Goal: Task Accomplishment & Management: Complete application form

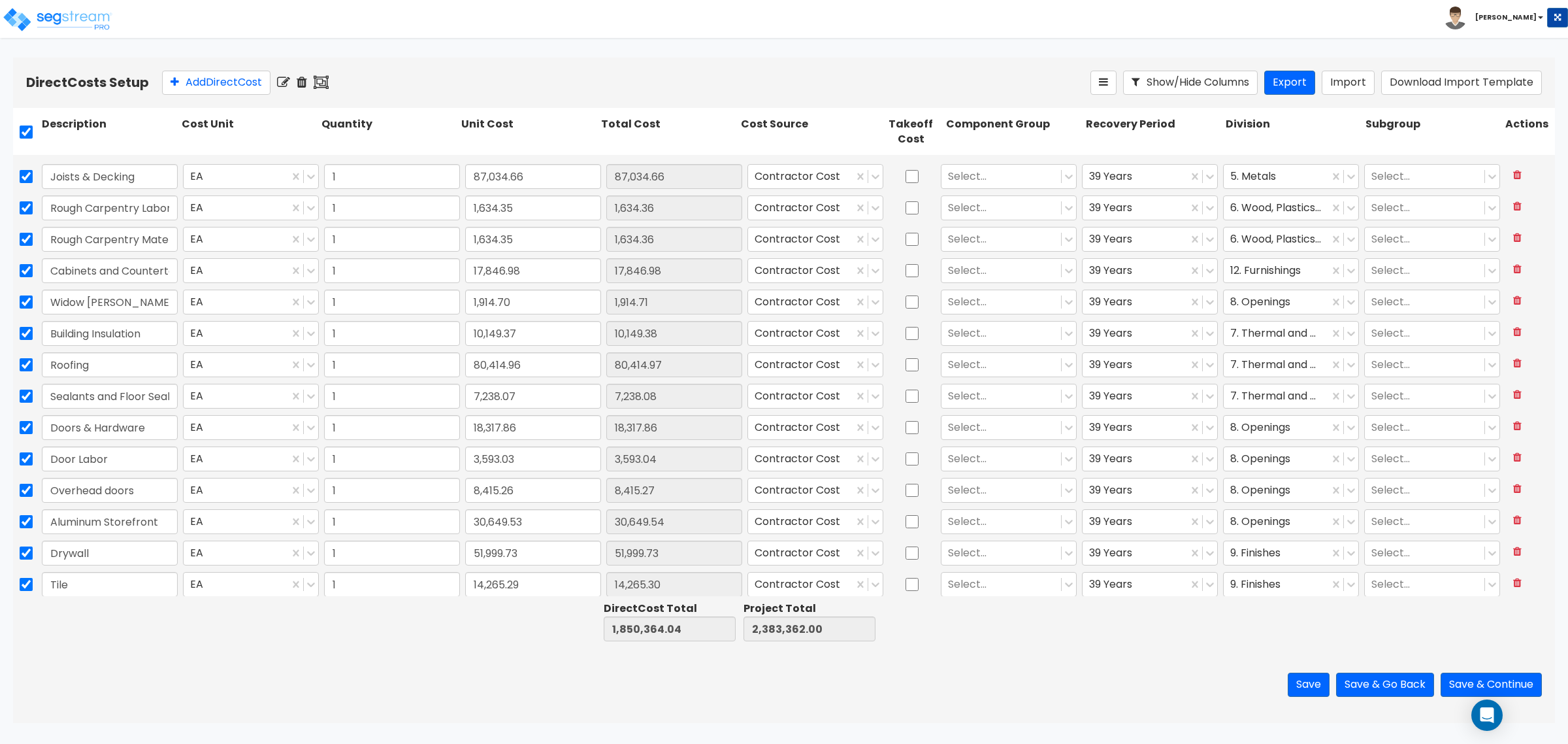
type input "1"
type input "2,795.00"
type input "1"
type input "1,701.96"
type input "1"
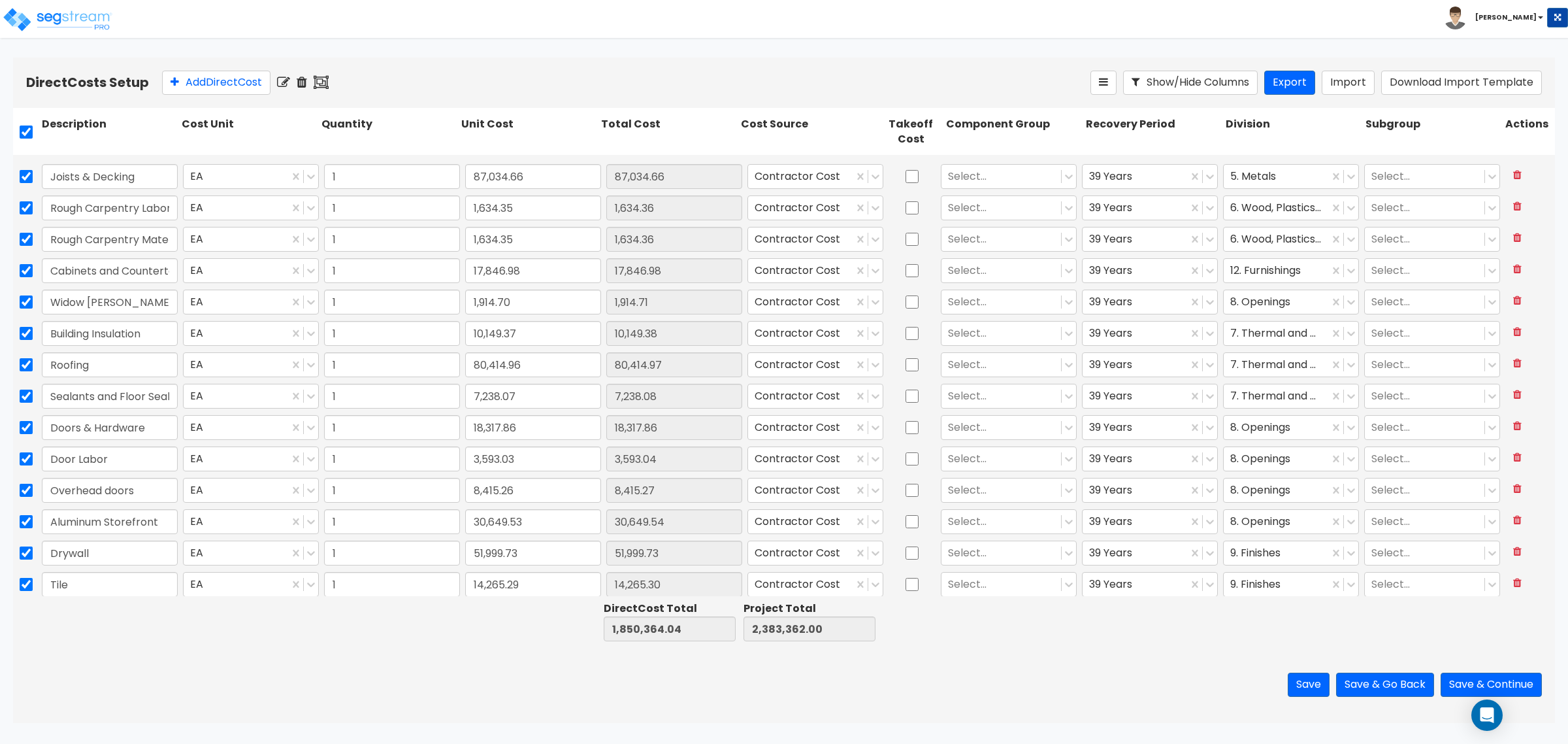
type input "115,733.55"
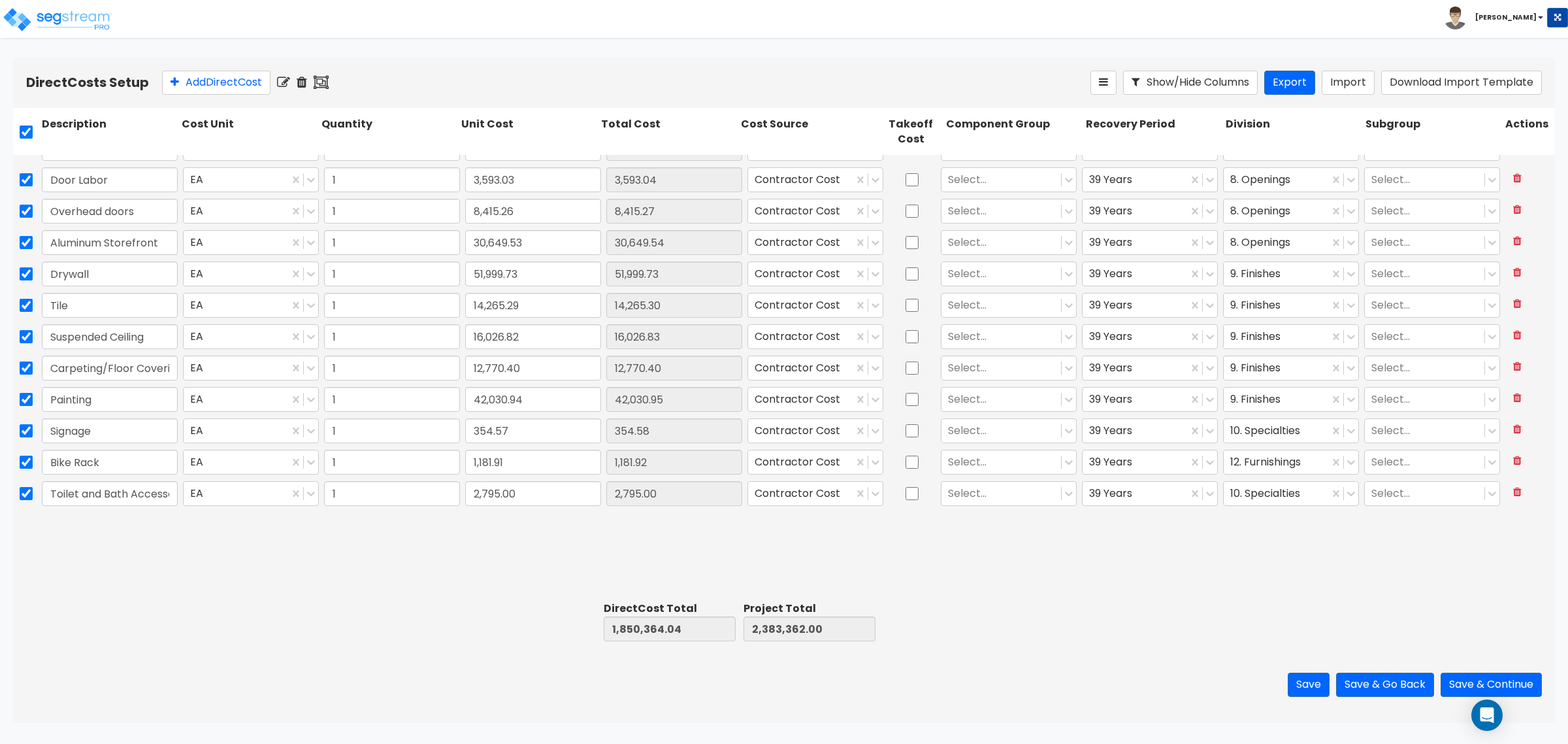
scroll to position [82, 0]
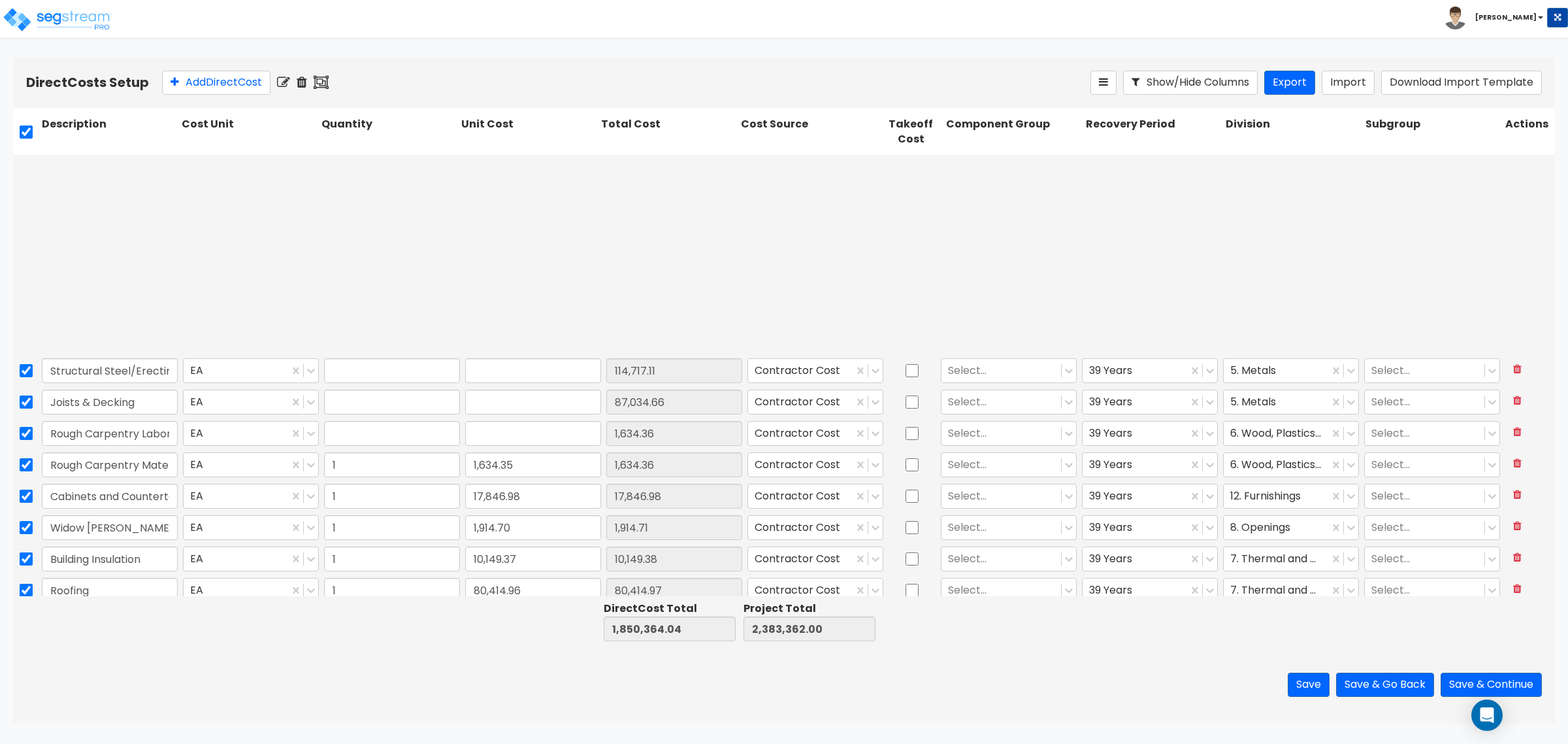
type input "1"
type input "114,717.10"
type input "1"
type input "87,034.66"
type input "1"
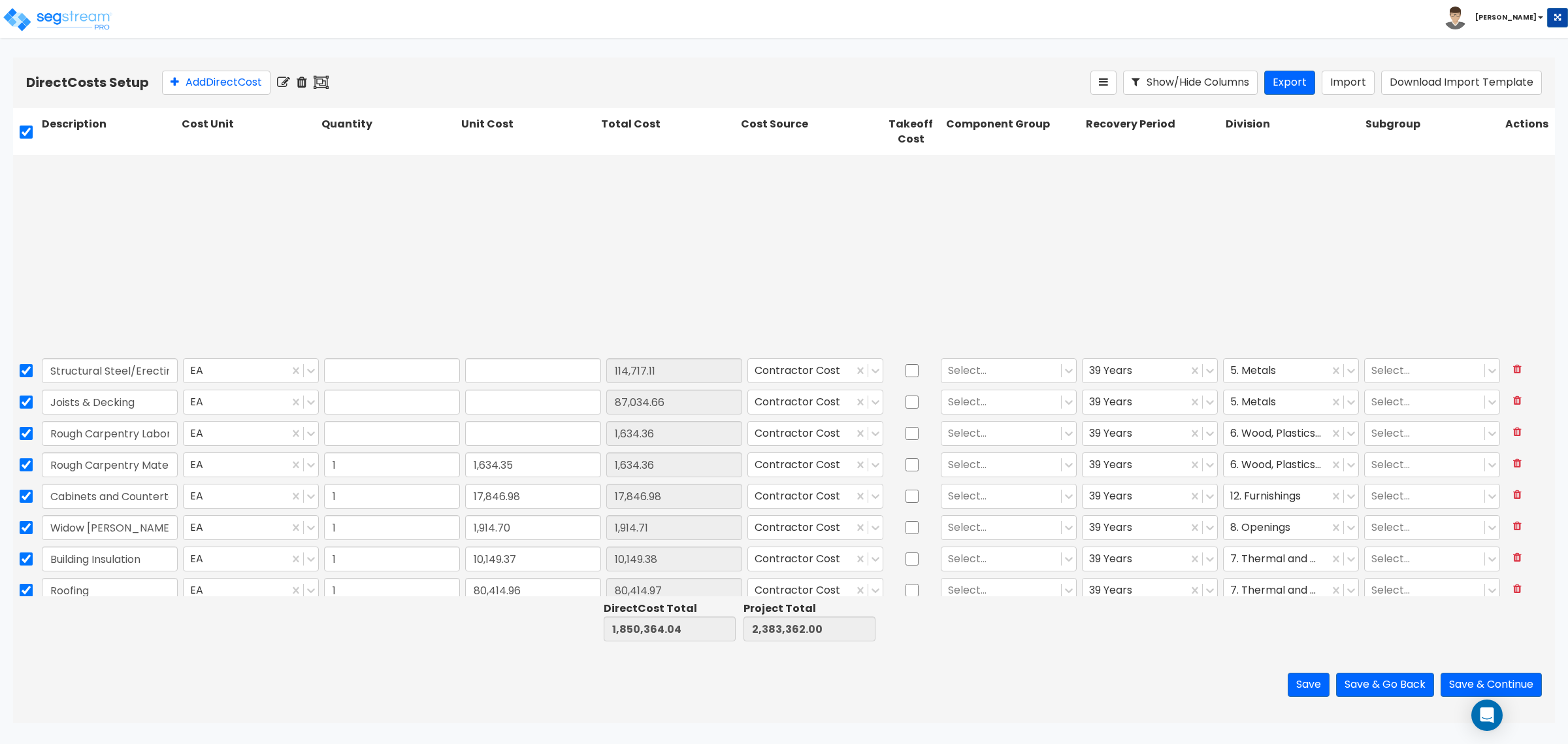
type input "1,634.35"
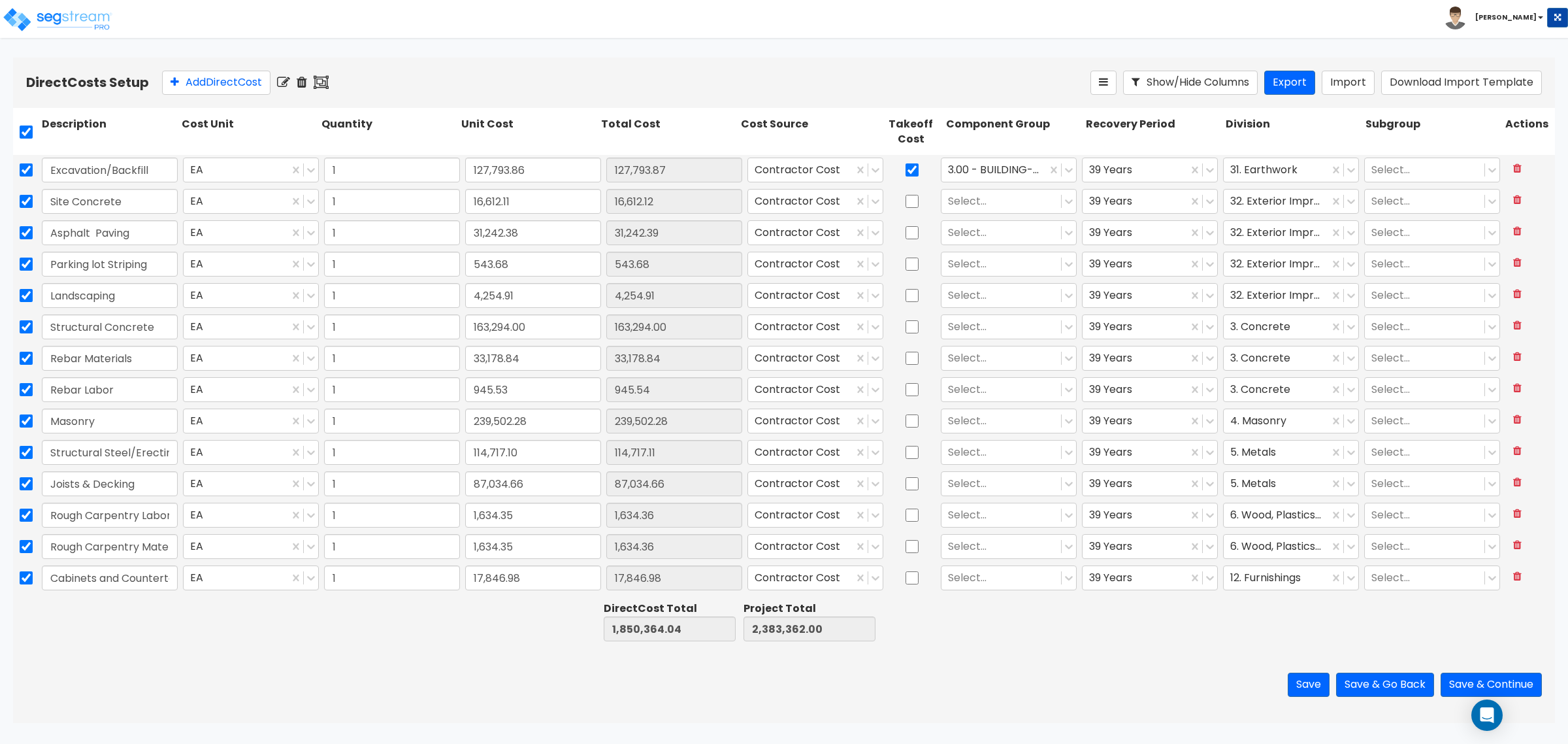
click at [837, 144] on div "Cost Source" at bounding box center [808, 132] width 140 height 35
click at [905, 168] on input "checkbox" at bounding box center [912, 170] width 13 height 24
checkbox input "false"
click at [1025, 657] on div "Save Save & Go Back Save & Continue" at bounding box center [784, 685] width 1542 height 76
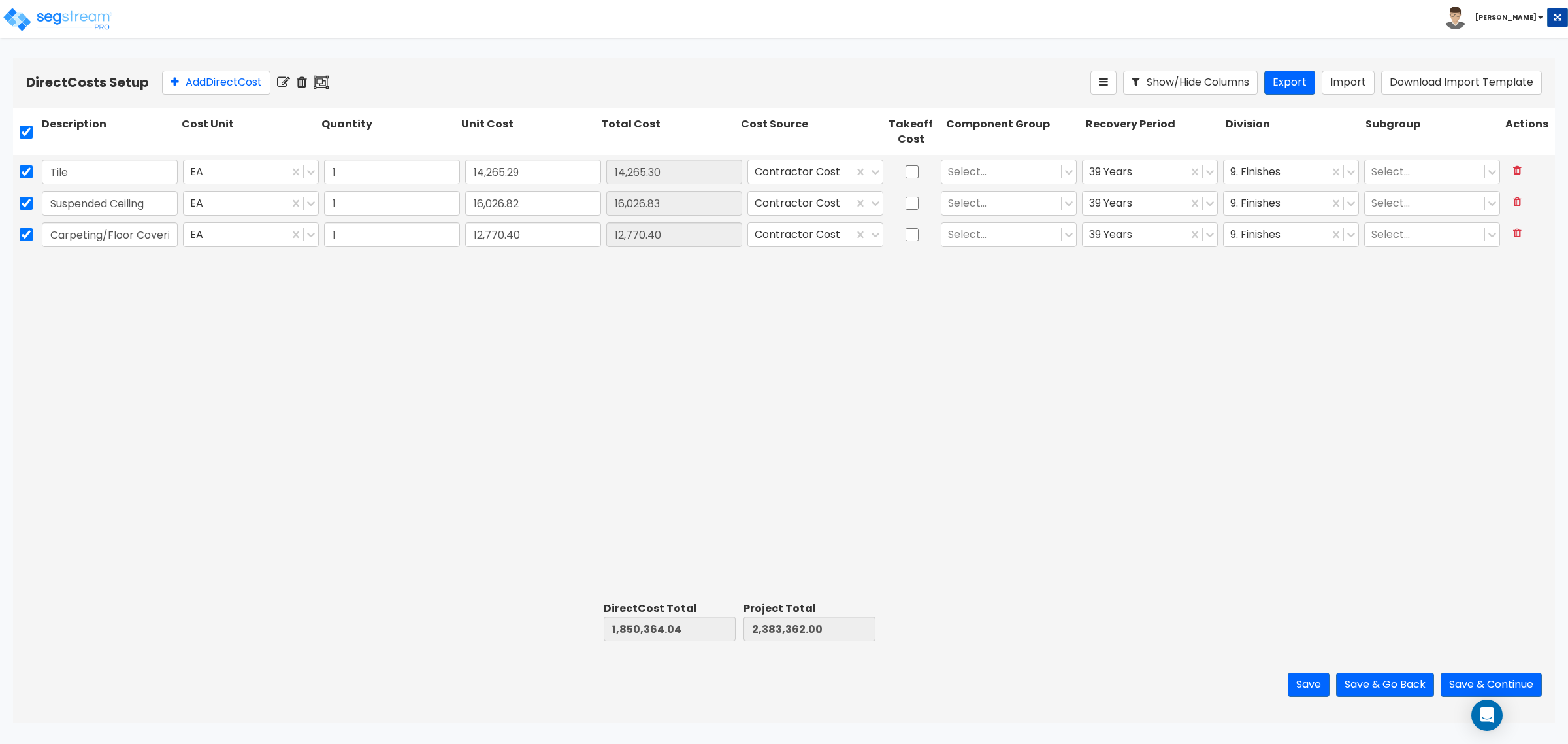
scroll to position [10, 0]
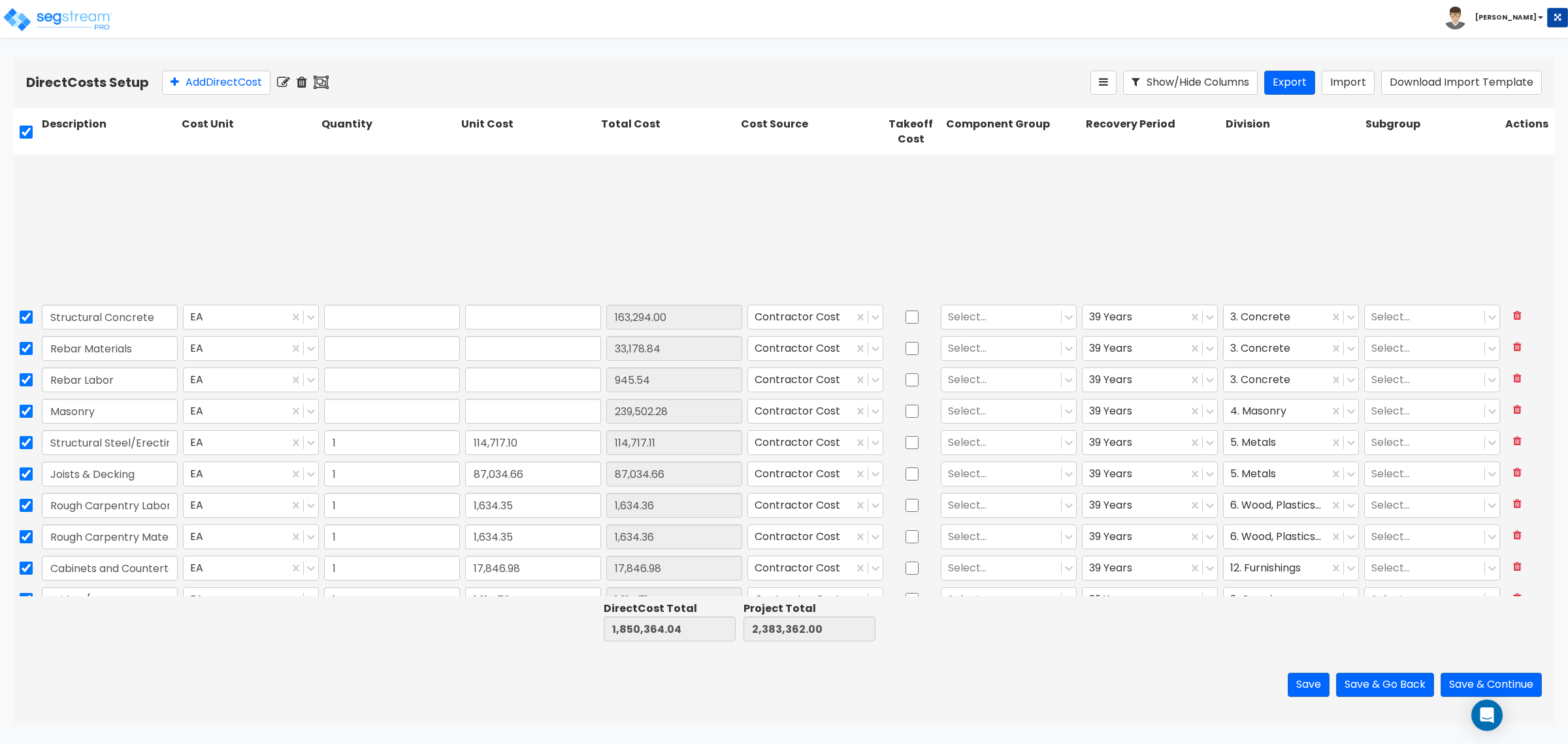
type input "1"
type input "163,294.00"
type input "1"
type input "33,178.84"
type input "1"
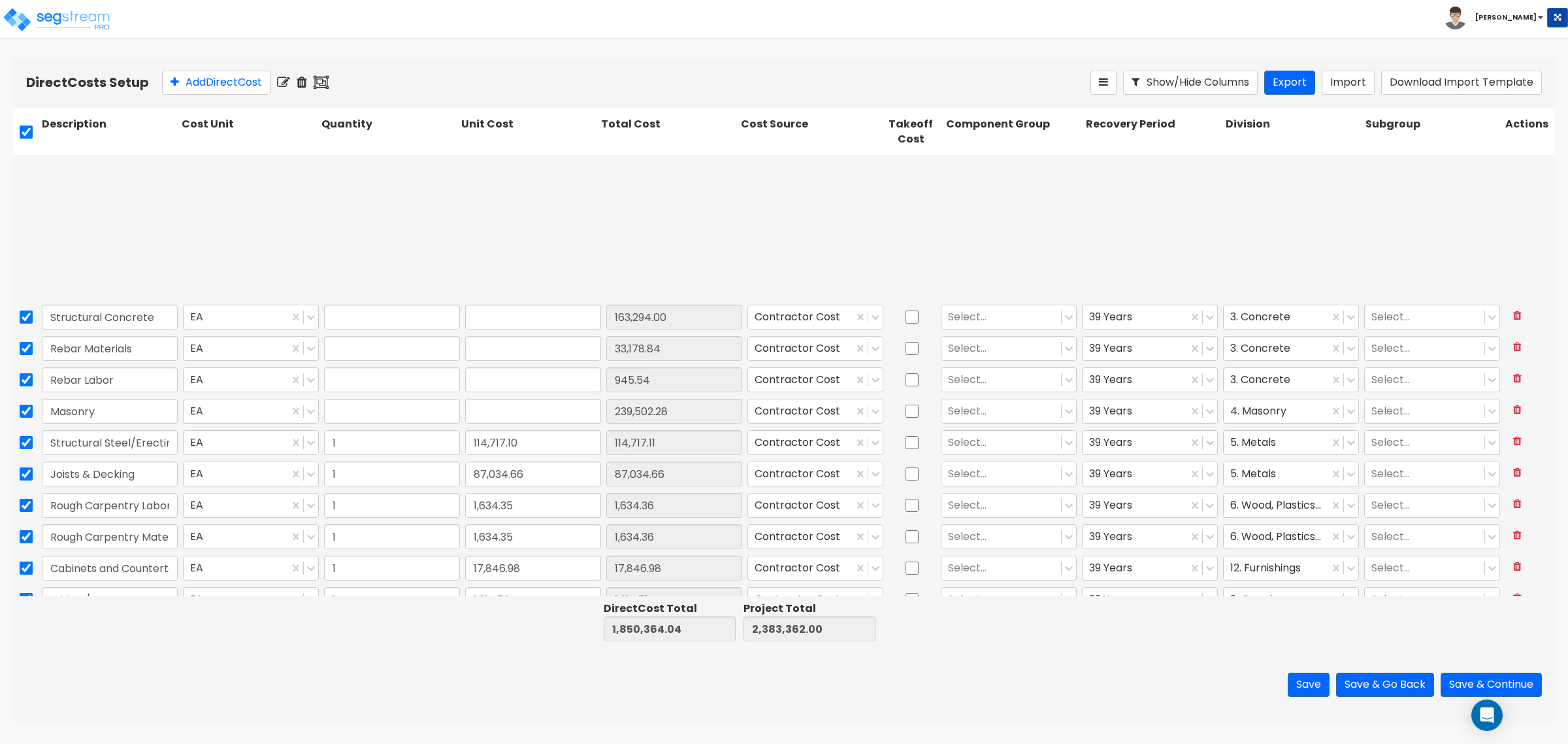
type input "945.53"
type input "1"
type input "239,502.28"
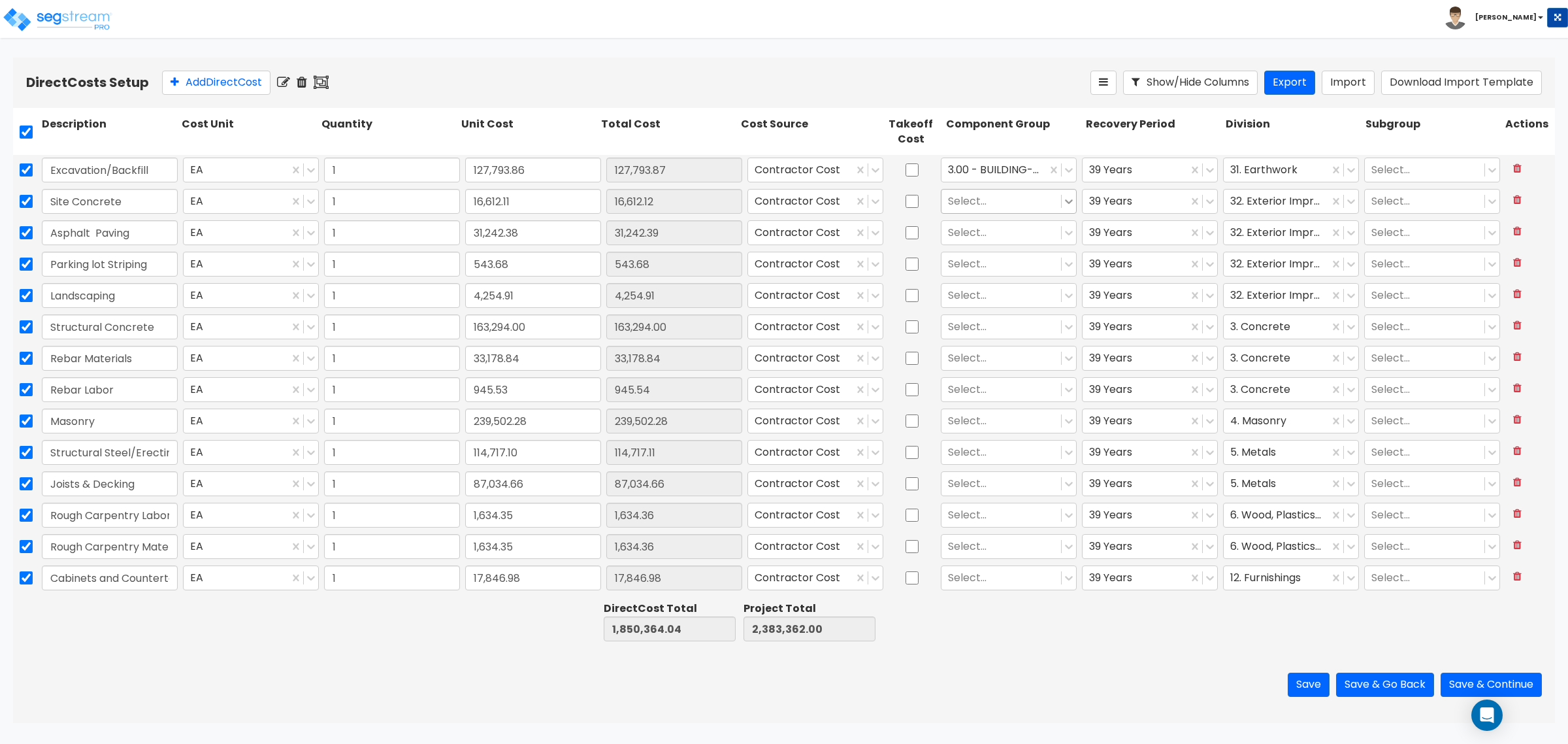
click at [1065, 203] on icon at bounding box center [1069, 203] width 8 height 5
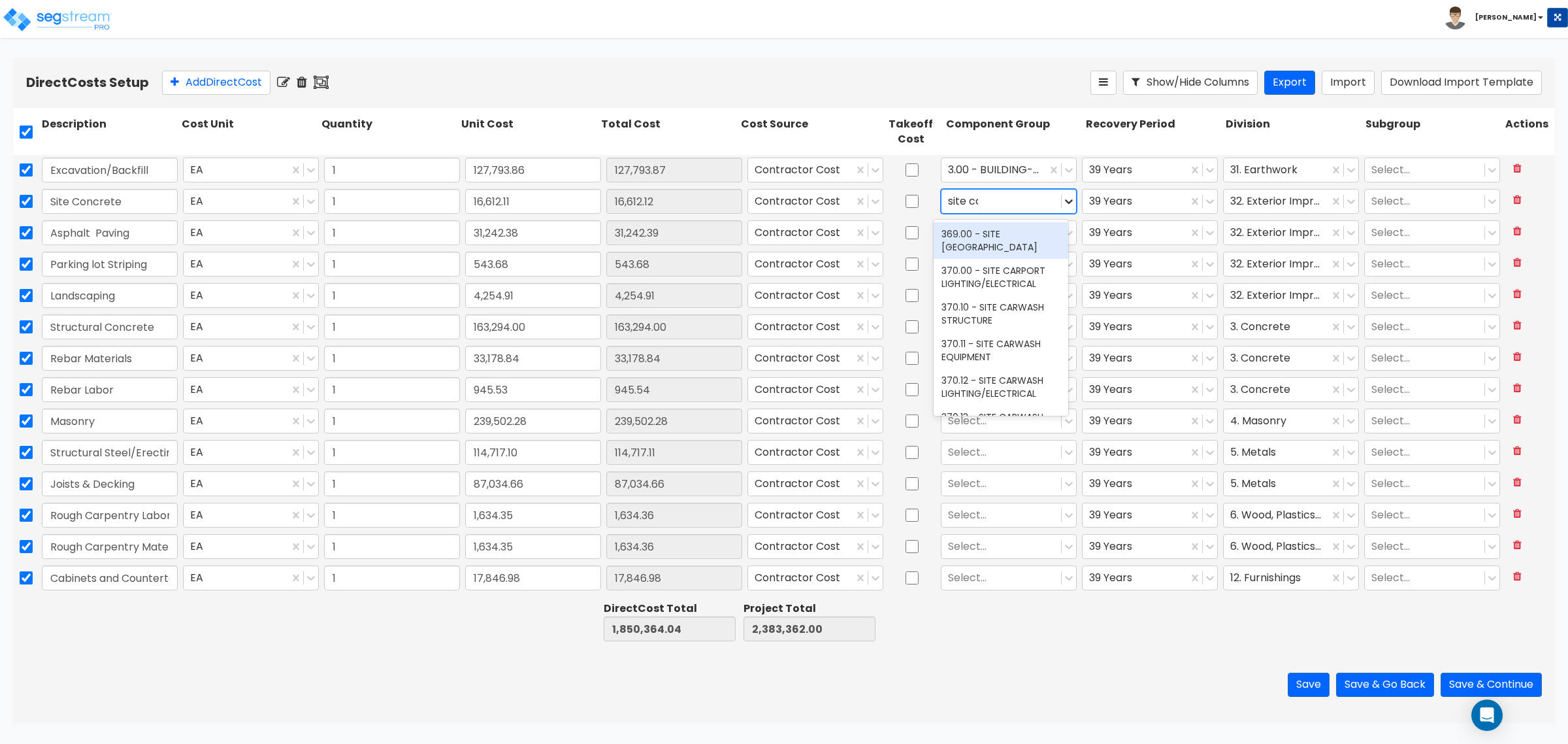
type input "site con"
click at [1064, 236] on icon at bounding box center [1068, 232] width 13 height 13
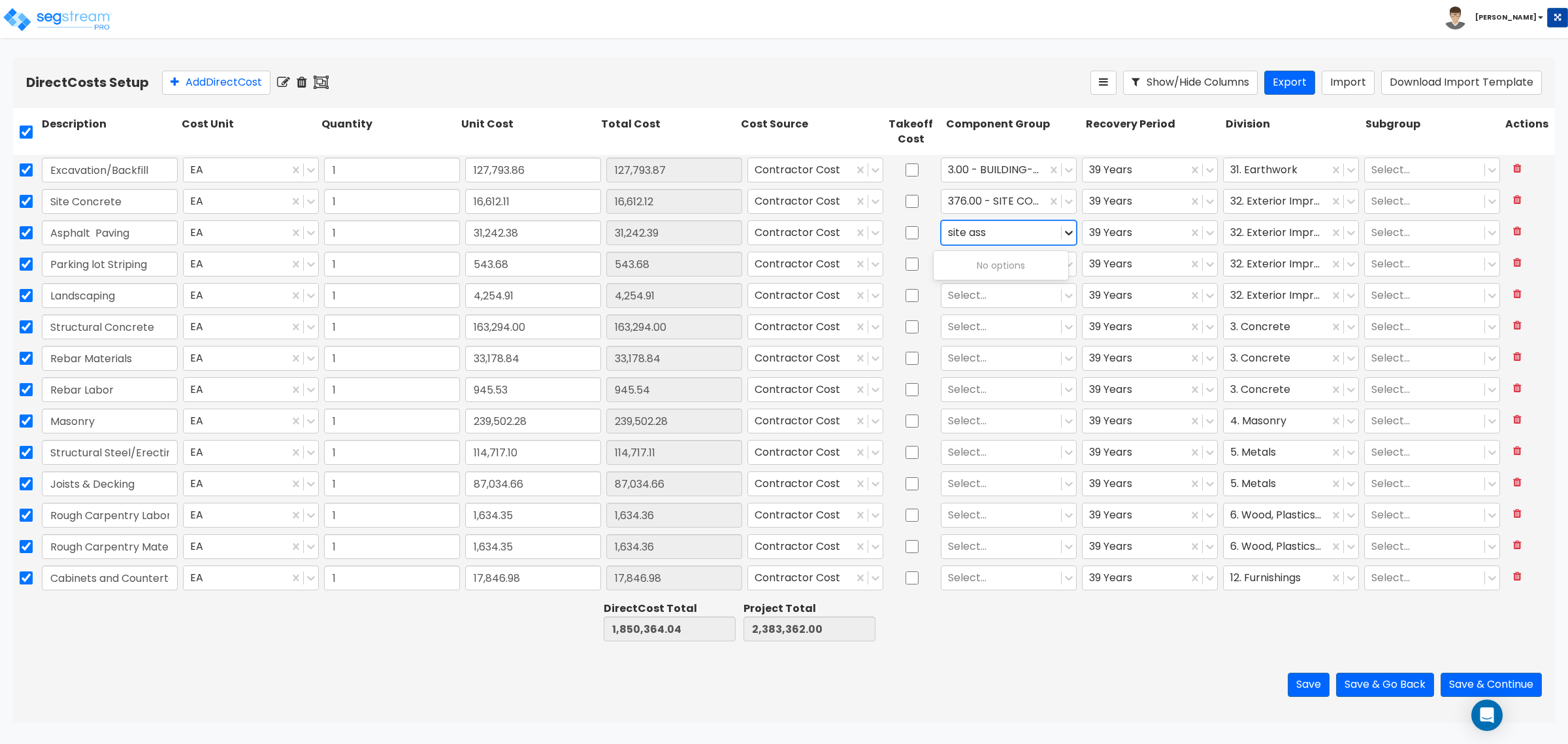
type input "site as"
click at [1011, 339] on div "361.00 - SITE ASPHALT PAVING" at bounding box center [1001, 345] width 134 height 37
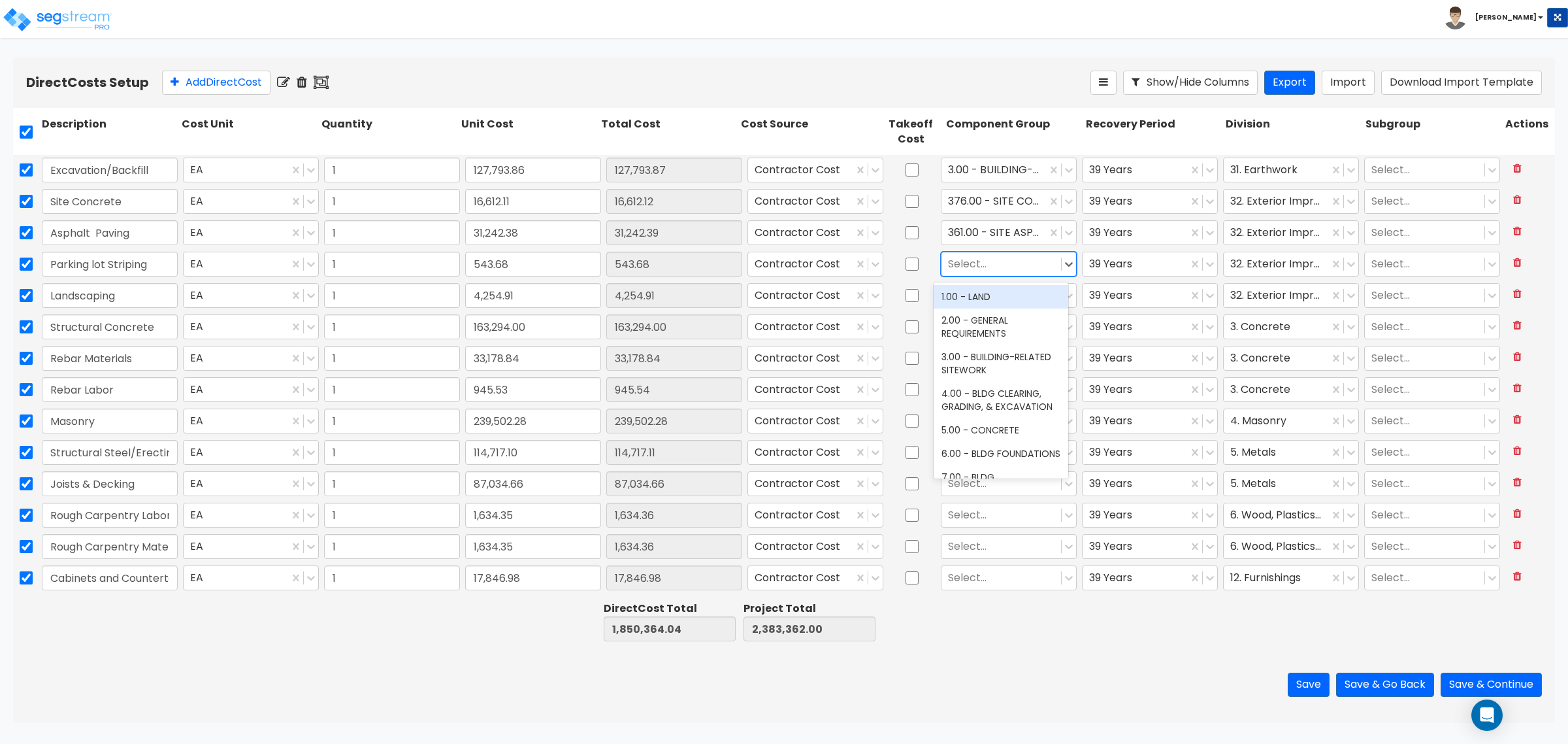
click at [990, 260] on div at bounding box center [1001, 264] width 106 height 18
type input "site parking"
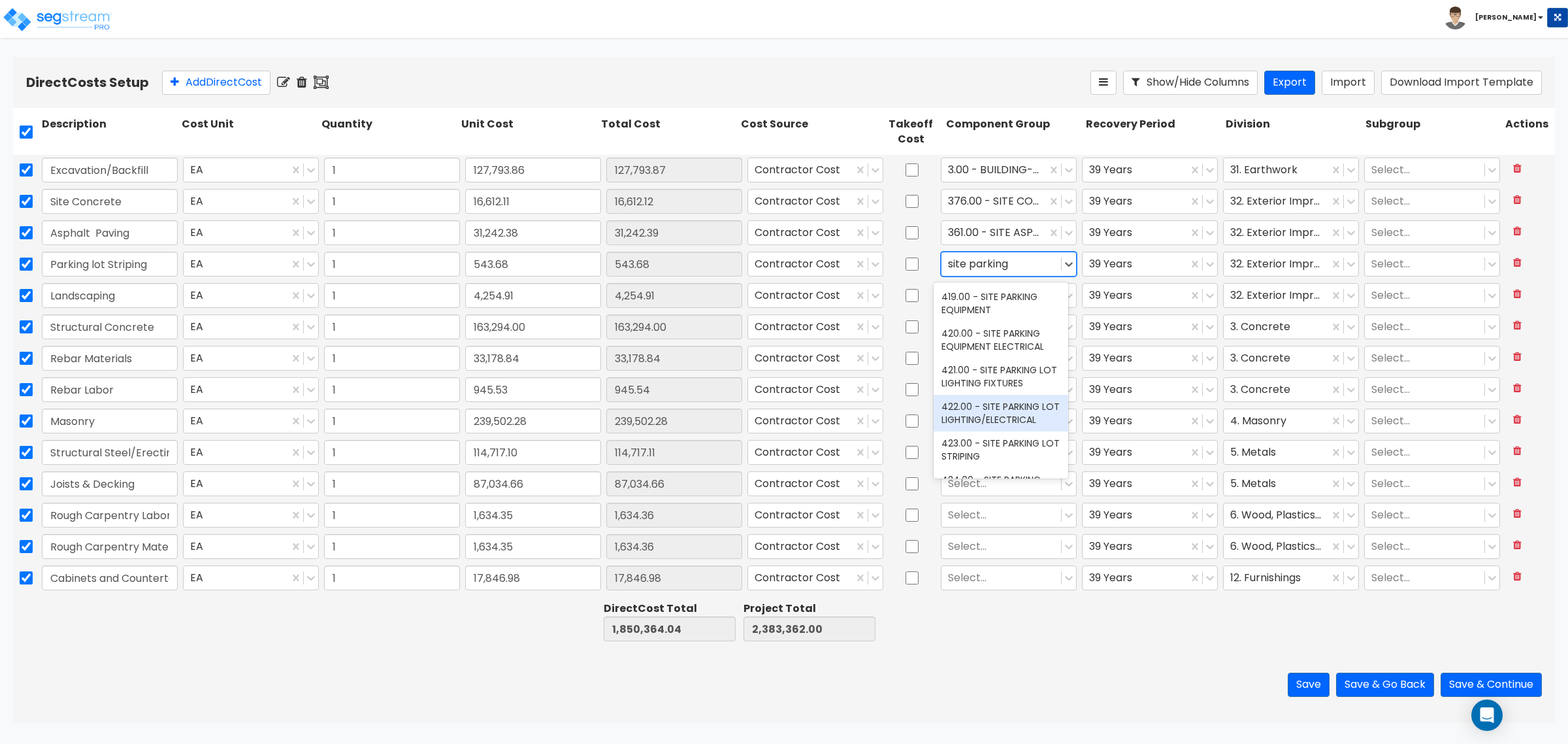
scroll to position [41, 0]
click at [1003, 412] on div "423.00 - SITE PARKING LOT STRIPING" at bounding box center [1001, 421] width 134 height 37
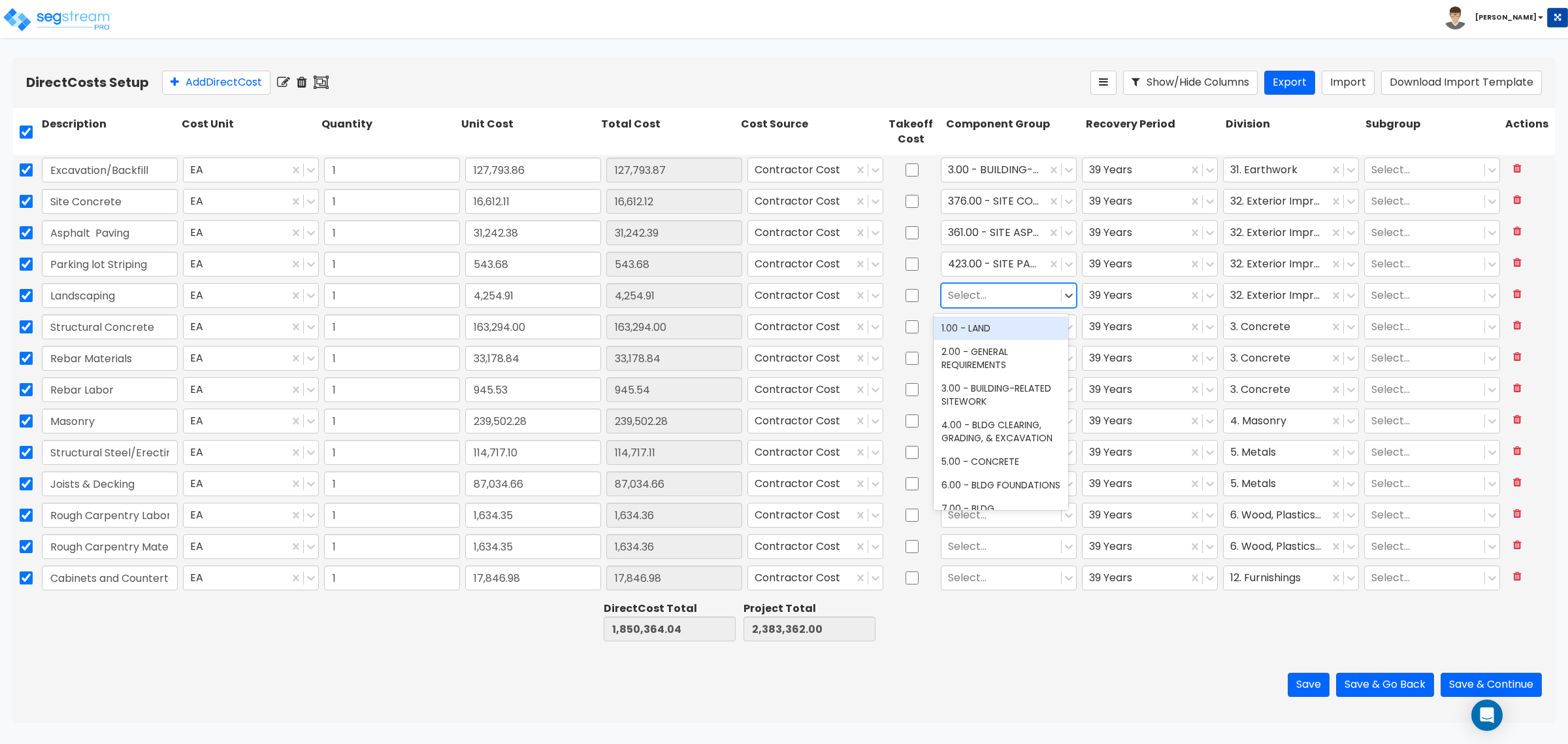
click at [984, 299] on div at bounding box center [1001, 295] width 106 height 18
type input "site land"
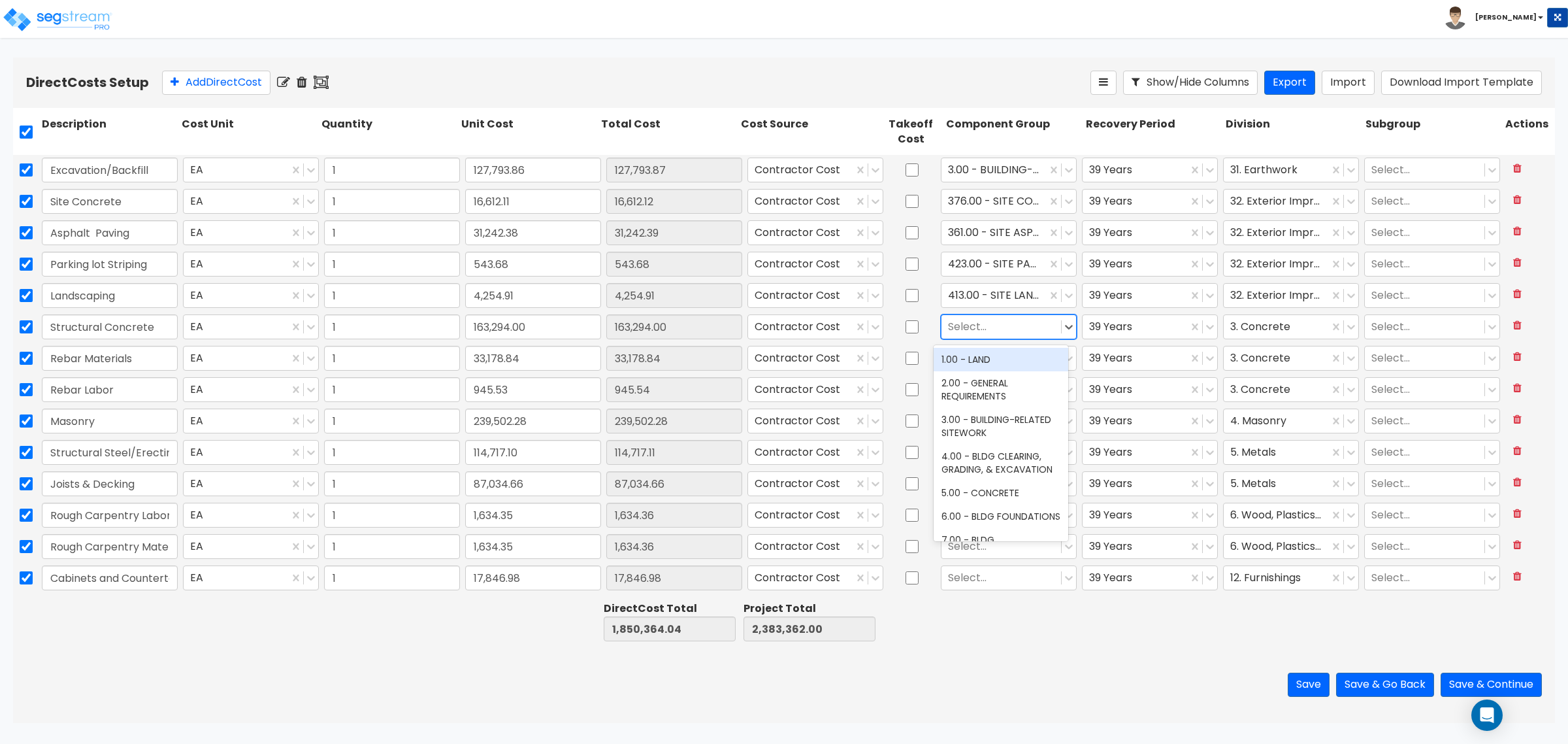
click at [980, 329] on div at bounding box center [1001, 327] width 106 height 18
type input "con"
click at [988, 358] on div "5.00 - CONCRETE" at bounding box center [1001, 359] width 134 height 24
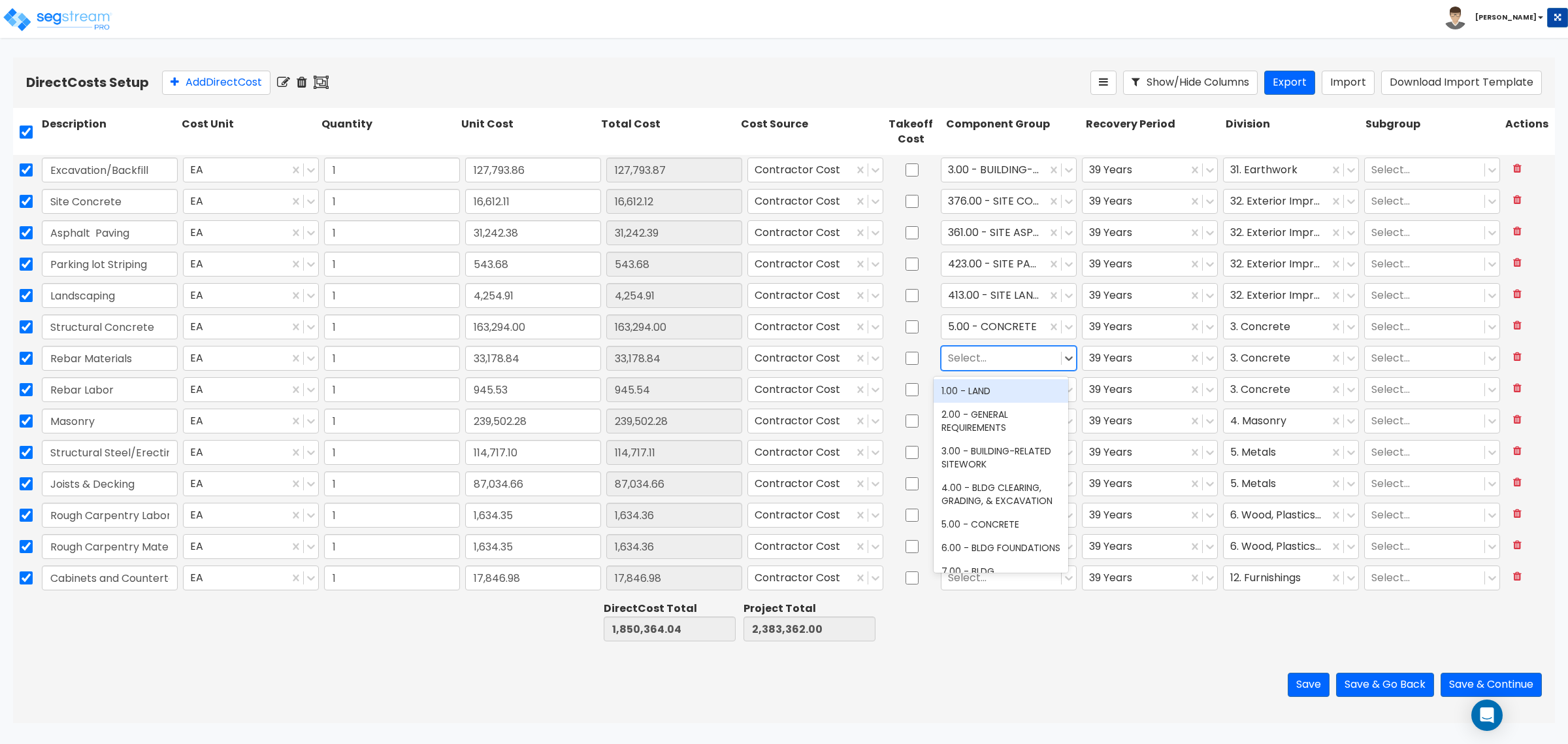
click at [986, 359] on div at bounding box center [1001, 358] width 106 height 18
type input "5."
click at [1000, 386] on div "5.00 - CONCRETE" at bounding box center [1001, 391] width 134 height 24
click at [998, 390] on div at bounding box center [1001, 389] width 106 height 18
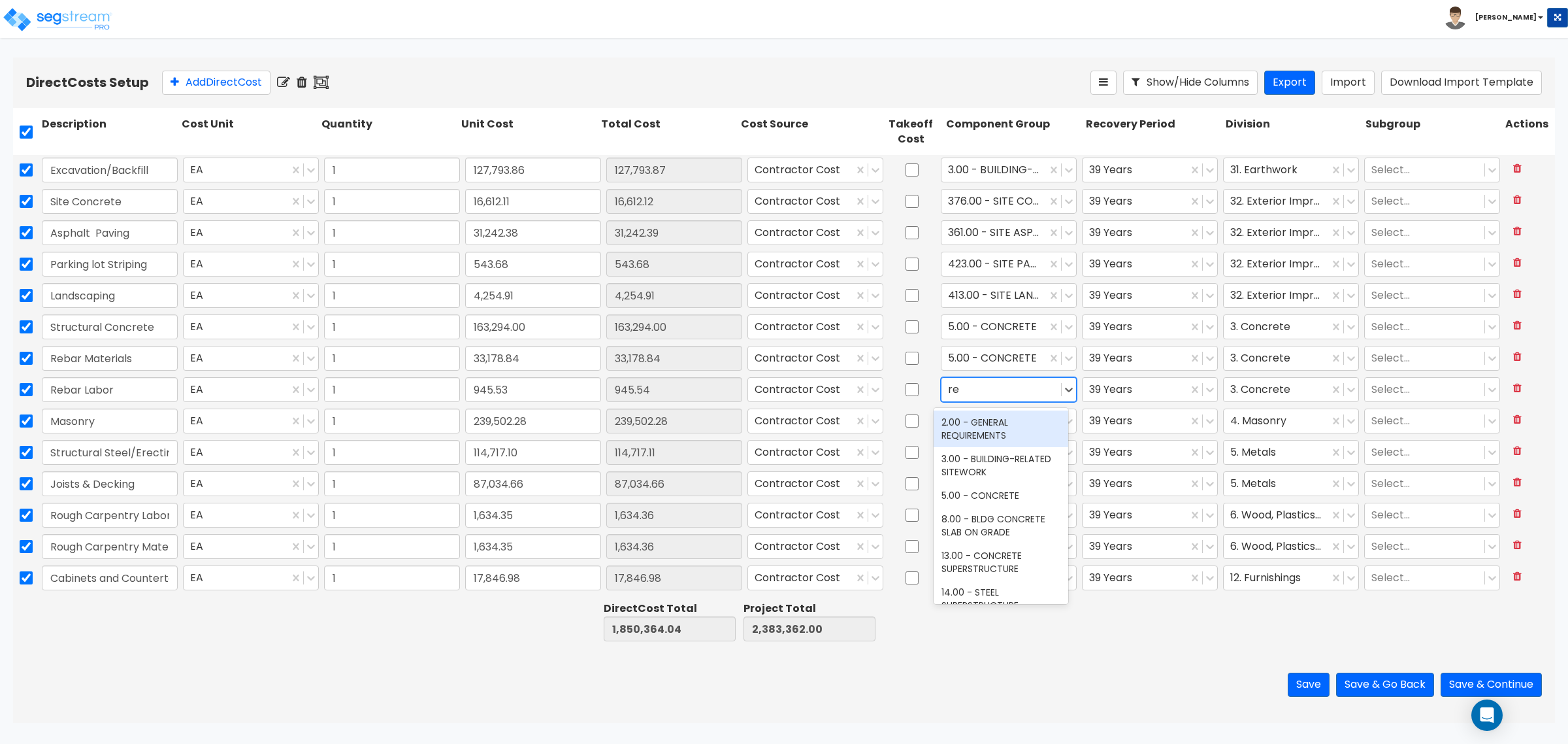
type input "r"
type input "5.0"
click at [974, 426] on div "5.00 - CONCRETE" at bounding box center [1001, 422] width 134 height 24
click at [977, 421] on div at bounding box center [1001, 421] width 106 height 18
type input "mason"
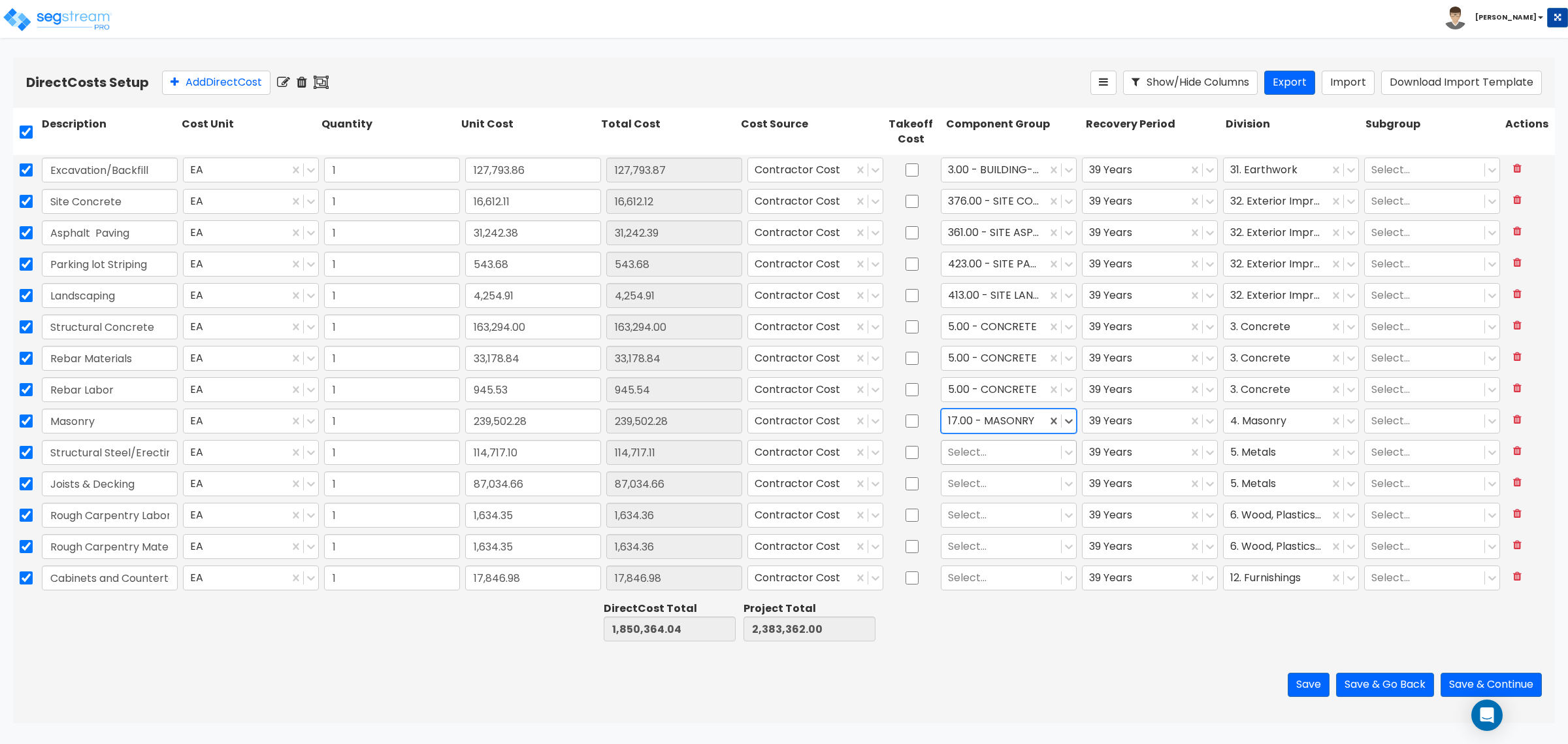
click at [965, 454] on div at bounding box center [1001, 453] width 106 height 18
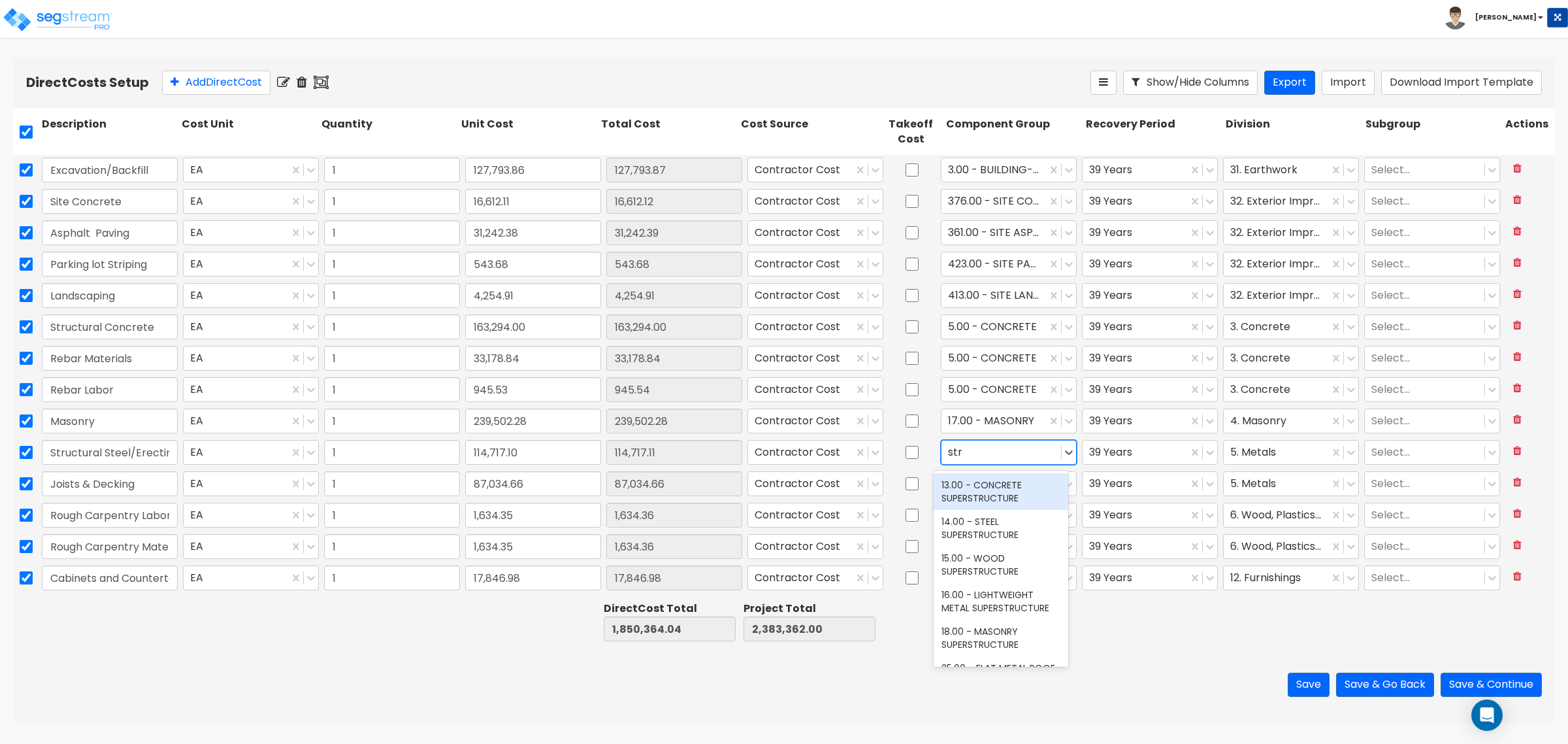
type input "stru"
click at [977, 520] on div "14.00 - STEEL SUPERSTRUCTURE" at bounding box center [1001, 528] width 134 height 37
click at [975, 485] on div at bounding box center [1001, 484] width 106 height 18
type input "j"
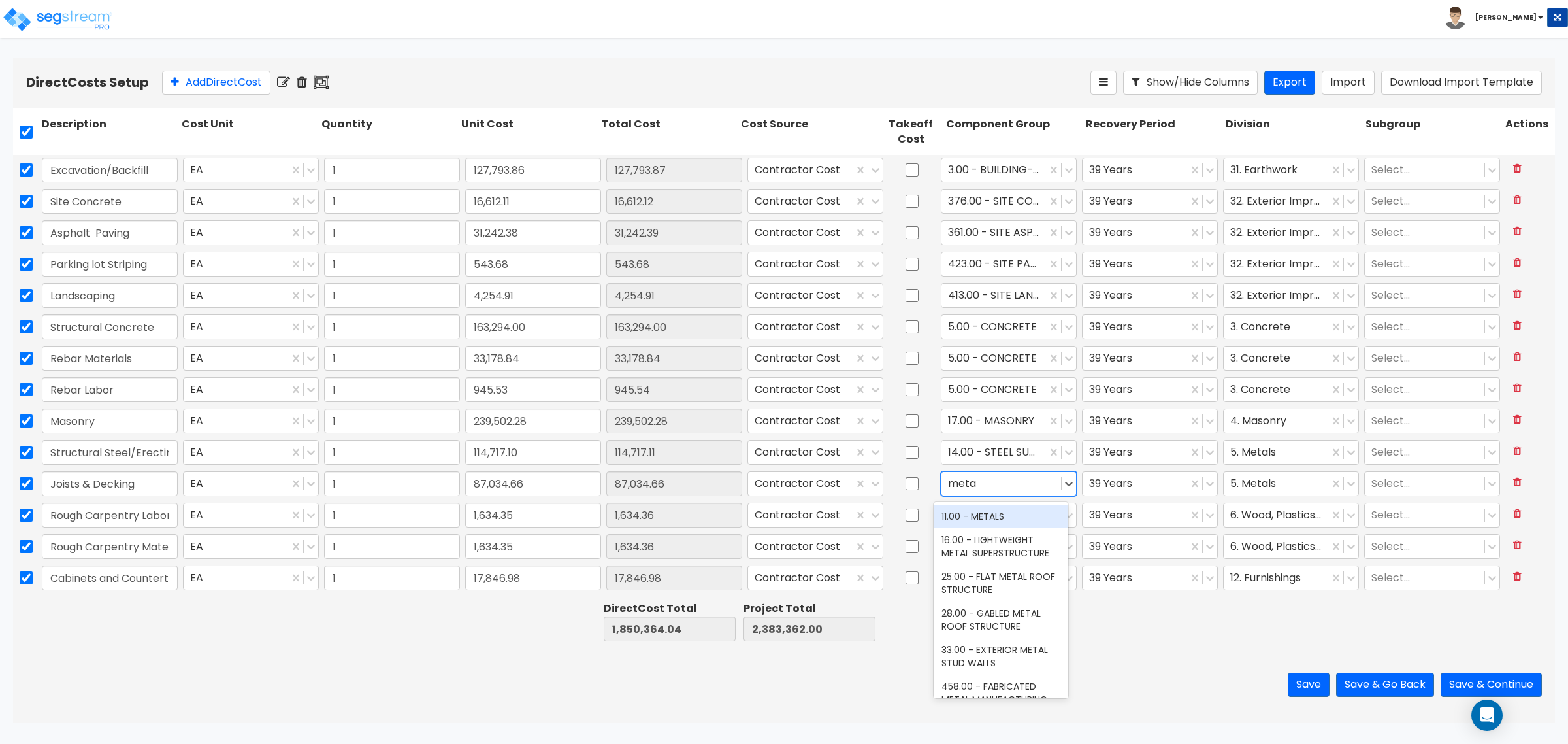
type input "metal"
click at [970, 589] on div "25.00 - FLAT METAL ROOF STRUCTURE" at bounding box center [1001, 583] width 134 height 37
click at [974, 514] on div at bounding box center [1001, 515] width 106 height 18
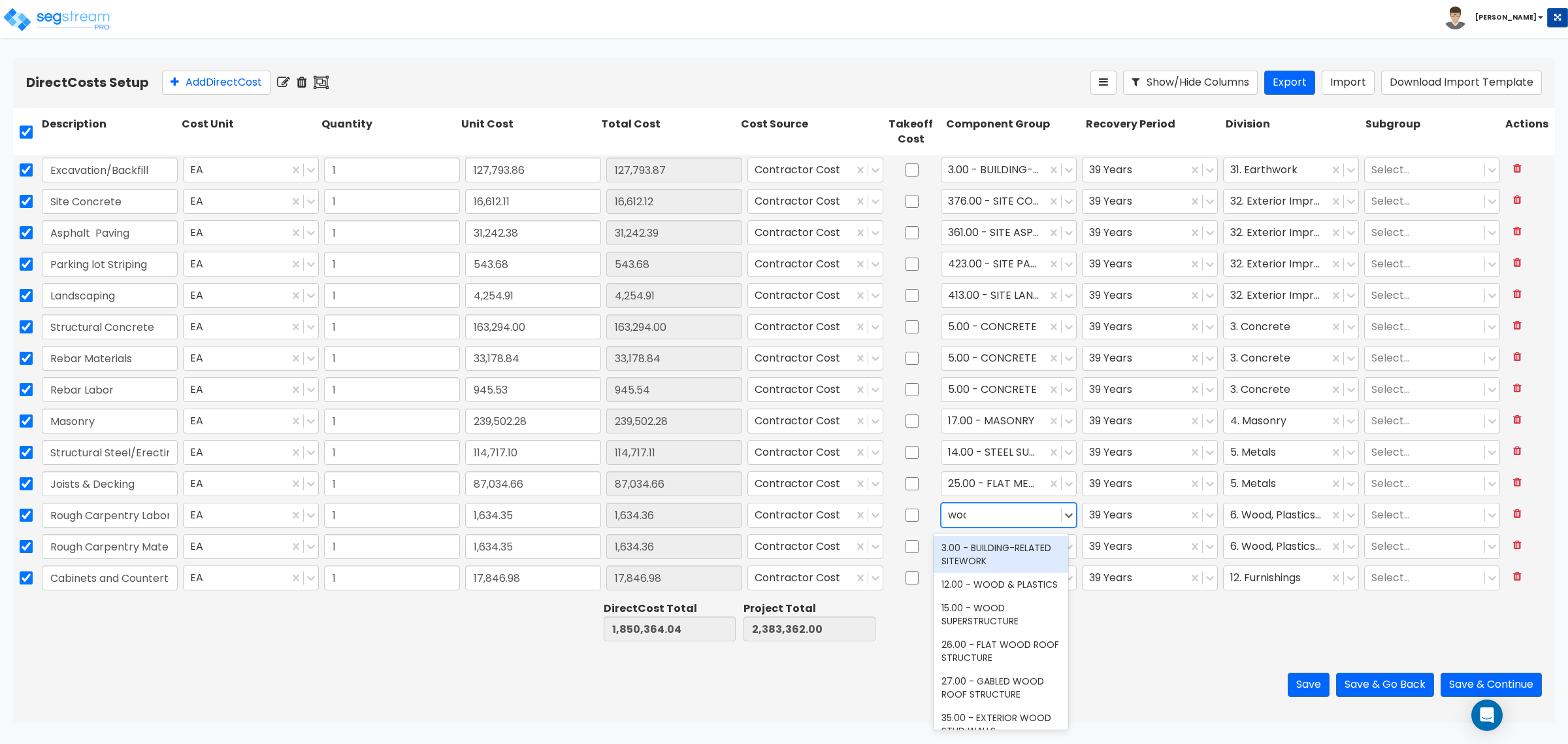
type input "wood"
click at [992, 544] on div "12.00 - WOOD & PLASTICS" at bounding box center [1001, 547] width 134 height 24
click at [982, 544] on div at bounding box center [1001, 547] width 106 height 18
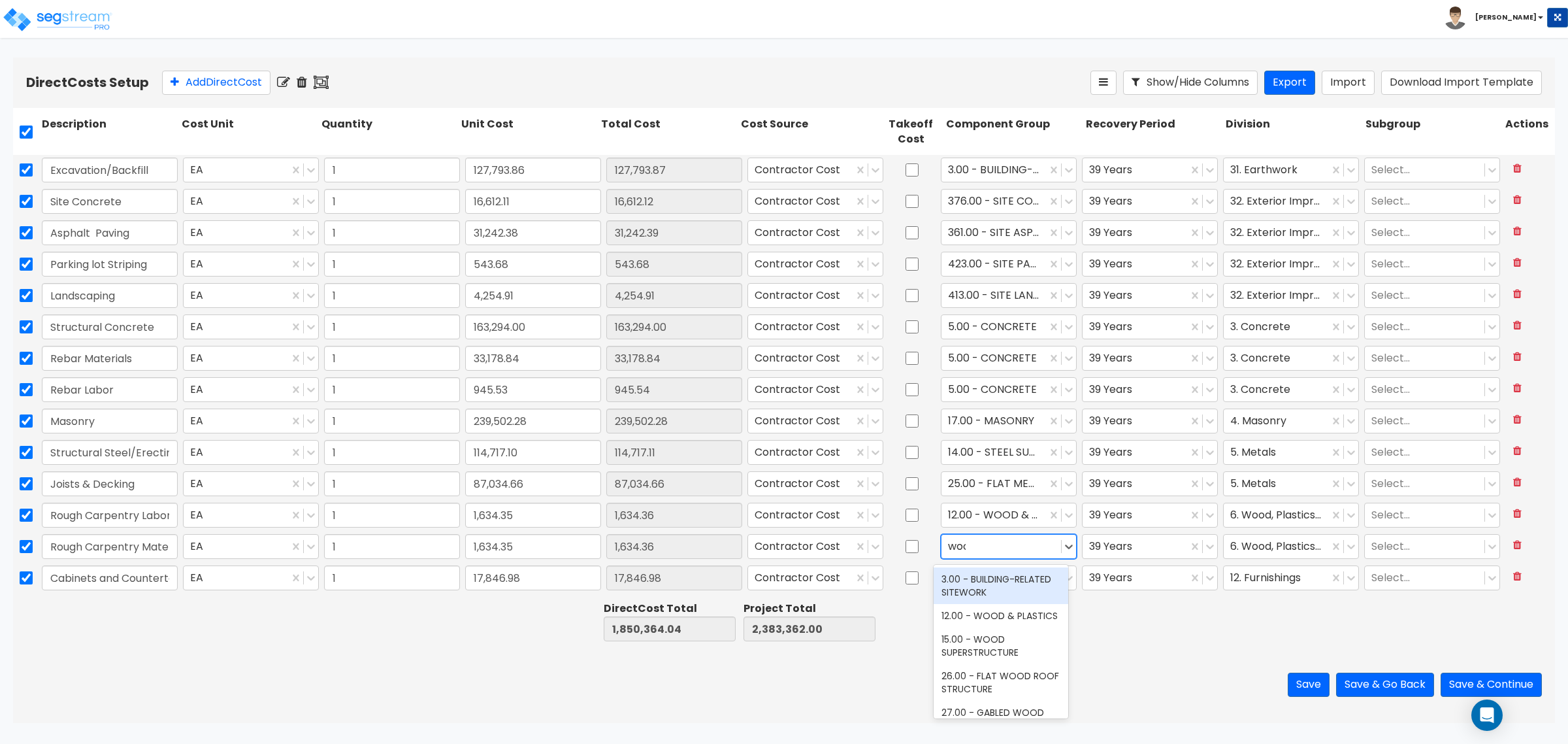
type input "wood"
click at [974, 590] on div "12.00 - WOOD & PLASTICS" at bounding box center [1001, 579] width 134 height 24
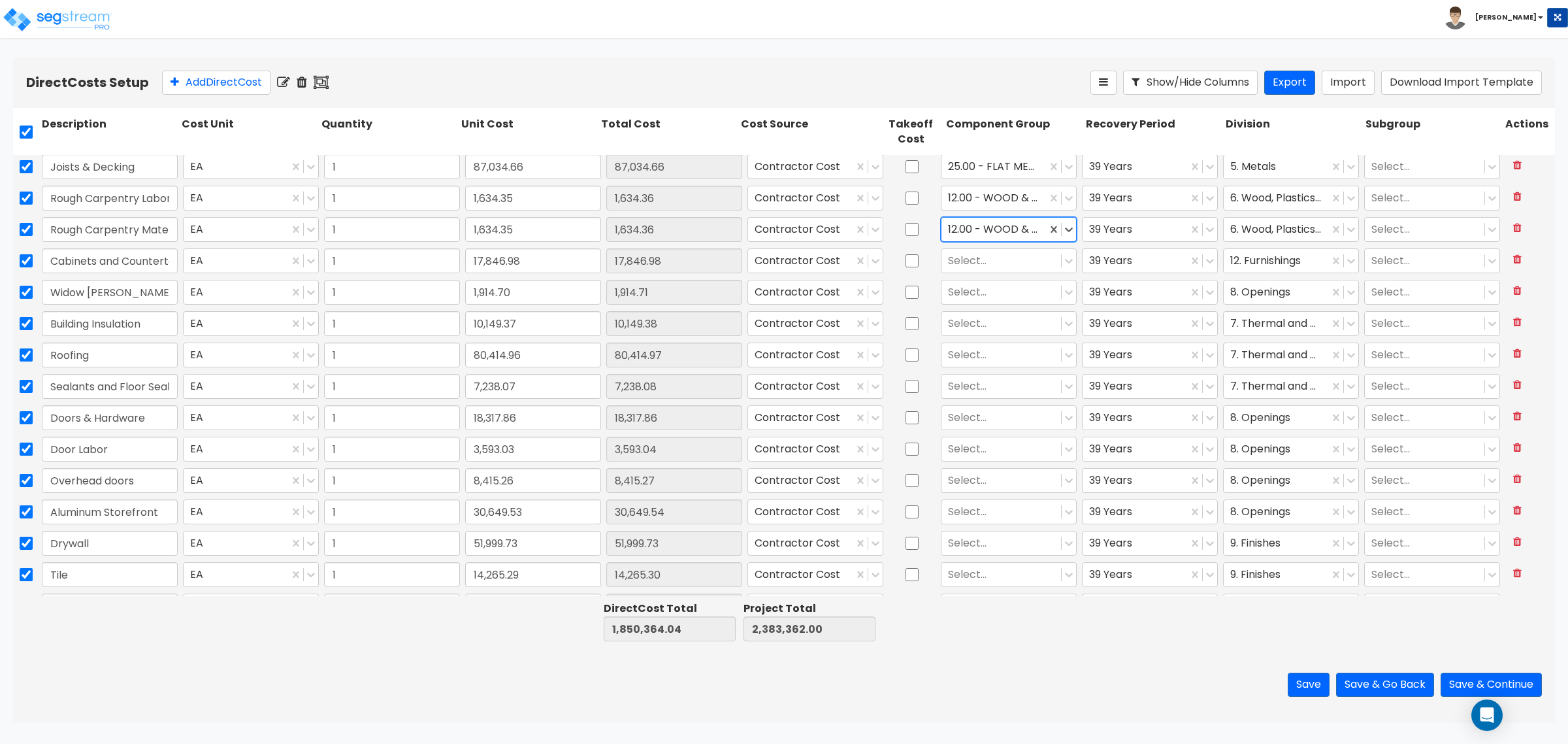
scroll to position [327, 0]
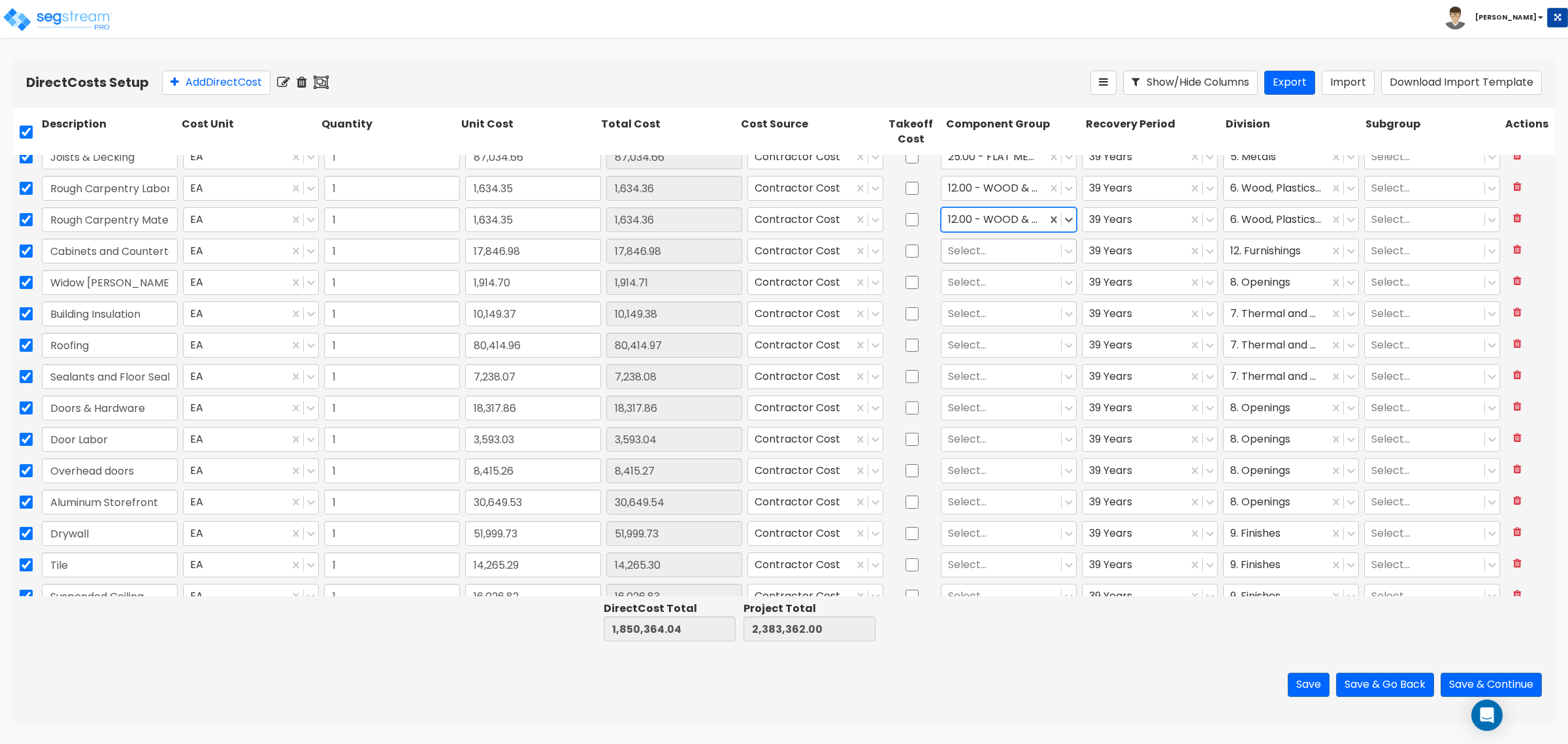
click at [974, 255] on div at bounding box center [1001, 251] width 106 height 18
type input "b"
type input "cabinet"
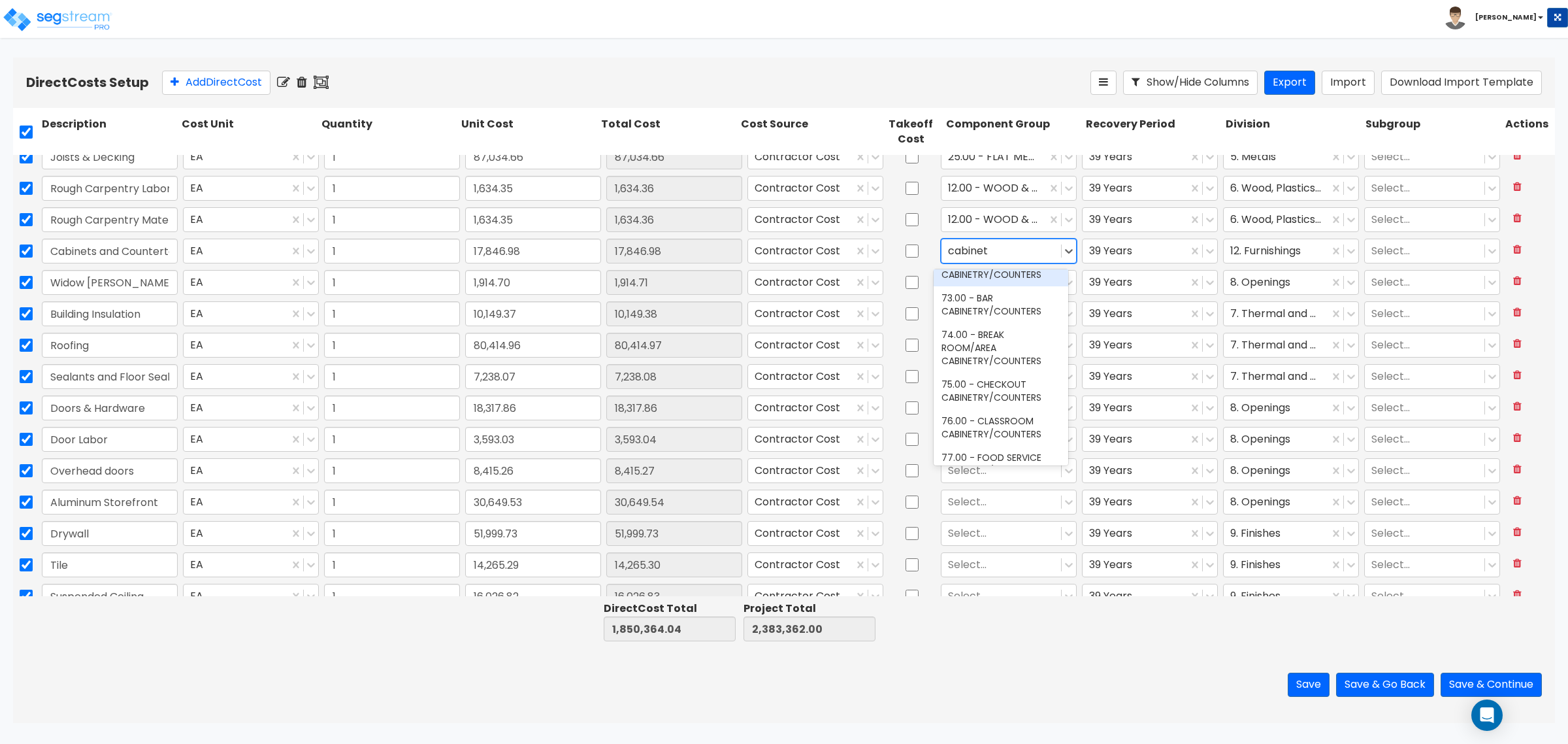
scroll to position [82, 0]
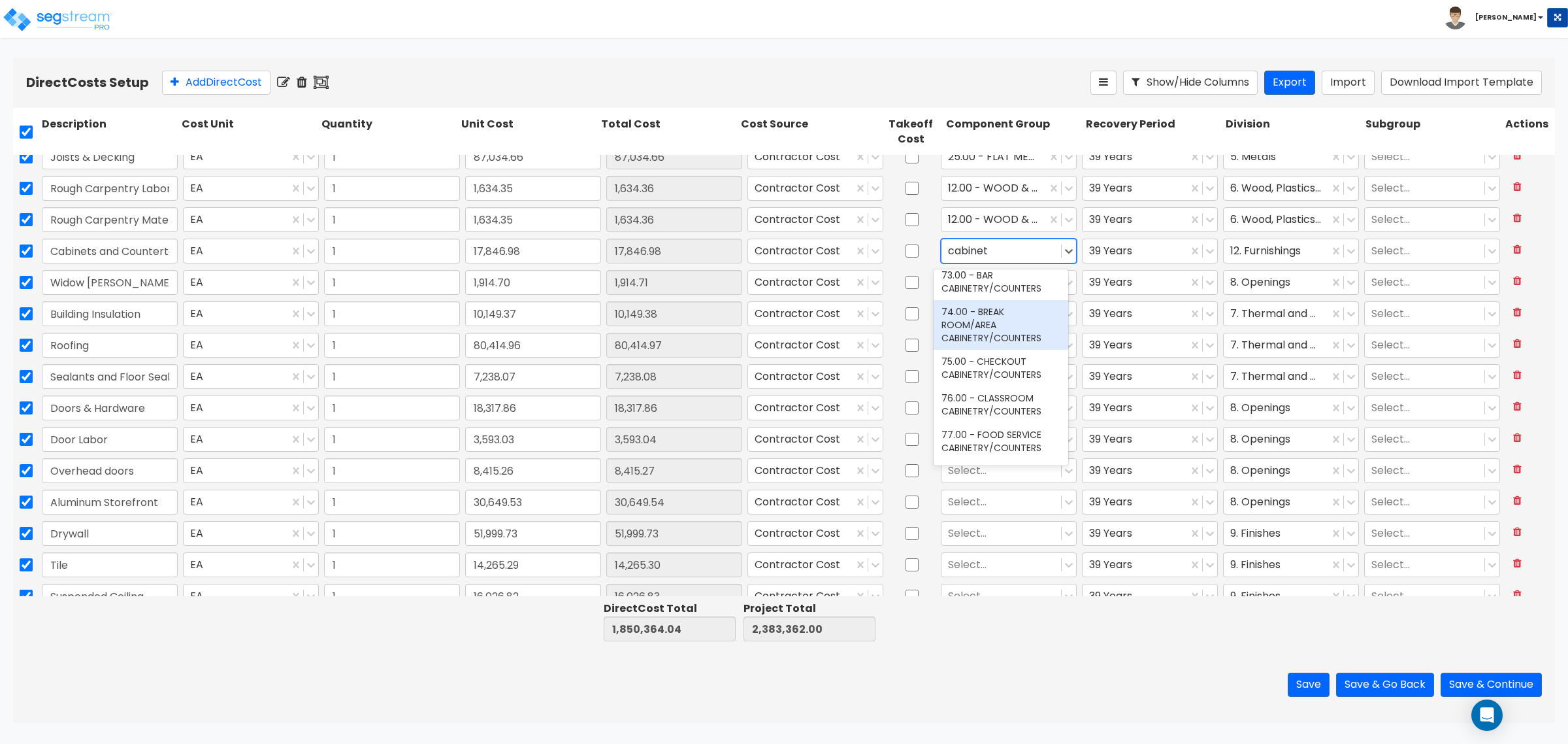
click at [1001, 327] on div "74.00 - BREAK ROOM/AREA CABINETRY/COUNTERS" at bounding box center [1001, 324] width 134 height 50
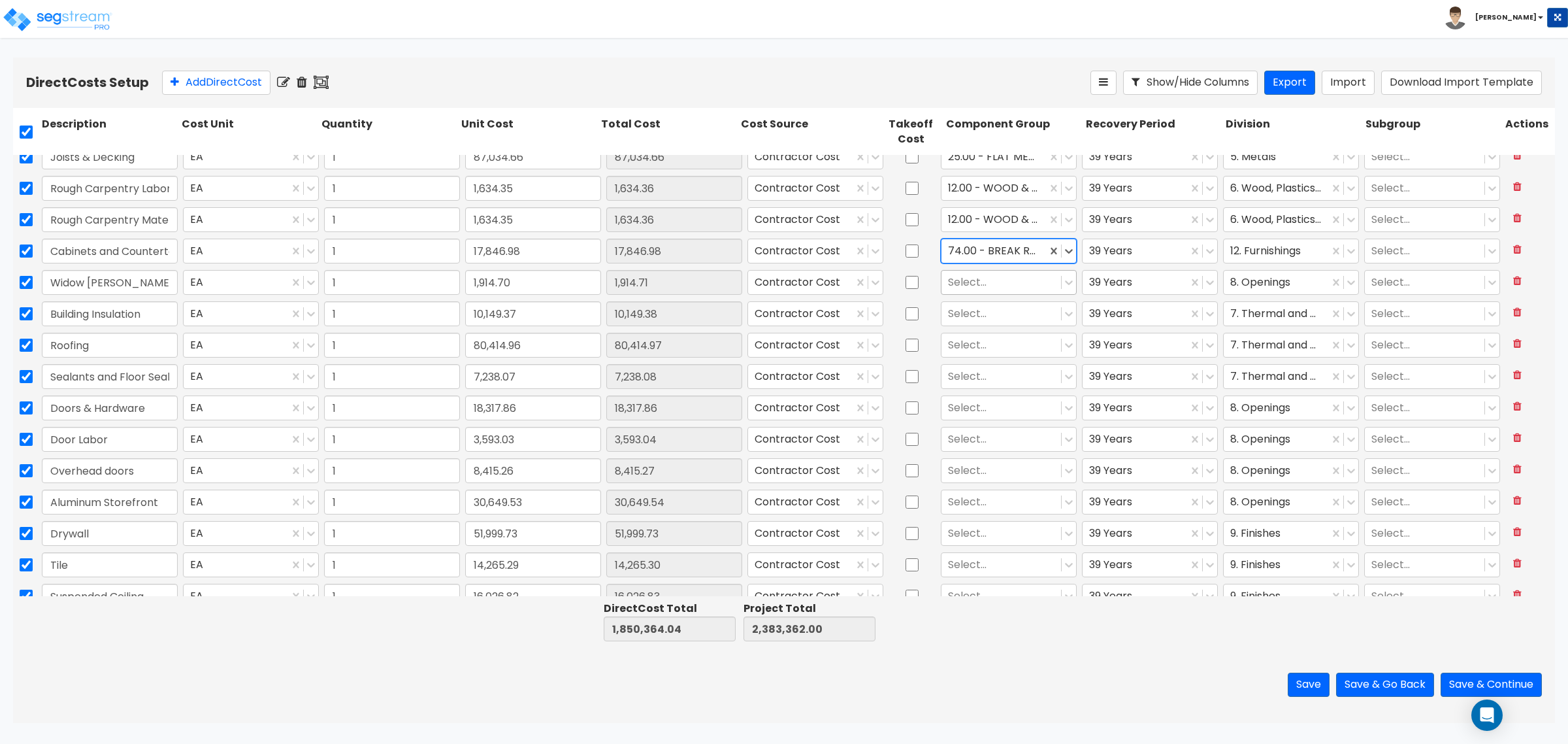
click at [984, 285] on div at bounding box center [1001, 282] width 106 height 18
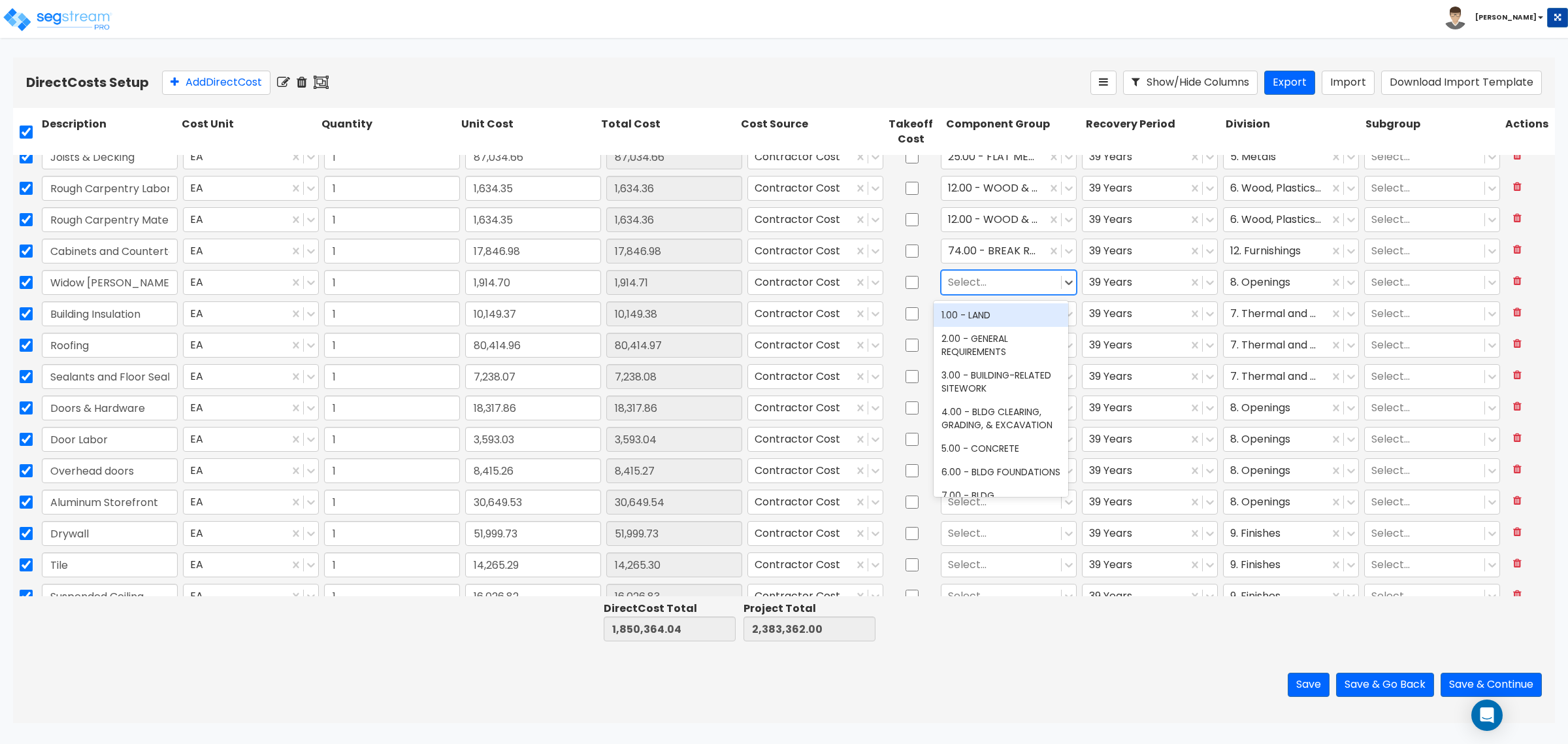
type input "o"
type input "window"
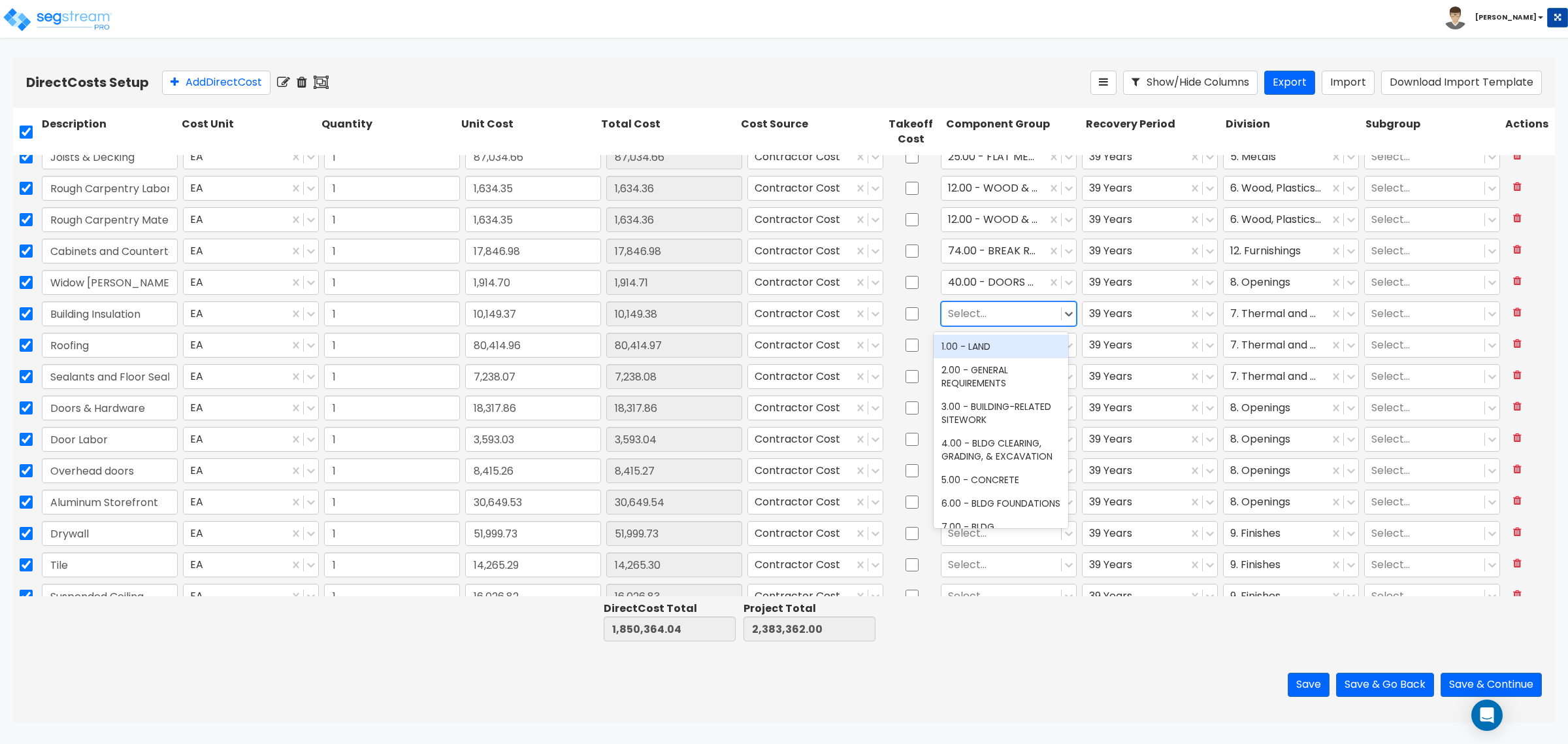
click at [980, 315] on div at bounding box center [1001, 314] width 106 height 18
type input "i"
type input "therm"
click at [988, 346] on div at bounding box center [1001, 345] width 106 height 18
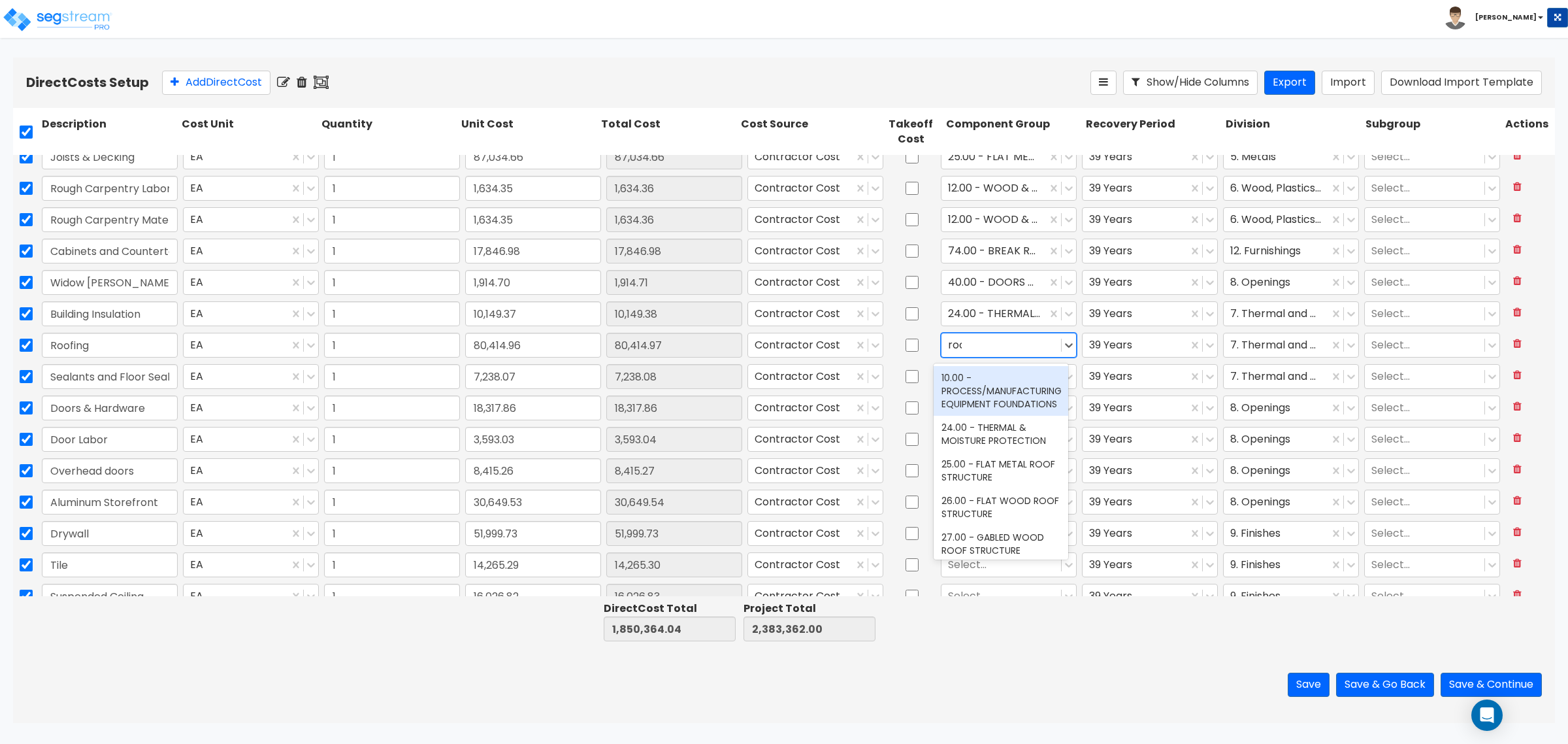
type input "roof"
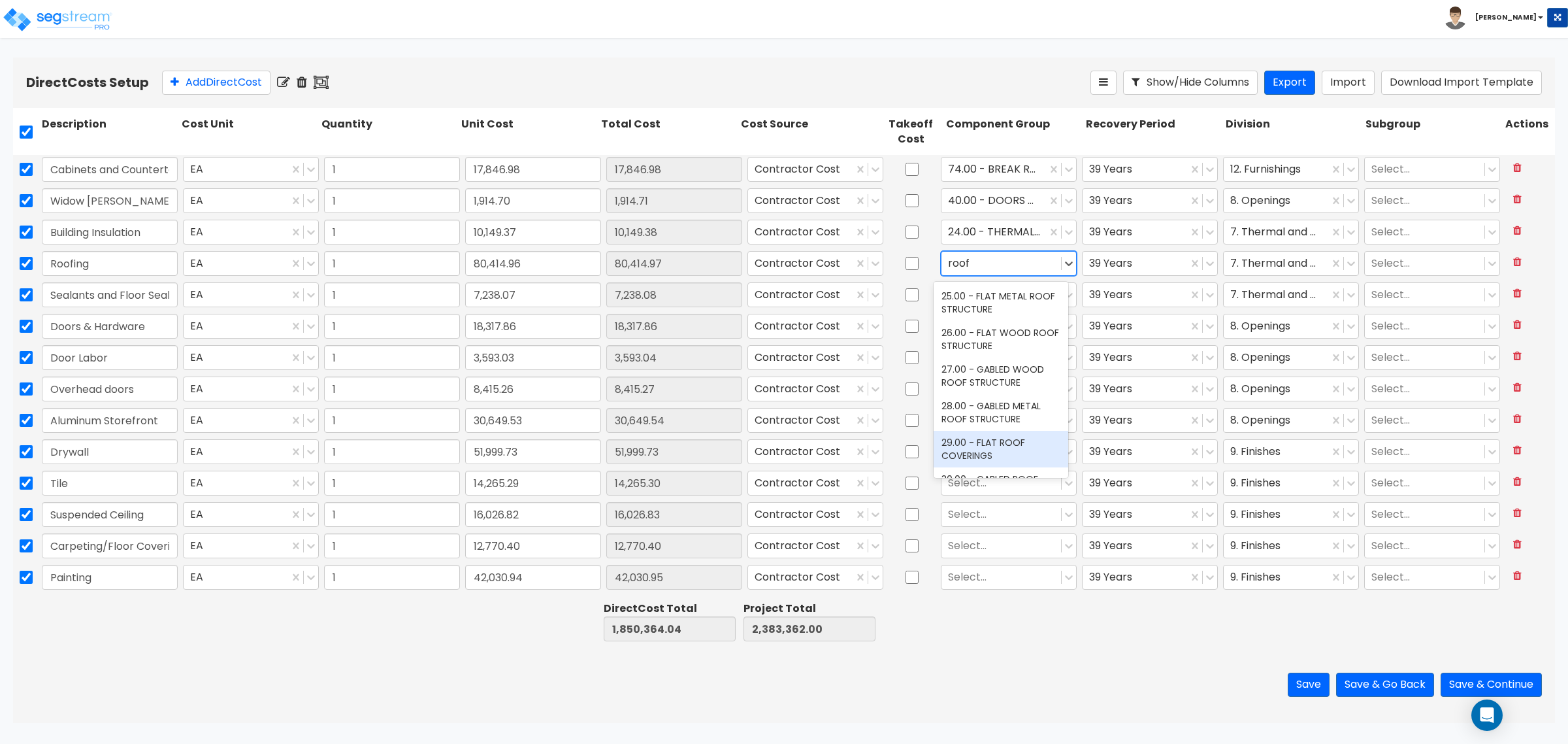
click at [984, 444] on div "29.00 - FLAT ROOF COVERINGS" at bounding box center [1001, 449] width 134 height 37
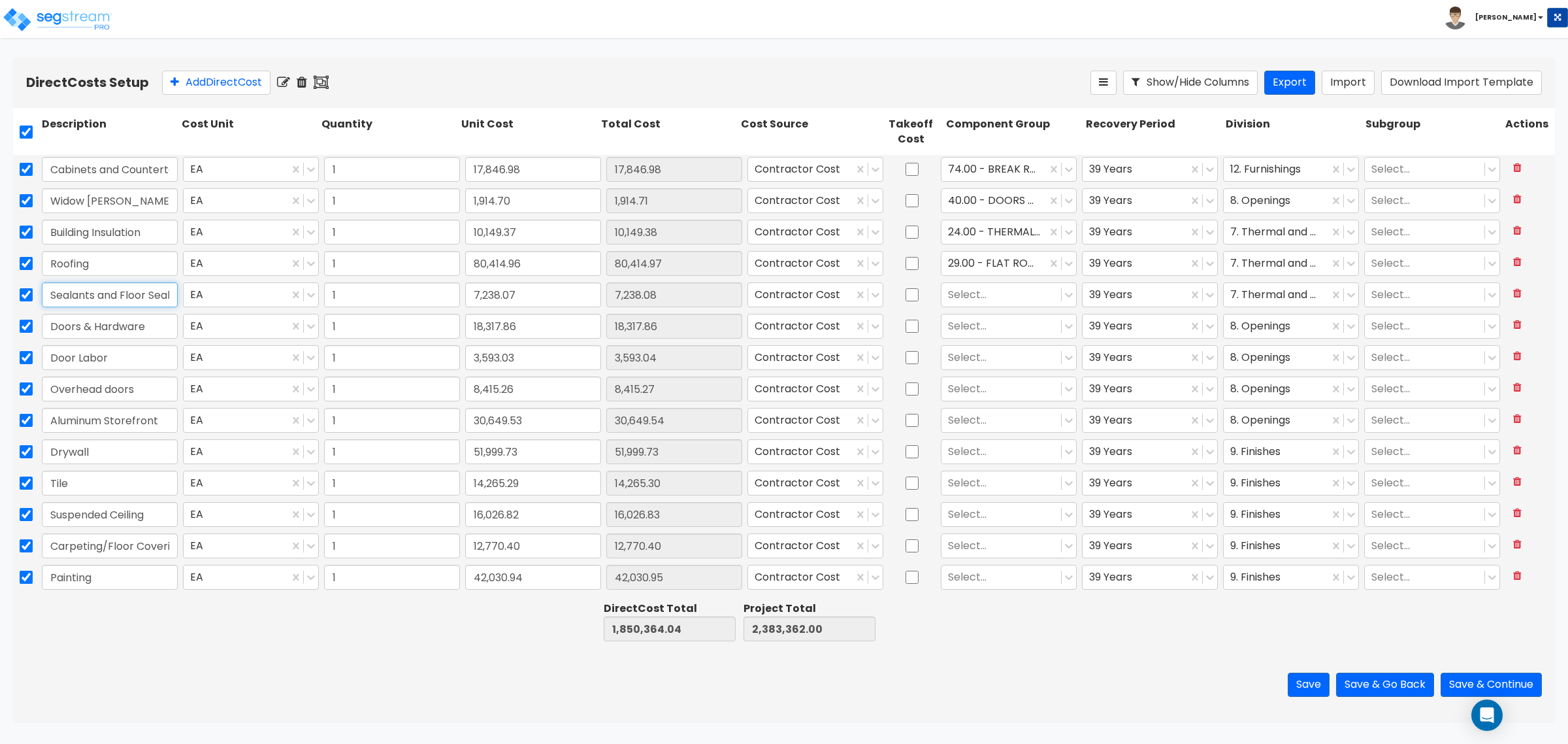
scroll to position [0, 15]
drag, startPoint x: 121, startPoint y: 299, endPoint x: 180, endPoint y: 295, distance: 59.1
click at [180, 295] on div "Sealants and Floor Sealer EA 1 7,238.07 7,238.08 Contractor Cost Select... 39 Y…" at bounding box center [784, 294] width 1542 height 30
click at [967, 293] on div at bounding box center [1001, 294] width 106 height 18
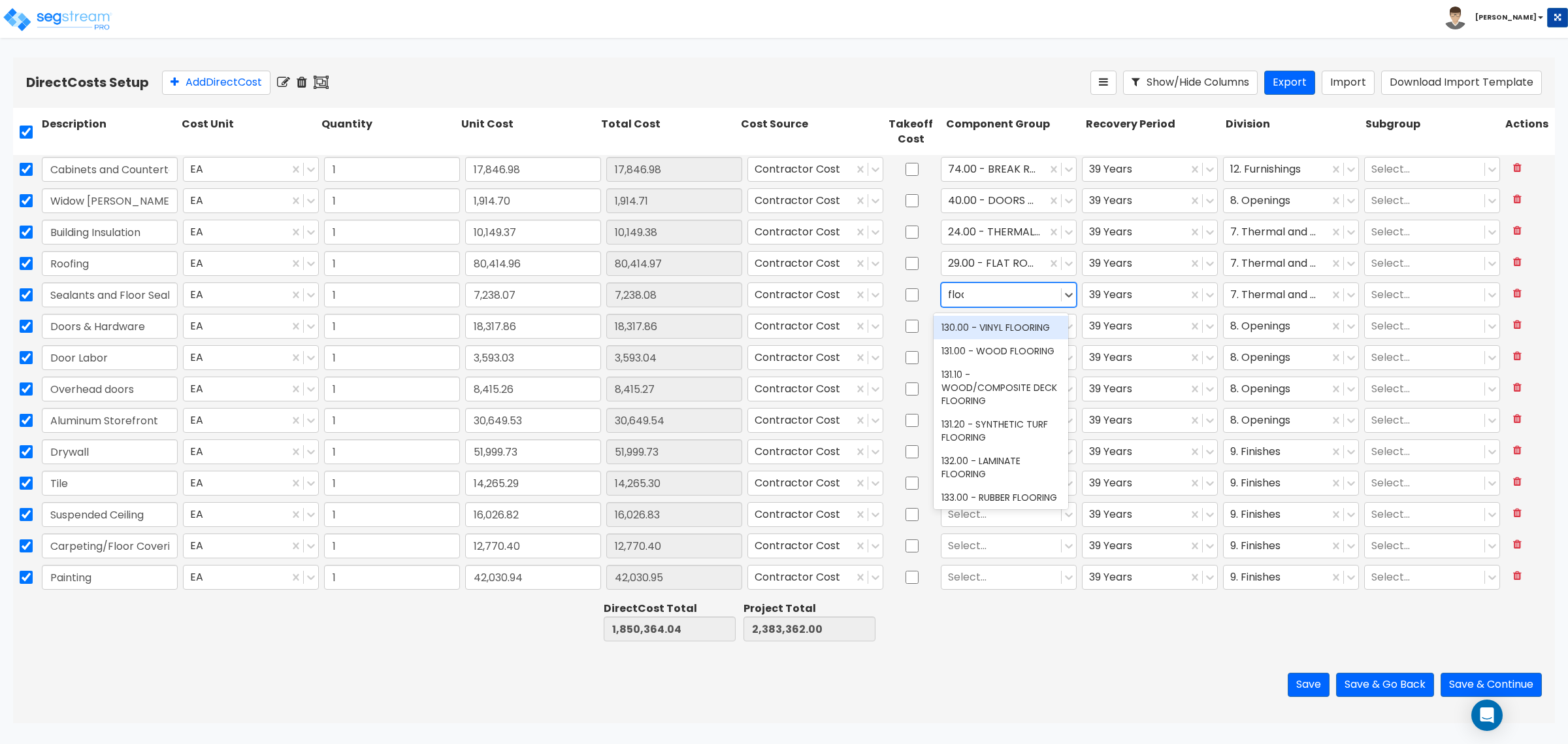
type input "floor"
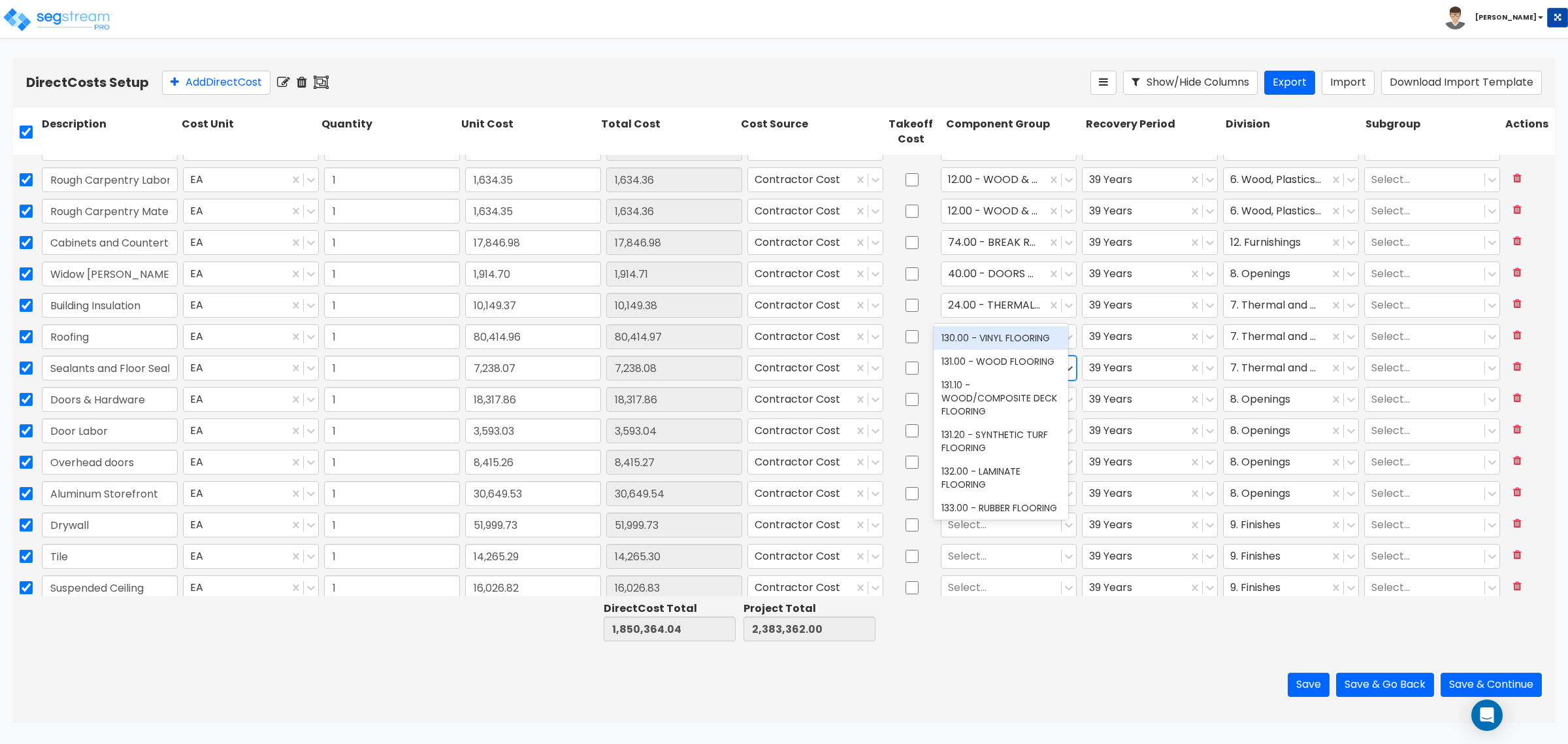
scroll to position [327, 0]
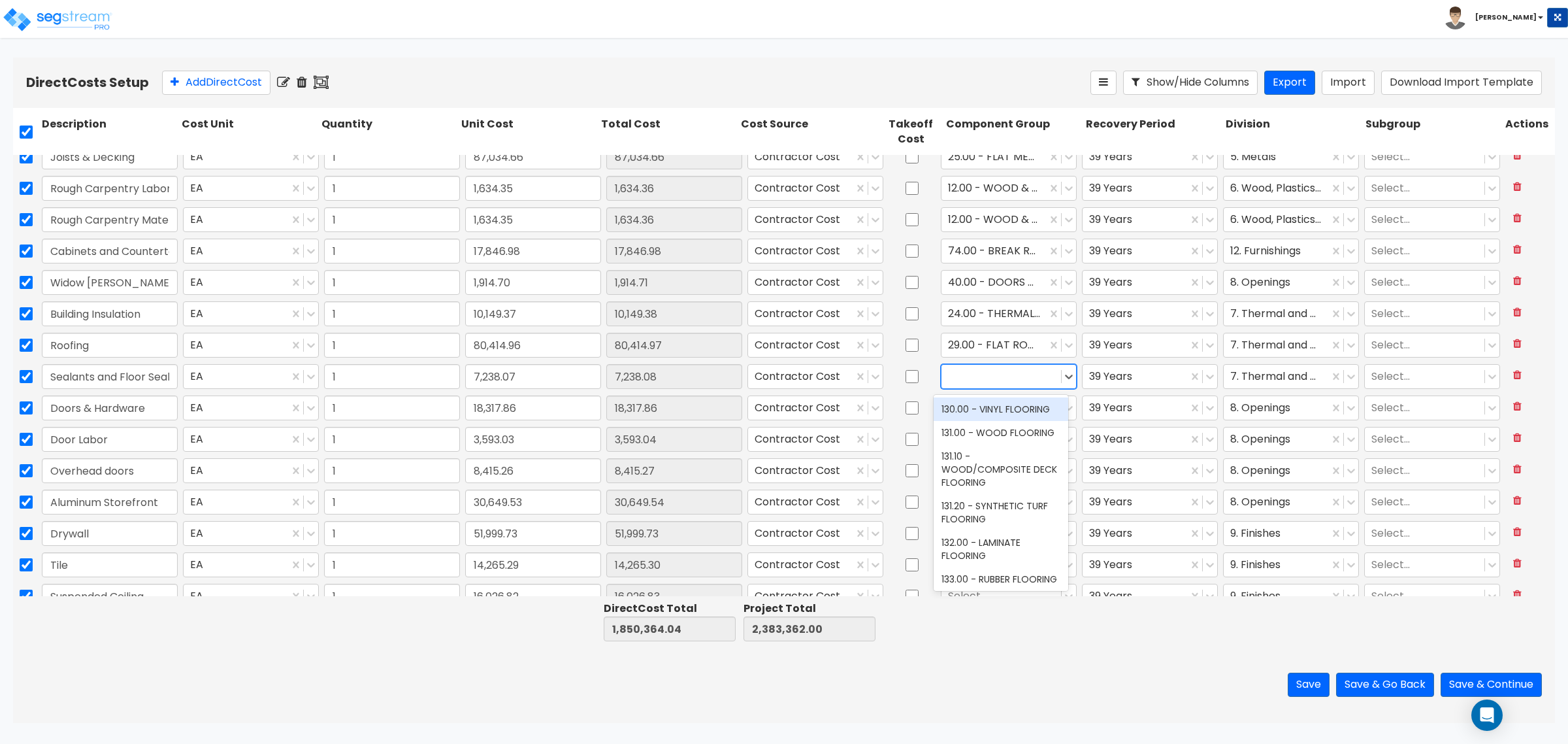
click at [984, 373] on div at bounding box center [1001, 376] width 106 height 18
drag, startPoint x: 981, startPoint y: 372, endPoint x: 974, endPoint y: 372, distance: 7.0
click at [974, 372] on div at bounding box center [1001, 376] width 106 height 18
type input "sea"
click at [998, 408] on div "128.00 - CONCRETE SEALERS" at bounding box center [1001, 416] width 134 height 37
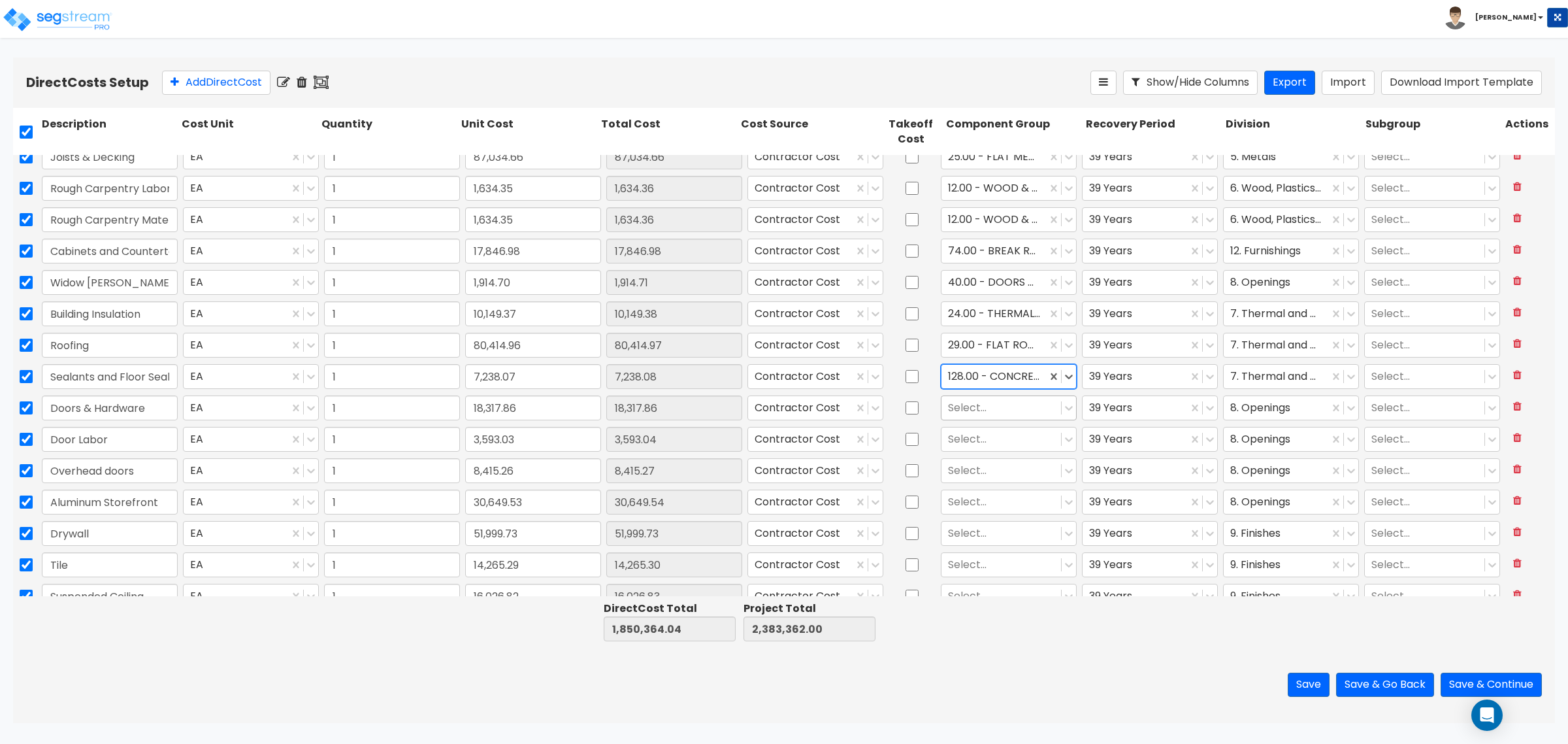
click at [990, 408] on div at bounding box center [1001, 408] width 106 height 18
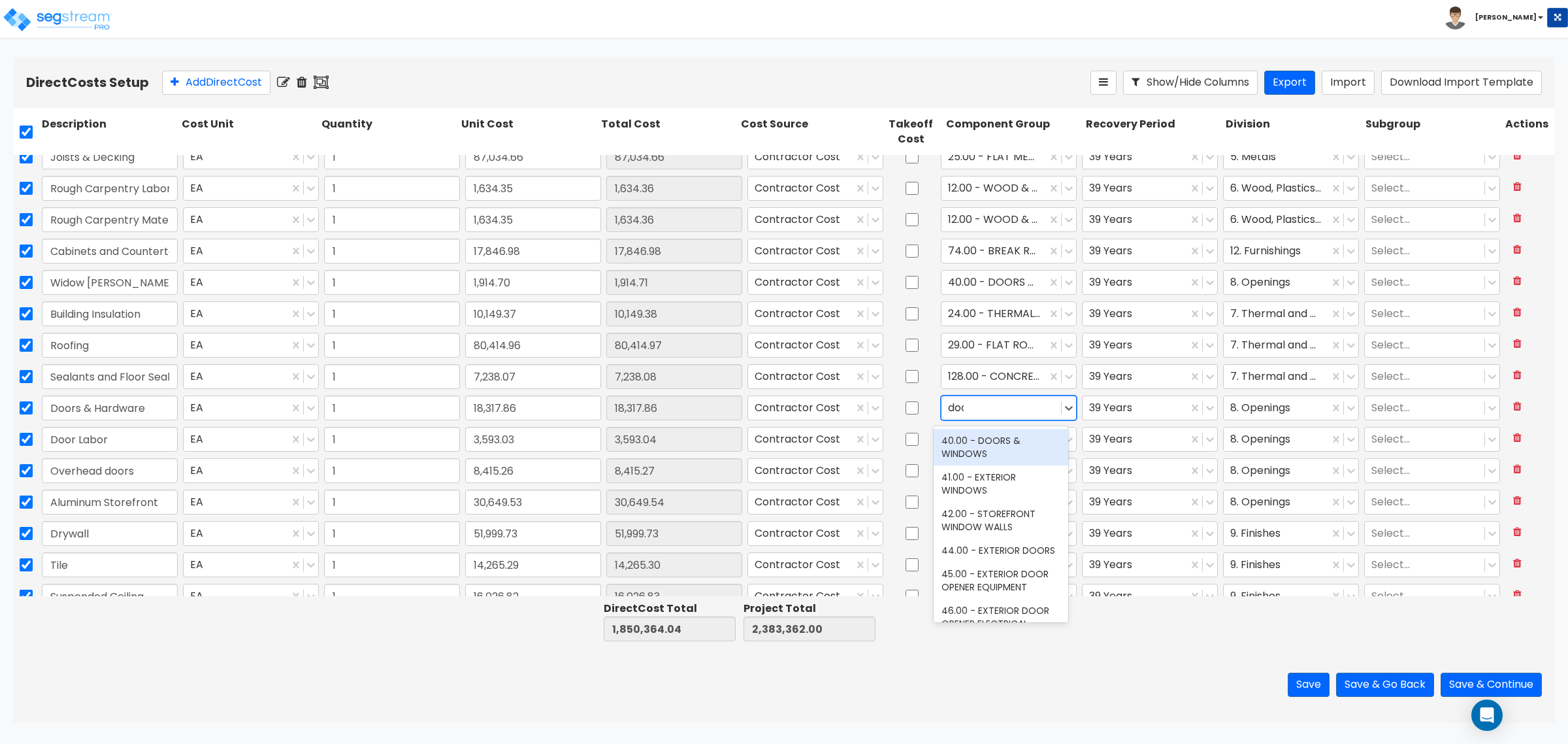
type input "door"
click at [991, 504] on div "59.00 - INTERIOR DOORS" at bounding box center [1001, 492] width 134 height 24
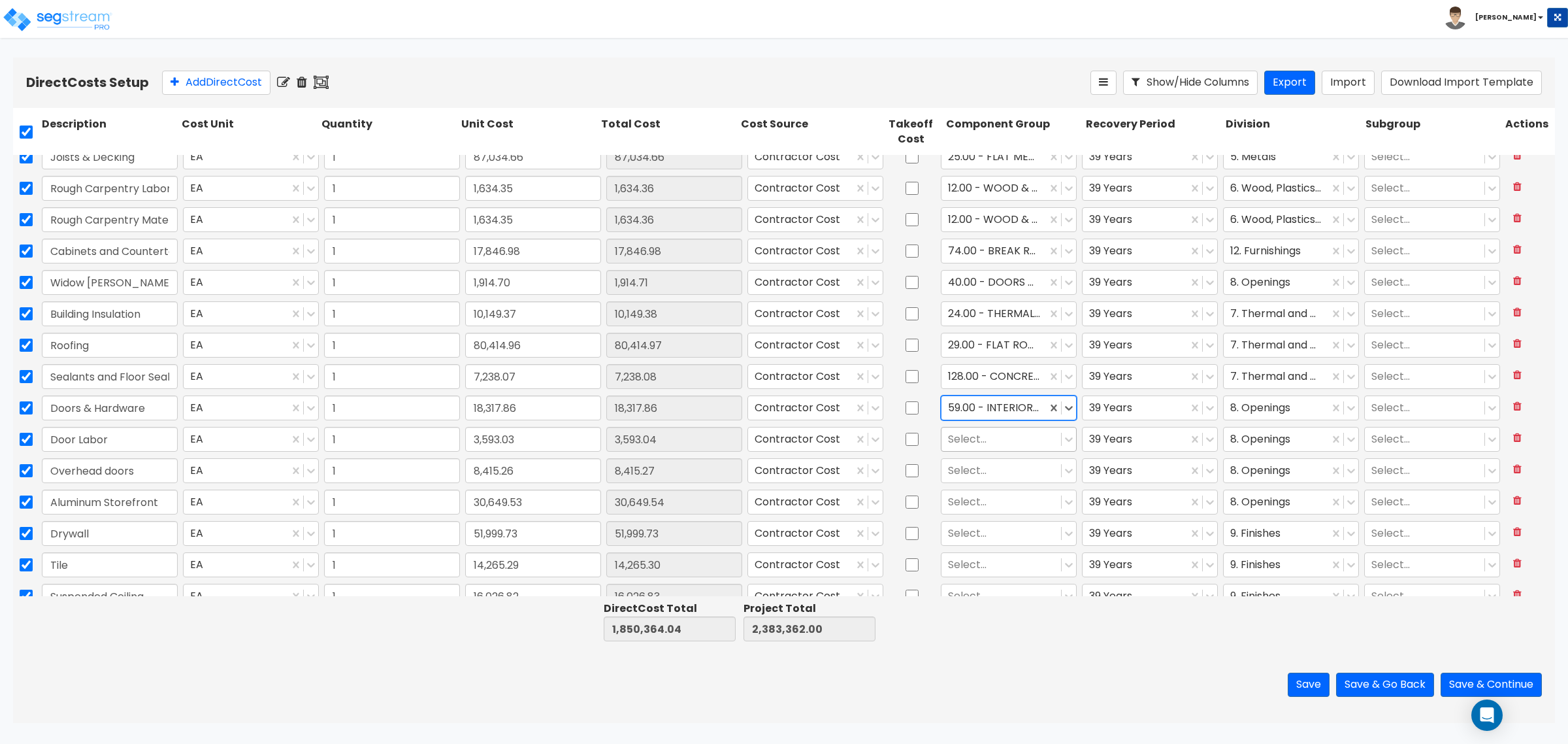
click at [974, 446] on div at bounding box center [1001, 439] width 106 height 18
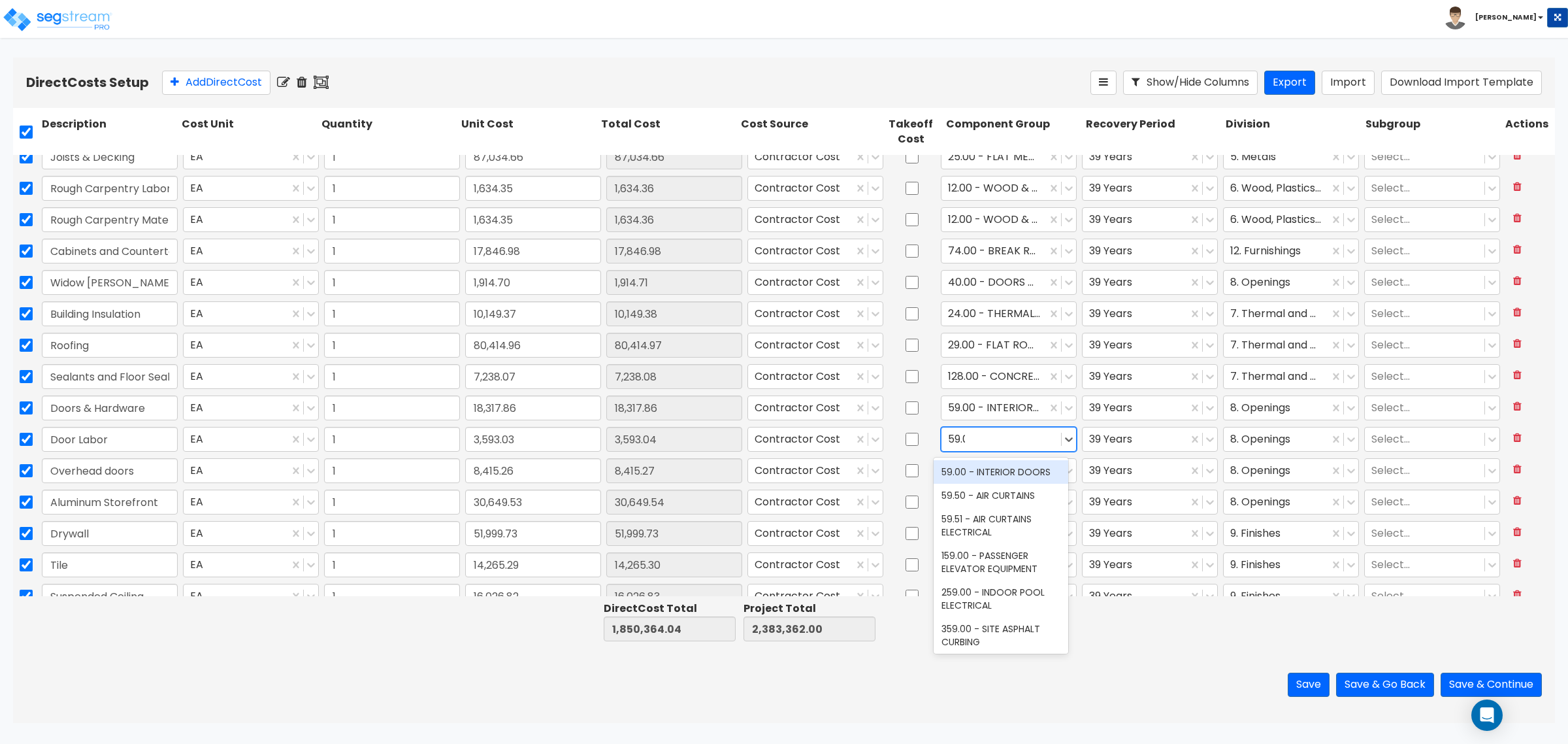
type input "59.00"
click at [990, 472] on div "59.00 - INTERIOR DOORS" at bounding box center [1001, 472] width 134 height 24
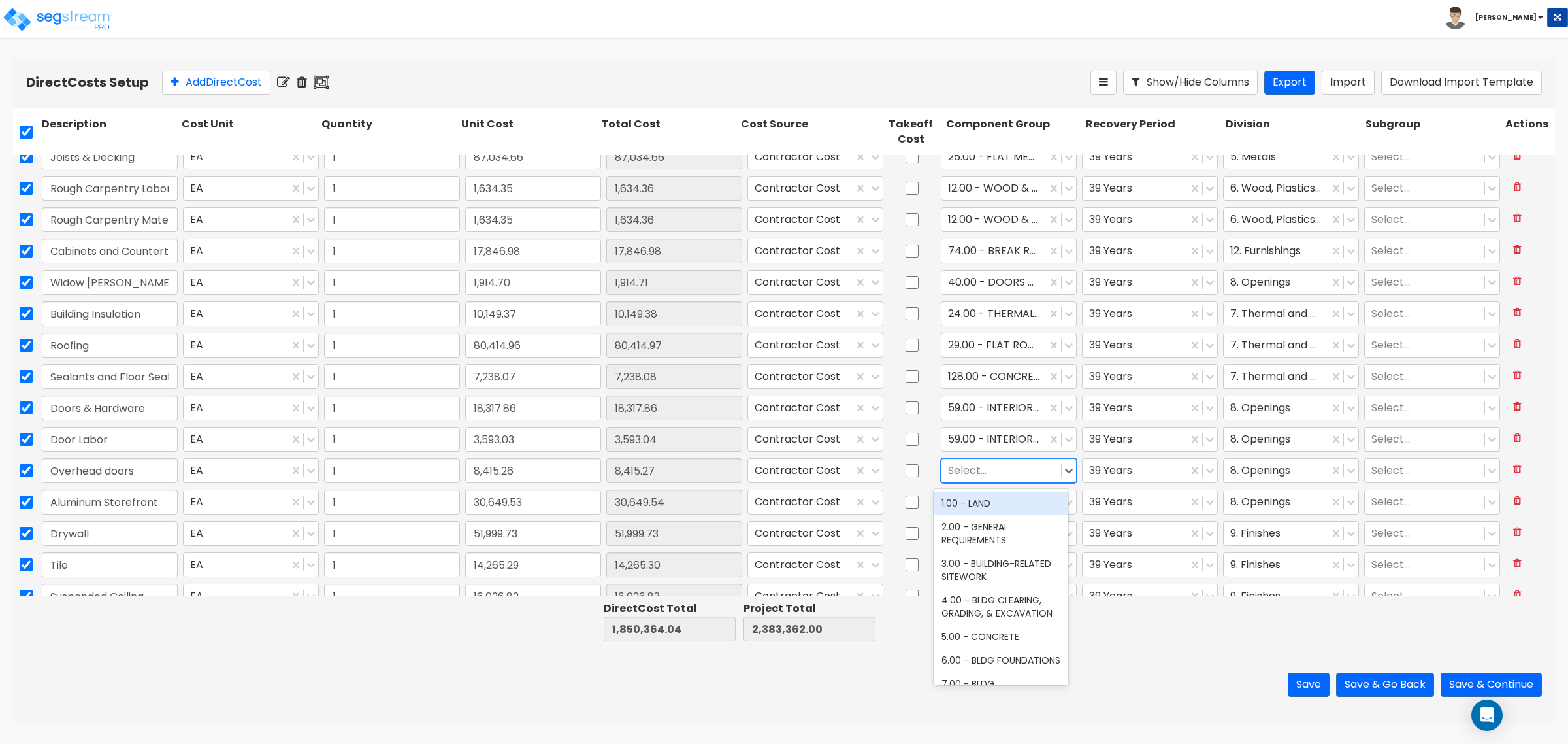
click at [970, 471] on div at bounding box center [1001, 470] width 106 height 18
type input "s"
type input "61.50"
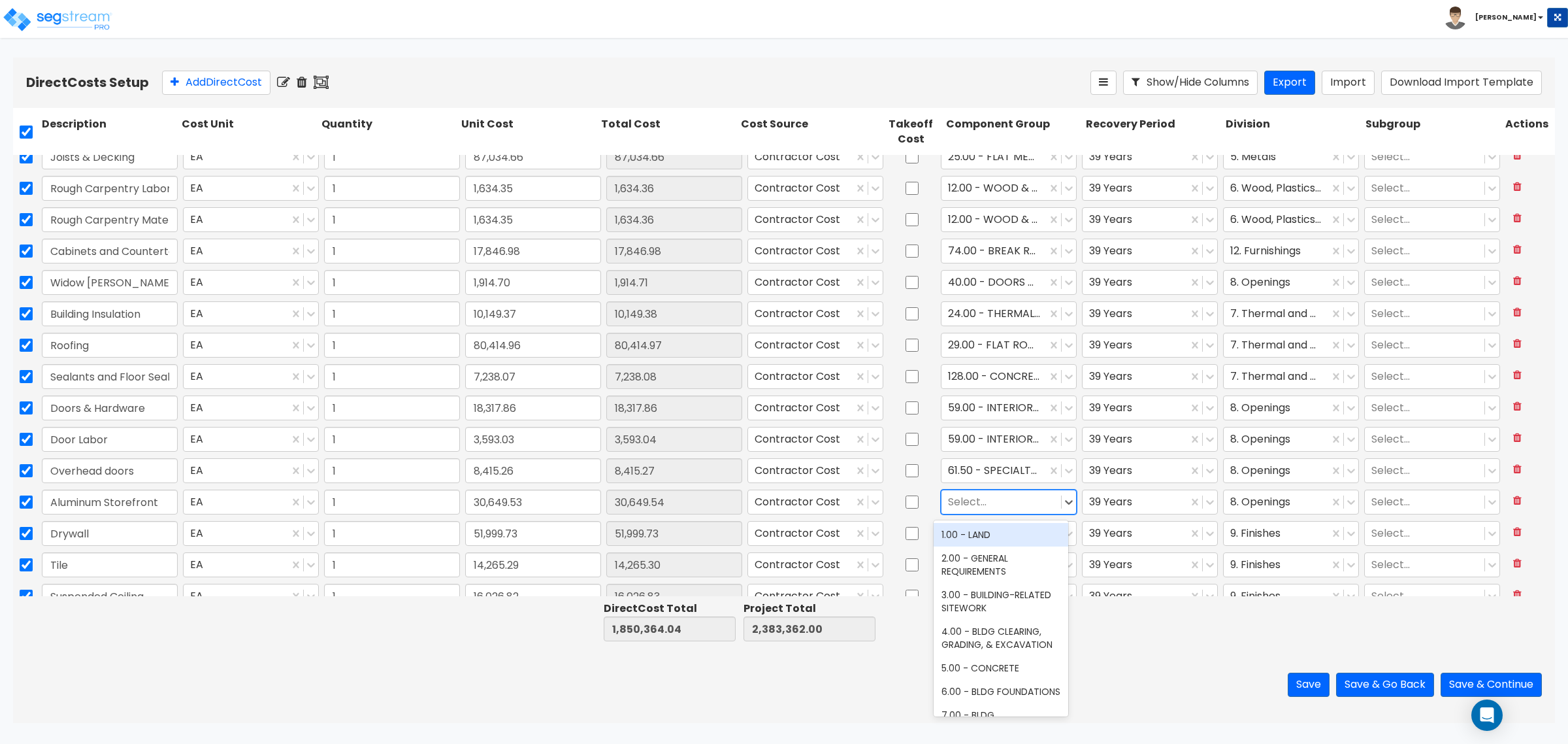
click at [967, 502] on div at bounding box center [1001, 502] width 106 height 18
type input "s"
type input "windows"
click at [996, 504] on div at bounding box center [1001, 502] width 106 height 18
type input "store"
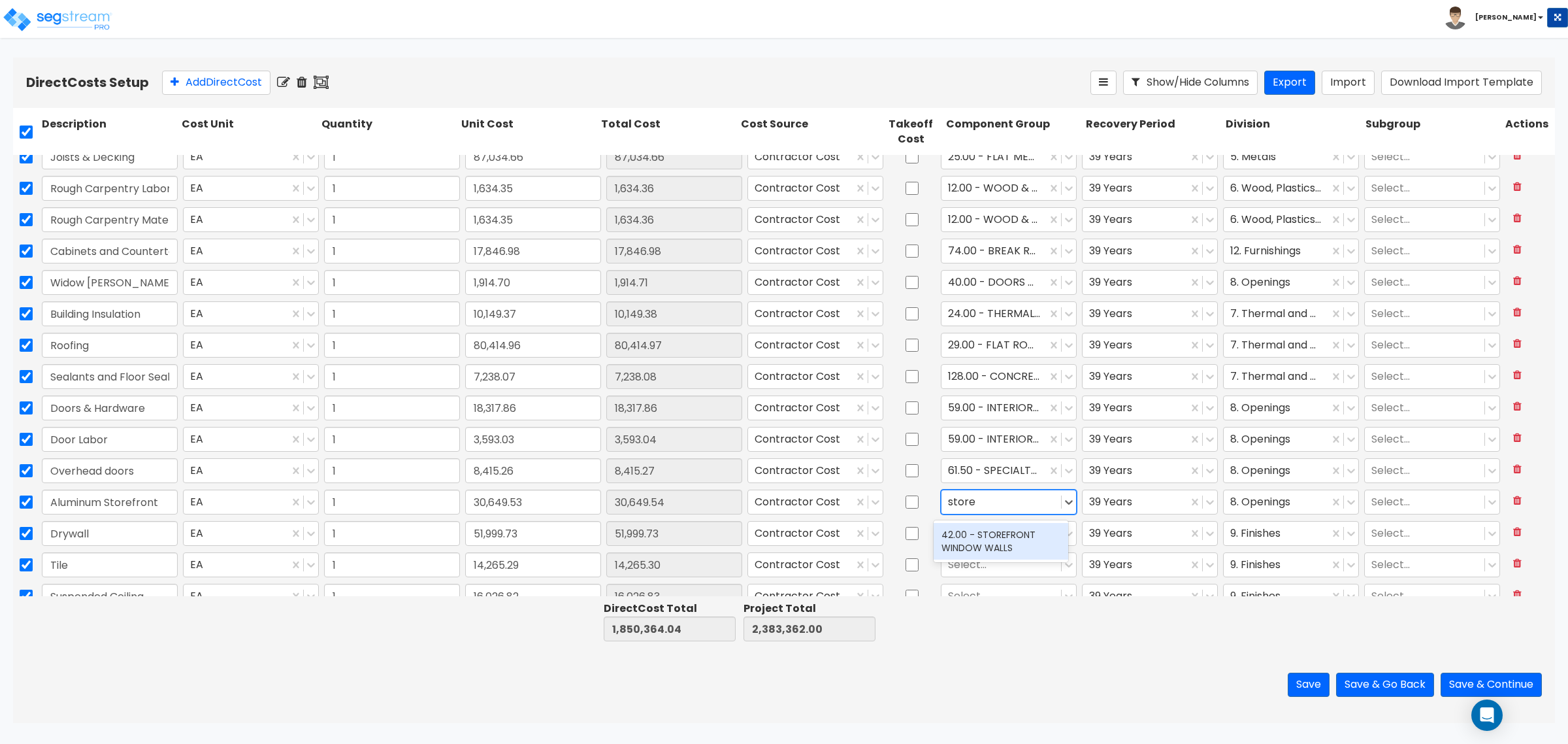
click at [983, 547] on div "42.00 - STOREFRONT WINDOW WALLS" at bounding box center [1001, 541] width 134 height 37
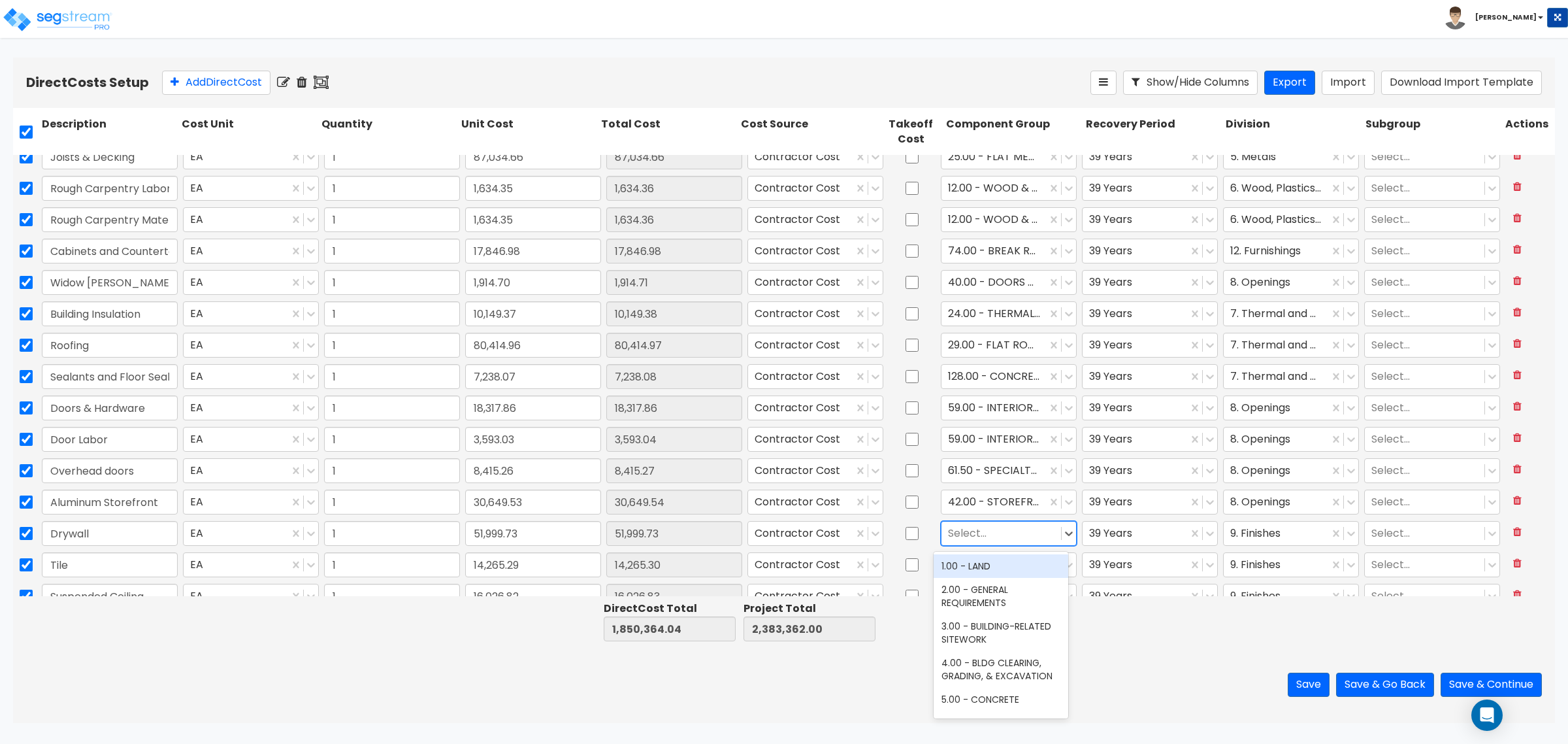
click at [977, 537] on div at bounding box center [1001, 534] width 106 height 18
type input "drywa"
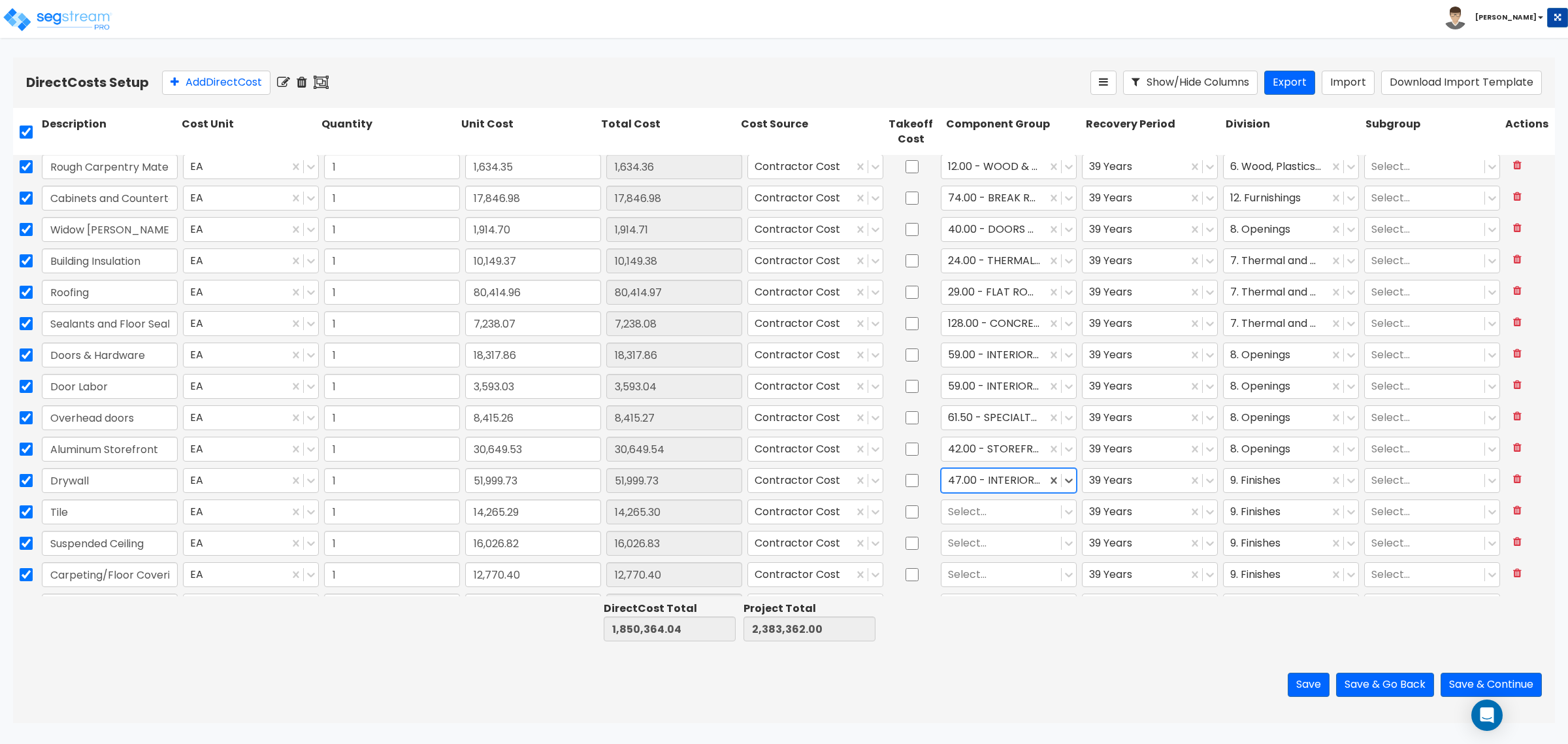
scroll to position [408, 0]
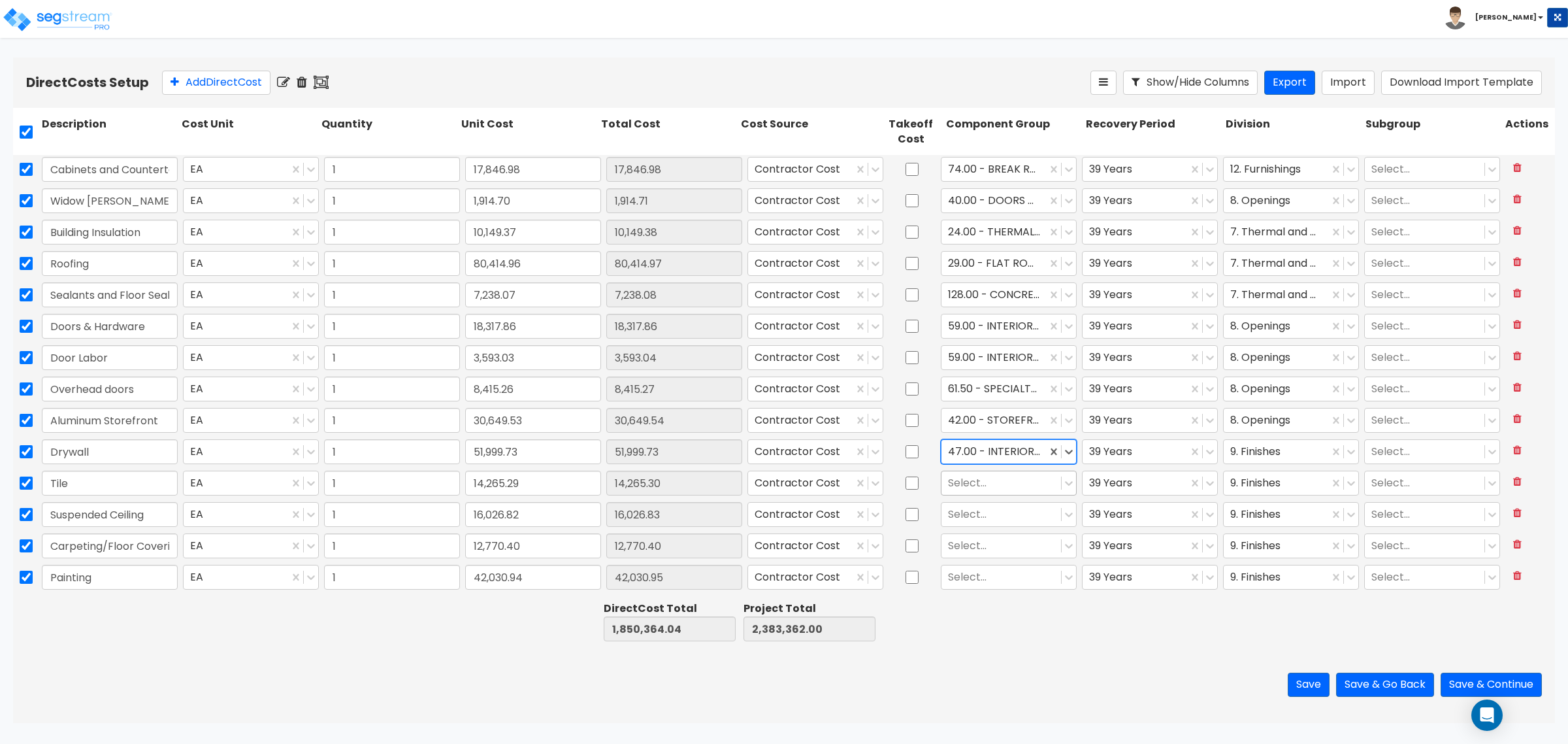
click at [979, 481] on div at bounding box center [1001, 483] width 106 height 18
type input "tile"
click at [980, 518] on div "123.00 - CERAMIC TILE" at bounding box center [1001, 515] width 134 height 24
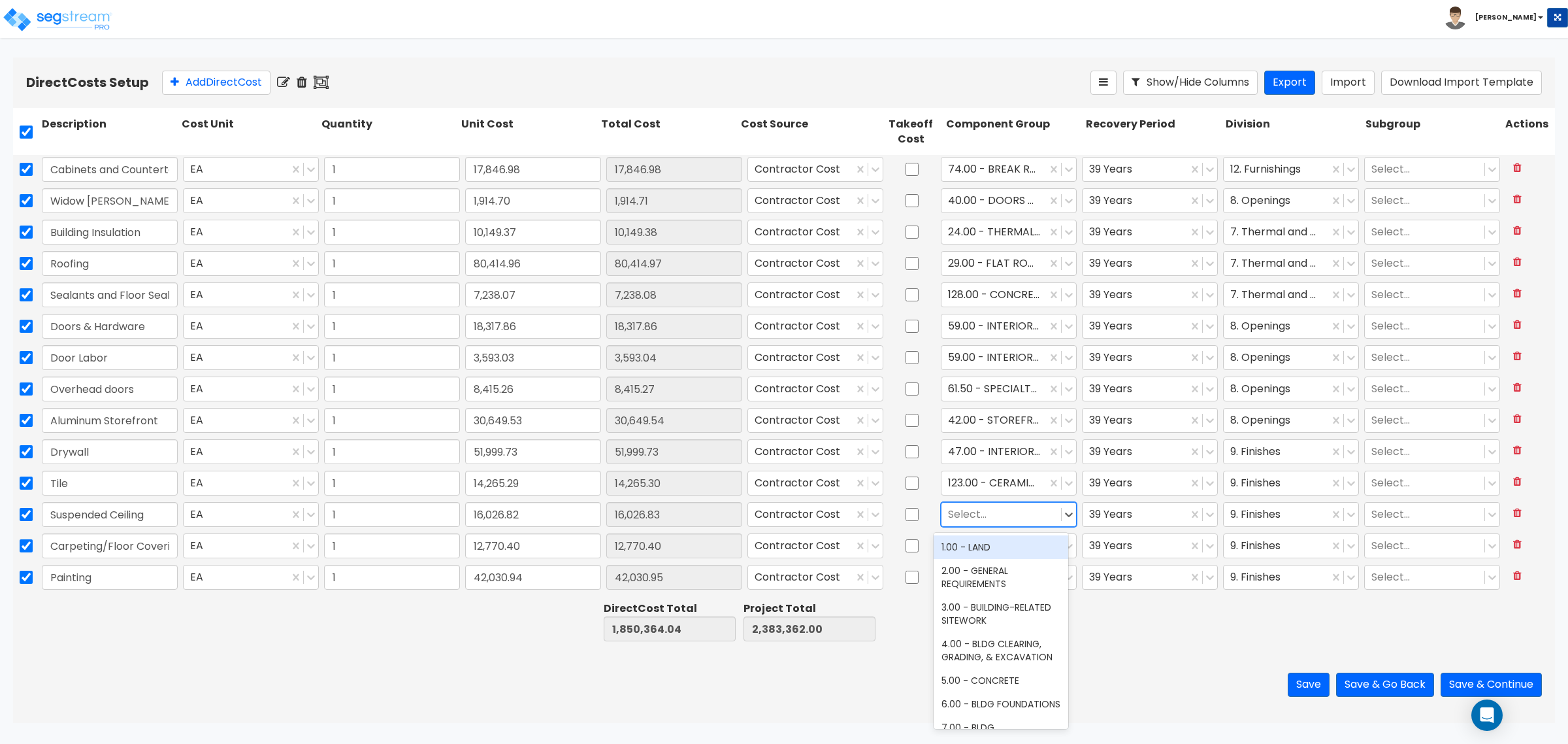
click at [978, 518] on div at bounding box center [1001, 515] width 106 height 18
type input "s"
type input "ceiling"
click at [988, 549] on div "134.00 - DROP CEILING" at bounding box center [1001, 547] width 134 height 24
click at [983, 547] on div at bounding box center [1001, 546] width 106 height 18
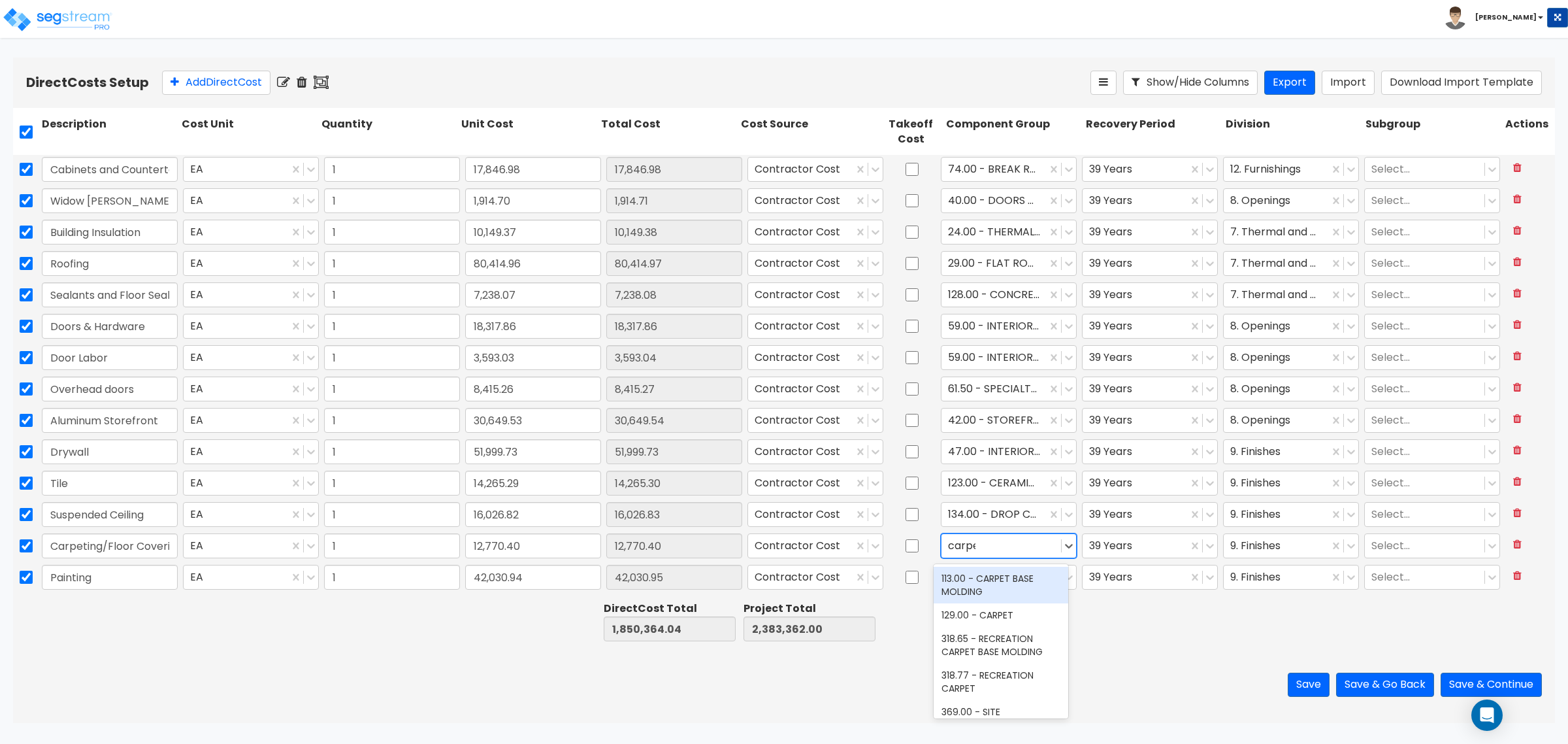
type input "carpet"
click at [1002, 613] on div "129.00 - CARPET" at bounding box center [1001, 615] width 134 height 24
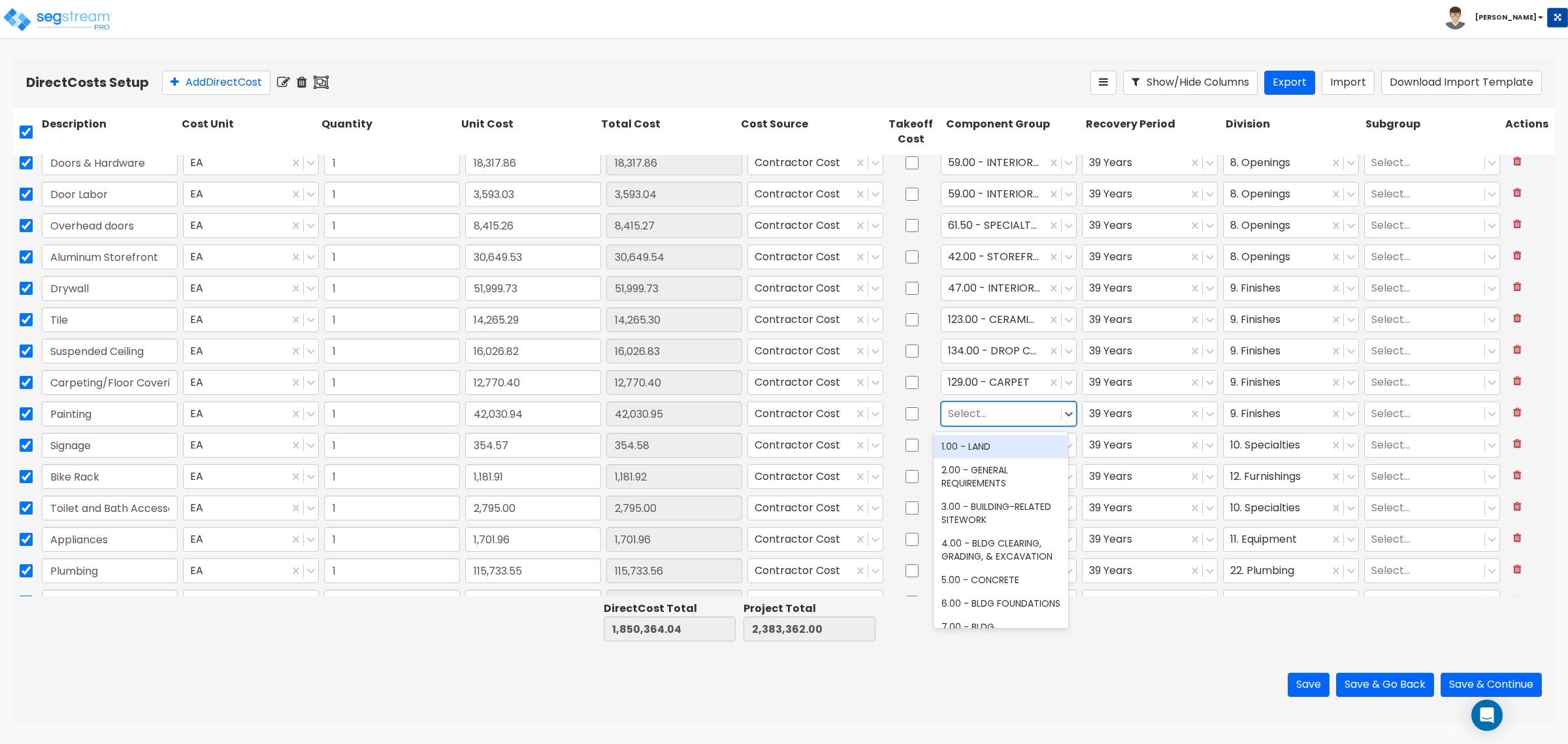
click at [975, 415] on div at bounding box center [1001, 414] width 106 height 18
type input "interior pa"
click at [962, 445] on div at bounding box center [1001, 445] width 106 height 18
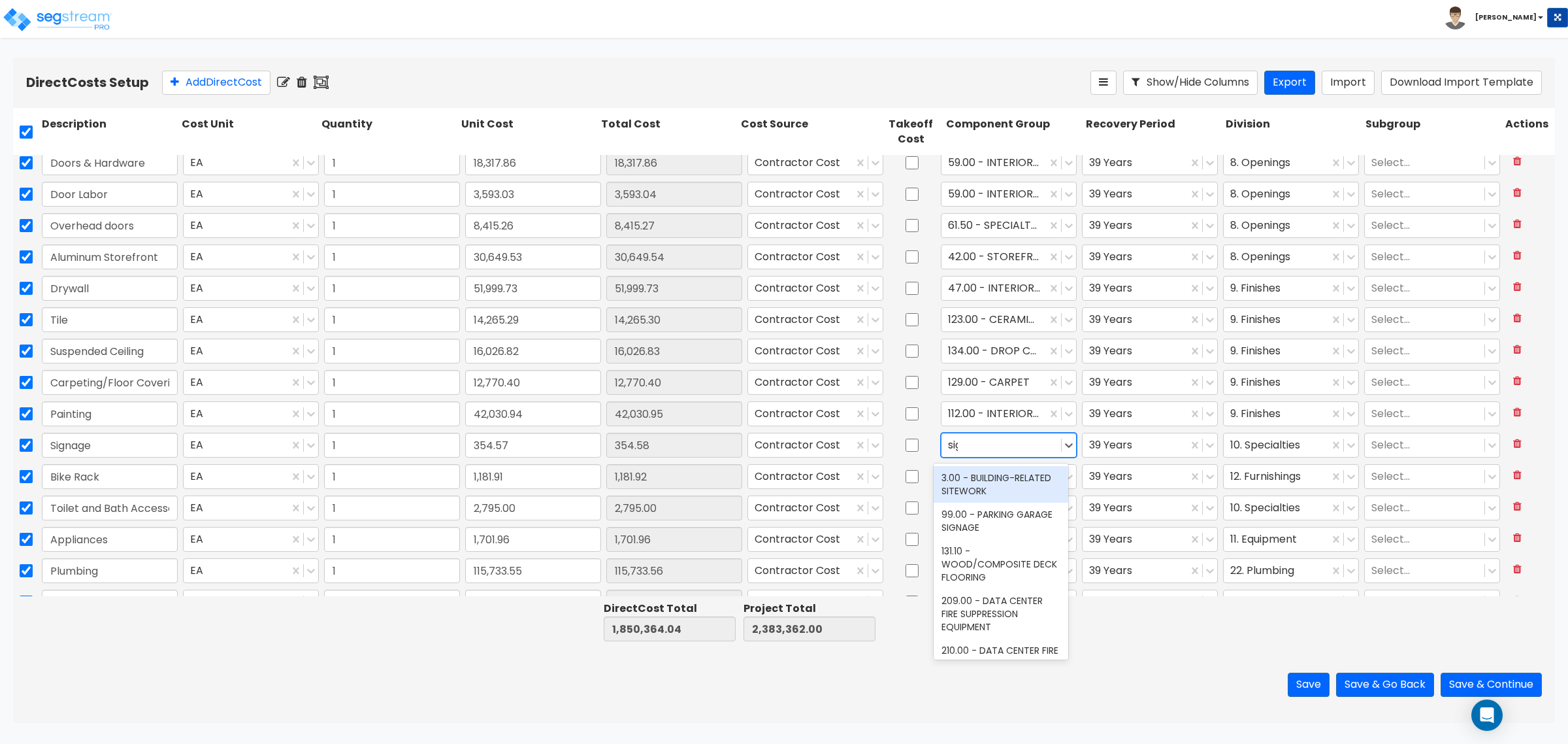
type input "sign"
click at [1003, 513] on div "328.00 - SIGNAGE" at bounding box center [1001, 512] width 134 height 24
click at [977, 479] on div at bounding box center [1001, 476] width 106 height 18
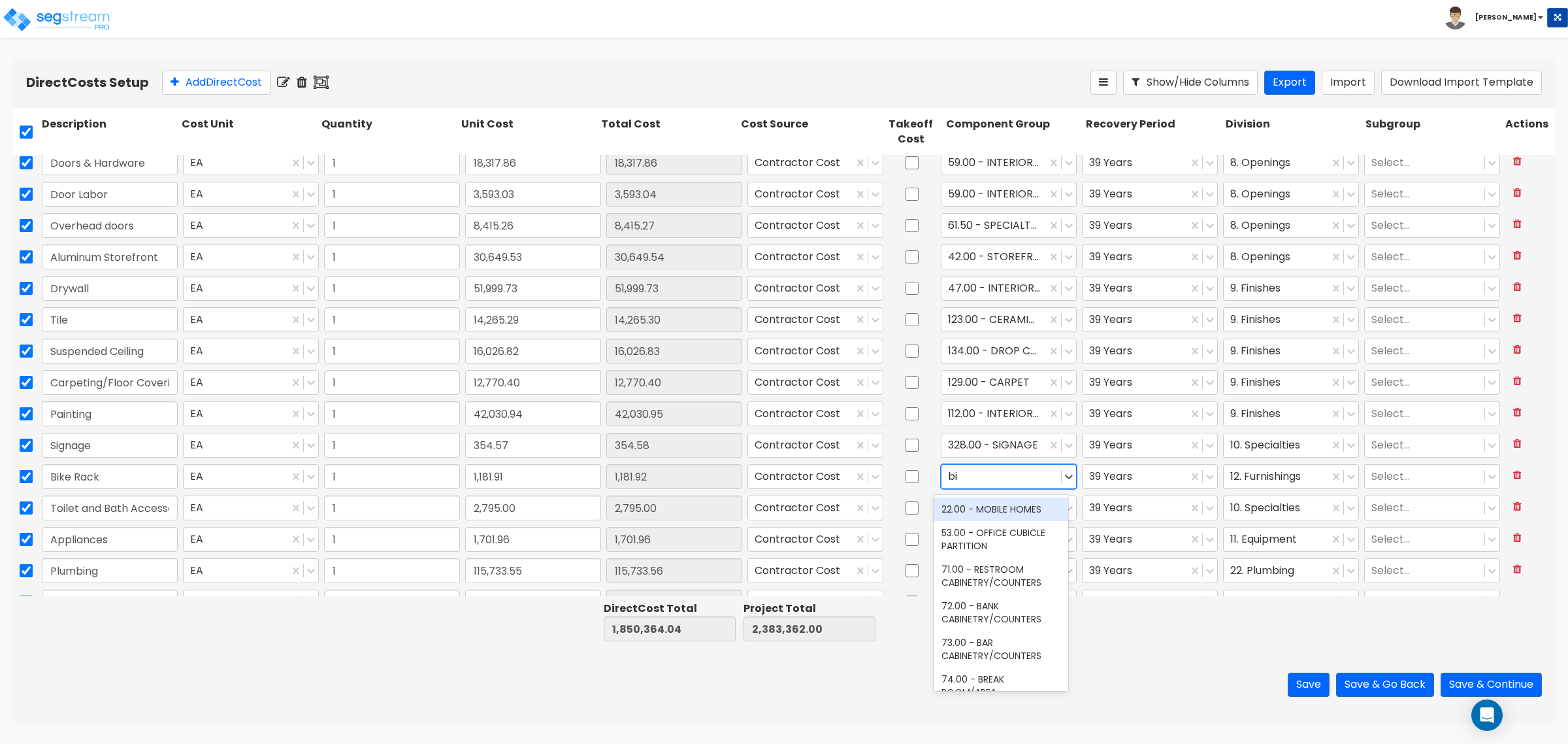
type input "b"
type input "r"
type input "site"
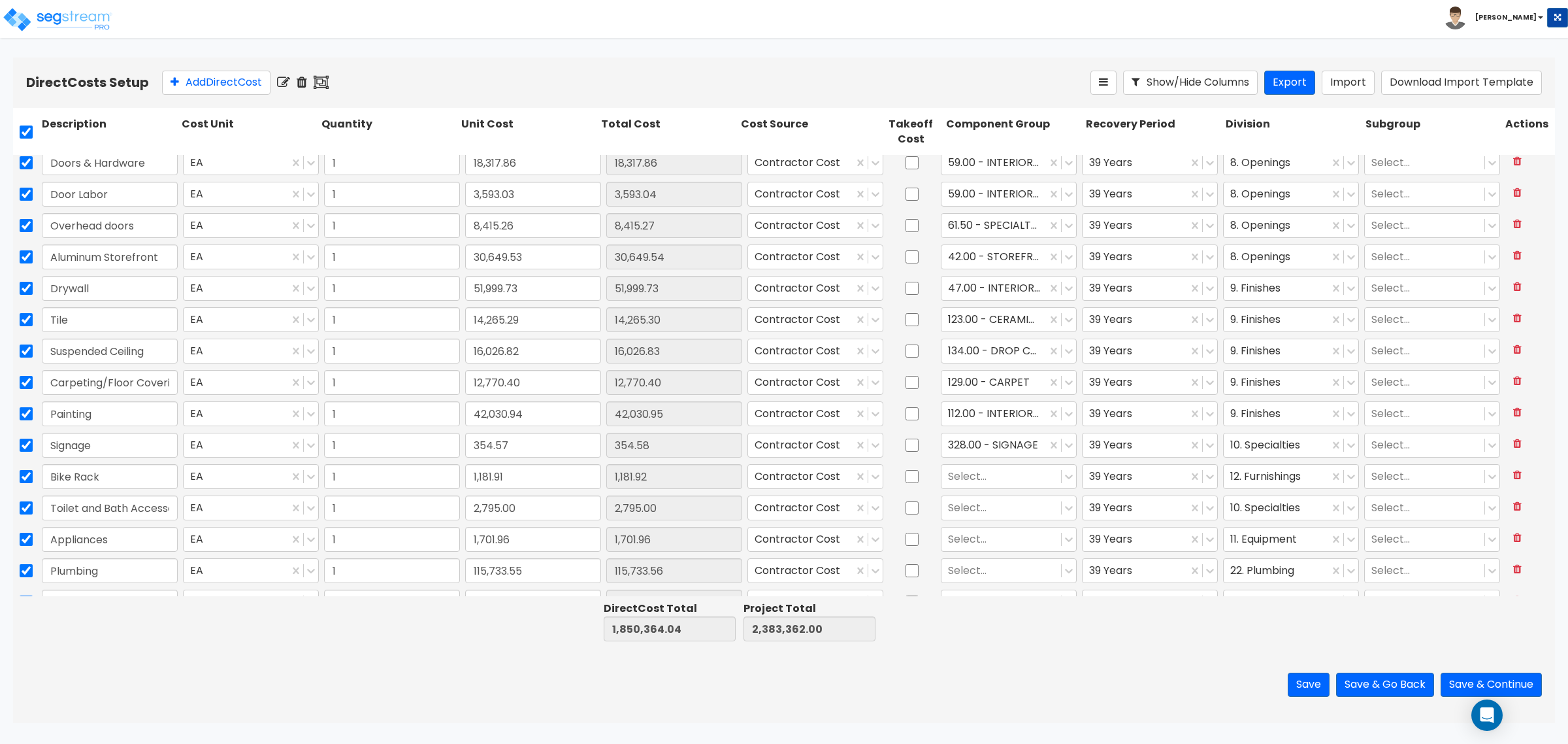
click at [1068, 685] on div "Save Save & Go Back Save & Continue" at bounding box center [784, 685] width 1542 height 76
click at [1065, 476] on icon at bounding box center [1069, 478] width 8 height 5
type input "r"
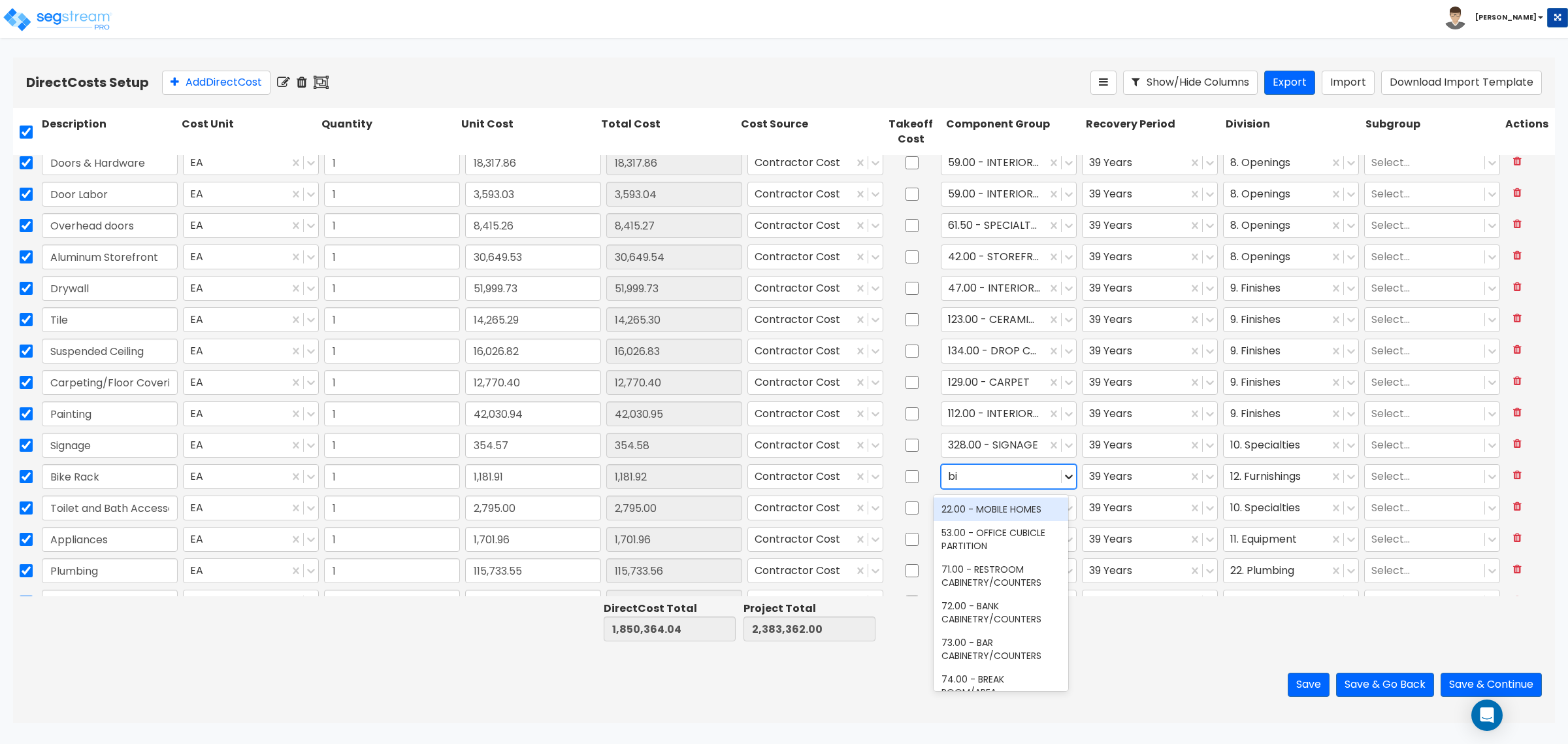
type input "b"
type input "site"
click at [980, 476] on div at bounding box center [1001, 476] width 106 height 18
click at [984, 476] on div at bounding box center [1001, 476] width 106 height 18
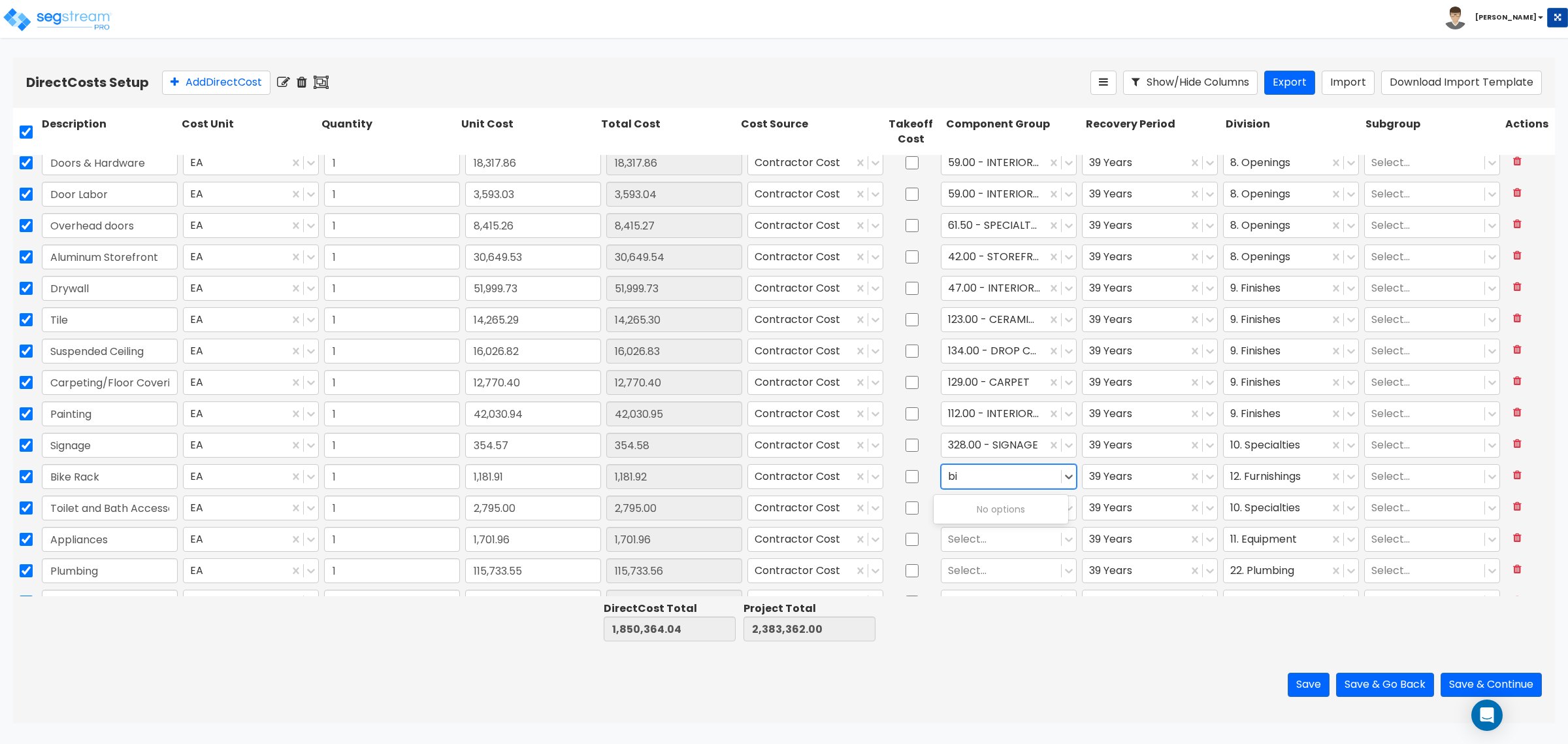
type input "b"
type input "r"
type input "s"
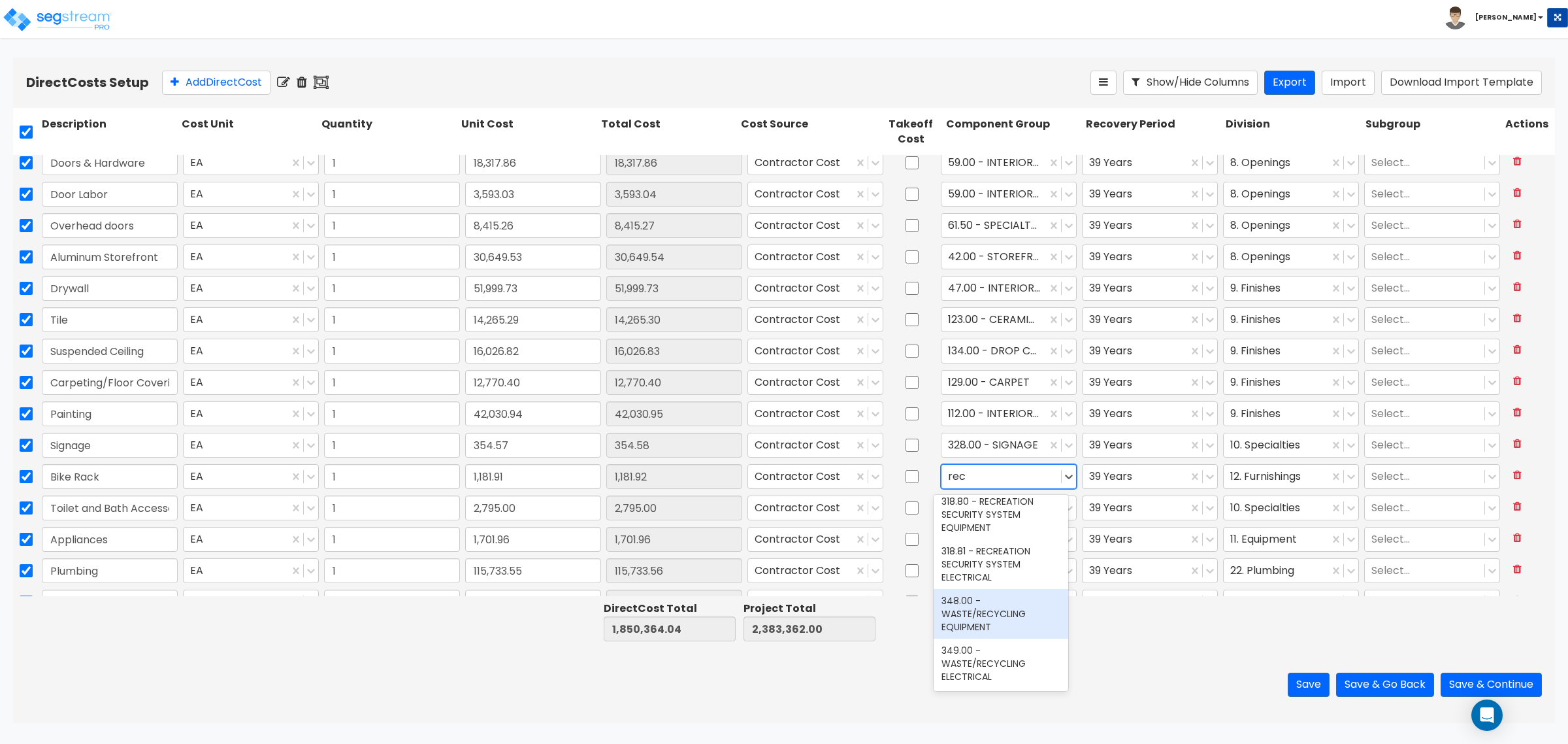
scroll to position [1236, 0]
type input "rec"
click at [1137, 646] on div "Direct Cost Total 1,850,364.04 Project Total 2,383,362.00" at bounding box center [784, 622] width 1542 height 50
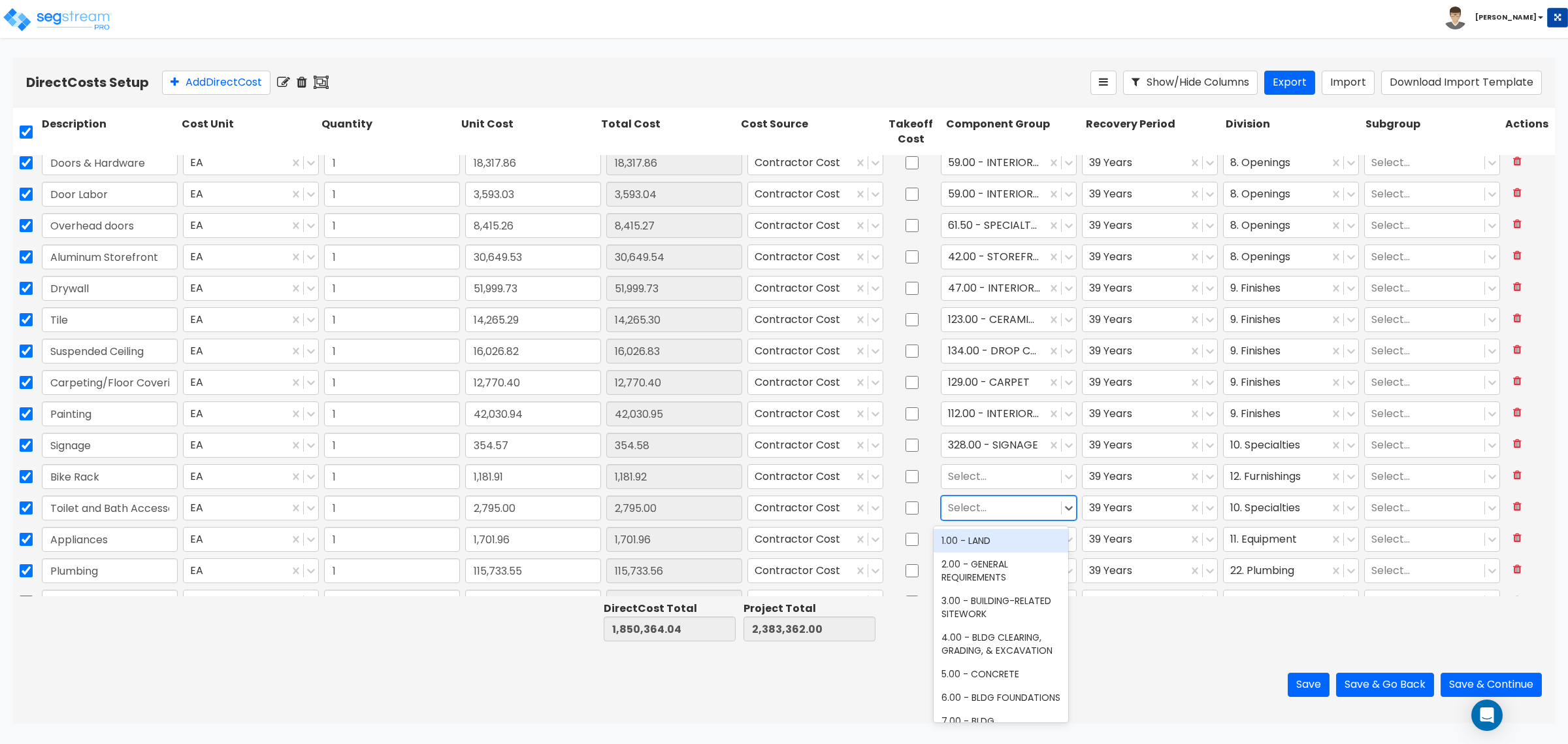
click at [988, 505] on div at bounding box center [1001, 508] width 106 height 18
type input "rest"
click at [1008, 544] on div "70.00 - RESTROOM ACCESSORIES" at bounding box center [1001, 547] width 134 height 37
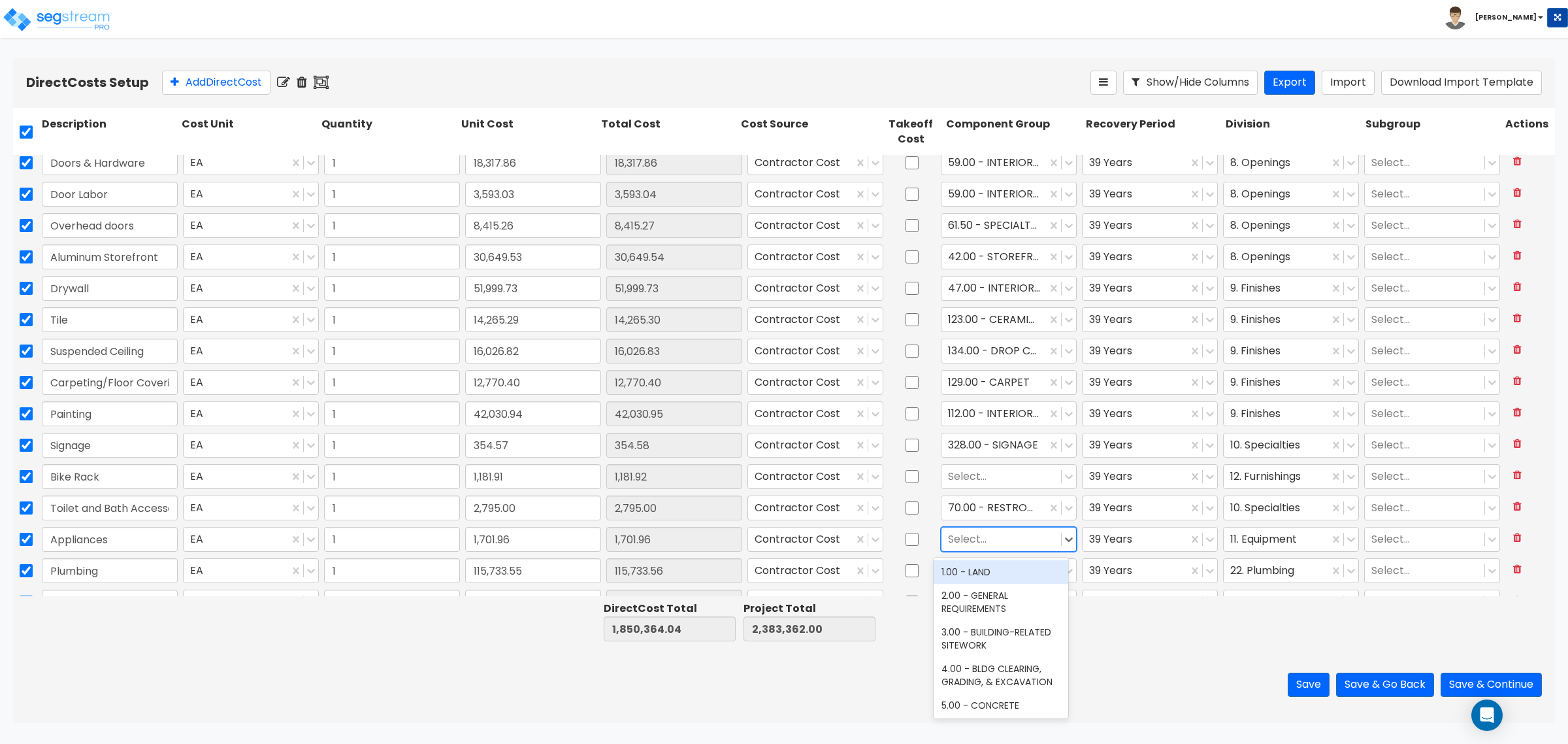
click at [984, 541] on div at bounding box center [1001, 539] width 106 height 18
type input "a"
type input "kitche"
click at [985, 538] on div at bounding box center [1001, 539] width 106 height 18
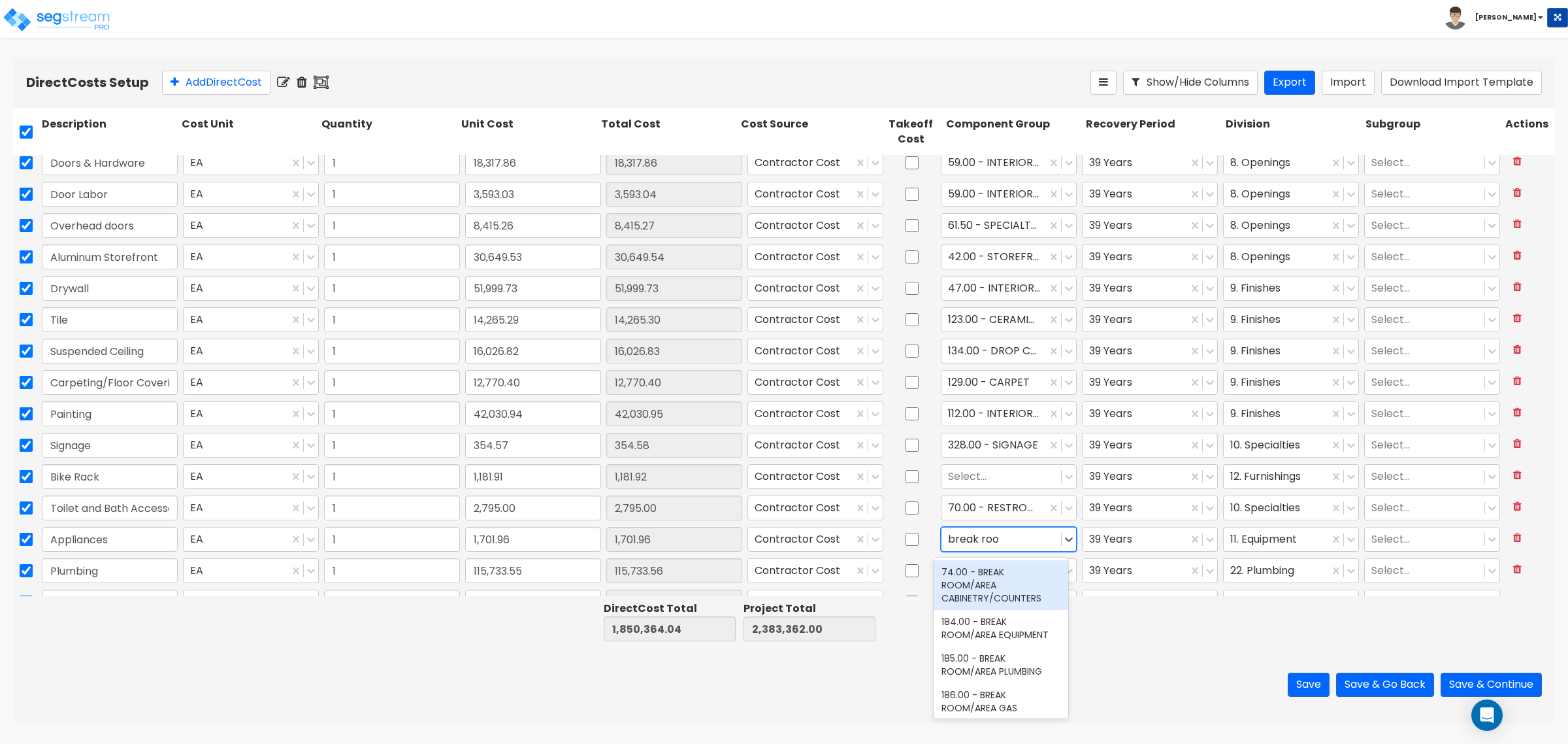
type input "break room"
click at [1012, 547] on div at bounding box center [1001, 539] width 106 height 18
click at [999, 538] on div at bounding box center [1001, 539] width 106 height 18
type input "b"
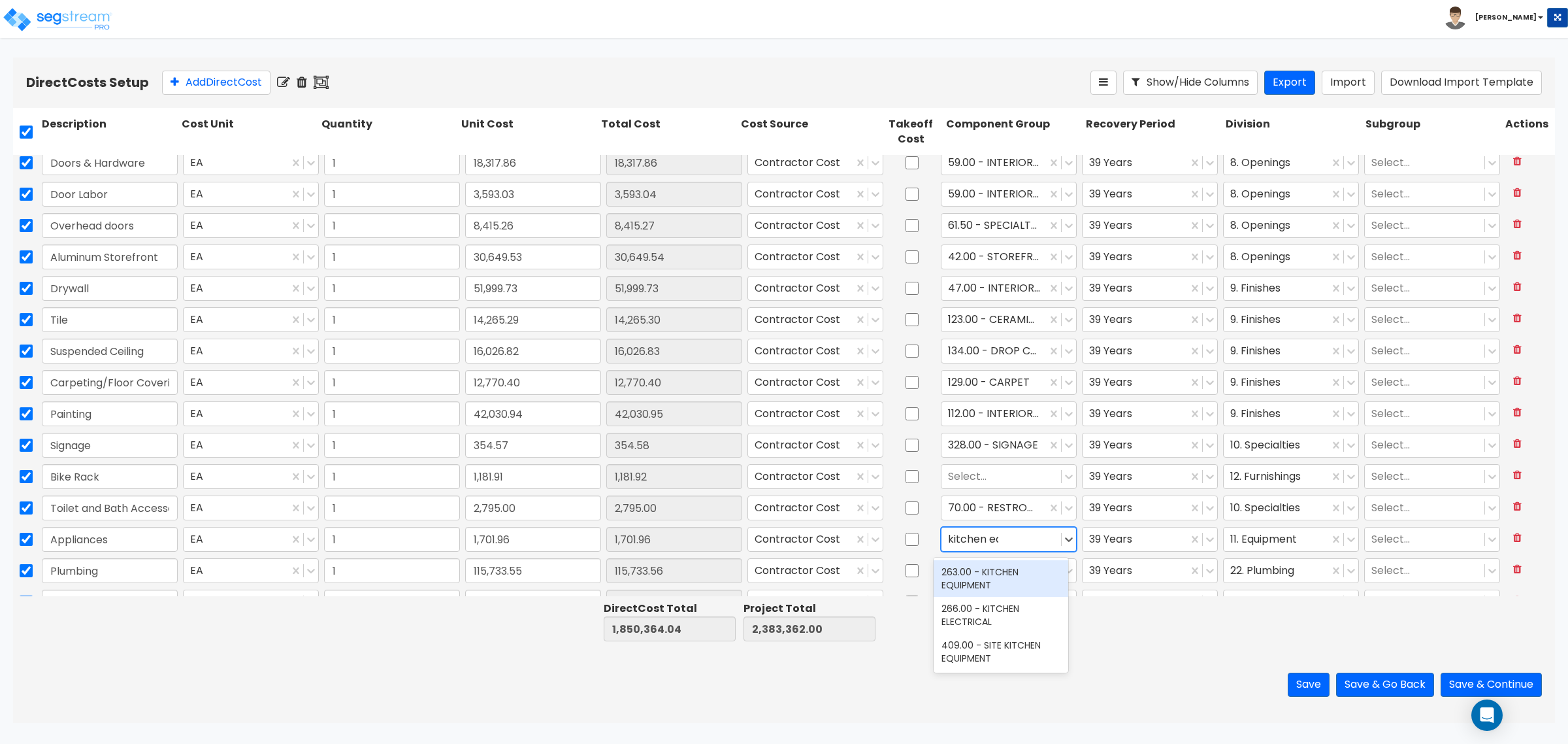
type input "kitchen equi"
click at [988, 577] on div "263.00 - KITCHEN EQUIPMENT" at bounding box center [1001, 579] width 134 height 37
click at [985, 570] on div at bounding box center [1001, 570] width 106 height 18
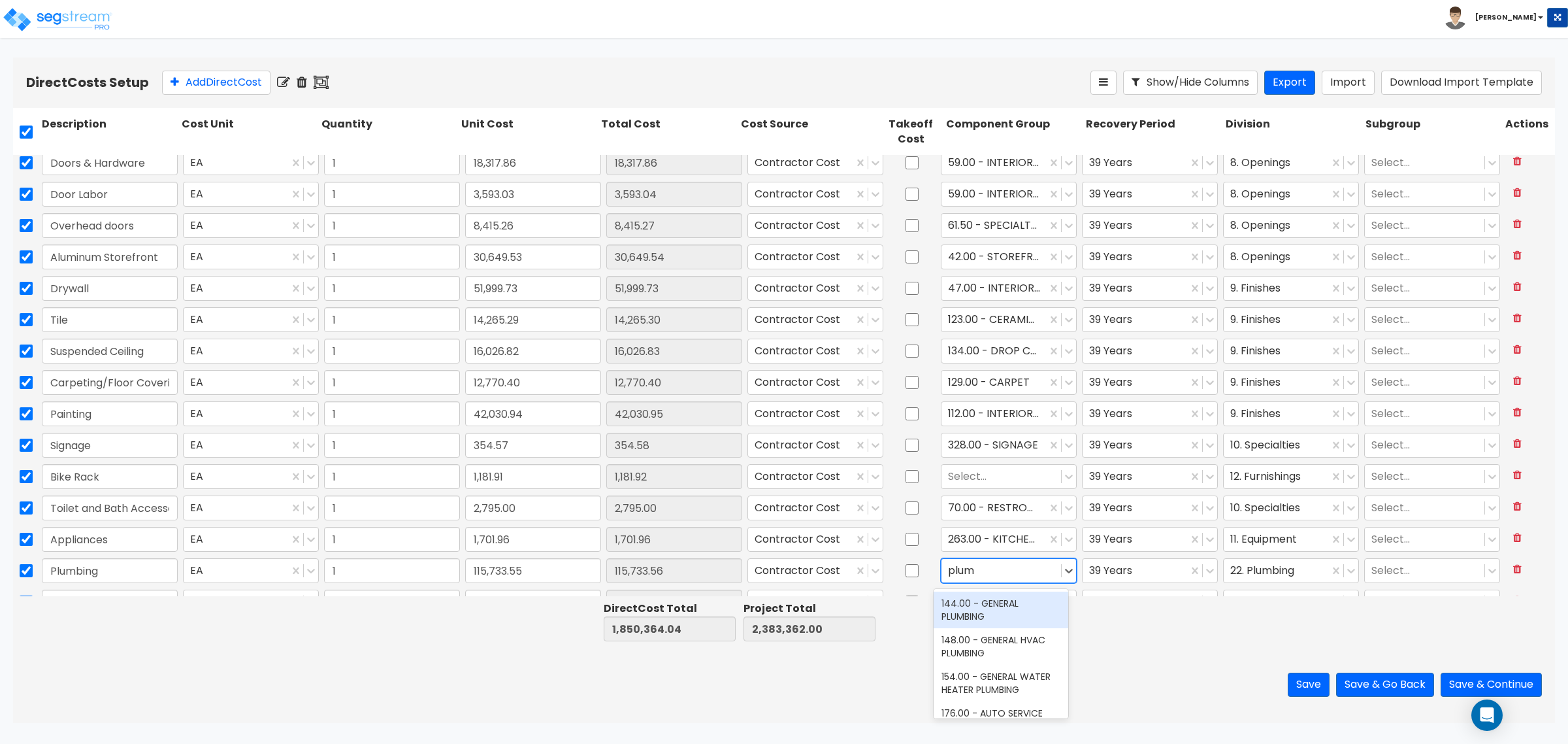
type input "plumb"
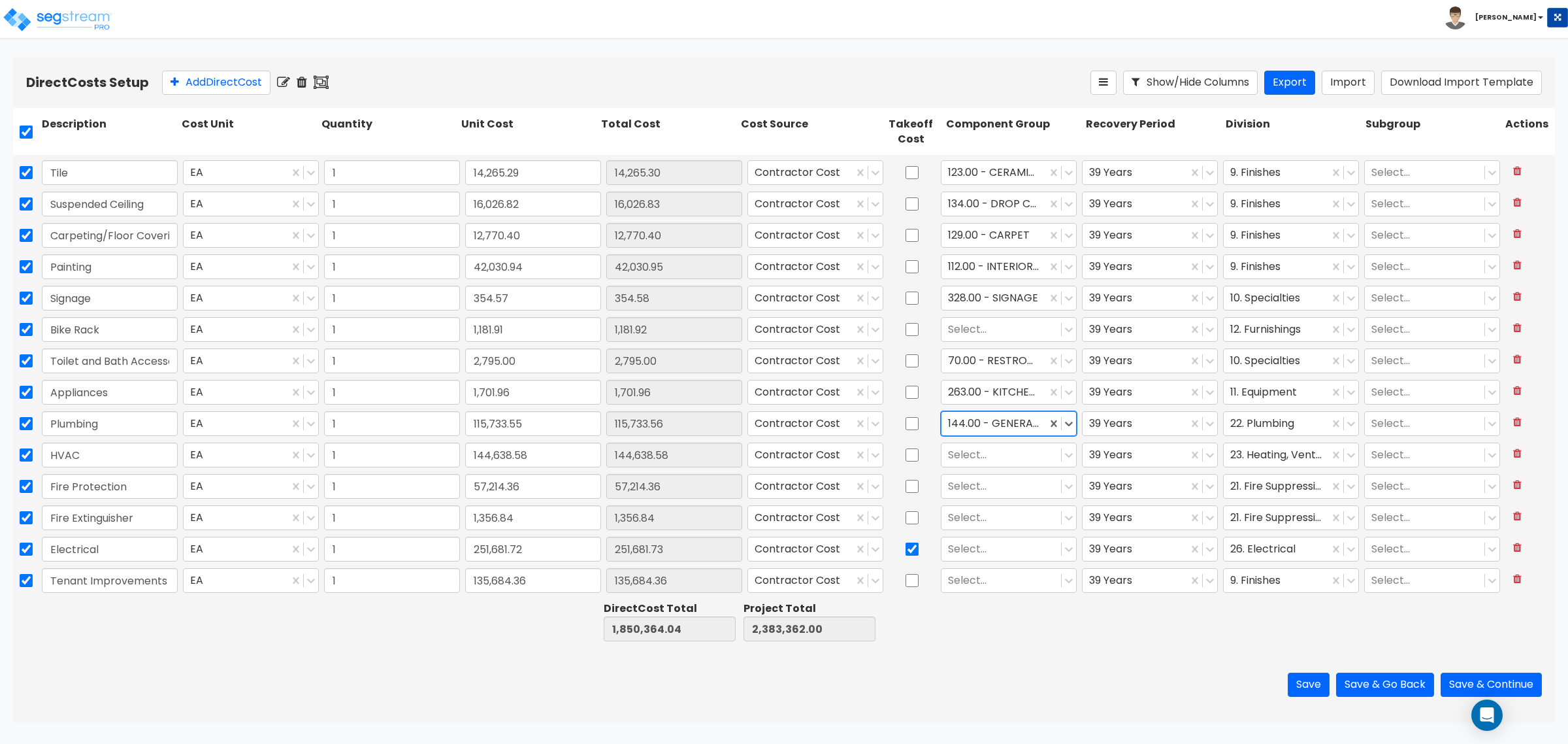
scroll to position [720, 0]
type input "1"
type input "8,415.26"
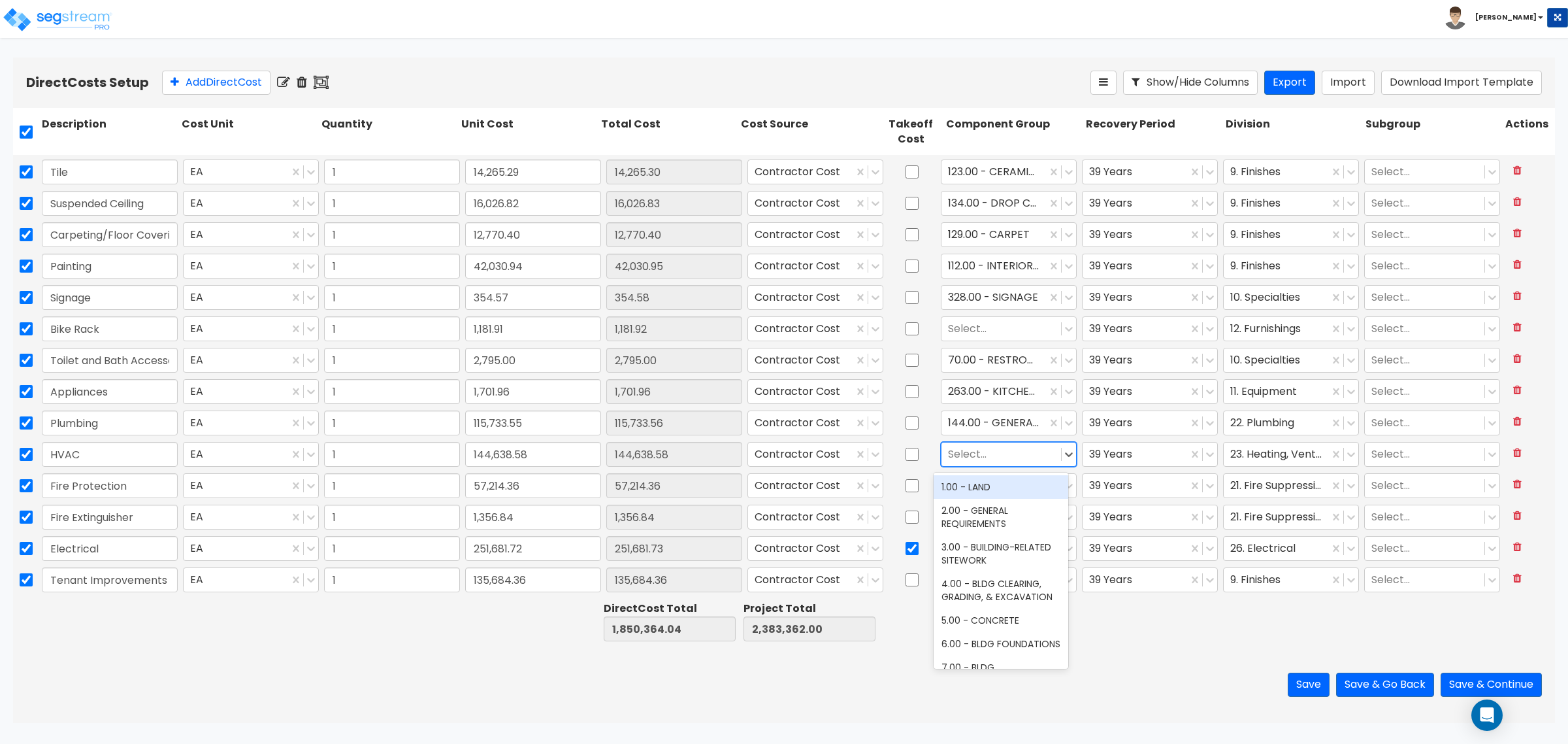
click at [988, 453] on div at bounding box center [1001, 454] width 106 height 18
type input "hvac"
click at [991, 490] on div "147.00 - GENERAL HVAC EQUIPMENT/DUCTWORK" at bounding box center [1001, 494] width 134 height 37
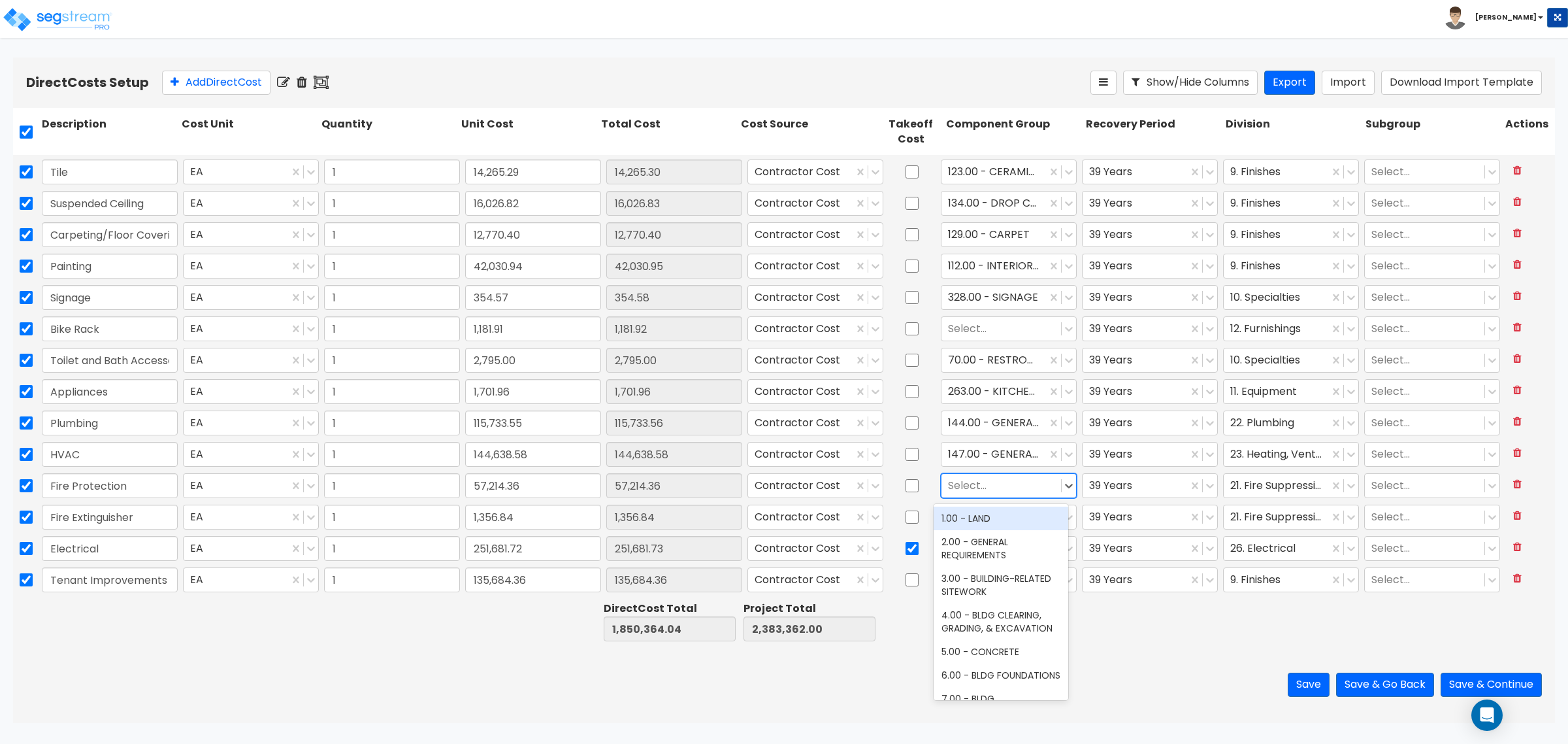
click at [981, 485] on div at bounding box center [1001, 486] width 106 height 18
type input "fire"
click at [974, 550] on div "141.00 - BLDG FIRE PROTECTION" at bounding box center [1001, 548] width 134 height 37
click at [959, 513] on div at bounding box center [1001, 517] width 106 height 18
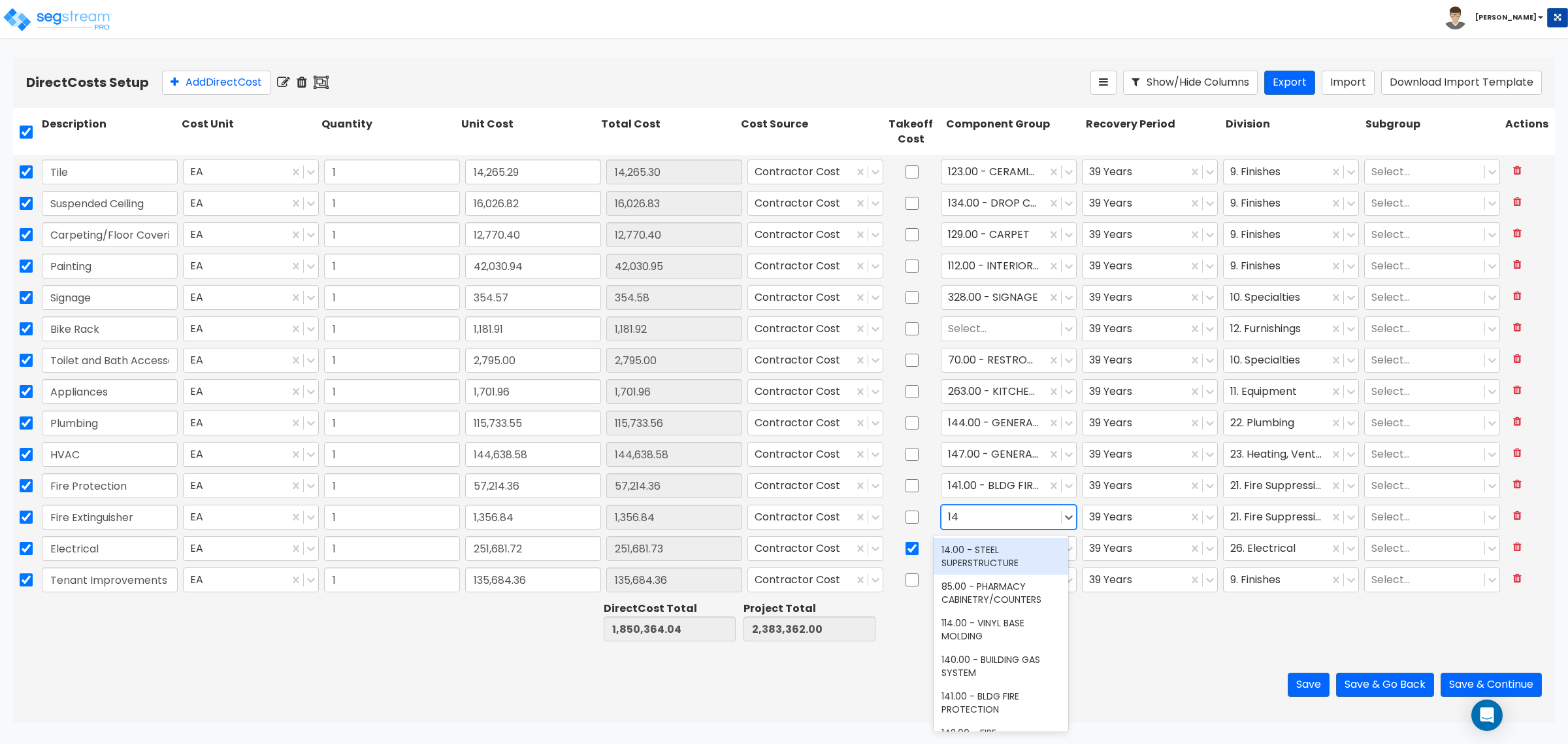
type input "141"
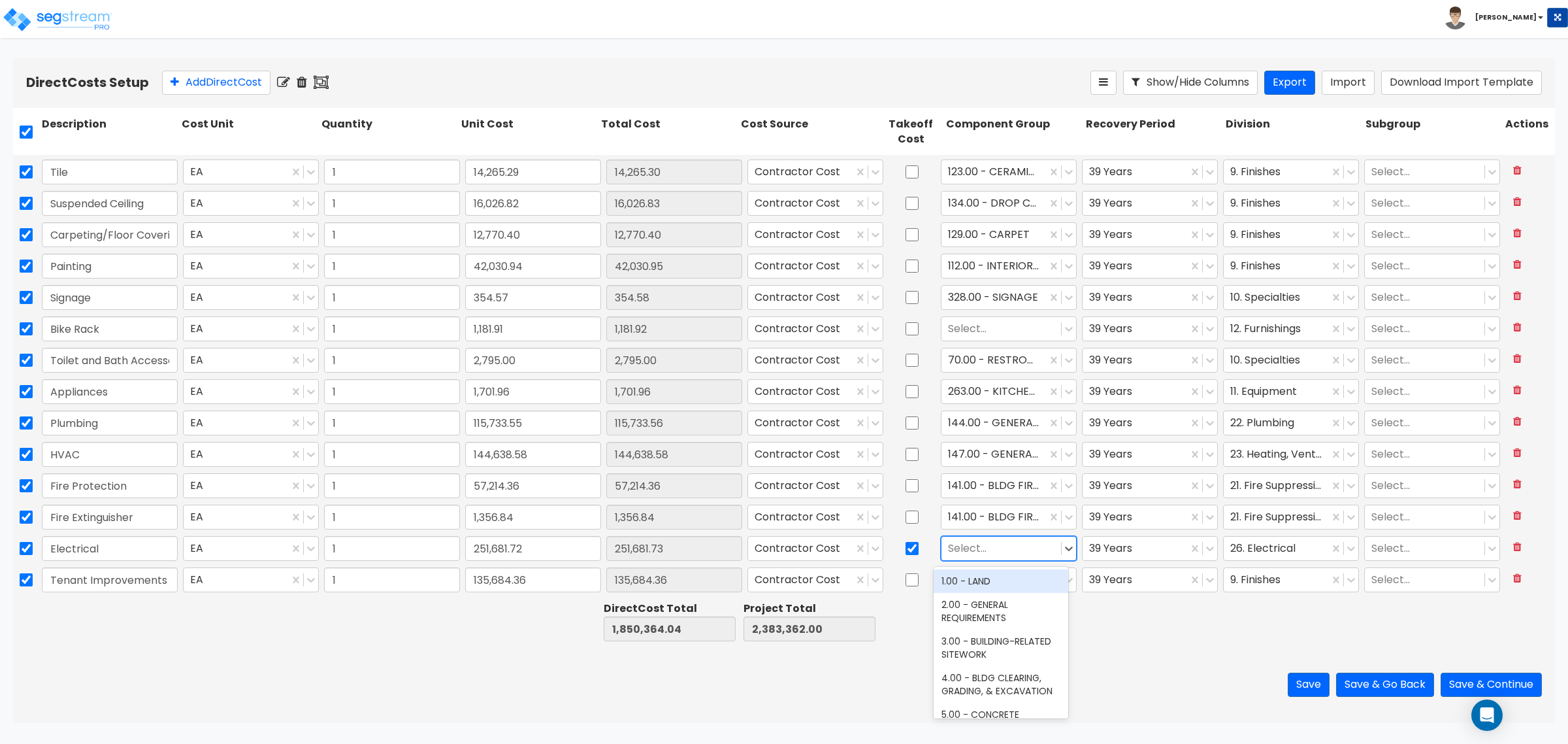
click at [967, 547] on div at bounding box center [1001, 548] width 106 height 18
type input "e"
type input "general"
click at [992, 585] on div at bounding box center [1001, 580] width 106 height 18
type input "wood"
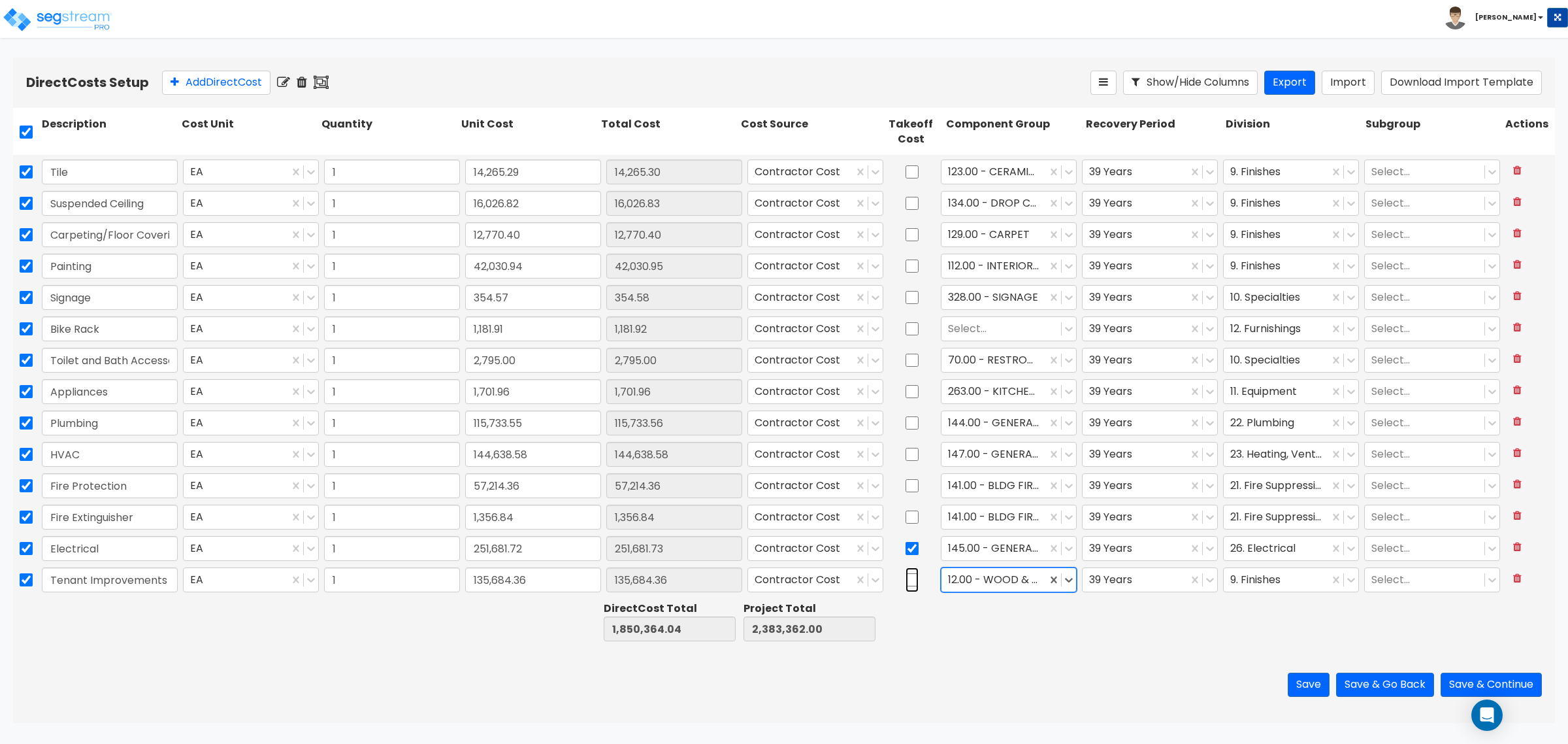
click at [905, 579] on input "checkbox" at bounding box center [912, 580] width 13 height 24
checkbox input "true"
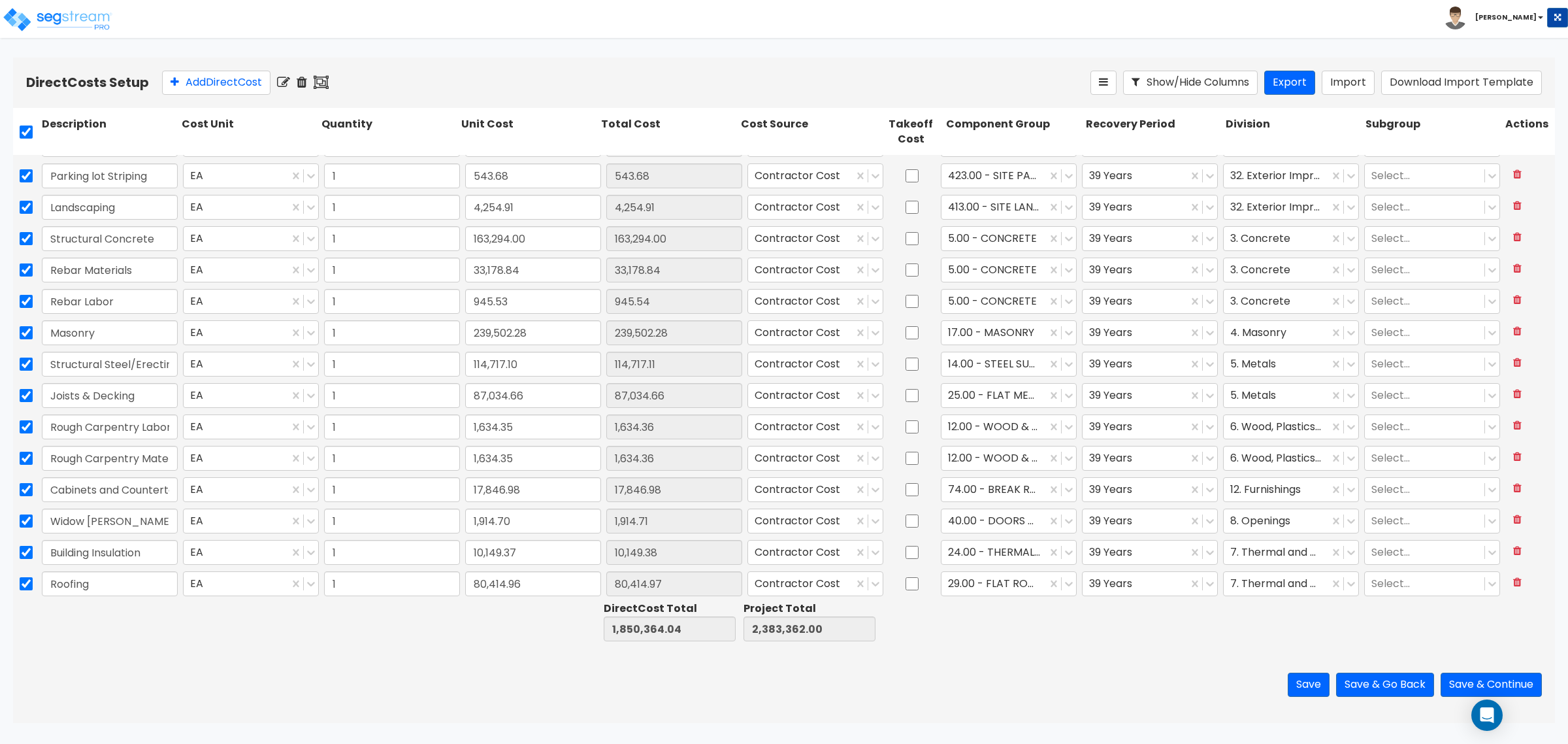
scroll to position [0, 0]
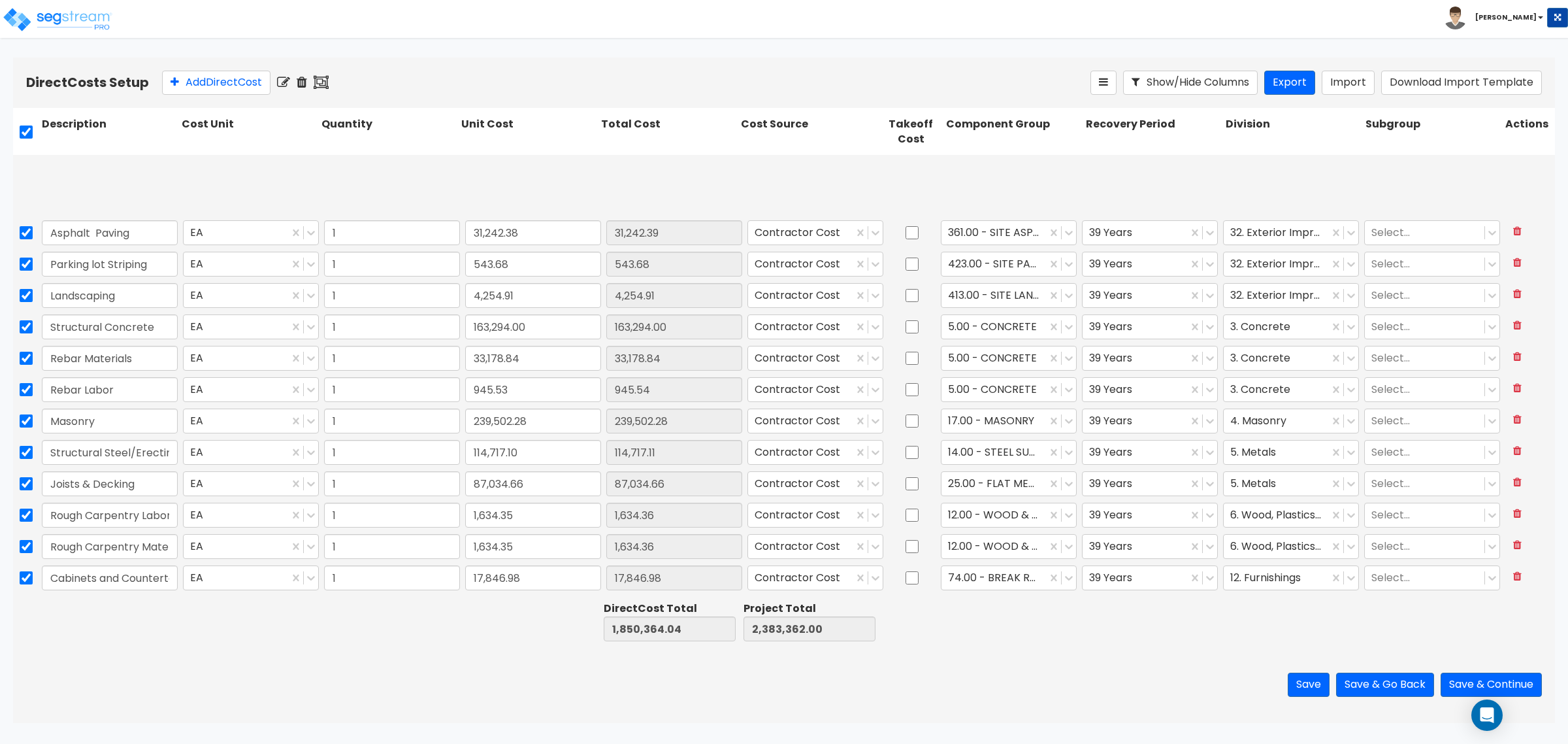
type input "1"
type input "30,649.53"
type input "1"
type input "51,999.73"
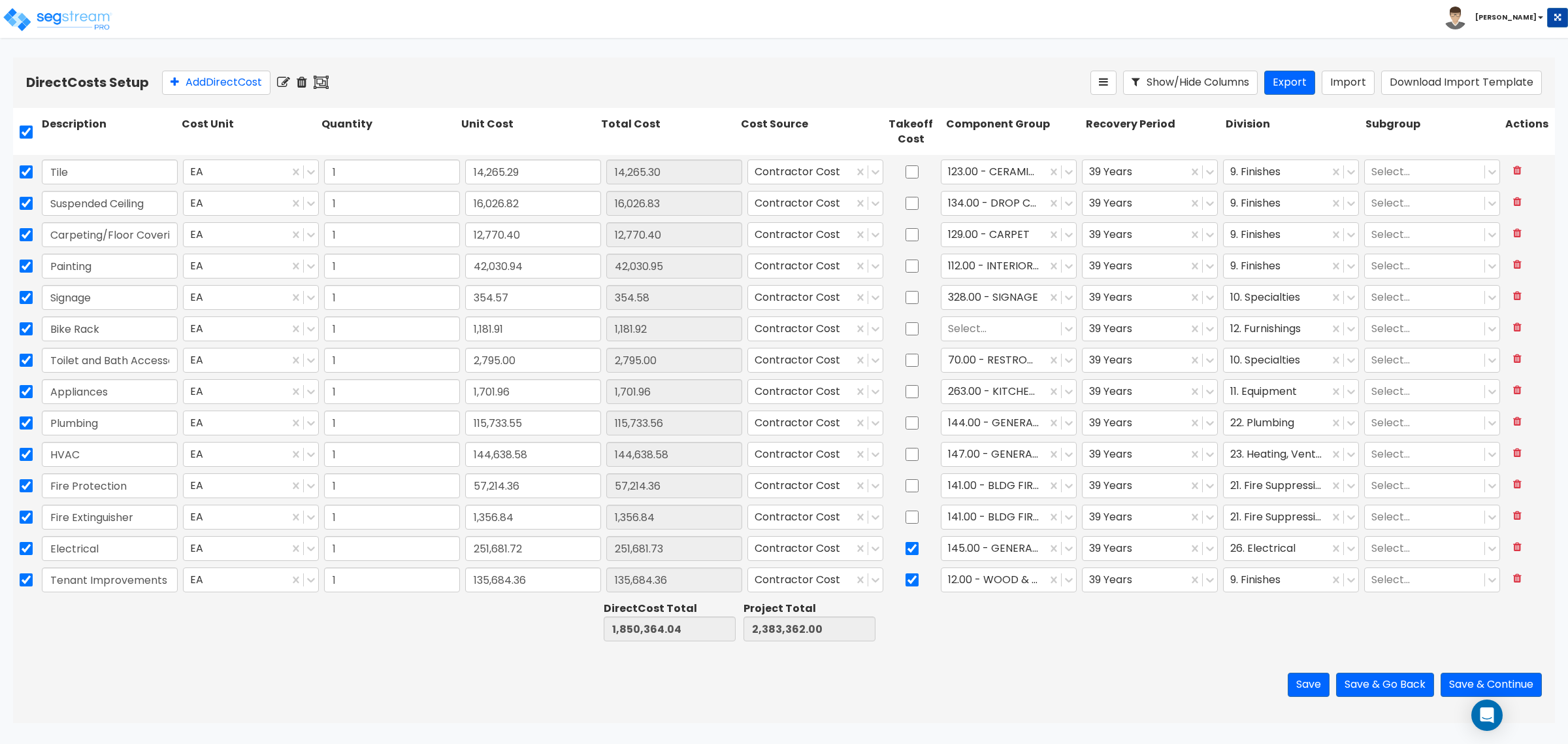
type input "1"
type input "8,415.26"
click at [1062, 333] on icon at bounding box center [1068, 328] width 13 height 13
click at [992, 330] on div at bounding box center [1001, 329] width 106 height 18
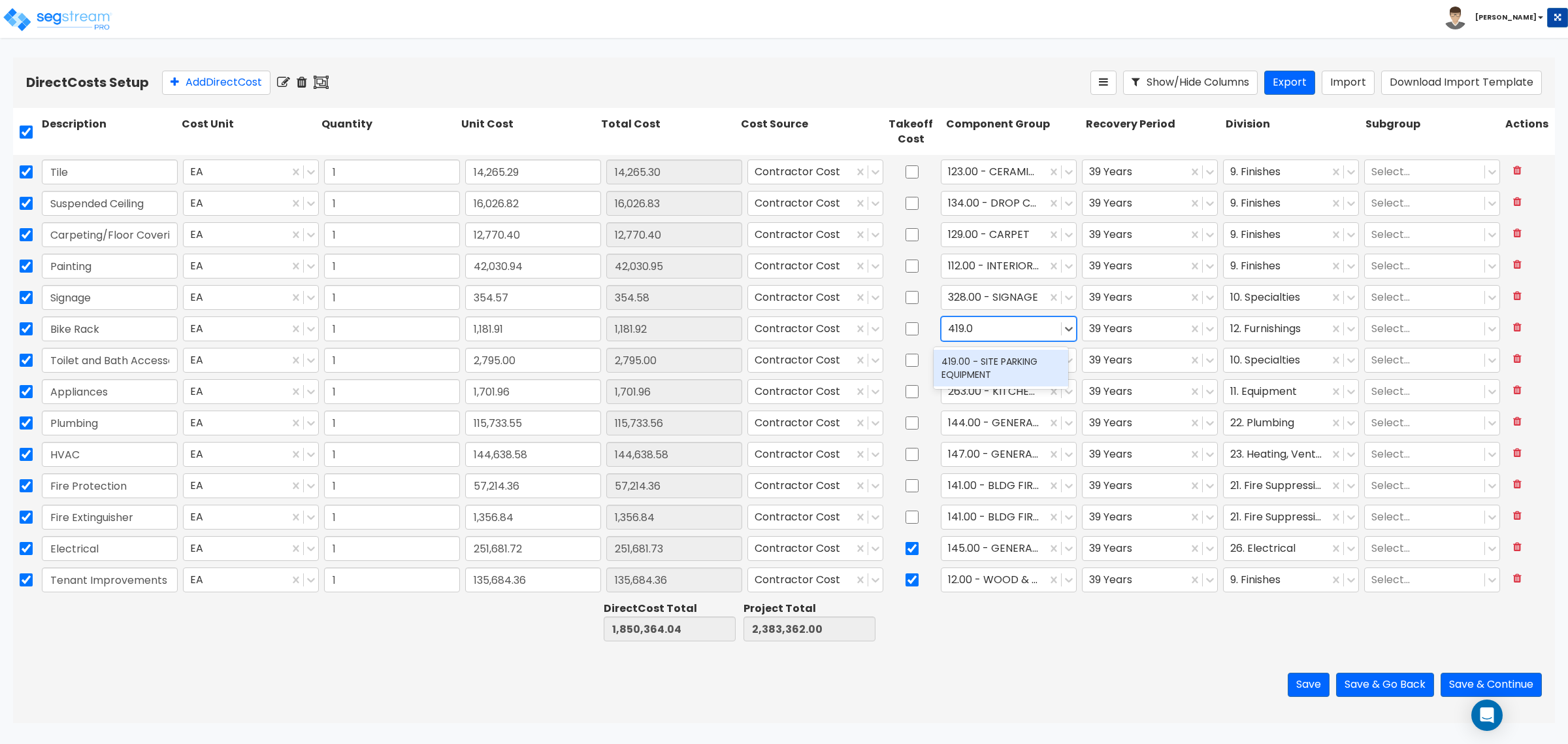
type input "419.00"
click at [1018, 373] on div "419.00 - SITE PARKING EQUIPMENT" at bounding box center [1001, 368] width 134 height 37
click at [1032, 631] on div at bounding box center [1013, 621] width 140 height 45
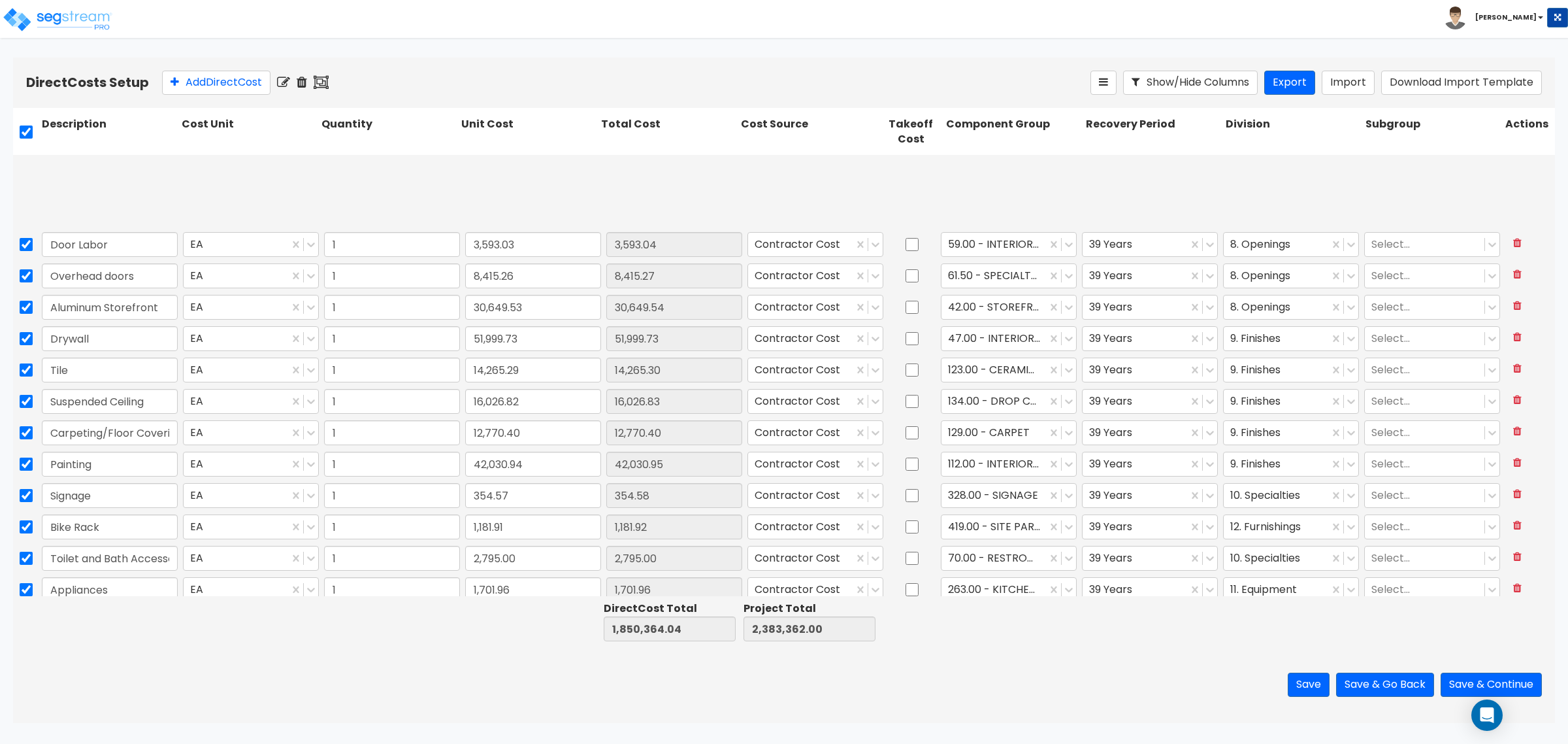
scroll to position [151, 0]
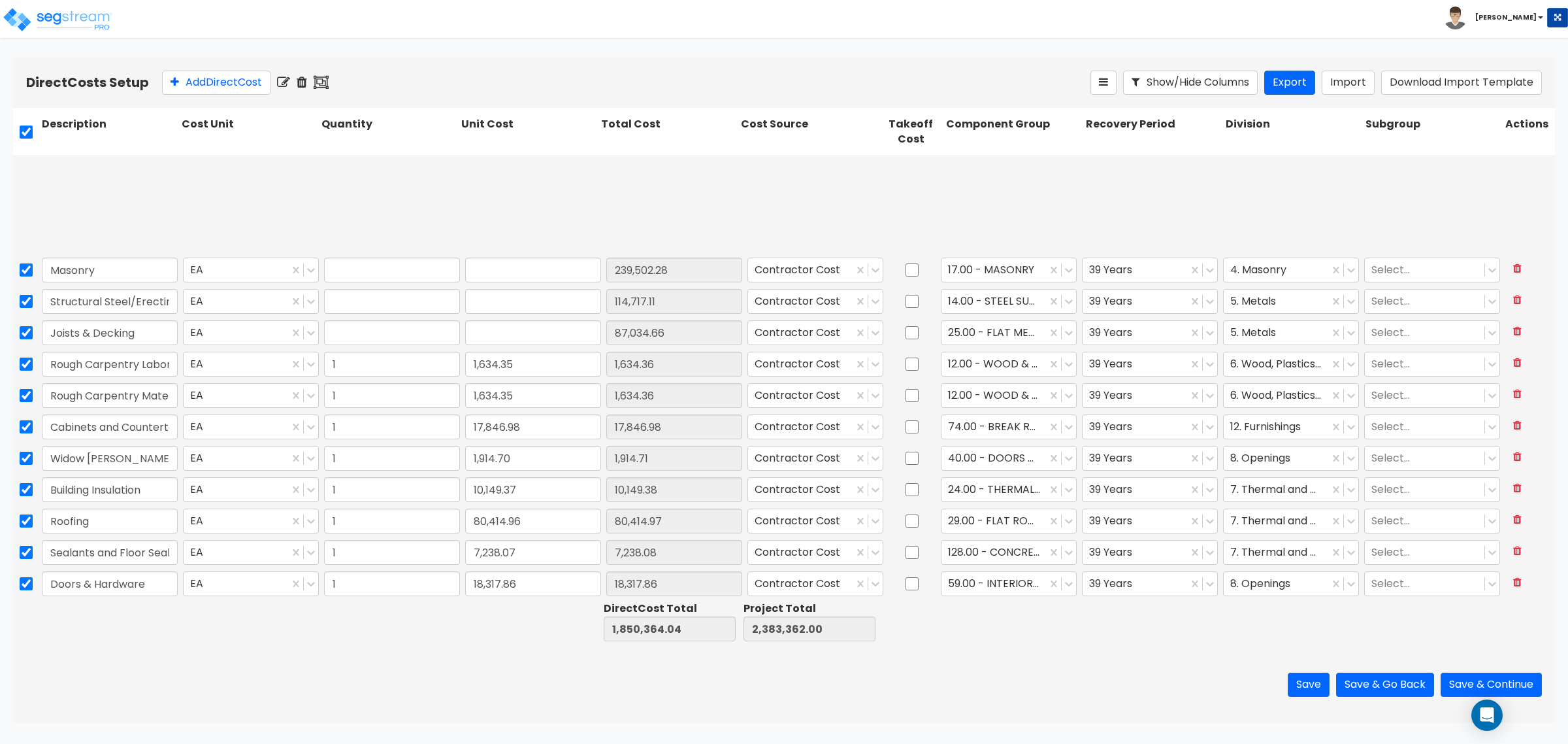
type input "1"
type input "239,502.28"
type input "1"
type input "114,717.10"
type input "1"
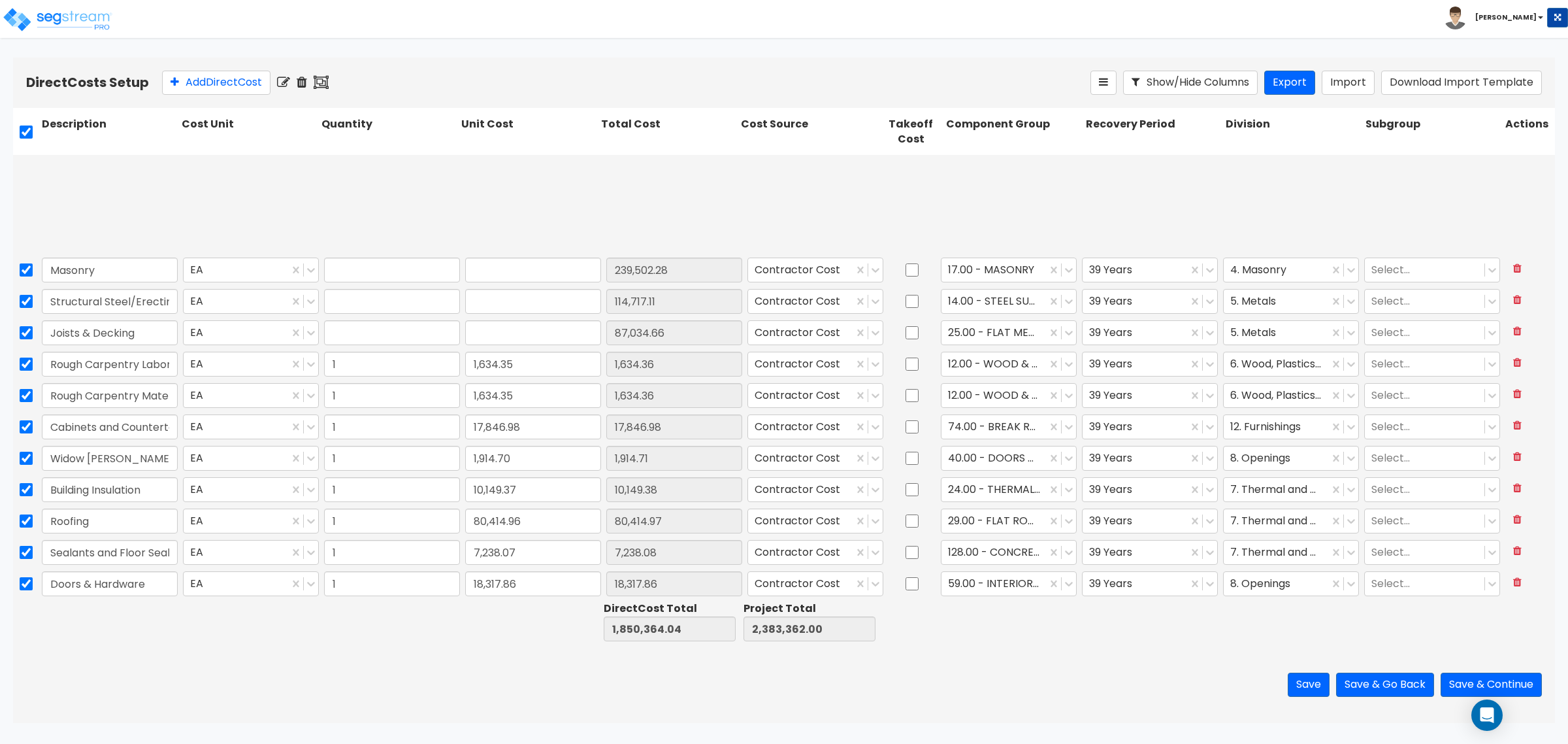
type input "87,034.66"
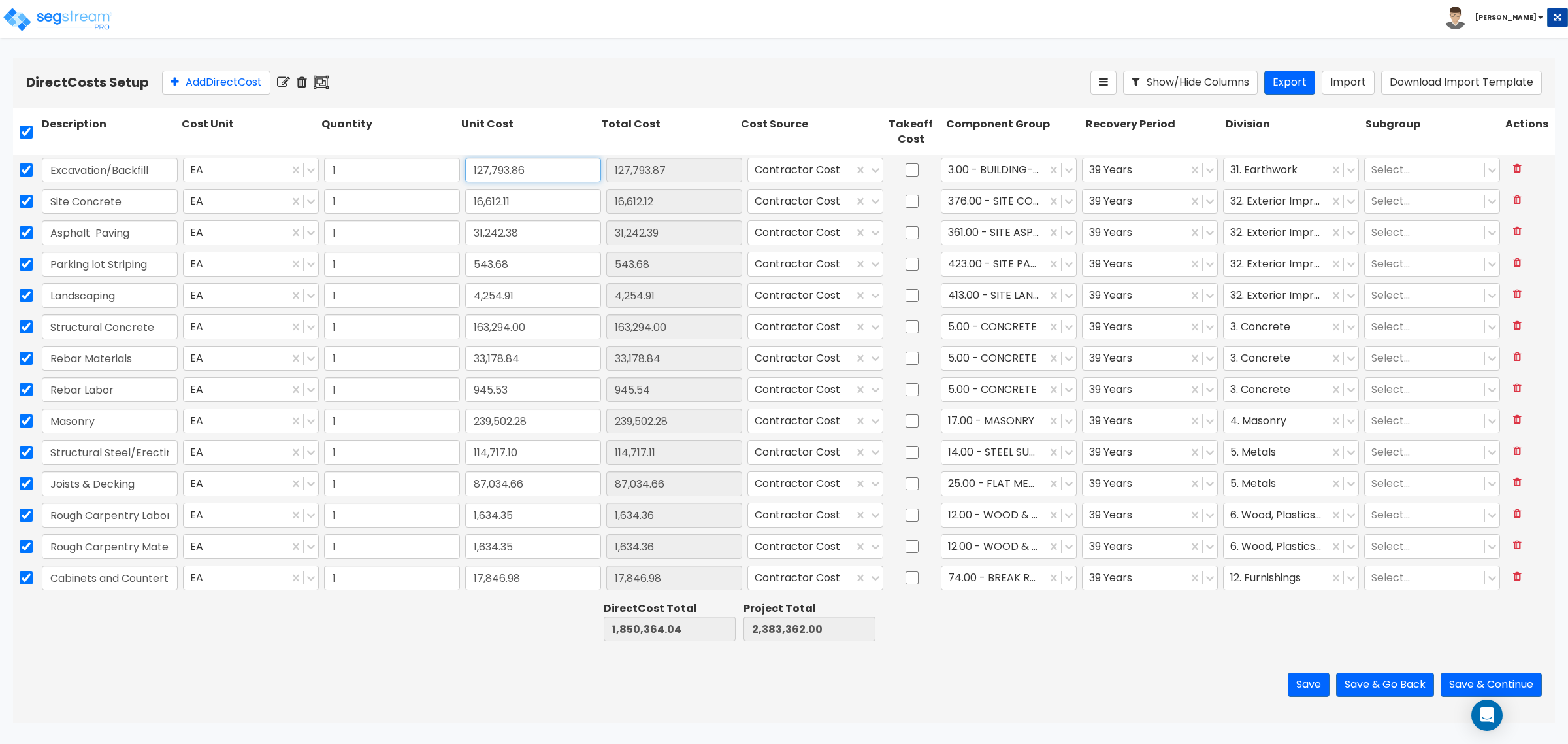
click at [517, 171] on input "127,793.86" at bounding box center [533, 170] width 136 height 24
click at [162, 174] on input "Excavation/Backfill" at bounding box center [110, 170] width 136 height 24
type input "Excavation/Backfill (Building)"
click at [457, 164] on div "1" at bounding box center [392, 170] width 141 height 30
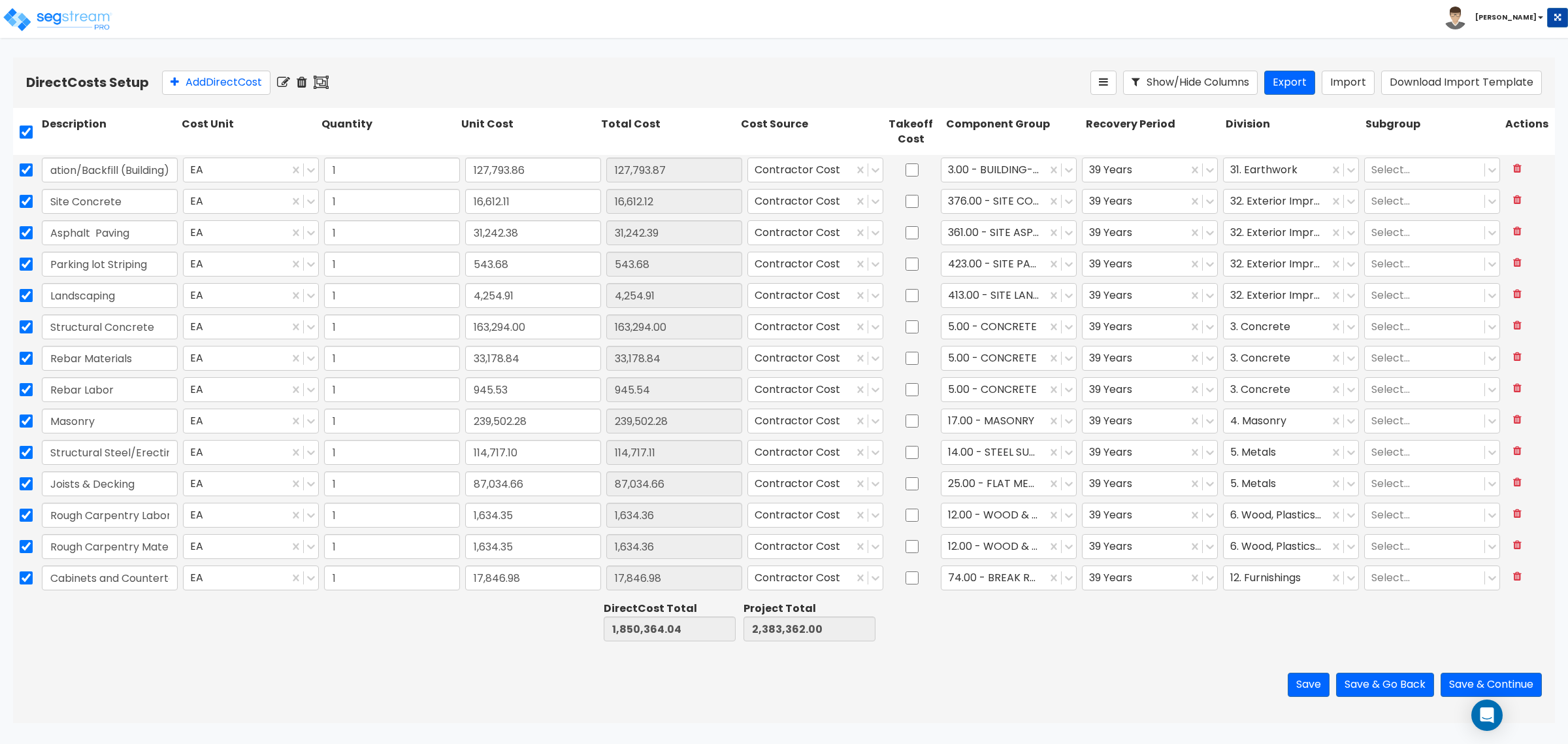
scroll to position [0, 0]
type input "74,023.66"
click at [527, 655] on div "Save Save & Go Back Save & Continue" at bounding box center [784, 685] width 1542 height 76
type input "74,023.66"
click at [1305, 683] on button "Save" at bounding box center [1308, 685] width 42 height 24
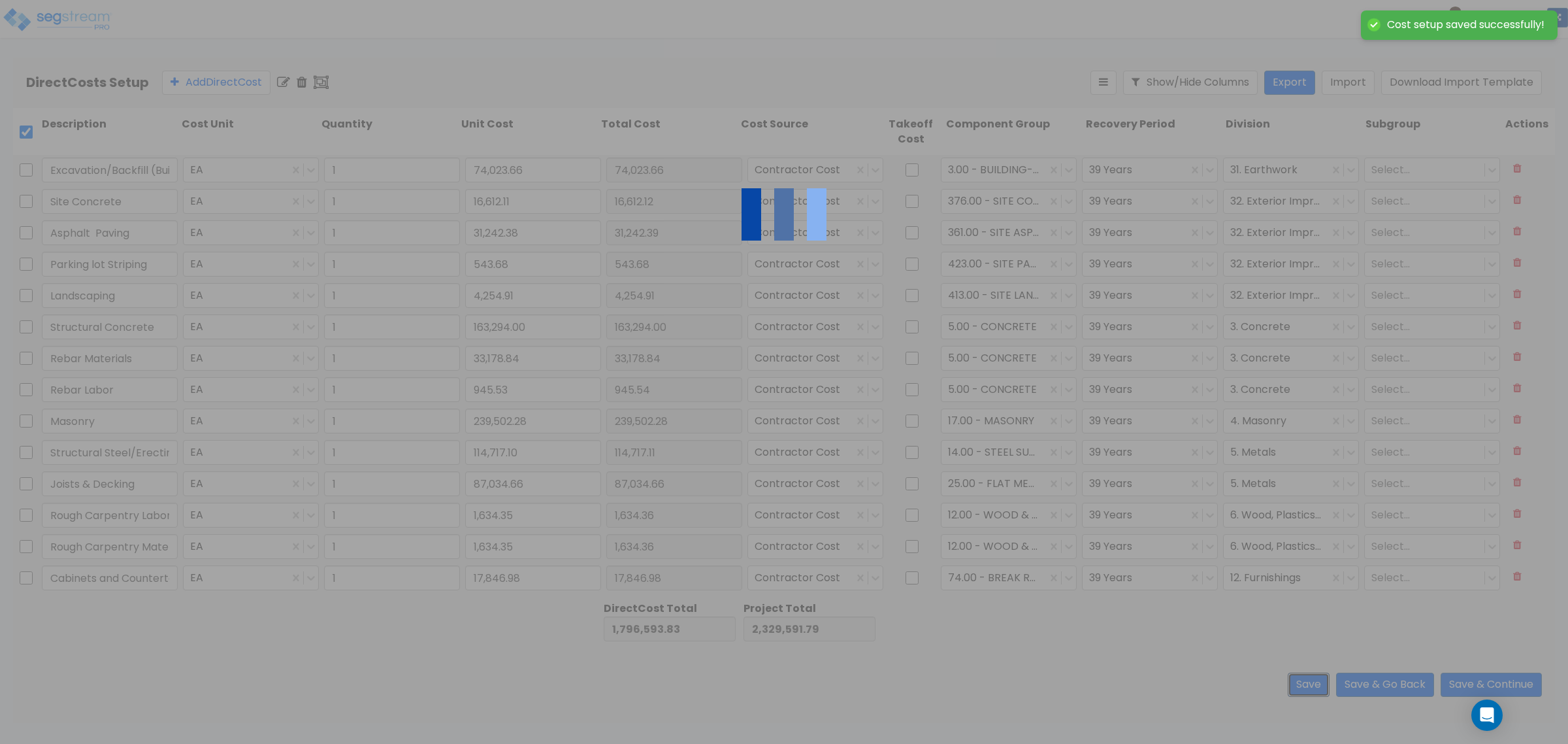
checkbox input "false"
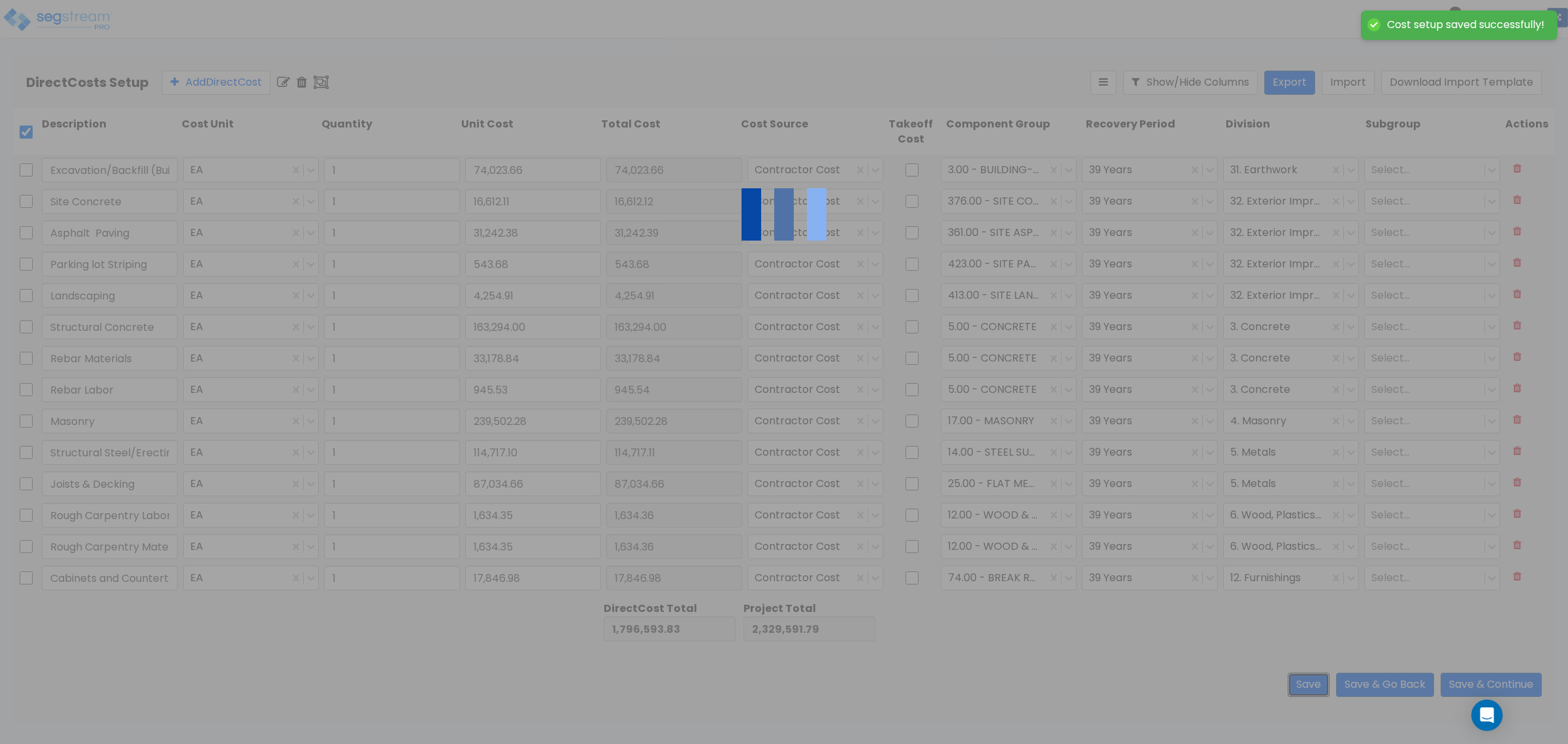
checkbox input "false"
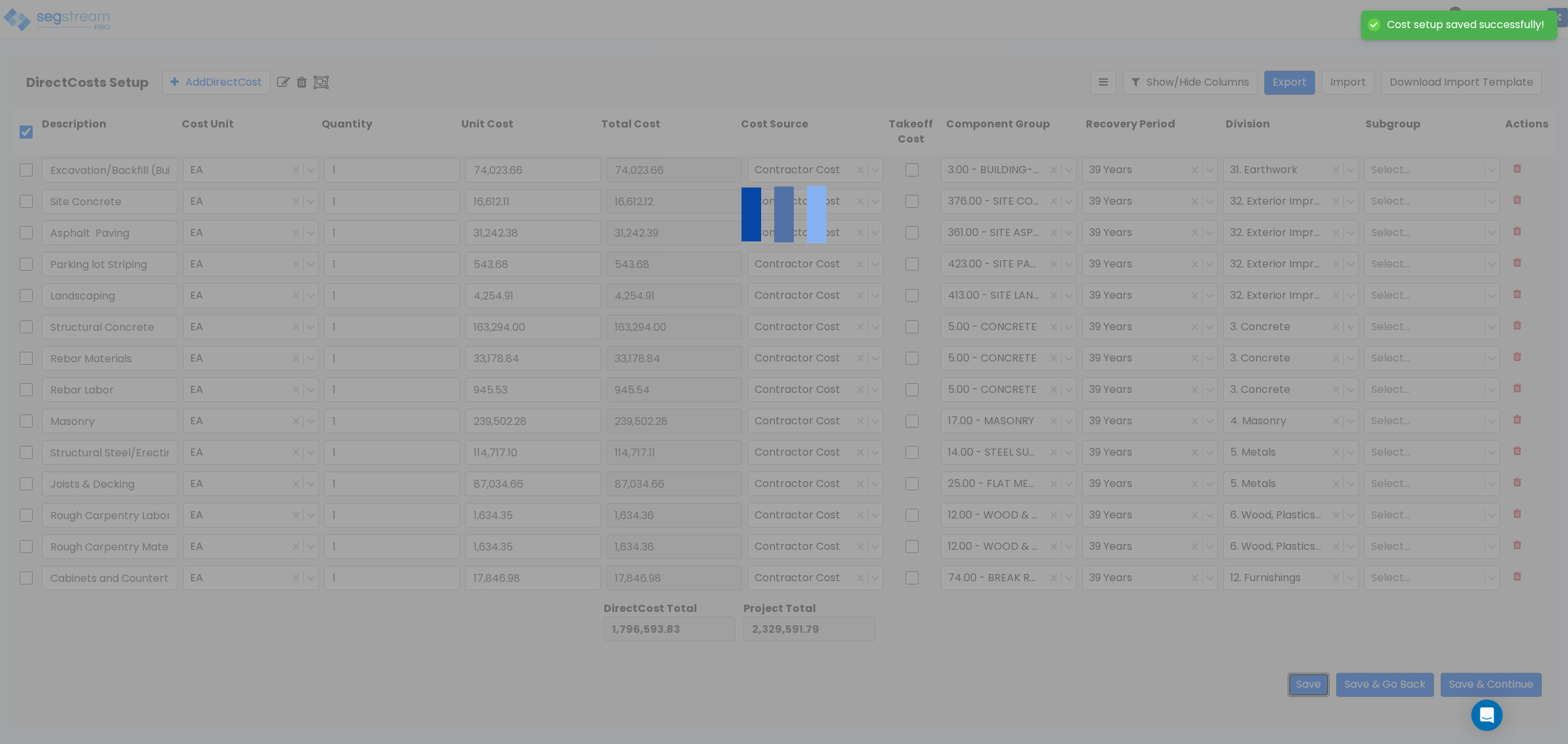
checkbox input "false"
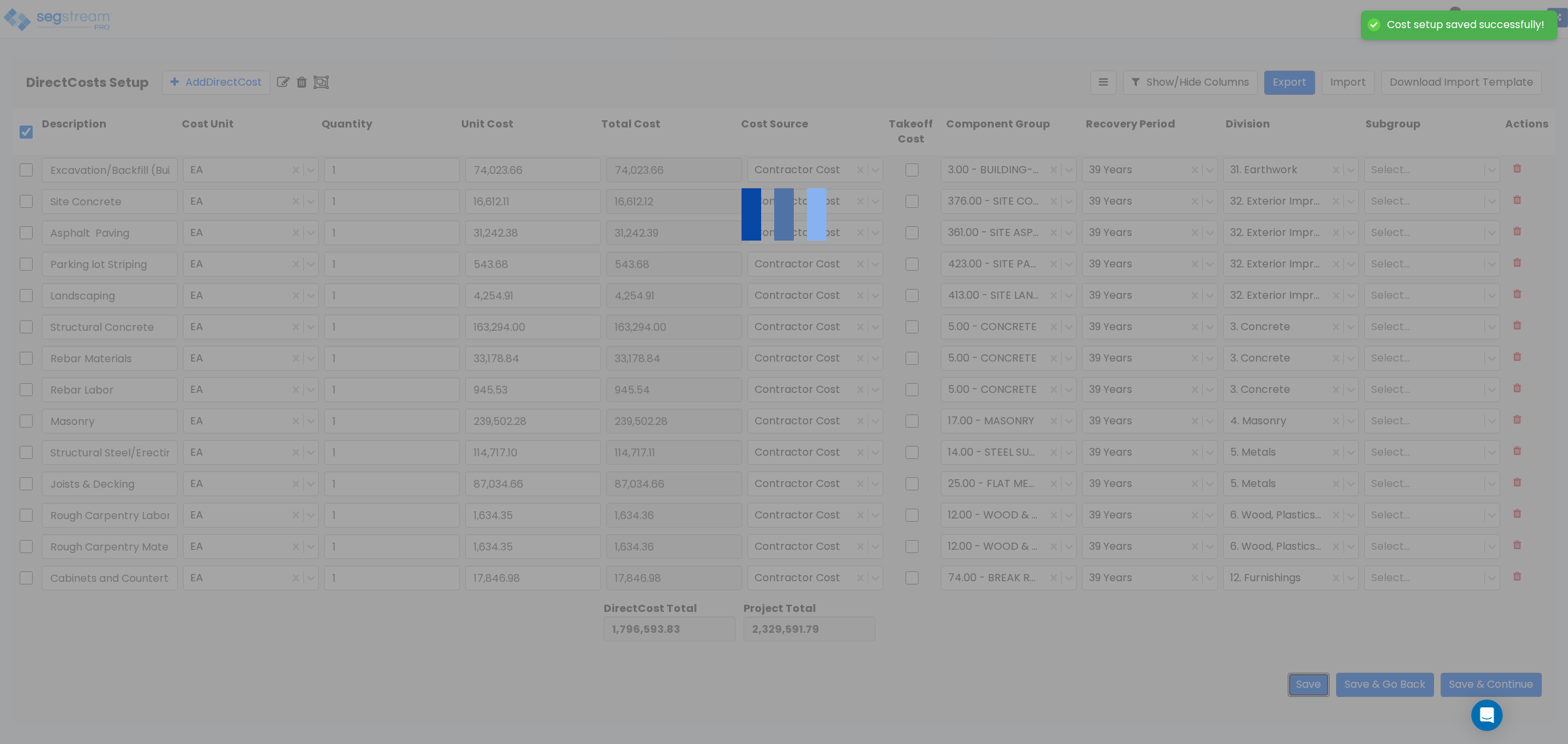
checkbox input "false"
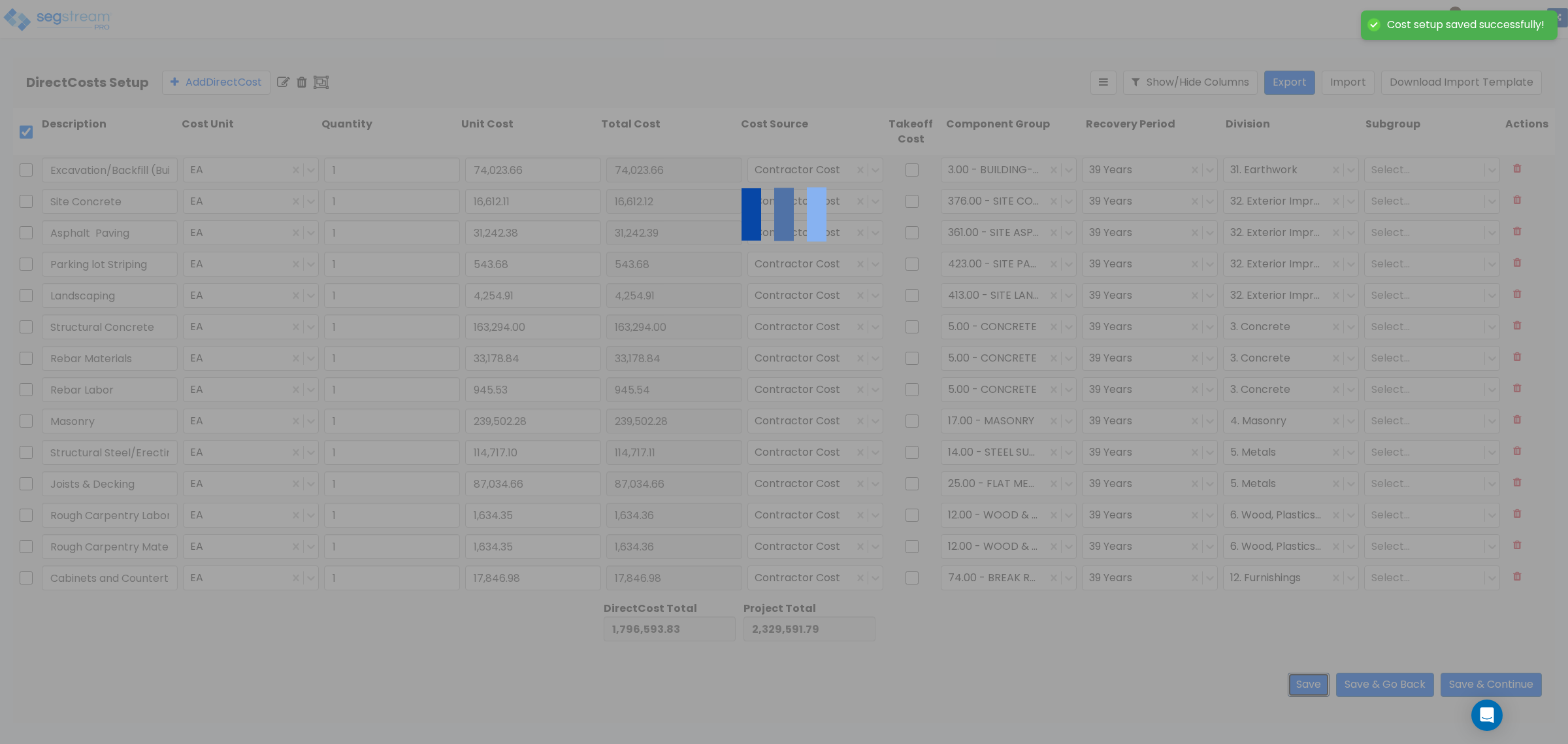
type input "1.00"
type input "114,717.11"
type input "1.00"
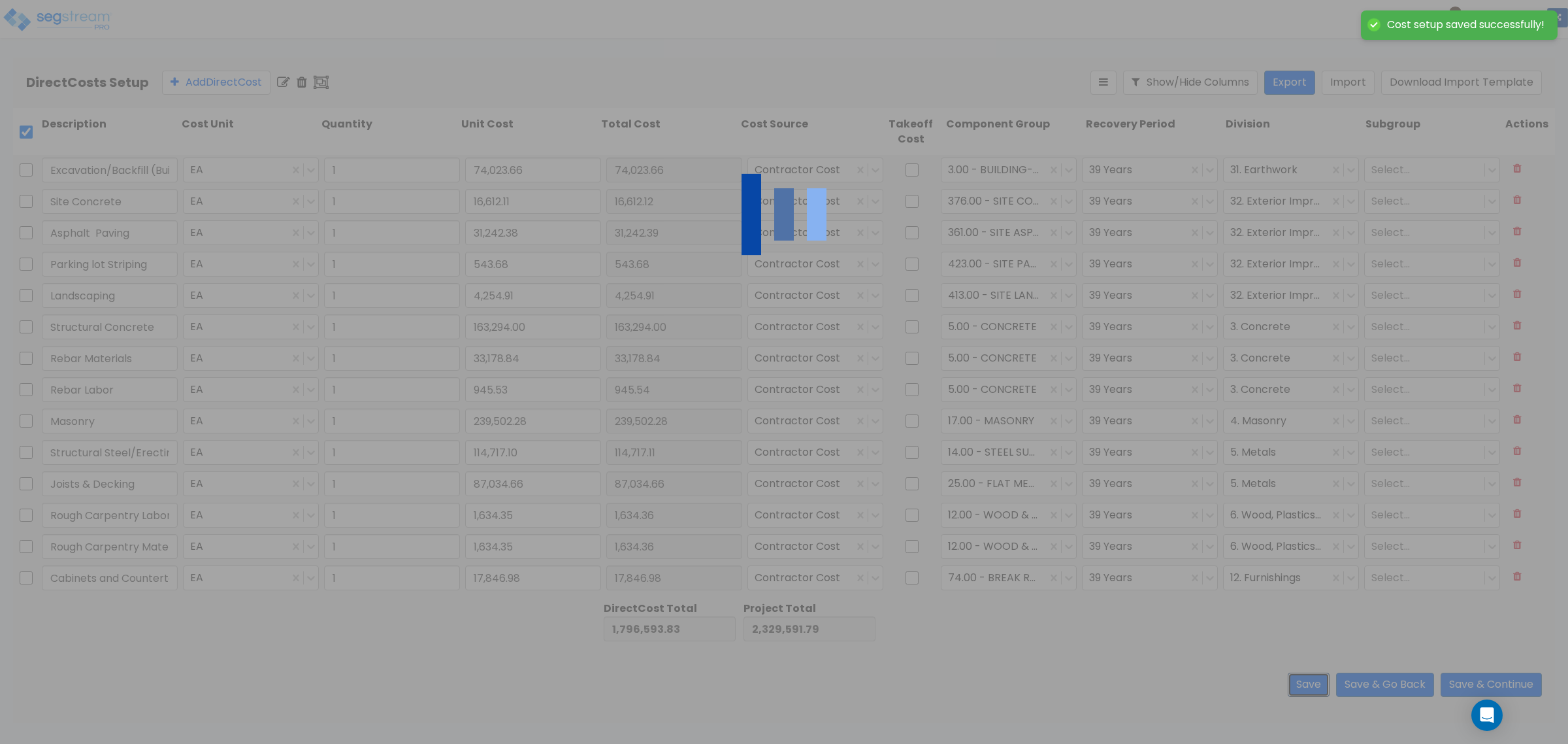
type input "1,634.36"
type input "1.00"
type input "1,634.36"
type input "1.00"
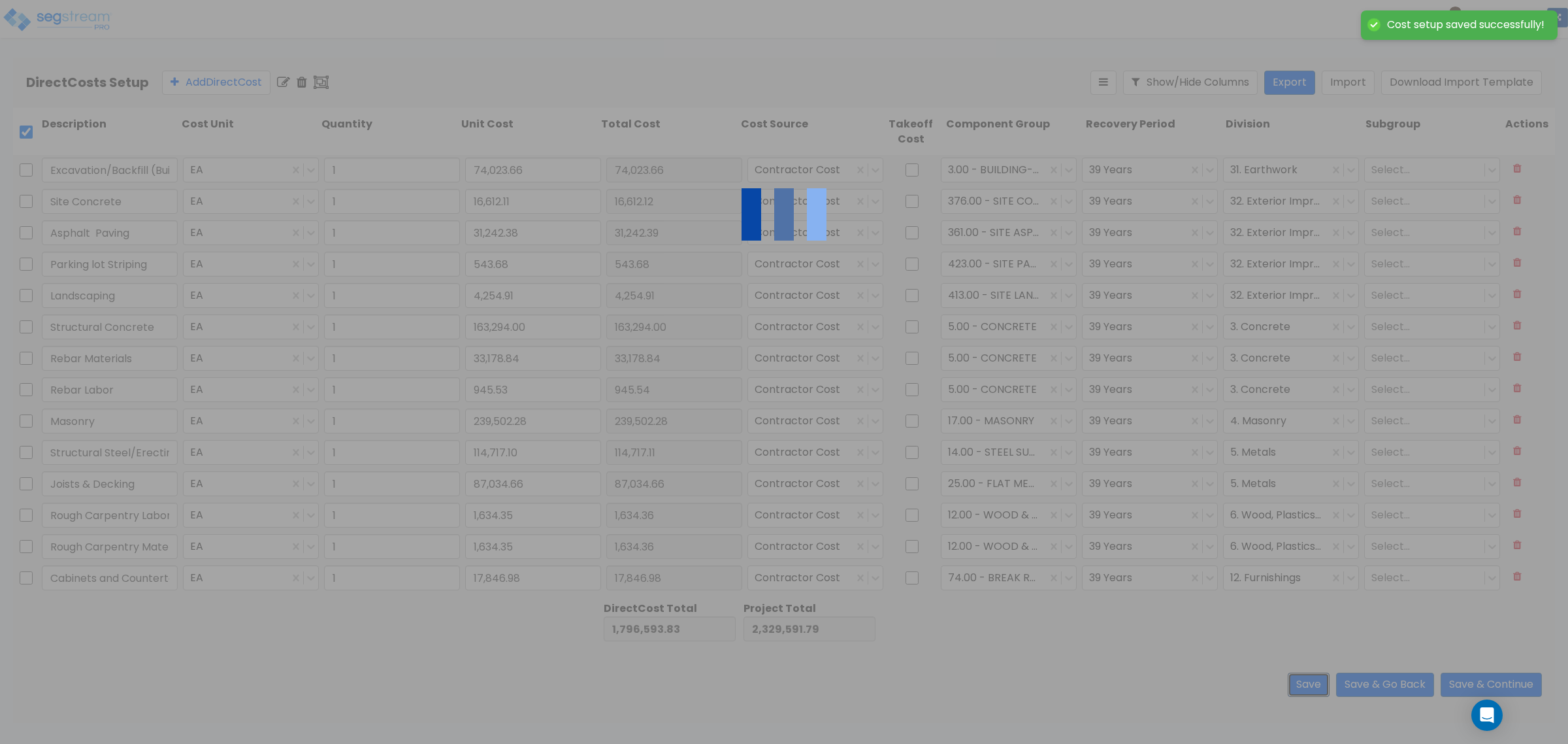
type input "1,914.71"
type input "1.00"
type input "10,149.38"
type input "1.00"
type input "80,414.97"
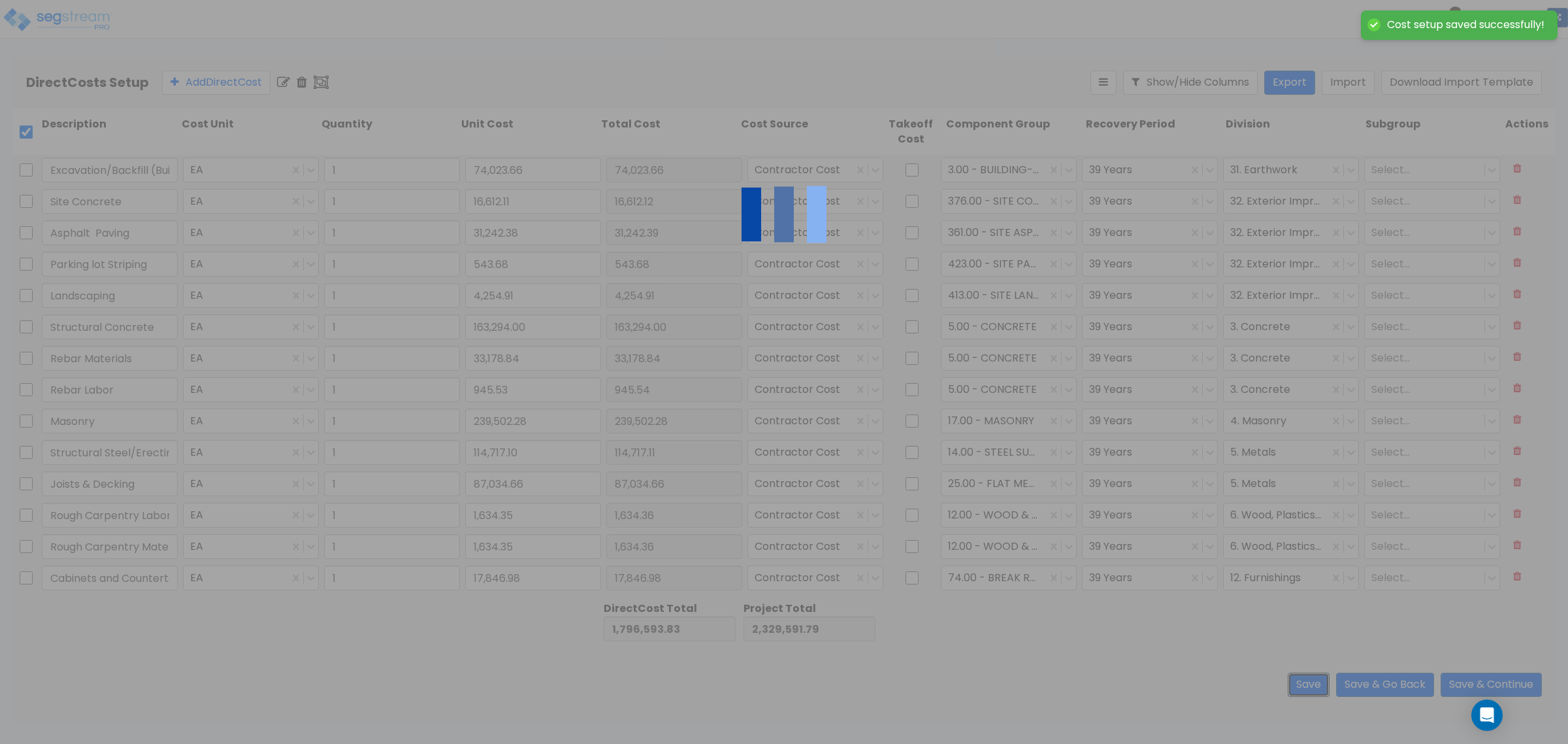
type input "1.00"
type input "7,238.08"
type input "1.00"
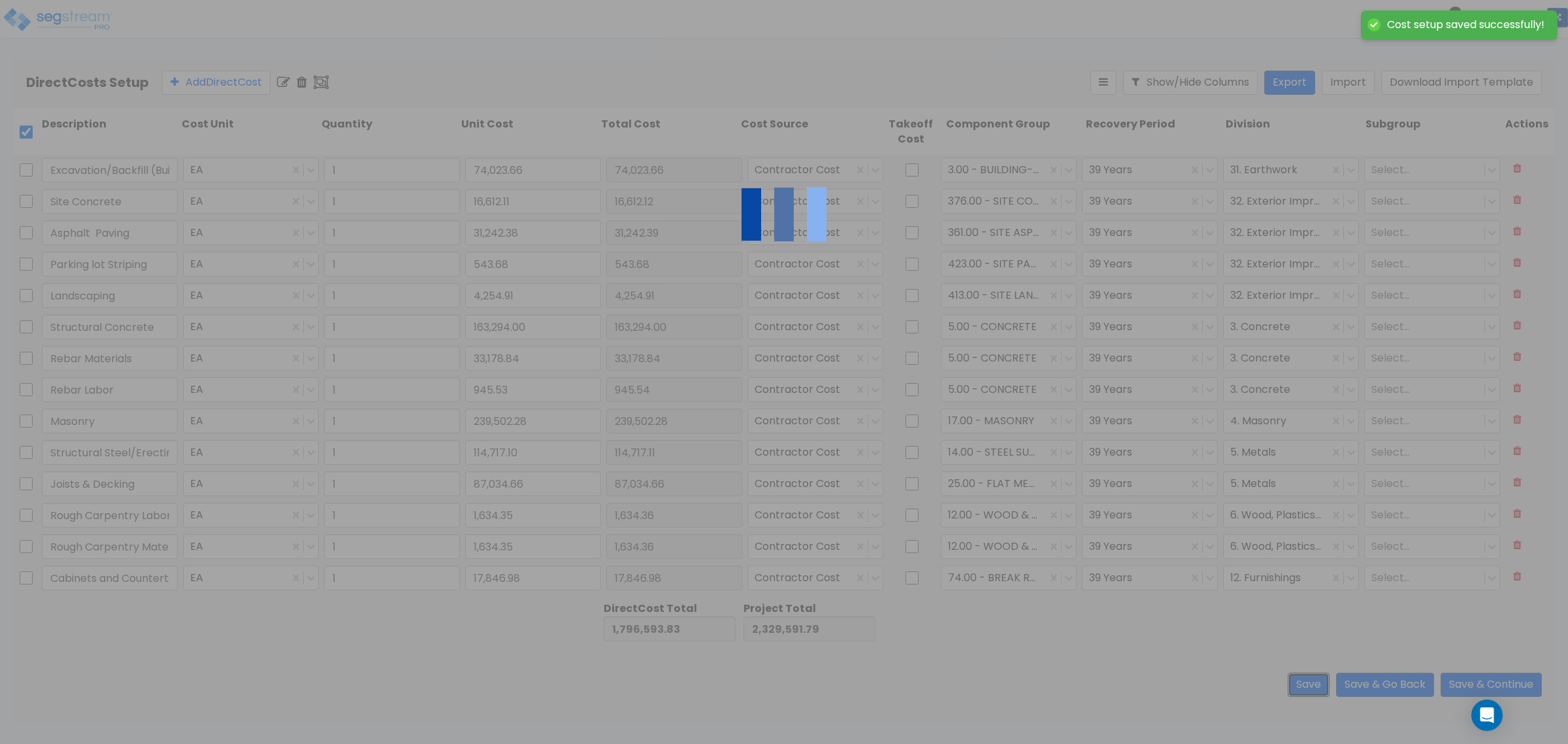
type input "16,612.12"
type input "1.00"
type input "31,242.39"
type input "1.00"
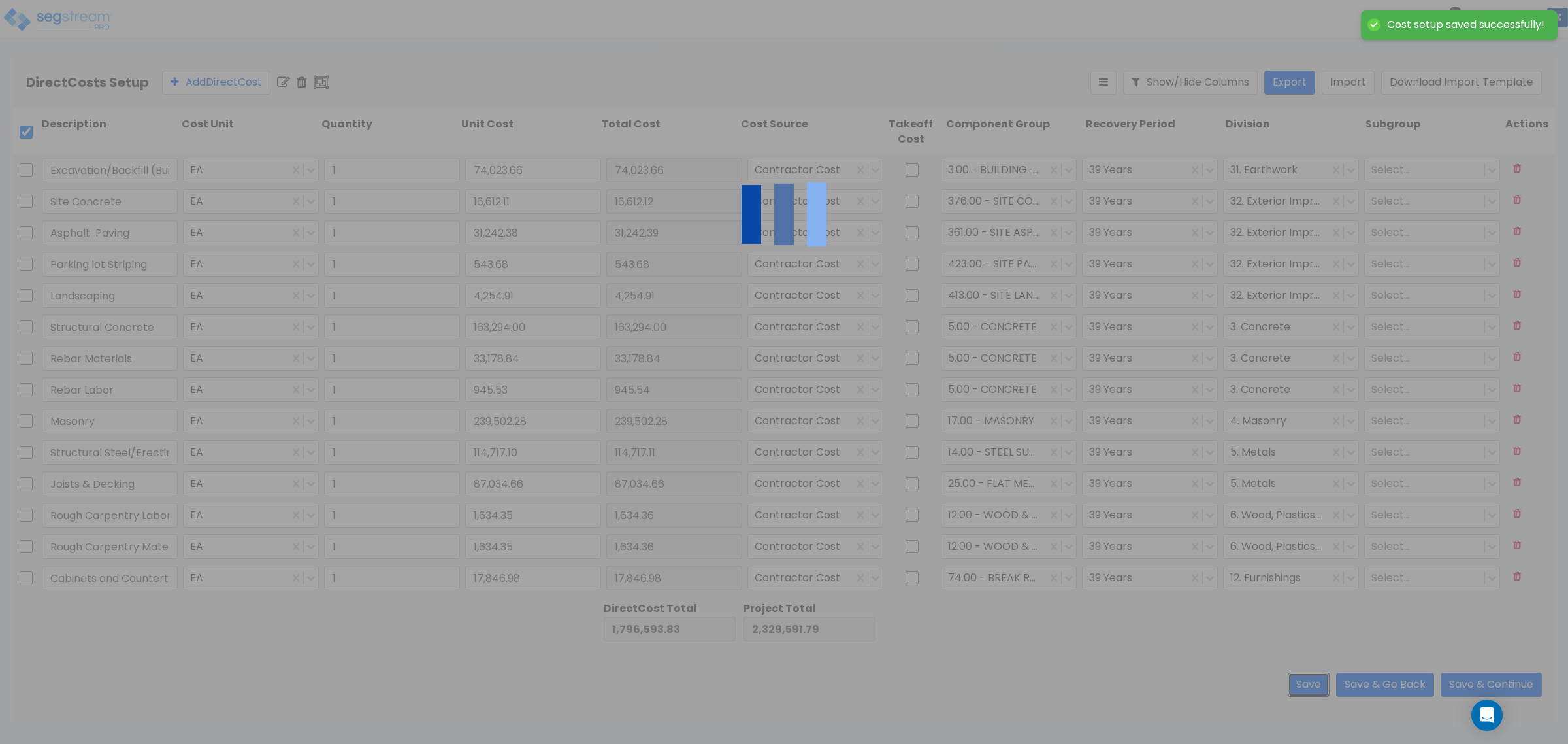
type input "1.00"
type input "945.54"
type input "1.00"
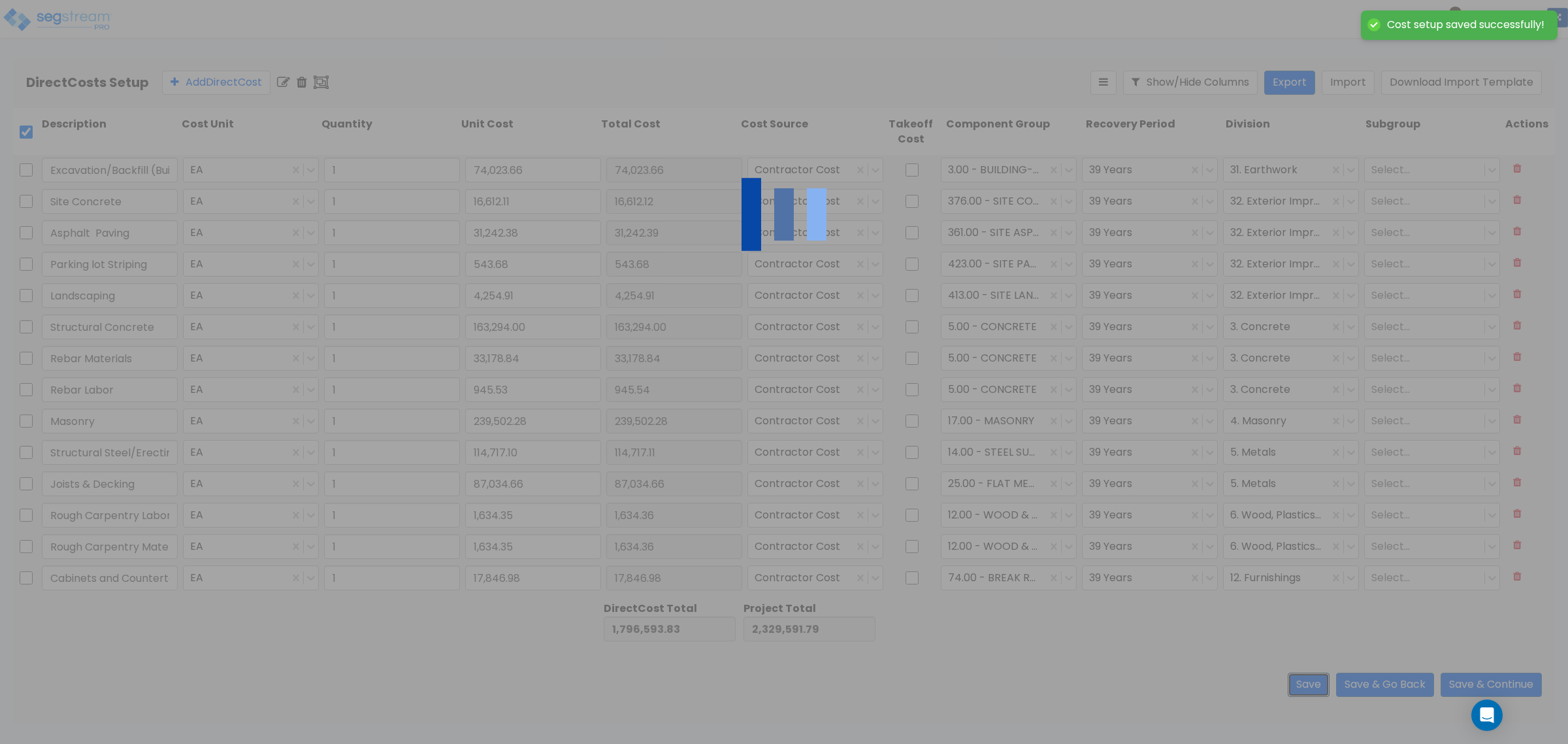
type input "3,593.04"
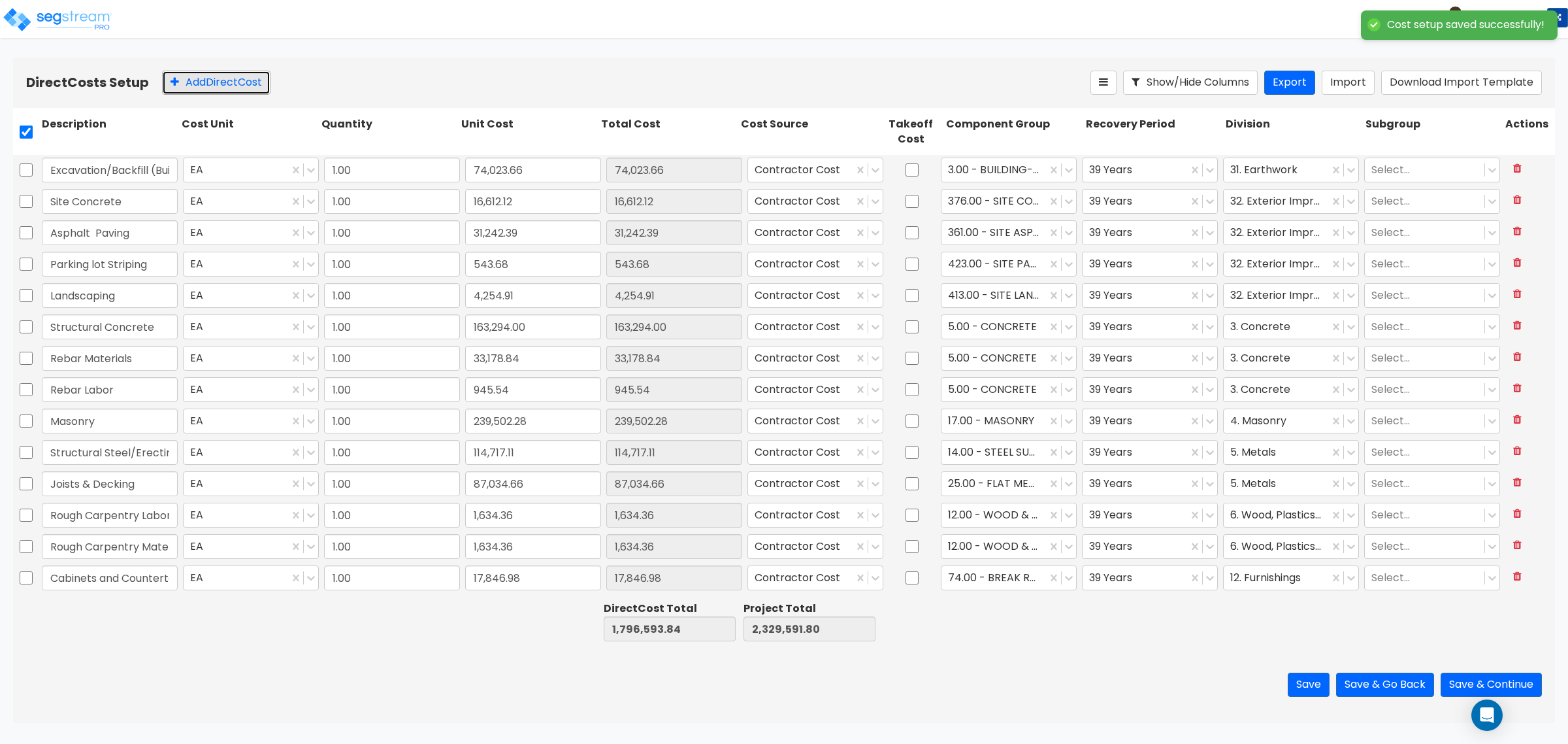
click at [234, 80] on button "Add Direct Cost" at bounding box center [216, 83] width 109 height 24
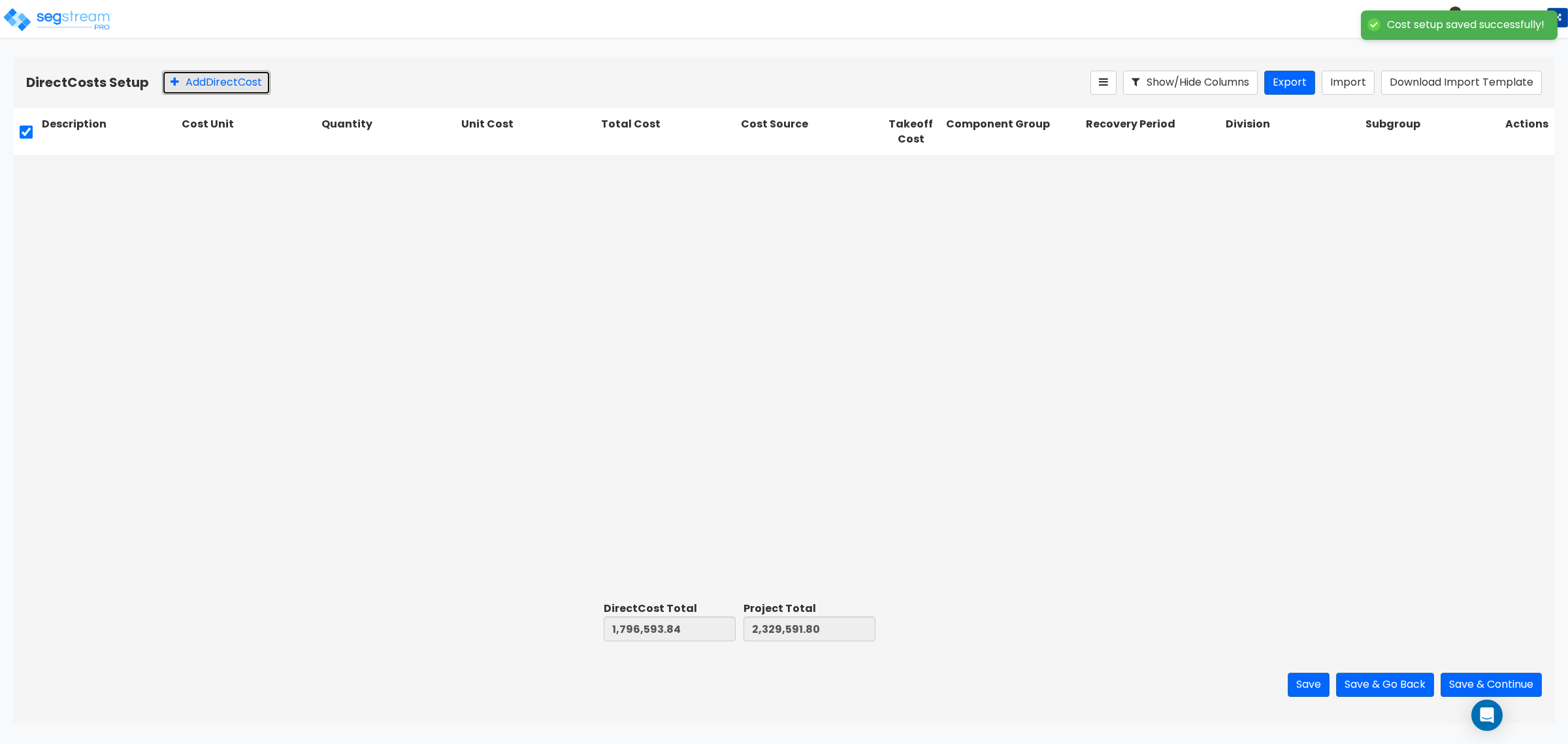
type input "1.00"
type input "8,415.27"
type input "1.00"
type input "30,649.54"
type input "1.00"
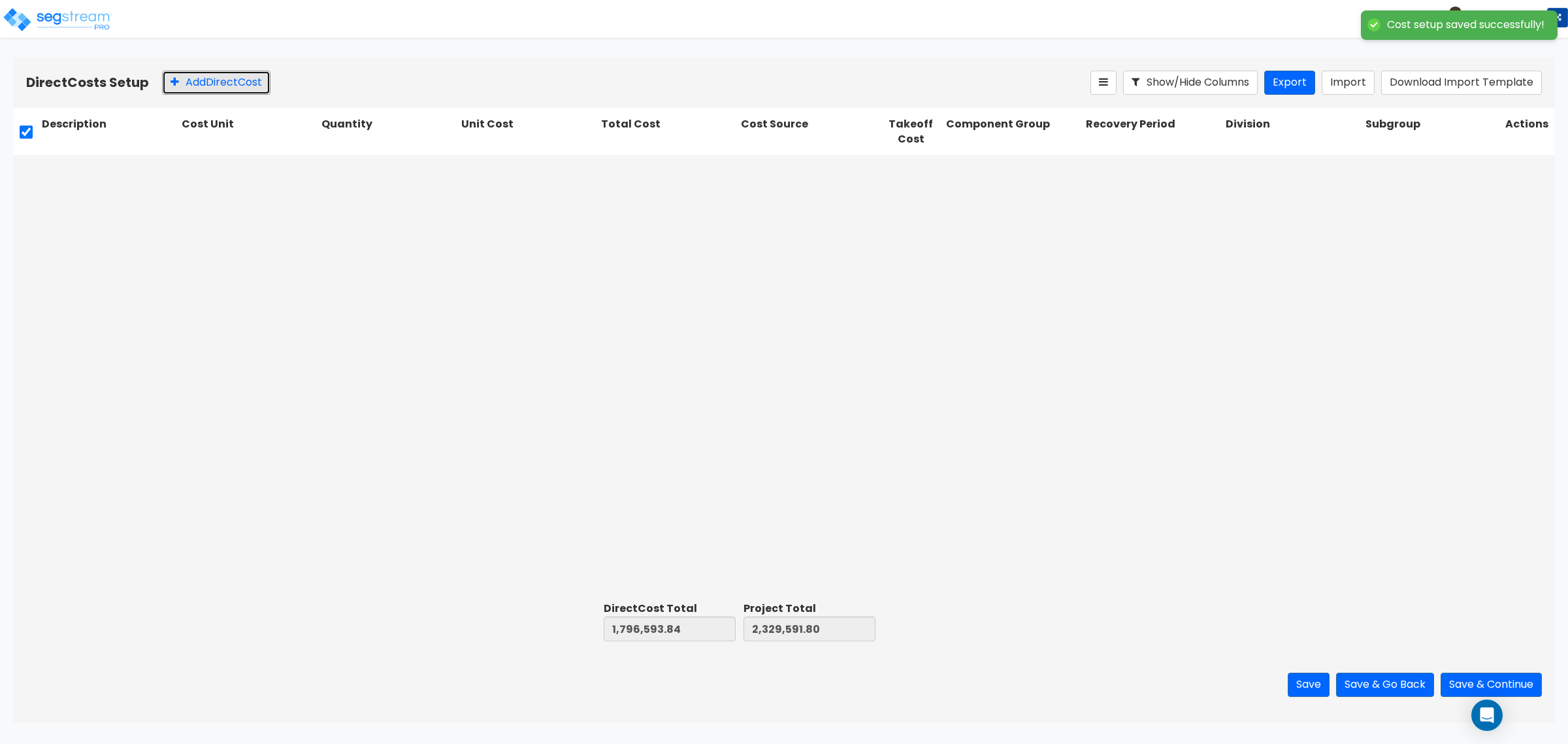
type input "51,999.73"
type input "1.00"
type input "14,265.30"
type input "1.00"
type input "16,026.83"
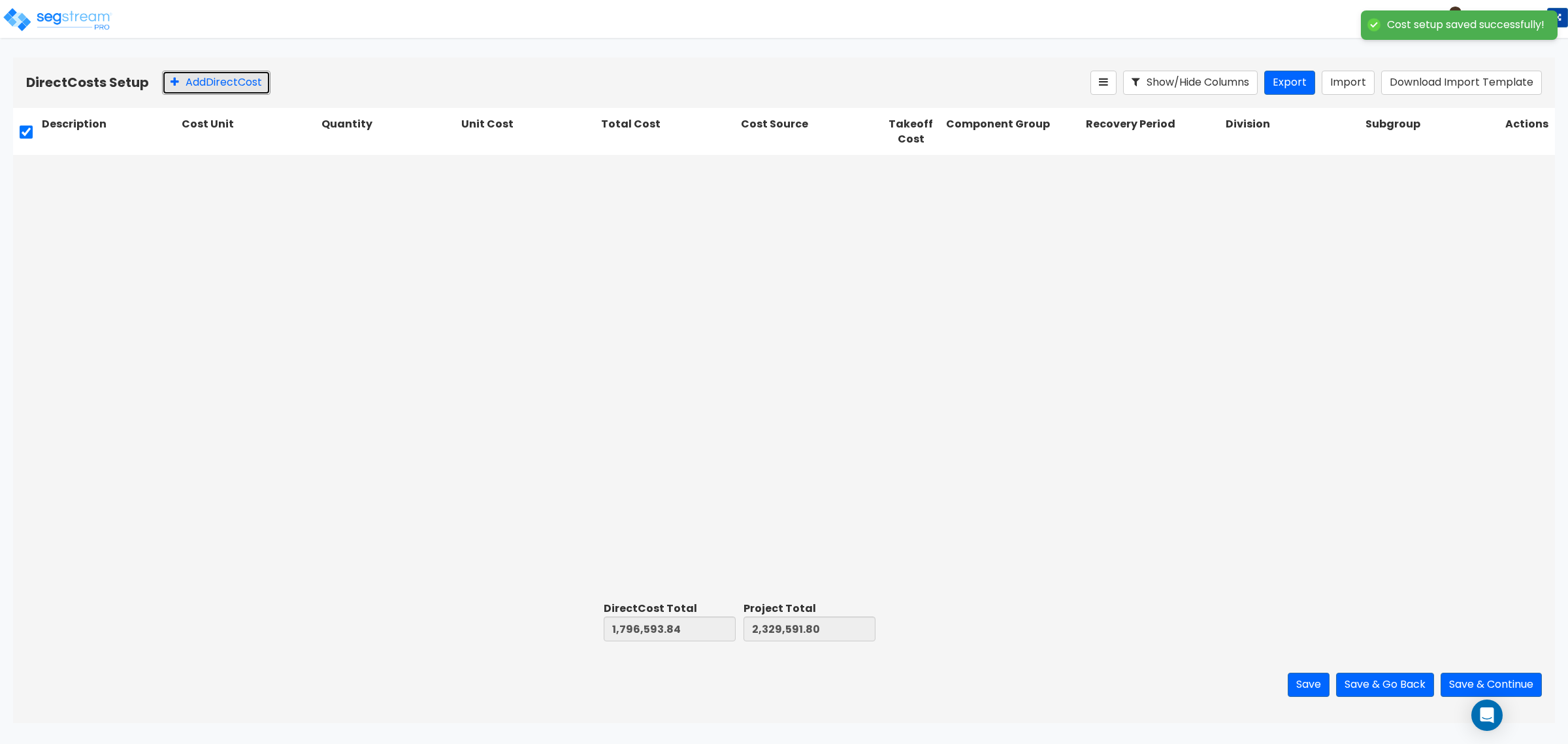
type input "1.00"
type input "12,770.40"
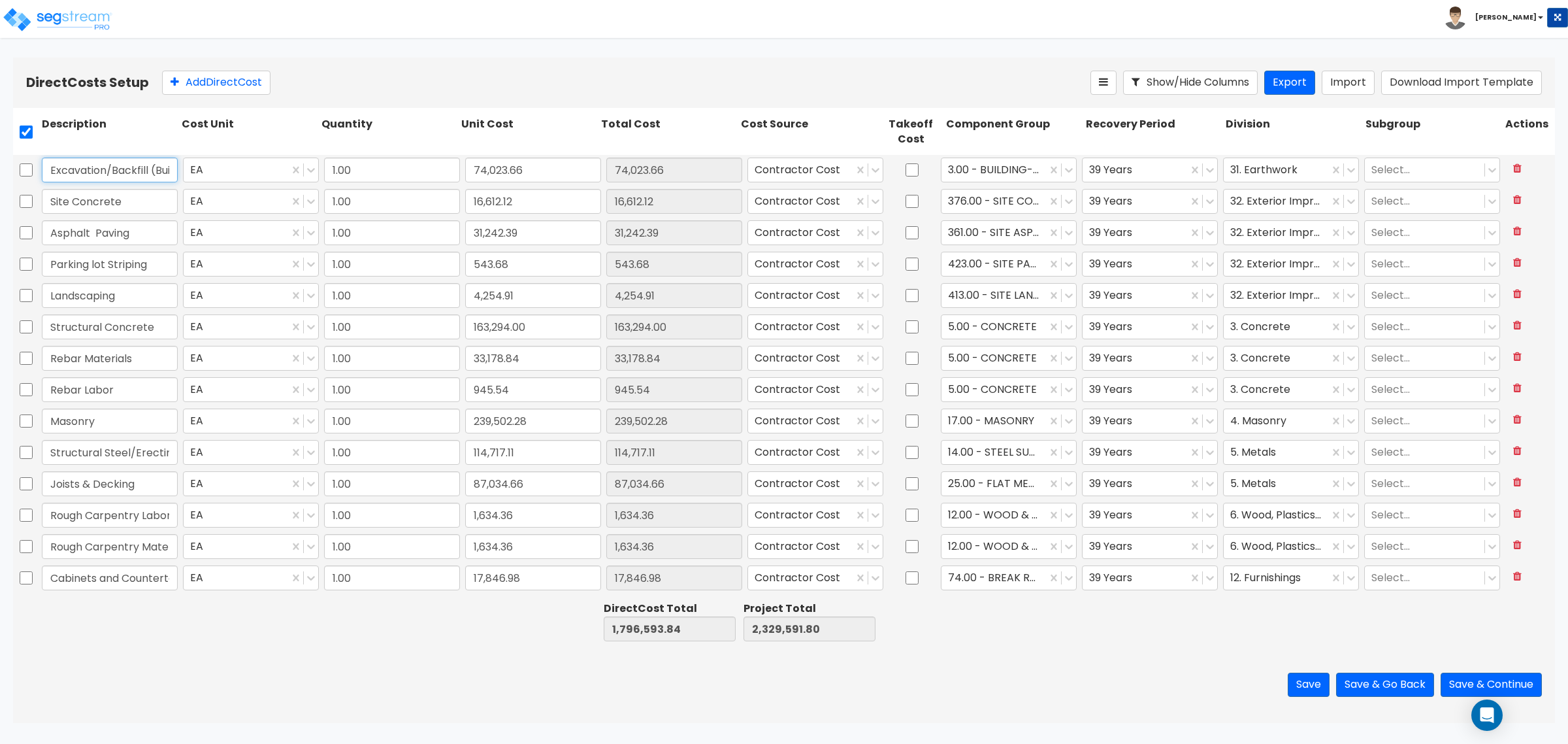
click at [106, 164] on input "Excavation/Backfill (Building)" at bounding box center [110, 170] width 136 height 24
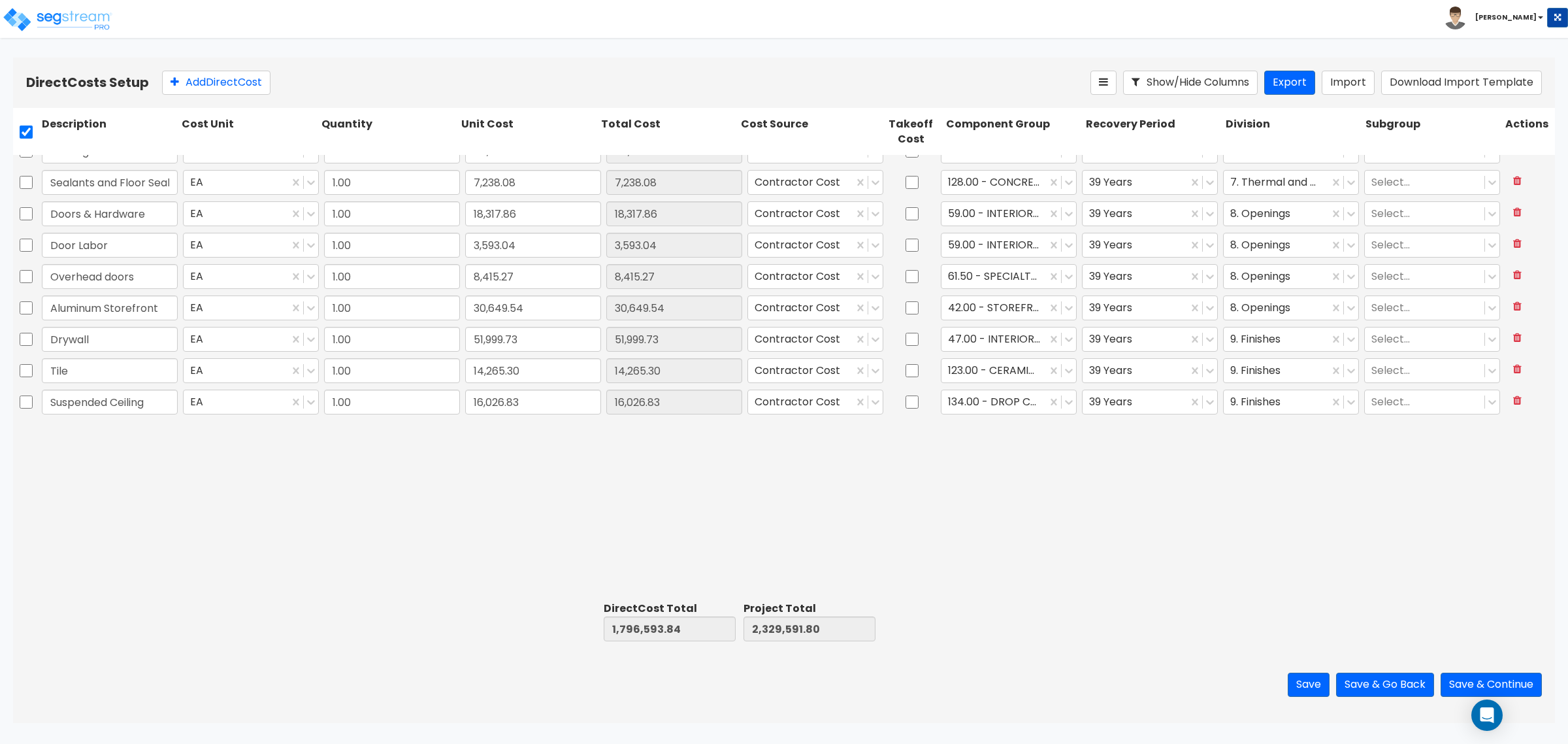
scroll to position [750, 0]
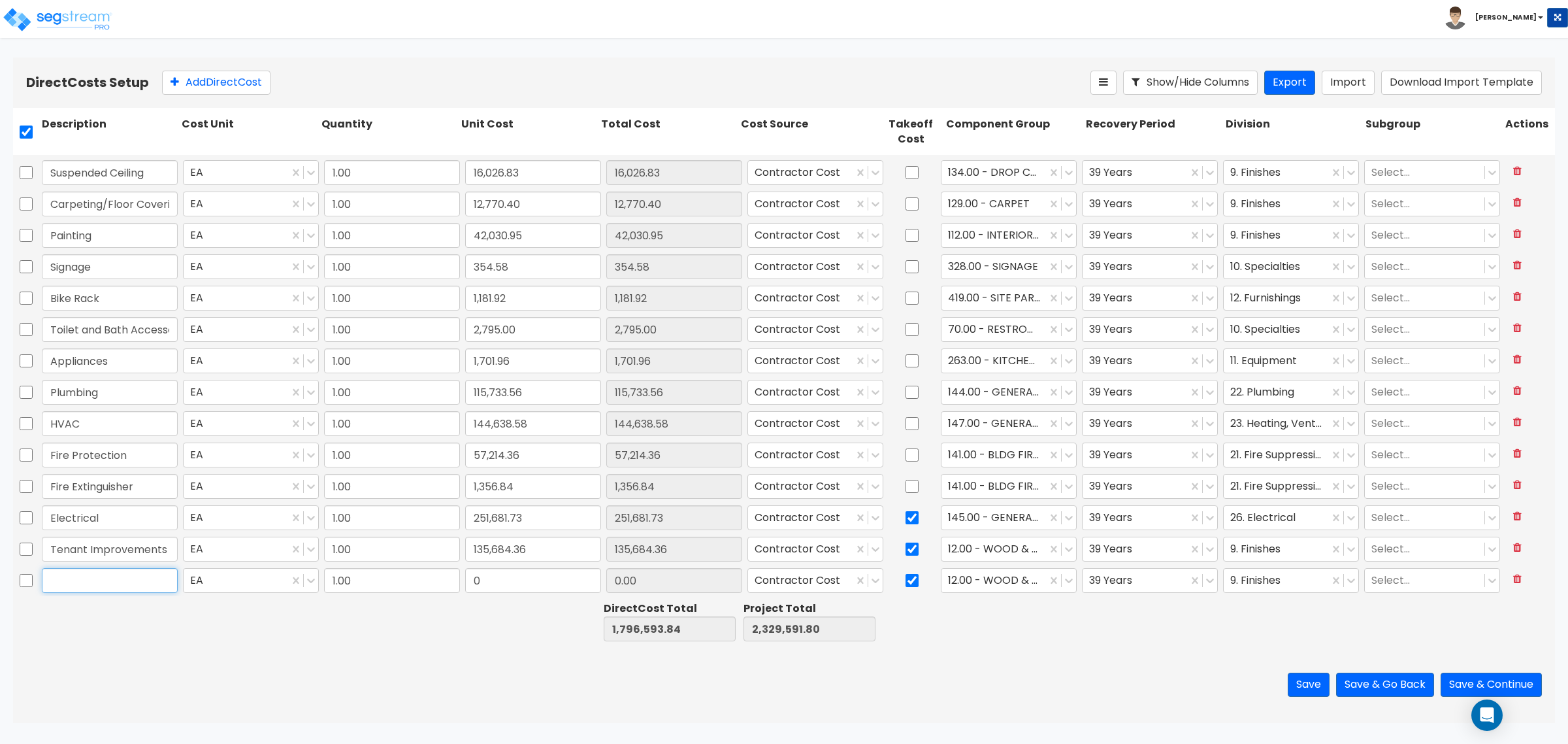
click at [134, 580] on input "text" at bounding box center [110, 580] width 136 height 24
paste input "Excavation/Backfill (Building)"
drag, startPoint x: 164, startPoint y: 580, endPoint x: 125, endPoint y: 582, distance: 39.1
click at [125, 582] on input "Excavation/Backfill (Building)" at bounding box center [110, 580] width 136 height 24
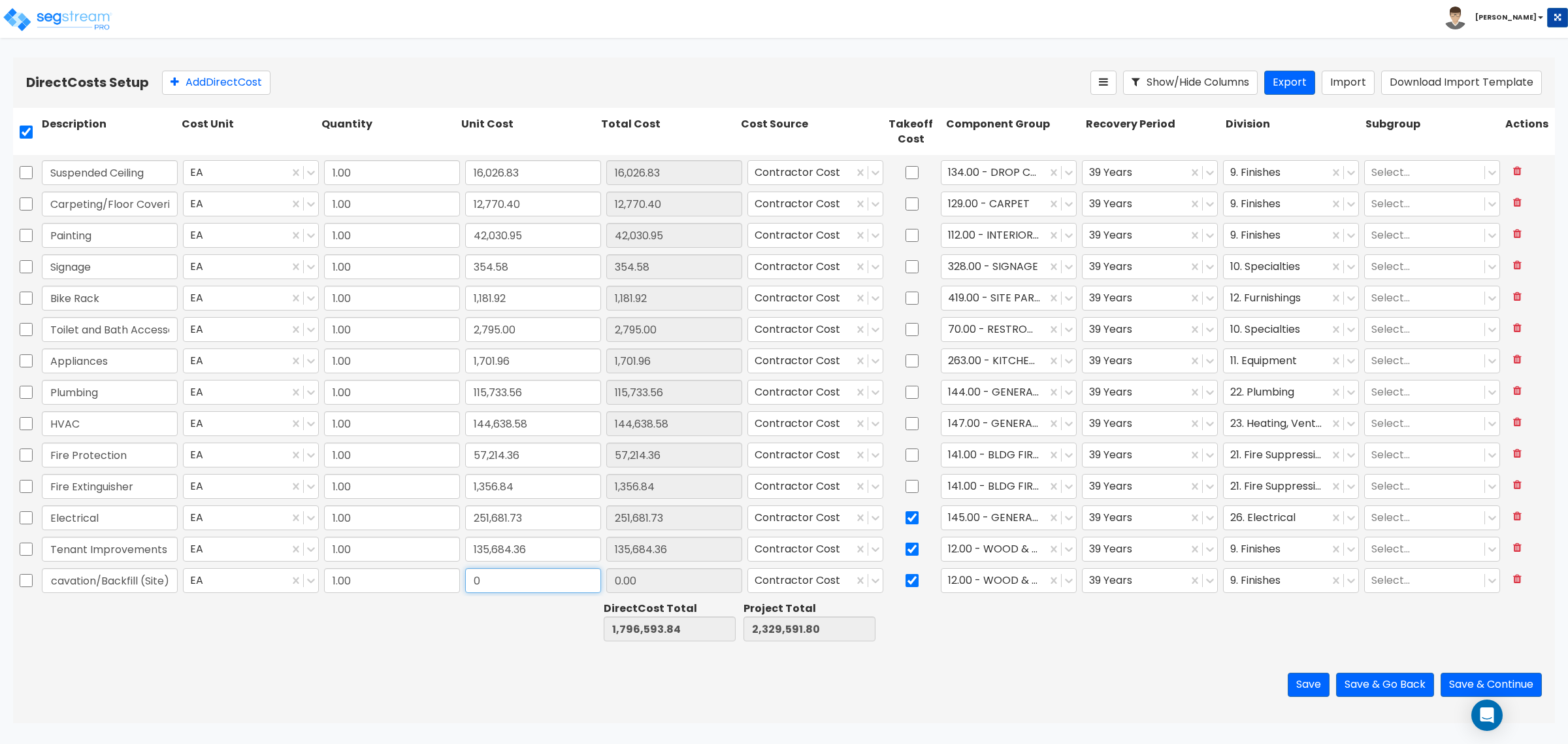
scroll to position [0, 0]
click at [426, 675] on div "Save Save & Go Back Save & Continue" at bounding box center [784, 685] width 1542 height 76
click at [521, 583] on input "53,770.21" at bounding box center [533, 580] width 136 height 24
click at [524, 580] on input "53,770.21" at bounding box center [533, 580] width 136 height 24
click at [1301, 678] on button "Save" at bounding box center [1308, 685] width 42 height 24
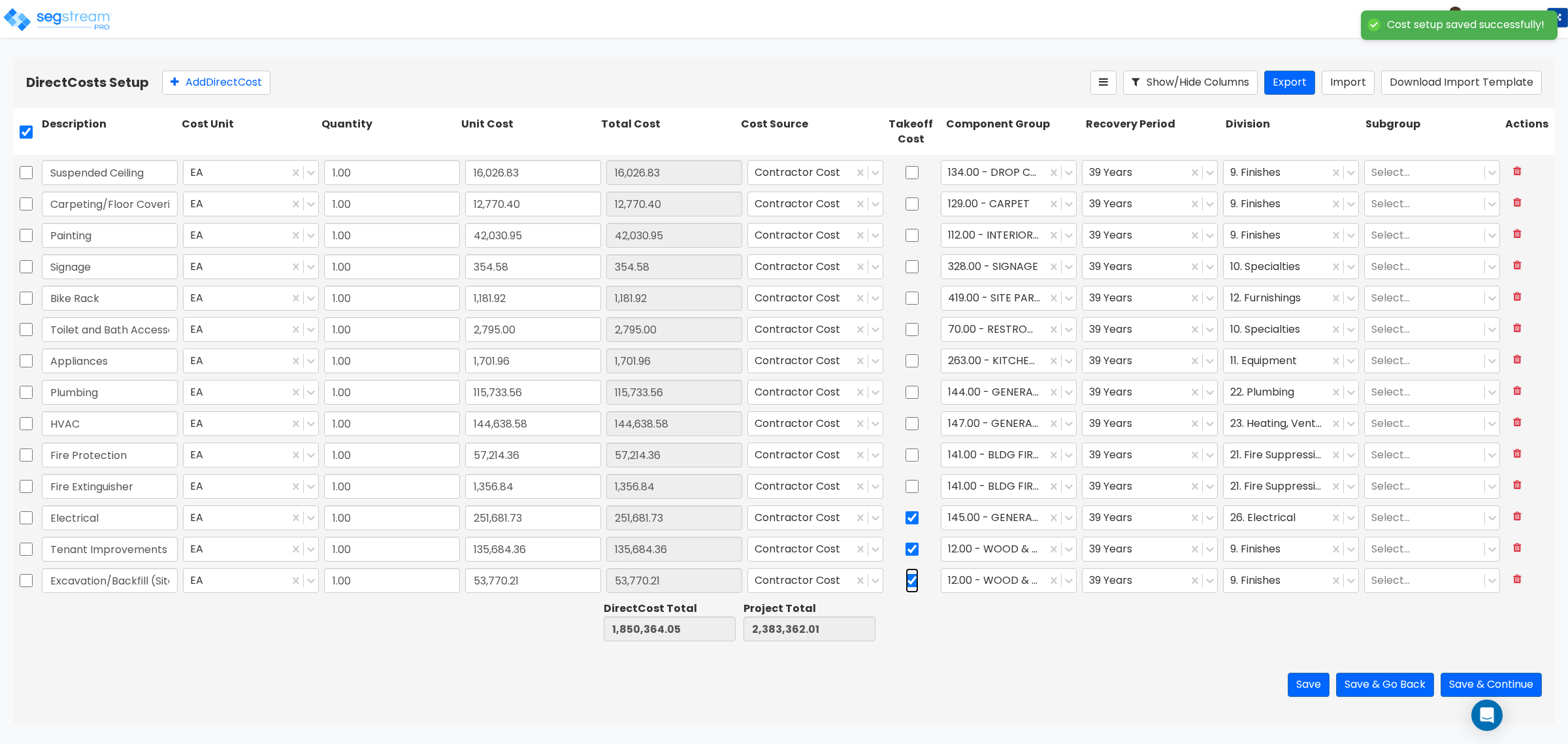
click at [905, 582] on input "checkbox" at bounding box center [912, 580] width 13 height 24
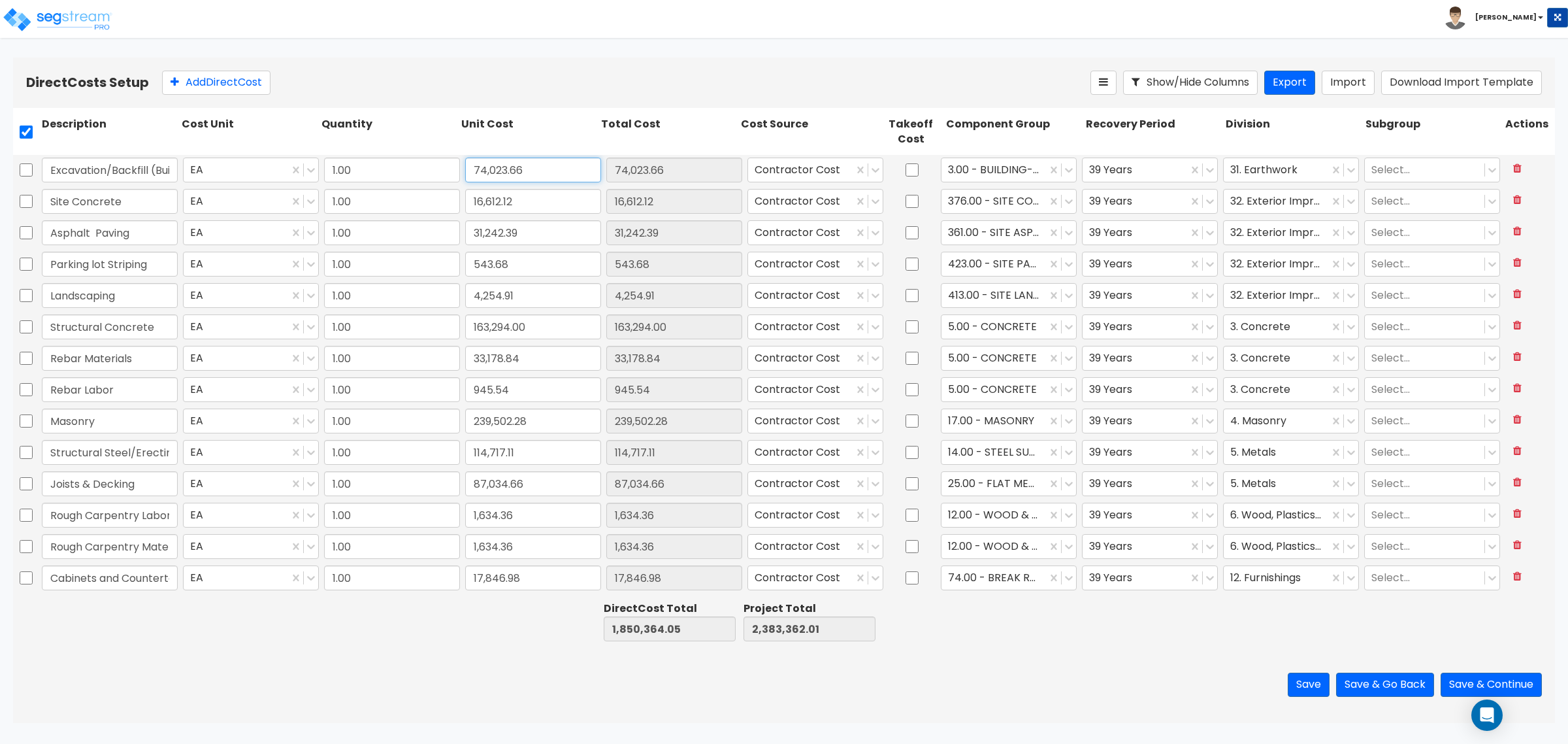
click at [521, 169] on input "74,023.66" at bounding box center [533, 170] width 136 height 24
click at [526, 172] on input "74,023.66" at bounding box center [533, 170] width 136 height 24
click at [583, 694] on div "Save Save & Go Back Save & Continue" at bounding box center [784, 685] width 1542 height 76
click at [1311, 685] on button "Save" at bounding box center [1308, 685] width 42 height 24
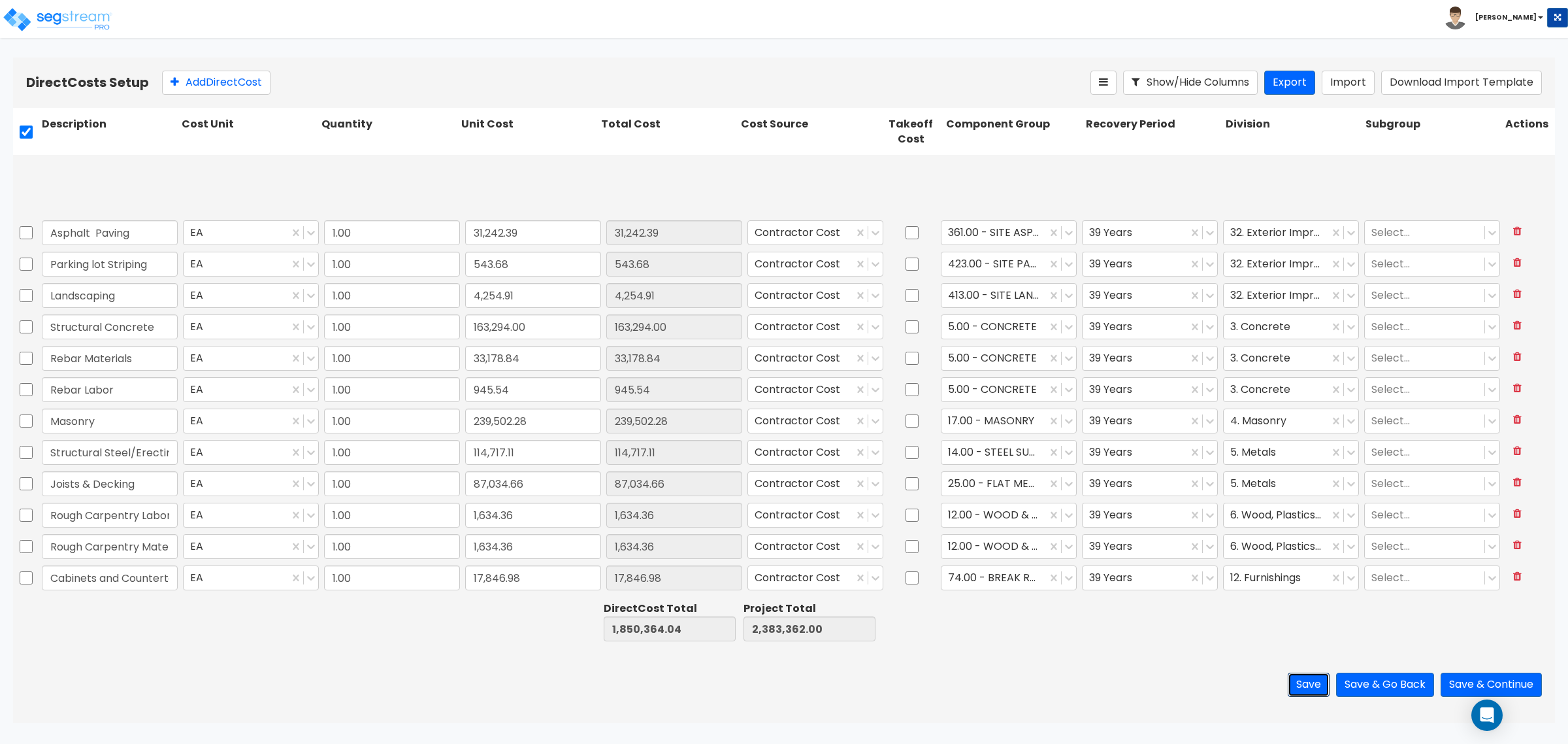
scroll to position [750, 0]
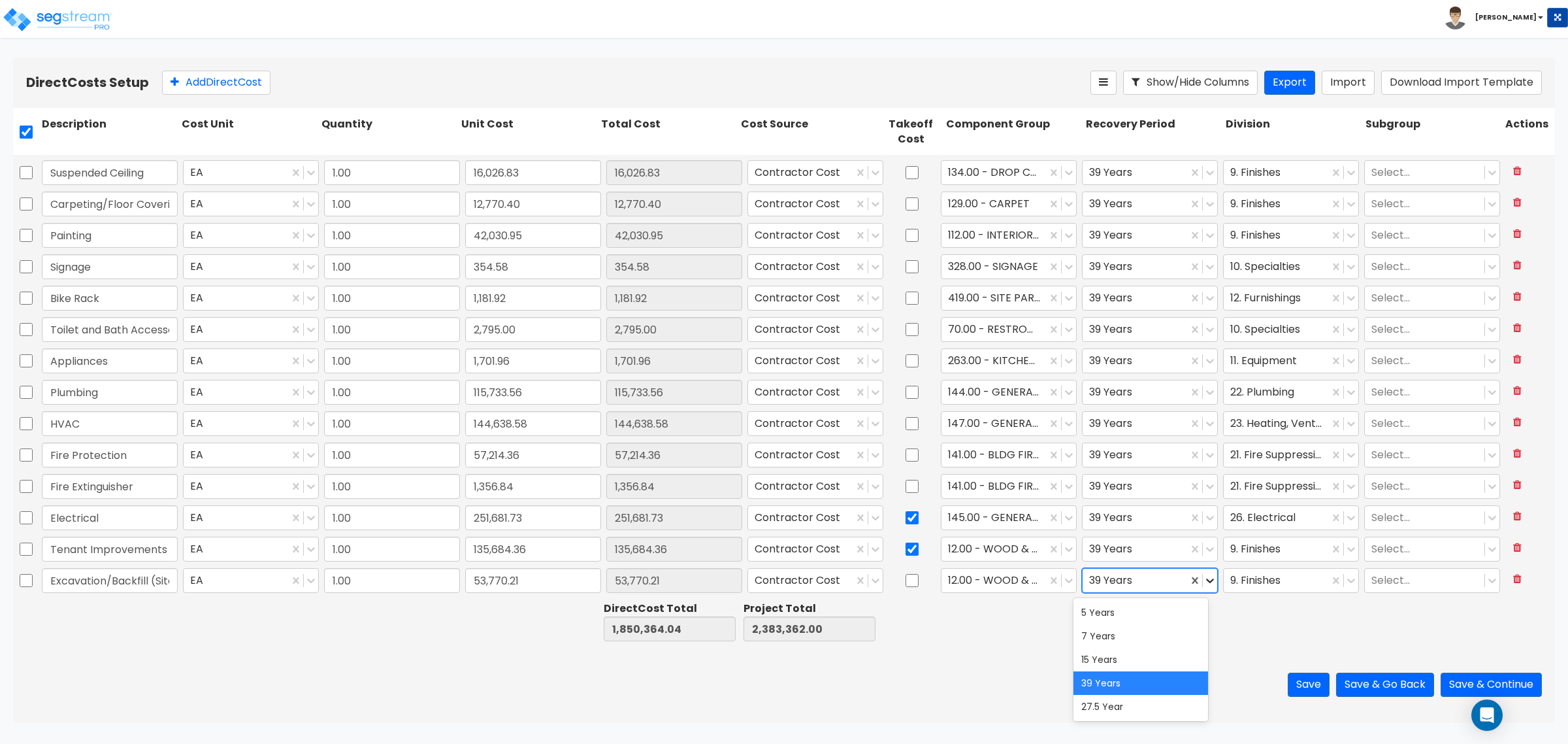
click at [1206, 580] on icon at bounding box center [1210, 581] width 8 height 5
click at [1167, 659] on div "15 Years" at bounding box center [1141, 659] width 134 height 24
click at [1161, 648] on div "Save Save & Go Back Save & Continue" at bounding box center [784, 685] width 1542 height 76
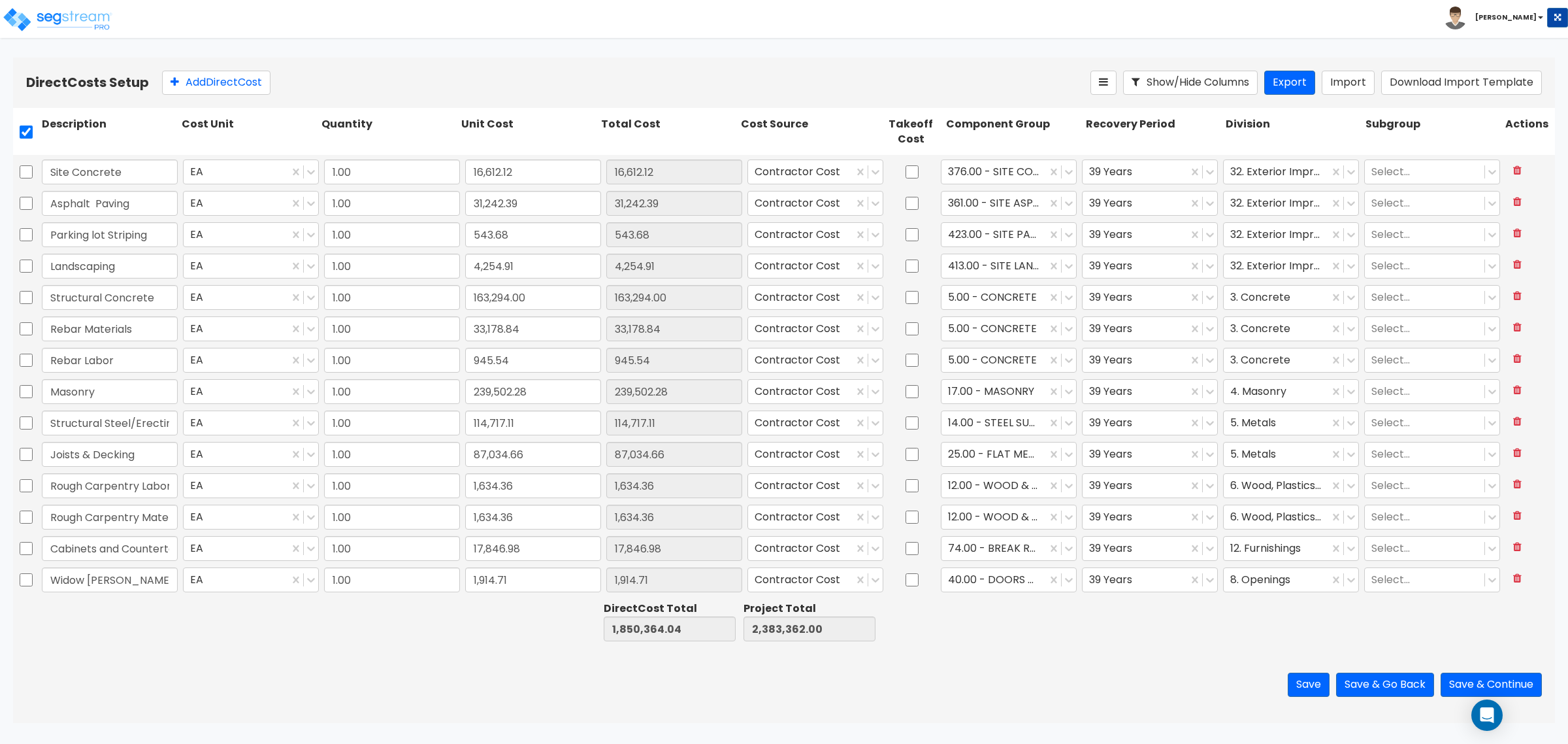
scroll to position [0, 0]
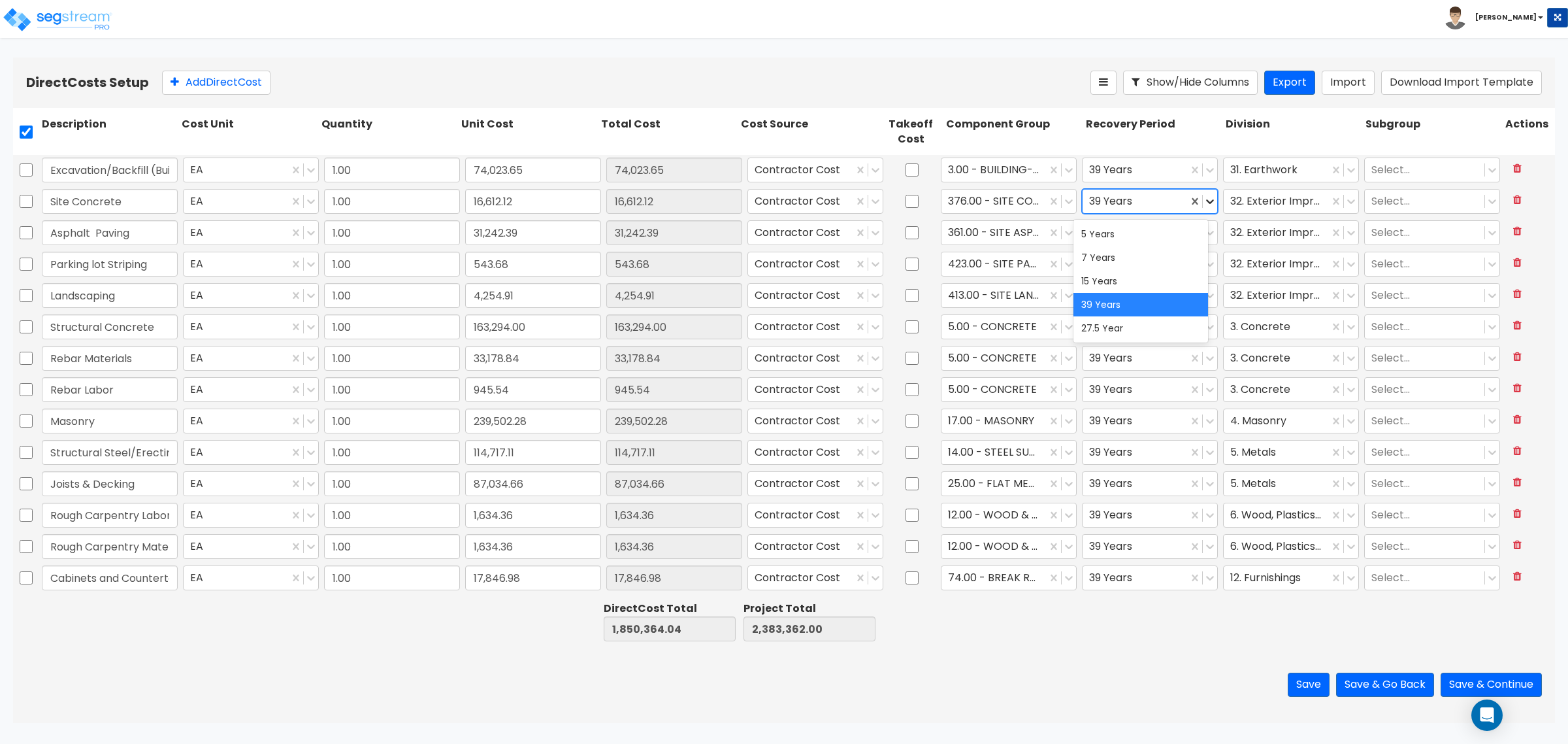
click at [1204, 200] on icon at bounding box center [1210, 201] width 13 height 13
click at [1155, 276] on div "15 Years" at bounding box center [1141, 281] width 134 height 24
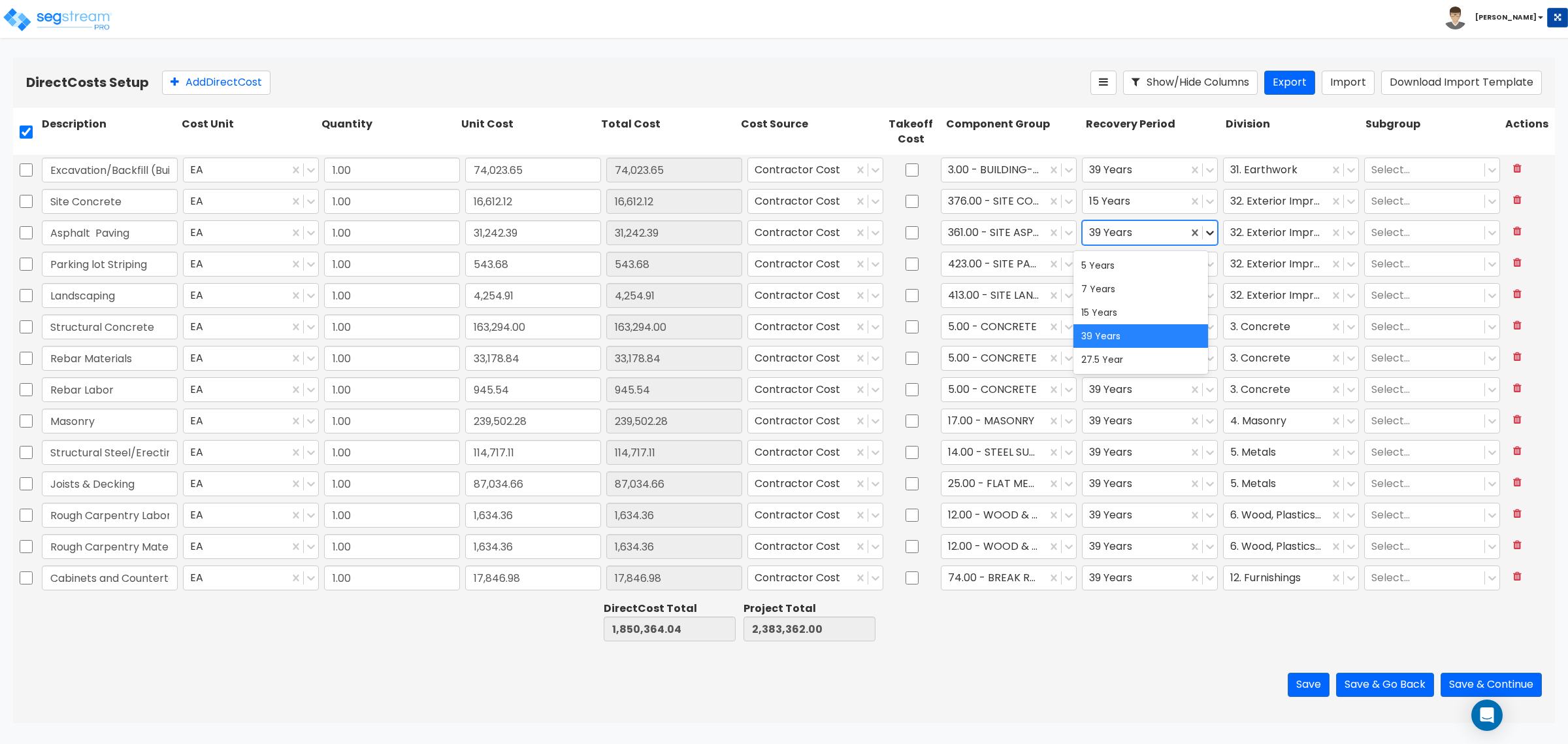
click at [1206, 233] on icon at bounding box center [1210, 234] width 8 height 5
click at [1165, 310] on div "15 Years" at bounding box center [1141, 312] width 134 height 24
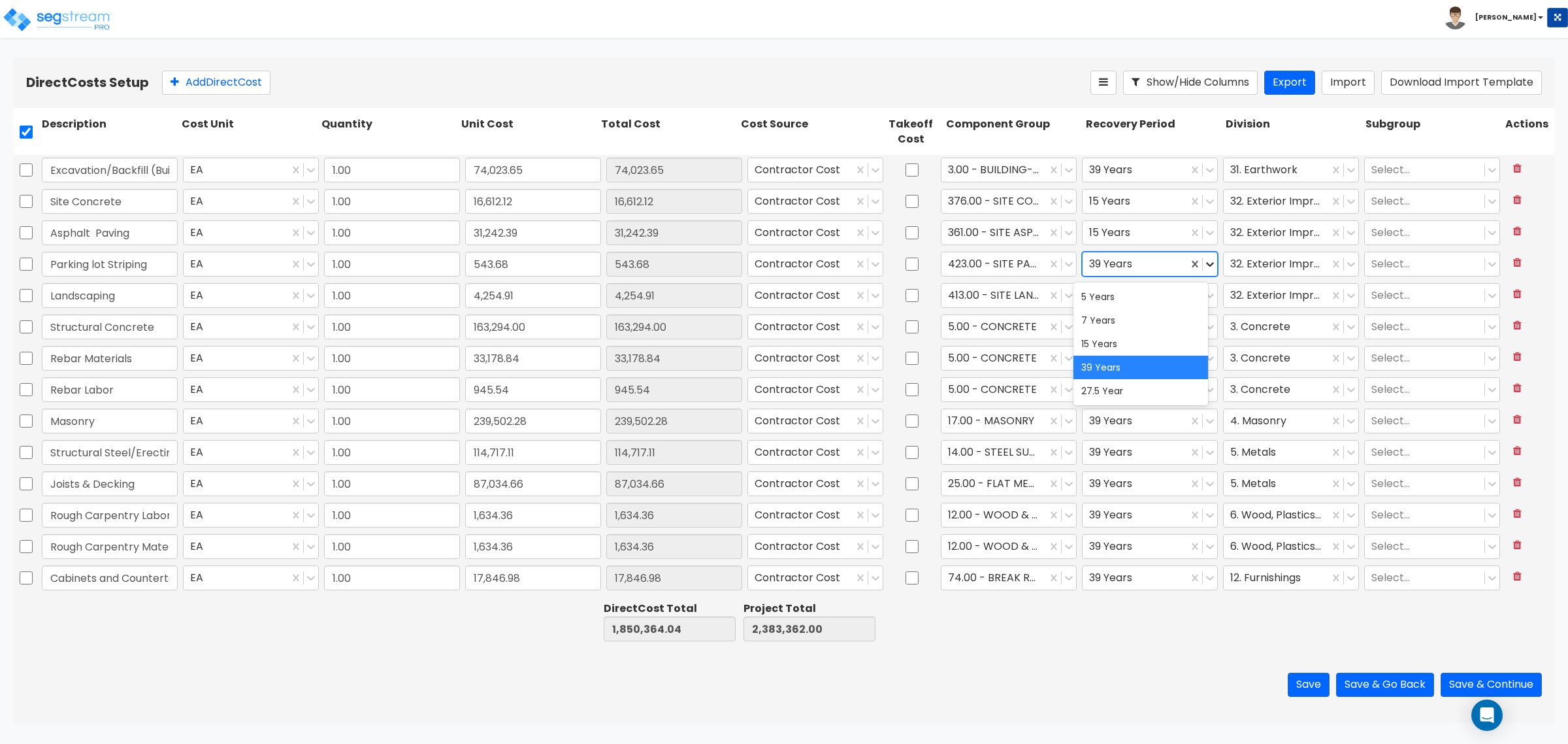
click at [1204, 266] on icon at bounding box center [1210, 264] width 13 height 13
click at [1183, 340] on div "15 Years" at bounding box center [1141, 343] width 134 height 24
click at [1204, 296] on icon at bounding box center [1210, 295] width 13 height 13
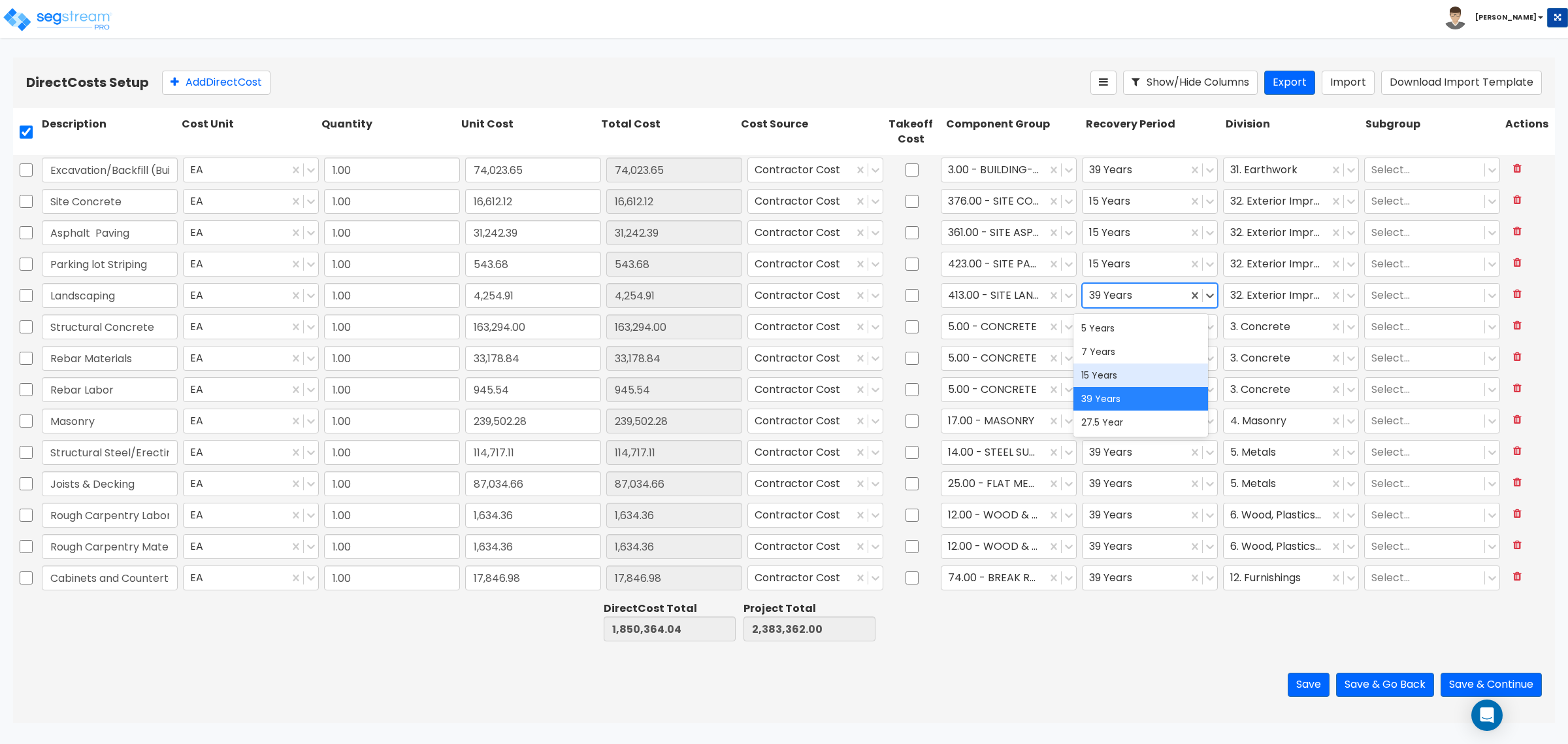
click at [1158, 370] on div "15 Years" at bounding box center [1141, 375] width 134 height 24
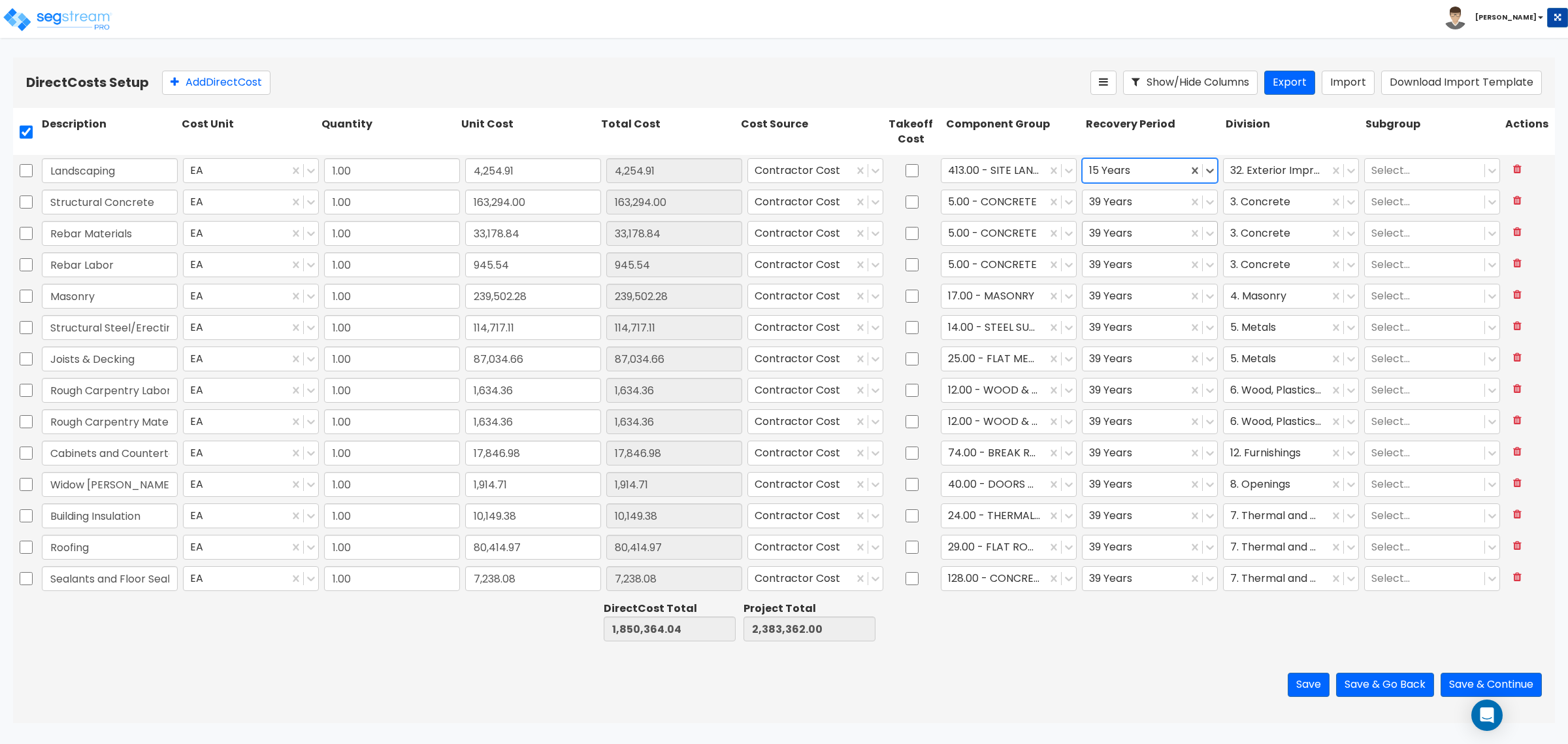
scroll to position [164, 0]
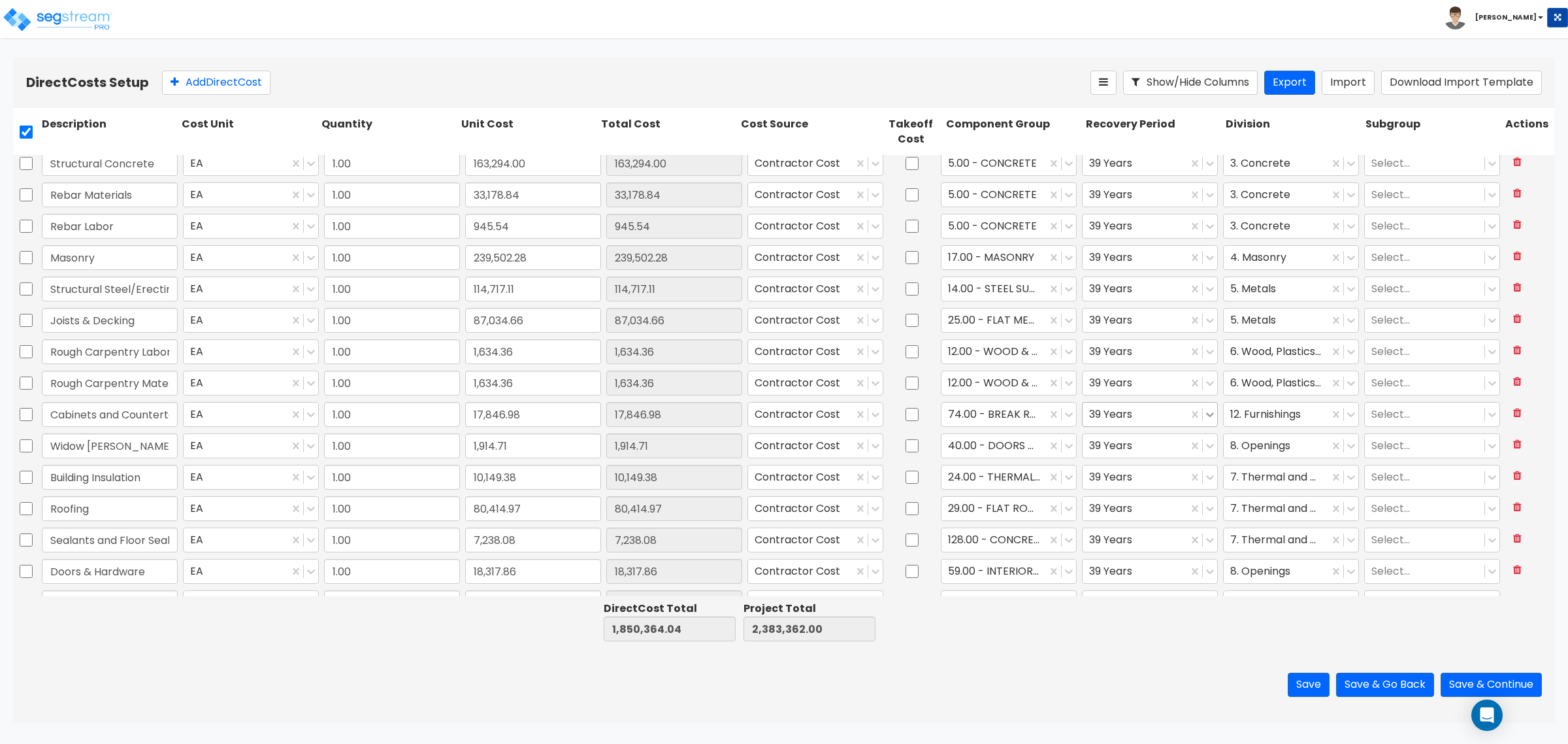
click at [1206, 415] on icon at bounding box center [1210, 415] width 8 height 5
click at [1165, 447] on div "5 Years" at bounding box center [1141, 447] width 134 height 24
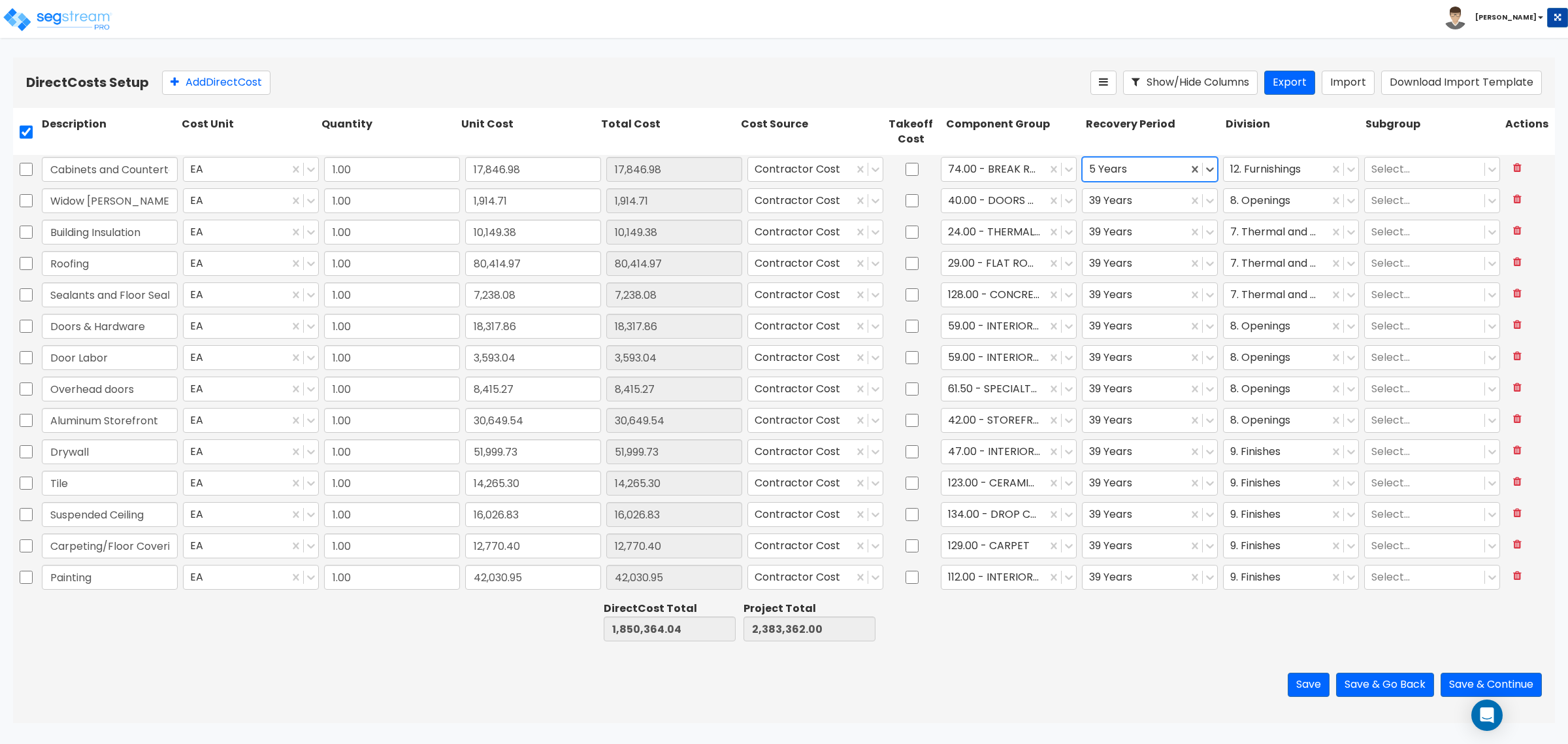
scroll to position [490, 0]
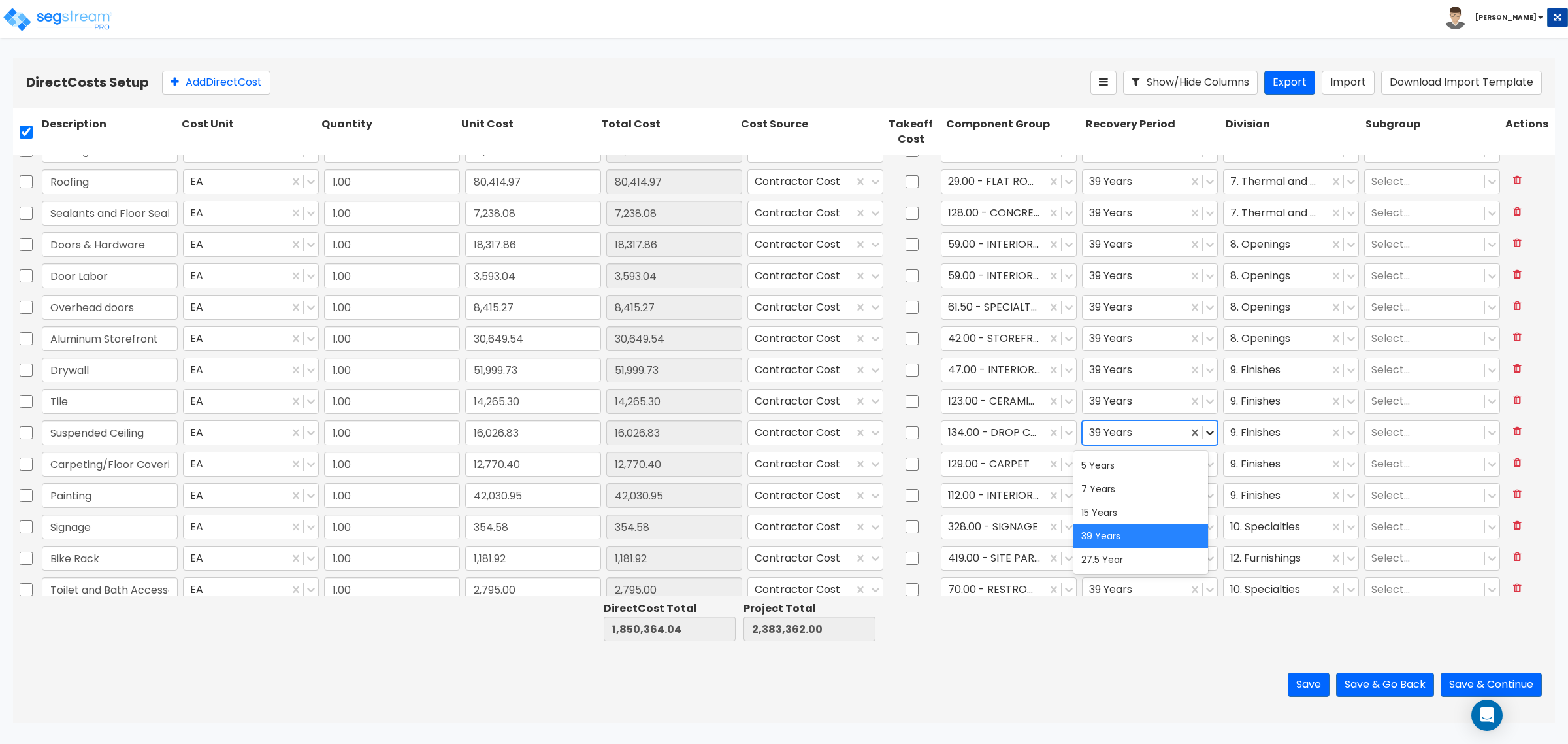
click at [1204, 432] on icon at bounding box center [1210, 432] width 13 height 13
click at [1170, 464] on div "5 Years" at bounding box center [1141, 465] width 134 height 24
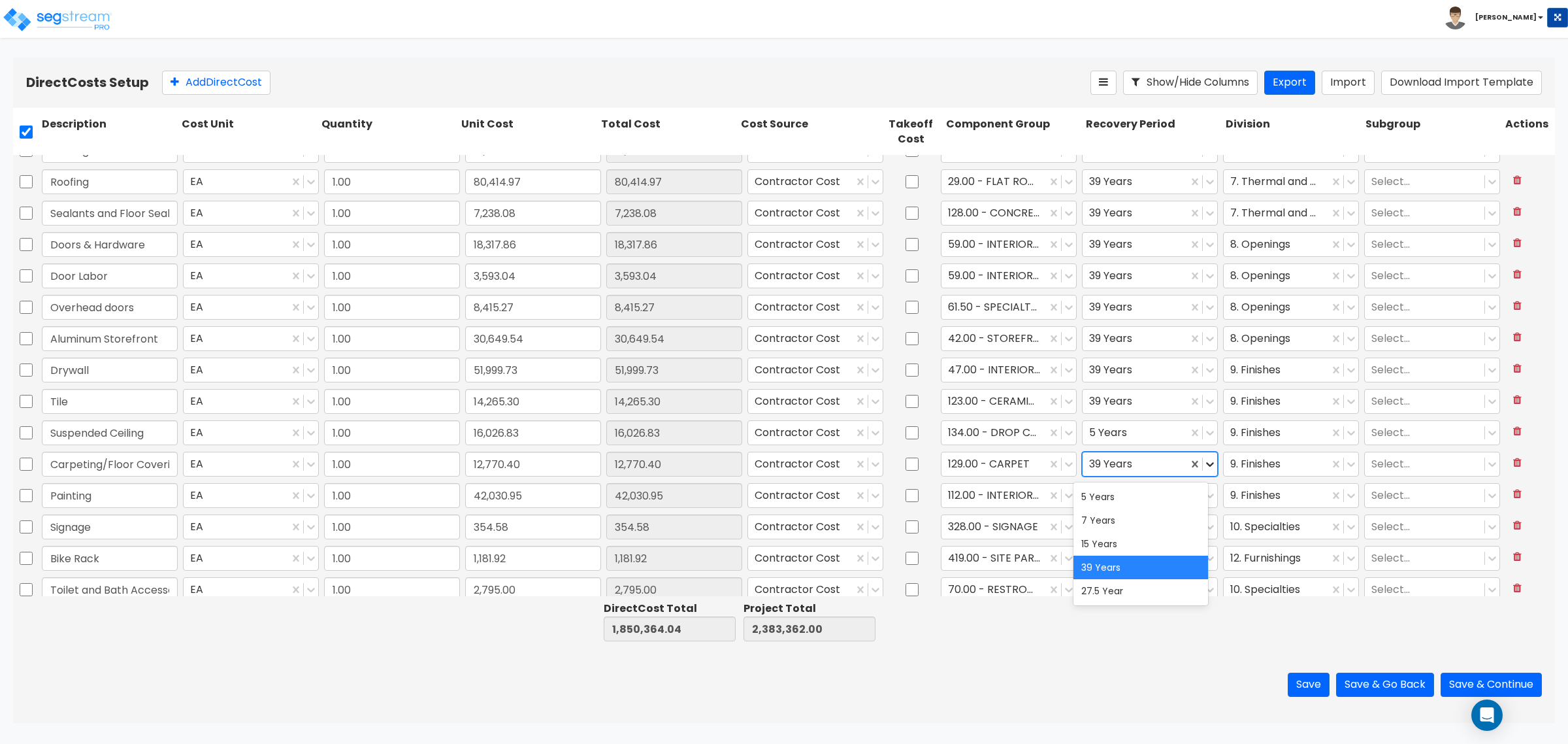
click at [1204, 462] on icon at bounding box center [1210, 463] width 13 height 13
click at [1178, 489] on div "5 Years" at bounding box center [1141, 496] width 134 height 24
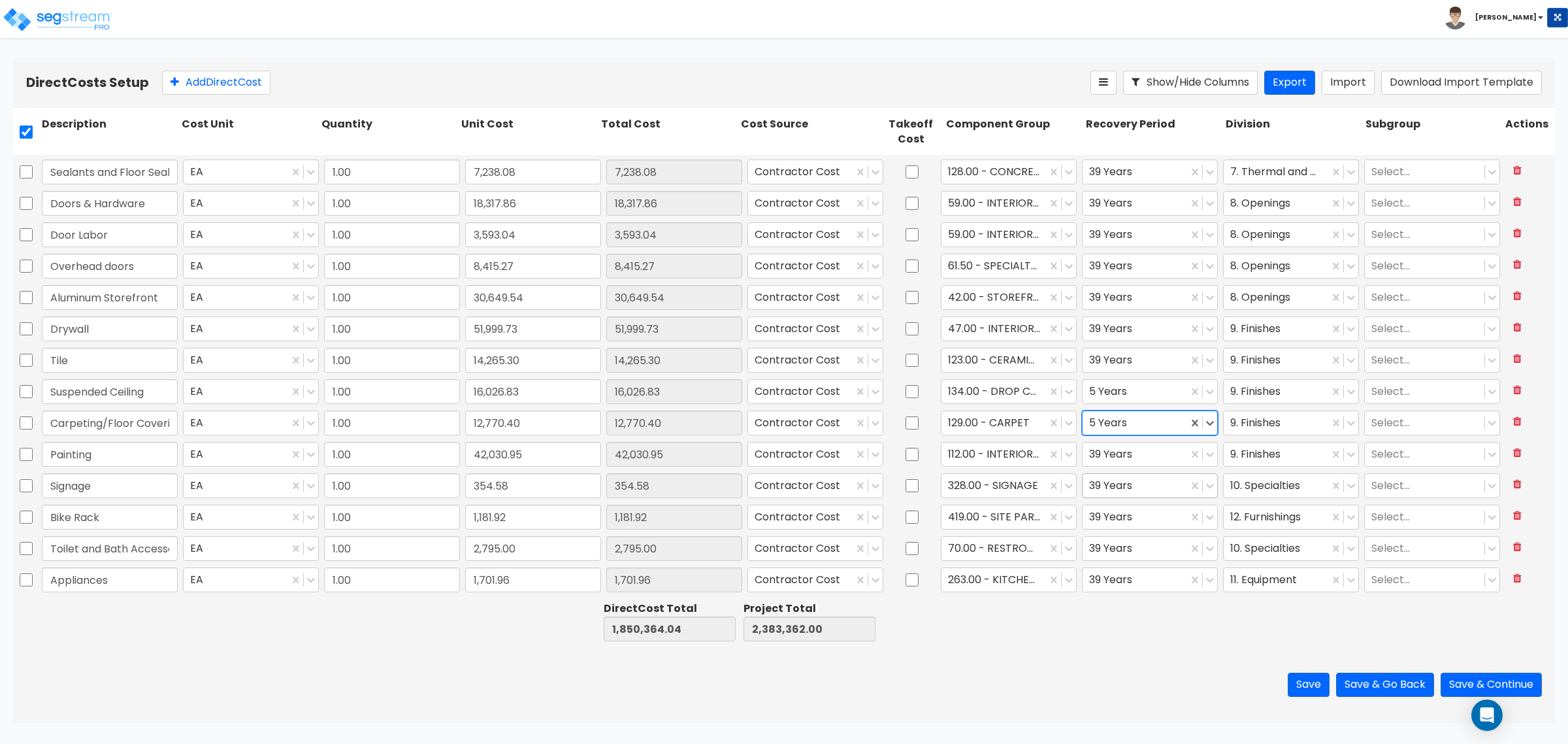
scroll to position [572, 0]
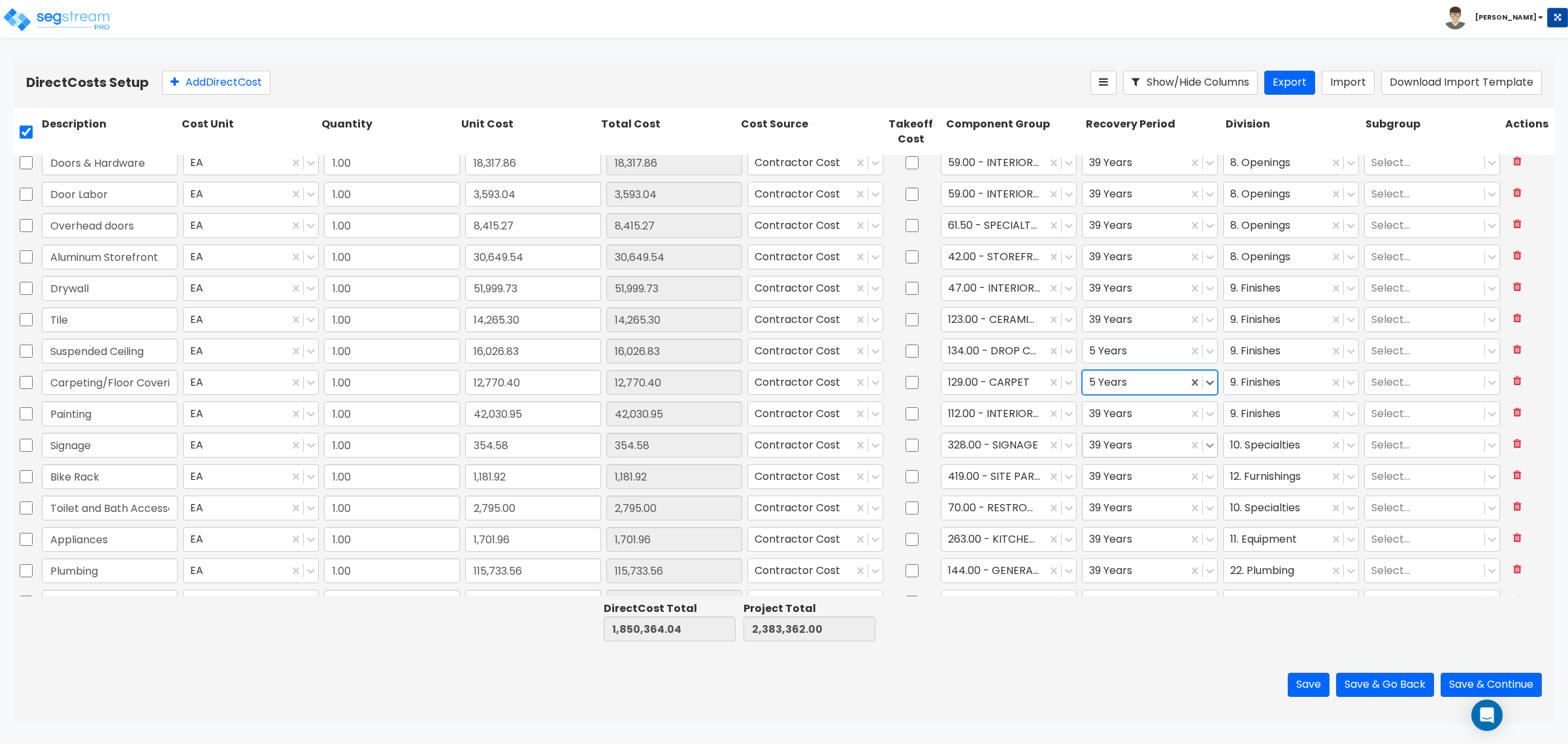
click at [1204, 448] on icon at bounding box center [1210, 445] width 13 height 13
click at [1157, 521] on div "15 Years" at bounding box center [1141, 525] width 134 height 24
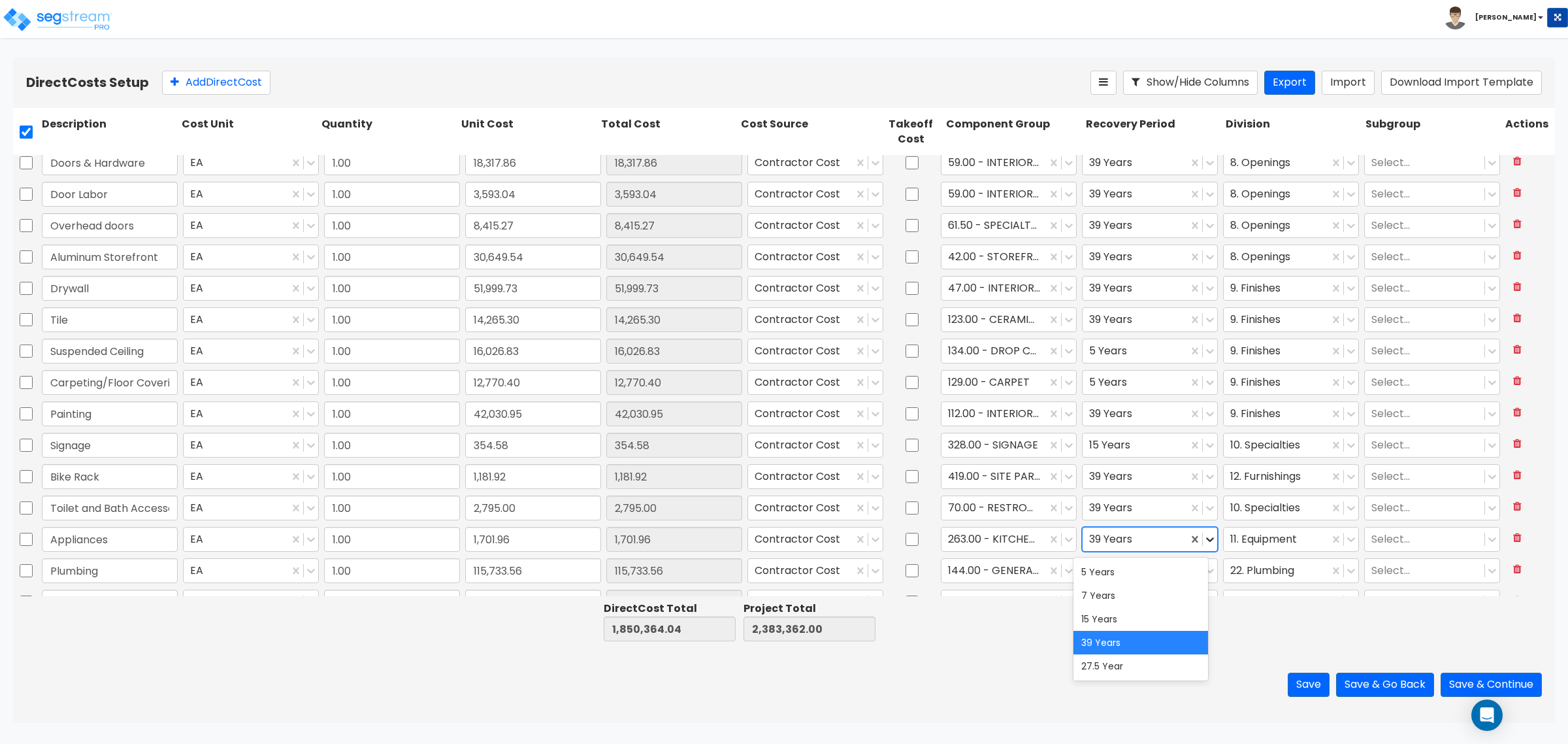
click at [1204, 541] on icon at bounding box center [1210, 539] width 13 height 13
click at [1156, 574] on div "5 Years" at bounding box center [1141, 572] width 134 height 24
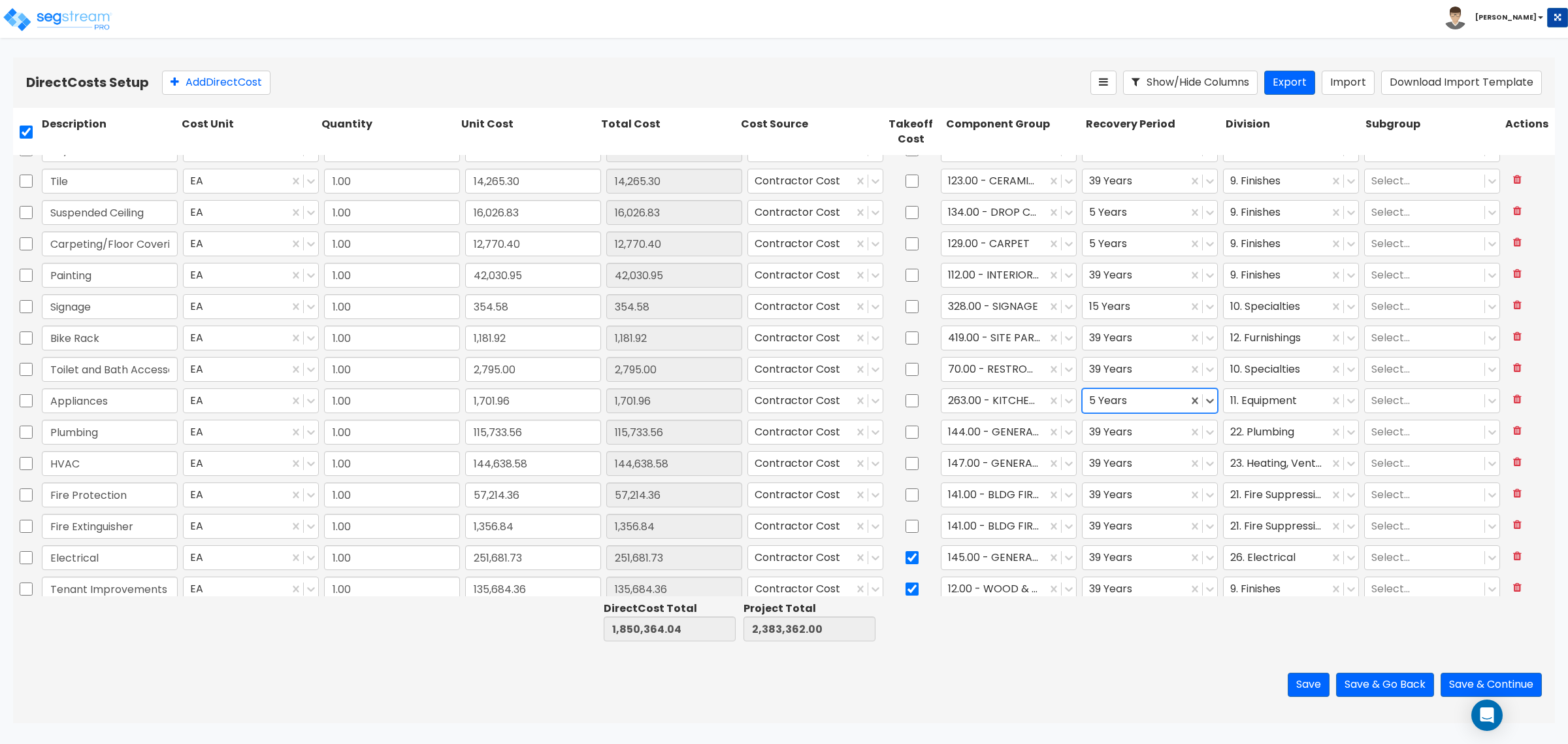
scroll to position [736, 0]
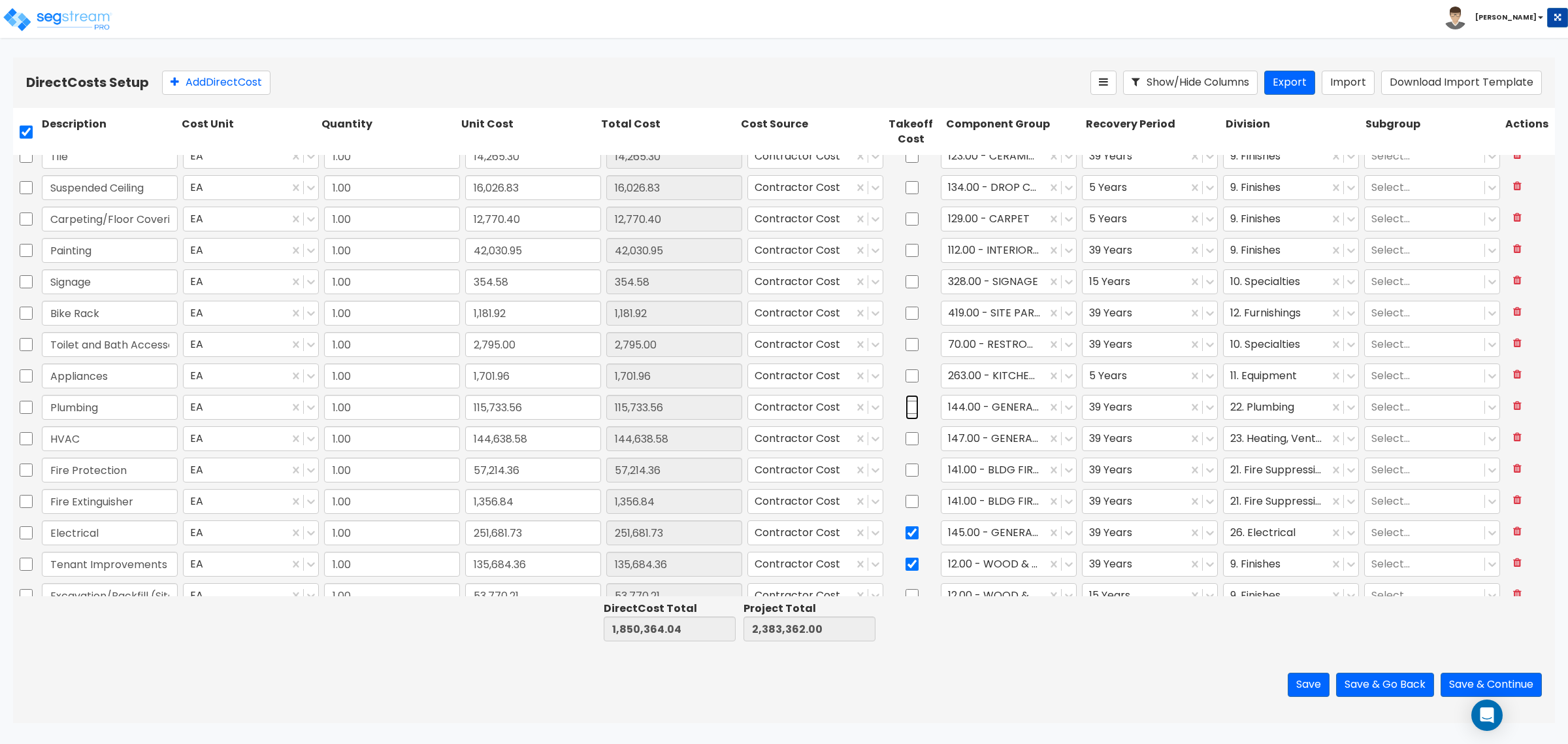
click at [905, 408] on input "checkbox" at bounding box center [912, 407] width 13 height 24
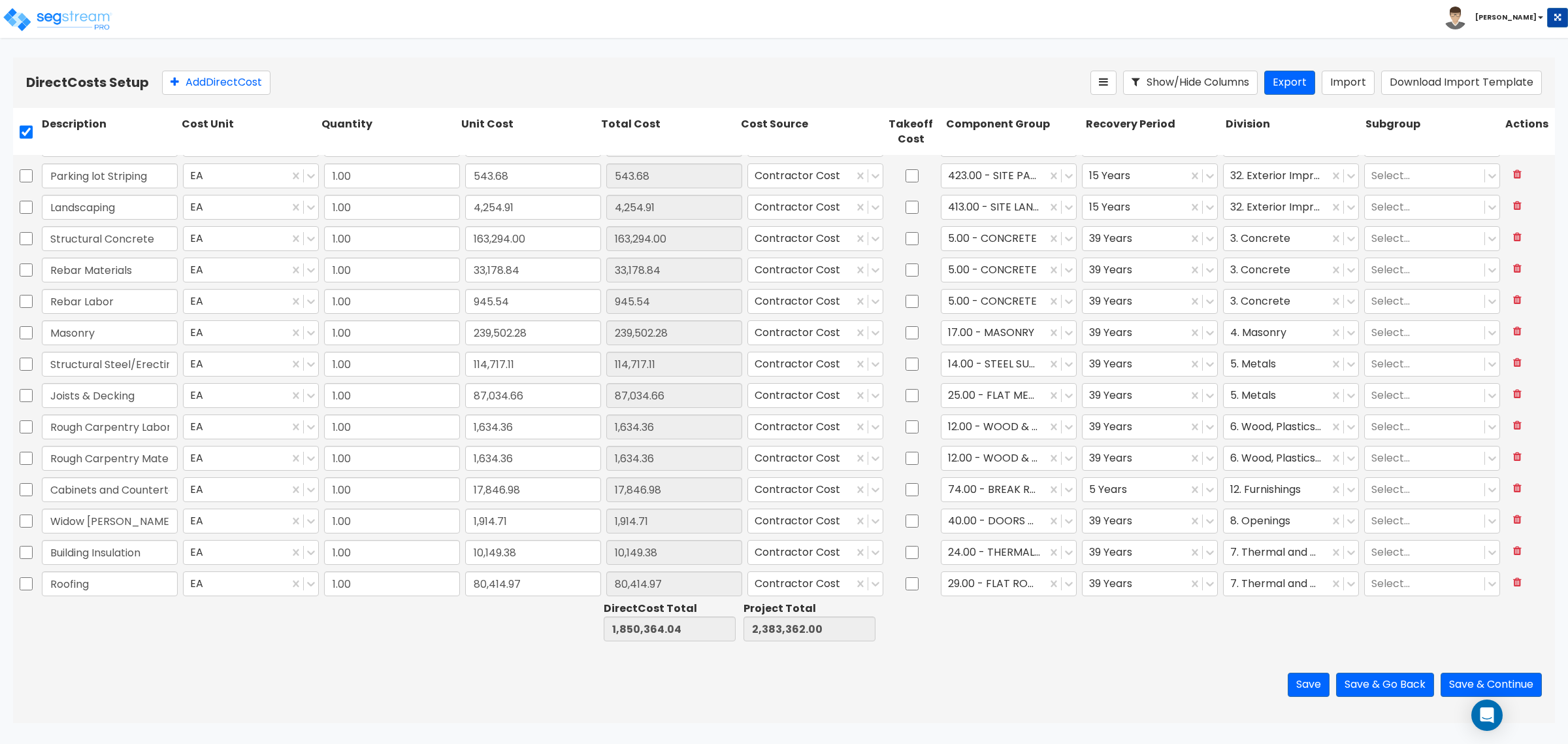
scroll to position [0, 0]
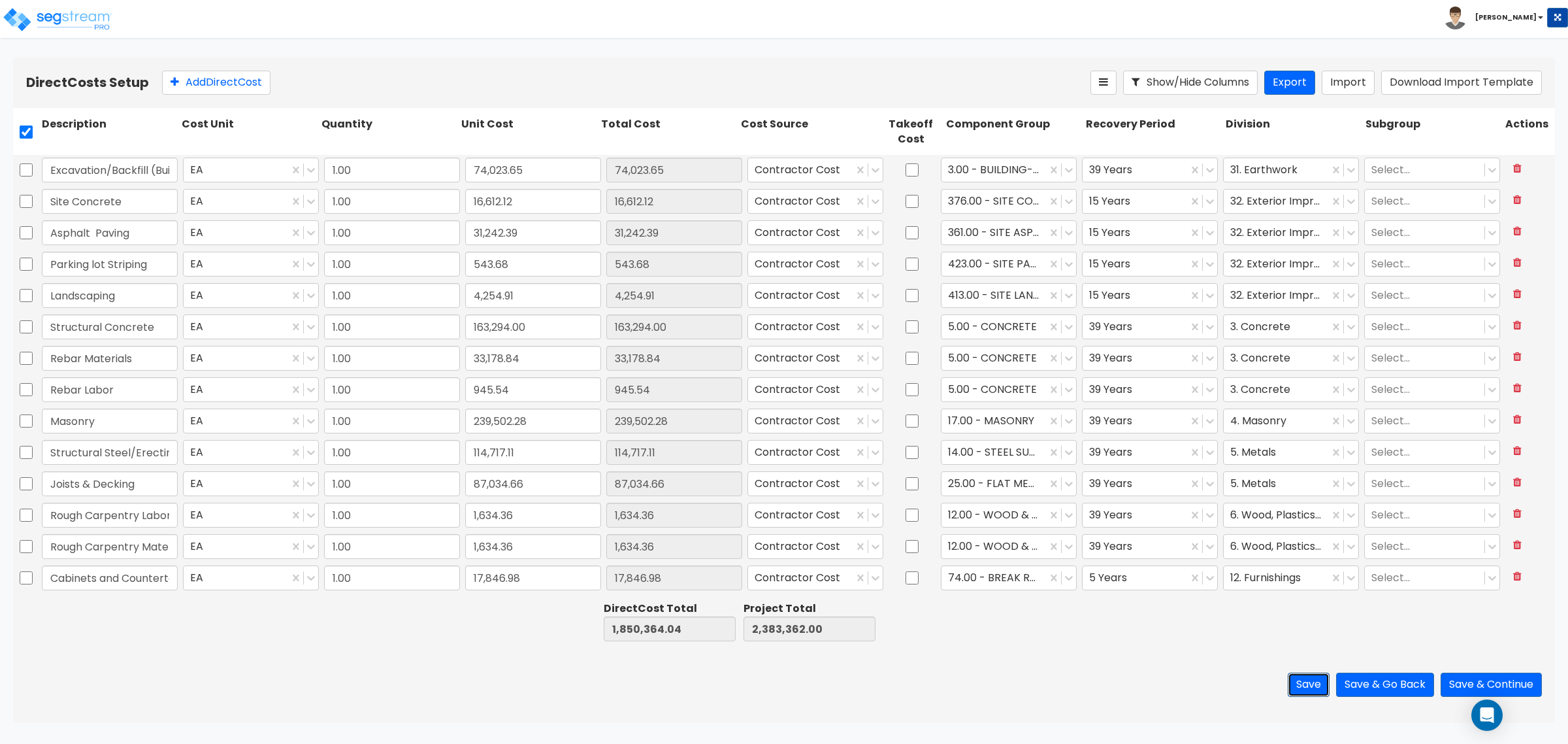
click at [1298, 682] on button "Save" at bounding box center [1308, 685] width 42 height 24
click at [905, 423] on input "checkbox" at bounding box center [912, 421] width 13 height 24
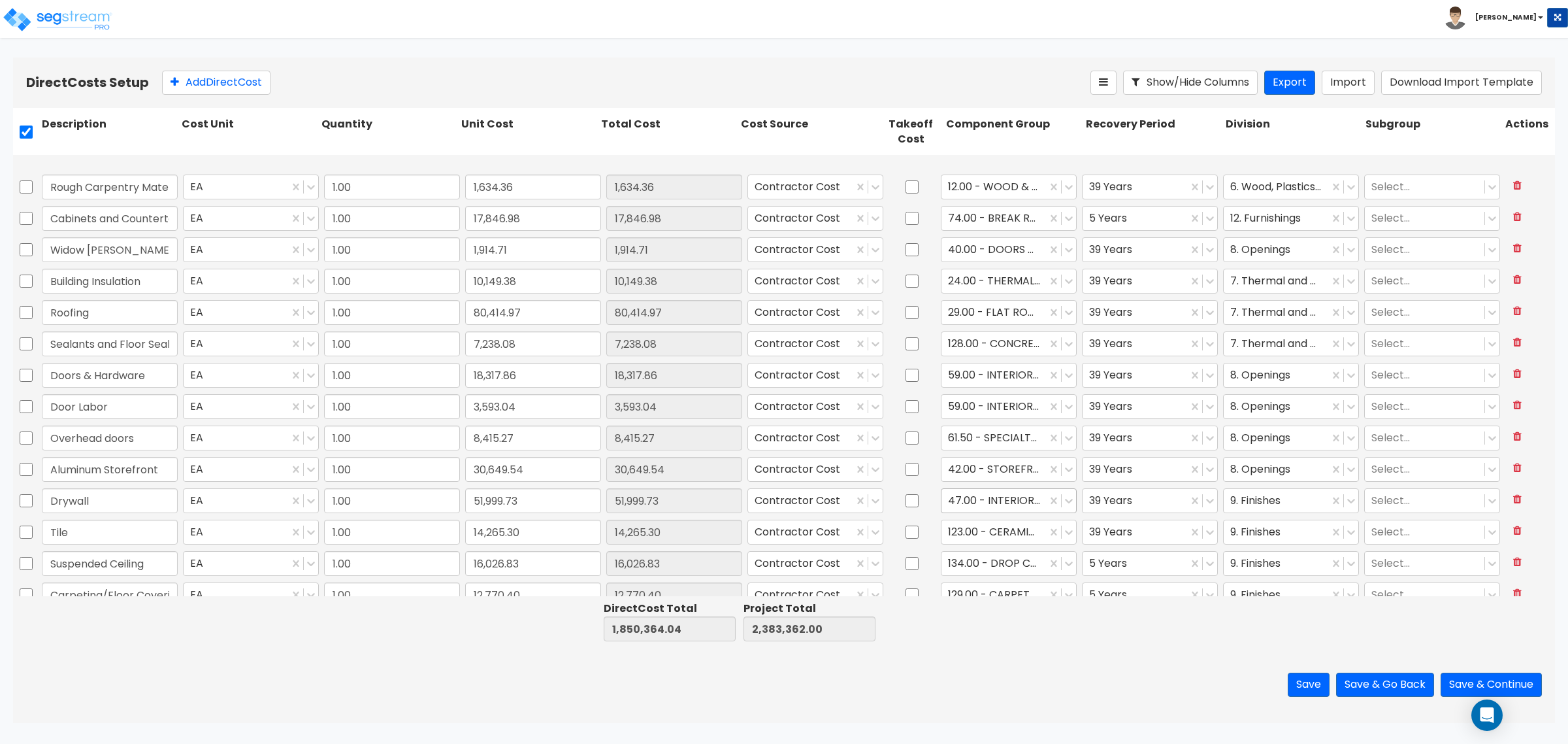
scroll to position [408, 0]
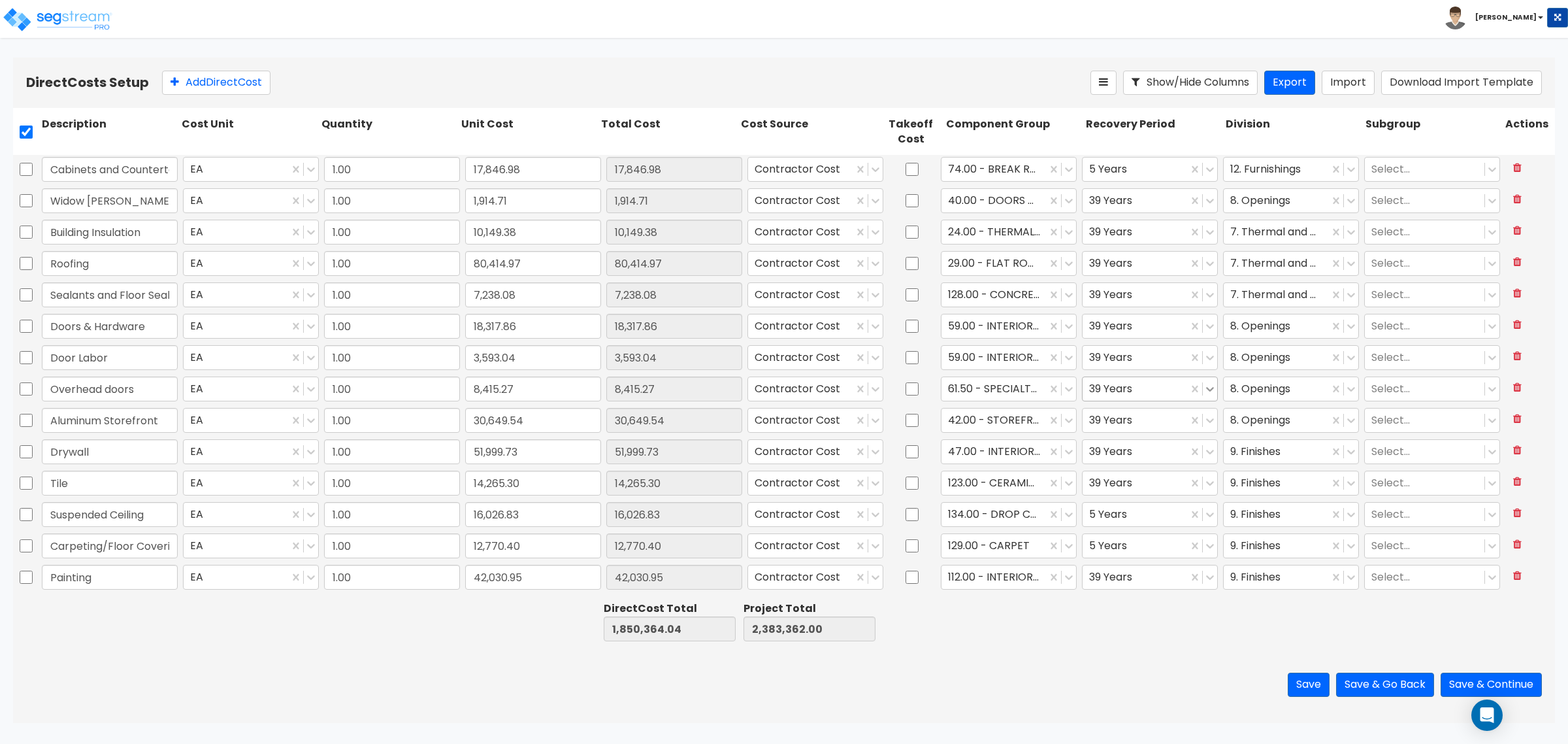
click at [1204, 386] on icon at bounding box center [1210, 388] width 13 height 13
click at [1190, 417] on div "5 Years" at bounding box center [1141, 421] width 134 height 24
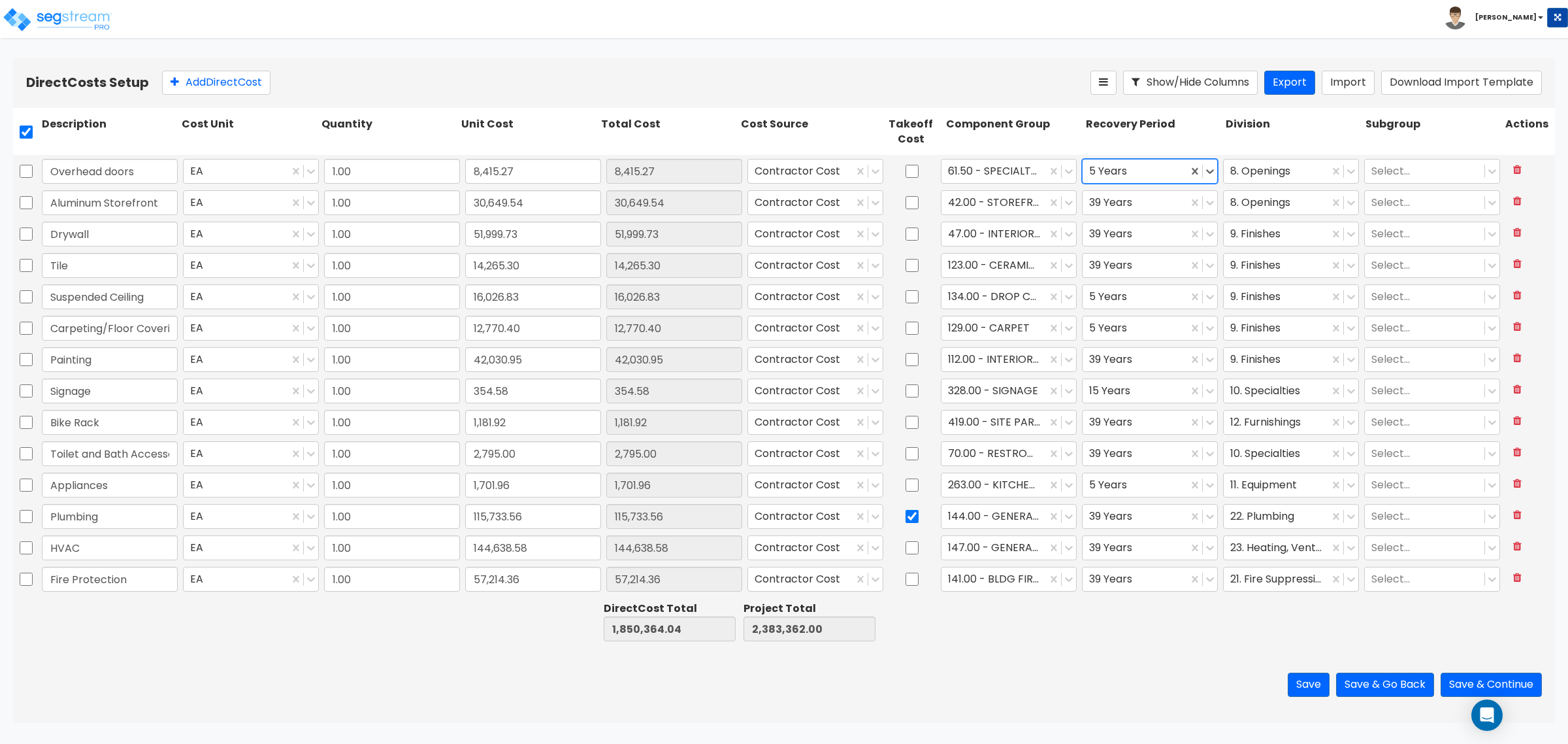
scroll to position [736, 0]
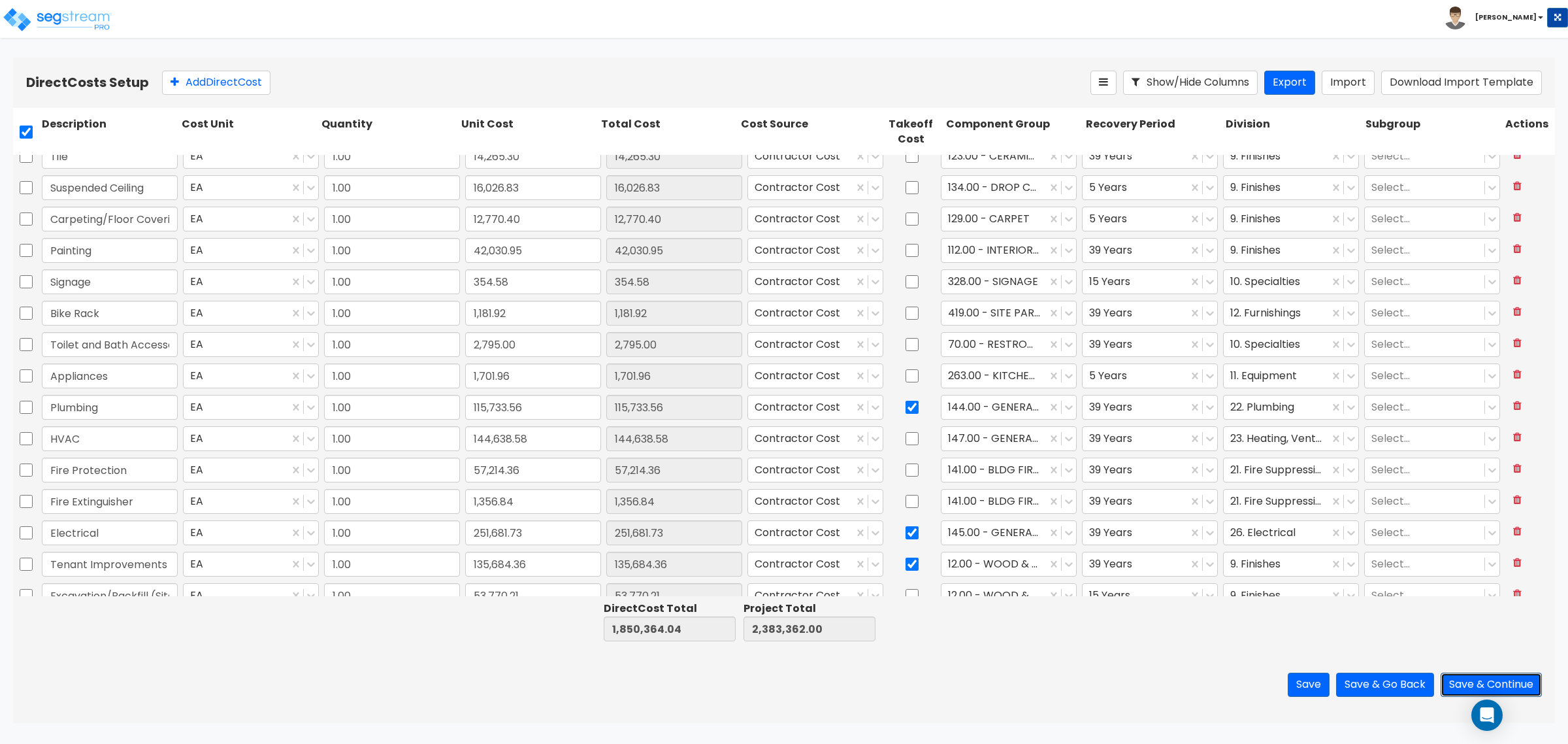
click at [1470, 680] on button "Save & Continue" at bounding box center [1491, 685] width 102 height 24
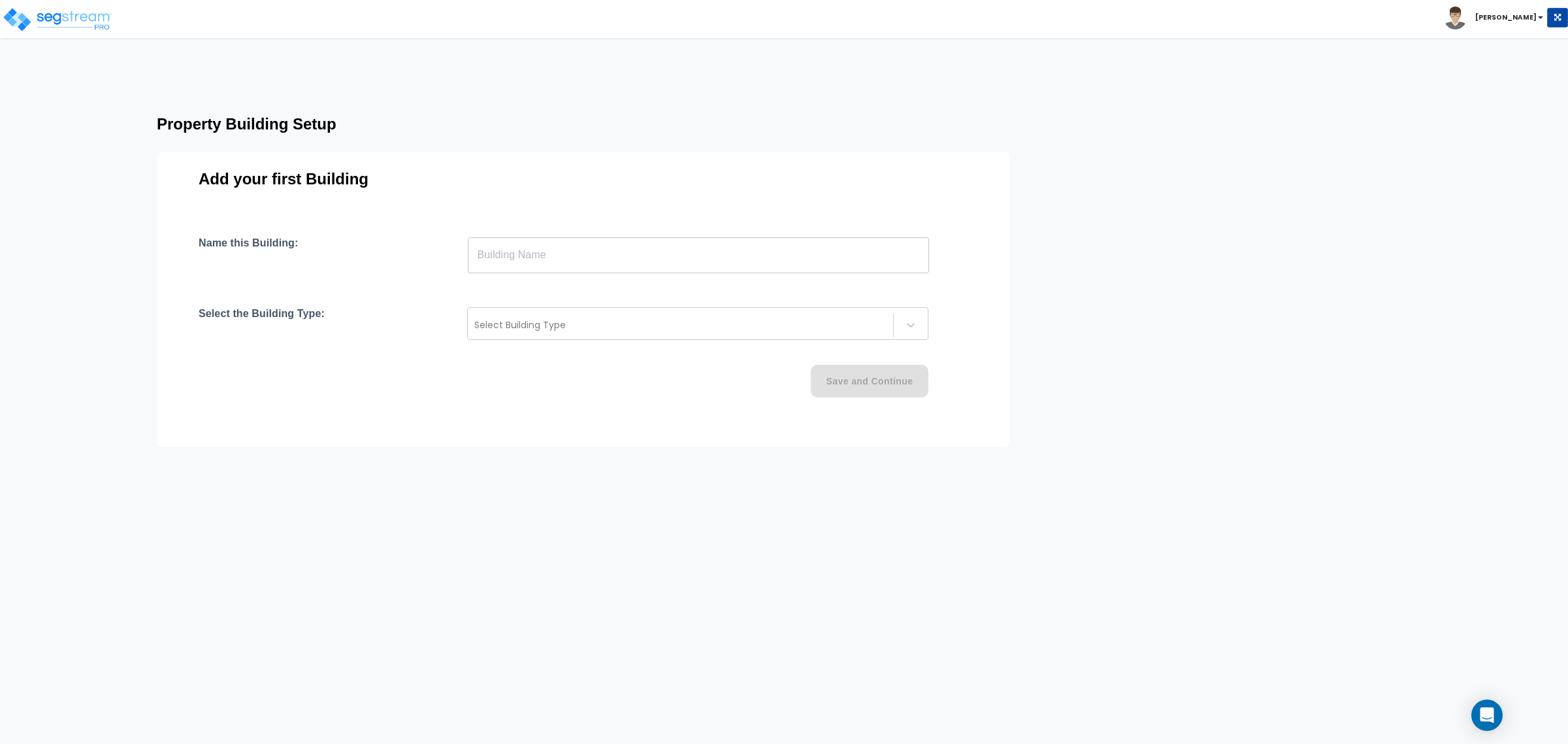
click at [573, 265] on input "text" at bounding box center [698, 255] width 462 height 37
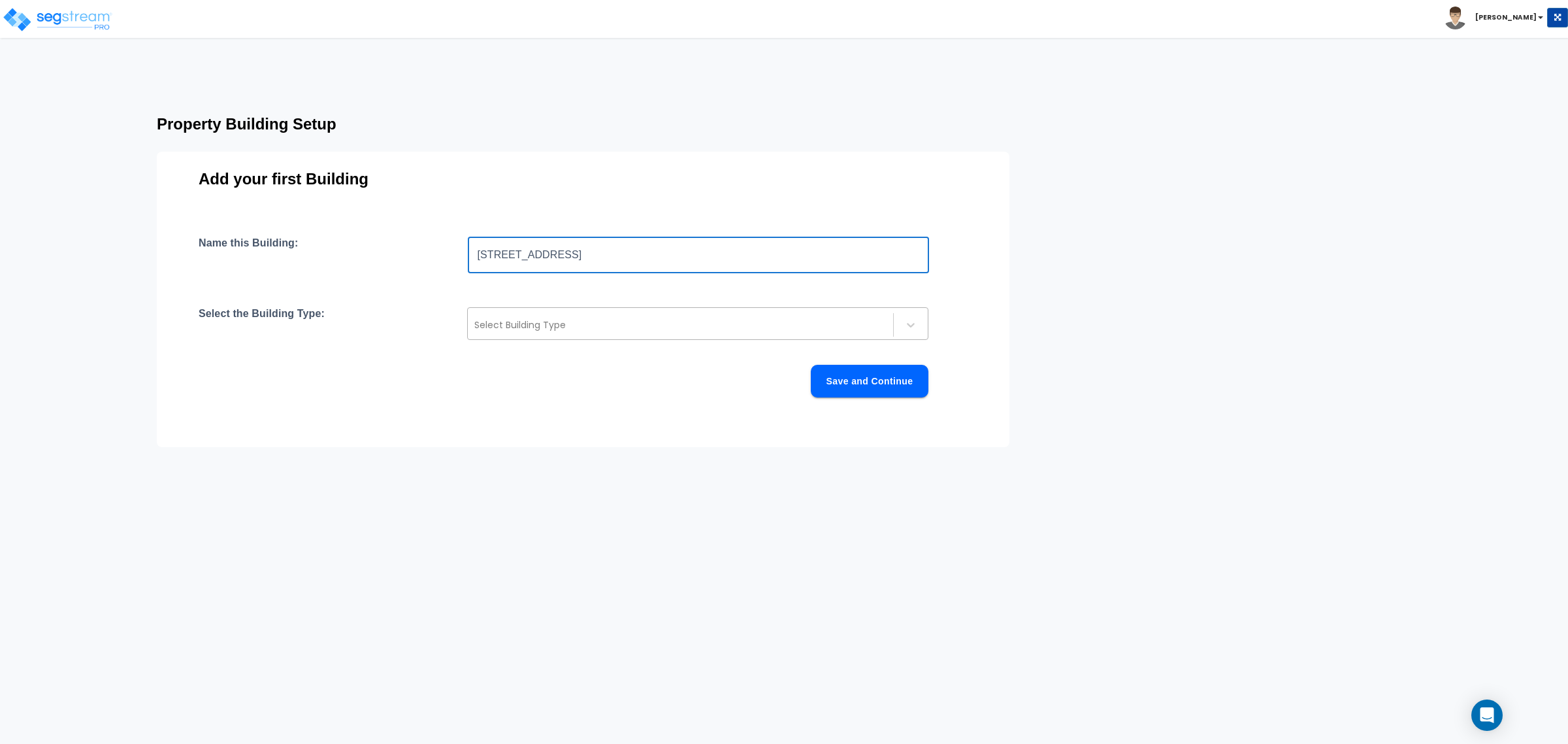
type input "245 South 1060 West"
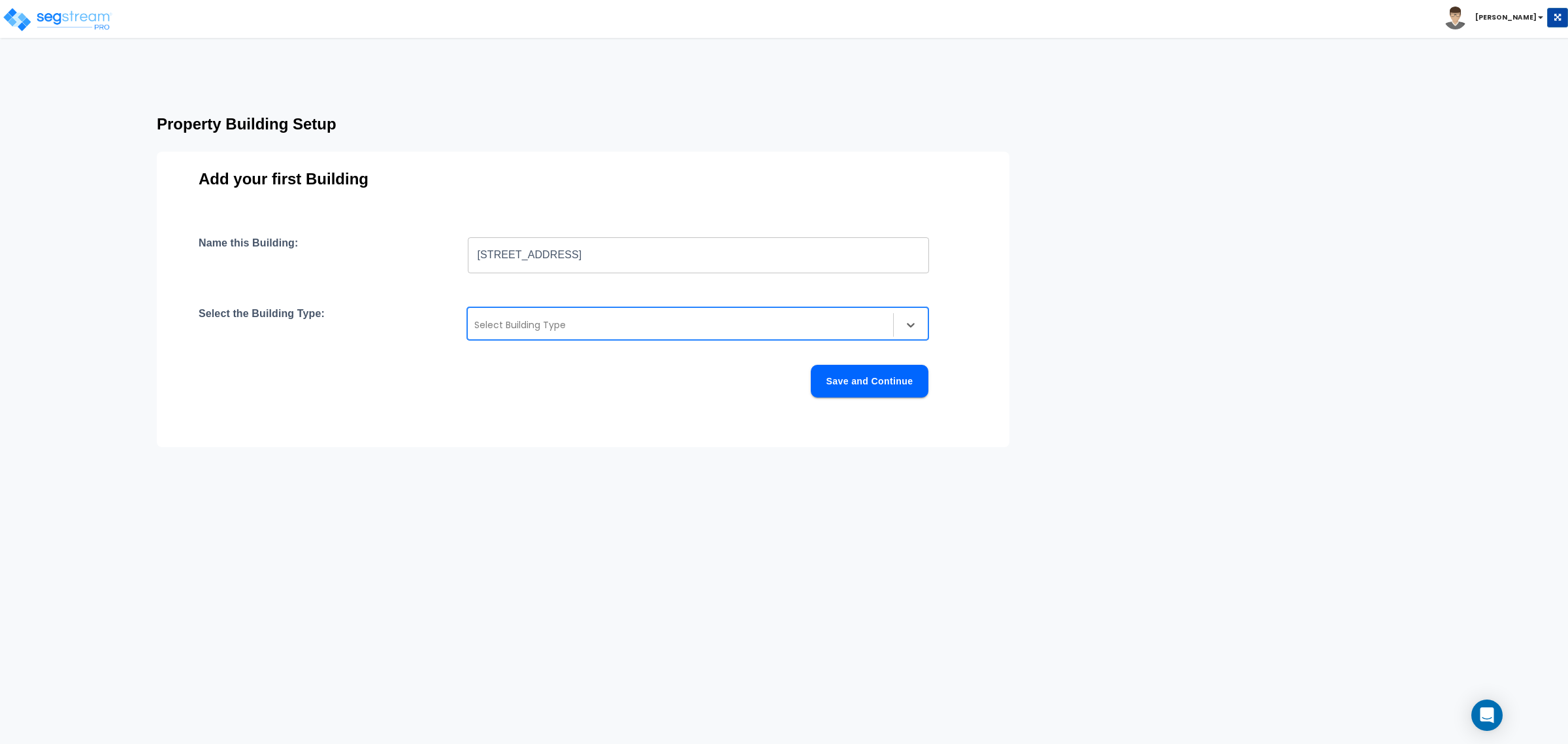
click at [549, 326] on div at bounding box center [680, 325] width 412 height 16
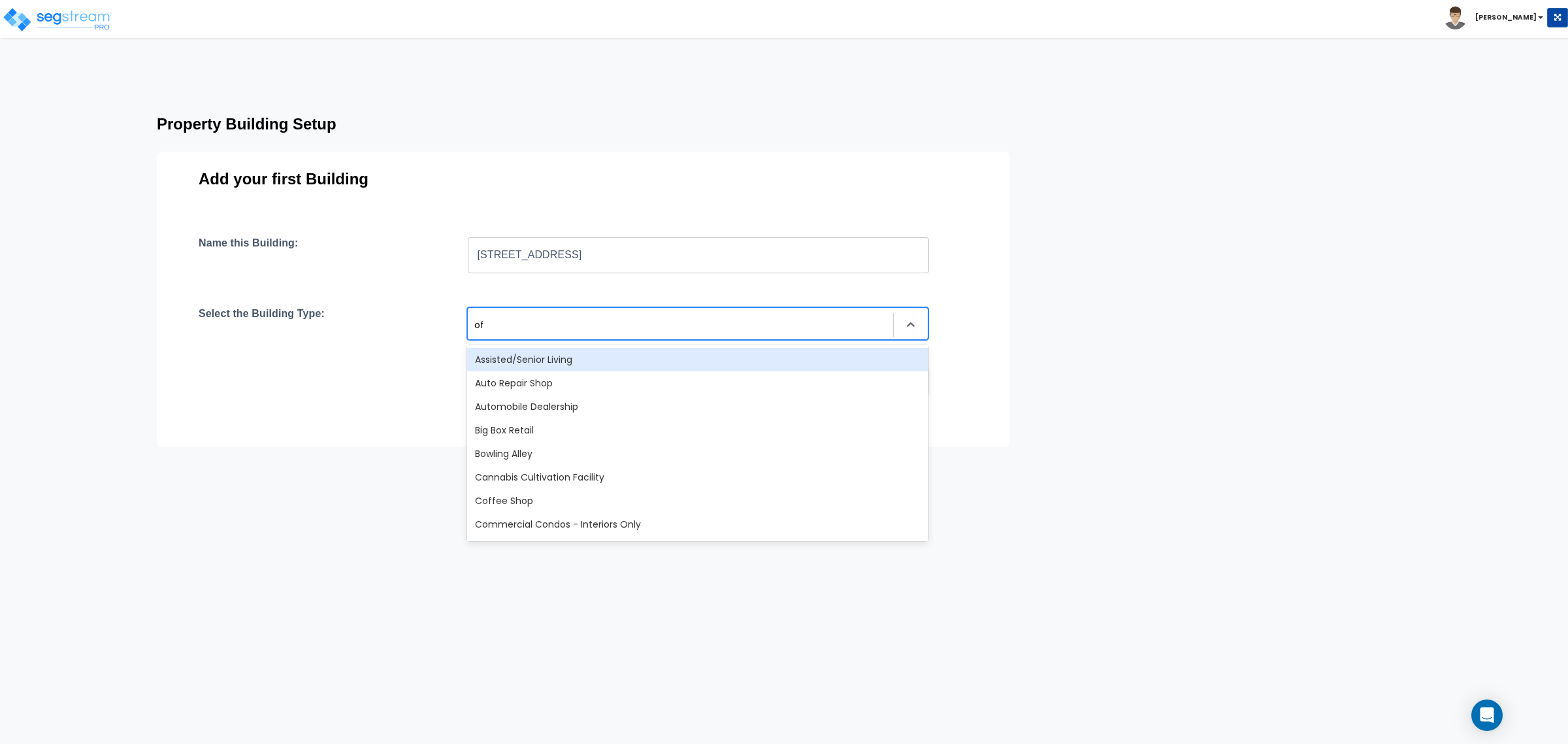
type input "off"
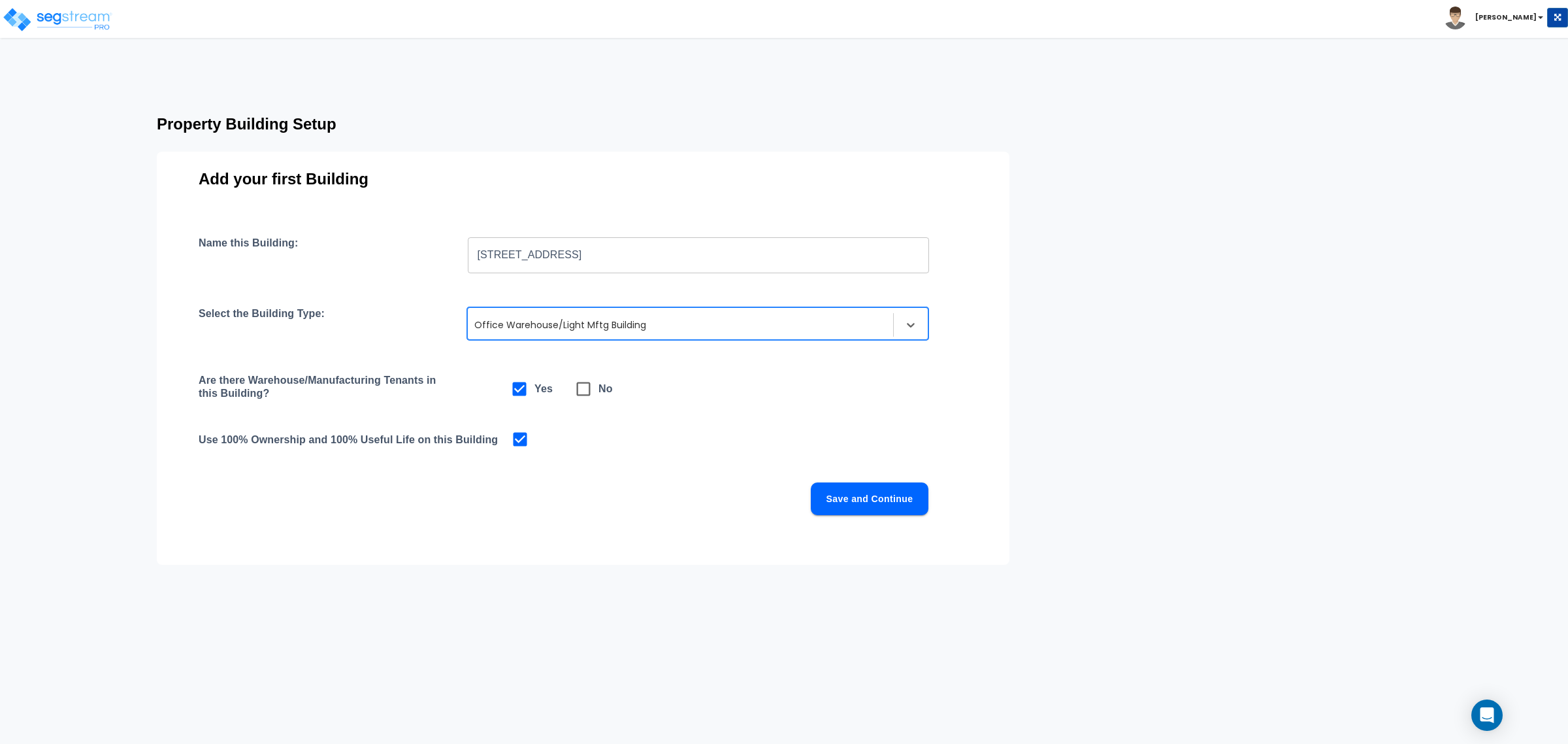
click at [863, 495] on button "Save and Continue" at bounding box center [870, 499] width 118 height 33
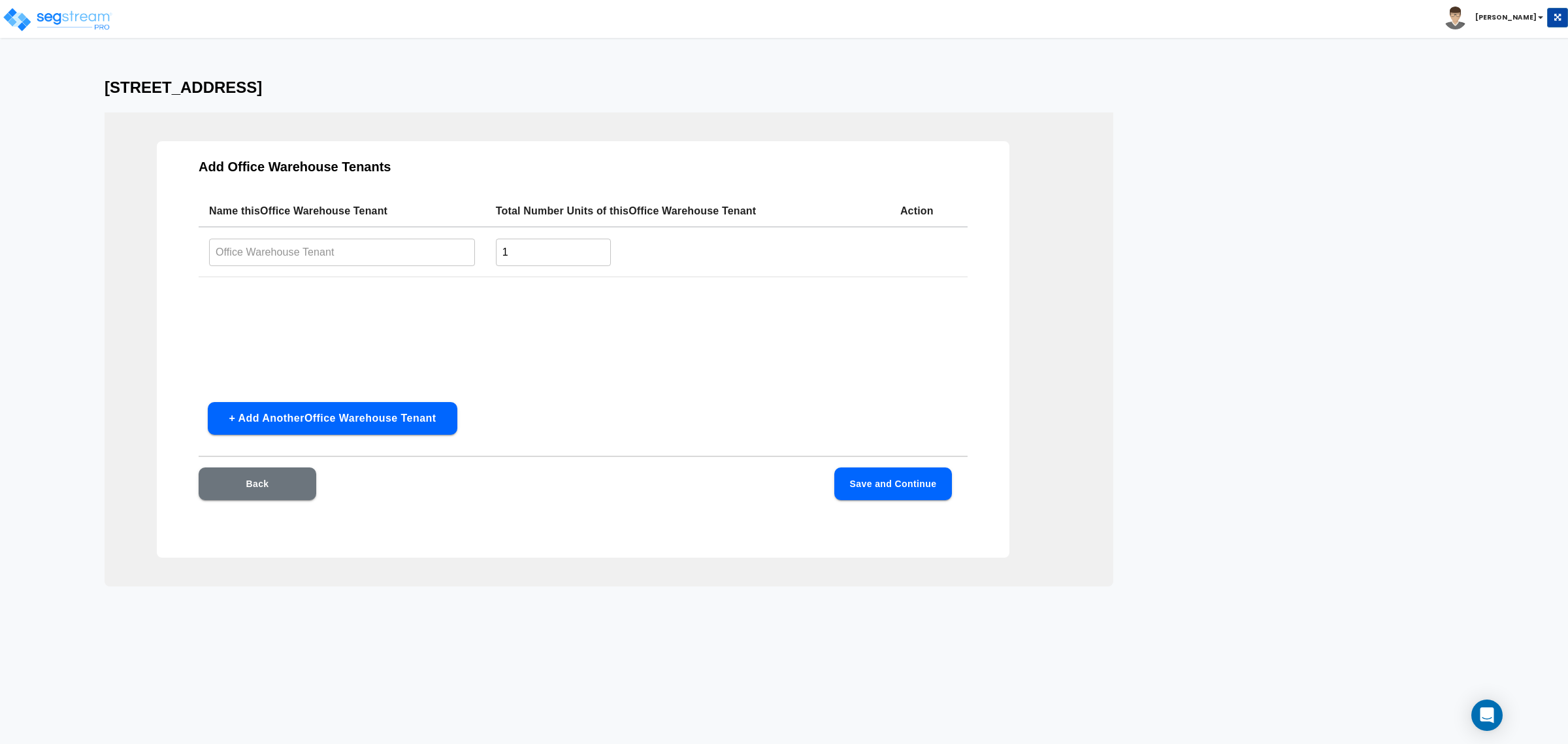
click at [303, 257] on input "text" at bounding box center [342, 252] width 266 height 28
click at [308, 252] on input "text" at bounding box center [342, 252] width 266 height 28
drag, startPoint x: 340, startPoint y: 252, endPoint x: 347, endPoint y: 257, distance: 8.6
click at [340, 252] on input "Alexander's Pring Shop" at bounding box center [342, 252] width 266 height 28
drag, startPoint x: 351, startPoint y: 255, endPoint x: 280, endPoint y: 273, distance: 73.2
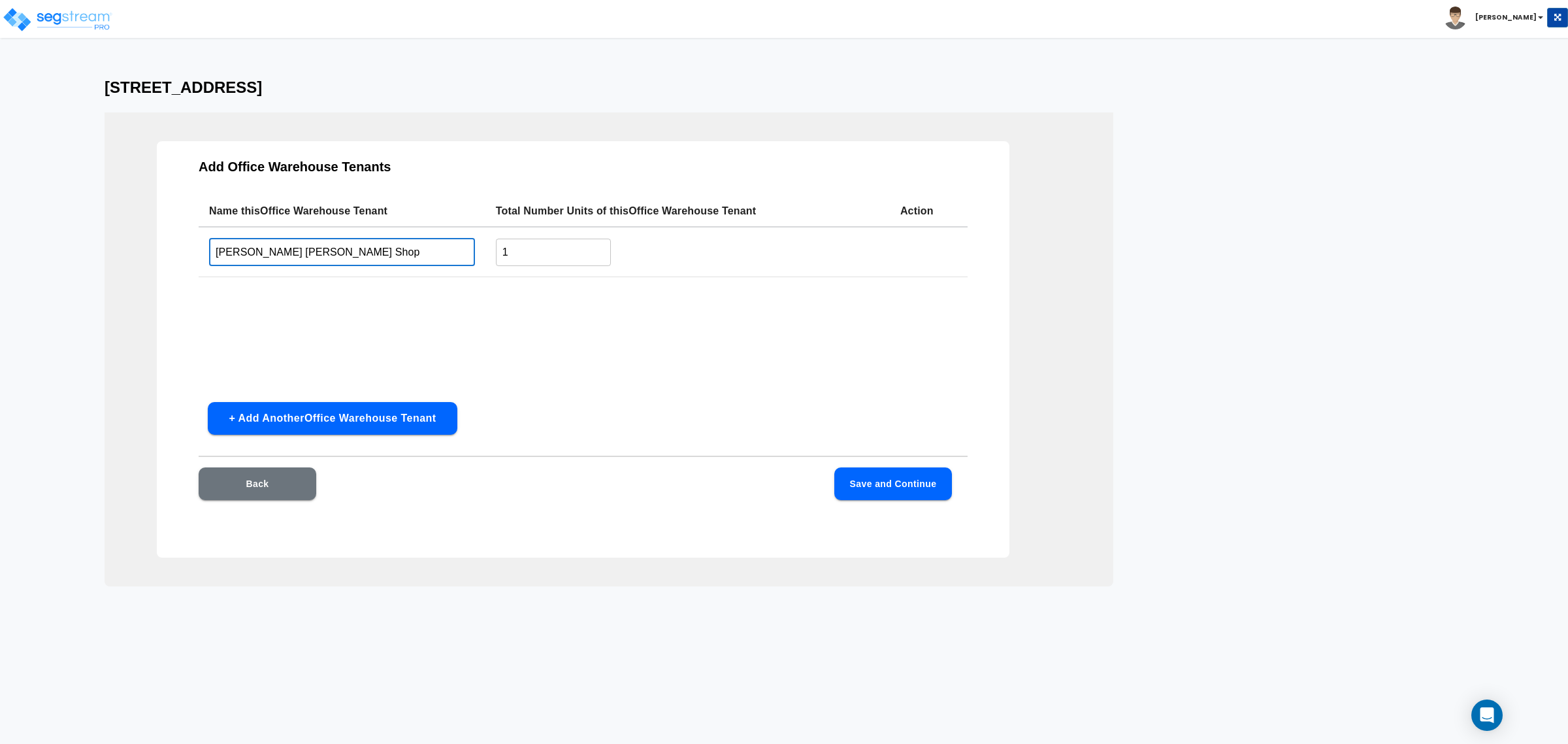
click at [282, 256] on input "Alexander's Pring Shop" at bounding box center [342, 252] width 266 height 28
click at [352, 253] on input "Alexander's Print" at bounding box center [342, 252] width 266 height 28
type input "Alexander's Print Advantage"
click at [706, 381] on div "Name this Office Warehouse Tenant Total Number Units of this Office Warehouse T…" at bounding box center [583, 294] width 769 height 196
click at [885, 486] on button "Save and Continue" at bounding box center [893, 483] width 118 height 33
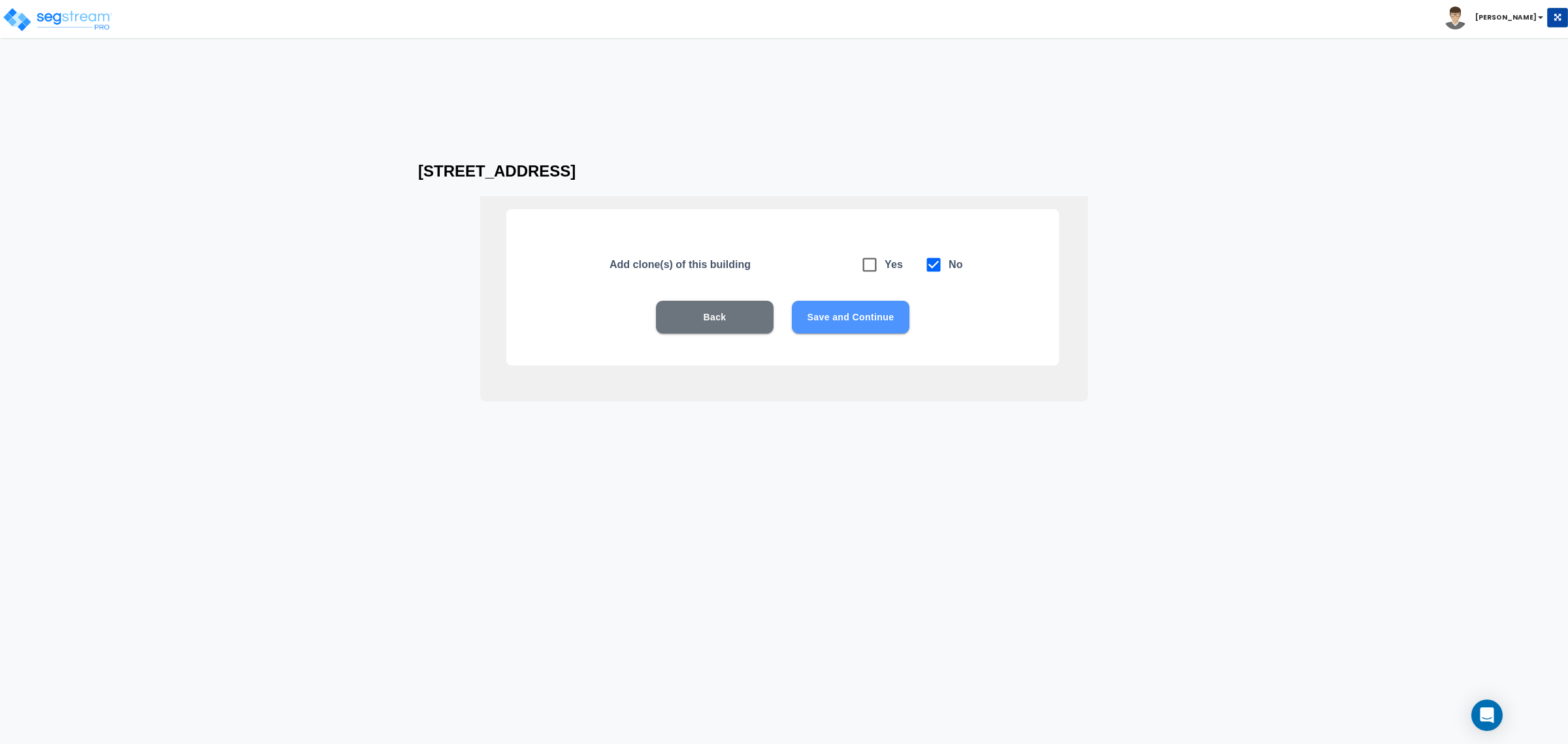
click at [844, 322] on button "Save and Continue" at bounding box center [850, 317] width 118 height 33
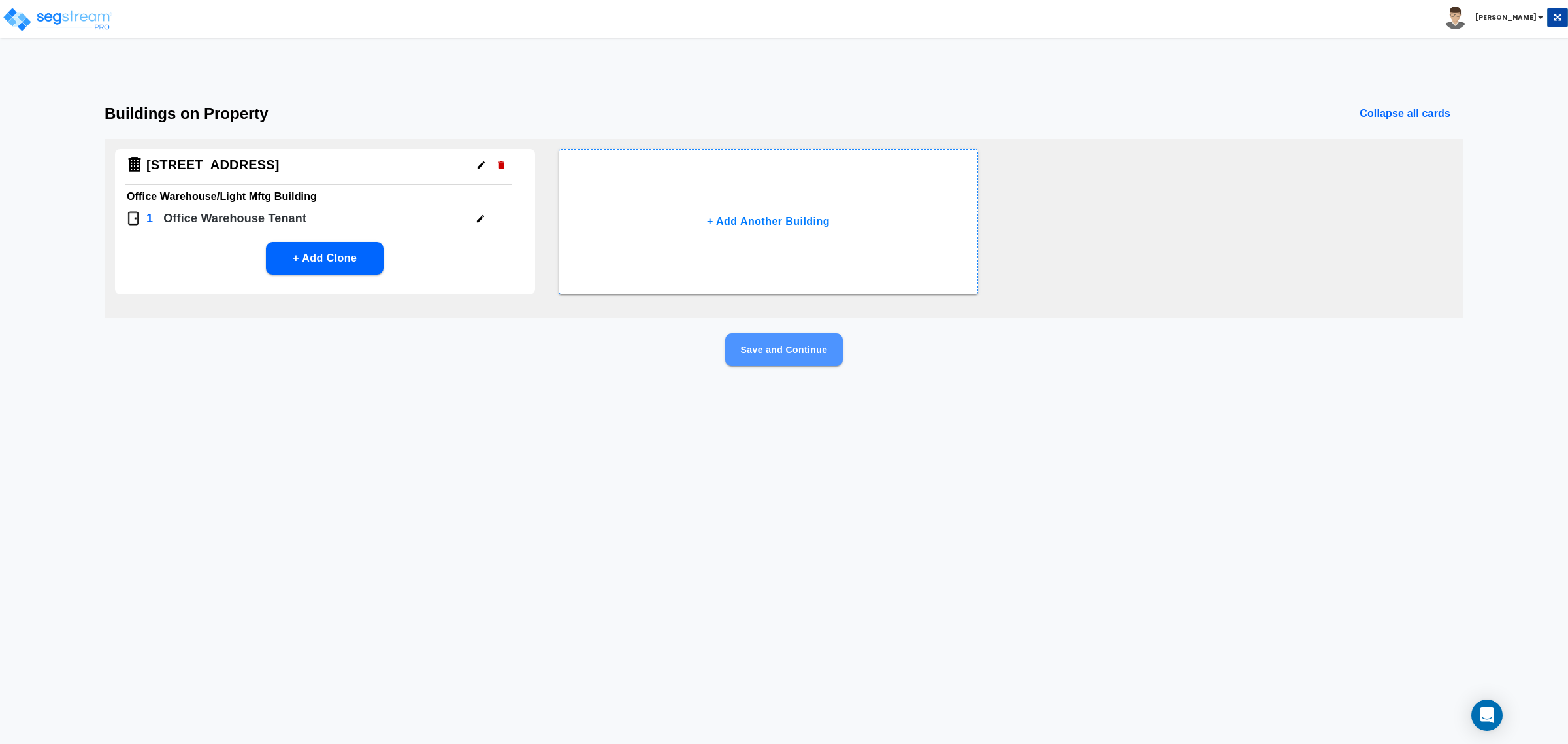
click at [776, 354] on button "Save and Continue" at bounding box center [784, 349] width 118 height 33
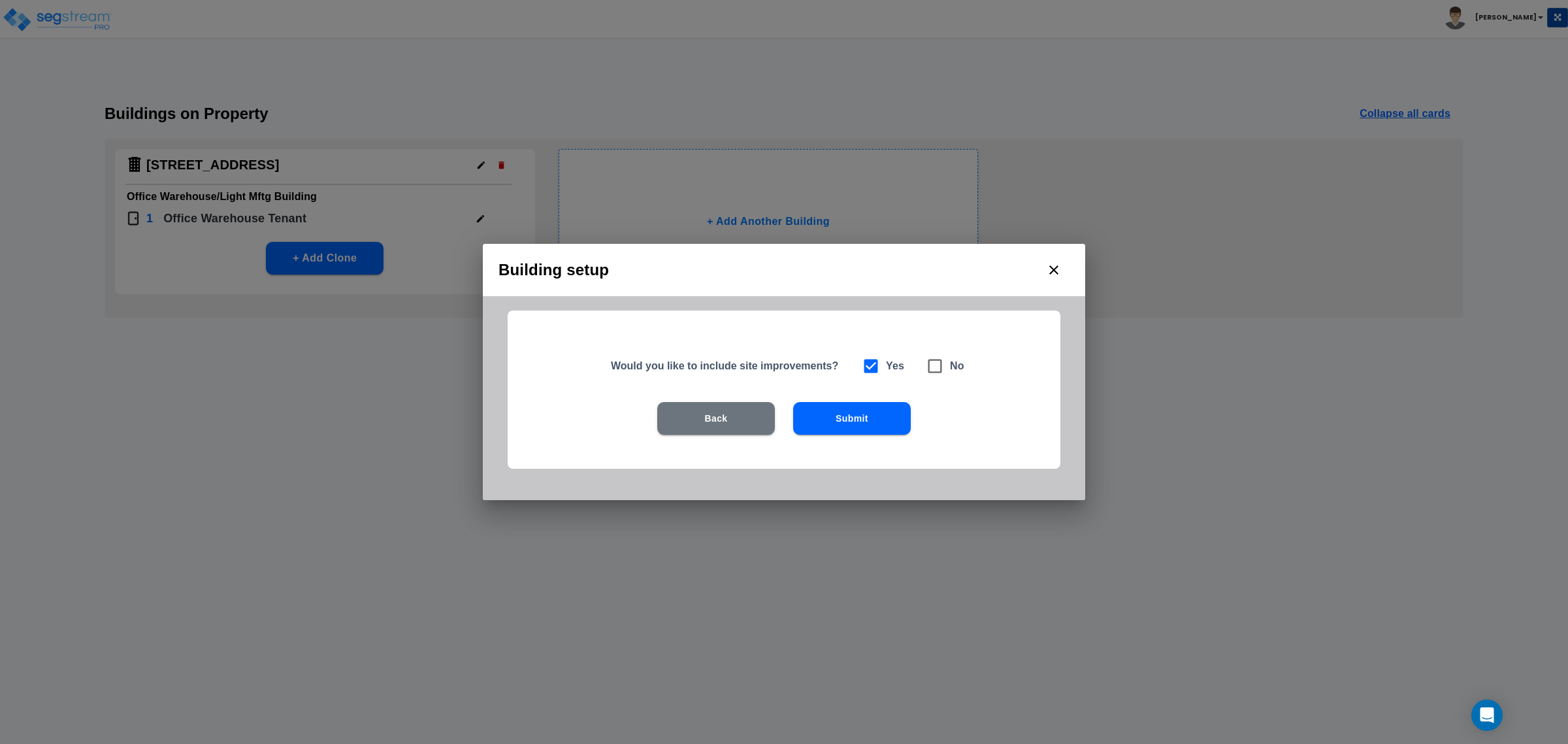
click at [849, 421] on button "Submit" at bounding box center [852, 418] width 118 height 33
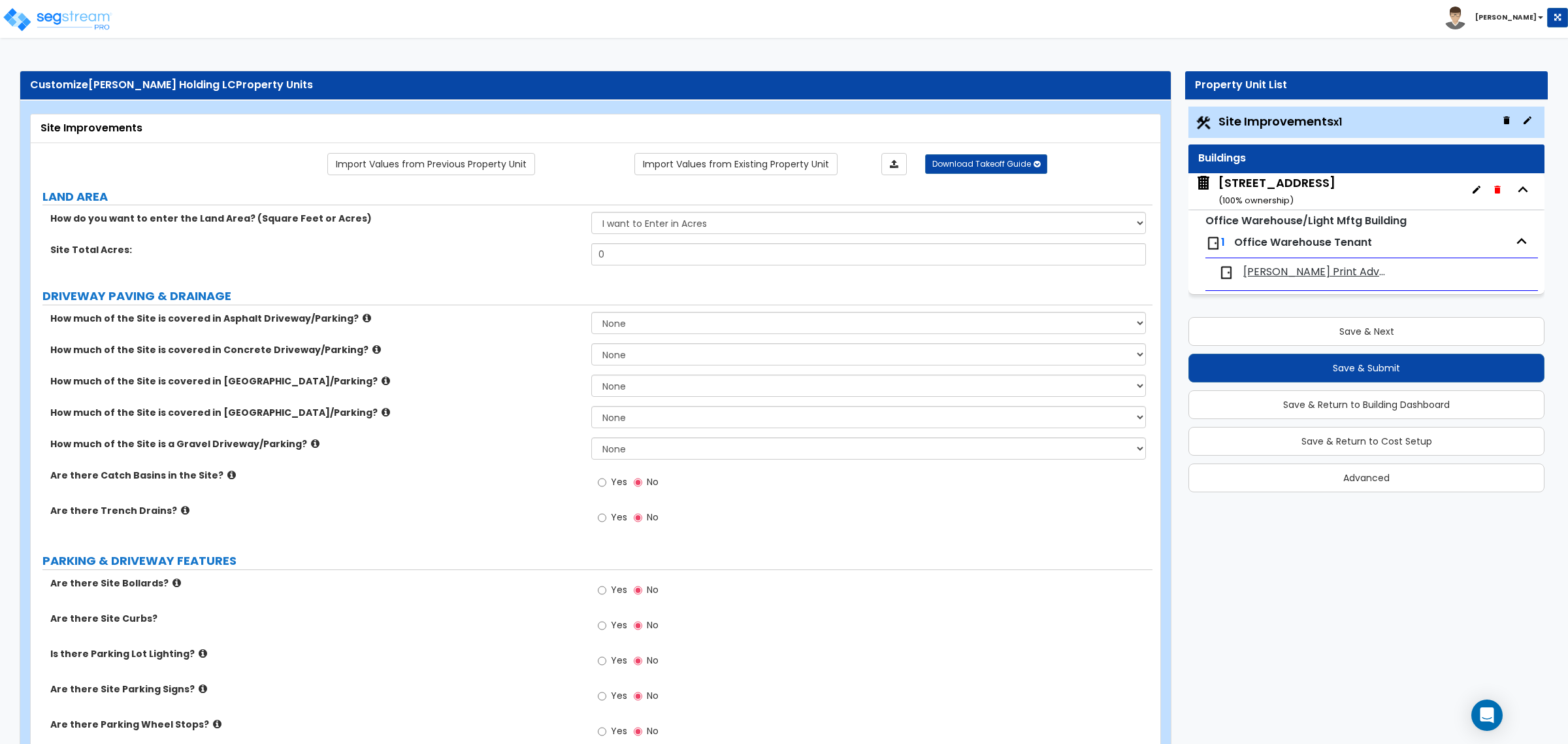
click at [420, 404] on div "How much of the Site is covered in Brick Driveway/Parking? None I want to Enter…" at bounding box center [591, 390] width 1122 height 31
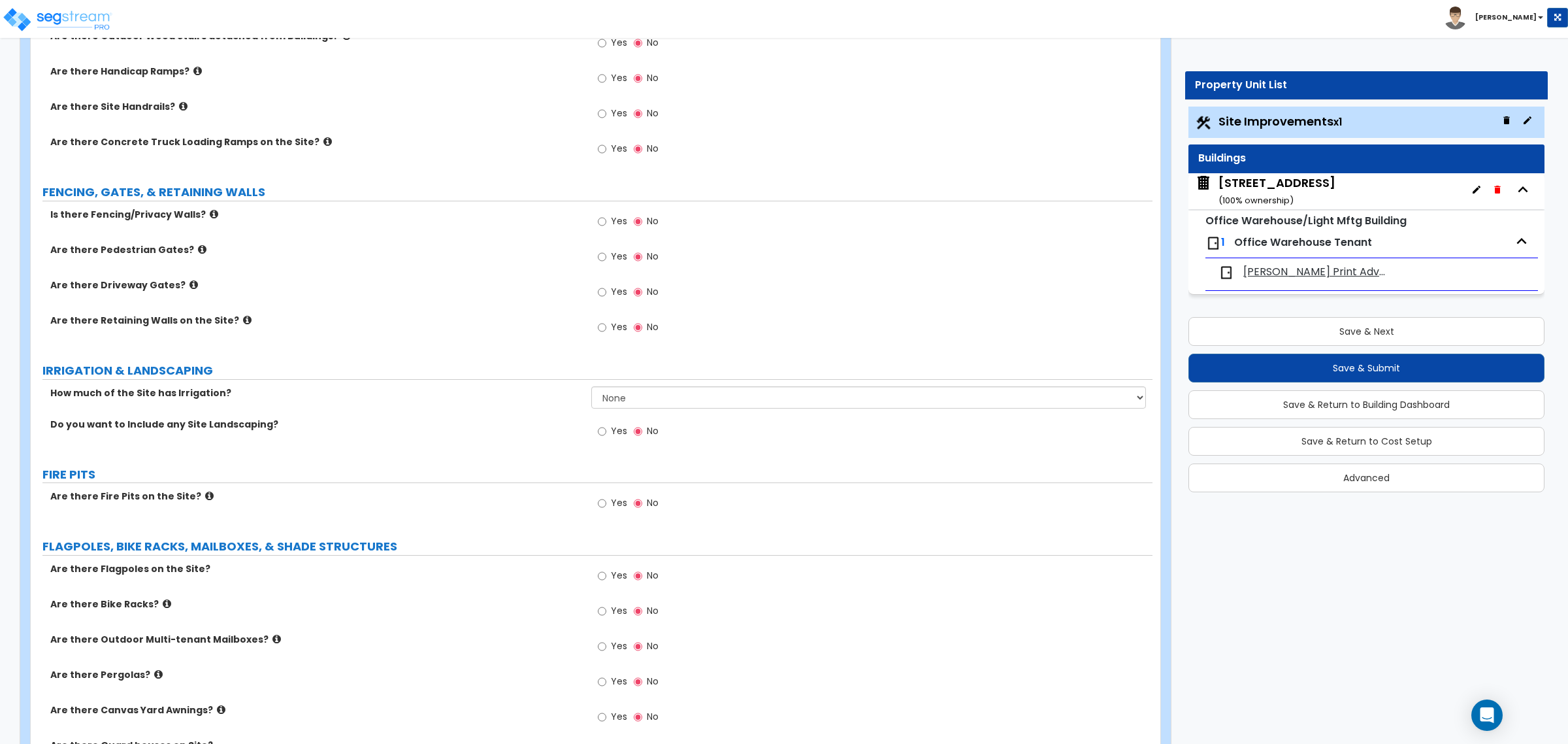
scroll to position [1144, 0]
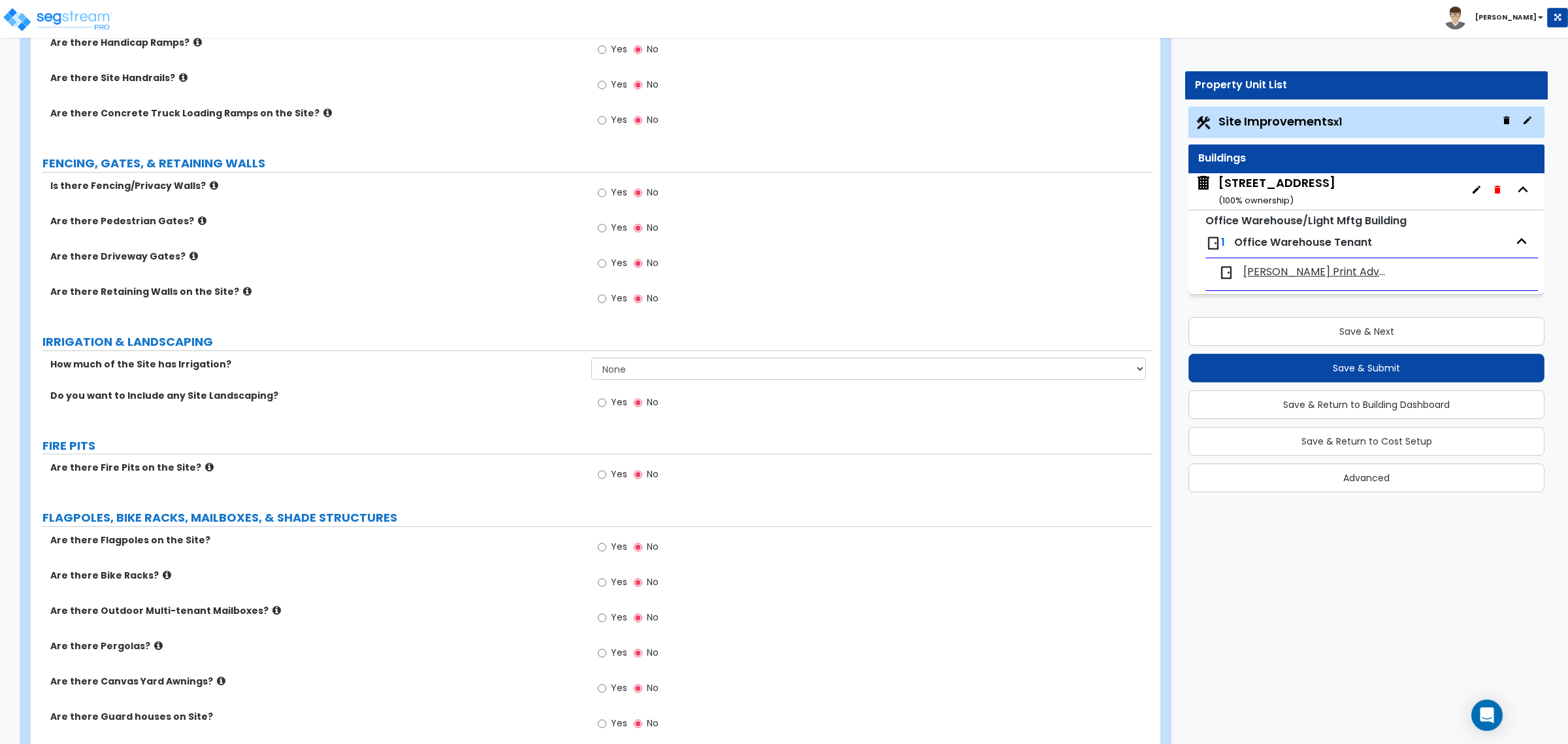
click at [358, 376] on div "How much of the Site has Irrigation? None I want to Enter an Approximate Percen…" at bounding box center [591, 373] width 1122 height 31
click at [346, 309] on div "Are there Retaining Walls on the Site? Yes No" at bounding box center [591, 303] width 1122 height 35
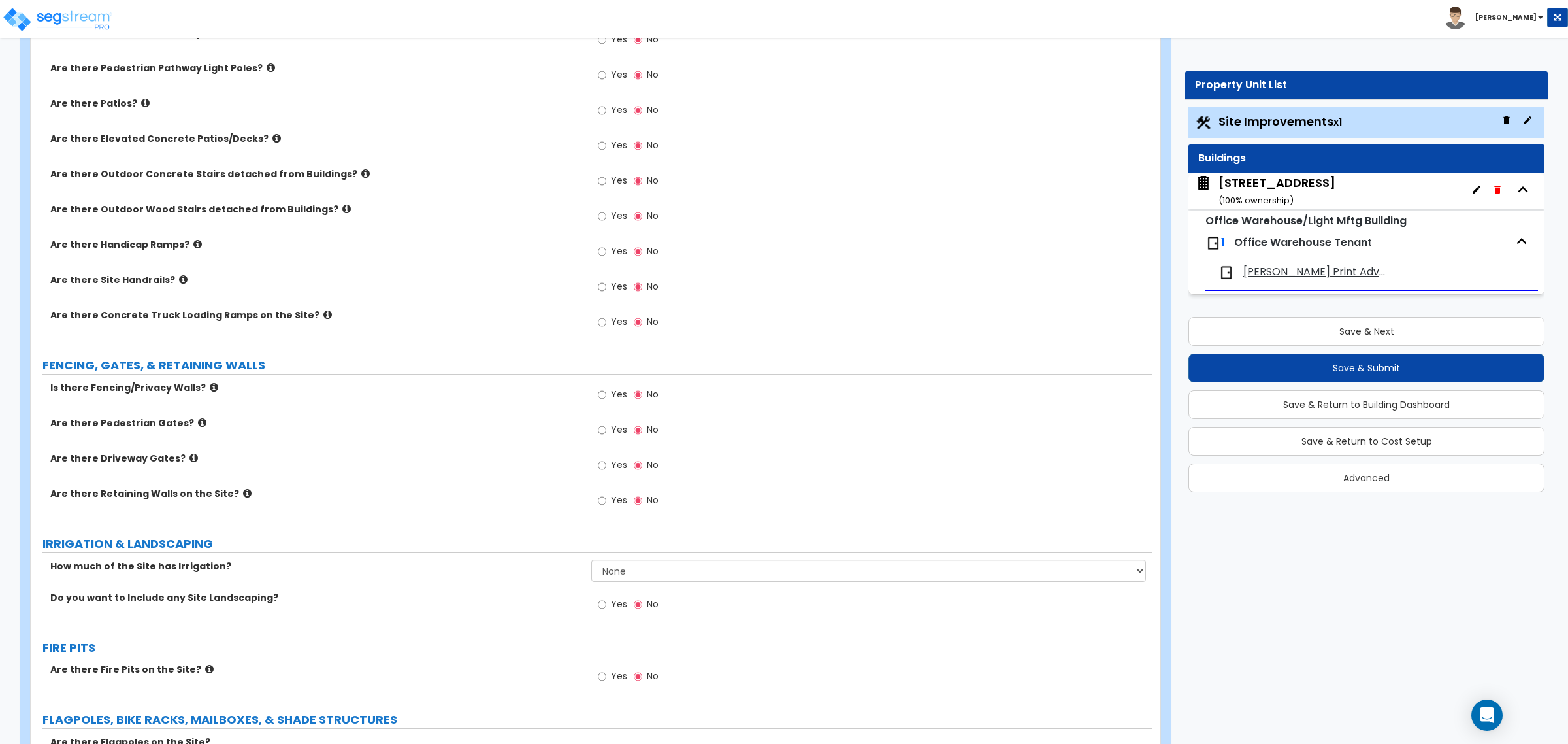
scroll to position [899, 0]
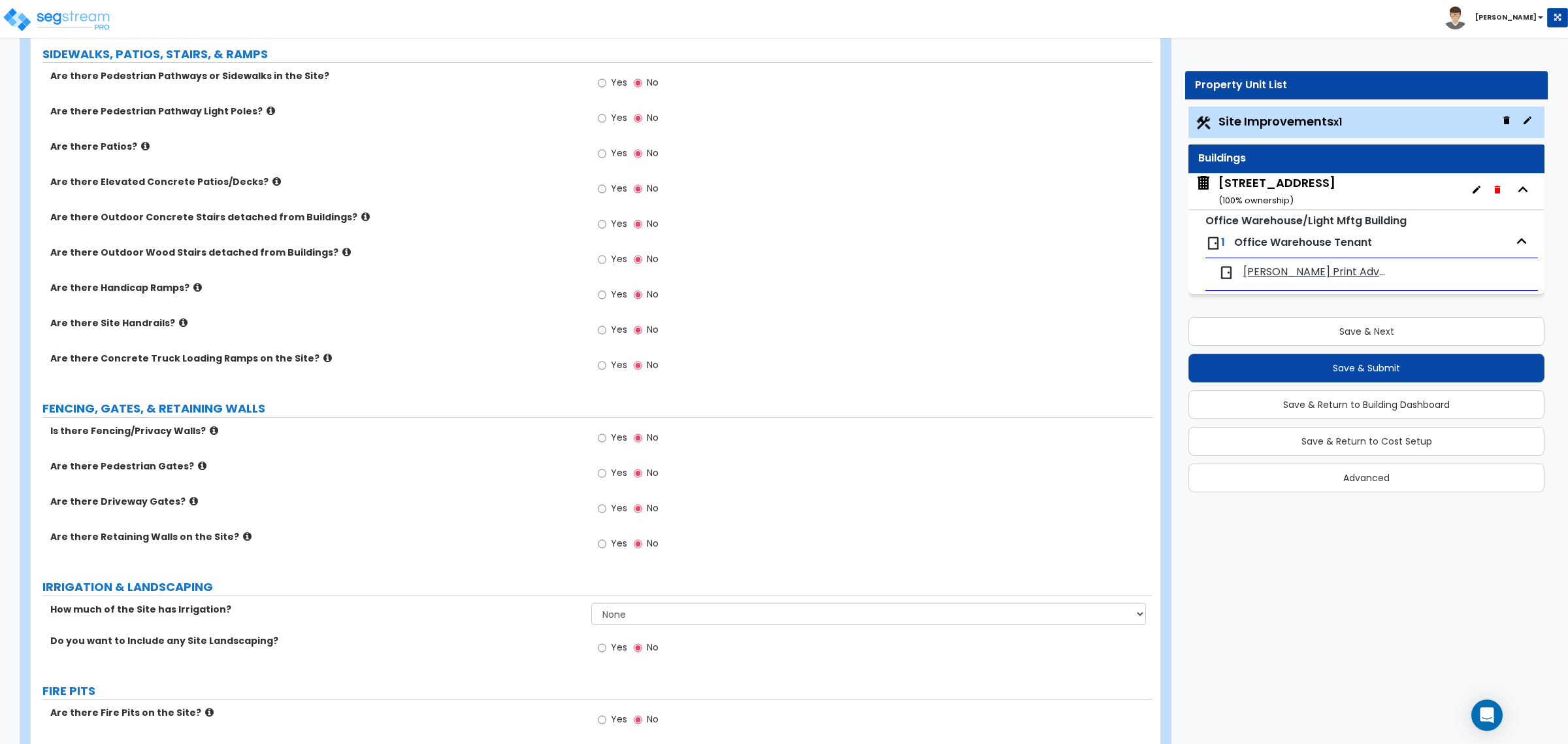
drag, startPoint x: 394, startPoint y: 266, endPoint x: 392, endPoint y: 257, distance: 9.2
click at [394, 270] on div "Are there Outdoor Wood Stairs detached from Buildings? Yes No" at bounding box center [591, 263] width 1122 height 35
click at [413, 431] on label "Is there Fencing/Privacy Walls?" at bounding box center [316, 430] width 531 height 13
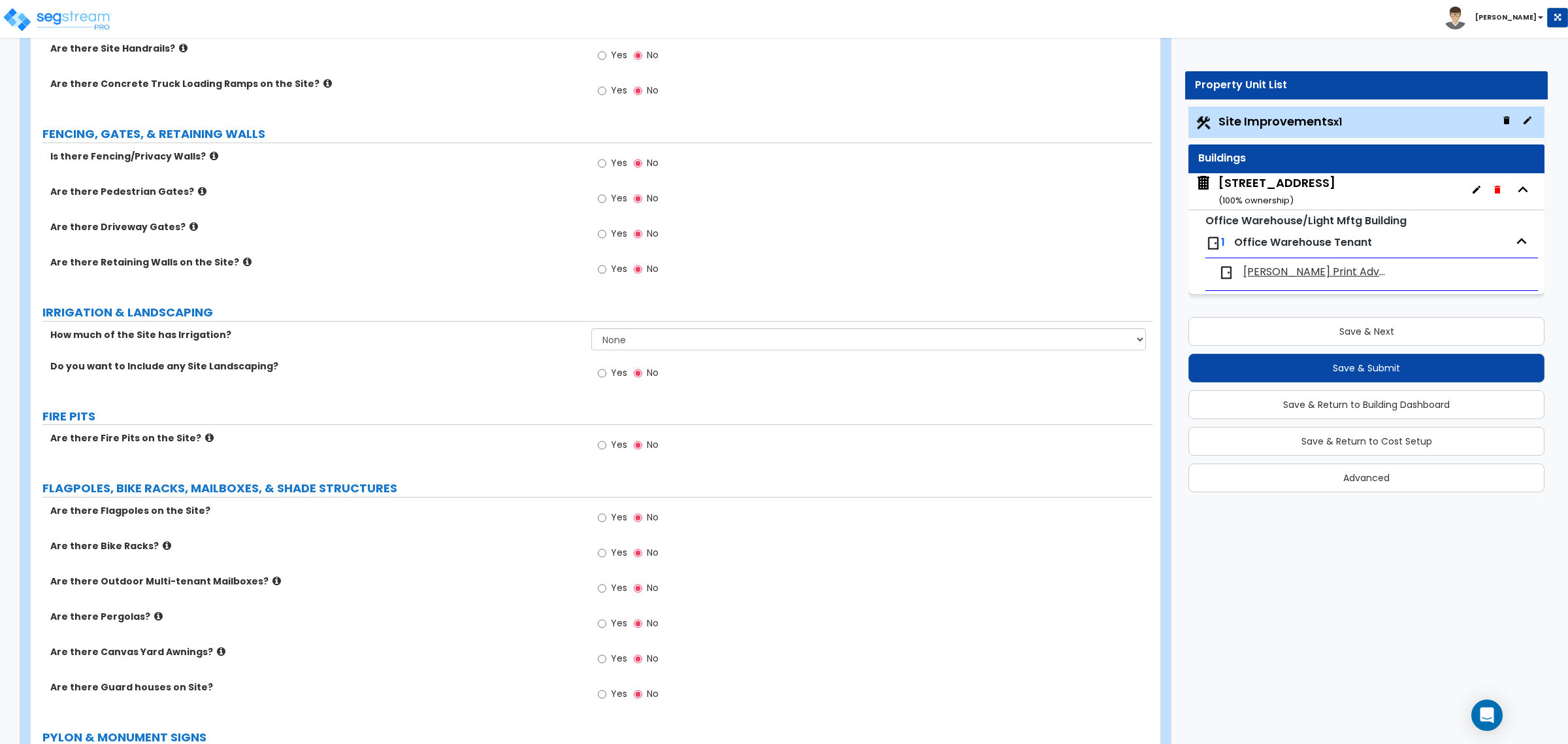
scroll to position [1144, 0]
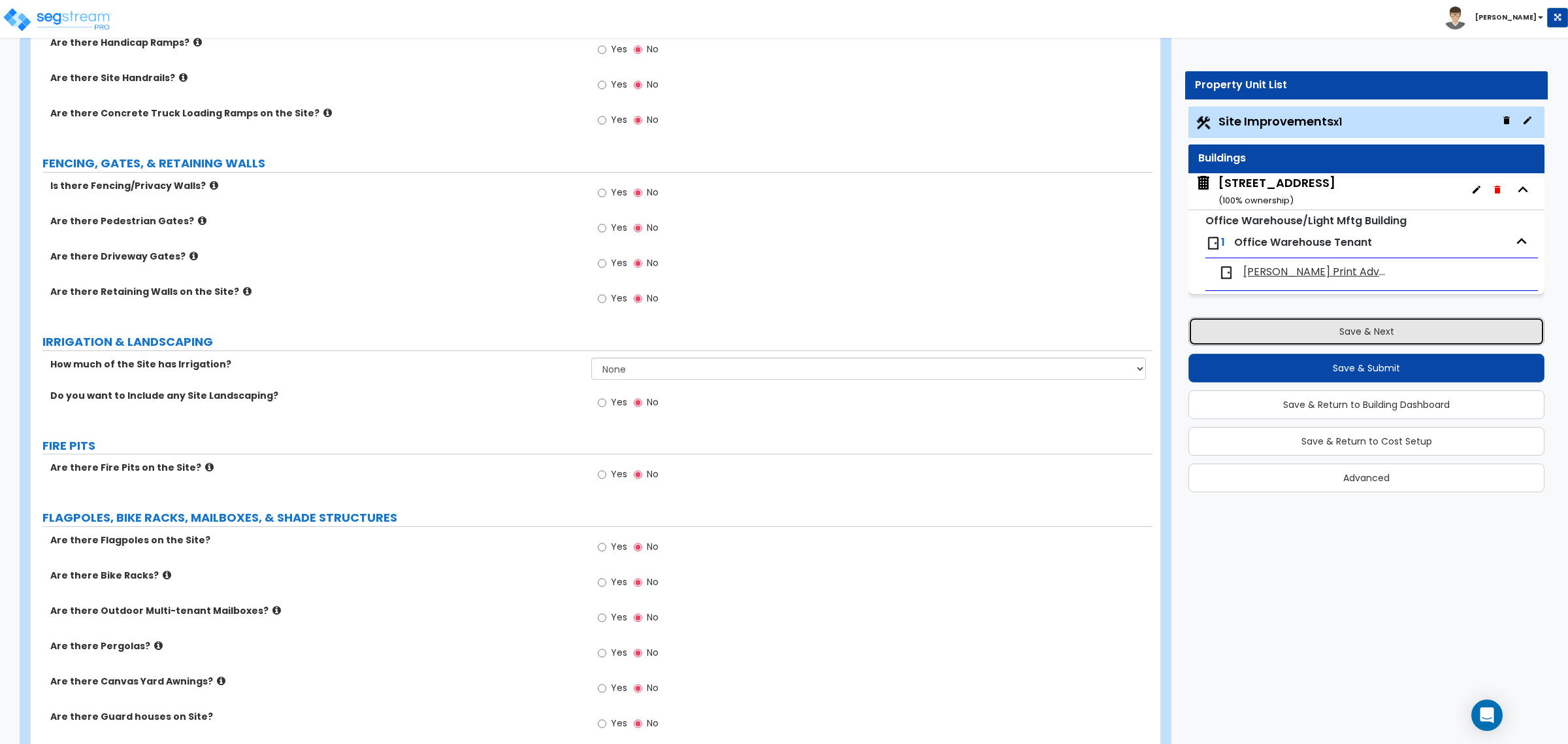
click at [1268, 330] on button "Save & Next" at bounding box center [1366, 332] width 356 height 29
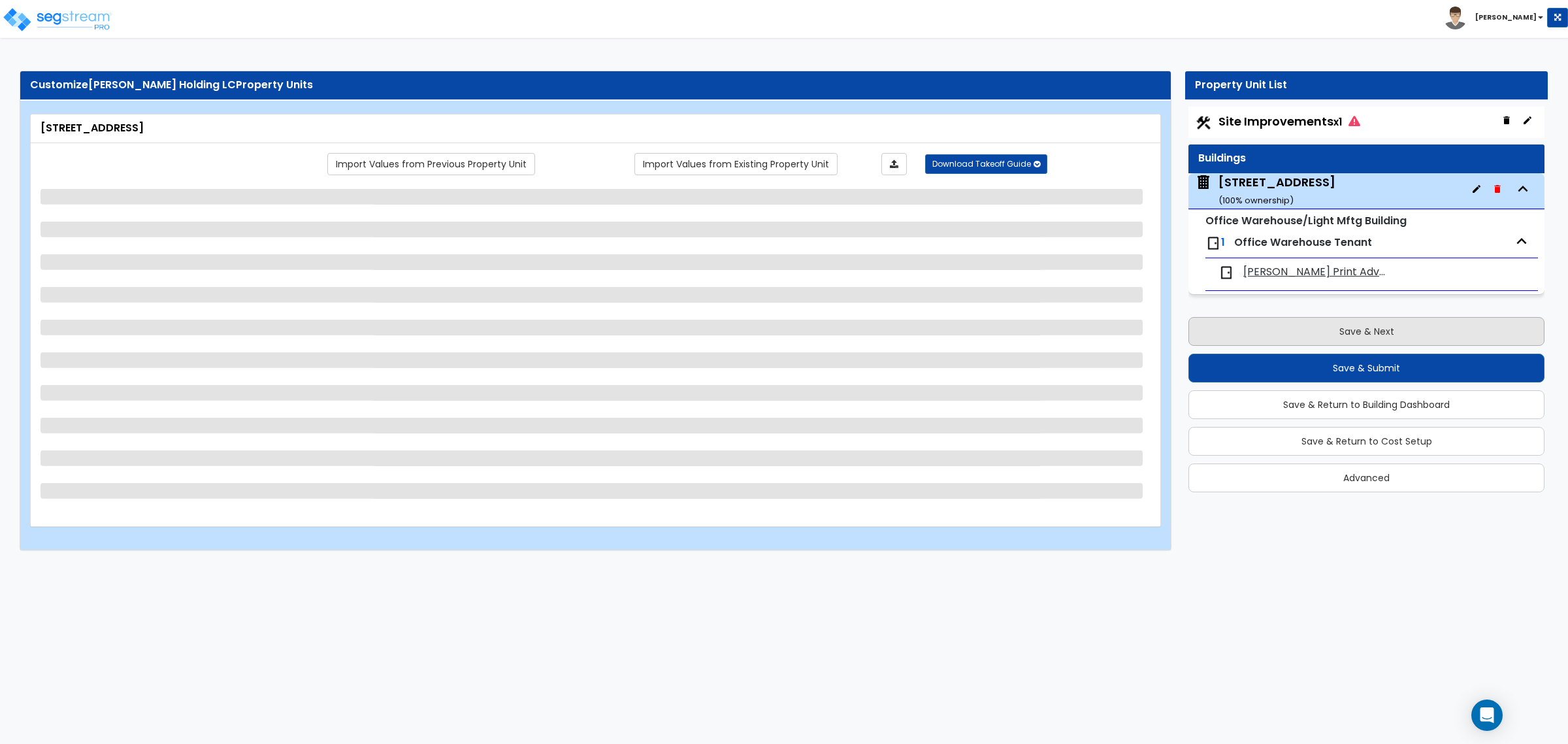
scroll to position [0, 0]
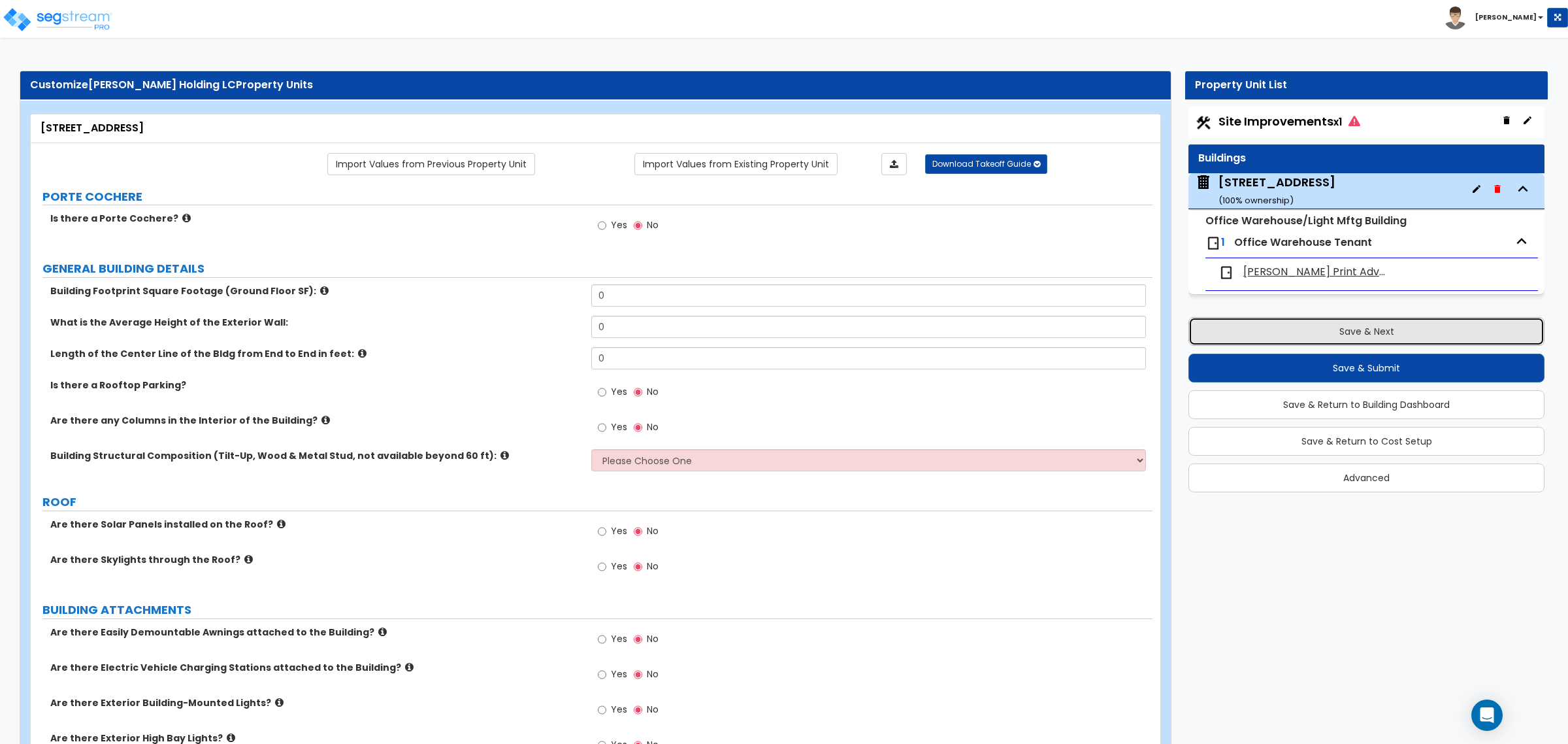
click at [1268, 335] on button "Save & Next" at bounding box center [1366, 332] width 356 height 29
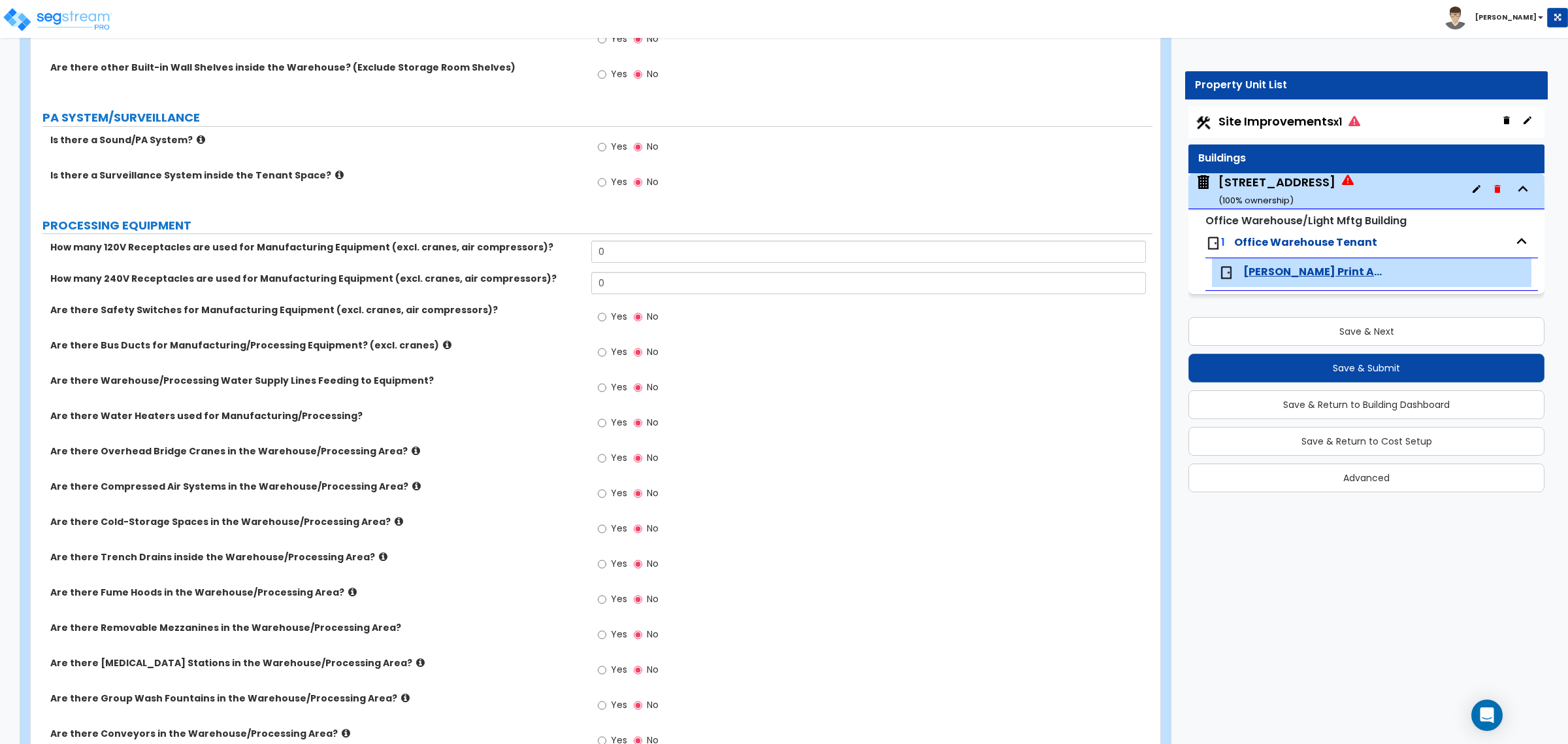
scroll to position [899, 0]
drag, startPoint x: 623, startPoint y: 250, endPoint x: 570, endPoint y: 247, distance: 53.1
click at [570, 247] on div "How many 120V Receptacles are used for Manufacturing Equipment (excl. cranes, a…" at bounding box center [591, 255] width 1122 height 31
type input "30"
drag, startPoint x: 549, startPoint y: 278, endPoint x: 546, endPoint y: 285, distance: 7.6
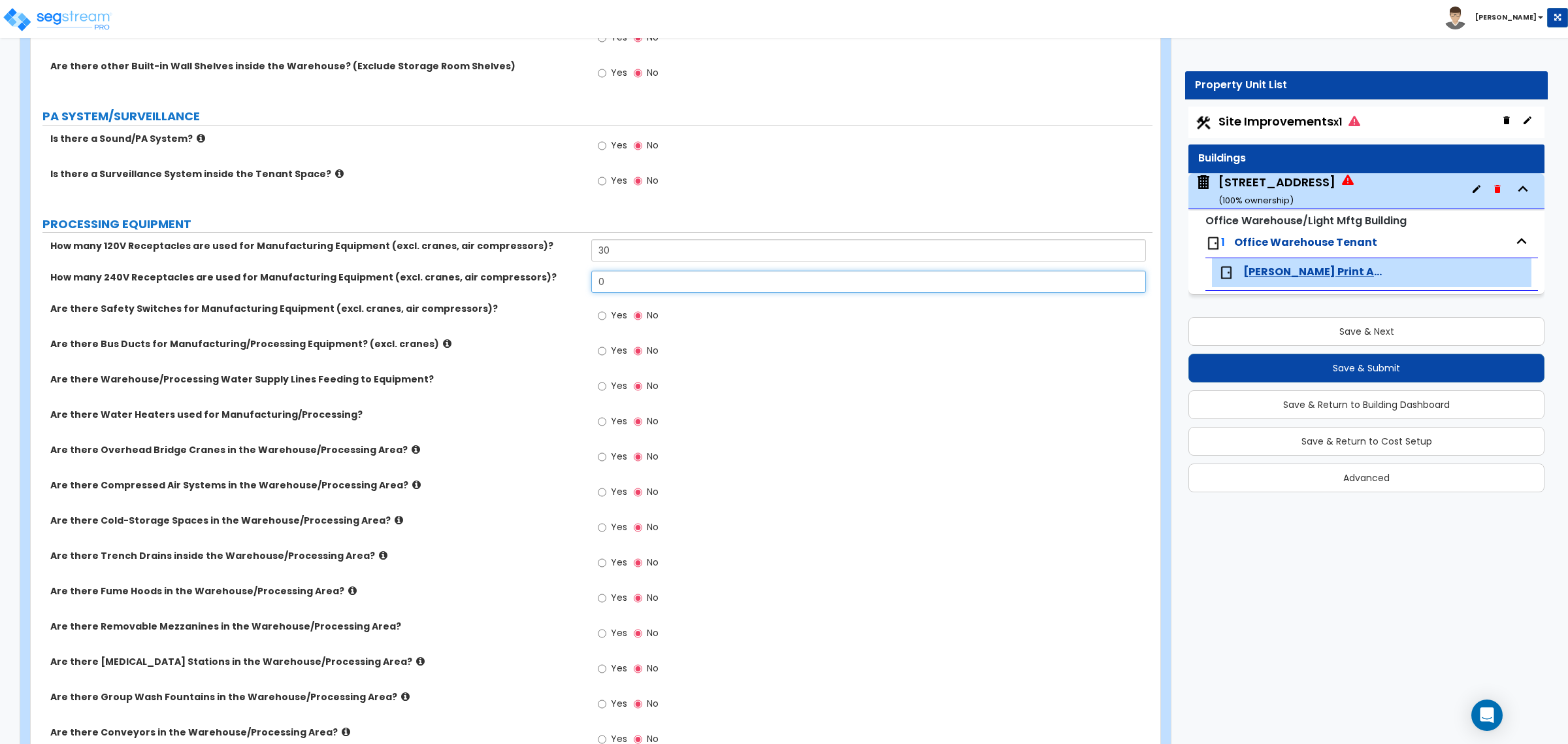
click at [543, 281] on div "How many 240V Receptacles are used for Manufacturing Equipment (excl. cranes, a…" at bounding box center [591, 286] width 1122 height 31
type input "5"
click at [507, 360] on div "Are there Bus Ducts for Manufacturing/Processing Equipment? (excl. cranes) Yes …" at bounding box center [591, 355] width 1122 height 35
click at [607, 324] on label "Yes" at bounding box center [612, 317] width 29 height 22
click at [606, 323] on input "Yes" at bounding box center [601, 316] width 8 height 15
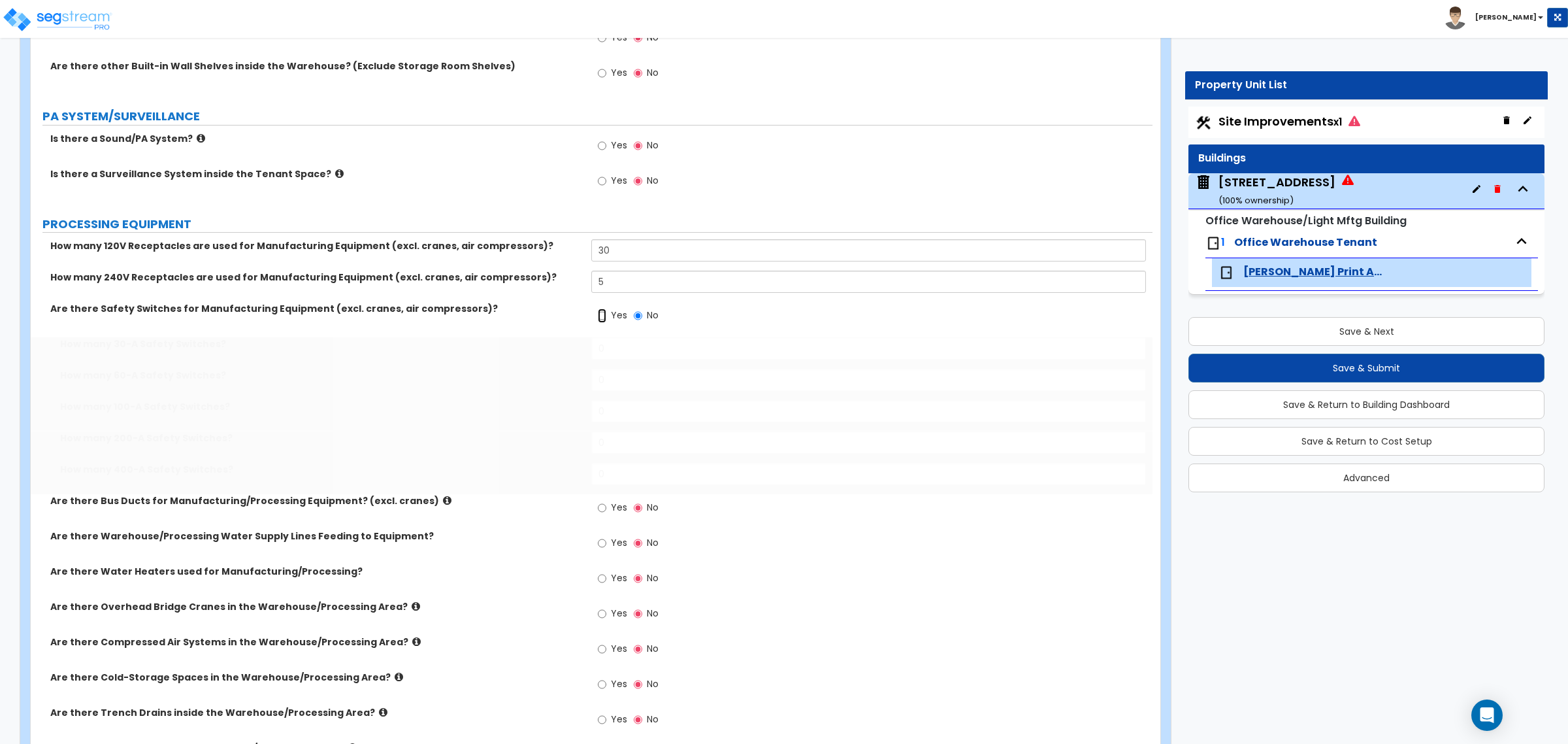
radio input "true"
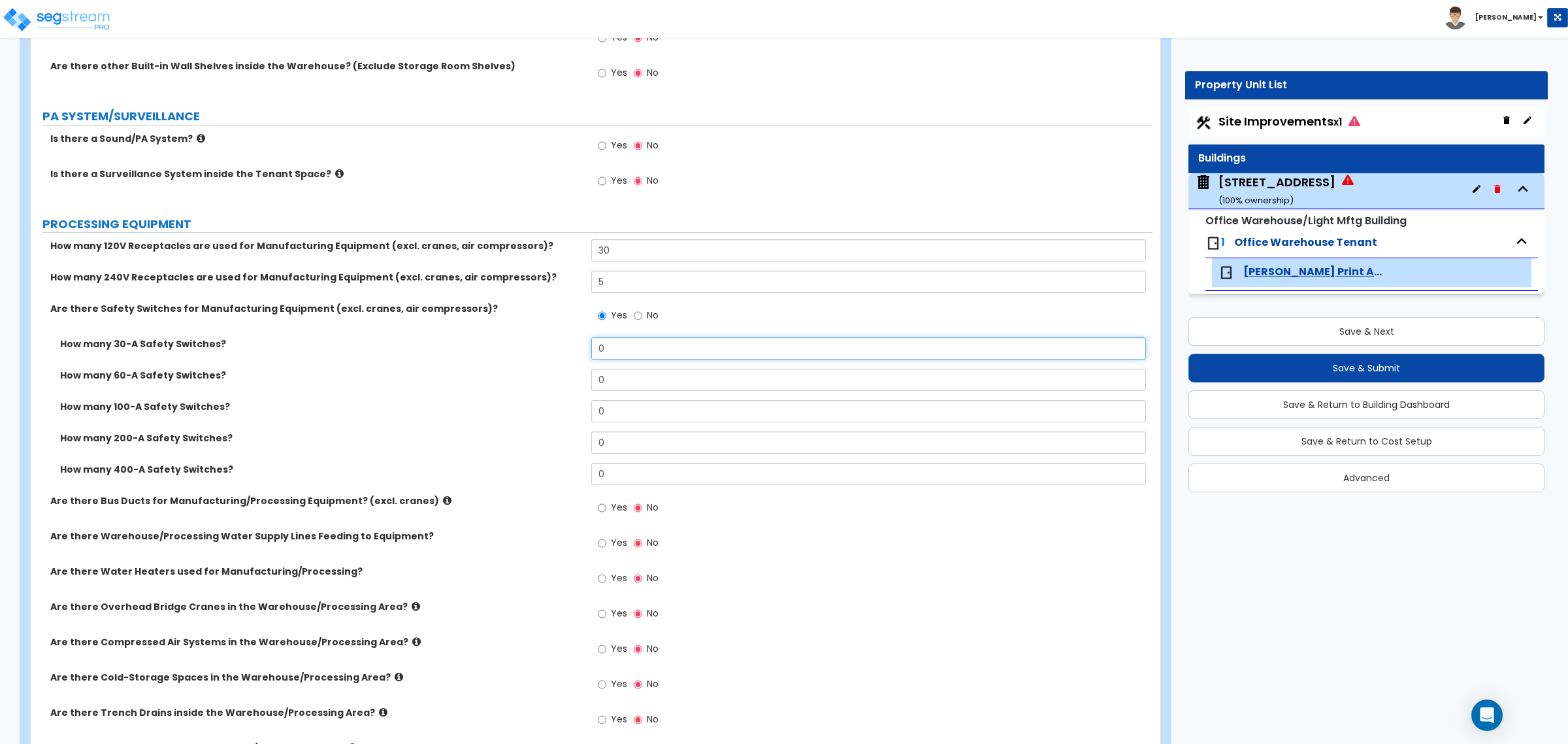
drag, startPoint x: 617, startPoint y: 349, endPoint x: 524, endPoint y: 345, distance: 93.1
click at [524, 345] on div "How many 30-A Safety Switches? 0" at bounding box center [591, 353] width 1122 height 31
type input "5"
click at [523, 345] on label "How many 30-A Safety Switches?" at bounding box center [321, 343] width 521 height 13
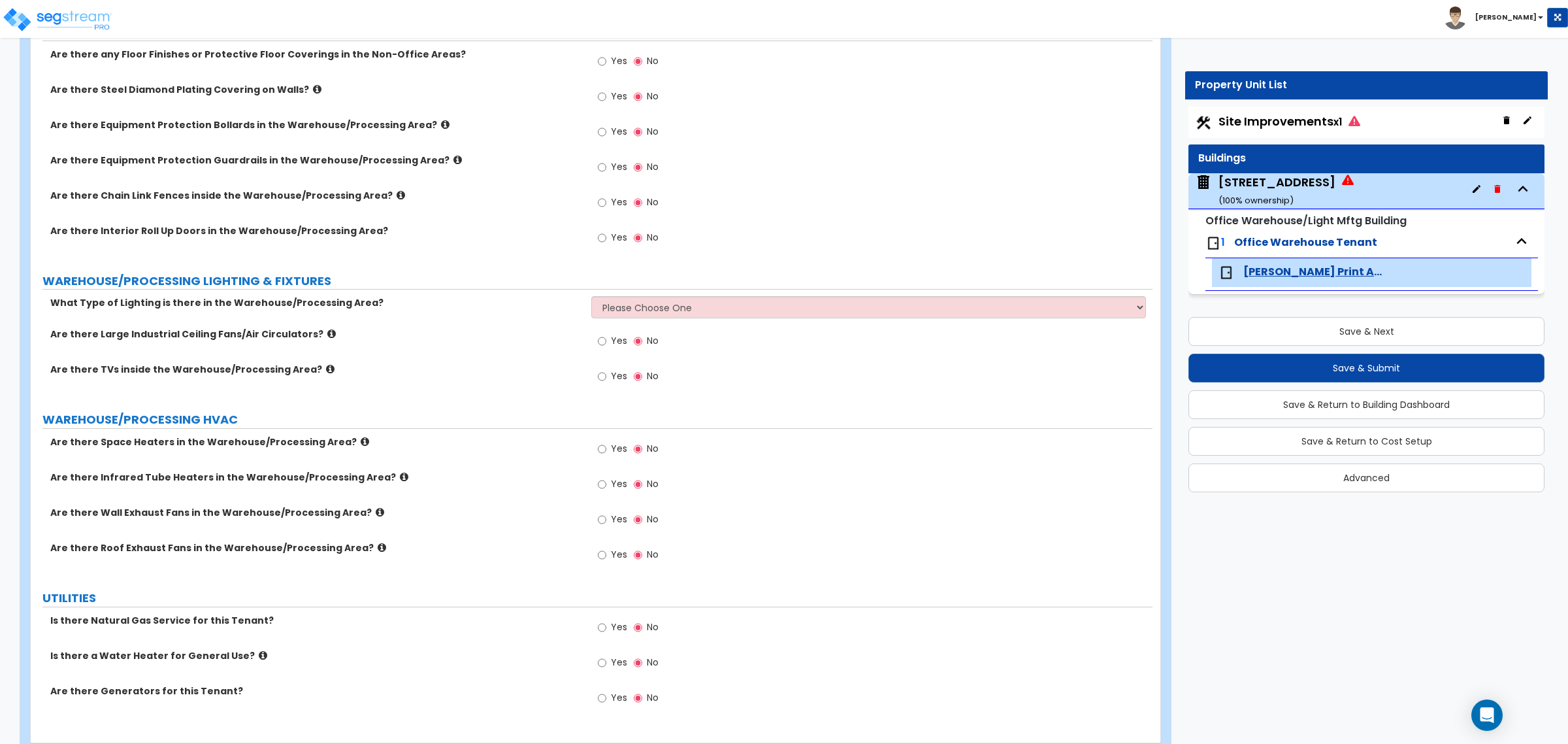
scroll to position [1987, 0]
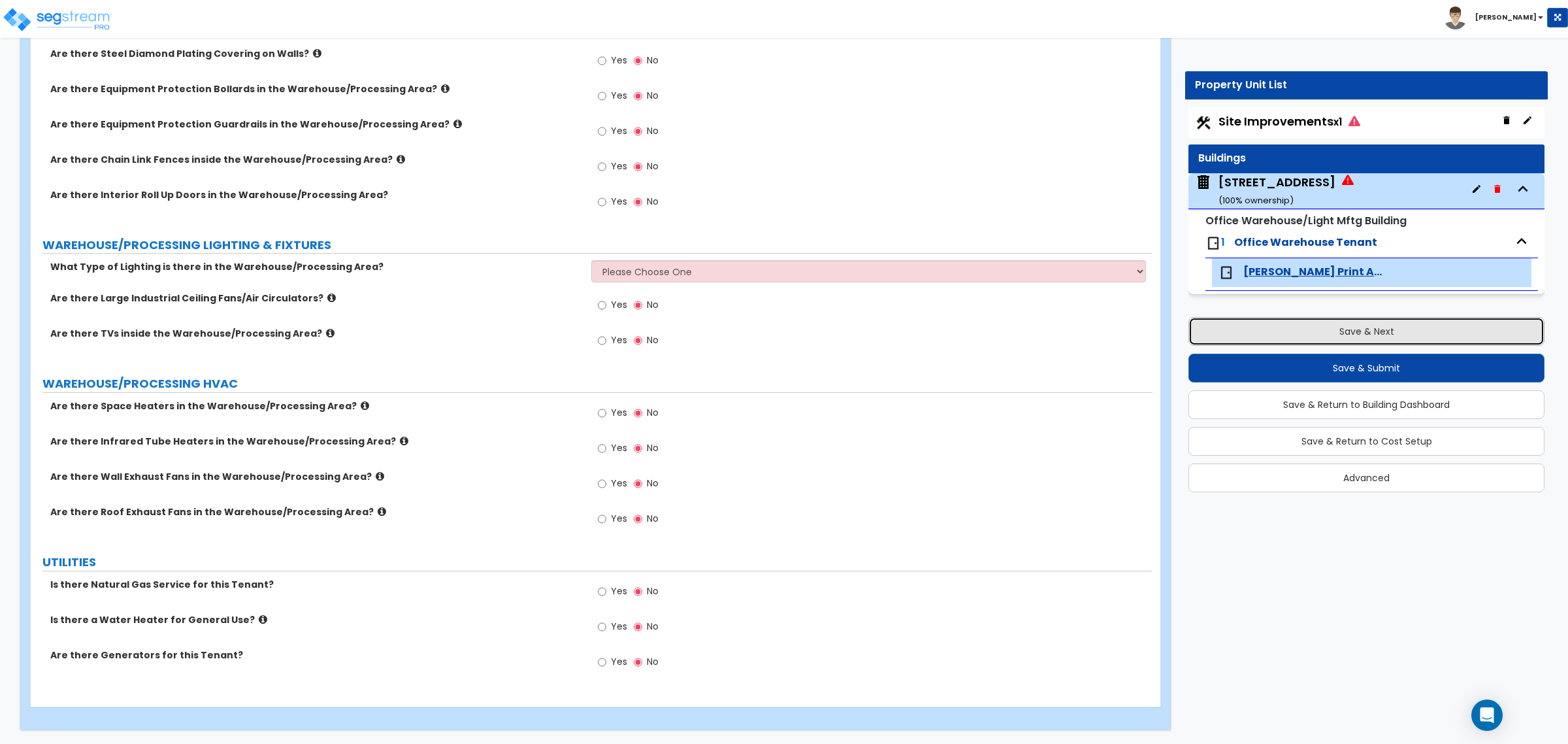
click at [1381, 335] on button "Save & Next" at bounding box center [1366, 332] width 356 height 29
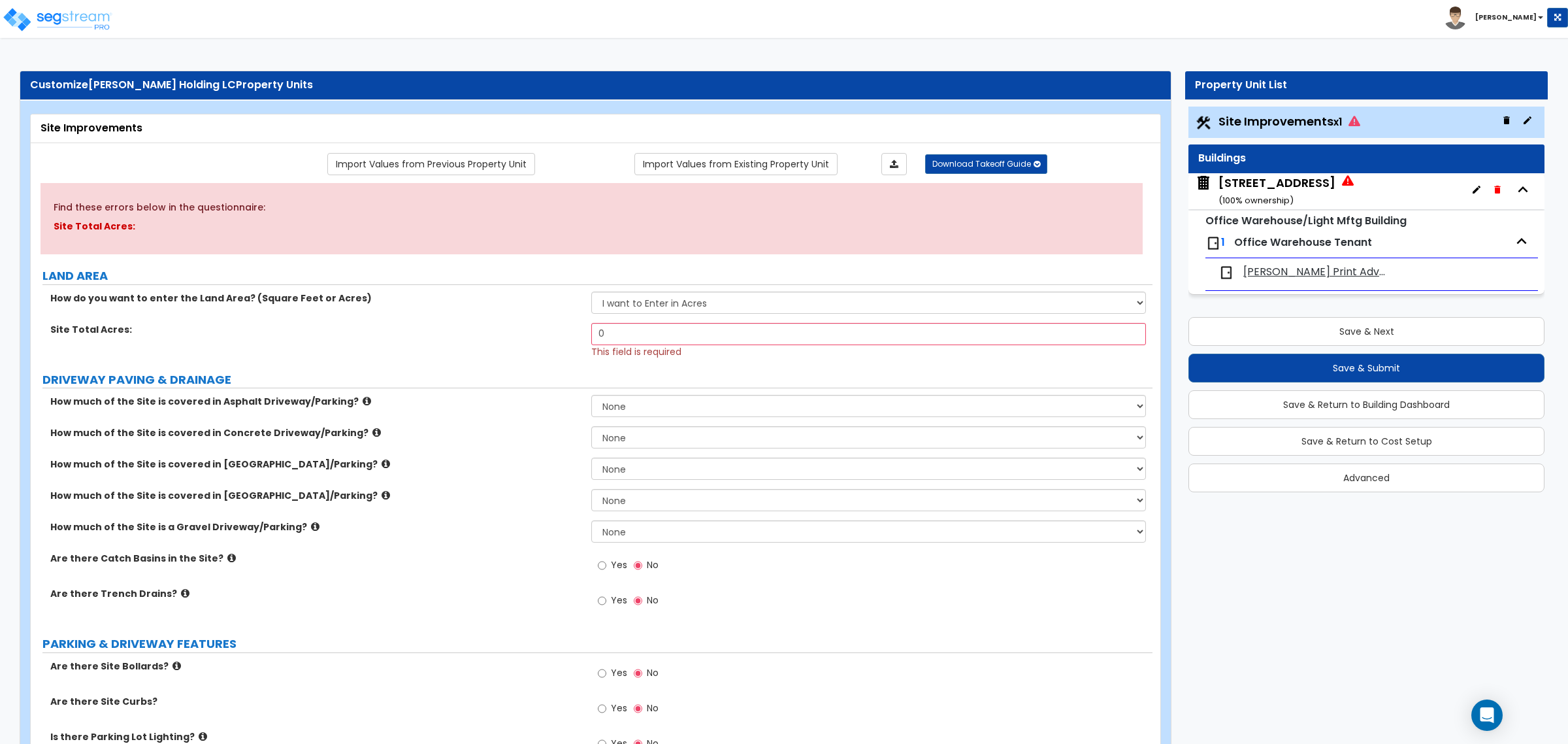
drag, startPoint x: 629, startPoint y: 330, endPoint x: 541, endPoint y: 336, distance: 88.2
click at [541, 336] on div "Site Total Acres: 0 This field is required" at bounding box center [591, 340] width 1122 height 35
drag, startPoint x: 612, startPoint y: 331, endPoint x: 620, endPoint y: 336, distance: 9.4
click at [612, 331] on input "0" at bounding box center [868, 333] width 554 height 22
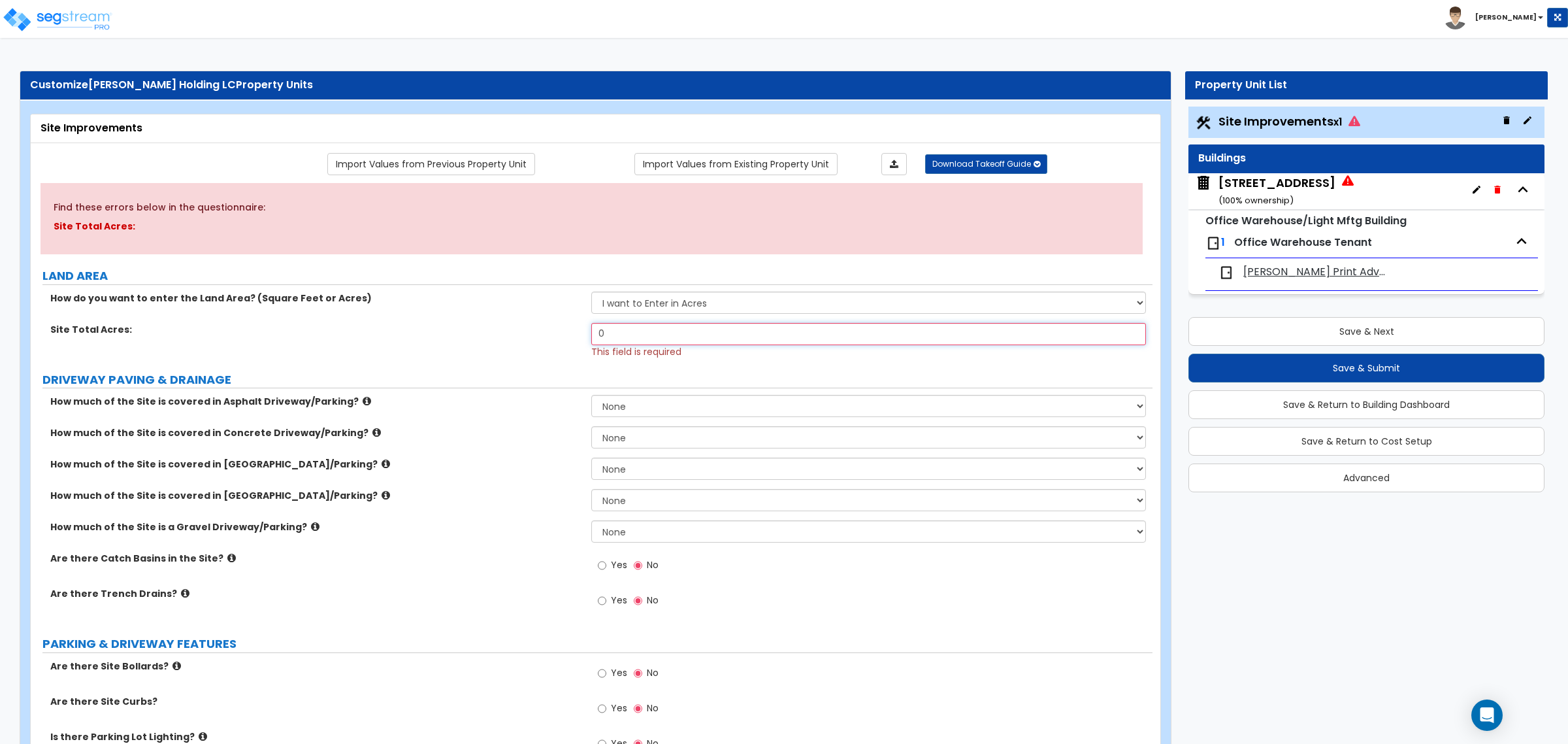
drag, startPoint x: 629, startPoint y: 336, endPoint x: 570, endPoint y: 331, distance: 59.2
click at [570, 331] on div "Site Total Acres: 0 This field is required" at bounding box center [591, 340] width 1122 height 35
type input "71,300"
click at [691, 295] on select "I want to Enter in Acres I want to Enter in Square Feet" at bounding box center [868, 302] width 554 height 22
select select "2"
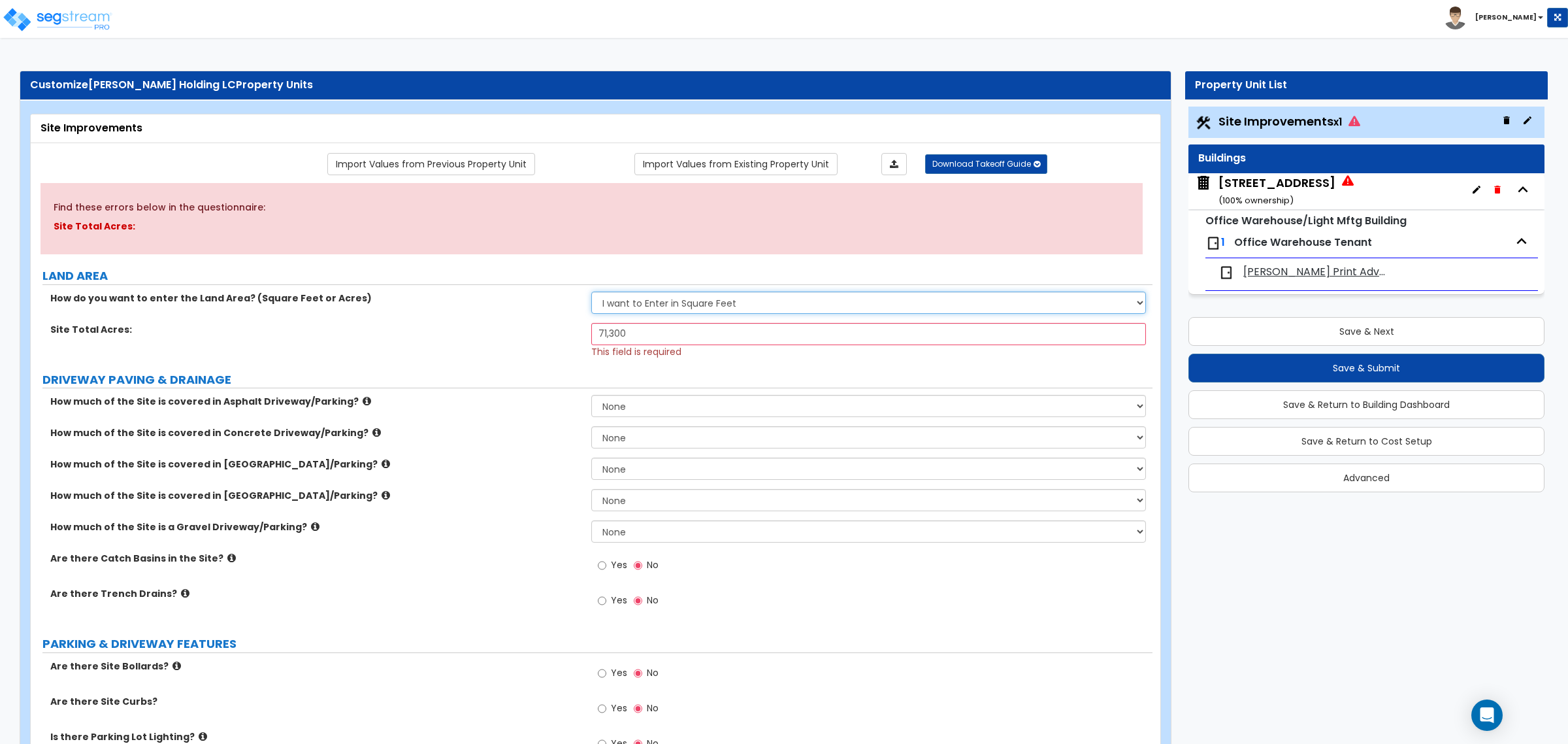
click at [591, 292] on select "I want to Enter in Acres I want to Enter in Square Feet" at bounding box center [868, 302] width 554 height 22
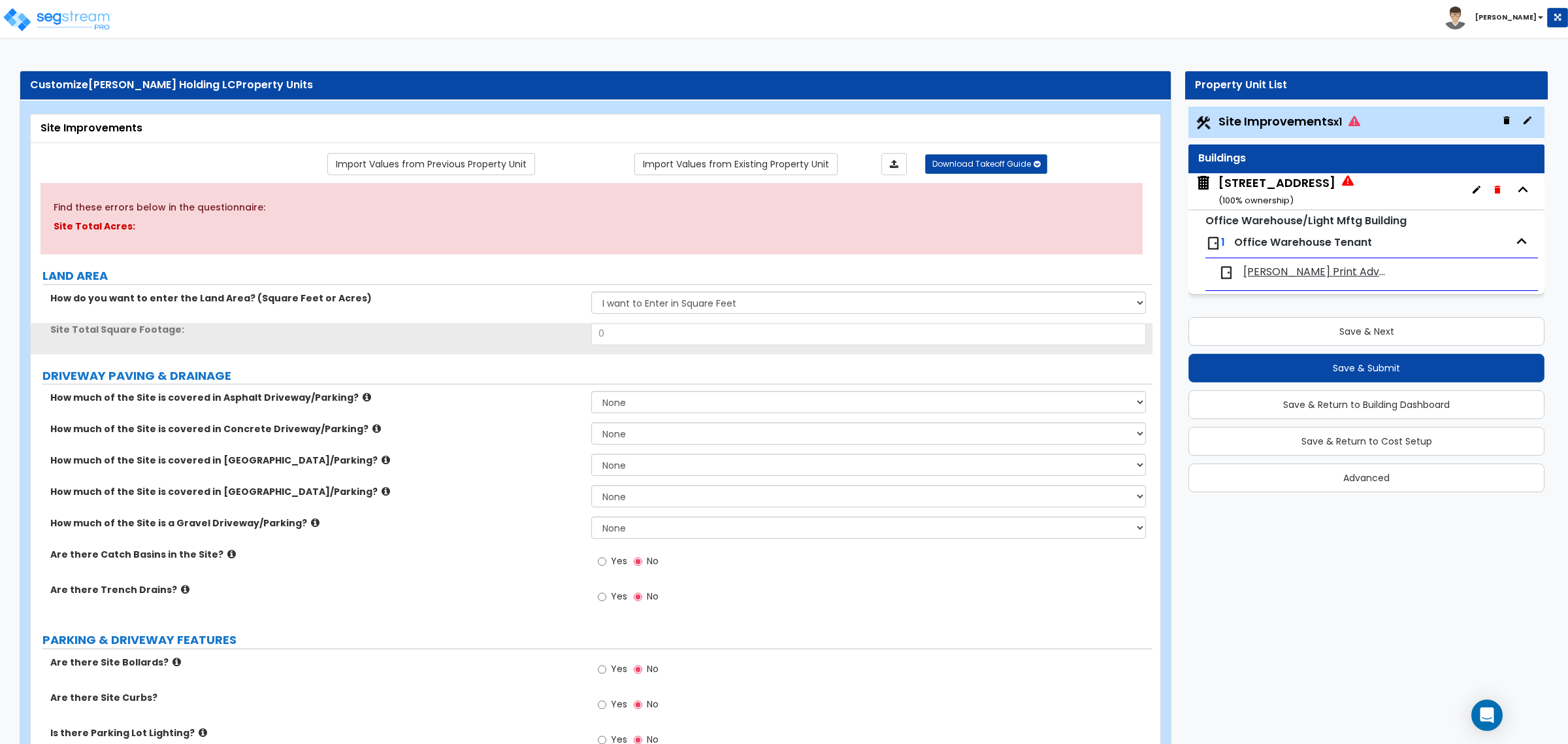
click at [523, 339] on div "Site Total Square Footage: 0" at bounding box center [591, 338] width 1122 height 31
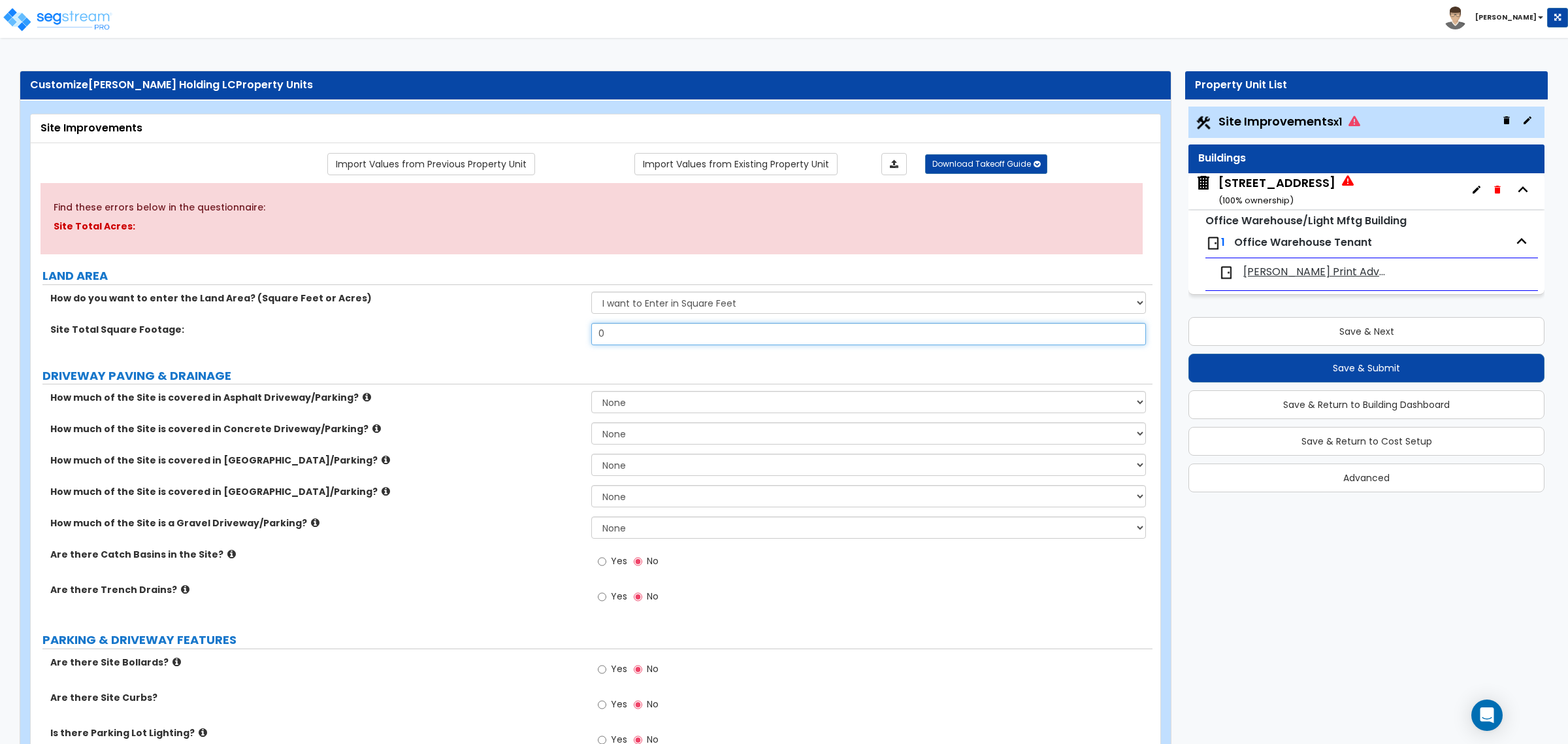
drag, startPoint x: 559, startPoint y: 331, endPoint x: 528, endPoint y: 338, distance: 31.8
click at [525, 336] on div "Site Total Square Footage: 0" at bounding box center [591, 338] width 1122 height 31
type input "71,300"
click at [530, 338] on div "Site Total Square Footage: 71,300" at bounding box center [591, 338] width 1122 height 31
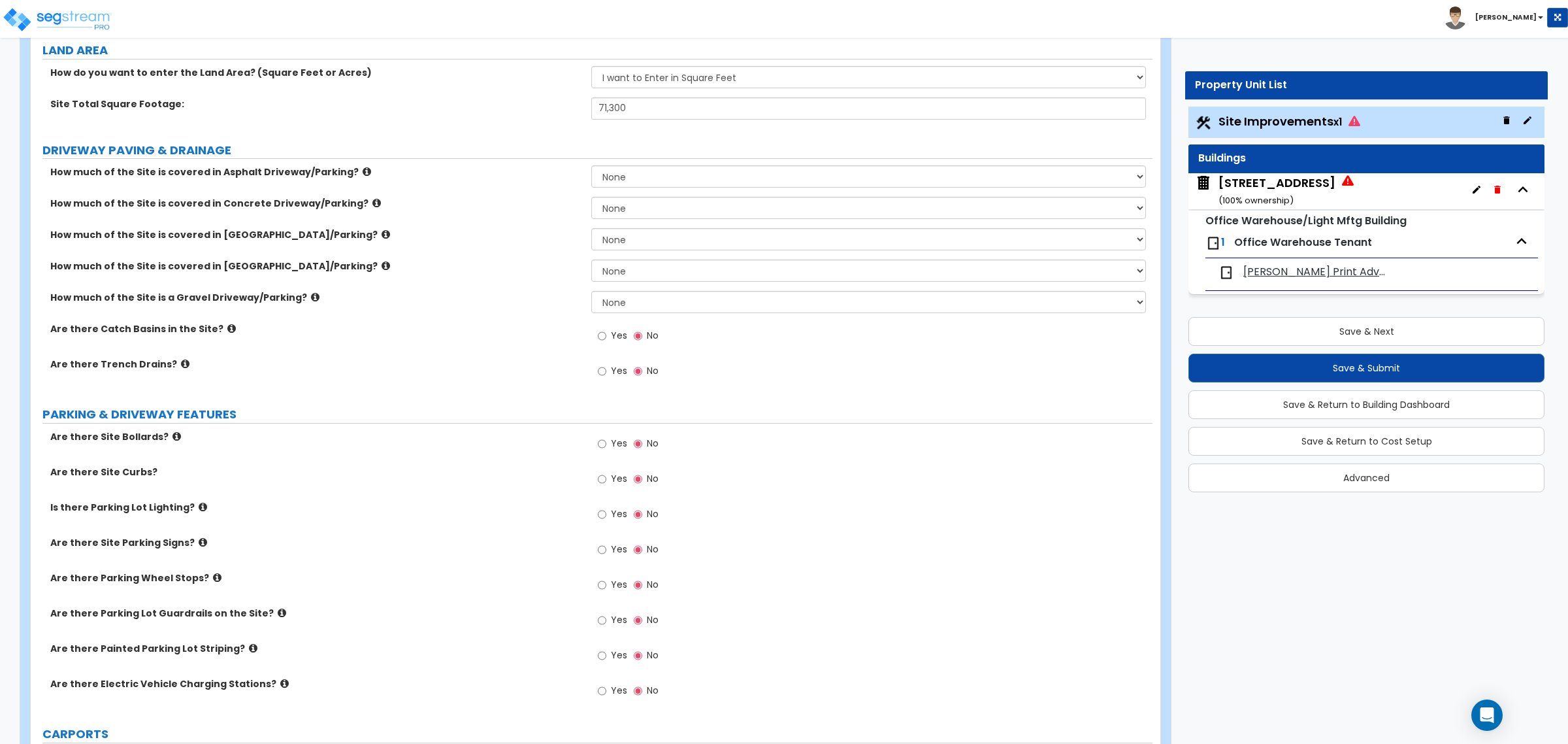
scroll to position [245, 0]
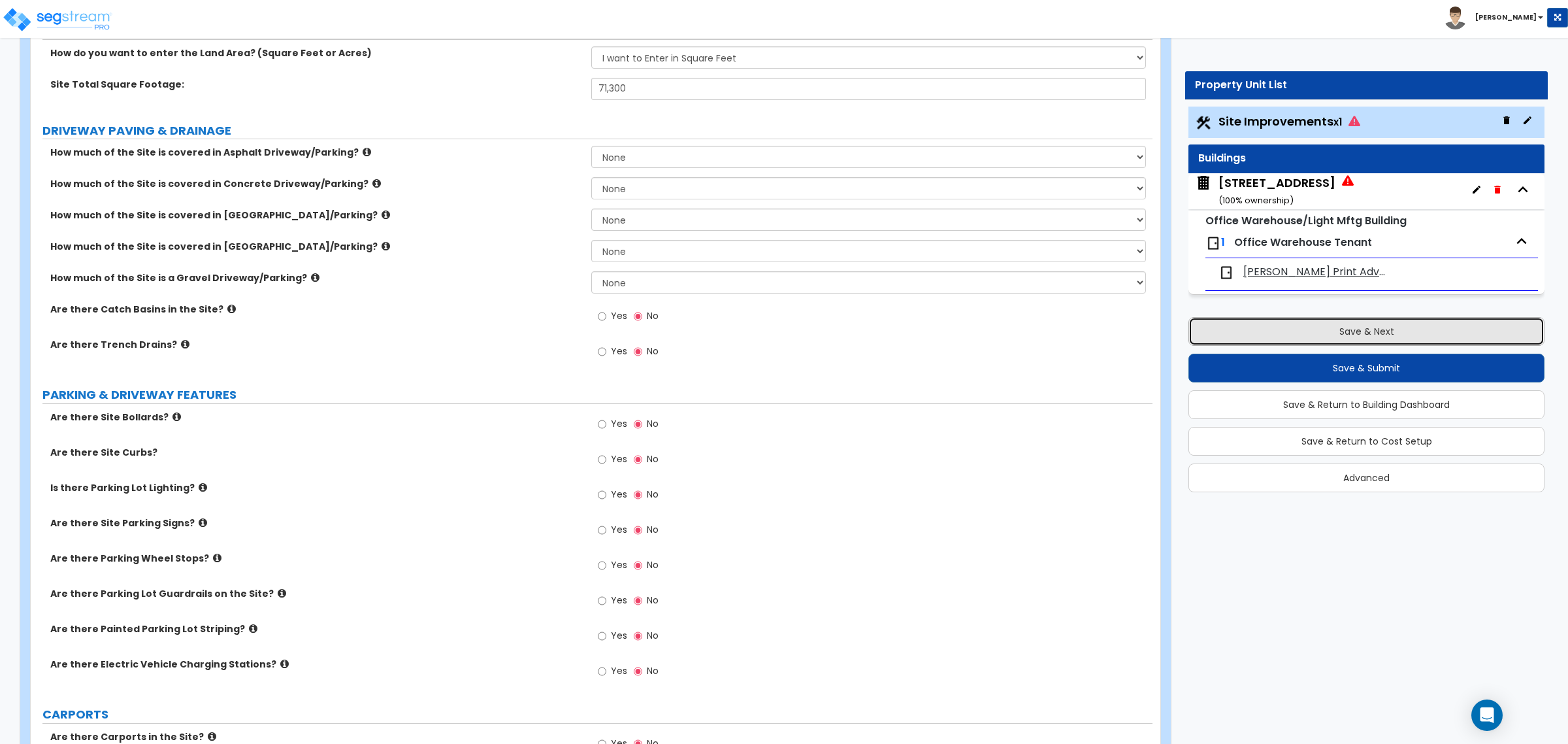
click at [1348, 344] on button "Save & Next" at bounding box center [1366, 332] width 356 height 29
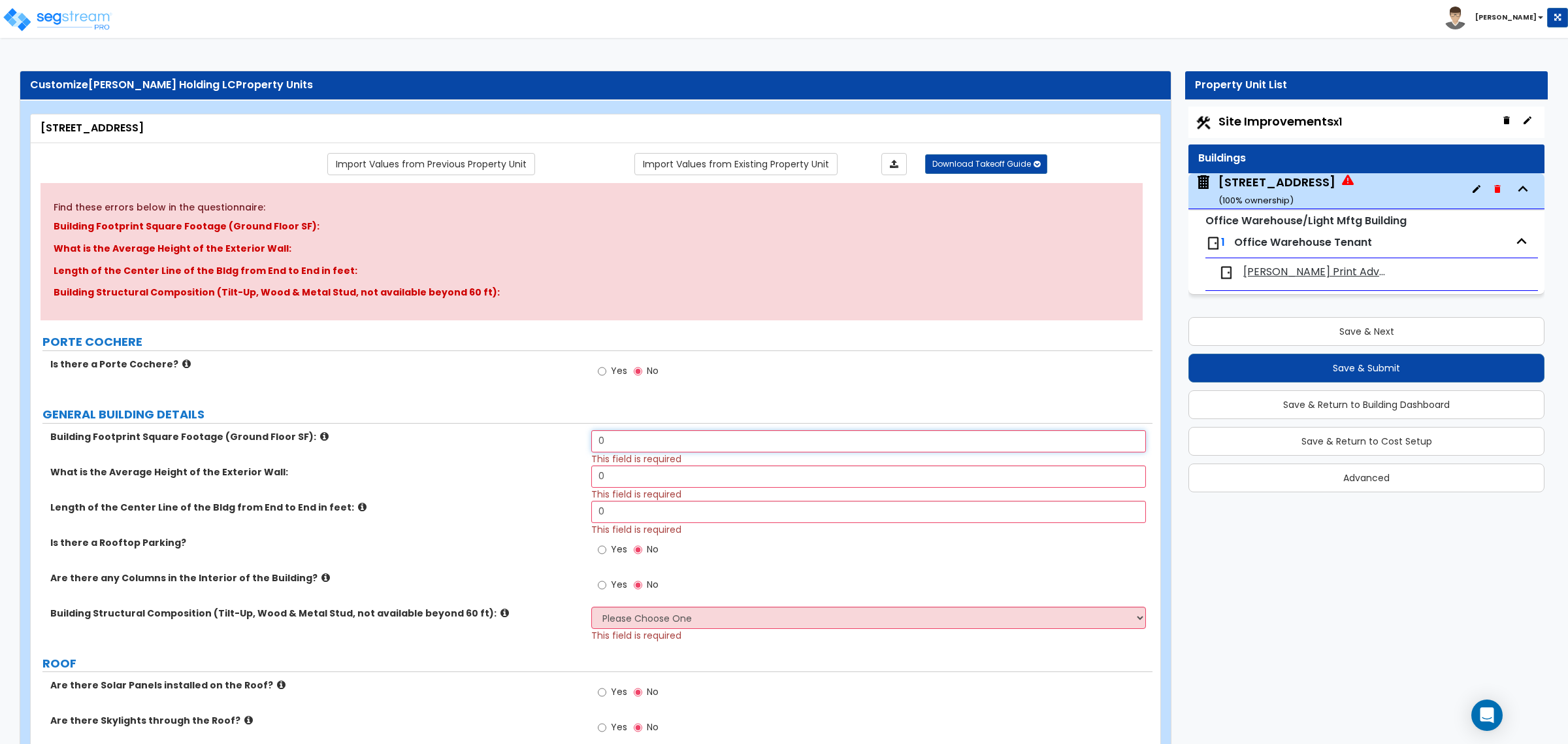
click at [631, 446] on input "0" at bounding box center [868, 441] width 554 height 22
drag, startPoint x: 640, startPoint y: 440, endPoint x: 570, endPoint y: 444, distance: 70.1
click at [570, 444] on div "Building Footprint Square Footage (Ground Floor SF): 0 This field is required" at bounding box center [591, 448] width 1122 height 35
type input "23,600"
click at [573, 490] on div "What is the Average Height of the Exterior Wall: 0 This field is required" at bounding box center [591, 483] width 1122 height 35
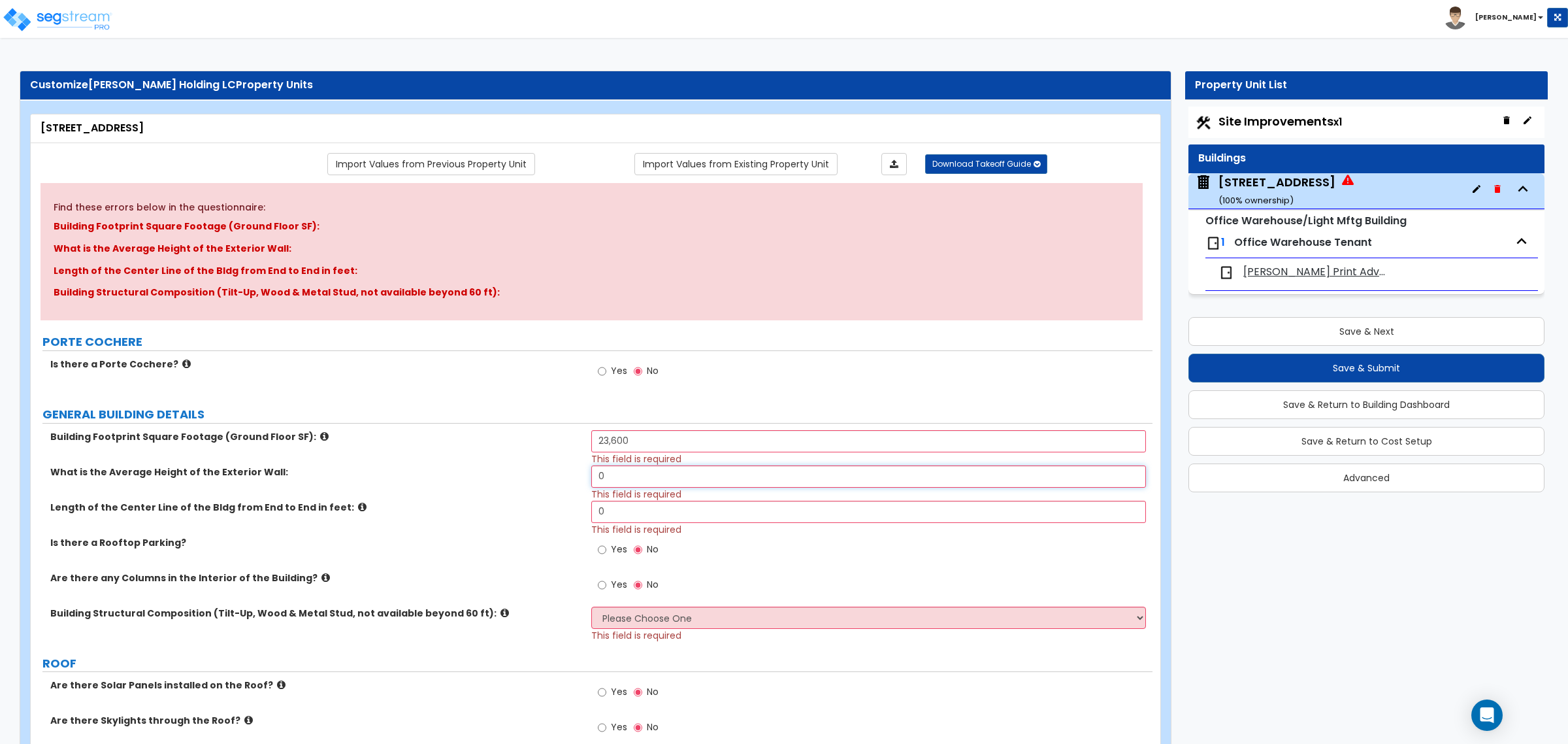
click at [622, 482] on input "0" at bounding box center [868, 476] width 554 height 22
drag, startPoint x: 625, startPoint y: 476, endPoint x: 530, endPoint y: 476, distance: 95.0
click at [531, 473] on div "What is the Average Height of the Exterior Wall: 0 This field is required" at bounding box center [591, 483] width 1122 height 35
type input "20"
click at [491, 512] on label "Length of the Center Line of the Bldg from End to End in feet:" at bounding box center [316, 507] width 531 height 13
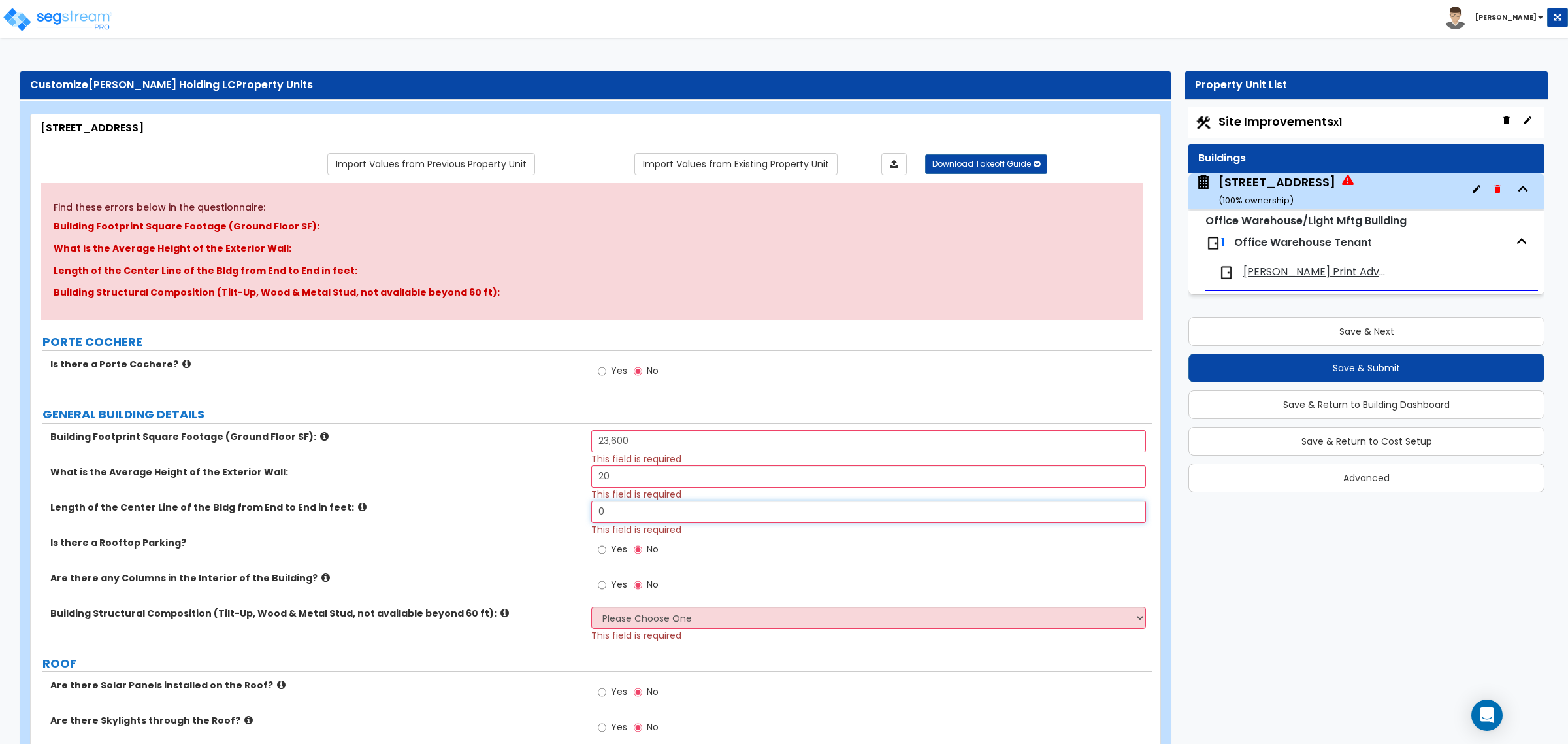
click at [614, 514] on input "0" at bounding box center [868, 512] width 554 height 22
drag, startPoint x: 618, startPoint y: 513, endPoint x: 570, endPoint y: 521, distance: 48.7
click at [570, 520] on div "Length of the Center Line of the Bldg from End to End in feet: 0 This field is …" at bounding box center [591, 518] width 1122 height 35
type input "340"
click at [575, 534] on div "Length of the Center Line of the Bldg from End to End in feet: 340 This field i…" at bounding box center [591, 518] width 1122 height 35
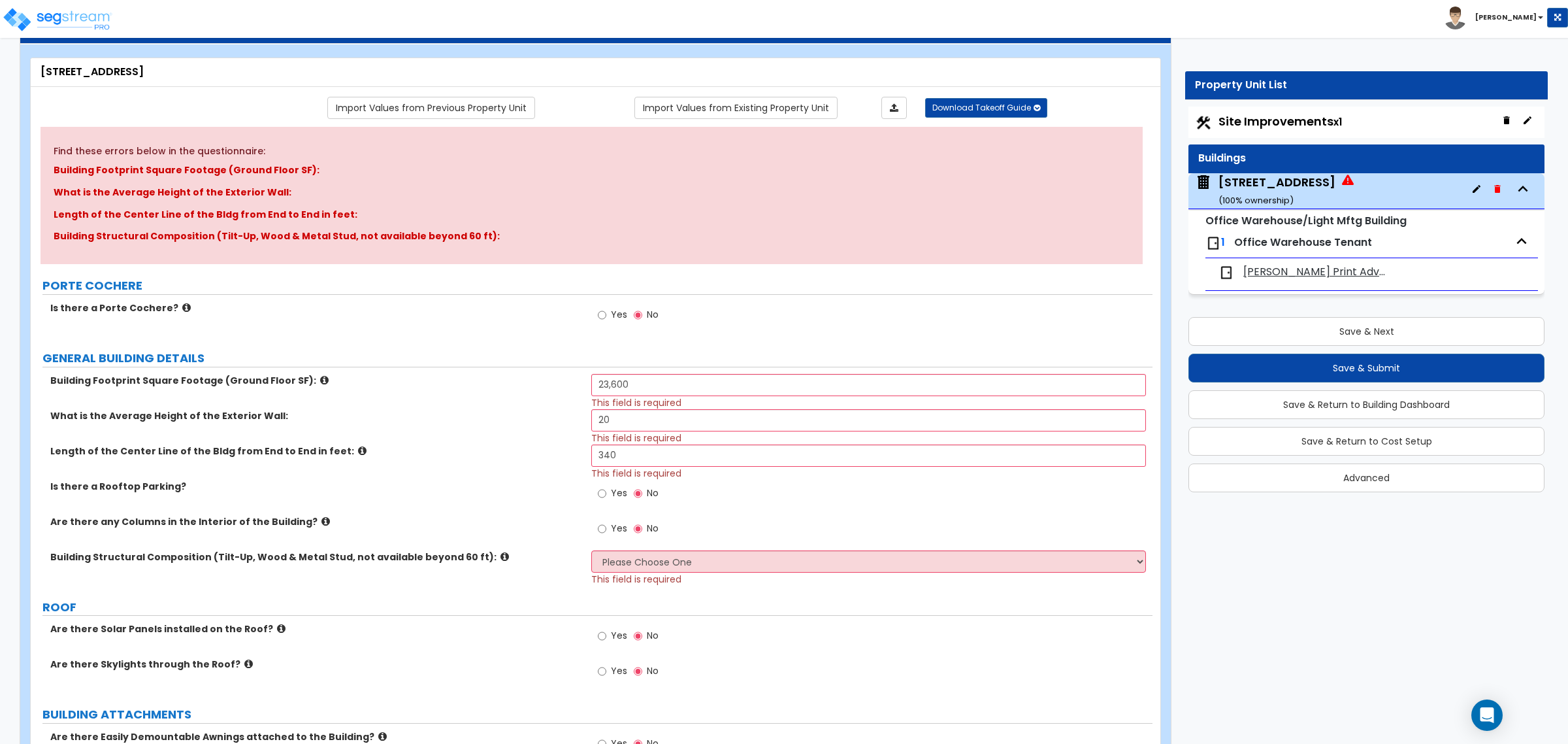
scroll to position [82, 0]
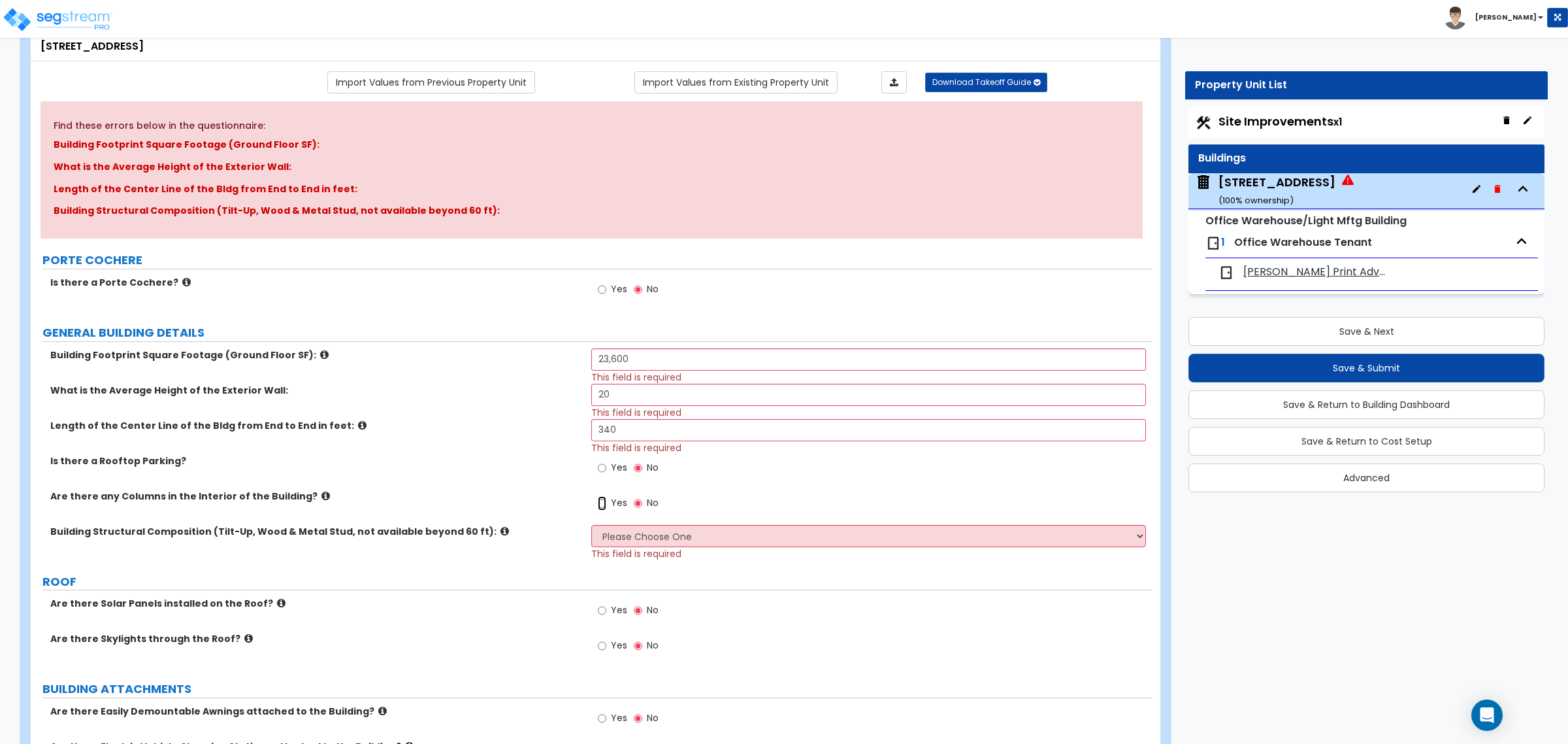
click at [599, 502] on input "Yes" at bounding box center [601, 503] width 8 height 15
radio input "true"
click at [606, 534] on select "Please Choose One Pre-Engineered Metal Building Tilt-up Wall Construction Reinf…" at bounding box center [868, 536] width 554 height 22
select select "4"
click at [591, 525] on select "Please Choose One Pre-Engineered Metal Building Tilt-up Wall Construction Reinf…" at bounding box center [868, 536] width 554 height 22
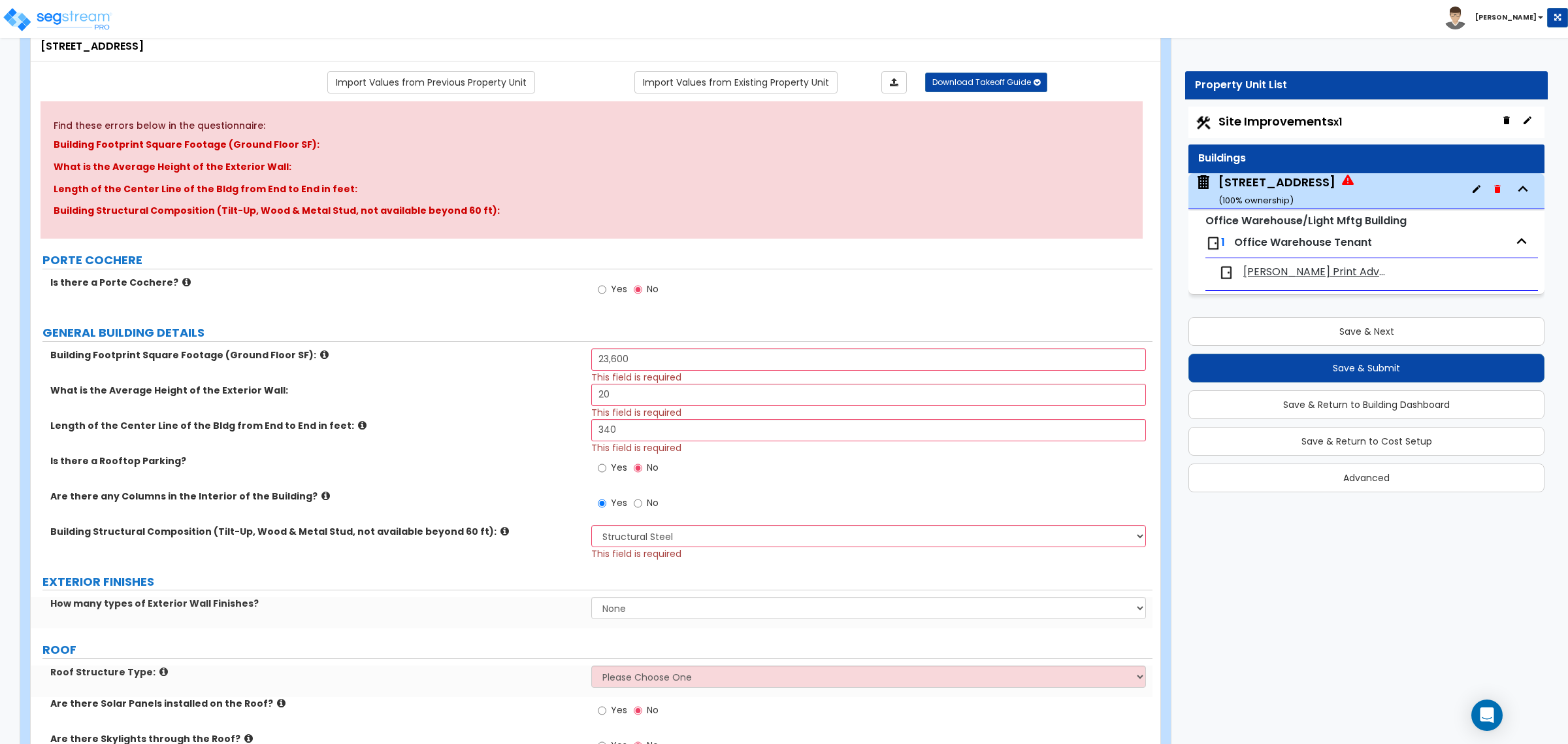
click at [556, 527] on label "Building Structural Composition (Tilt-Up, Wood & Metal Stud, not available beyo…" at bounding box center [316, 531] width 531 height 13
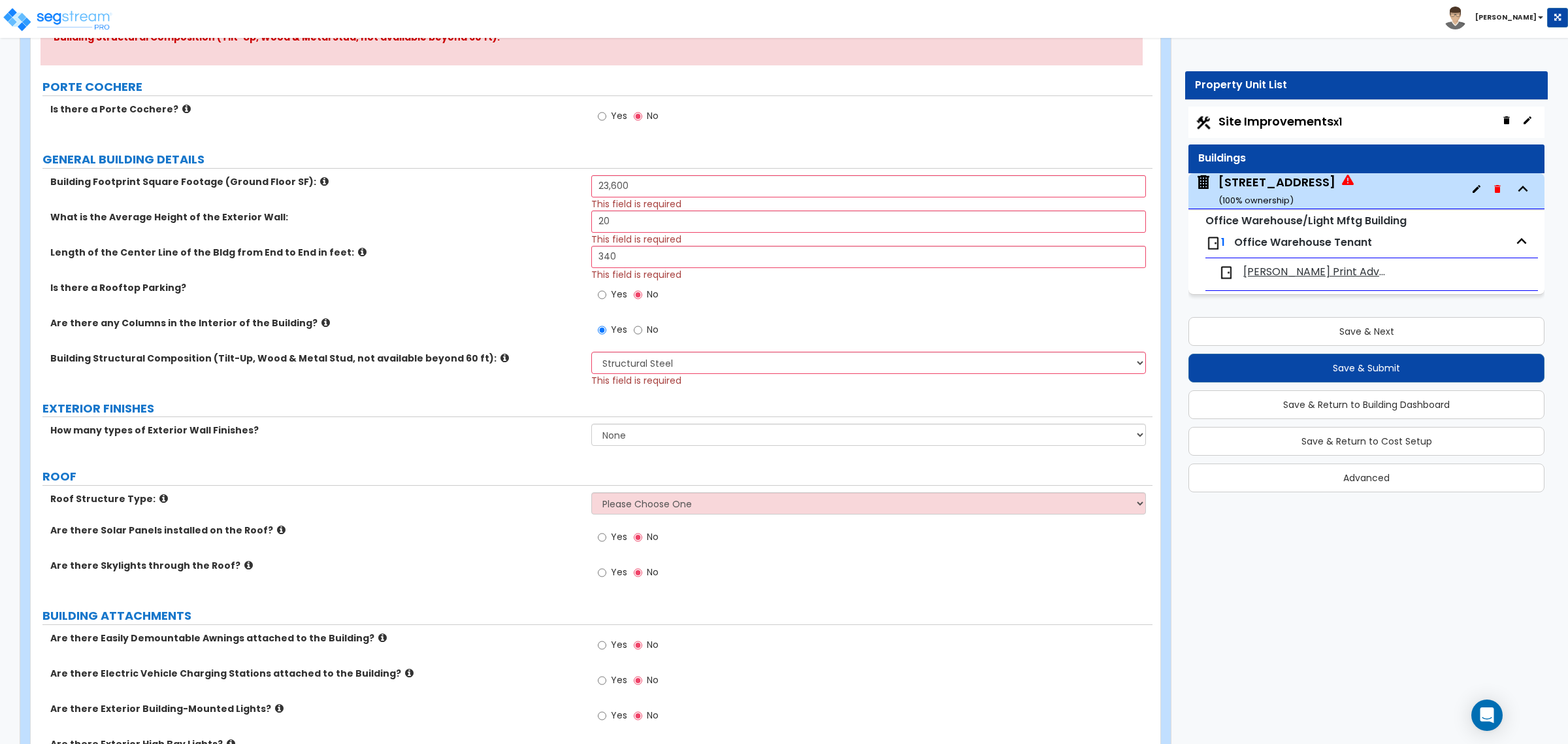
scroll to position [327, 0]
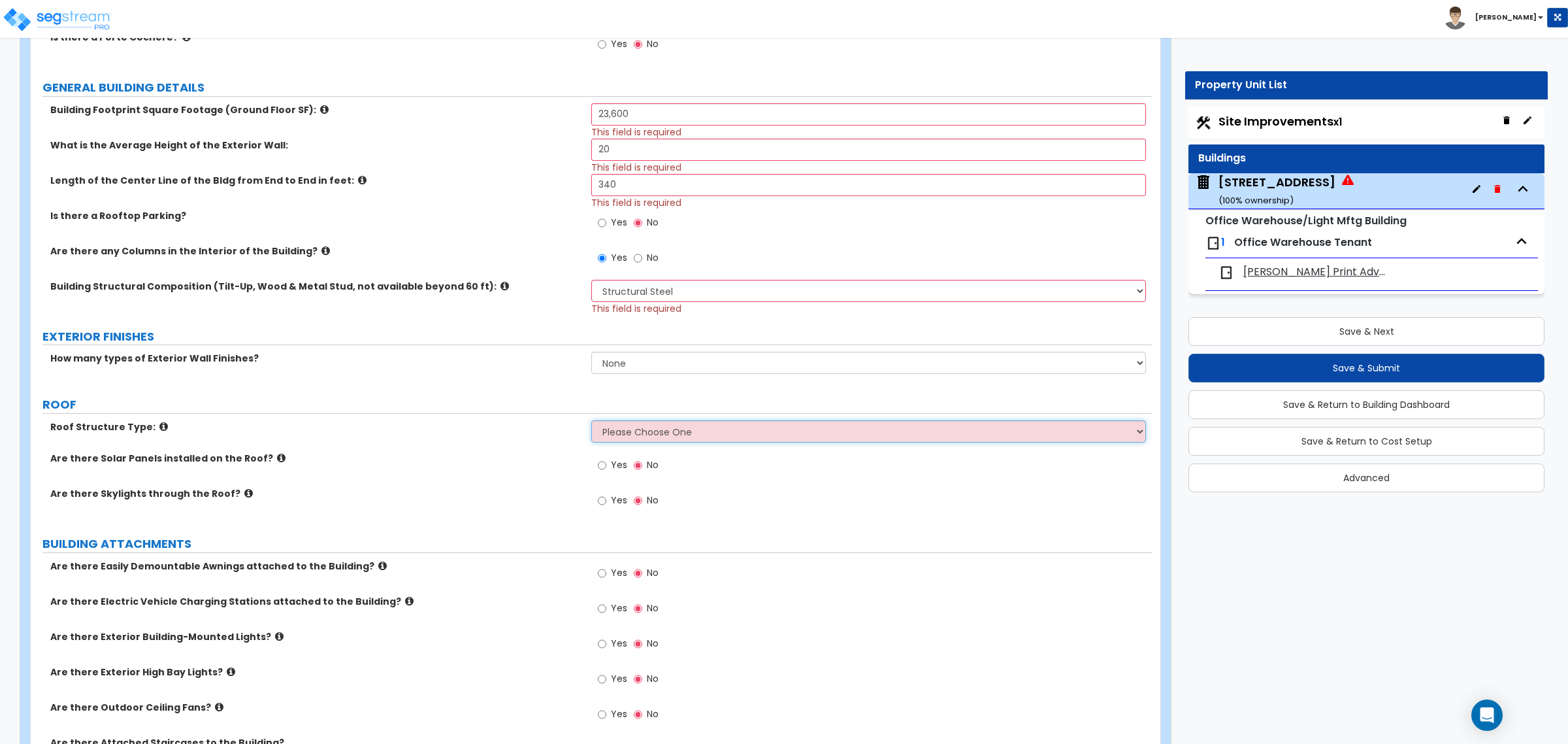
click at [621, 443] on select "Please Choose One Gable Roof Flat Roof Hybrid Gable & Flat Roof" at bounding box center [868, 431] width 554 height 22
select select "2"
click at [591, 421] on select "Please Choose One Gable Roof Flat Roof Hybrid Gable & Flat Roof" at bounding box center [868, 431] width 554 height 22
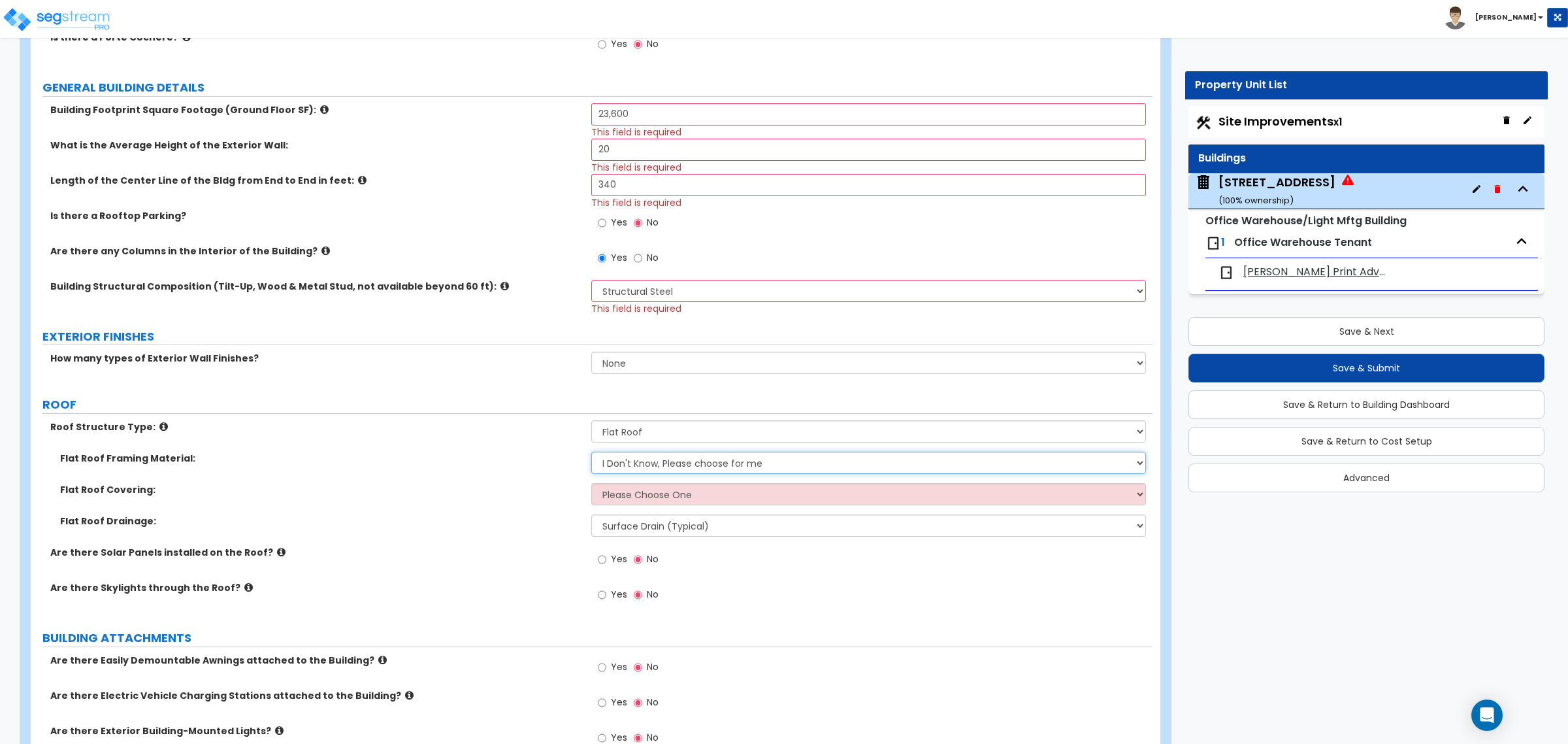
click at [642, 466] on select "I Don't Know, Please choose for me Metal Wood Concrete" at bounding box center [868, 463] width 554 height 22
select select "1"
click at [591, 453] on select "I Don't Know, Please choose for me Metal Wood Concrete" at bounding box center [868, 463] width 554 height 22
click at [646, 495] on select "Please Choose One Rolled Asphalt PVC Membrane Plastic (EPDM) Membrane Asphalt F…" at bounding box center [868, 494] width 554 height 22
select select "2"
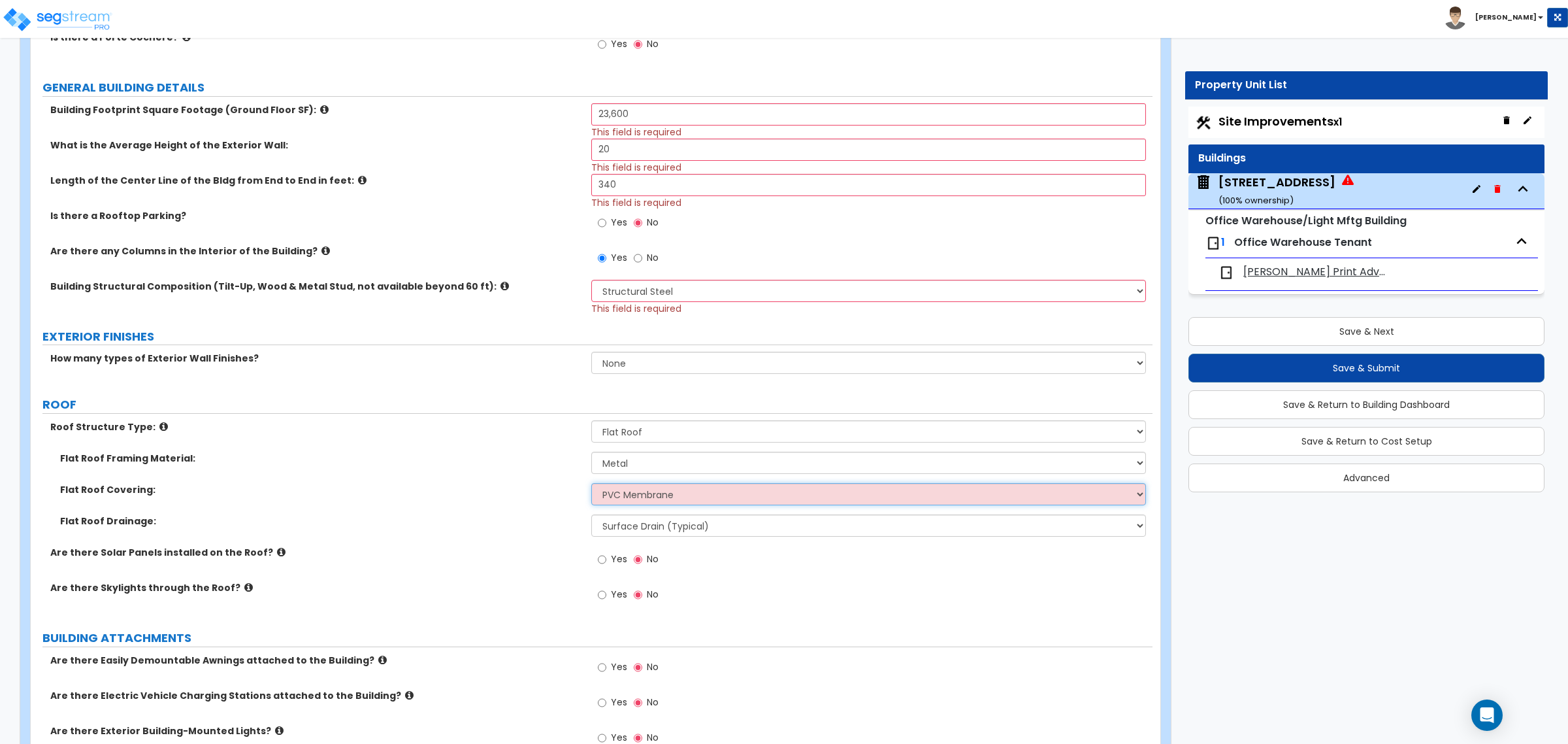
click at [591, 485] on select "Please Choose One Rolled Asphalt PVC Membrane Plastic (EPDM) Membrane Asphalt F…" at bounding box center [868, 494] width 554 height 22
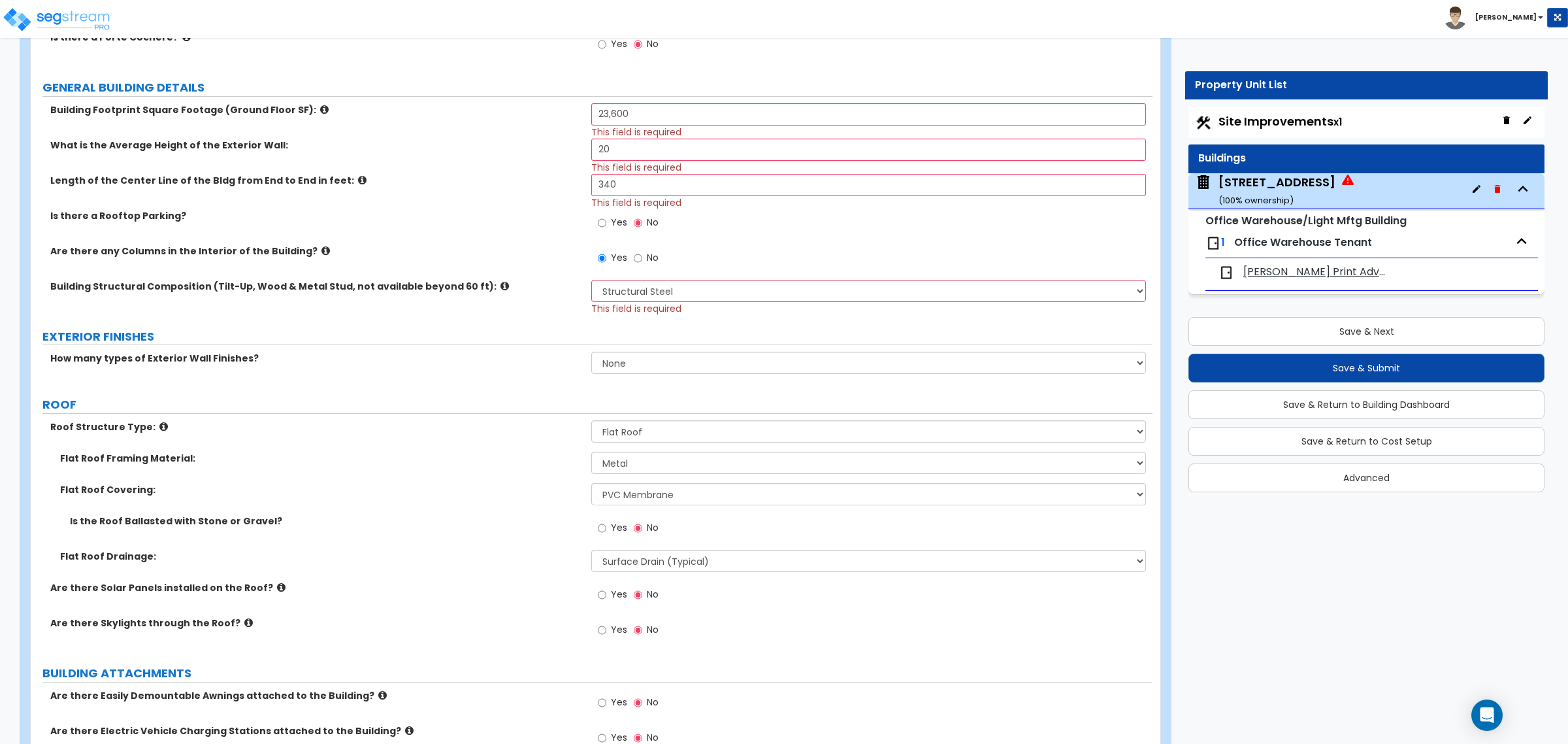
click at [563, 550] on div "Is the Roof Ballasted with Stone or Gravel? Yes No" at bounding box center [591, 532] width 1122 height 35
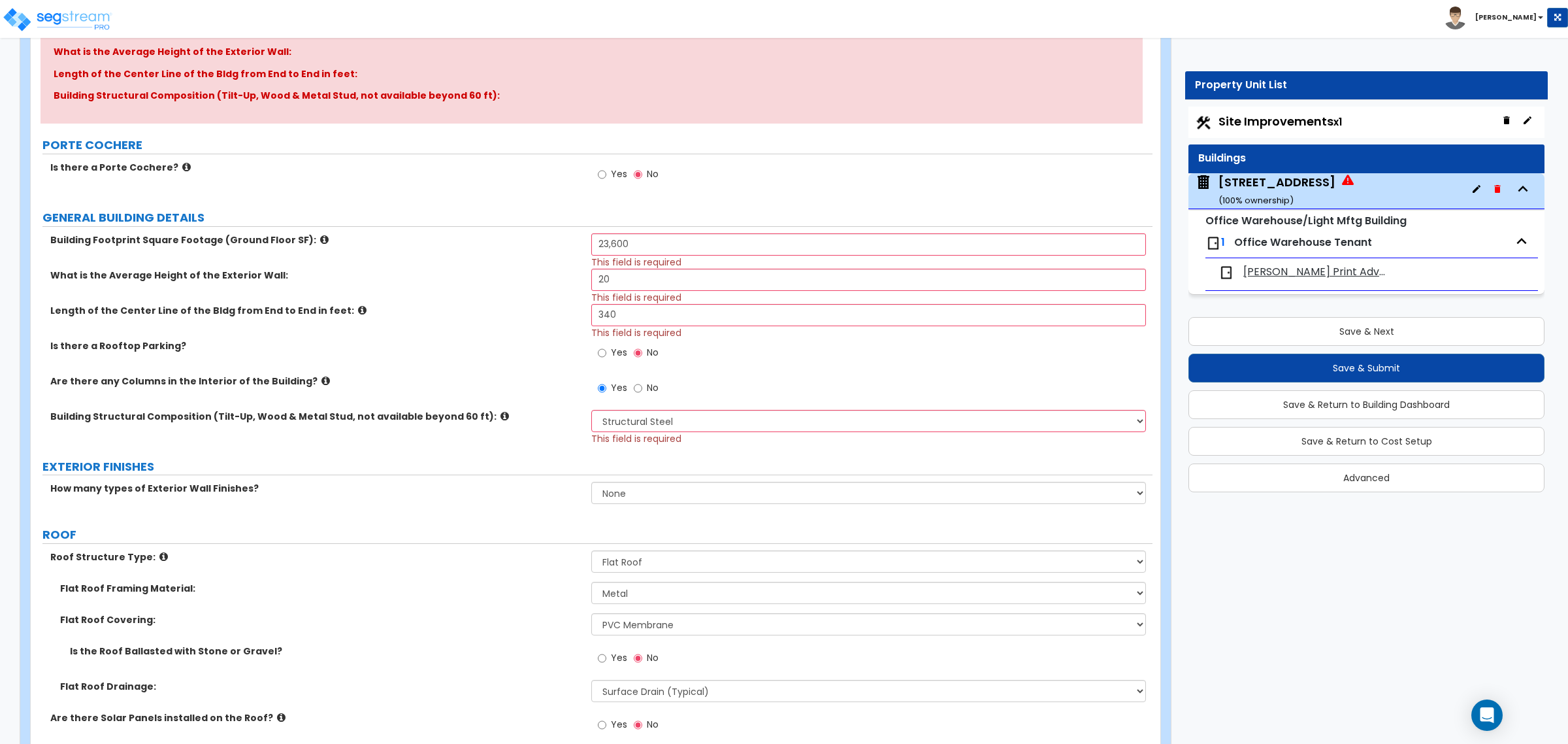
scroll to position [164, 0]
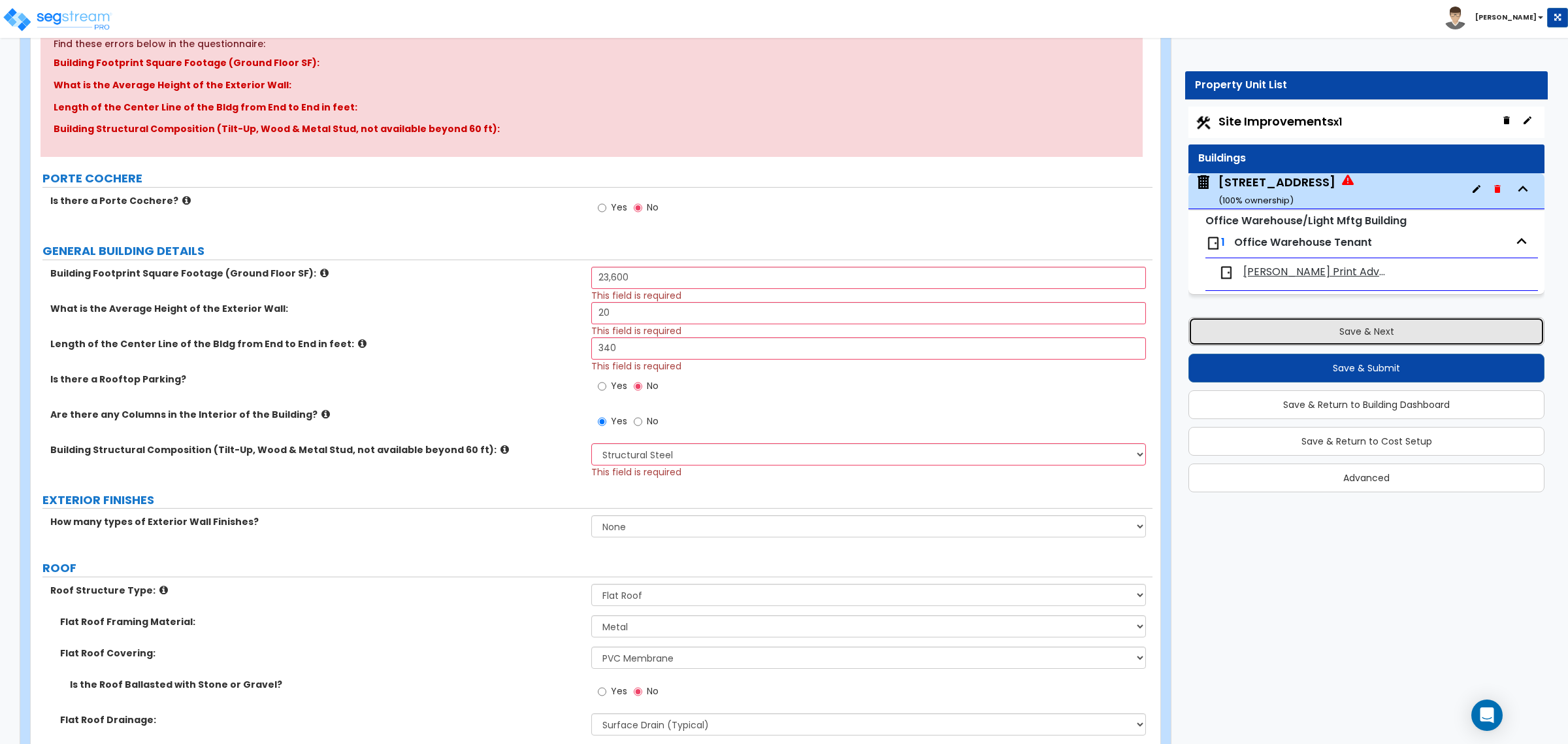
click at [1304, 332] on button "Save & Next" at bounding box center [1366, 332] width 356 height 29
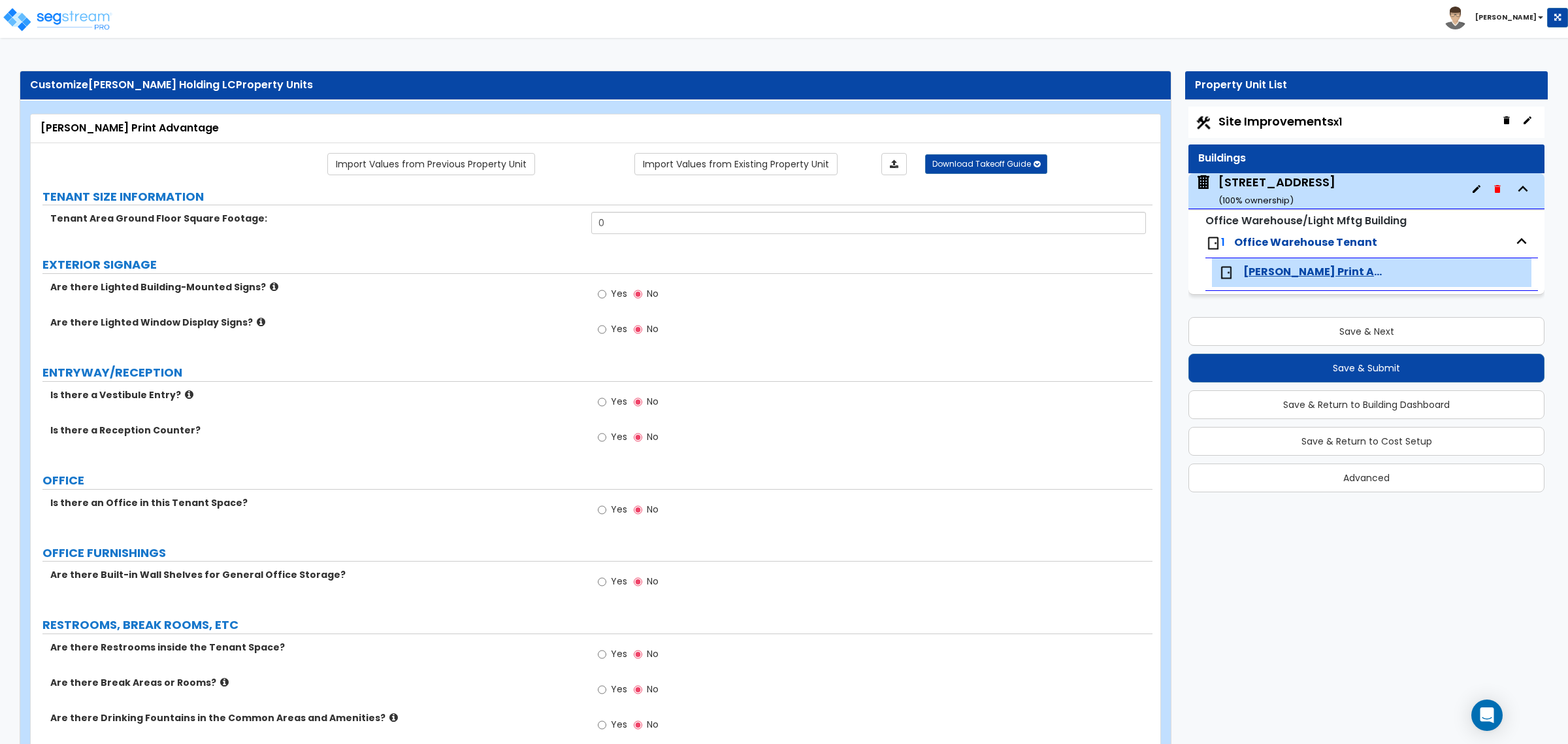
click at [523, 428] on label "Is there a Reception Counter?" at bounding box center [316, 430] width 531 height 13
drag, startPoint x: 624, startPoint y: 226, endPoint x: 547, endPoint y: 223, distance: 77.1
click at [547, 223] on div "Tenant Area Ground Floor Square Footage: 0" at bounding box center [591, 227] width 1122 height 31
type input "23,600"
click at [547, 223] on label "Tenant Area Ground Floor Square Footage:" at bounding box center [316, 218] width 531 height 13
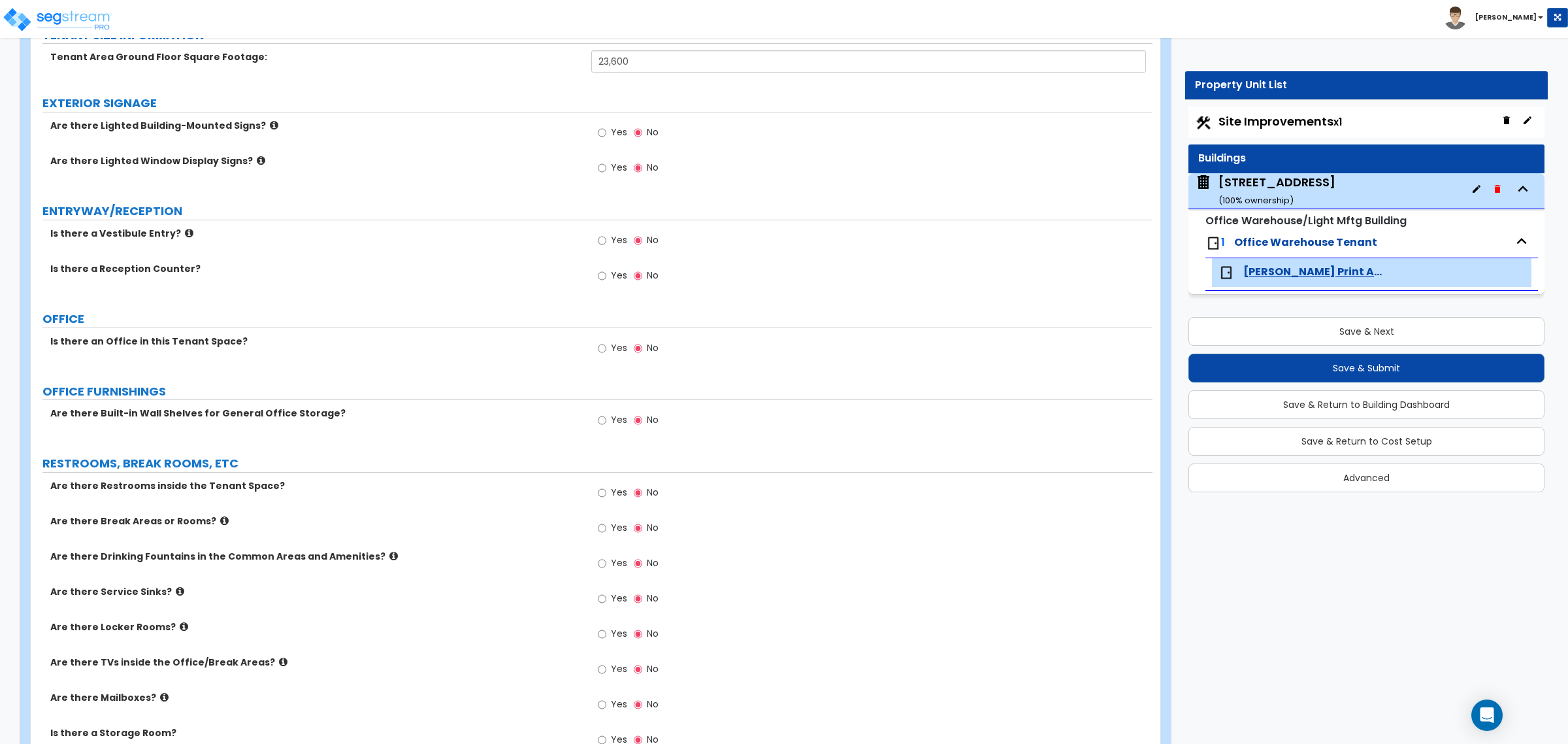
scroll to position [164, 0]
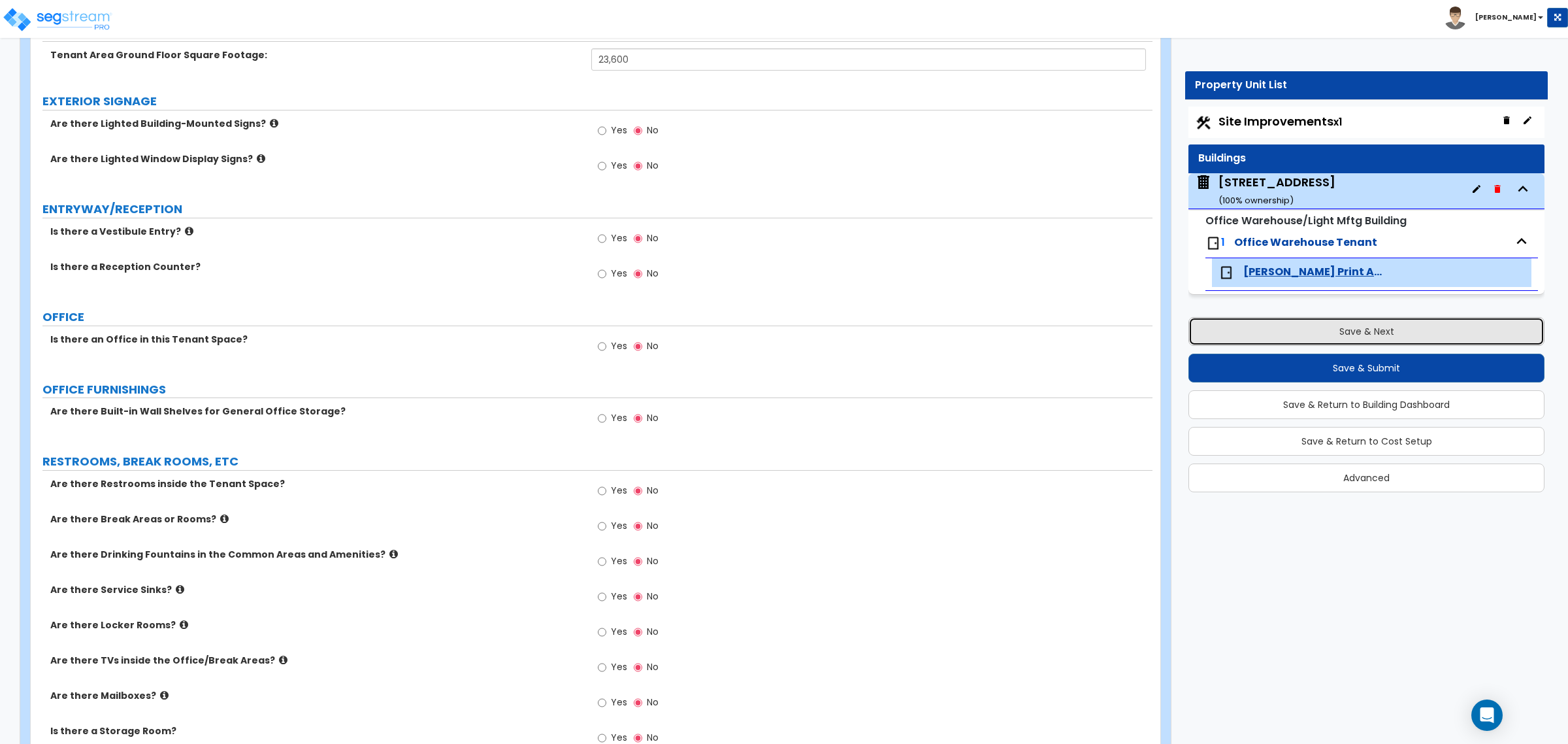
click at [1367, 334] on button "Save & Next" at bounding box center [1366, 332] width 356 height 29
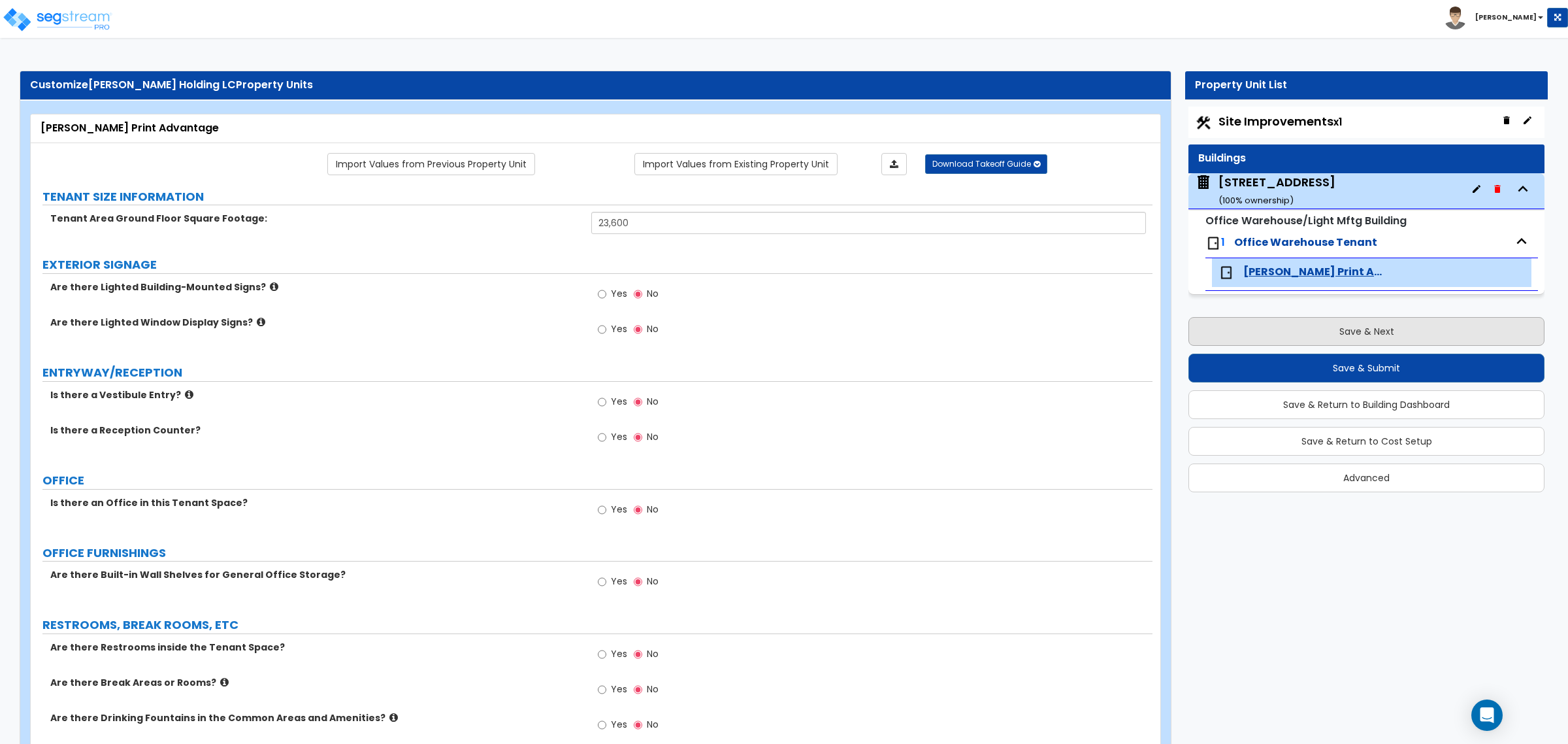
select select "2"
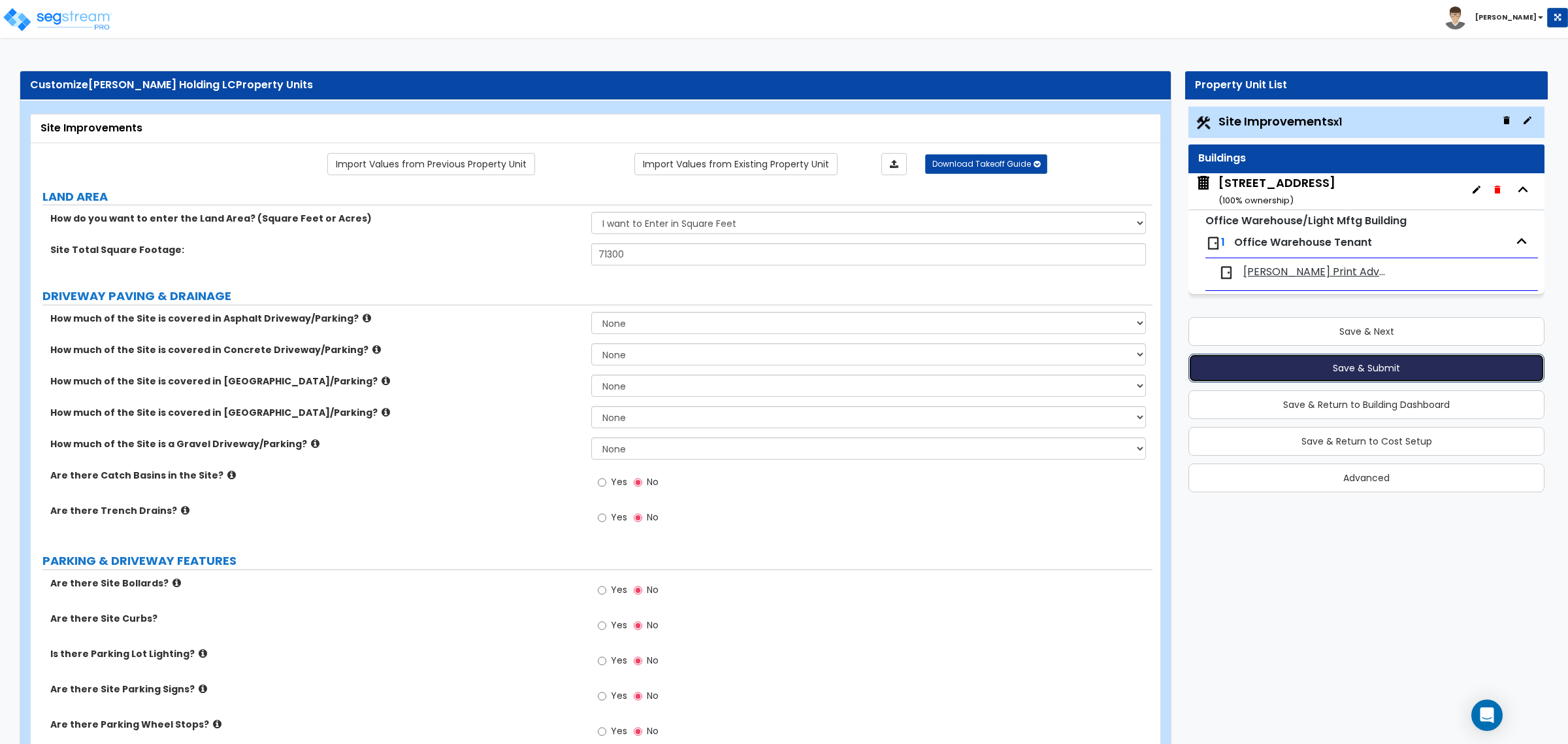
click at [1374, 369] on button "Save & Submit" at bounding box center [1366, 369] width 356 height 29
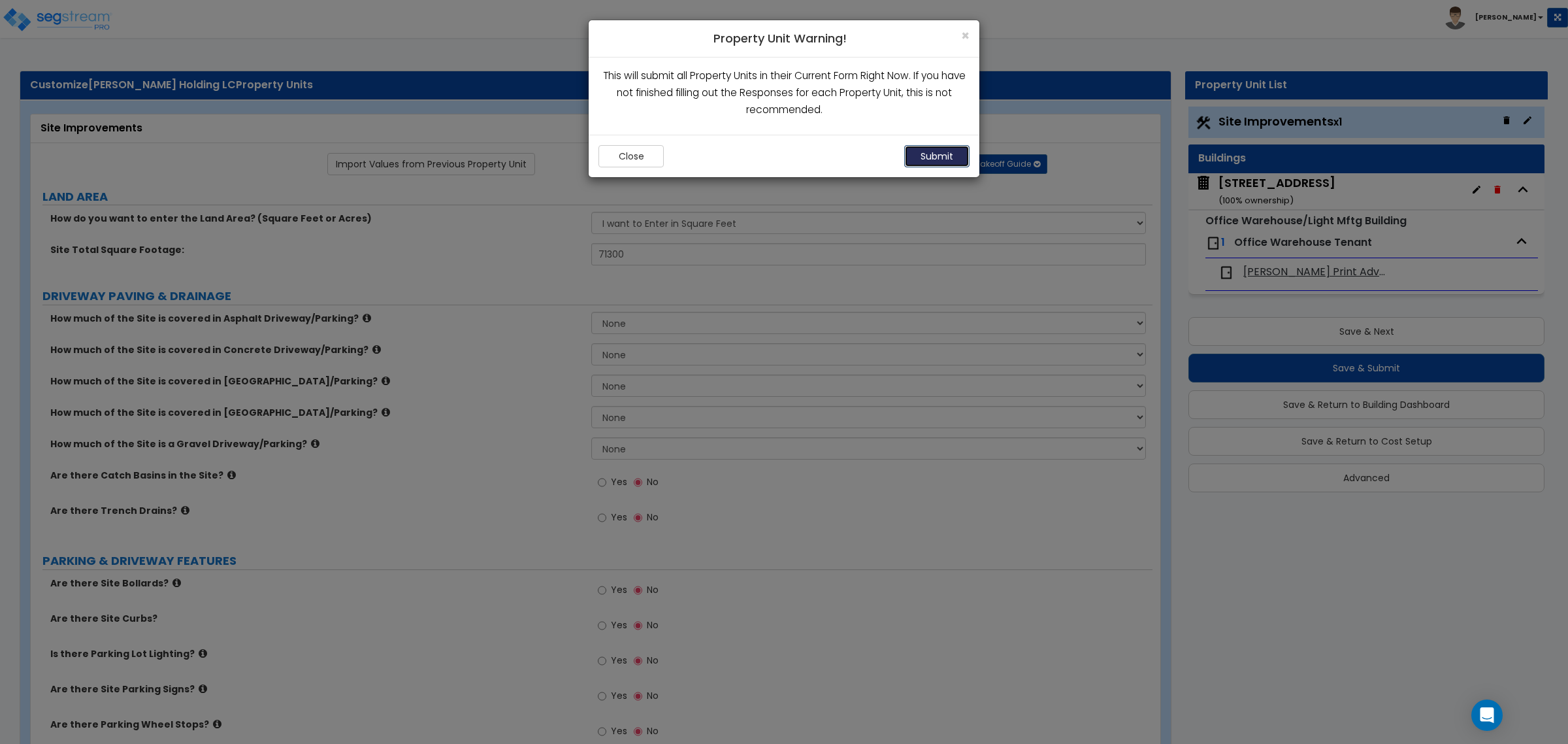
click at [932, 155] on button "Submit" at bounding box center [936, 156] width 65 height 22
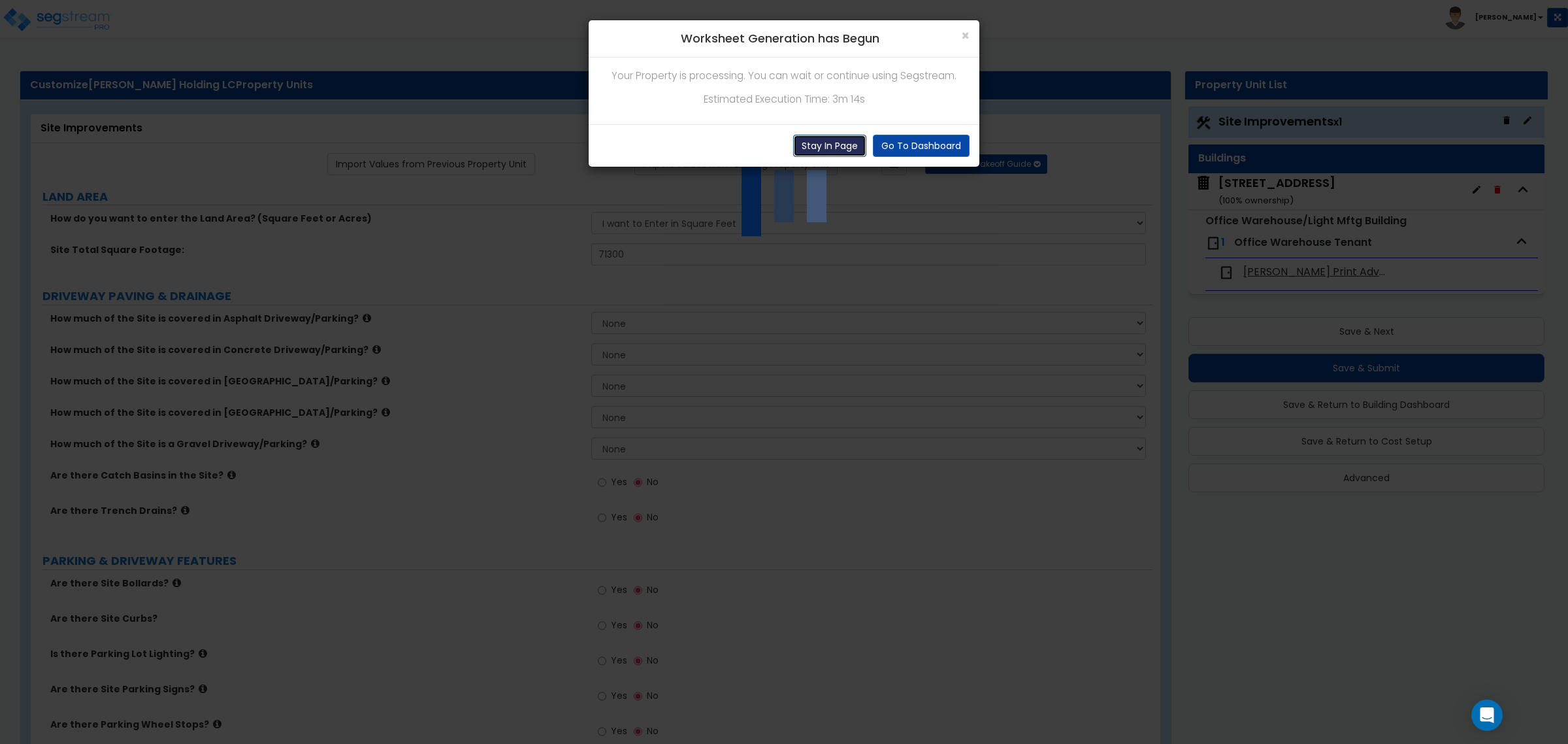
click at [831, 146] on button "Stay In Page" at bounding box center [830, 145] width 73 height 22
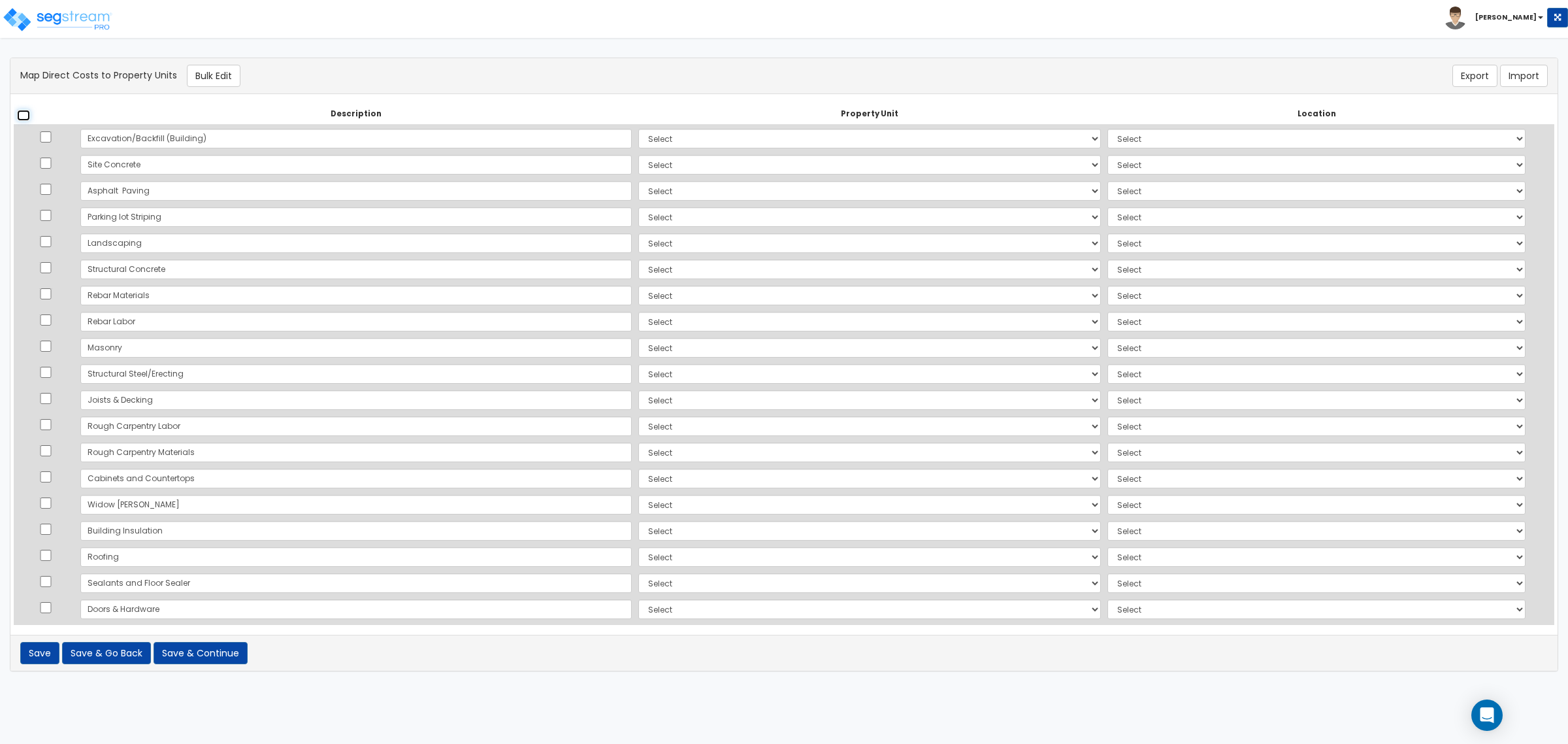
click at [24, 118] on input "checkbox" at bounding box center [23, 115] width 13 height 11
checkbox input "true"
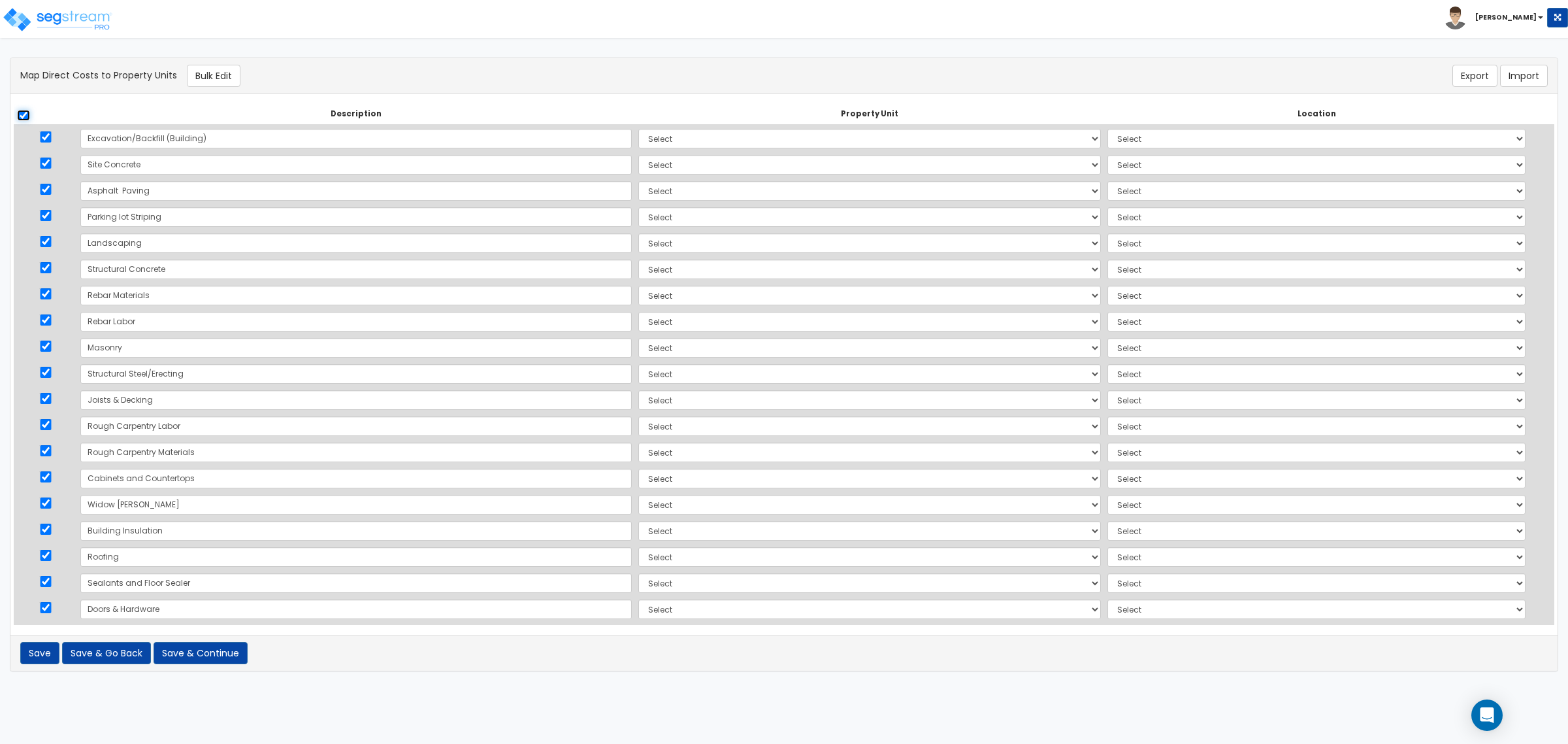
checkbox input "true"
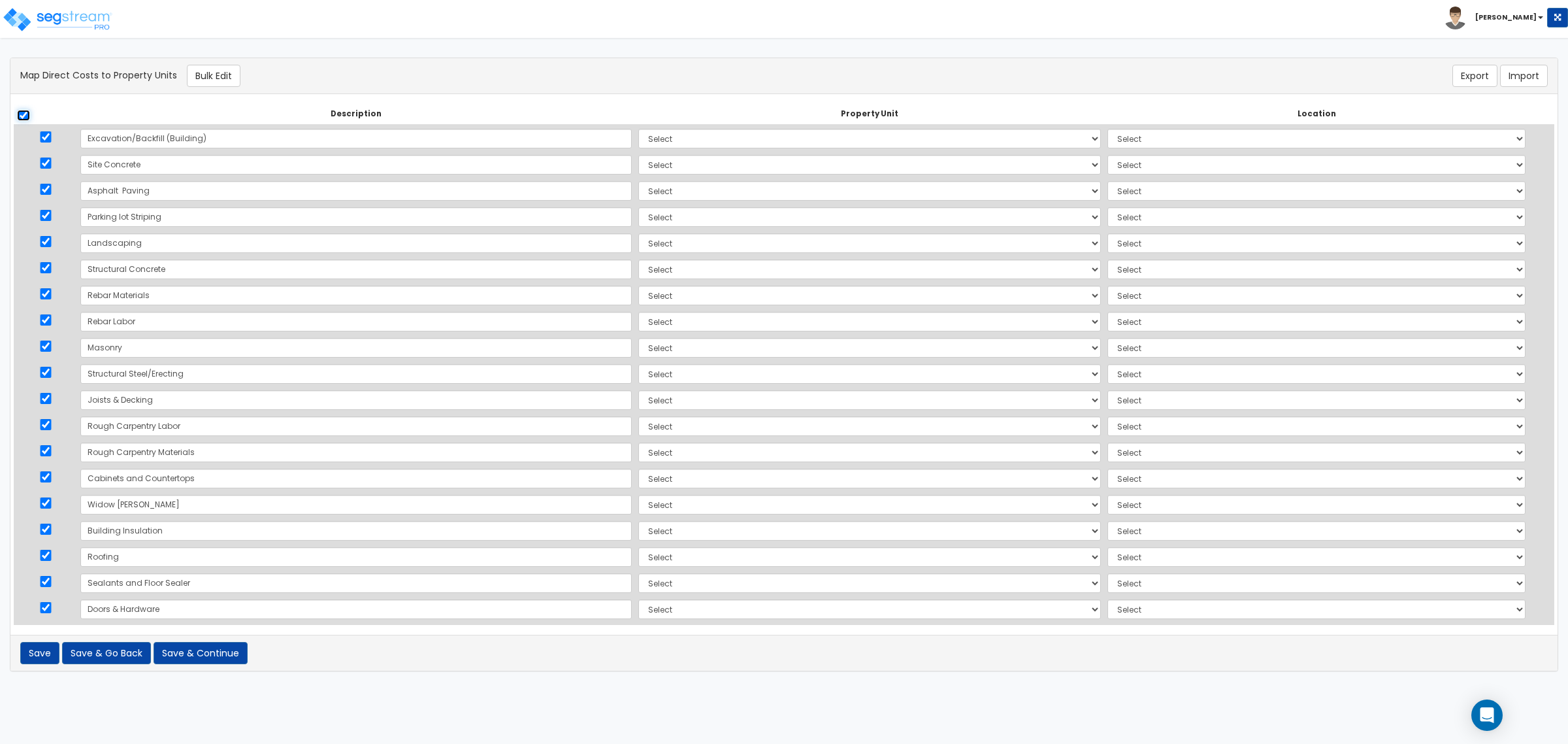
checkbox input "true"
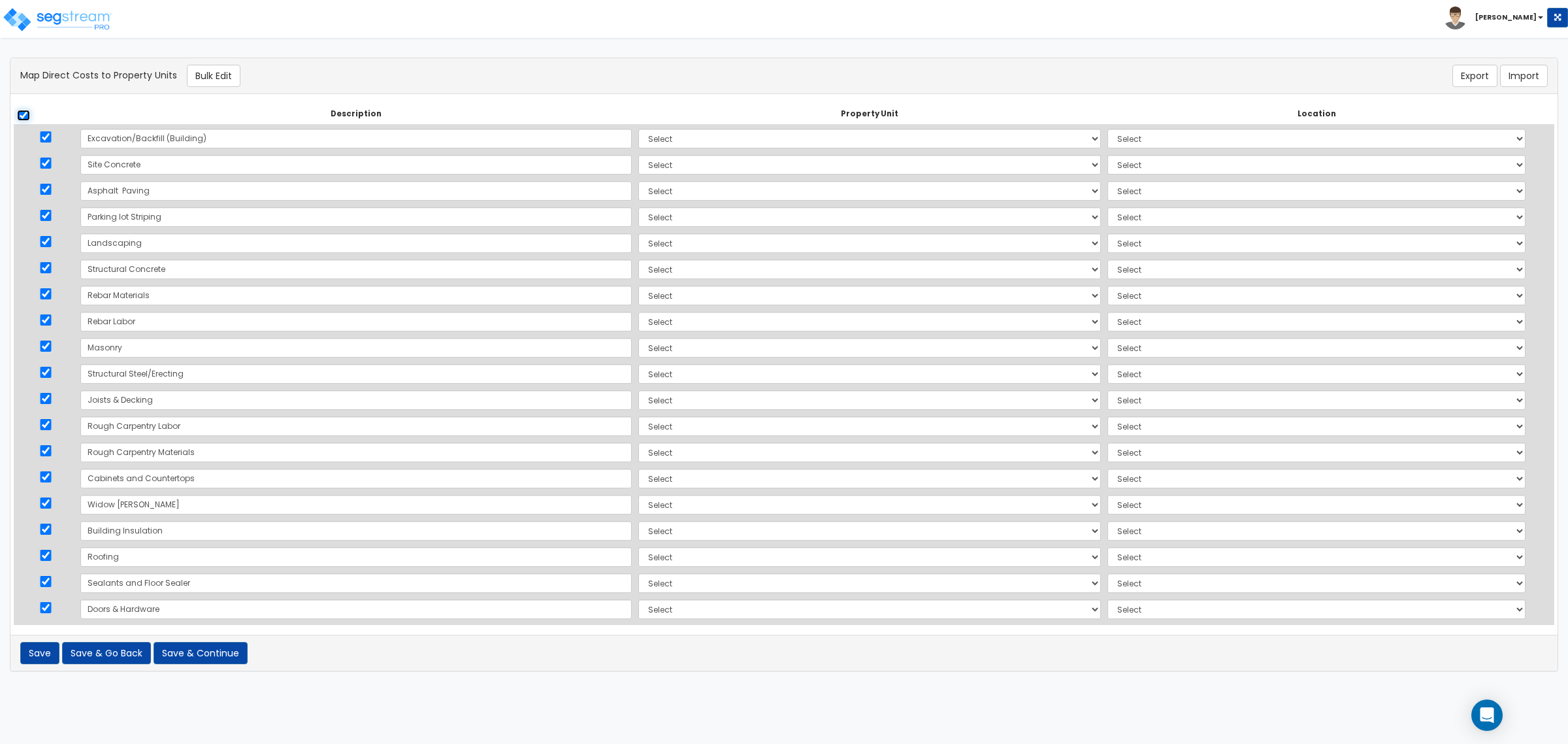
checkbox input "true"
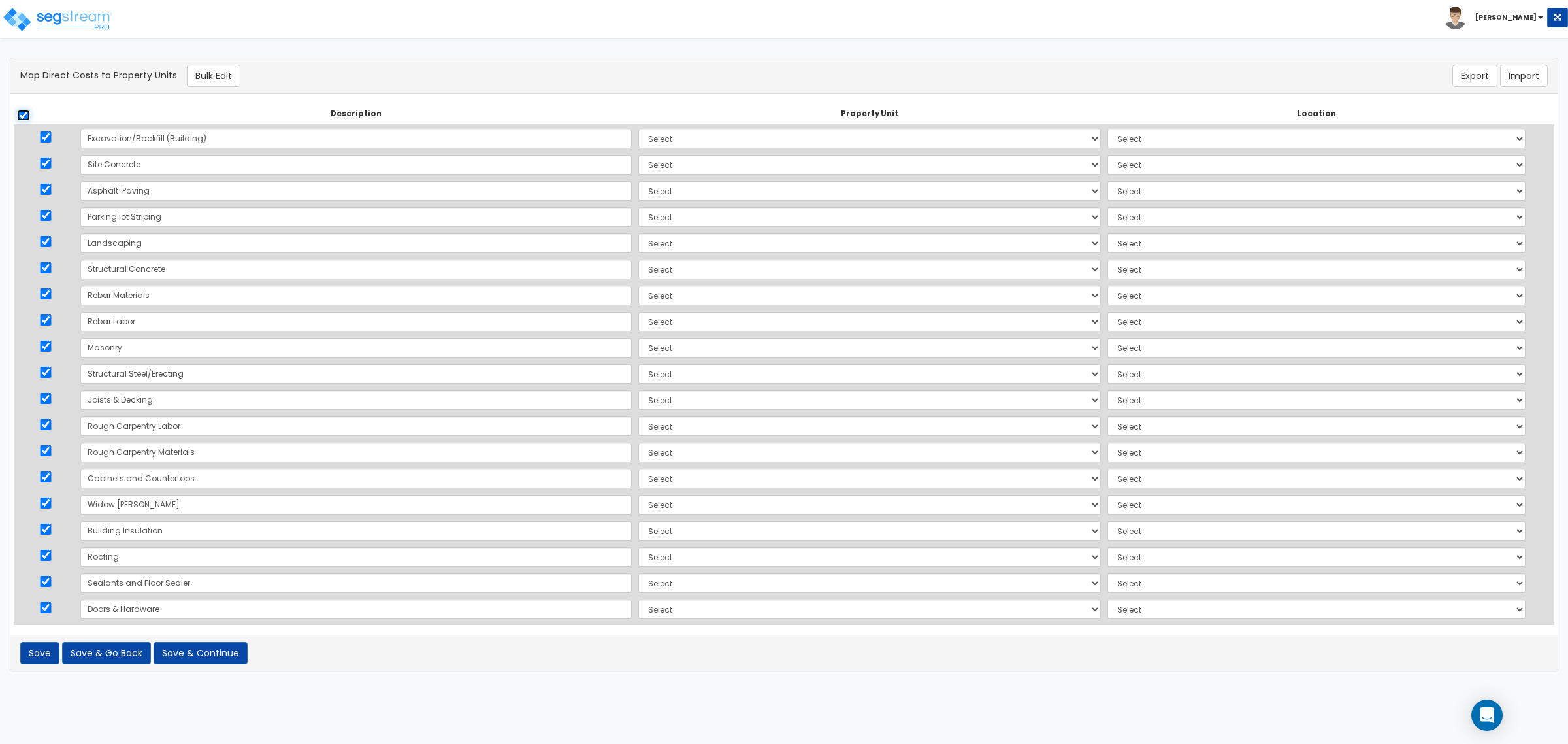
checkbox input "true"
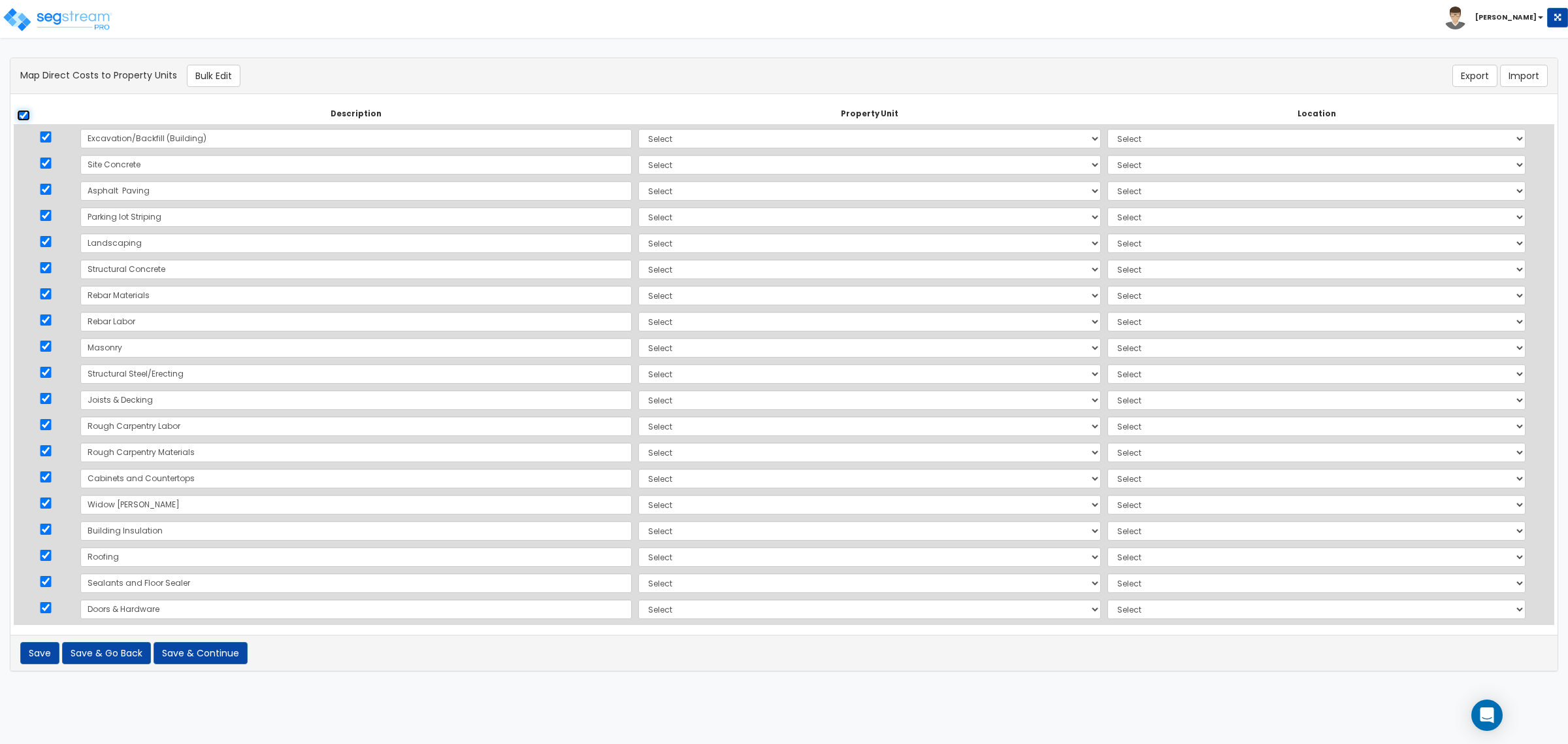
checkbox input "true"
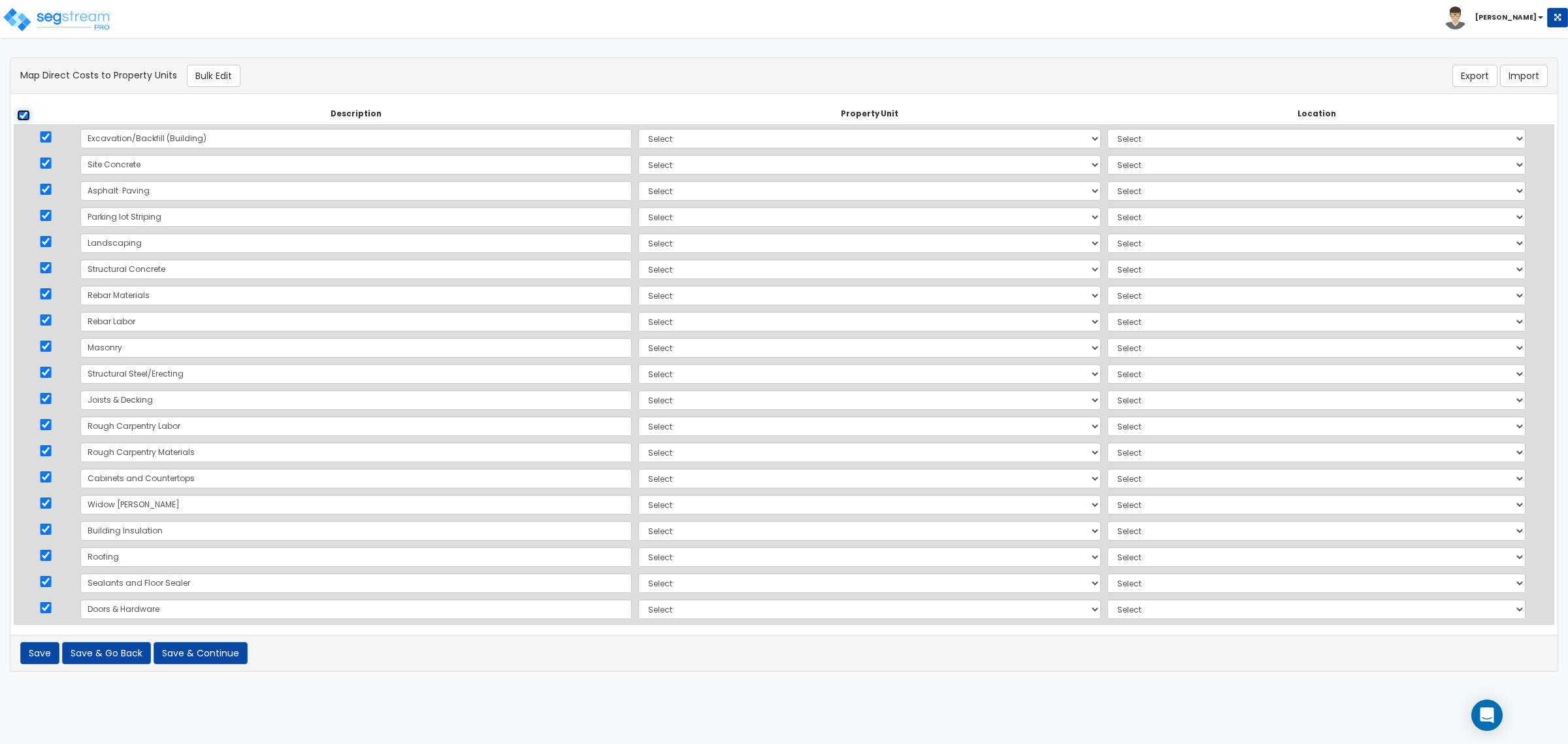
checkbox input "true"
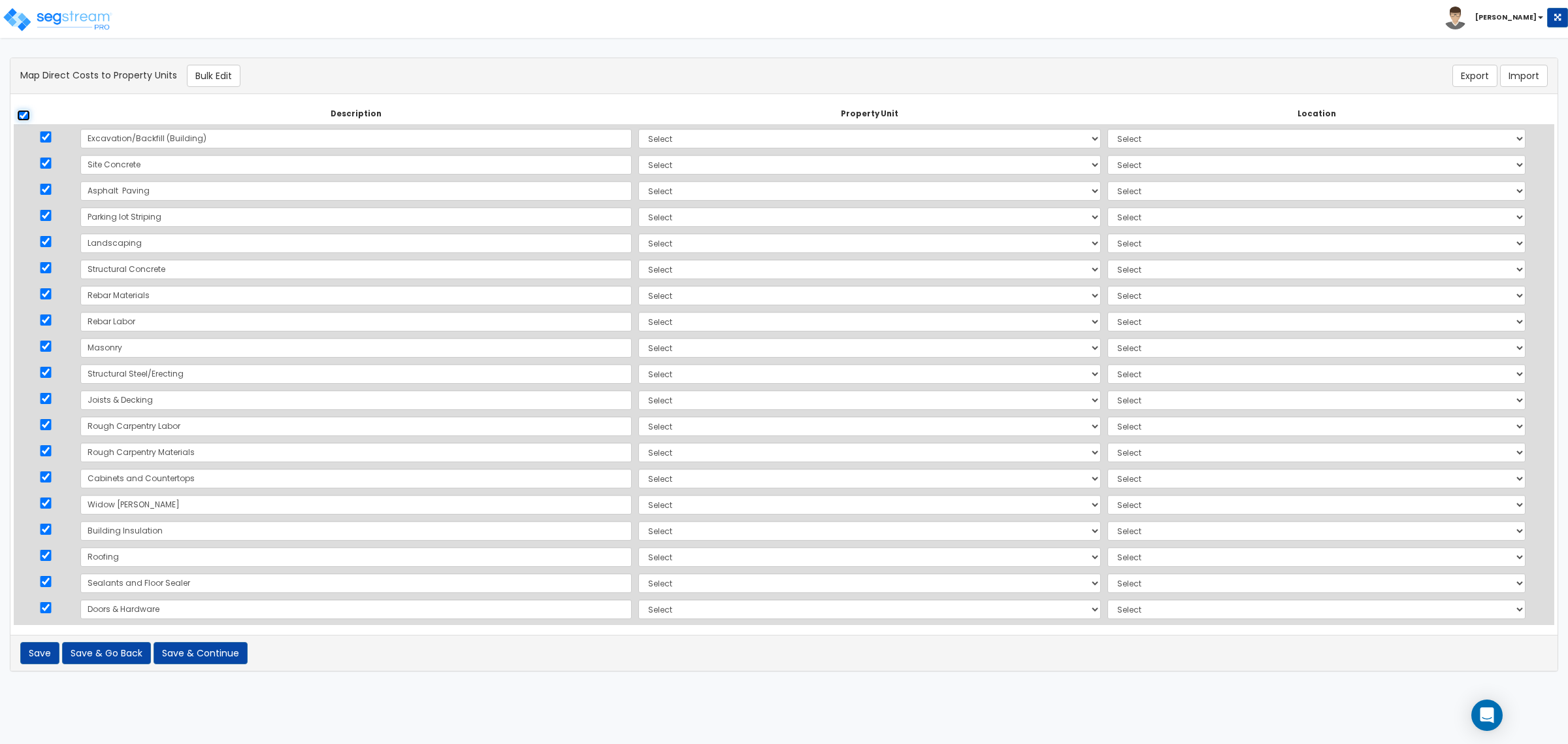
checkbox input "true"
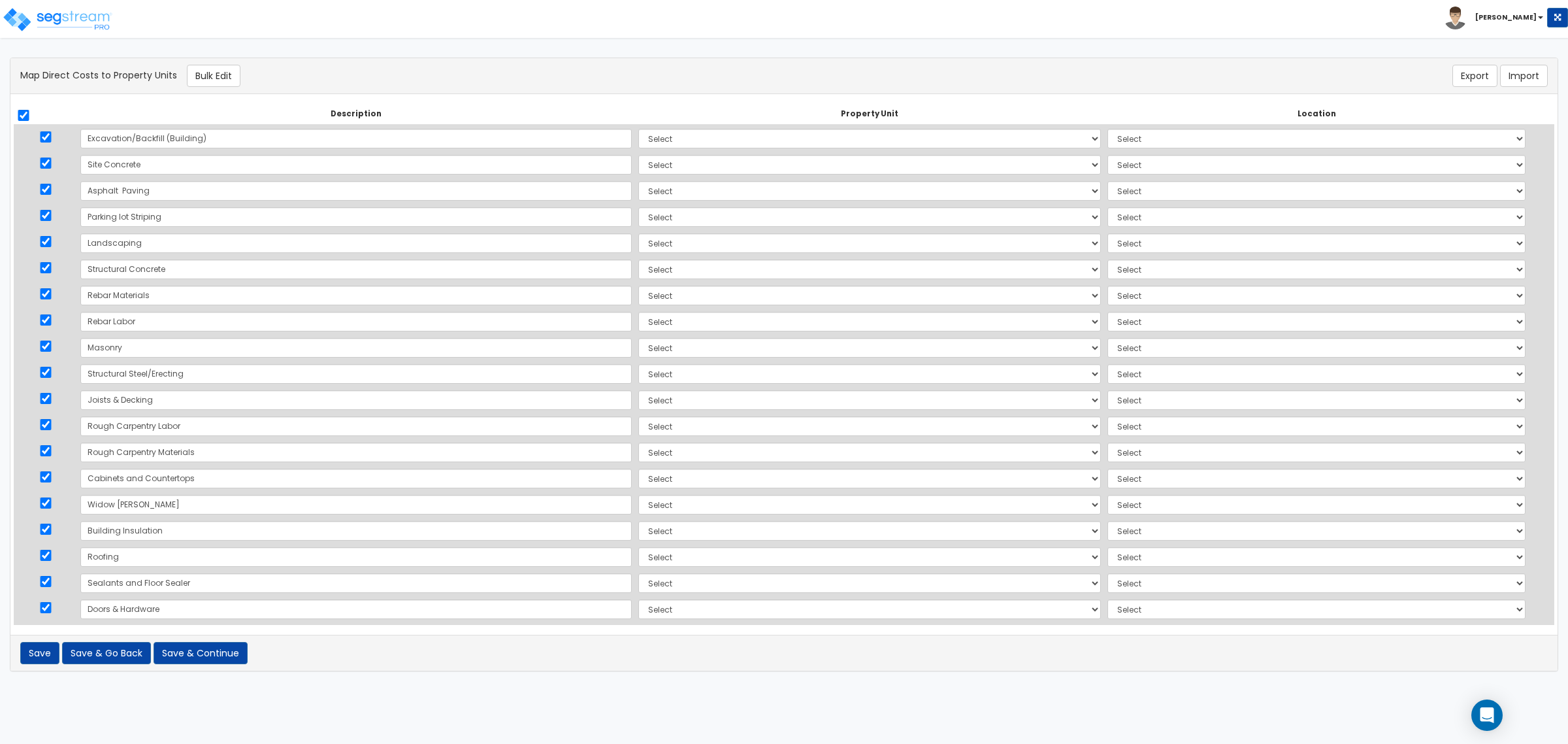
click at [253, 72] on div "Map Direct Costs to Property Units Bulk Edit" at bounding box center [526, 76] width 1032 height 22
click at [224, 76] on button "Bulk Edit" at bounding box center [214, 76] width 53 height 22
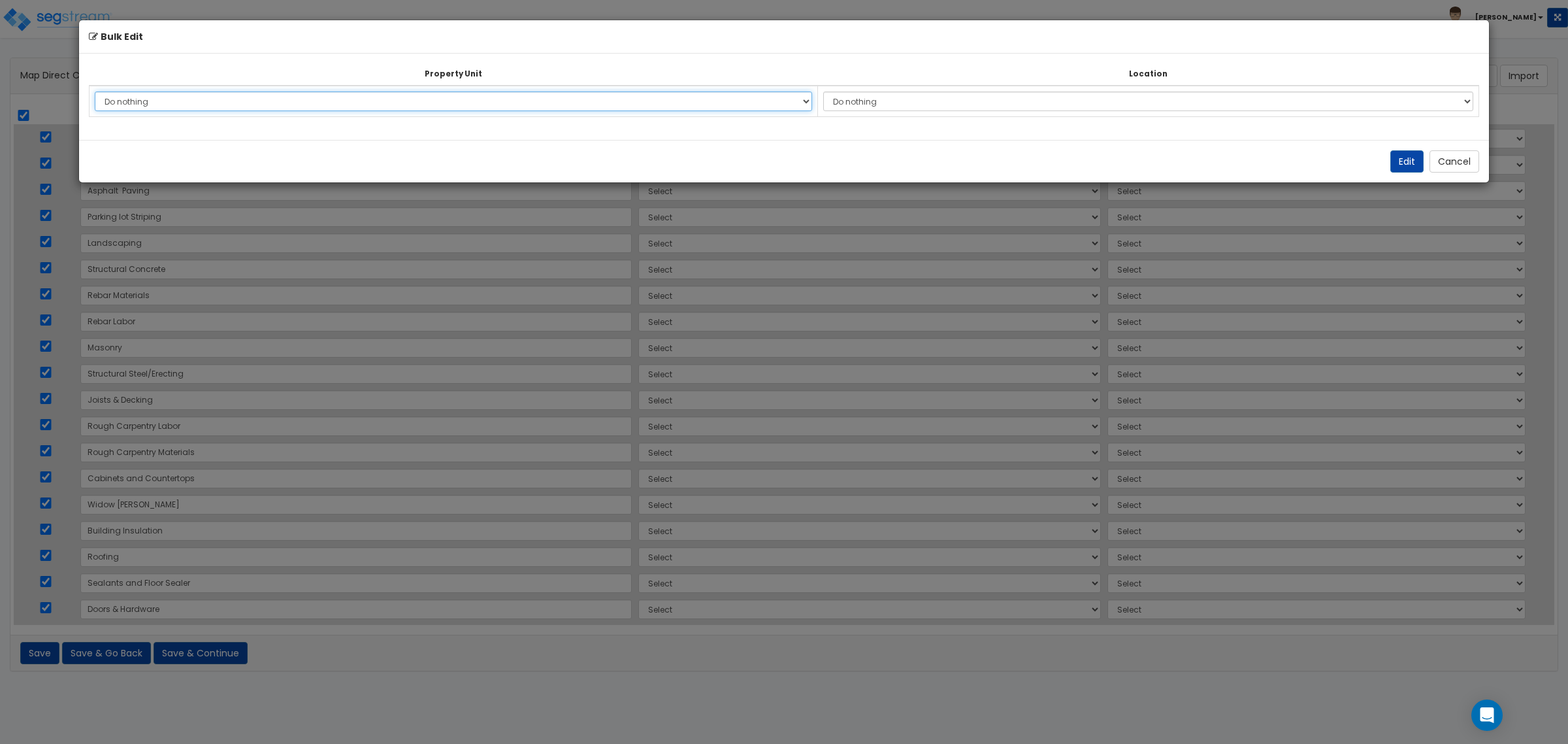
click at [494, 102] on select "Do nothing 245 South 1060 West Site Improvements Add Additional Property Unit" at bounding box center [453, 102] width 718 height 20
select select "168246"
click at [95, 92] on select "Do nothing 245 South 1060 West Site Improvements Add Additional Property Unit" at bounding box center [453, 102] width 718 height 20
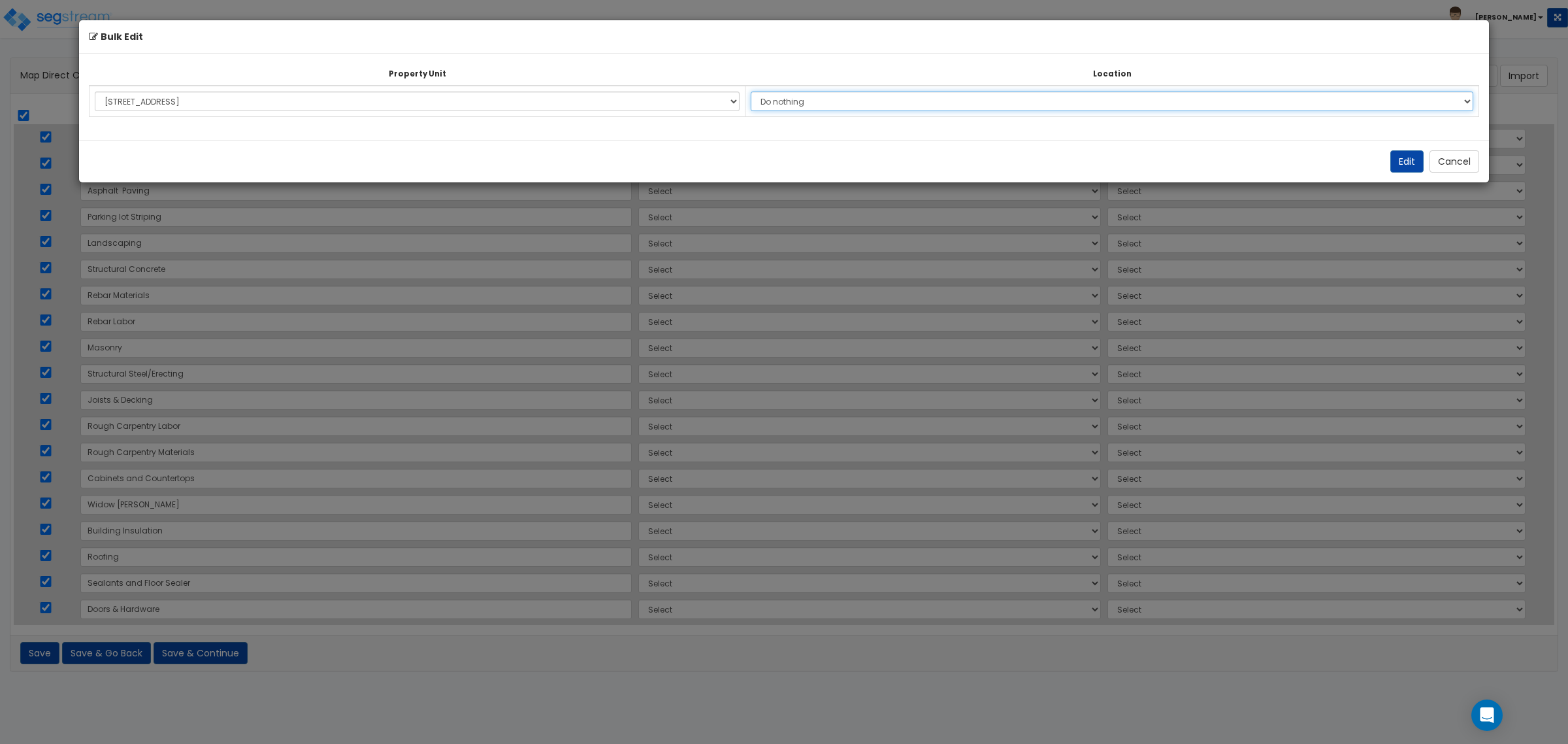
click at [847, 102] on select "Do nothing Add Additional Location Building Building Interior Alexander's Print…" at bounding box center [1112, 102] width 723 height 20
select select "6"
click at [789, 92] on select "Do nothing Add Additional Location Building Building Interior Alexander's Print…" at bounding box center [1112, 102] width 723 height 20
click at [1402, 161] on button "Edit" at bounding box center [1407, 161] width 34 height 22
select select "168246"
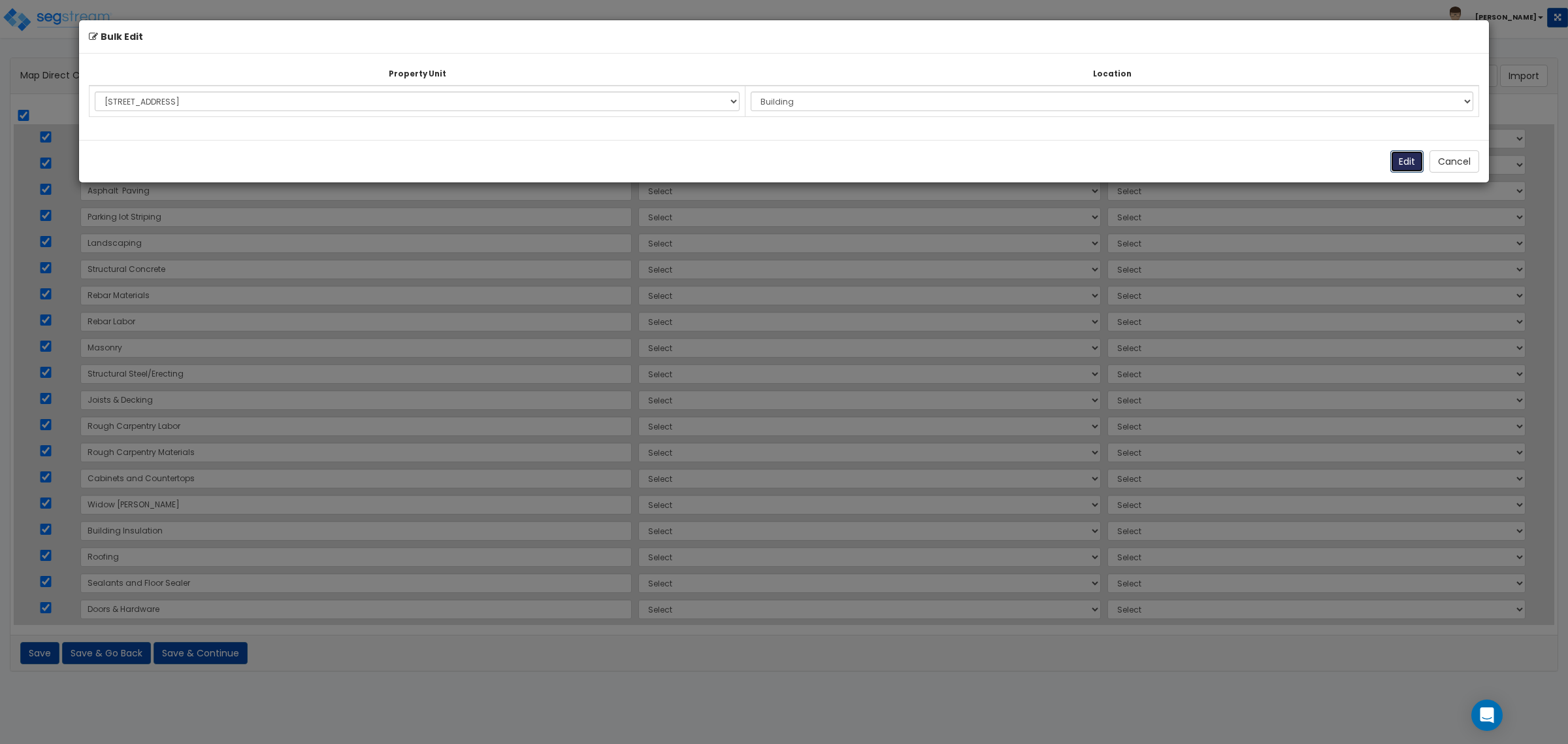
select select "168246"
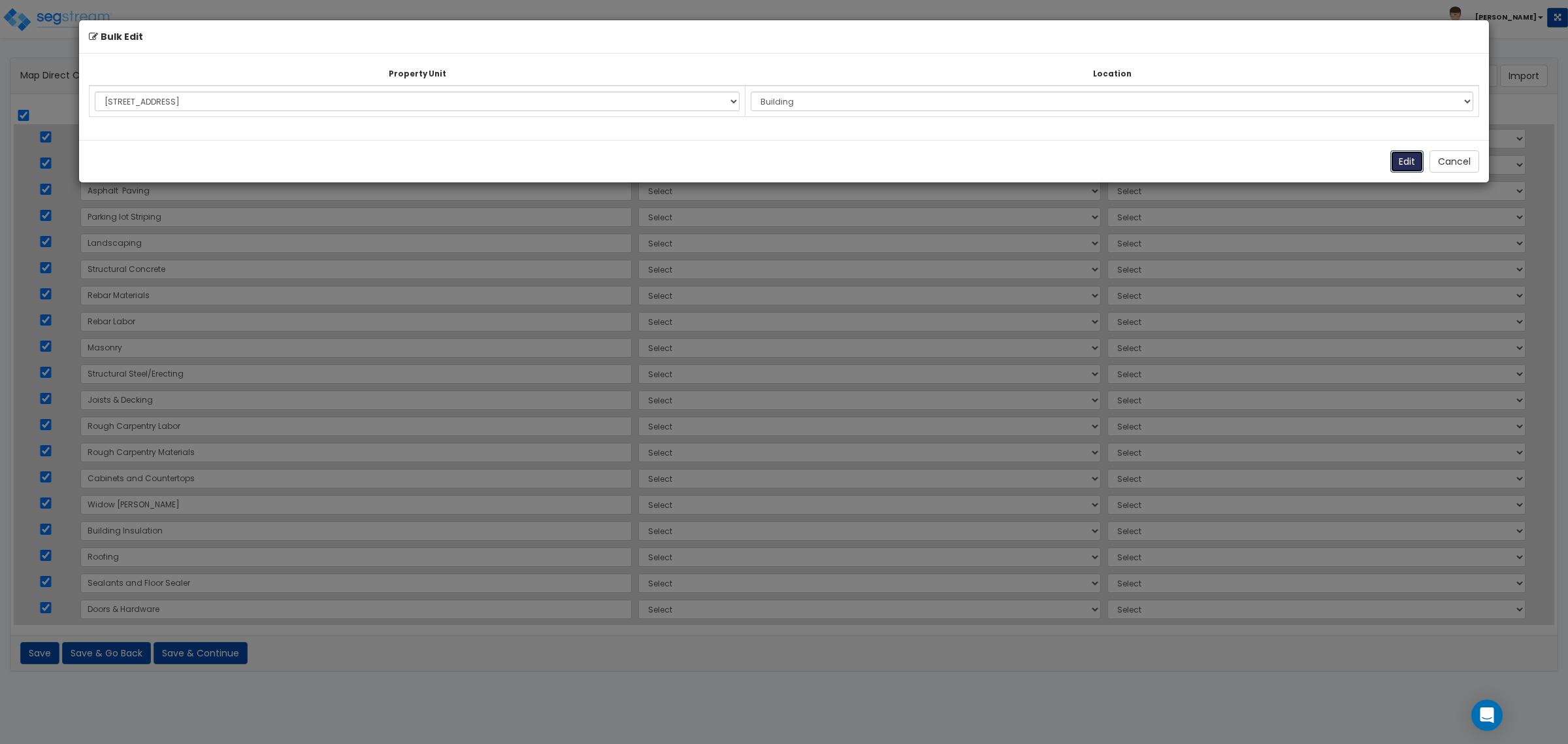
select select "168246"
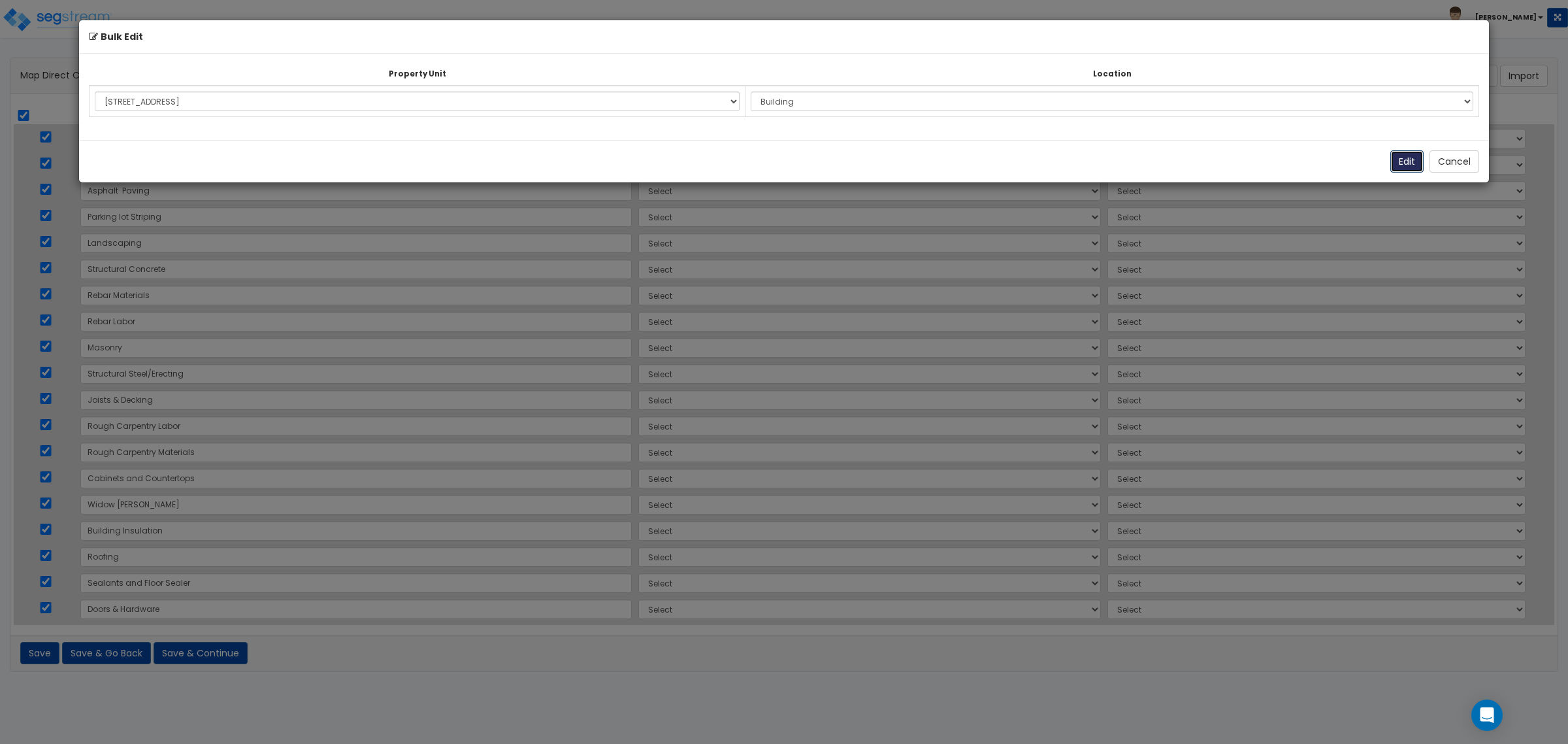
select select "168246"
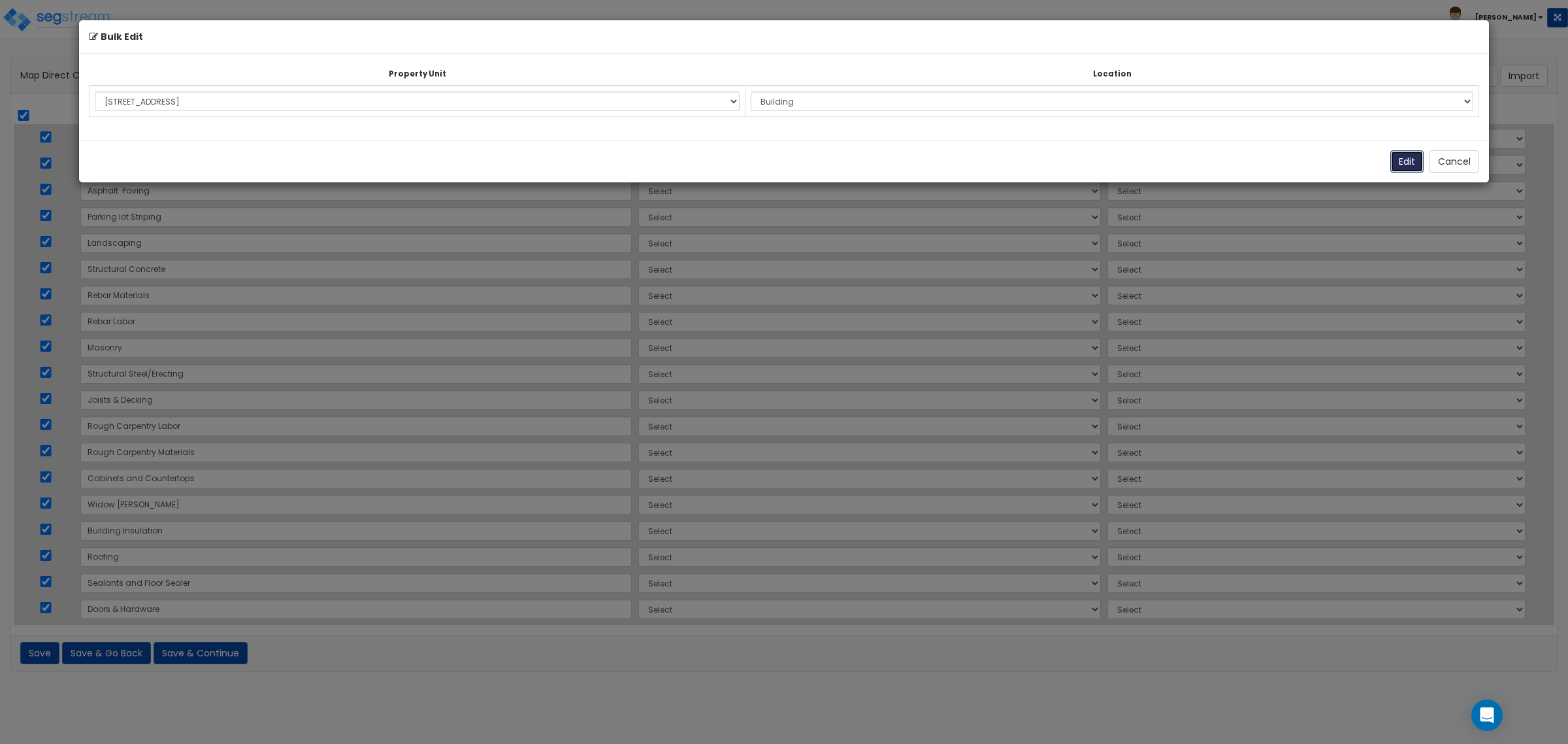
select select "168246"
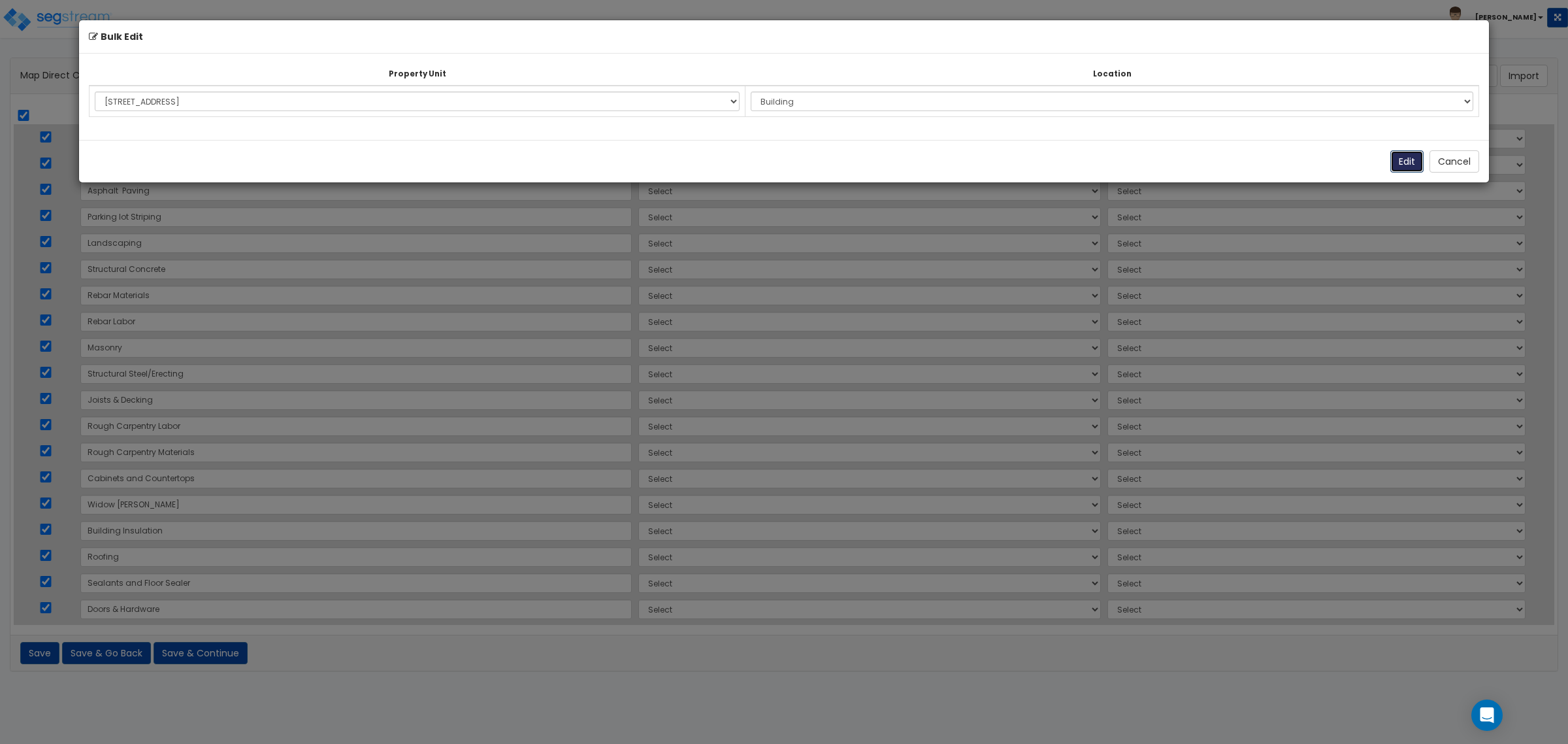
select select "168246"
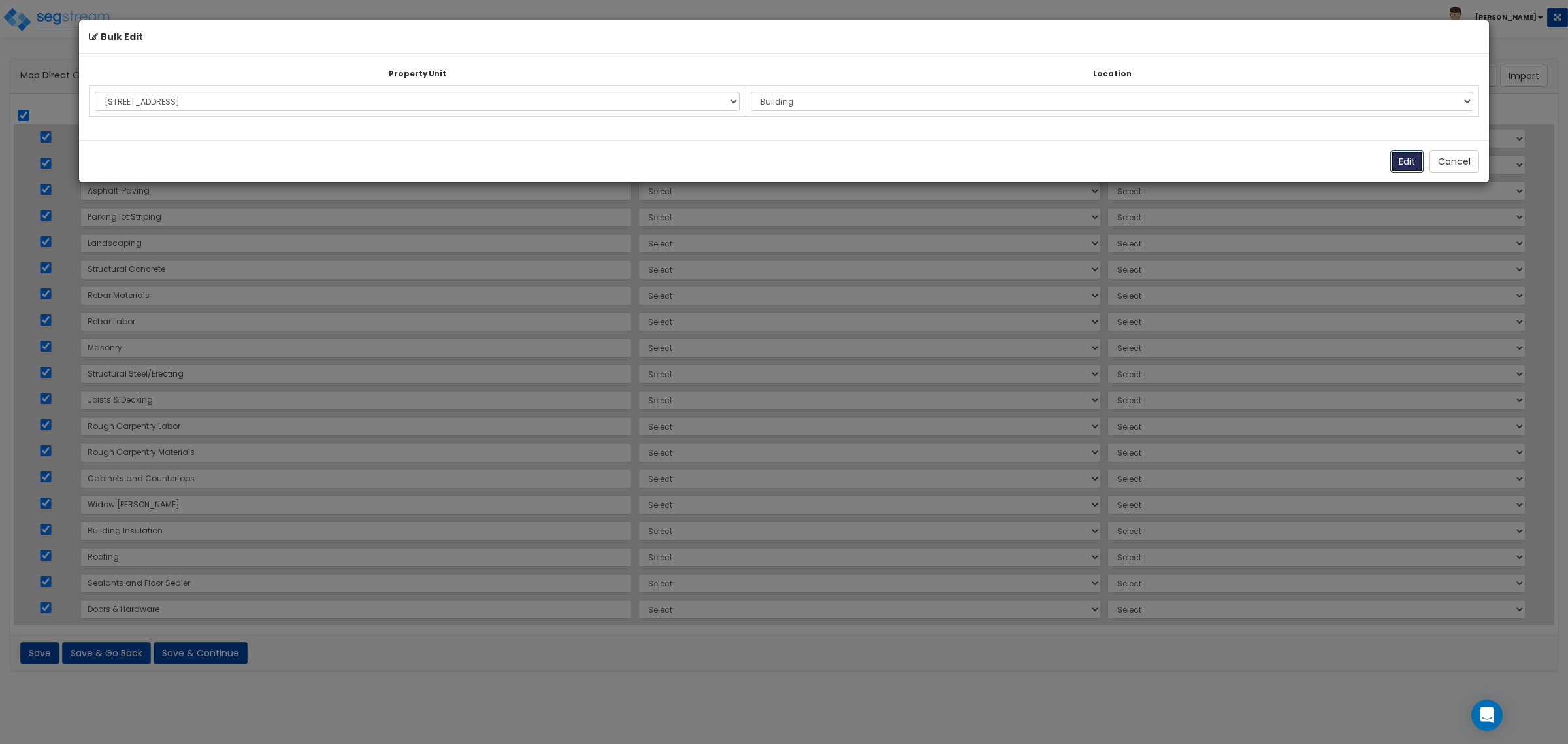
select select "168246"
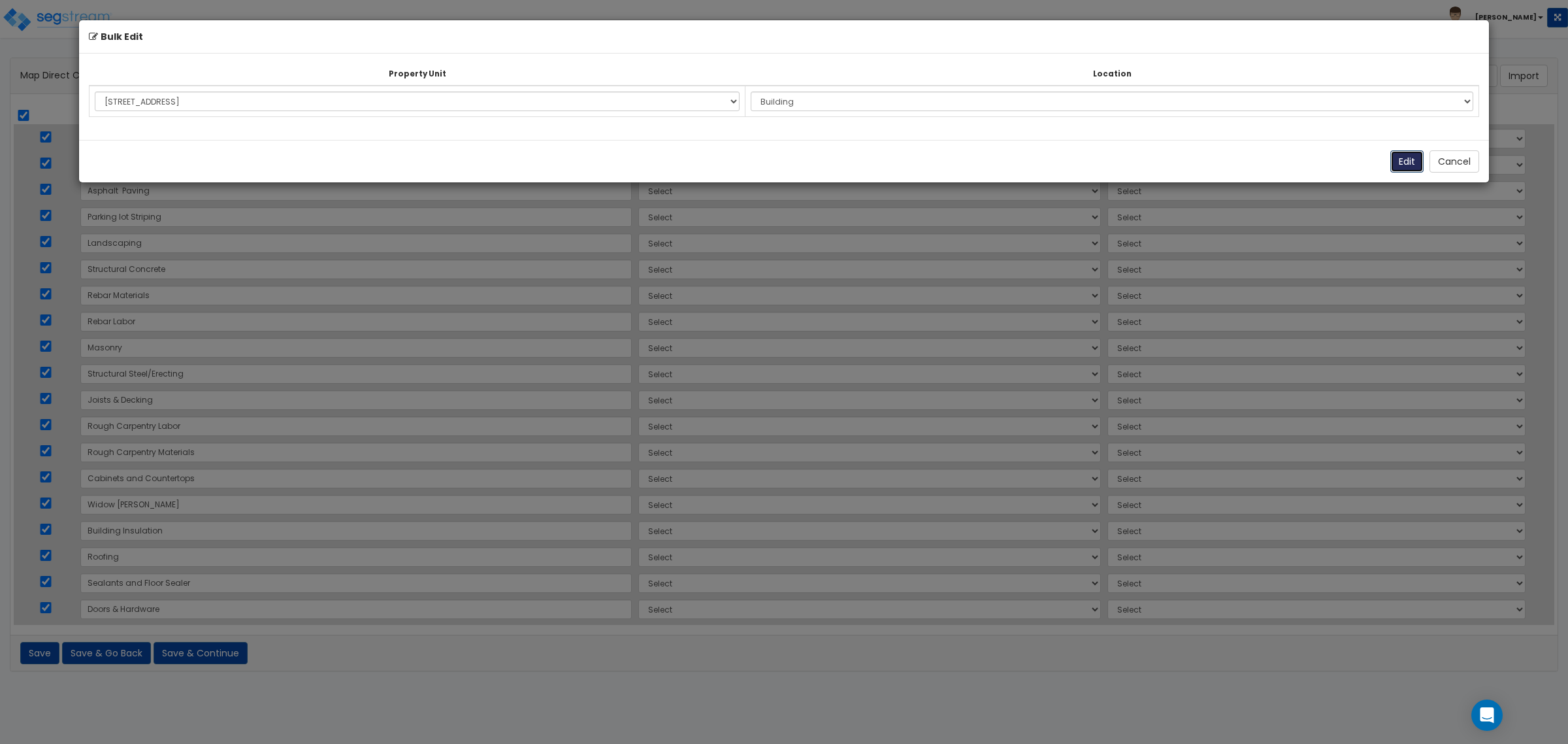
select select "168246"
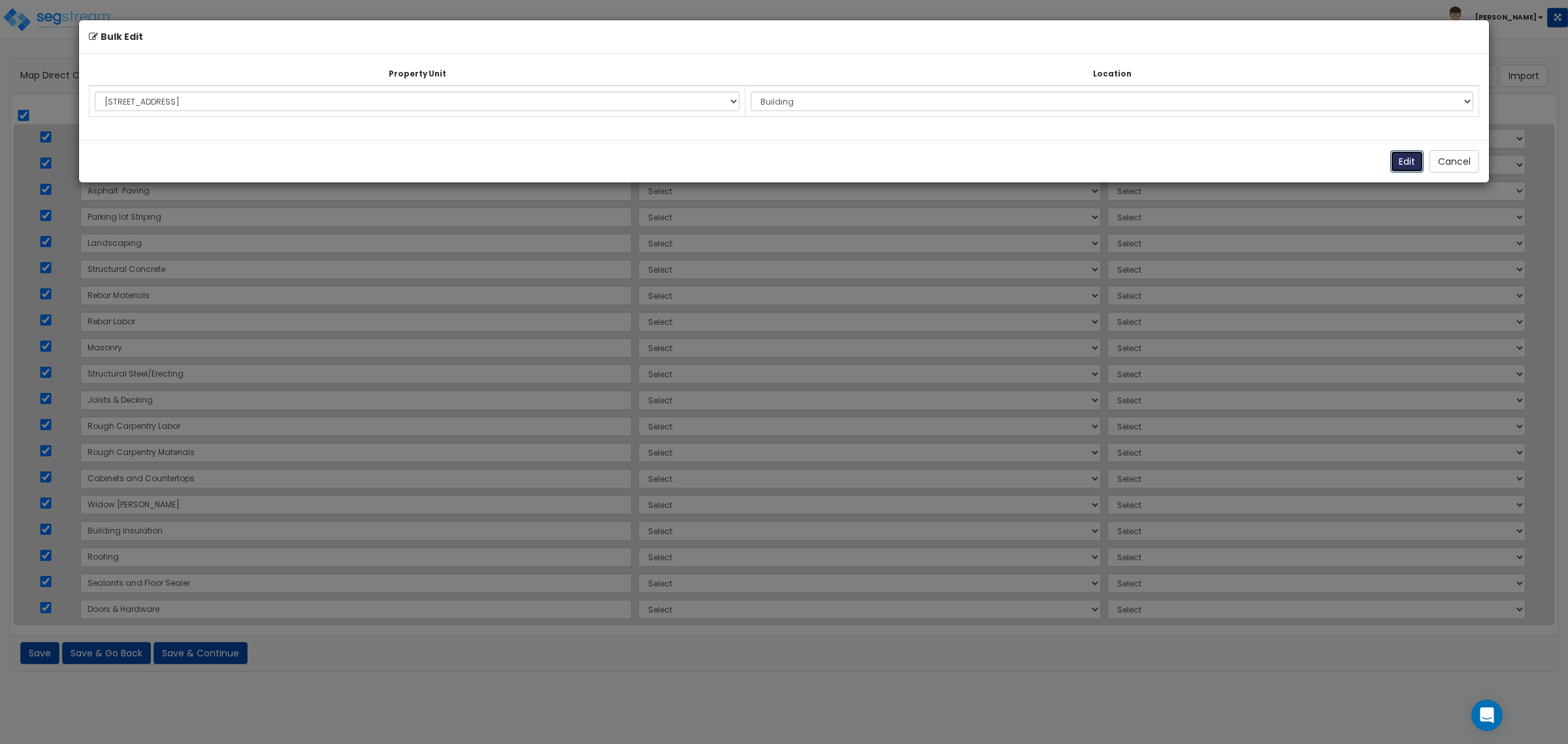
select select "168246"
select select "6"
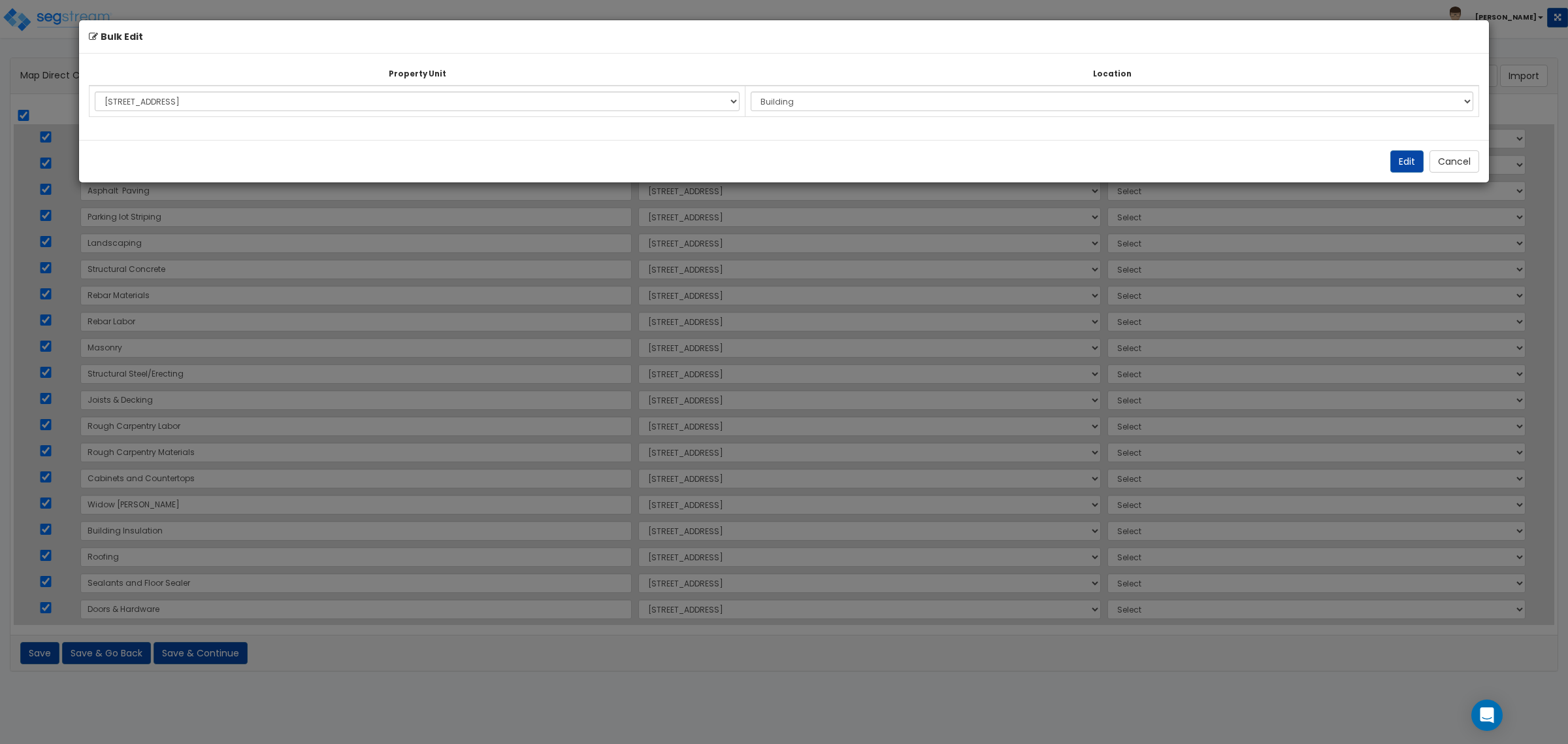
select select "6"
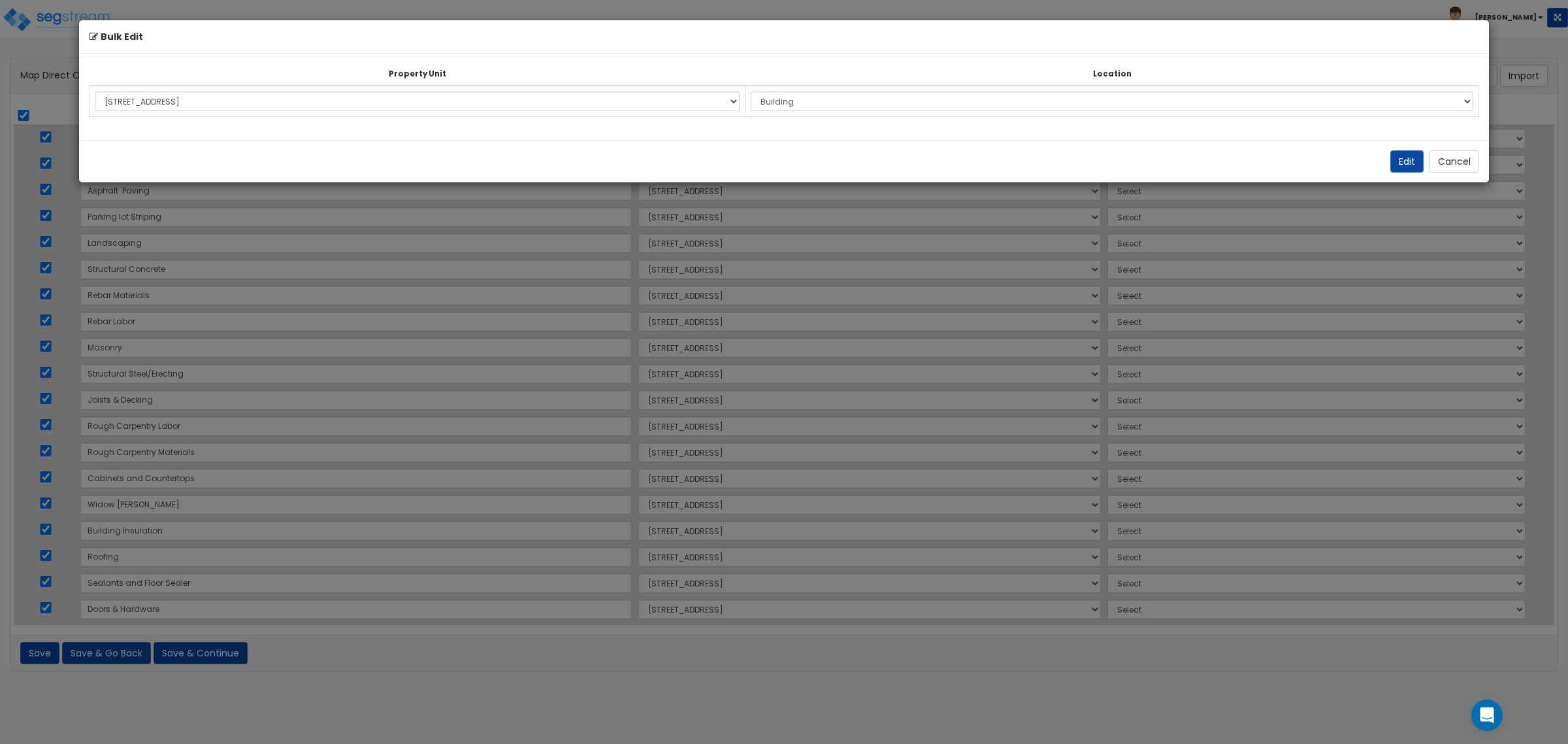
select select "6"
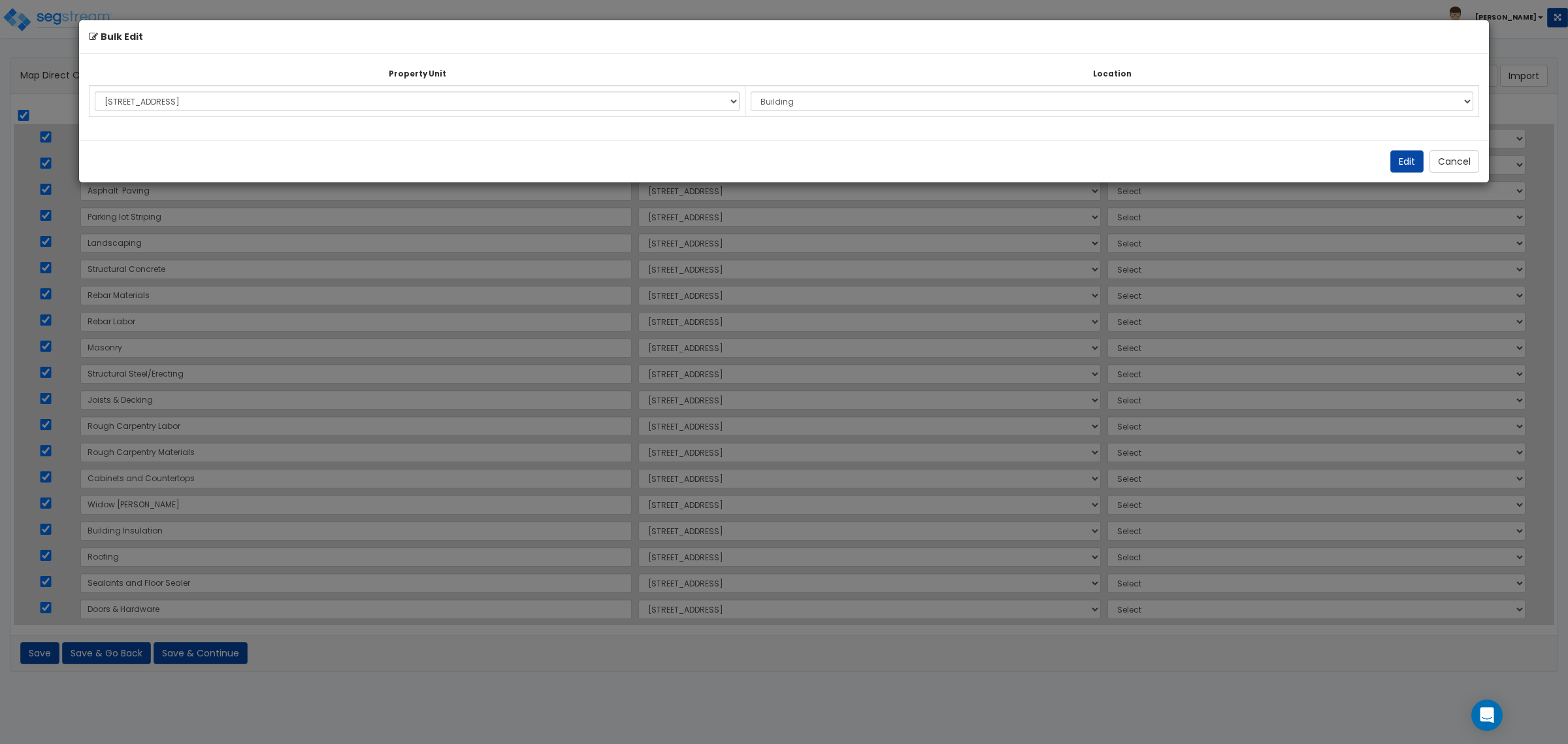
select select "6"
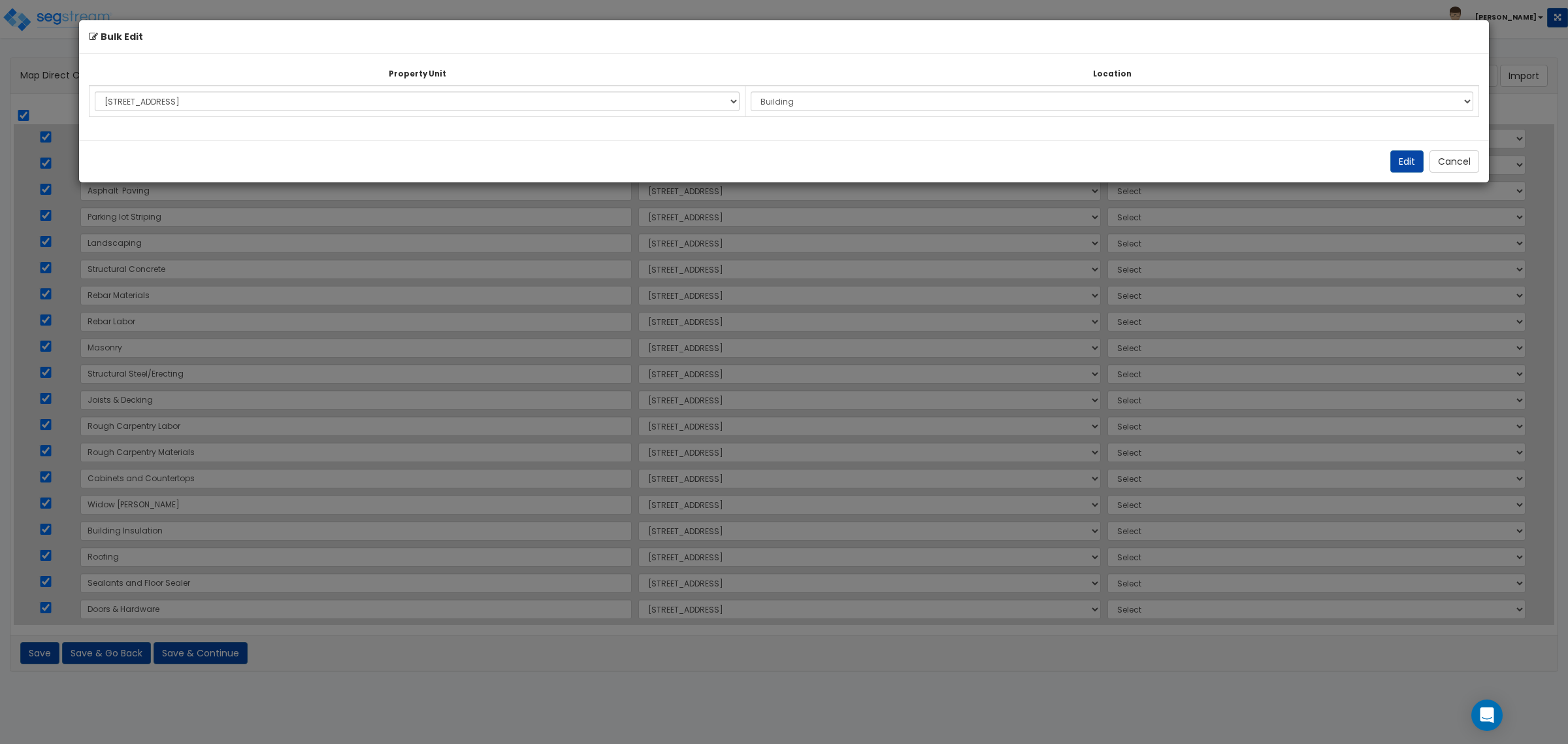
select select "6"
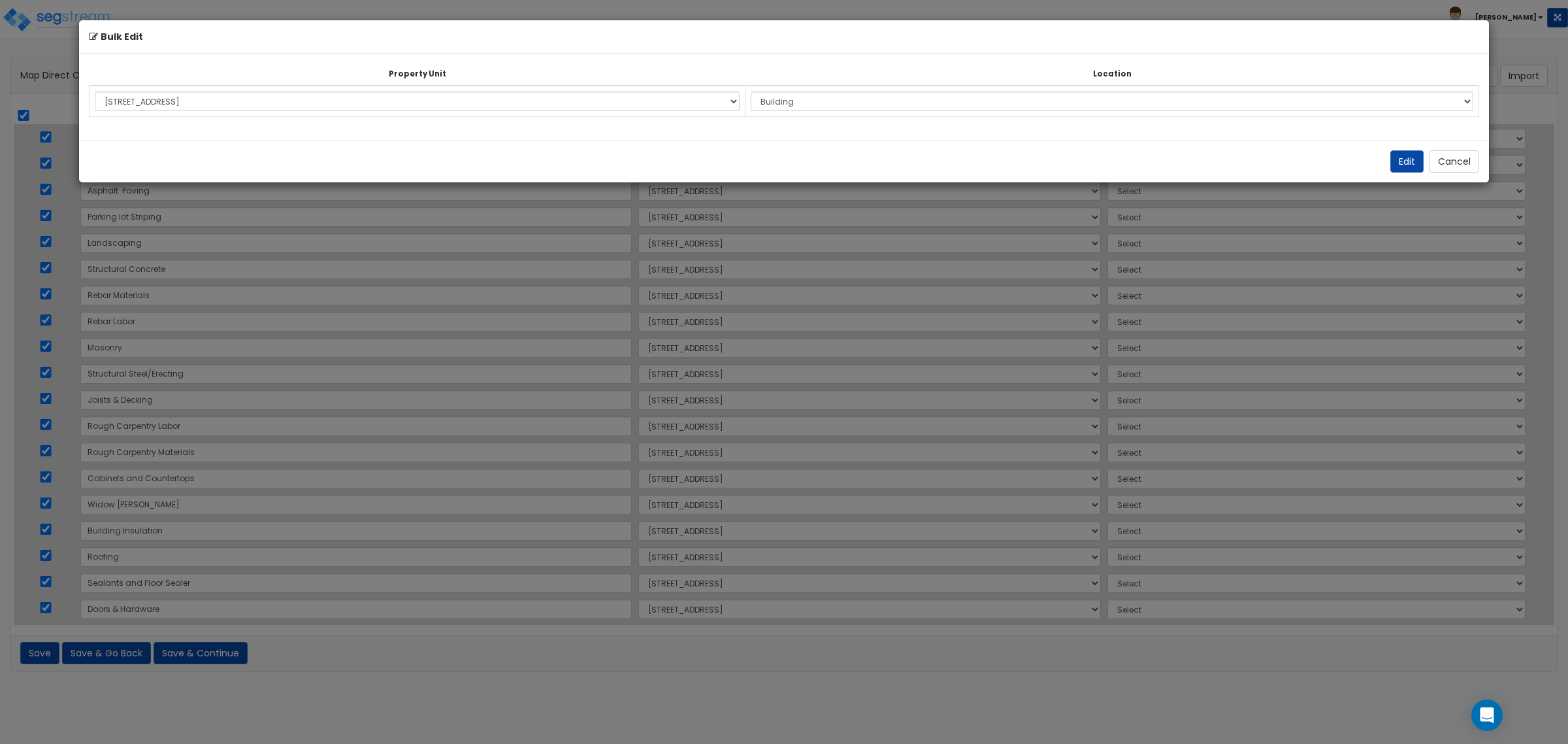
select select "6"
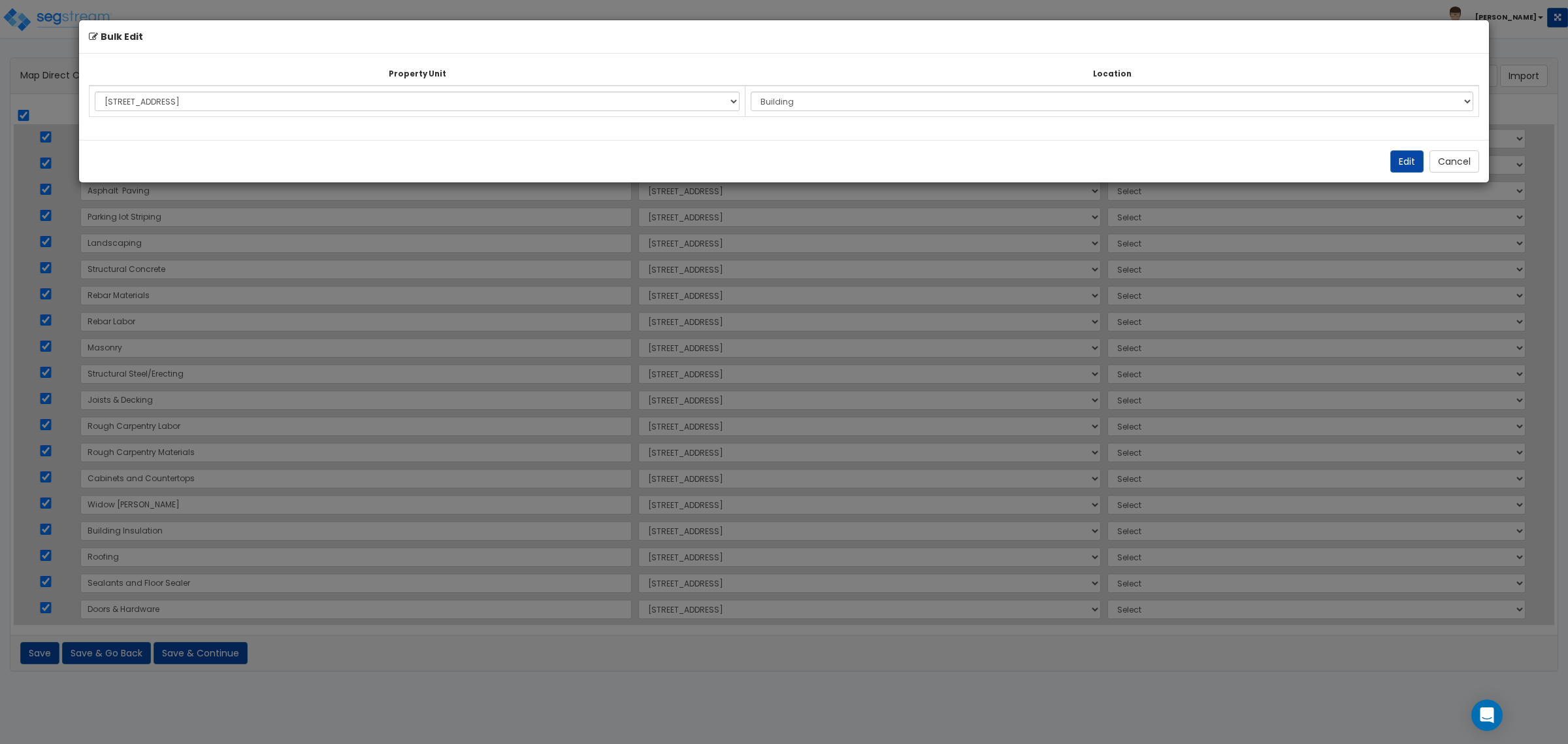
select select "6"
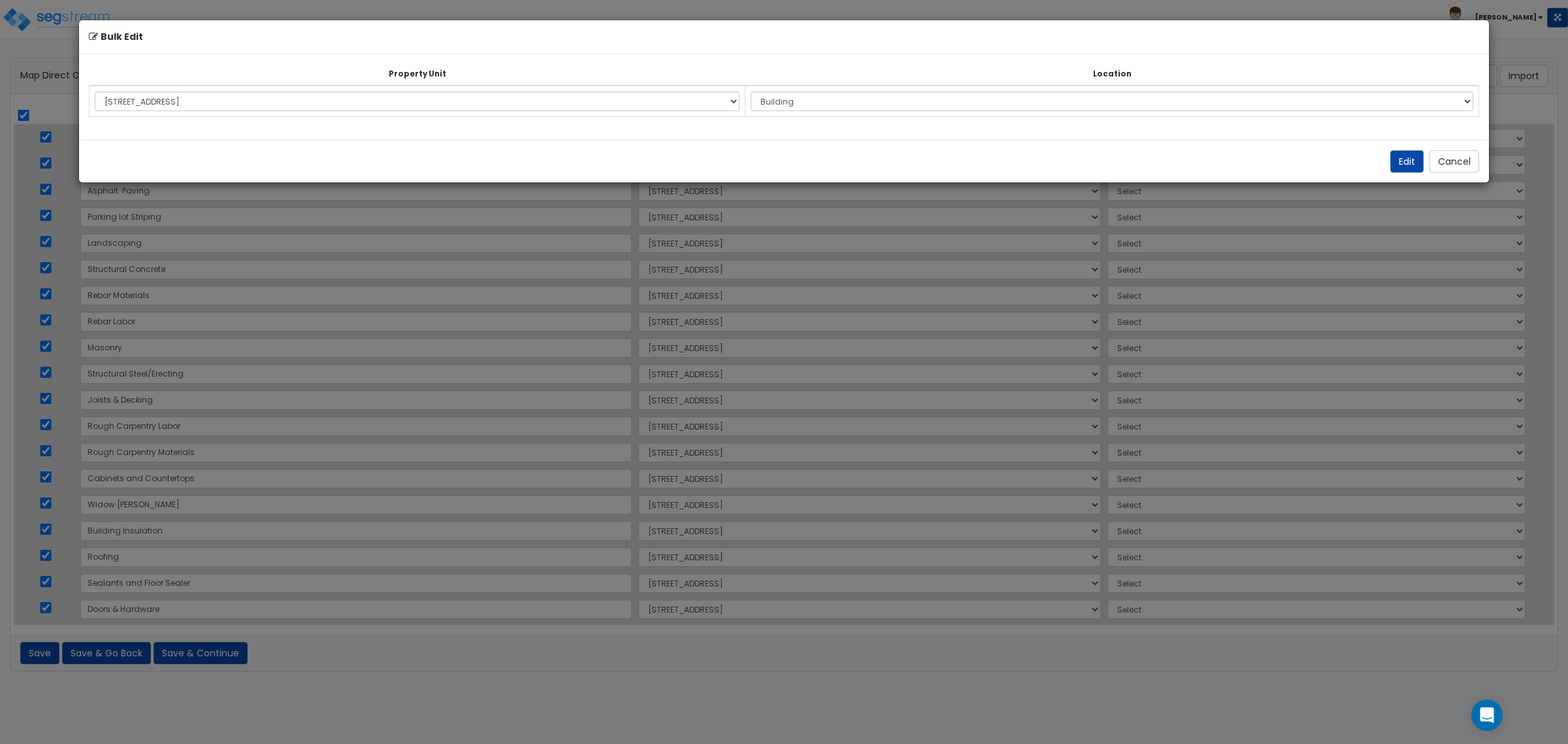
select select "6"
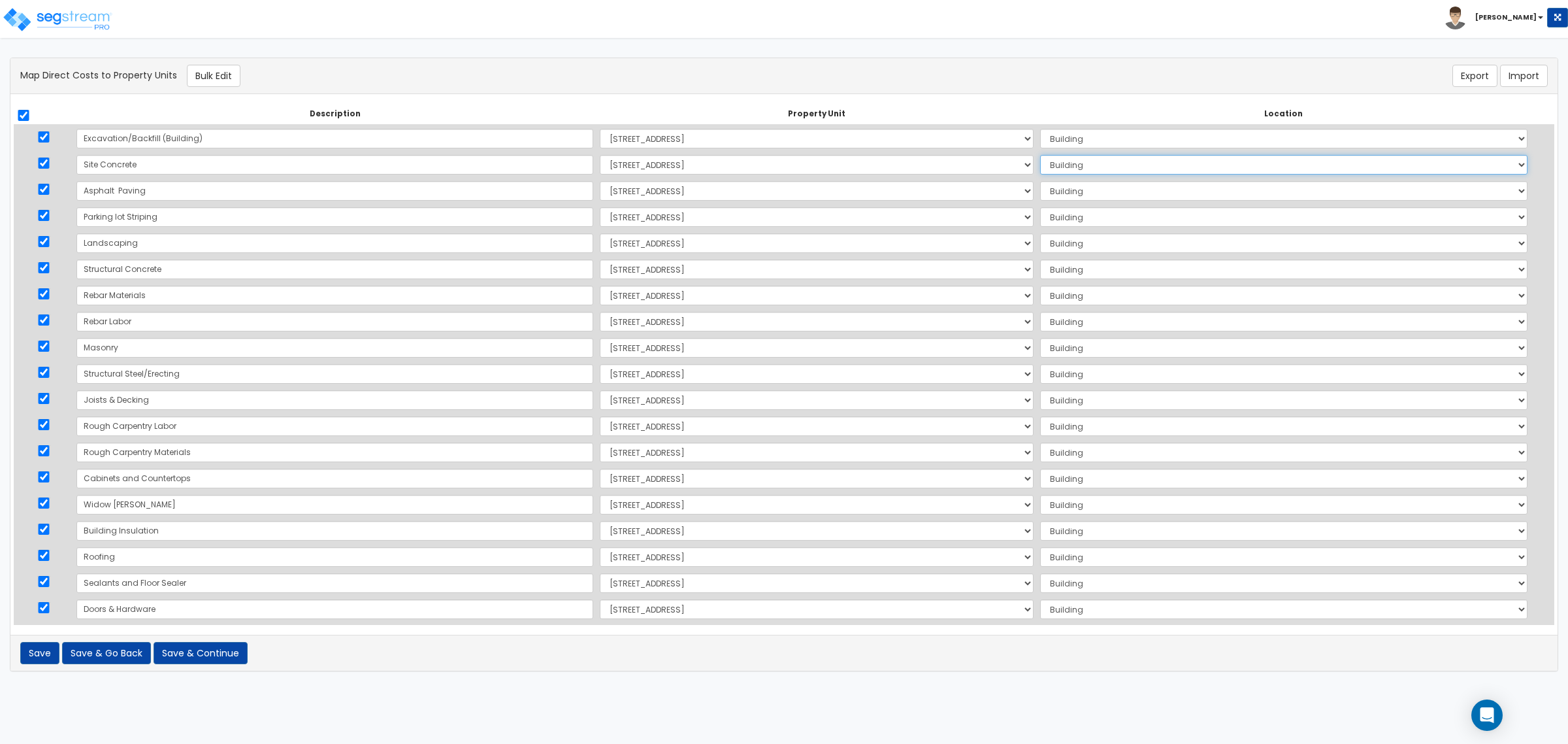
click at [1064, 167] on select "Select Add Additional Location Building Building Interior Alexander's Print Adv…" at bounding box center [1284, 165] width 488 height 20
click at [944, 164] on select "Select 245 South 1060 West Site Improvements Add Additional Property Unit" at bounding box center [817, 165] width 434 height 20
select select "168249"
click at [600, 155] on select "Select 245 South 1060 West Site Improvements Add Additional Property Unit" at bounding box center [817, 165] width 434 height 20
click at [1044, 165] on select "Select Add Additional Location Site Exterior" at bounding box center [1284, 165] width 488 height 20
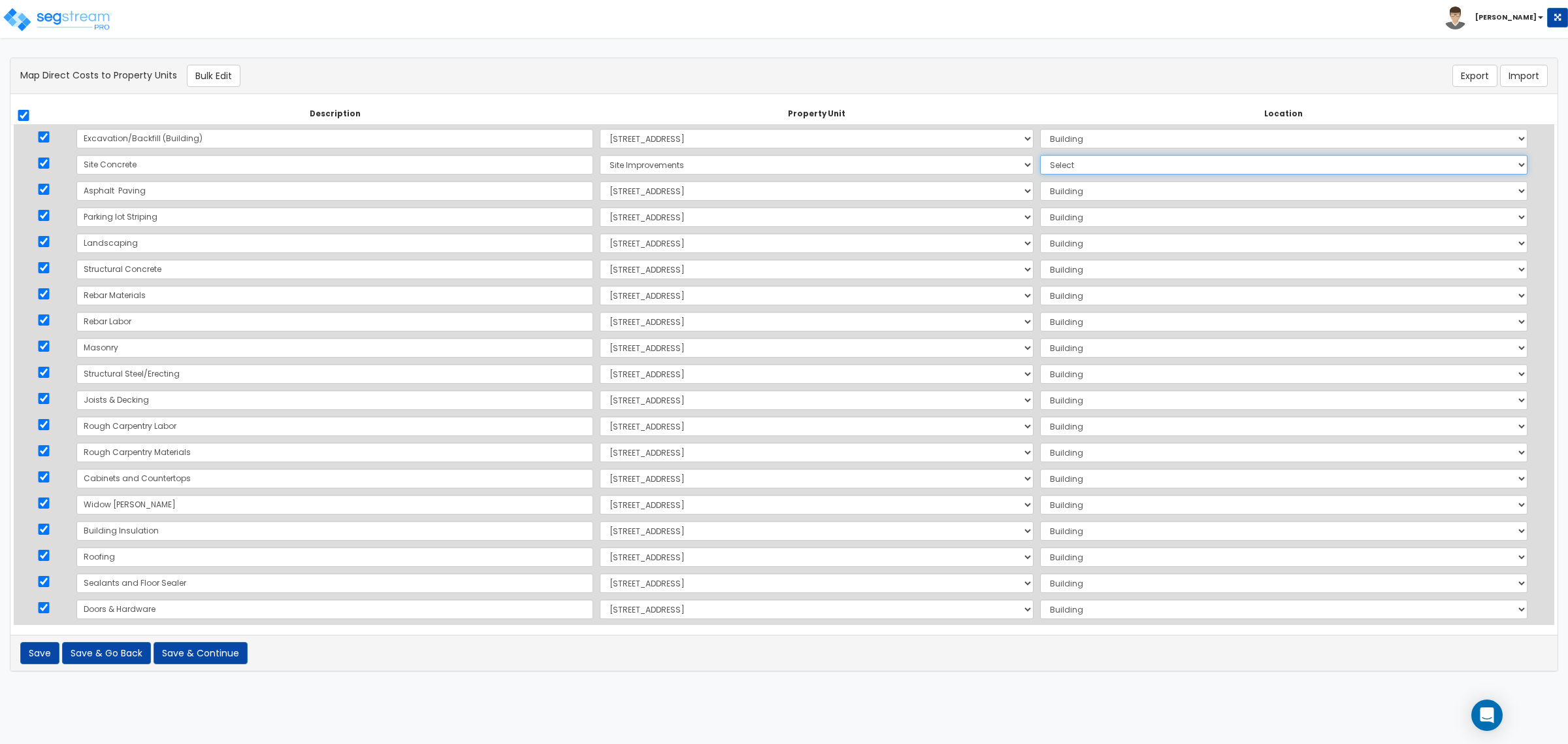
select select "462"
click at [1040, 155] on select "Select Add Additional Location Site Exterior" at bounding box center [1284, 165] width 488 height 20
click at [740, 193] on select "Select 245 South 1060 West Site Improvements Add Additional Property Unit" at bounding box center [817, 191] width 434 height 20
select select "168249"
click at [600, 181] on select "Select 245 South 1060 West Site Improvements Add Additional Property Unit" at bounding box center [817, 191] width 434 height 20
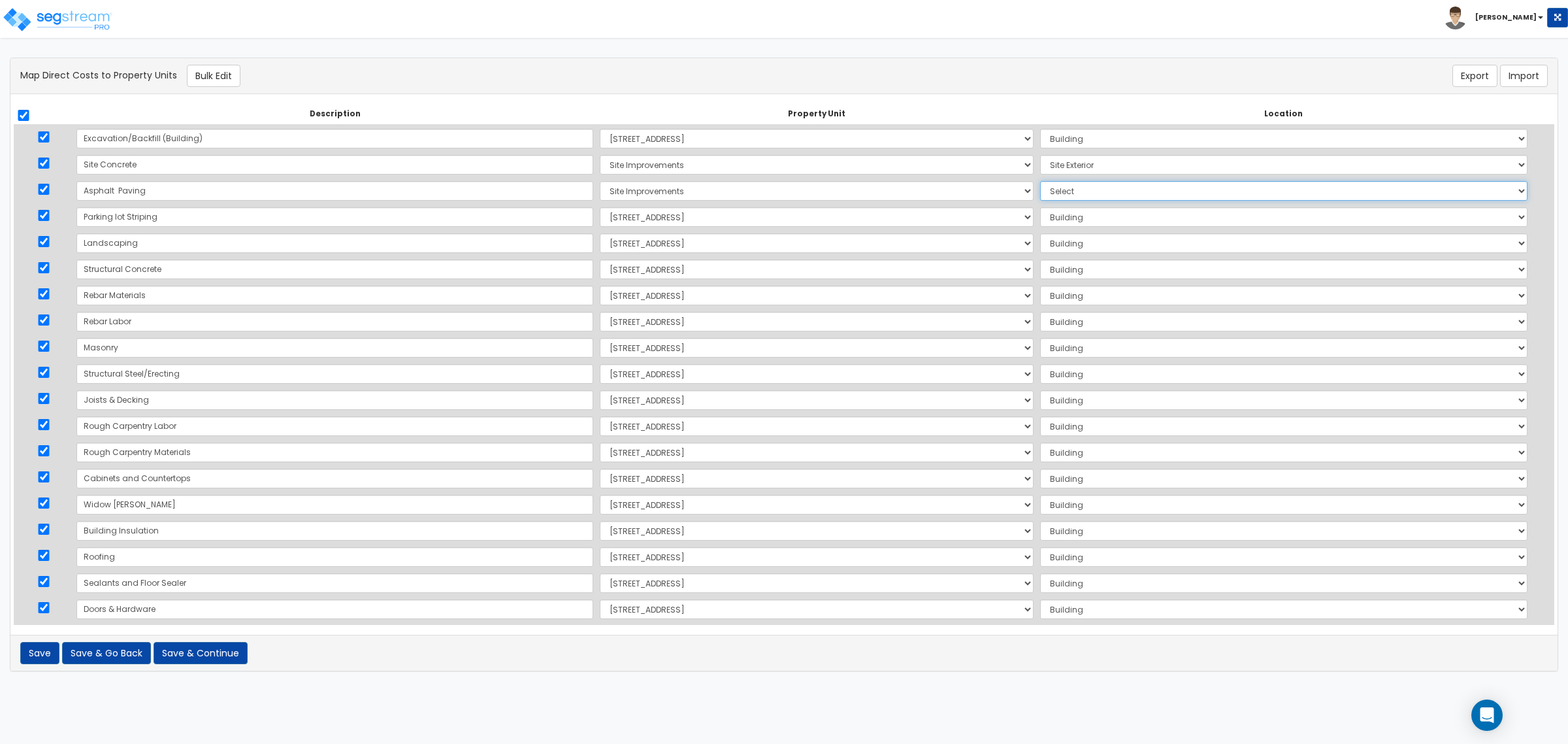
click at [1064, 191] on select "Select Add Additional Location Site Exterior" at bounding box center [1284, 191] width 488 height 20
select select "462"
click at [1040, 181] on select "Select Add Additional Location Site Exterior" at bounding box center [1284, 191] width 488 height 20
drag, startPoint x: 717, startPoint y: 211, endPoint x: 720, endPoint y: 217, distance: 6.7
click at [718, 213] on select "Select 245 South 1060 West Site Improvements Add Additional Property Unit" at bounding box center [817, 217] width 434 height 20
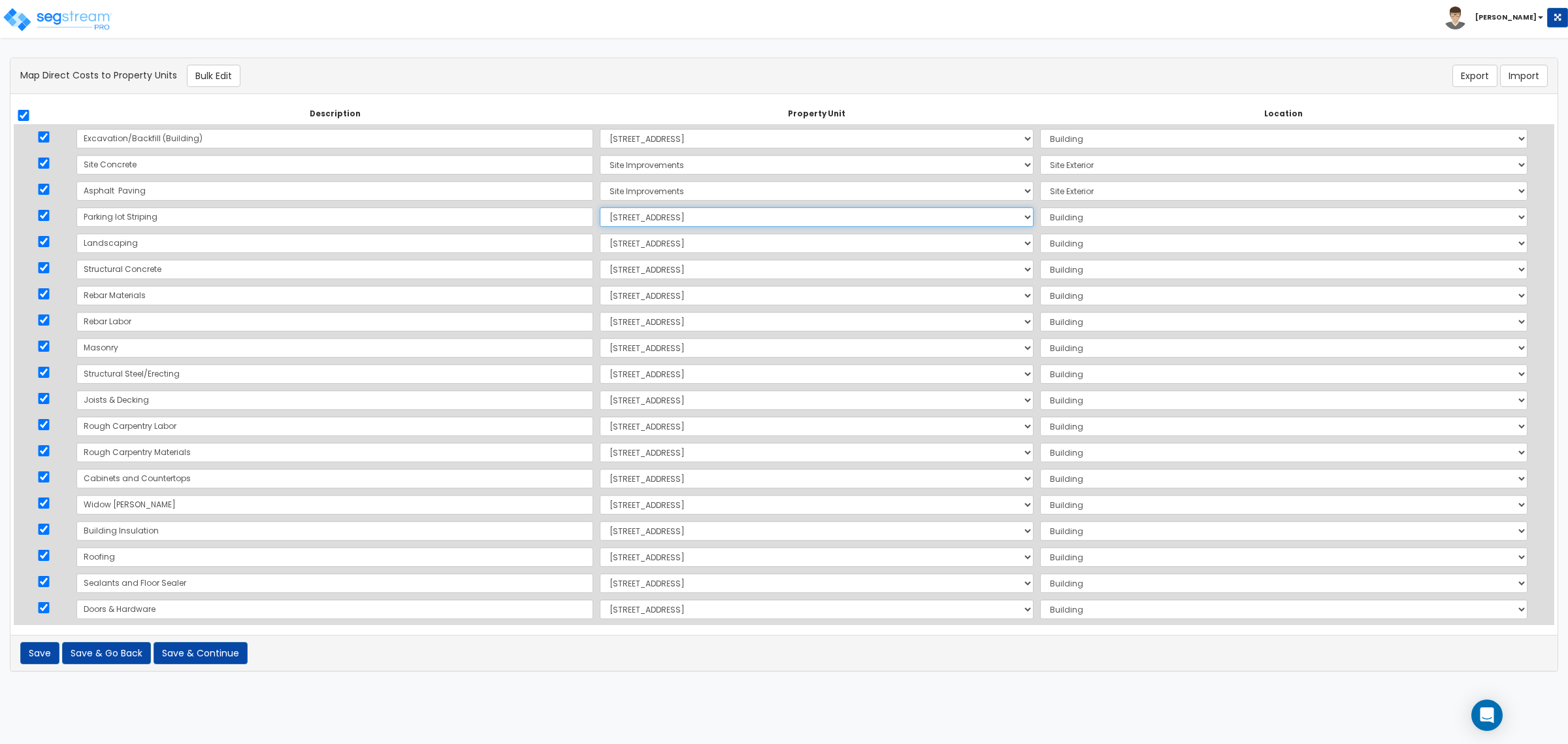
select select "168249"
click at [600, 207] on select "Select 245 South 1060 West Site Improvements Add Additional Property Unit" at bounding box center [817, 217] width 434 height 20
click at [1040, 216] on select "Select Add Additional Location Site Exterior" at bounding box center [1284, 217] width 488 height 20
select select "462"
click at [1040, 207] on select "Select Add Additional Location Site Exterior" at bounding box center [1284, 217] width 488 height 20
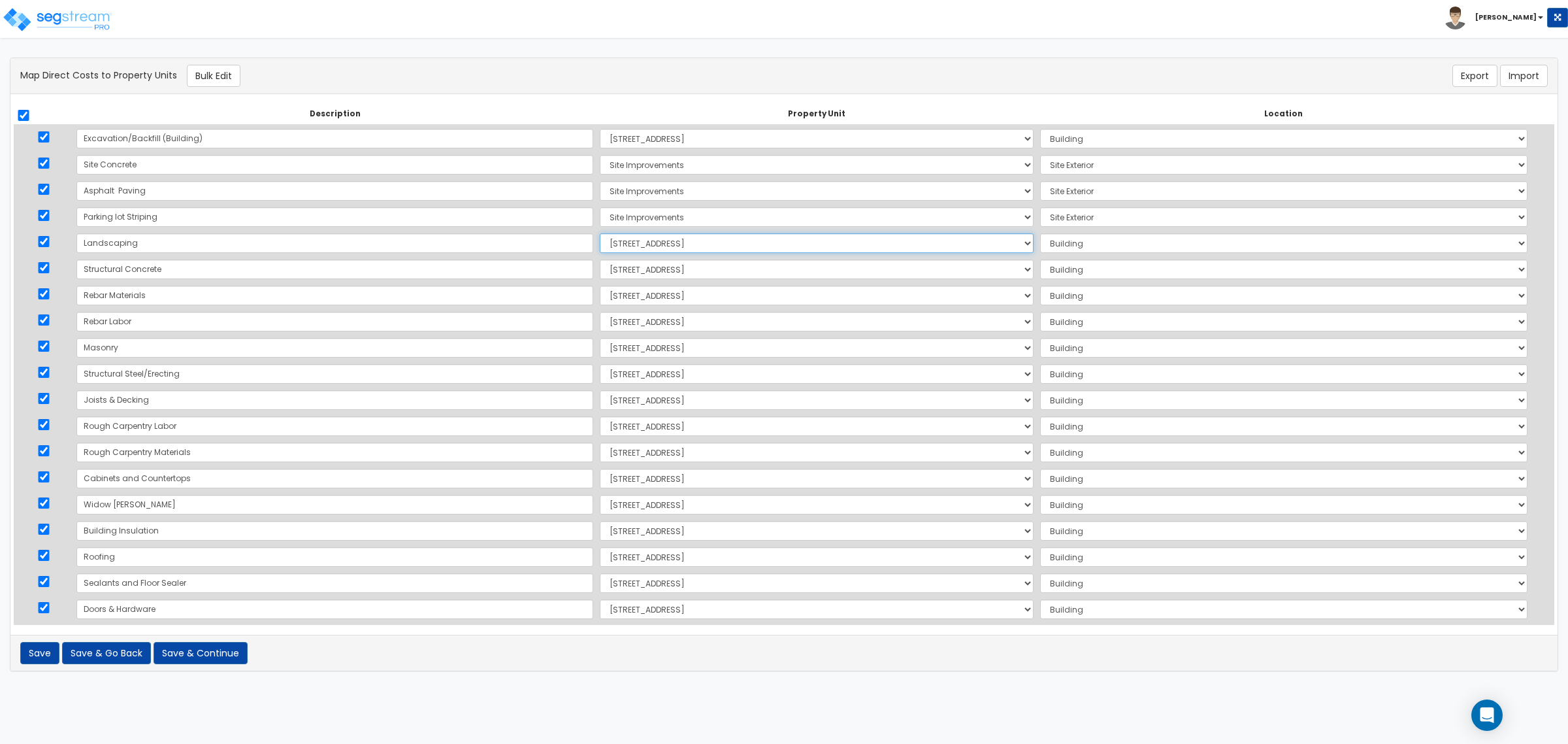
click at [645, 245] on select "Select 245 South 1060 West Site Improvements Add Additional Property Unit" at bounding box center [817, 243] width 434 height 20
select select "168249"
click at [600, 233] on select "Select 245 South 1060 West Site Improvements Add Additional Property Unit" at bounding box center [817, 243] width 434 height 20
click at [1088, 245] on select "Select Add Additional Location Site Exterior" at bounding box center [1284, 243] width 488 height 20
select select "462"
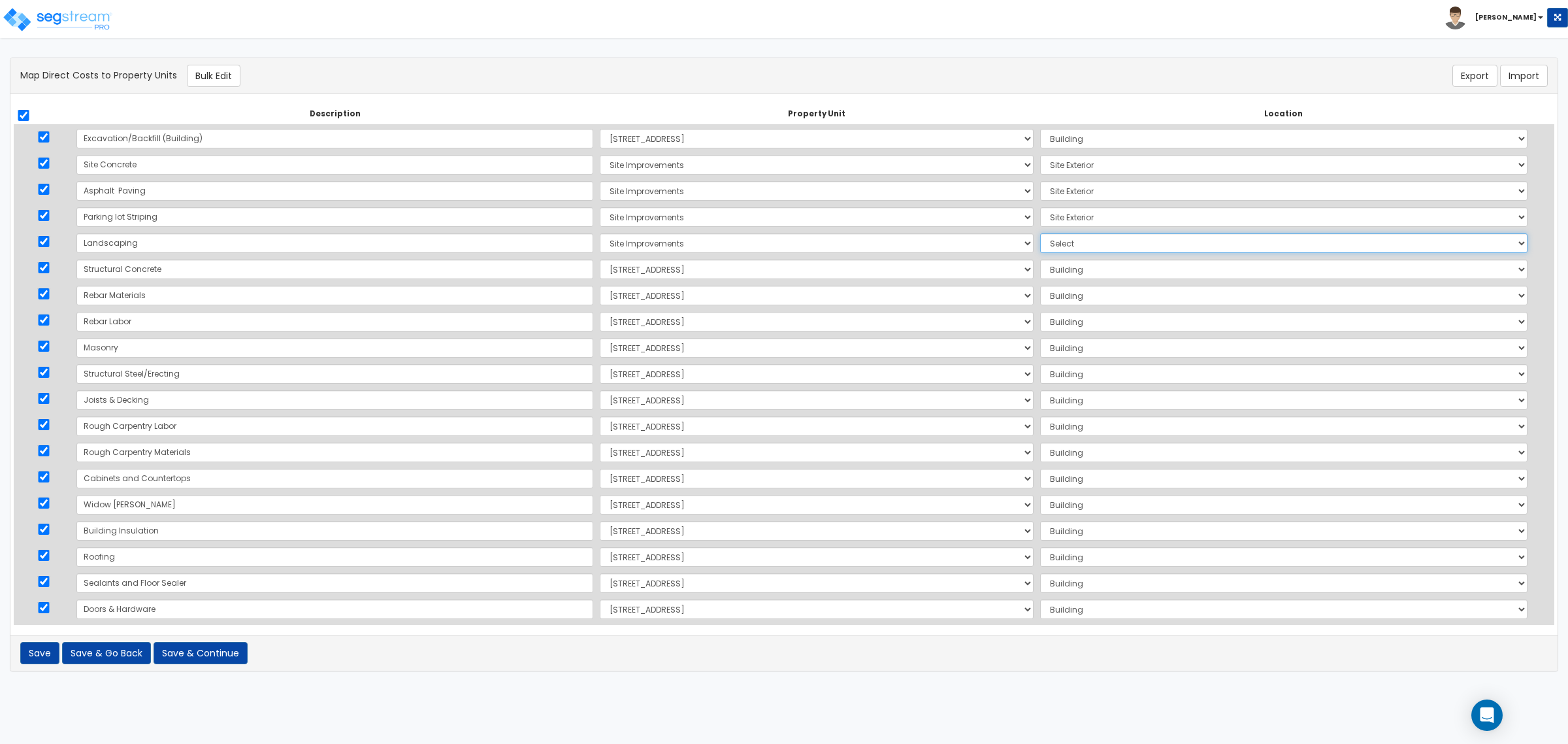
click at [1040, 233] on select "Select Add Additional Location Site Exterior" at bounding box center [1284, 243] width 488 height 20
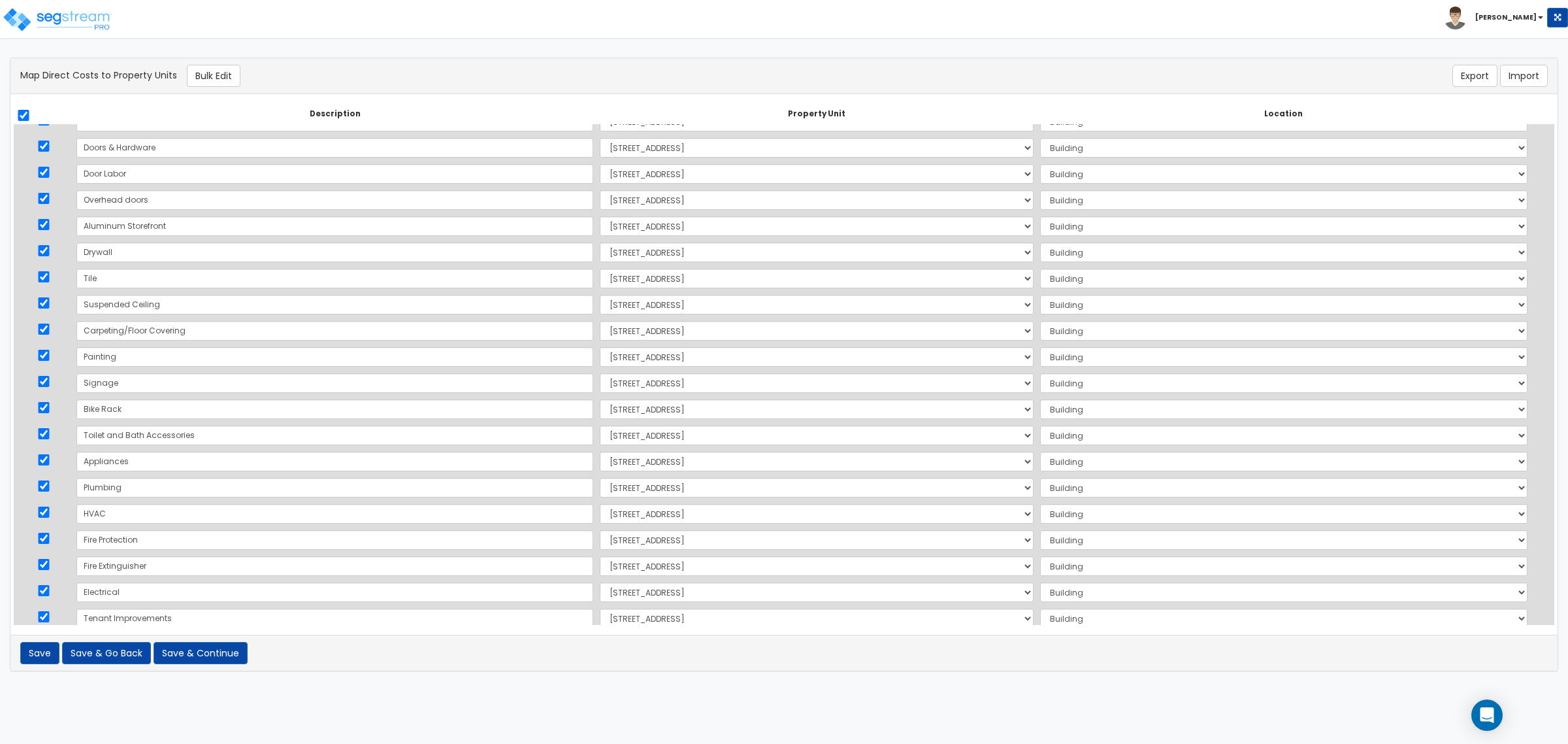
scroll to position [490, 0]
click at [637, 383] on select "Select 245 South 1060 West Site Improvements Add Additional Property Unit" at bounding box center [817, 381] width 434 height 20
select select "168249"
click at [600, 371] on select "Select 245 South 1060 West Site Improvements Add Additional Property Unit" at bounding box center [817, 381] width 434 height 20
click at [1069, 386] on select "Select Add Additional Location Site Exterior" at bounding box center [1284, 381] width 488 height 20
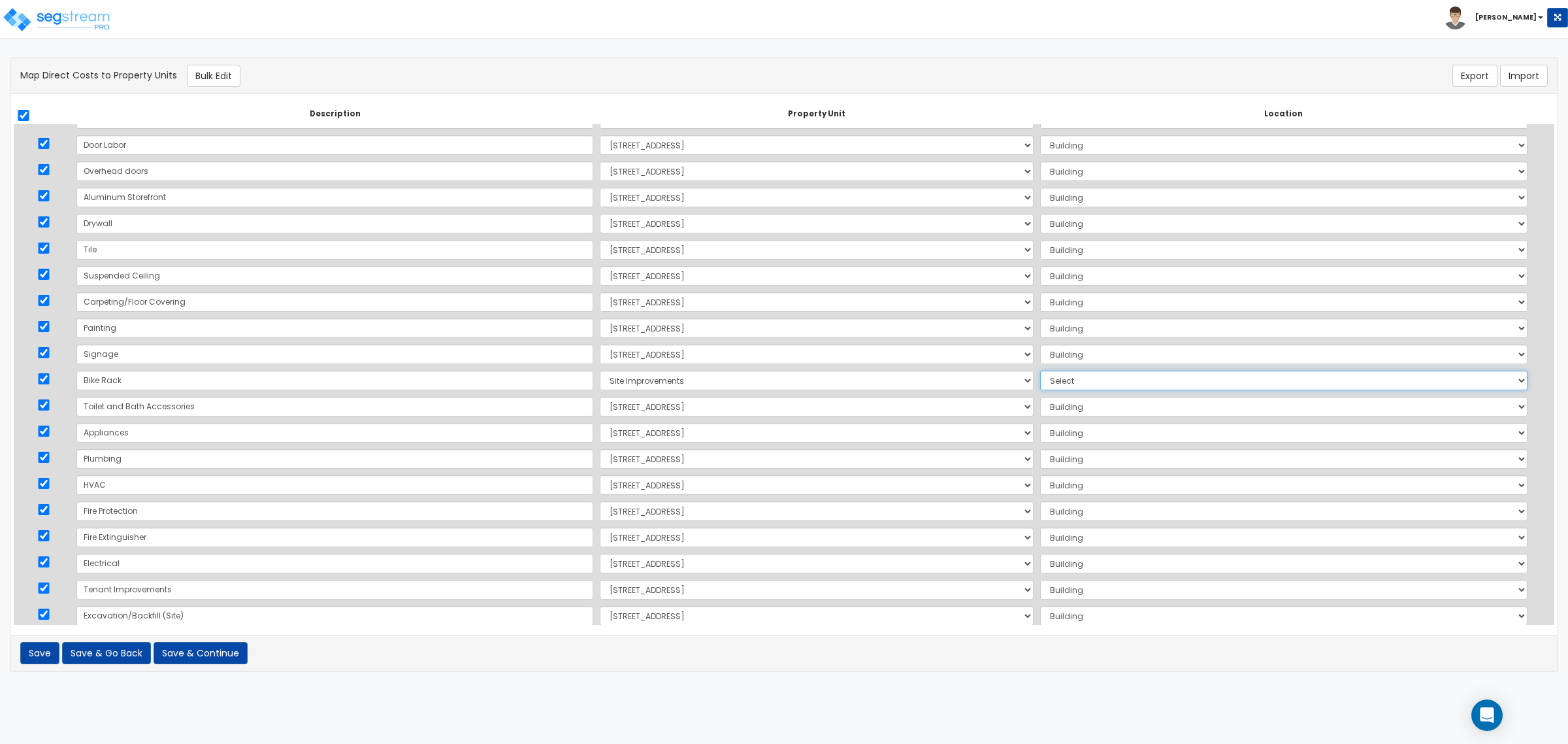
select select "462"
click at [1040, 371] on select "Select Add Additional Location Site Exterior" at bounding box center [1284, 381] width 488 height 20
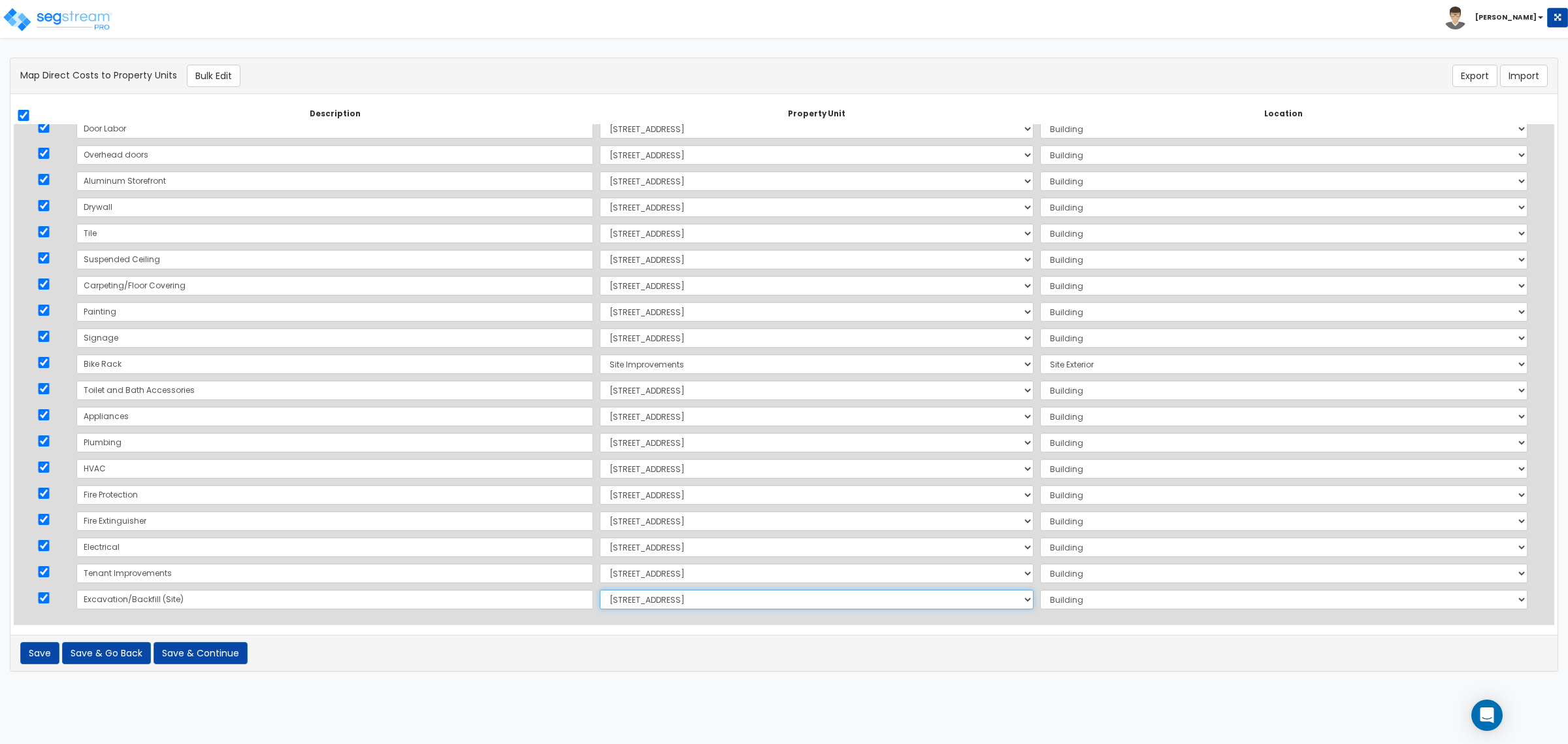
click at [600, 600] on select "Select 245 South 1060 West Site Improvements Add Additional Property Unit" at bounding box center [817, 599] width 434 height 20
select select "168249"
click at [600, 590] on select "Select 245 South 1060 West Site Improvements Add Additional Property Unit" at bounding box center [817, 599] width 434 height 20
click at [1044, 606] on select "Select Add Additional Location Site Exterior" at bounding box center [1284, 599] width 488 height 20
select select "462"
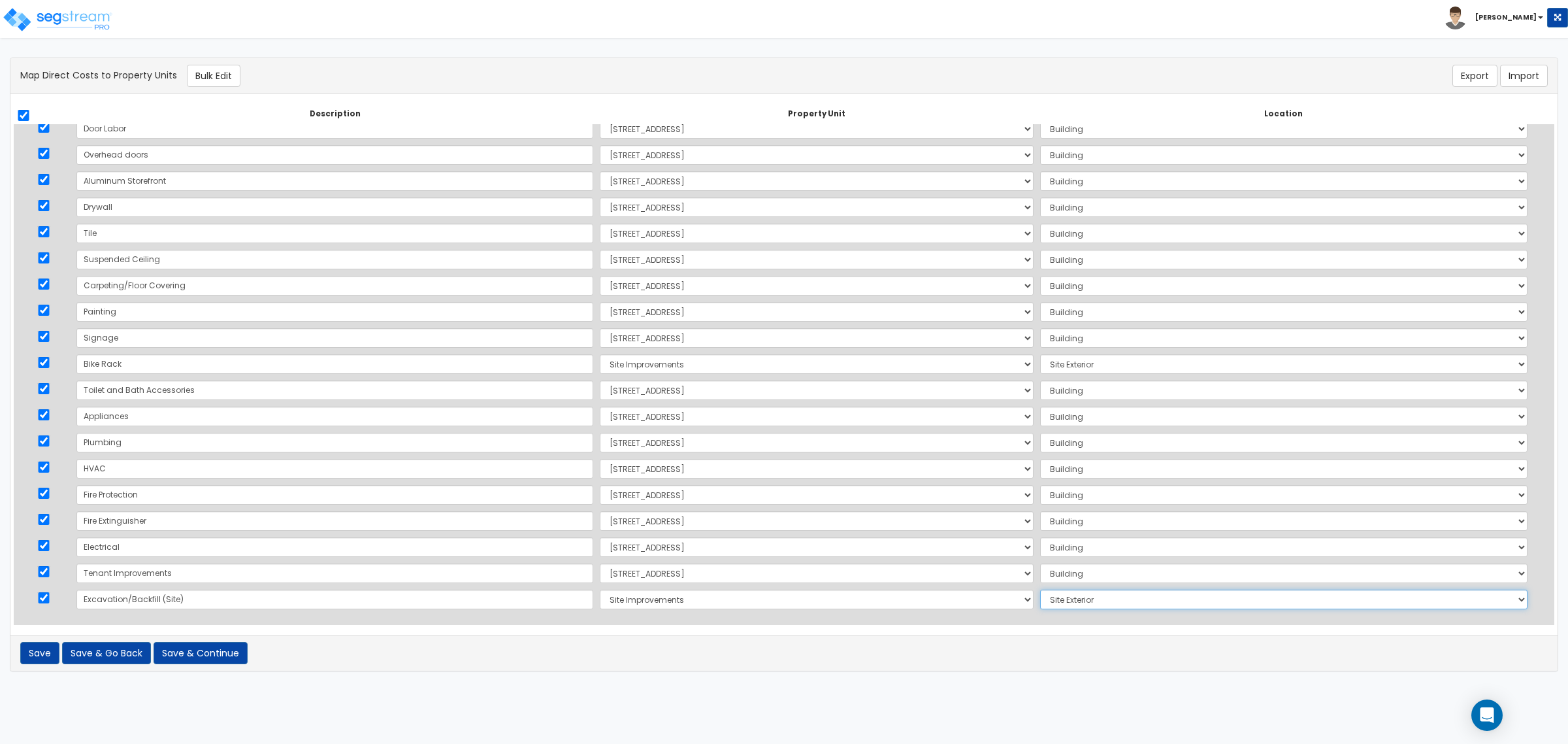
click at [1040, 590] on select "Select Add Additional Location Site Exterior" at bounding box center [1284, 599] width 488 height 20
click at [196, 651] on button "Save & Continue" at bounding box center [200, 653] width 94 height 22
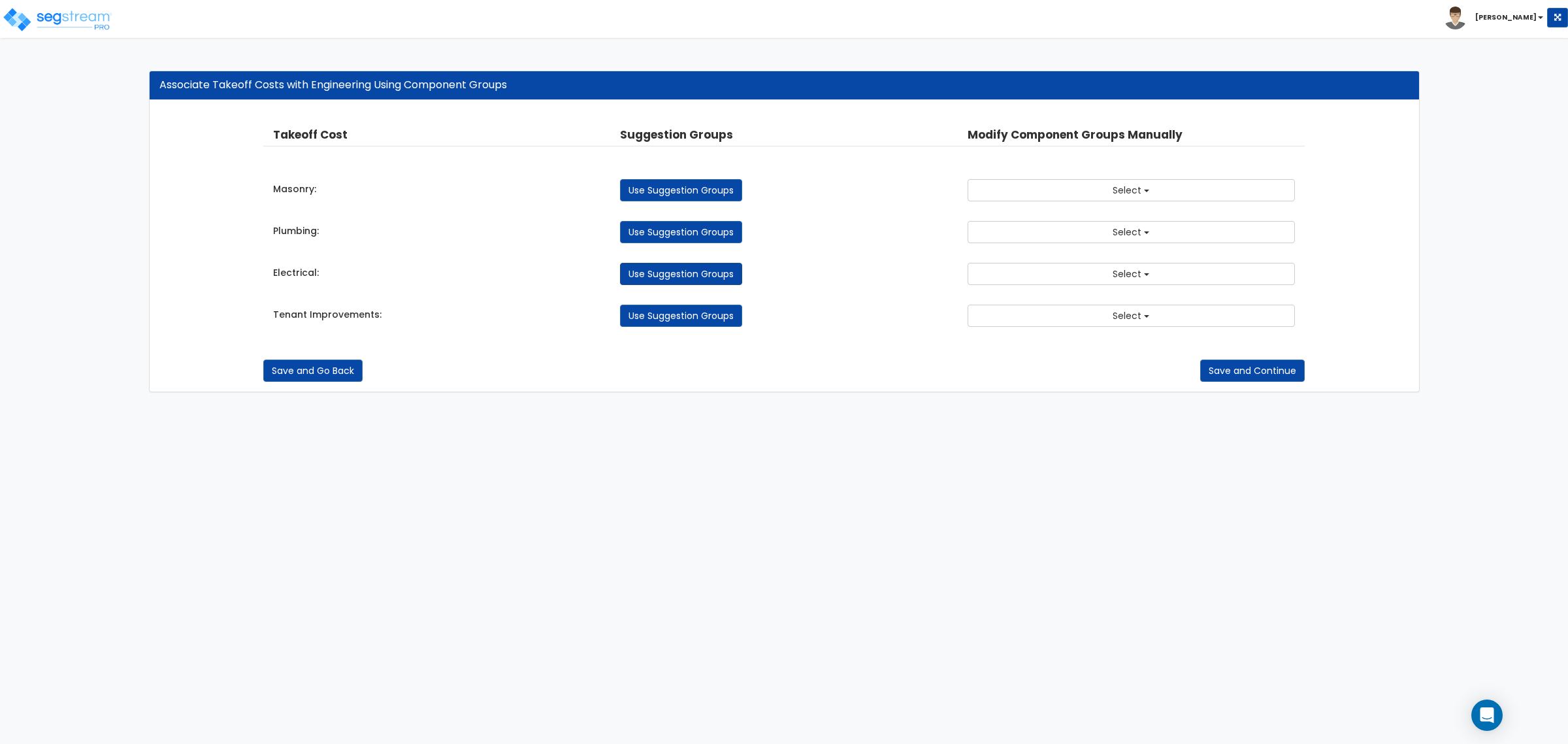
click at [677, 273] on link "Use Suggestion Groups" at bounding box center [681, 274] width 122 height 22
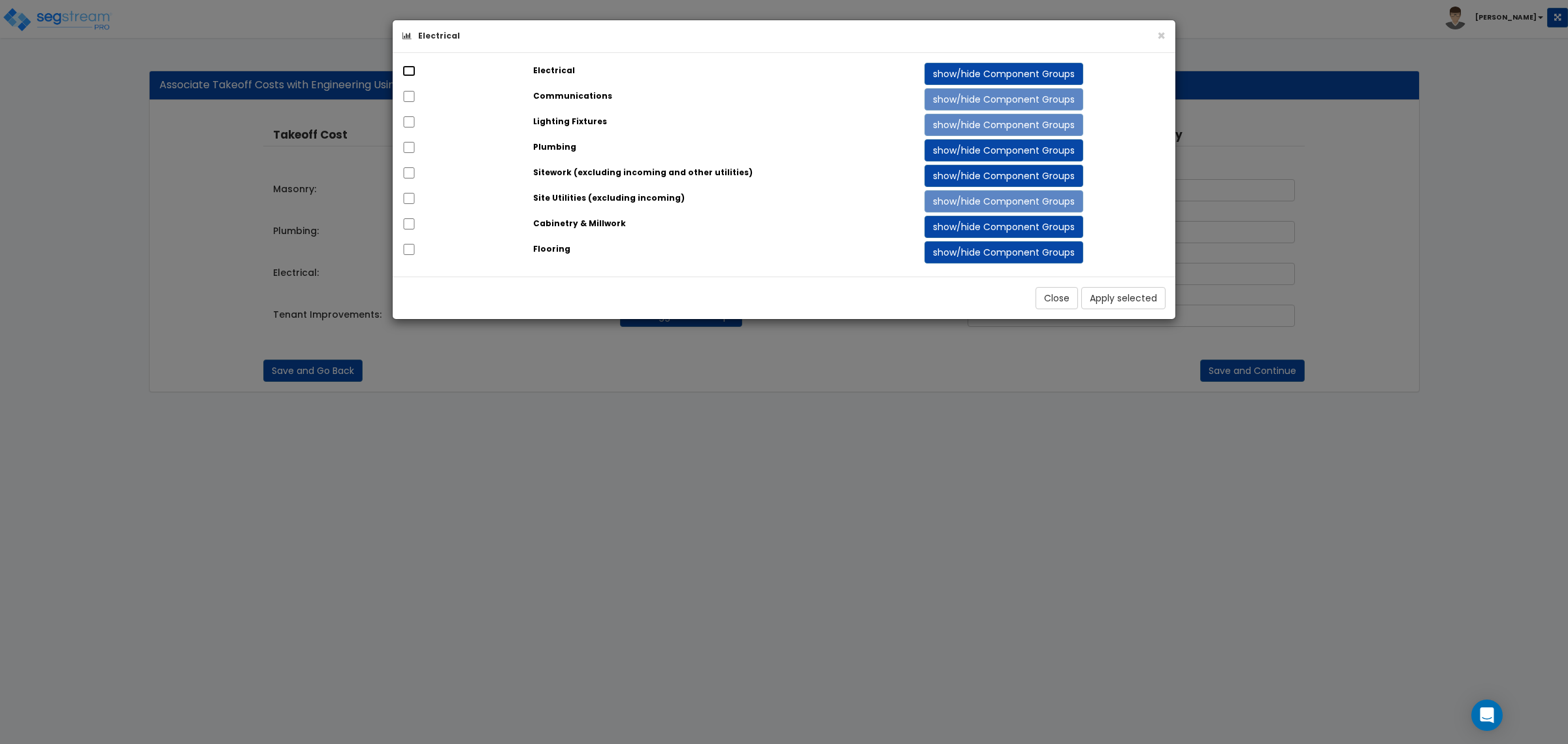
click at [407, 70] on input "checkbox" at bounding box center [409, 70] width 13 height 11
click at [953, 73] on button "show/hide Component Groups" at bounding box center [1004, 73] width 159 height 22
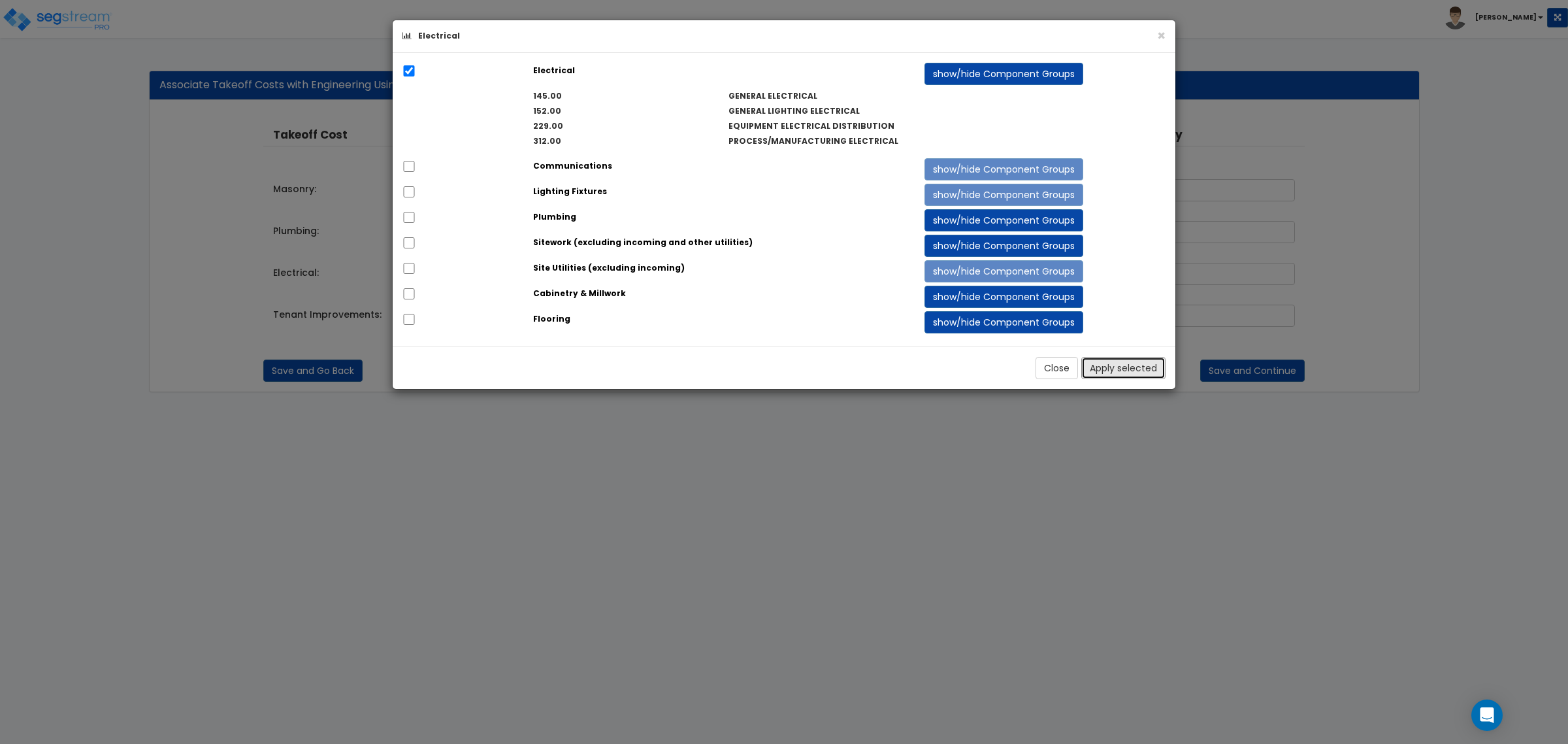
click at [1107, 369] on button "Apply selected" at bounding box center [1123, 368] width 84 height 22
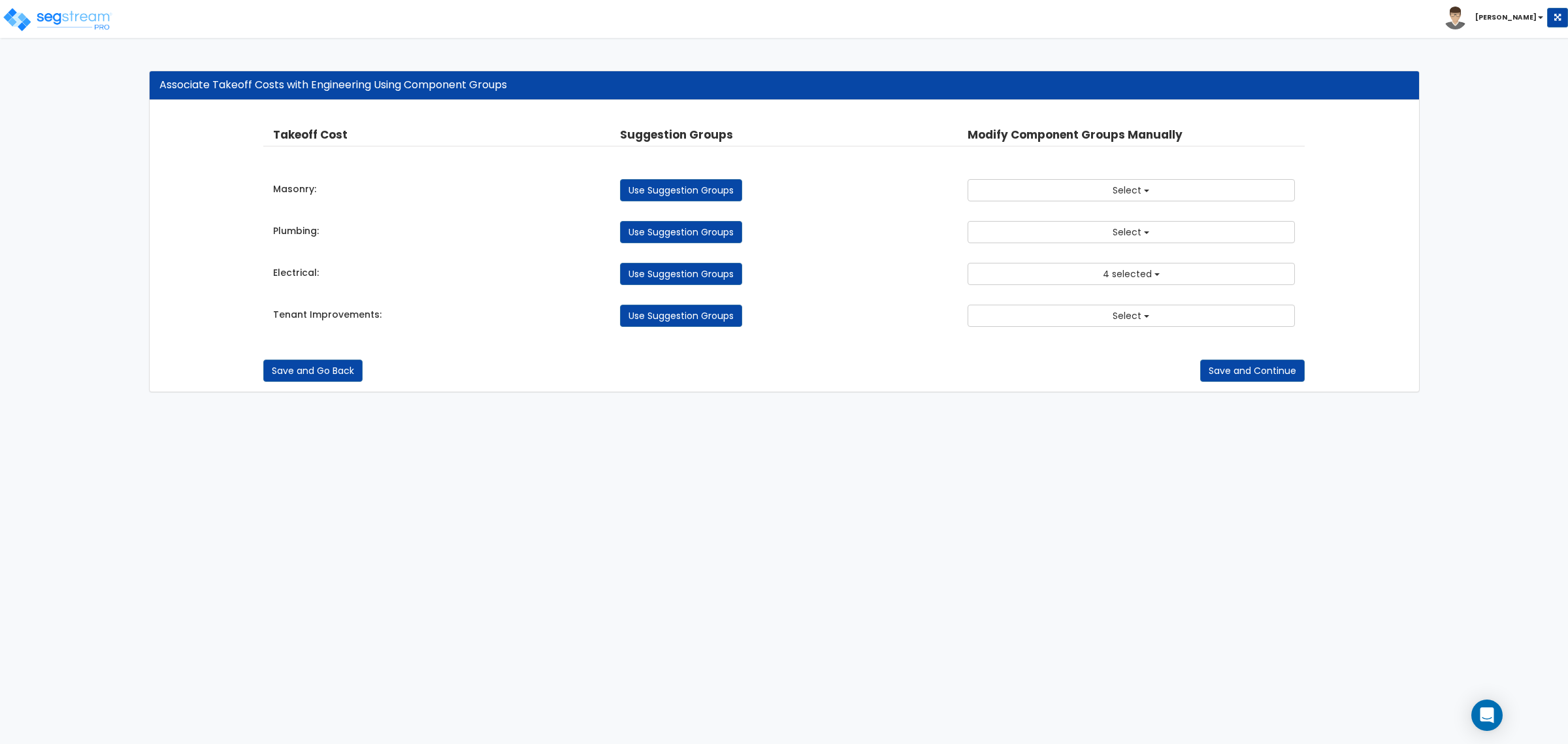
click at [715, 317] on link "Use Suggestion Groups" at bounding box center [681, 315] width 122 height 22
checkbox input "false"
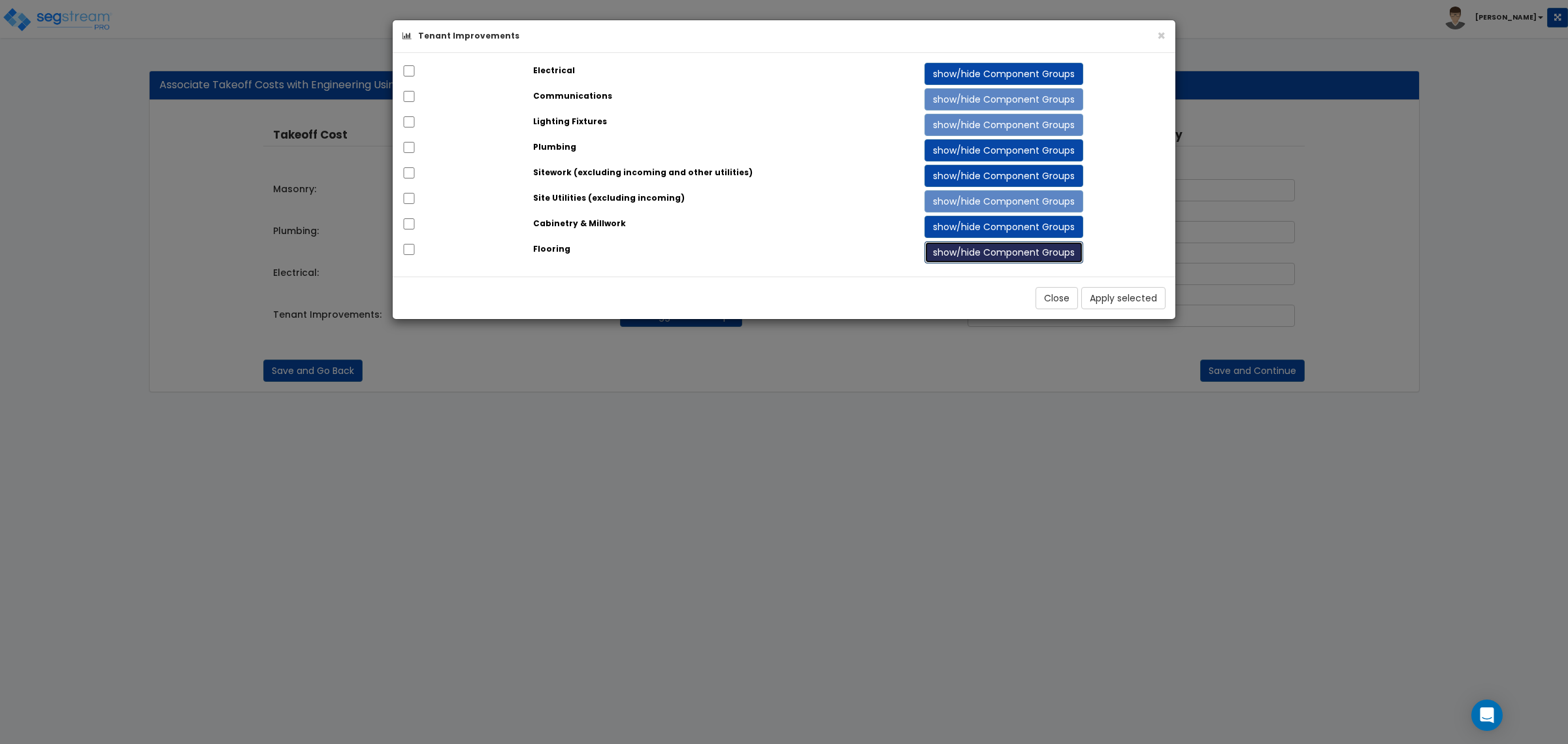
click at [943, 258] on button "show/hide Component Groups" at bounding box center [1004, 252] width 159 height 22
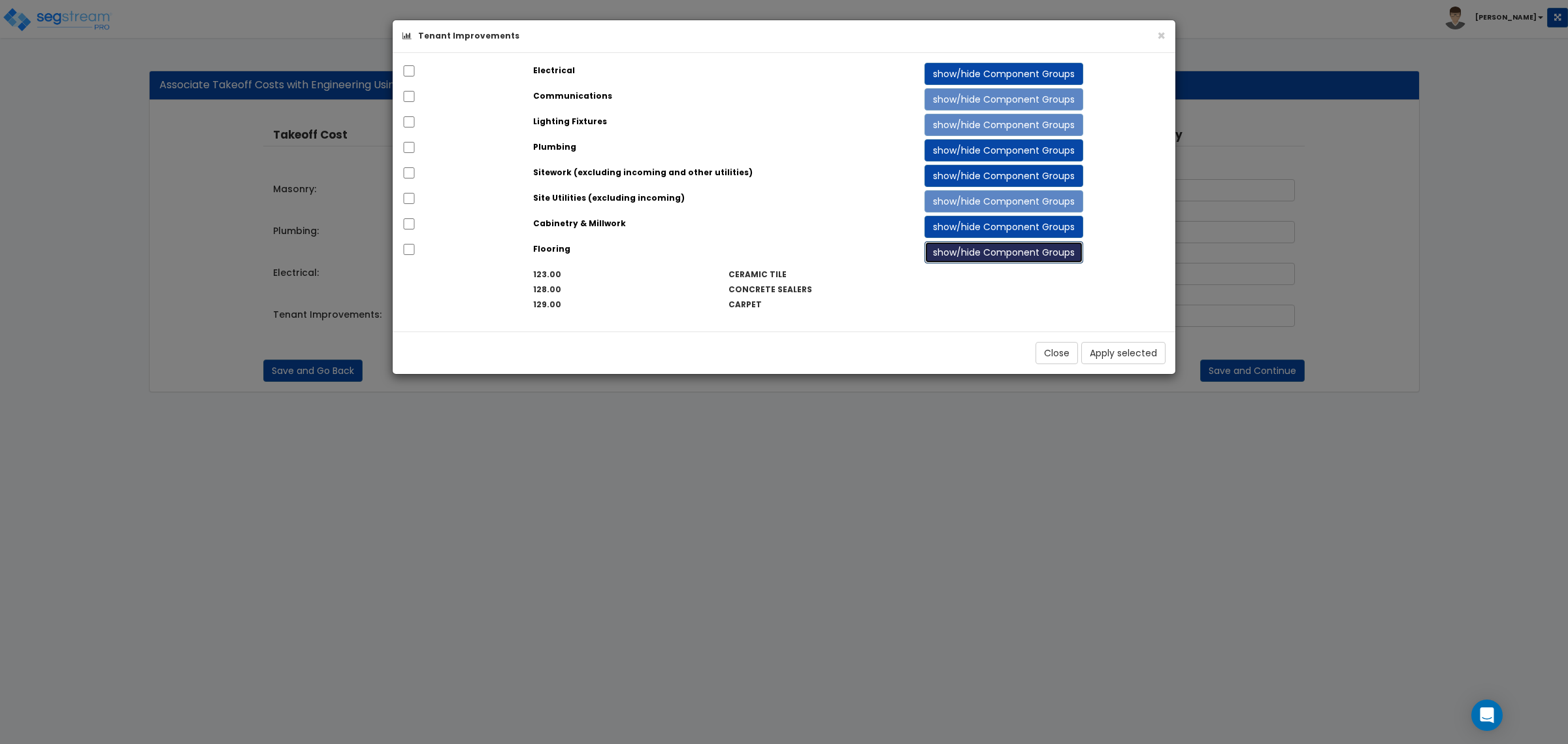
click at [944, 256] on button "show/hide Component Groups" at bounding box center [1004, 252] width 159 height 22
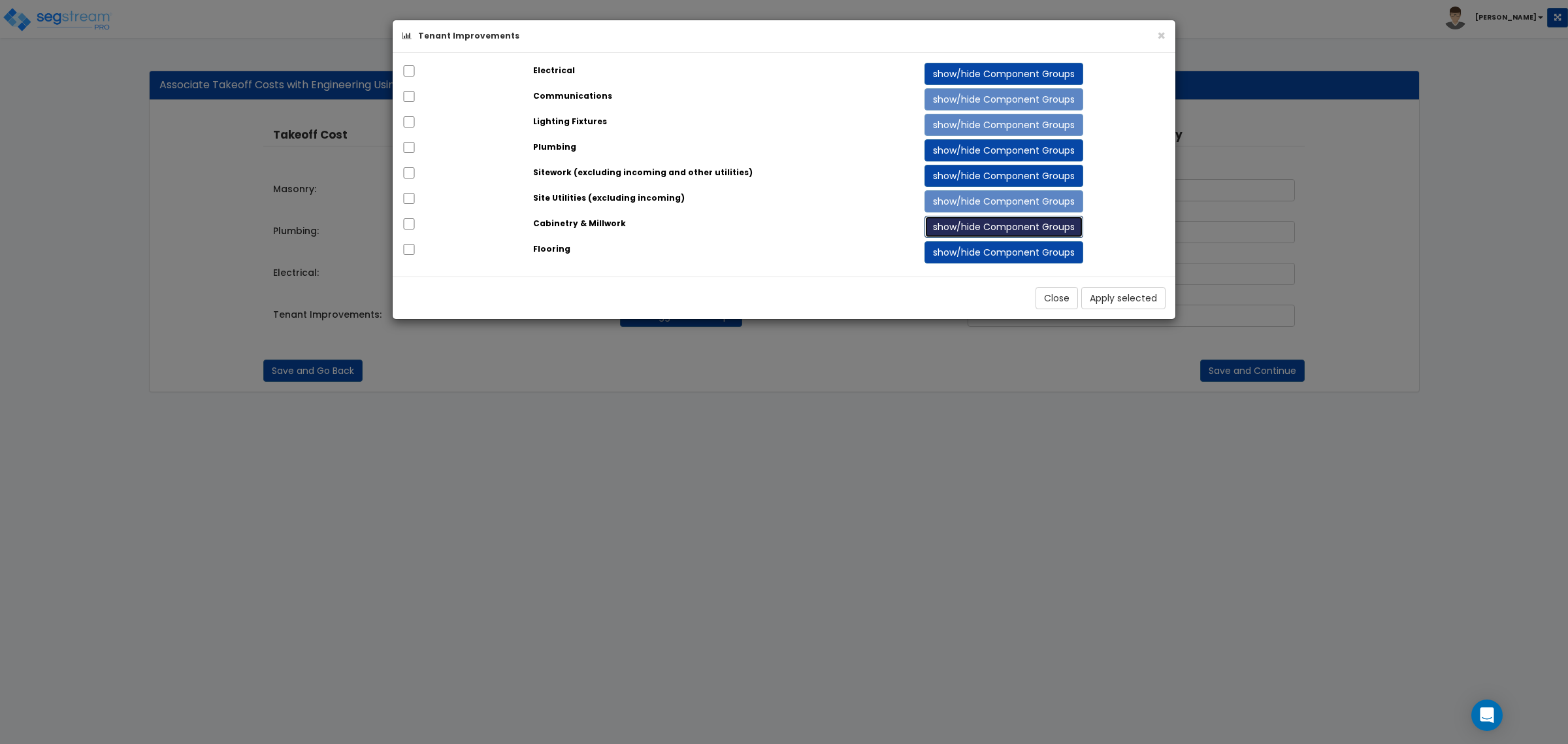
click at [948, 229] on button "show/hide Component Groups" at bounding box center [1004, 226] width 159 height 22
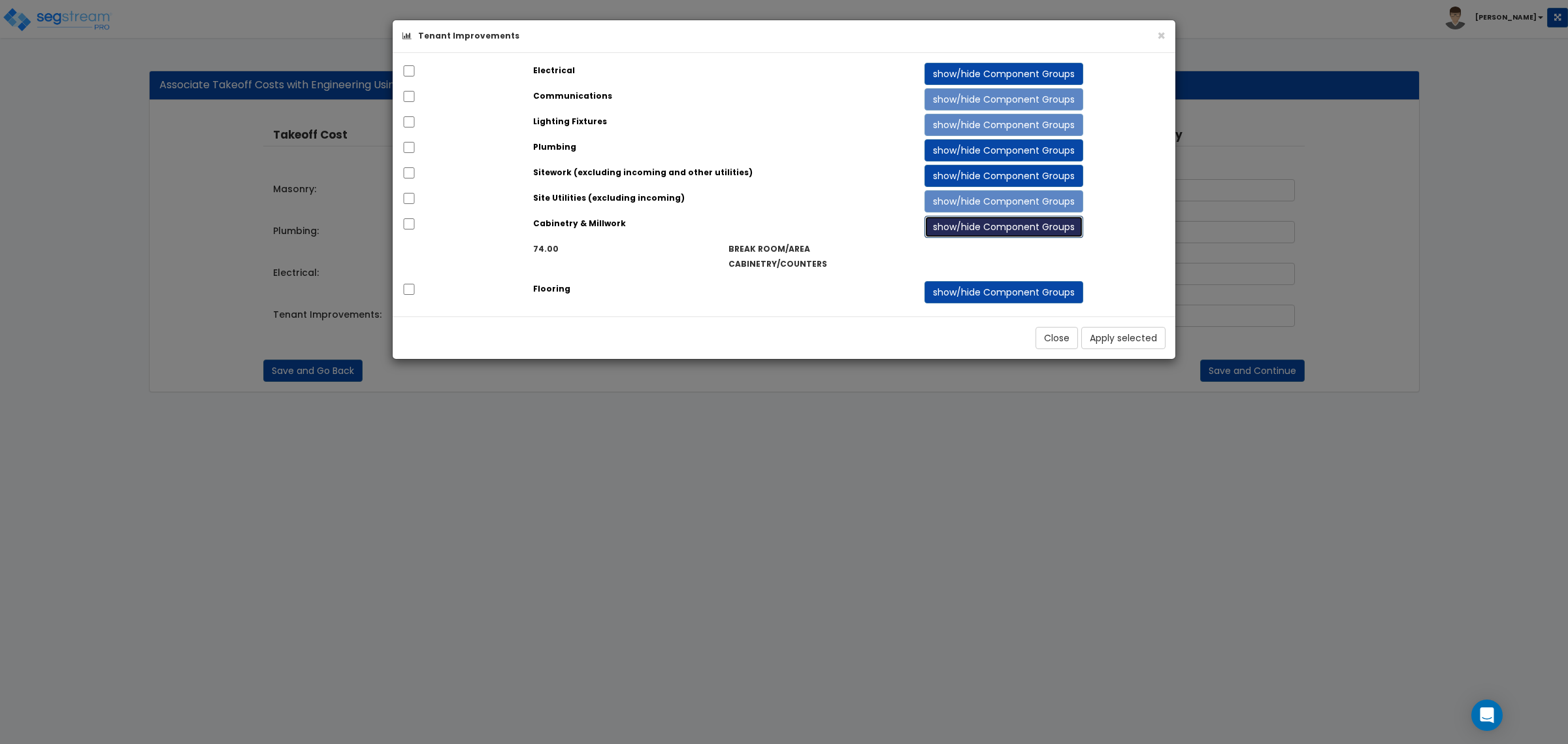
click at [948, 229] on button "show/hide Component Groups" at bounding box center [1004, 226] width 159 height 22
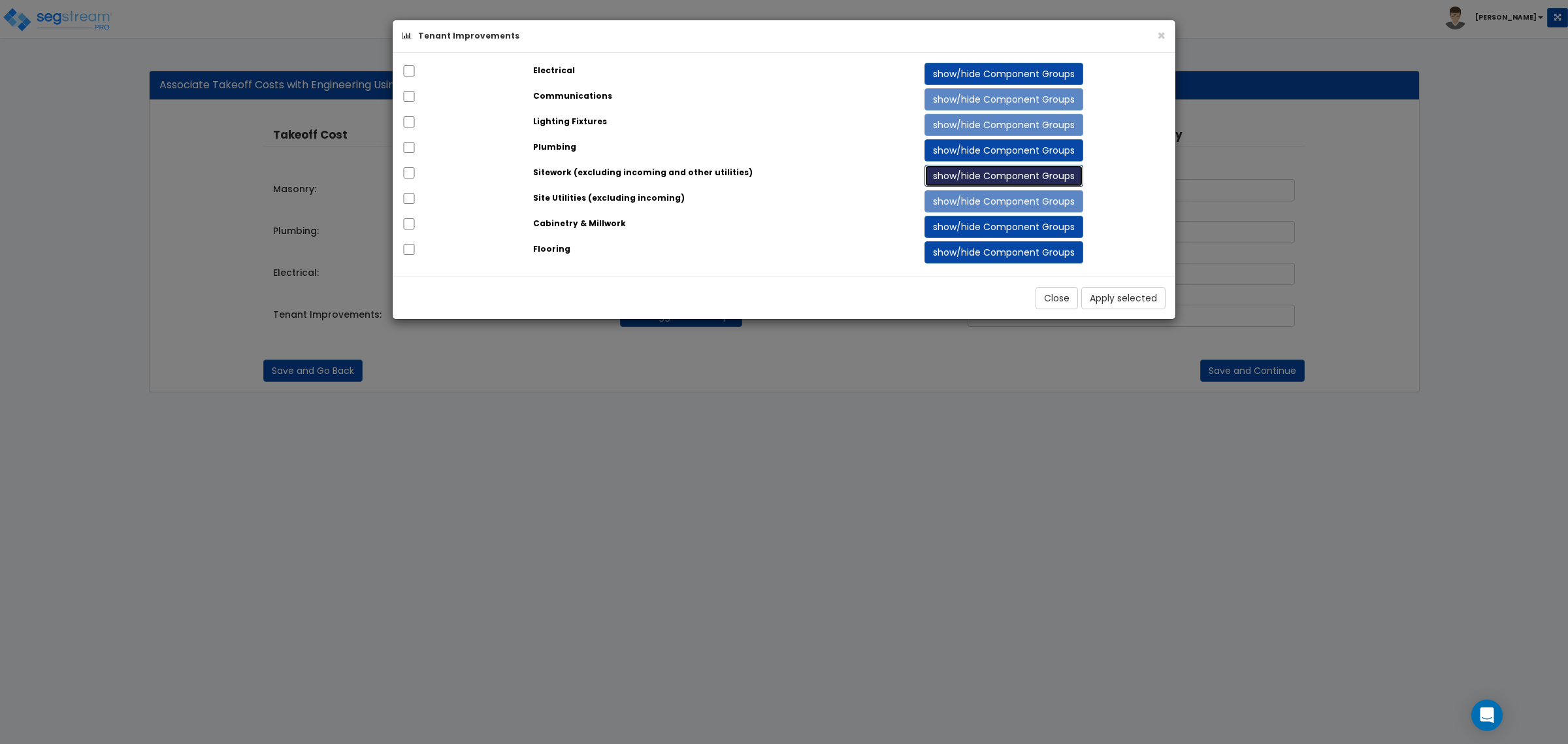
click at [955, 178] on button "show/hide Component Groups" at bounding box center [1004, 175] width 159 height 22
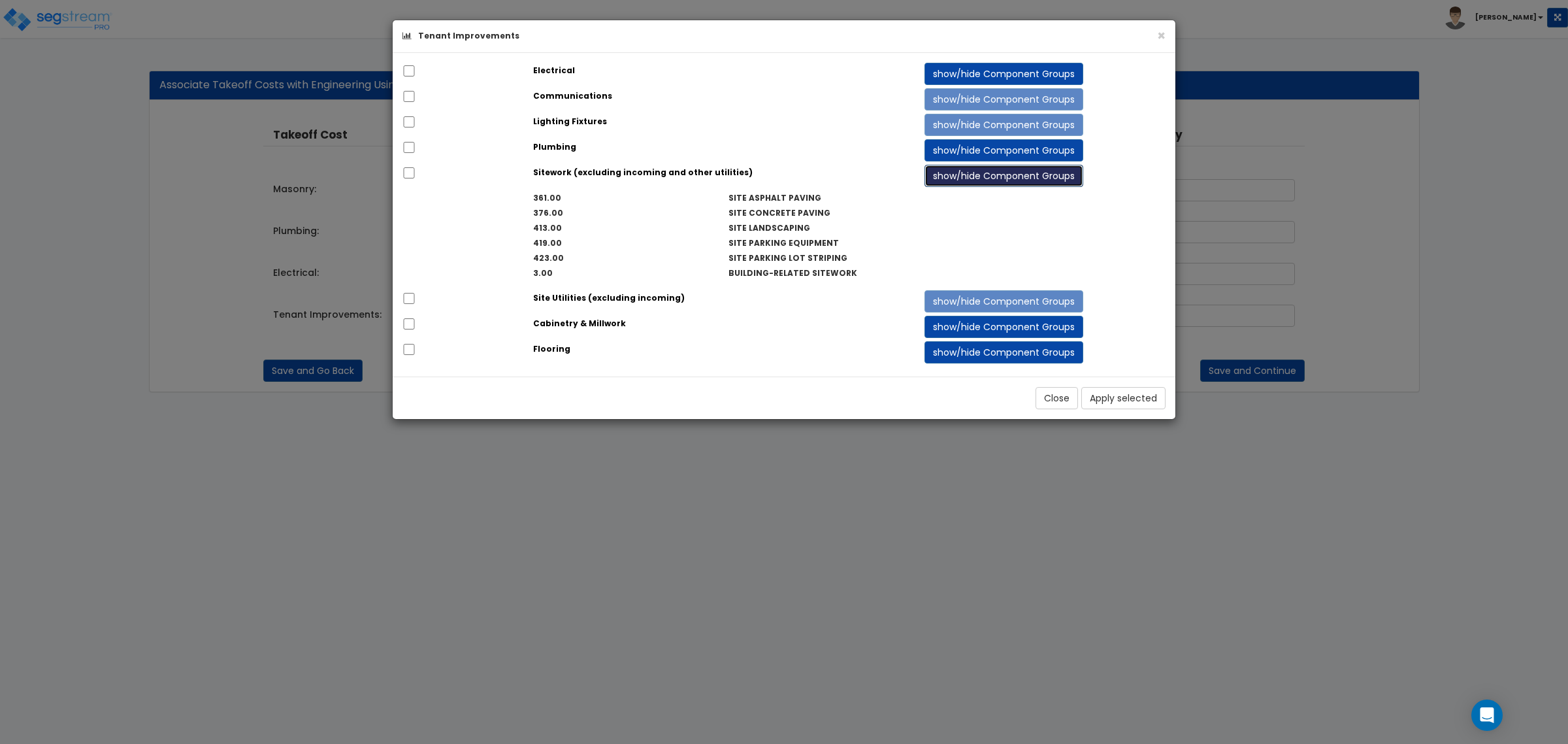
click at [959, 174] on button "show/hide Component Groups" at bounding box center [1004, 175] width 159 height 22
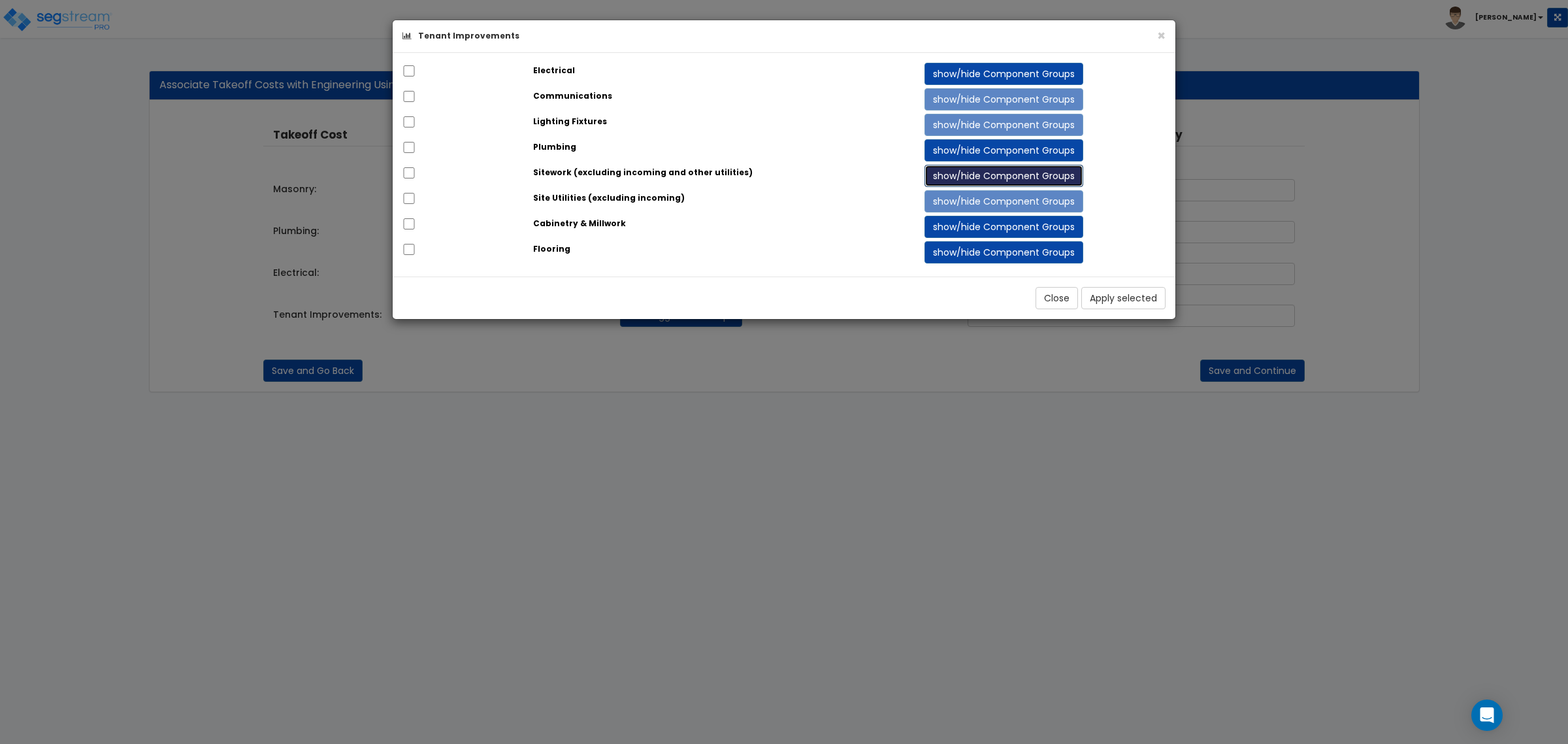
click at [961, 174] on button "show/hide Component Groups" at bounding box center [1004, 175] width 159 height 22
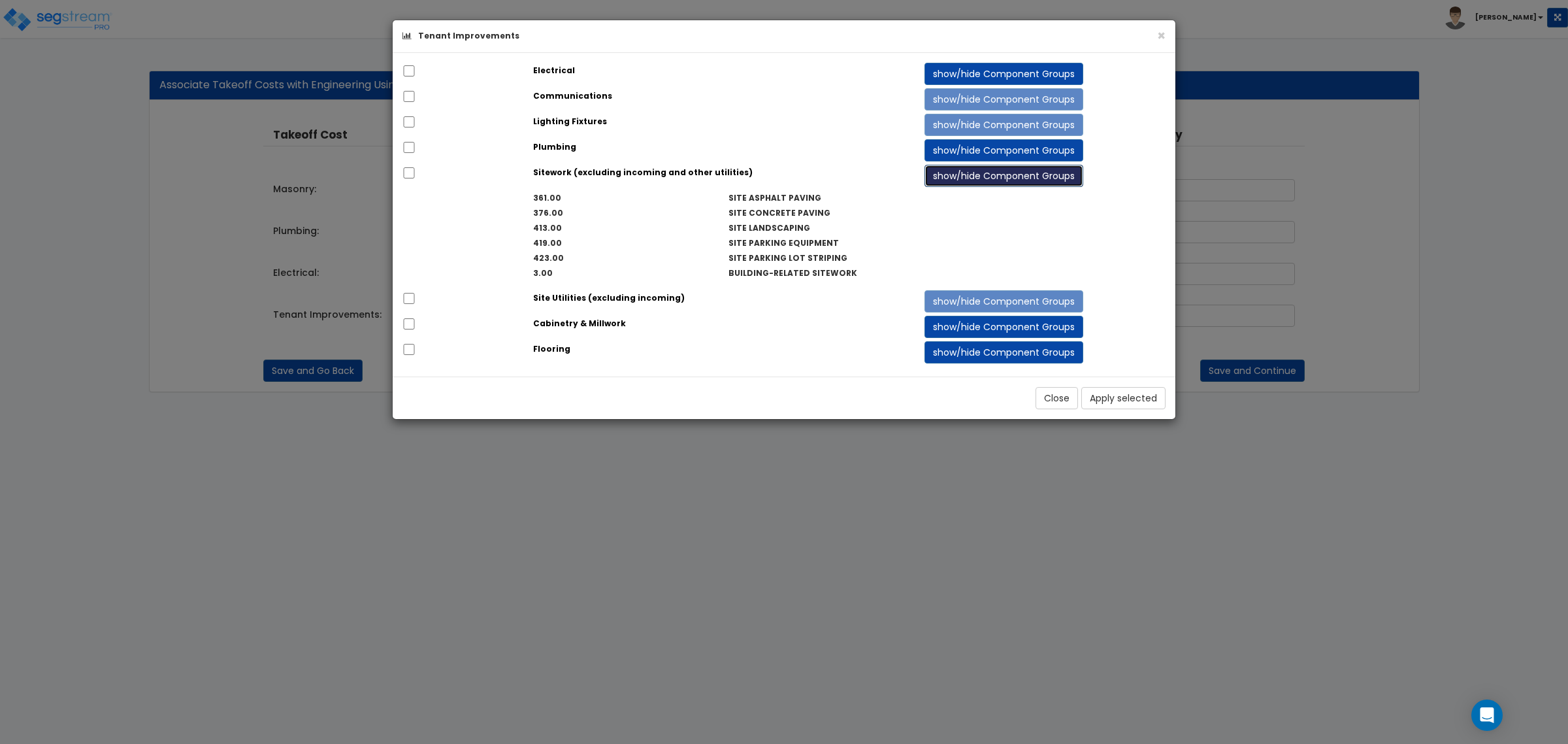
click at [962, 174] on button "show/hide Component Groups" at bounding box center [1004, 175] width 159 height 22
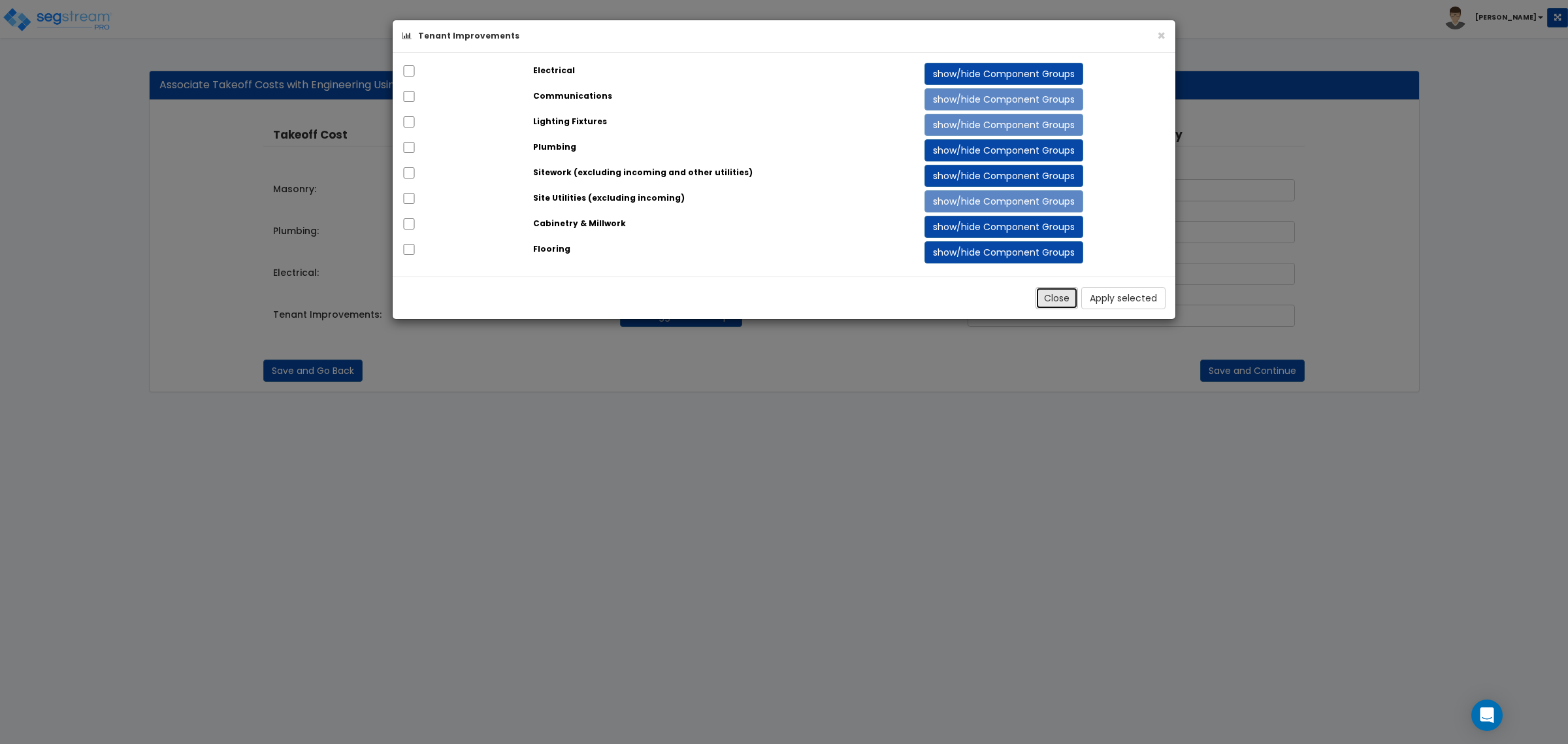
click at [1065, 298] on button "Close" at bounding box center [1057, 297] width 43 height 22
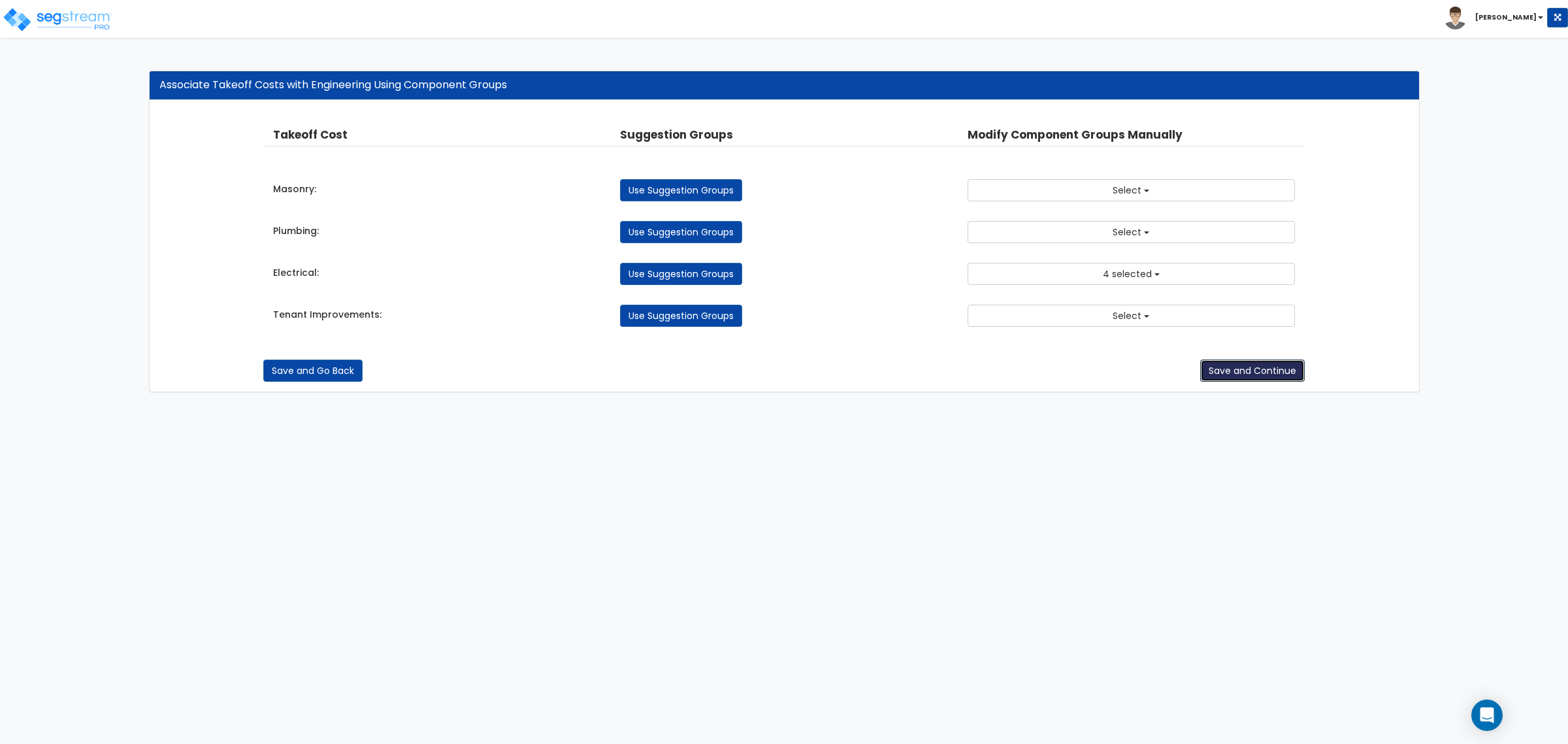
click at [1246, 374] on button "Save and Continue" at bounding box center [1252, 370] width 105 height 22
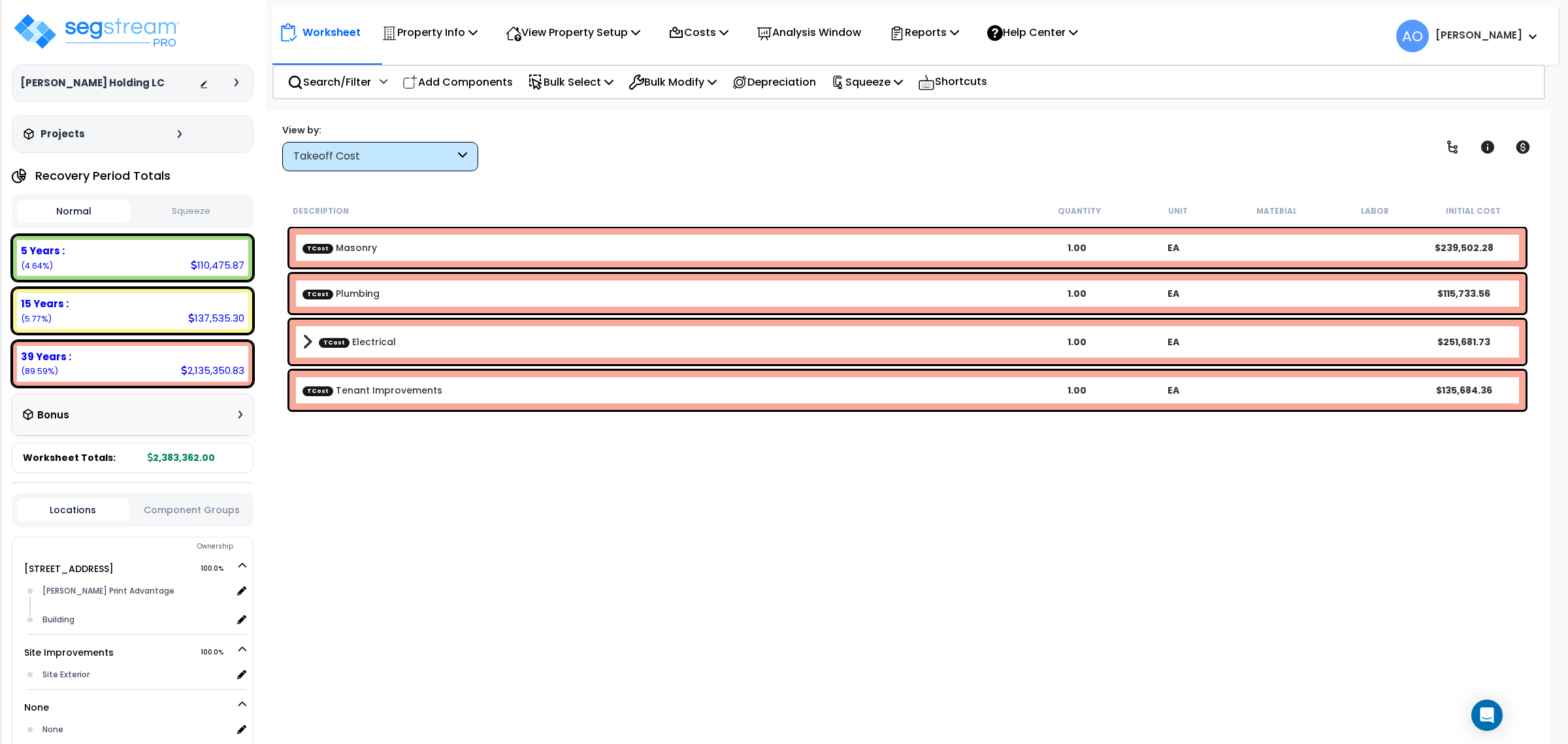
click at [196, 213] on button "Squeeze" at bounding box center [190, 212] width 114 height 23
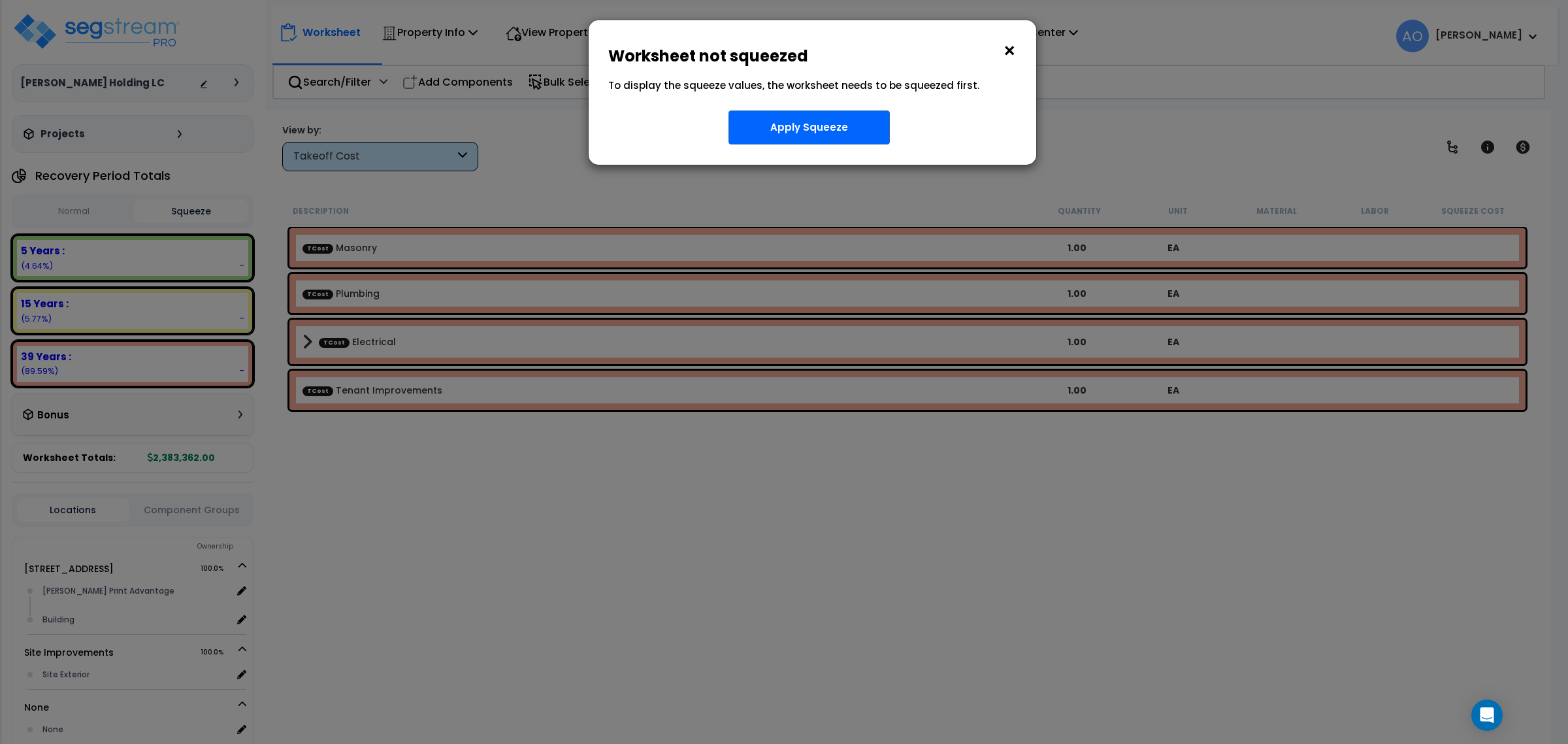
click at [1011, 52] on button "×" at bounding box center [1009, 50] width 15 height 21
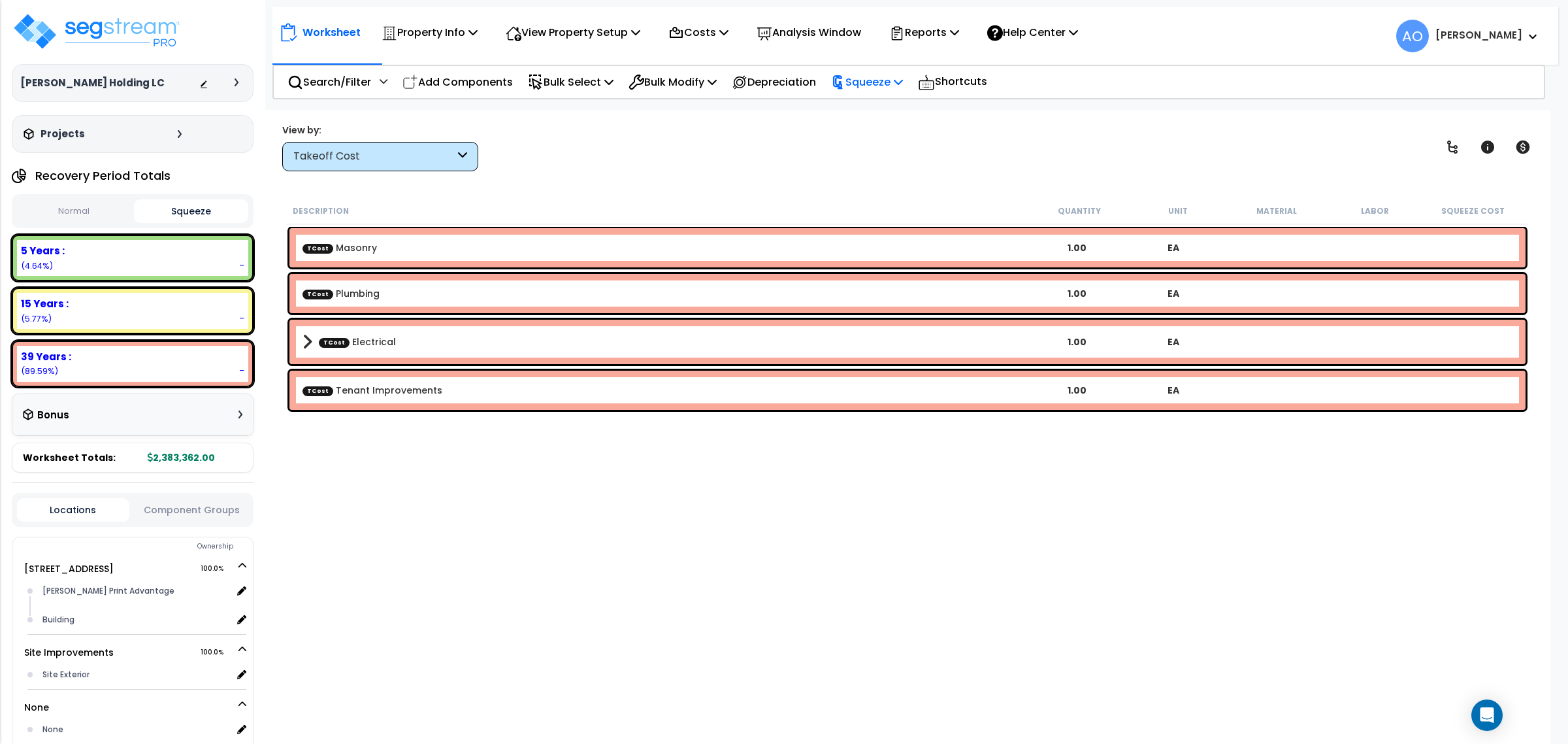
click at [889, 77] on p "Squeeze" at bounding box center [867, 82] width 72 height 18
click at [889, 103] on link "Squeeze" at bounding box center [889, 111] width 129 height 26
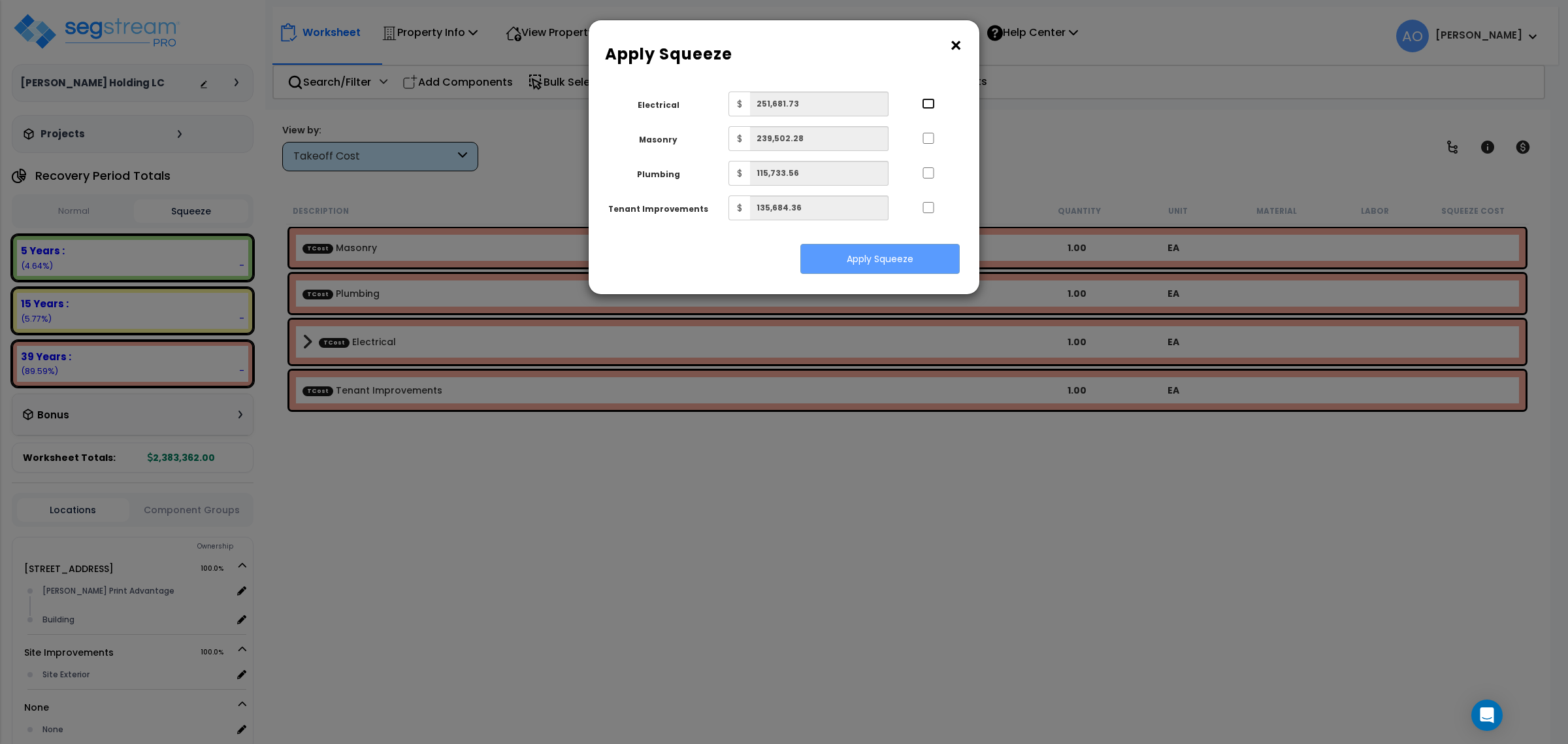
click at [925, 109] on input "..." at bounding box center [928, 103] width 13 height 11
checkbox input "true"
click at [893, 255] on button "Apply Squeeze" at bounding box center [880, 258] width 160 height 30
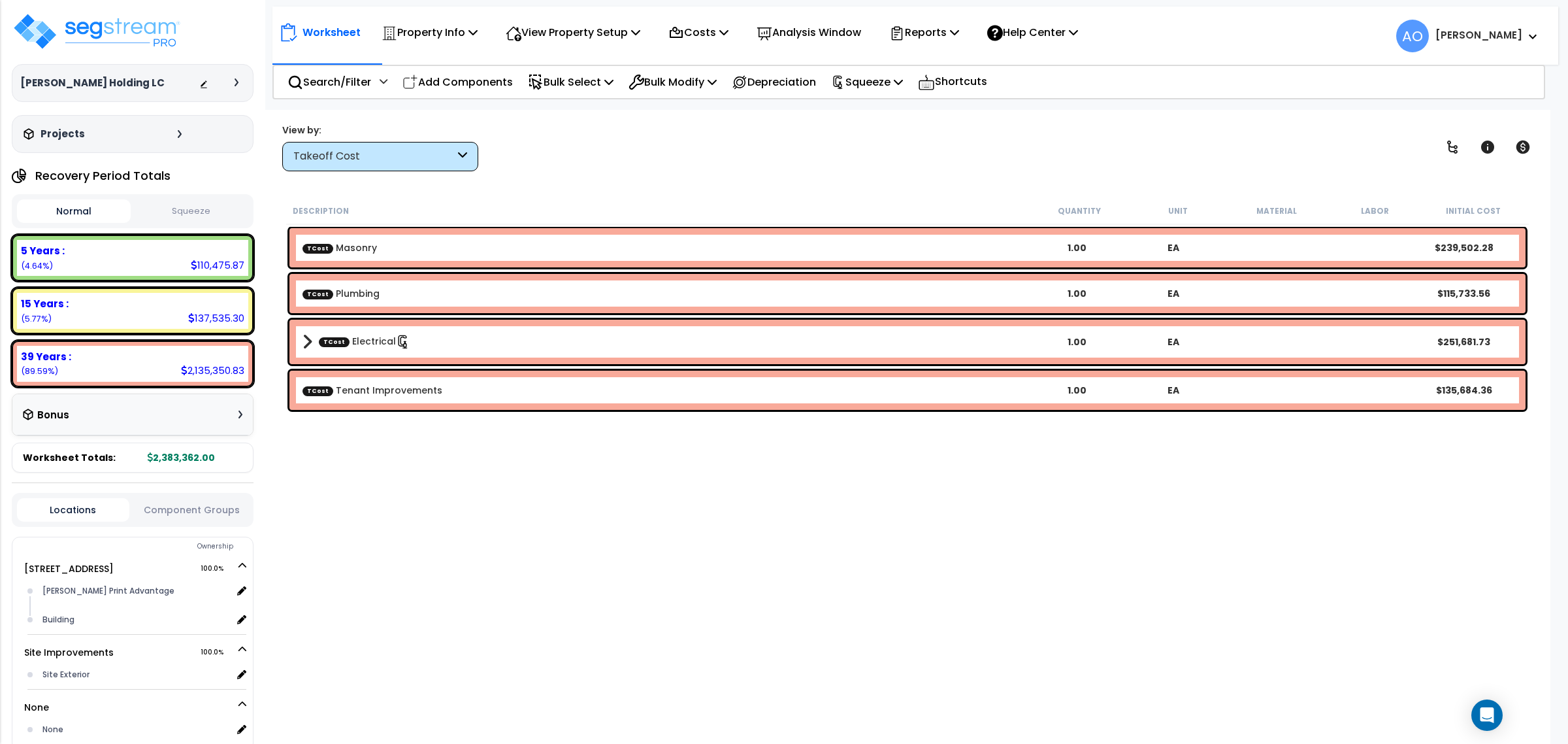
click at [194, 210] on button "Squeeze" at bounding box center [190, 212] width 114 height 23
click at [164, 415] on div "Bonus" at bounding box center [132, 414] width 219 height 25
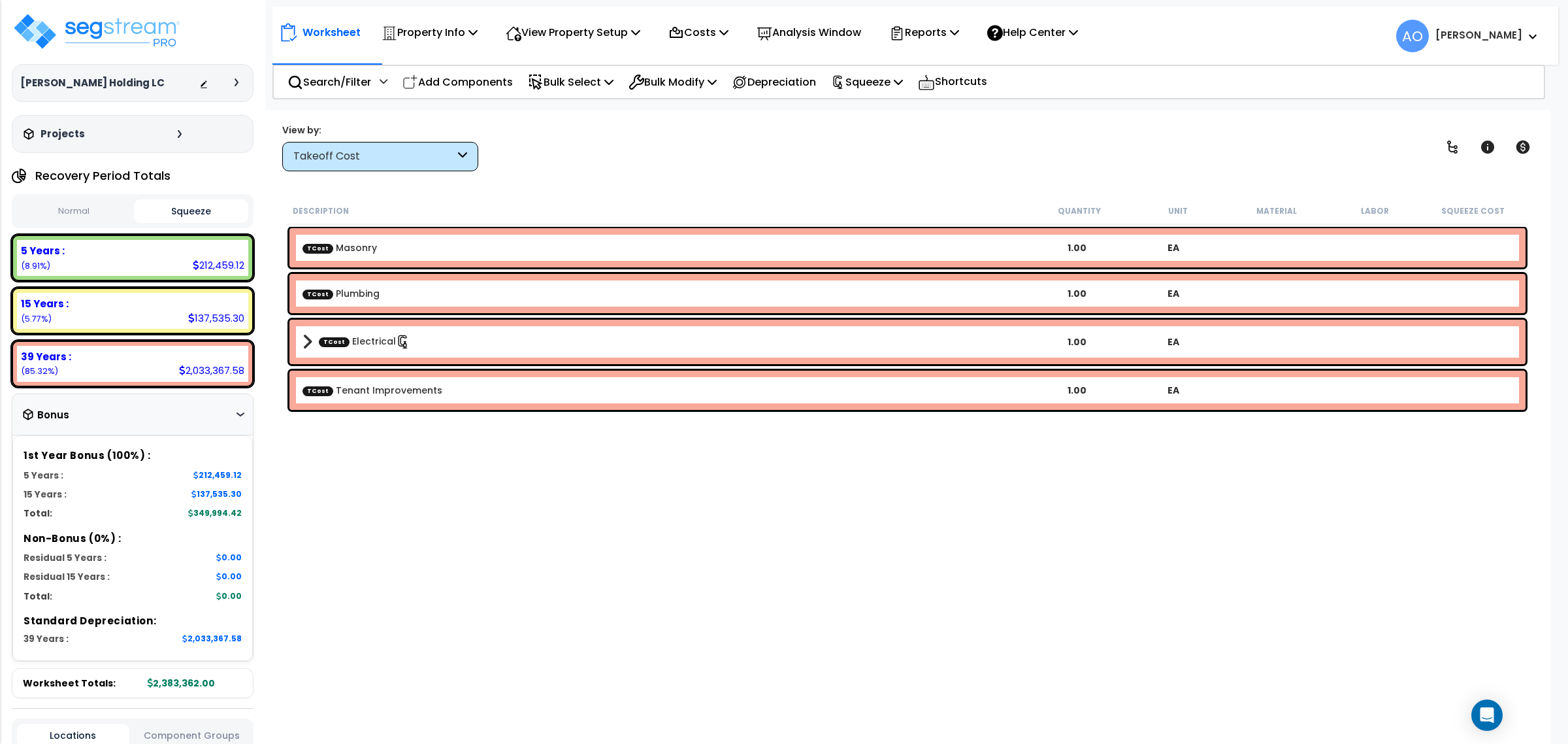
click at [164, 415] on div "Bonus" at bounding box center [132, 414] width 219 height 25
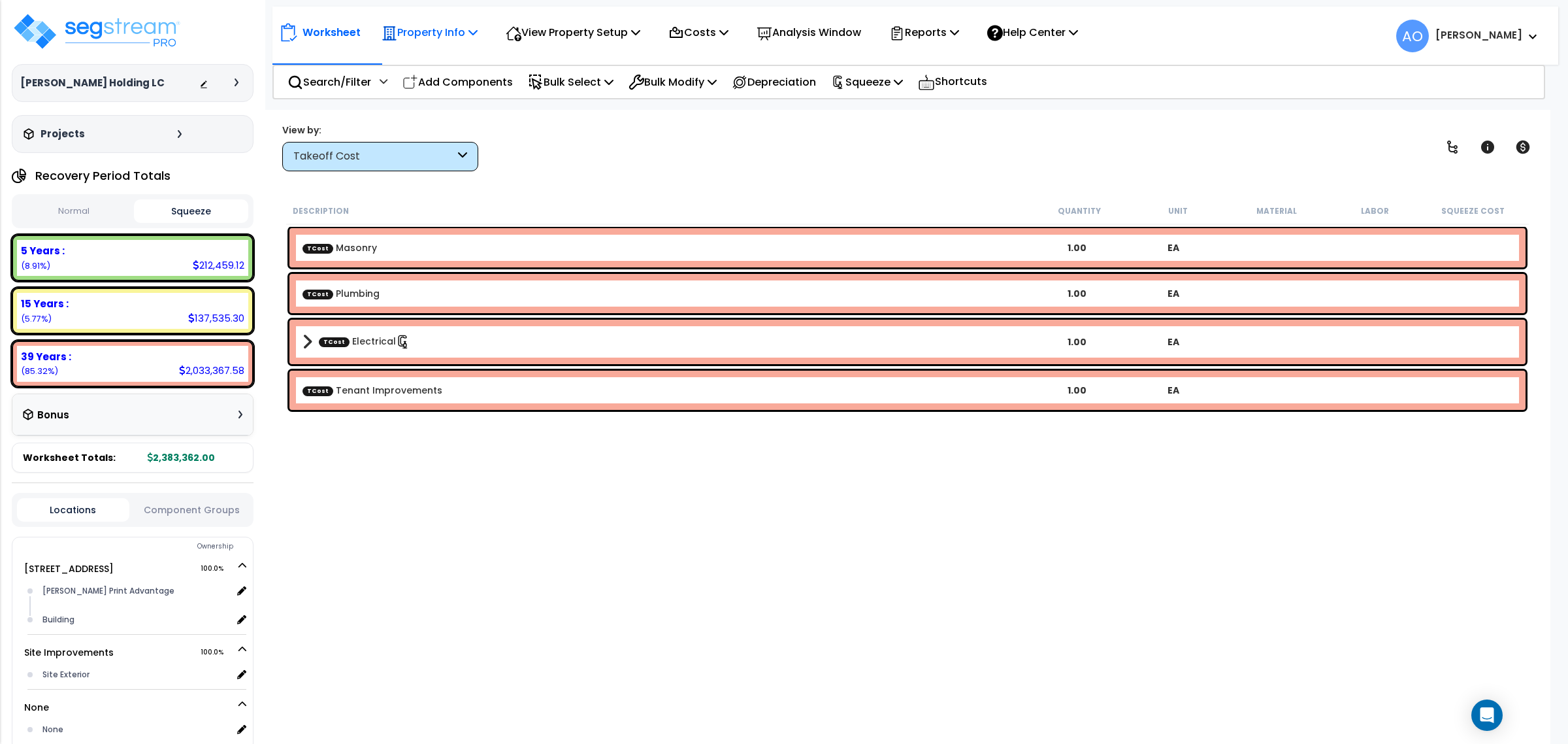
click at [431, 31] on p "Property Info" at bounding box center [429, 32] width 96 height 18
click at [432, 57] on link "Property Setup" at bounding box center [439, 62] width 129 height 26
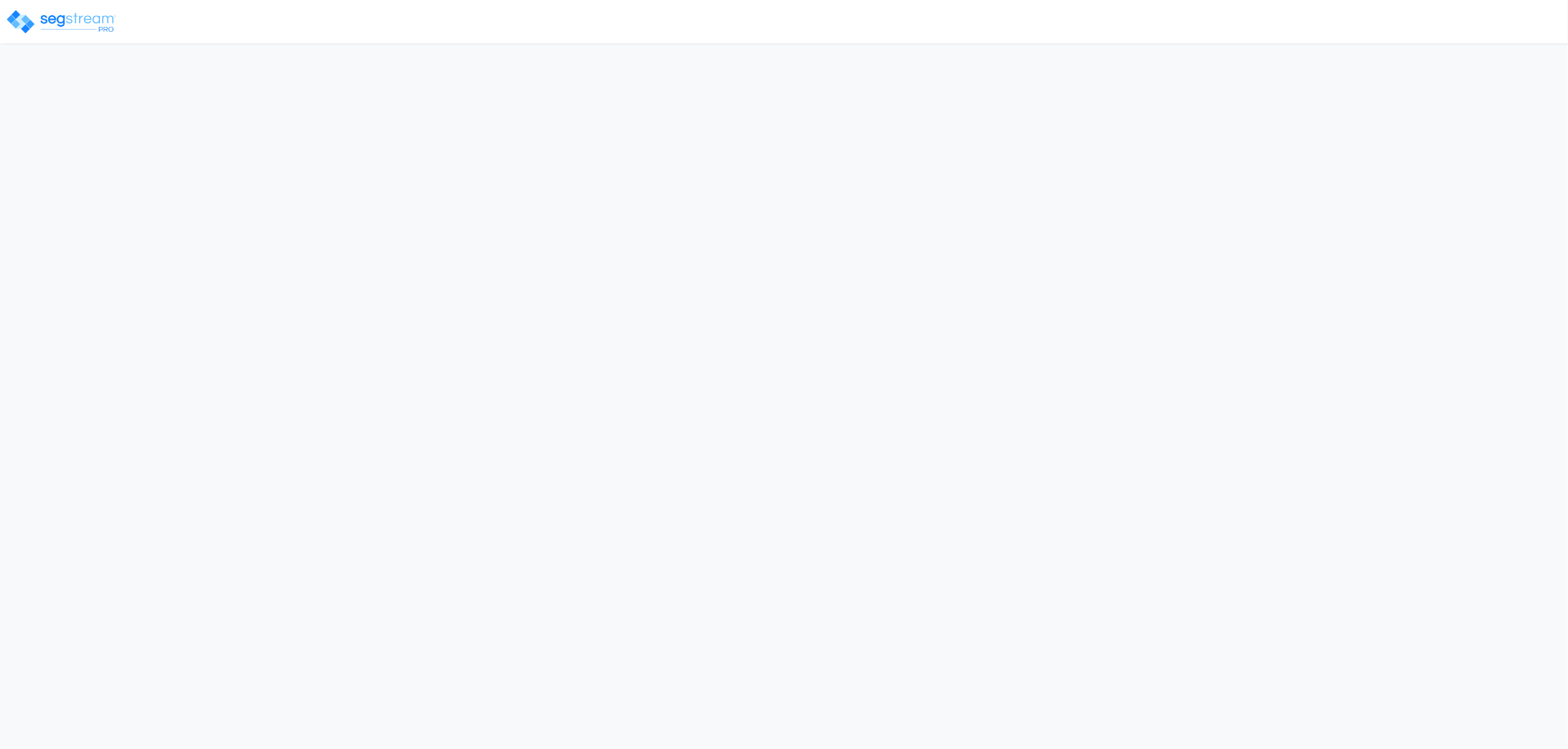
select select "2024"
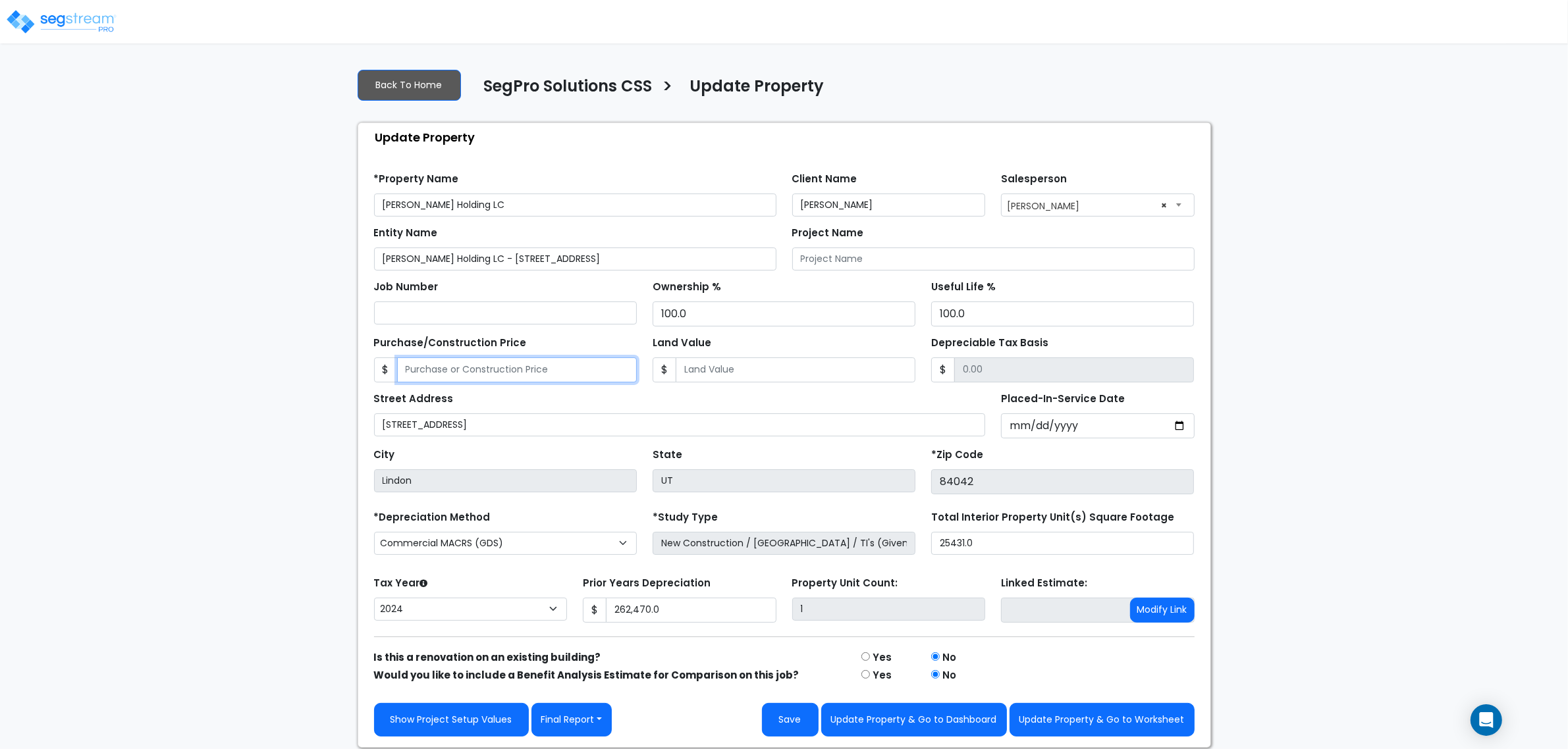
click at [547, 370] on input "Purchase/Construction Price" at bounding box center [517, 369] width 240 height 25
click at [459, 365] on input "Purchase/Construction Price" at bounding box center [517, 369] width 240 height 25
type input "2"
type input "2.00"
type input "23"
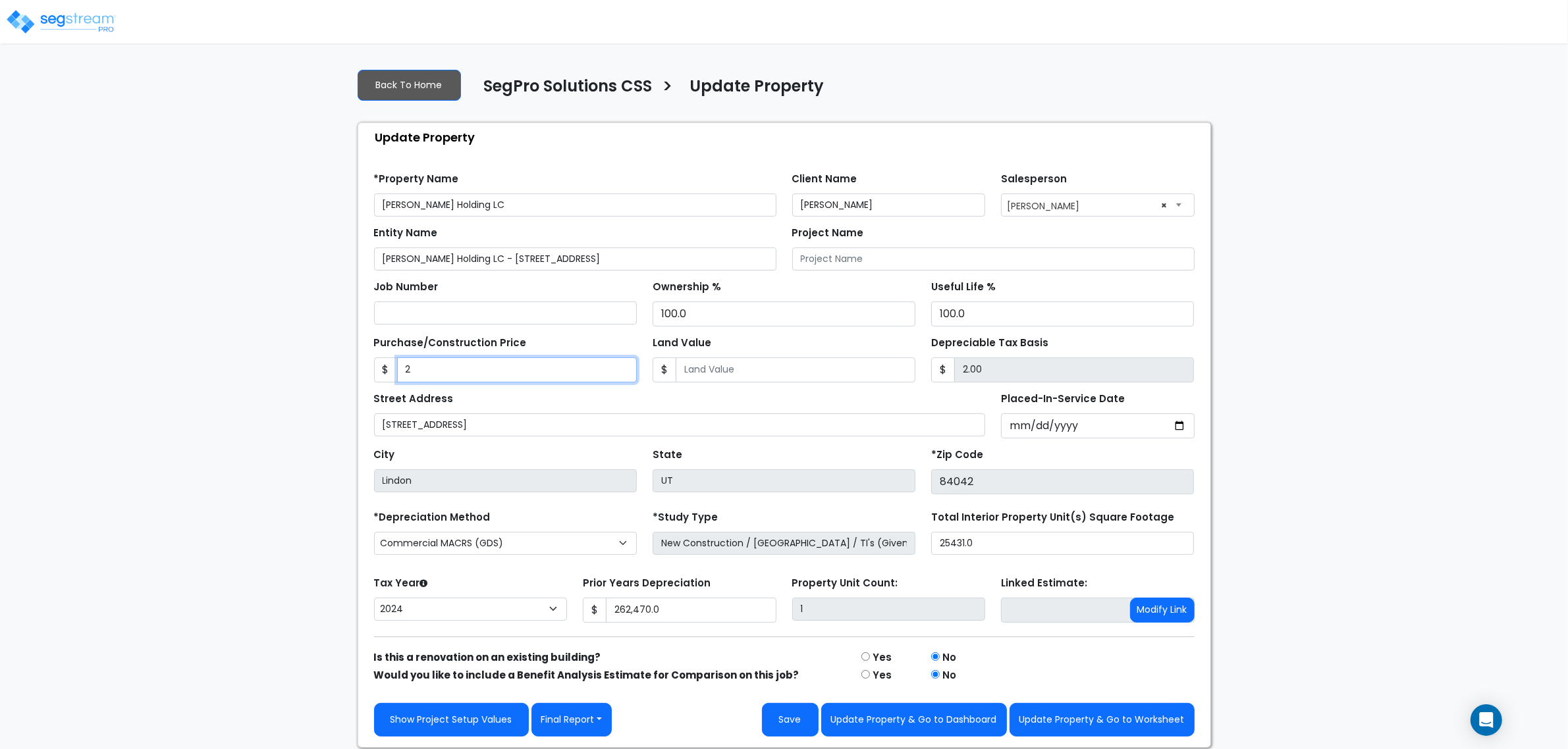
type input "23.00"
type input "238"
type input "238.00"
type input "2383"
type input "2,383.00"
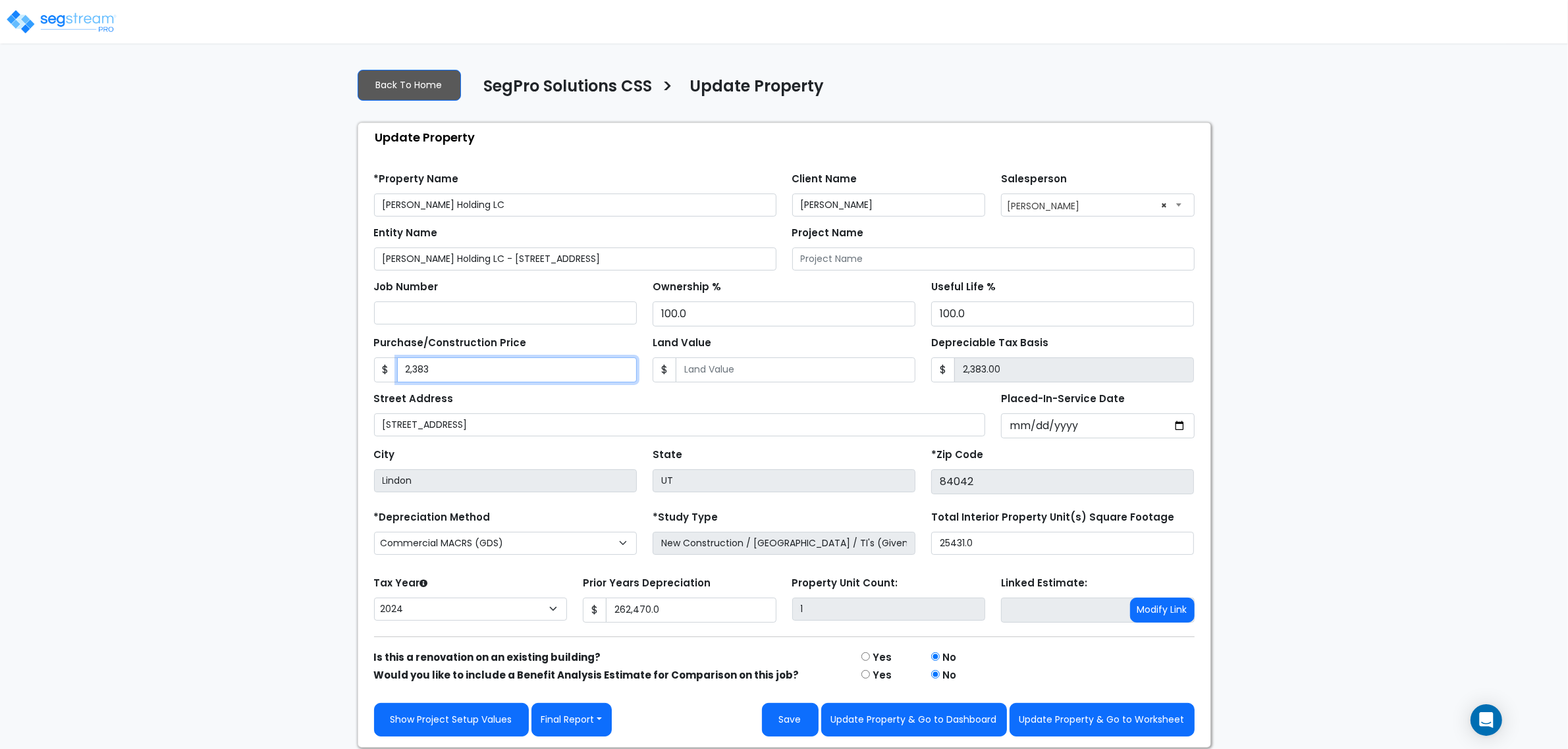
type input "2,3833"
type input "23,833.00"
type input "23,8336"
type input "238,336.00"
type input "238,3362"
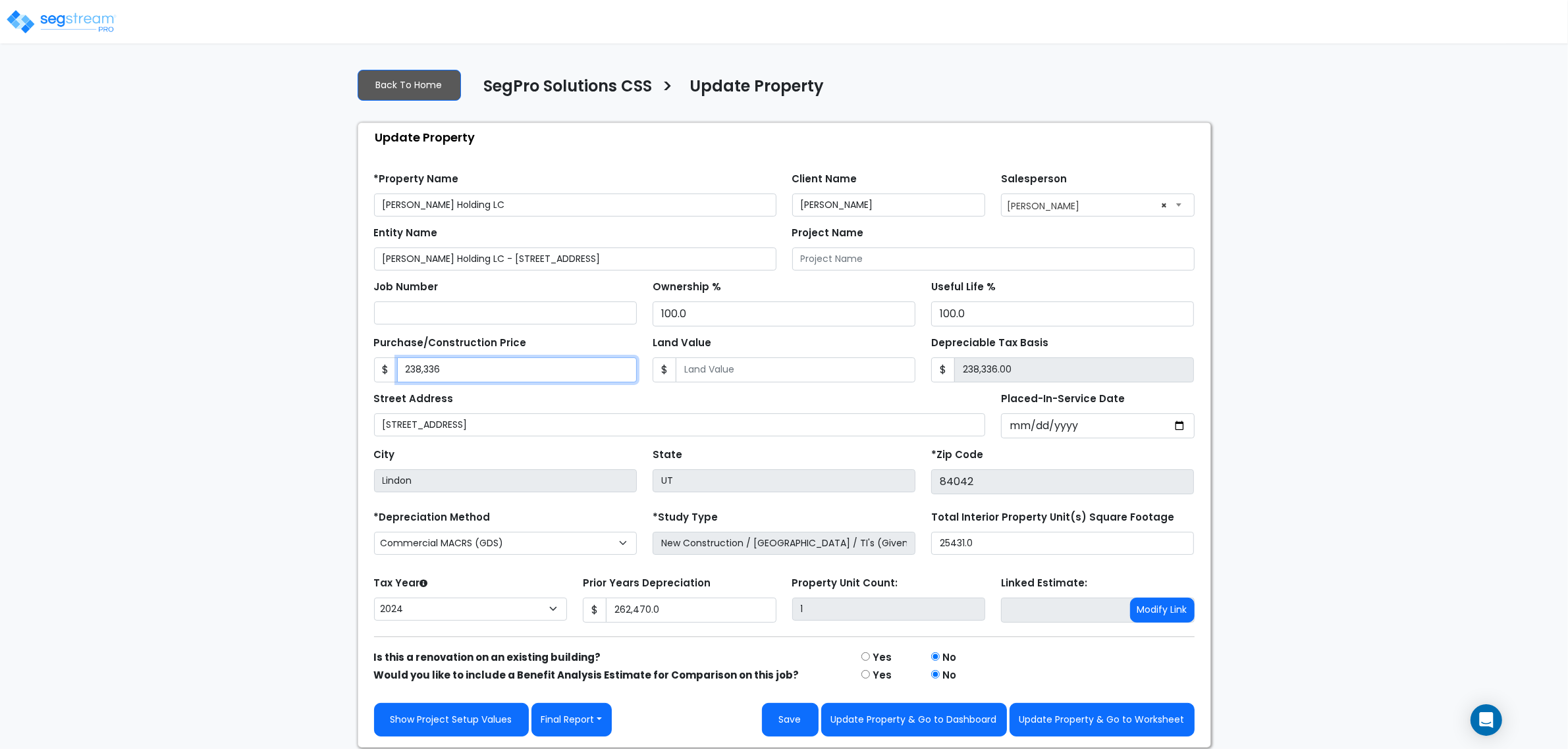
type input "2,383,362.00"
type input "2,383,362"
click at [521, 406] on div "Street Address [STREET_ADDRESS]" at bounding box center [680, 413] width 611 height 48
click at [735, 372] on input "Land Value" at bounding box center [795, 369] width 240 height 25
type input "0"
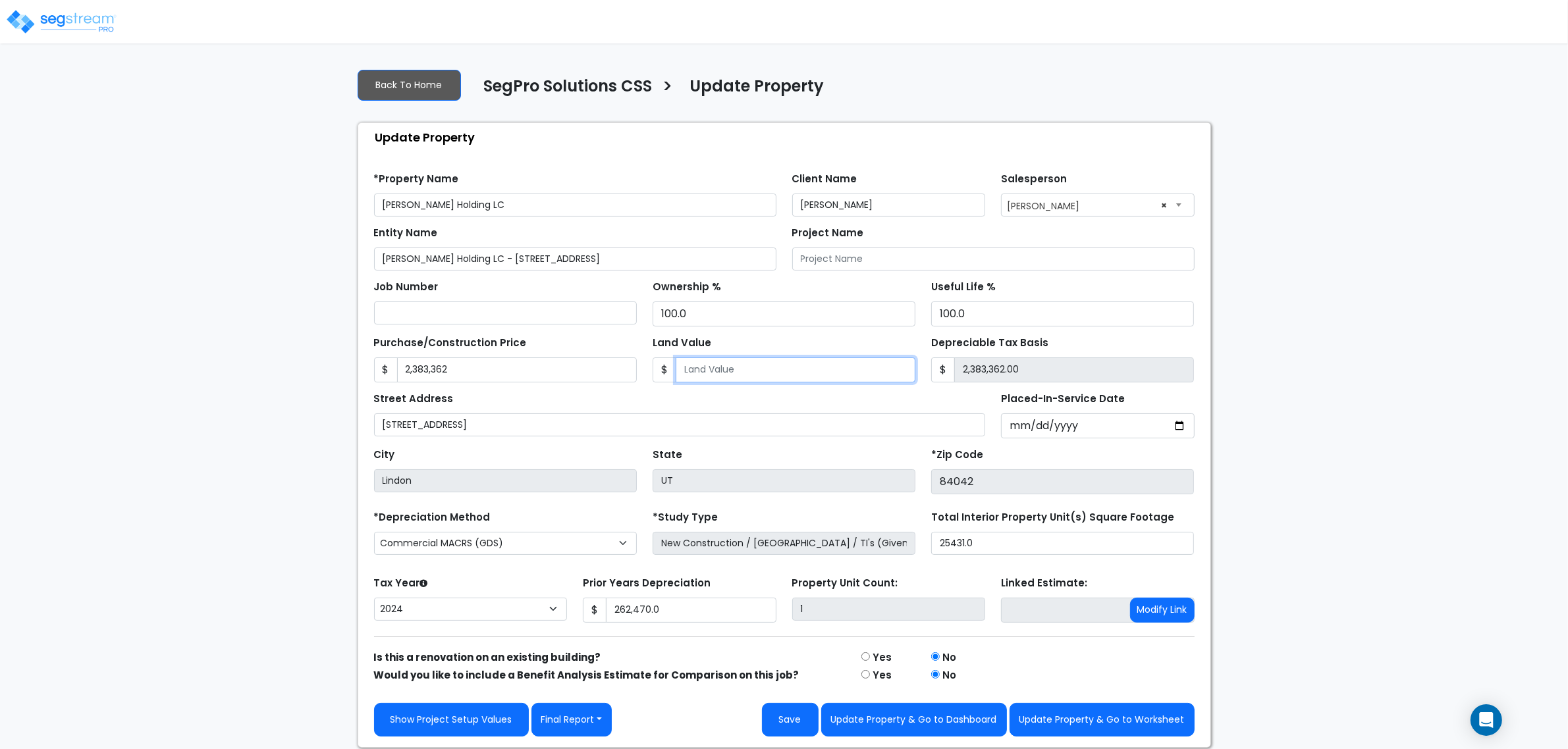
type input "2,383,362.00"
type input "0"
click at [792, 410] on div "Street Address 245 South 1060 West" at bounding box center [680, 413] width 611 height 48
click at [1443, 632] on div "We are Building your Property. So please grab a coffee and let us do the heavy …" at bounding box center [784, 403] width 1568 height 690
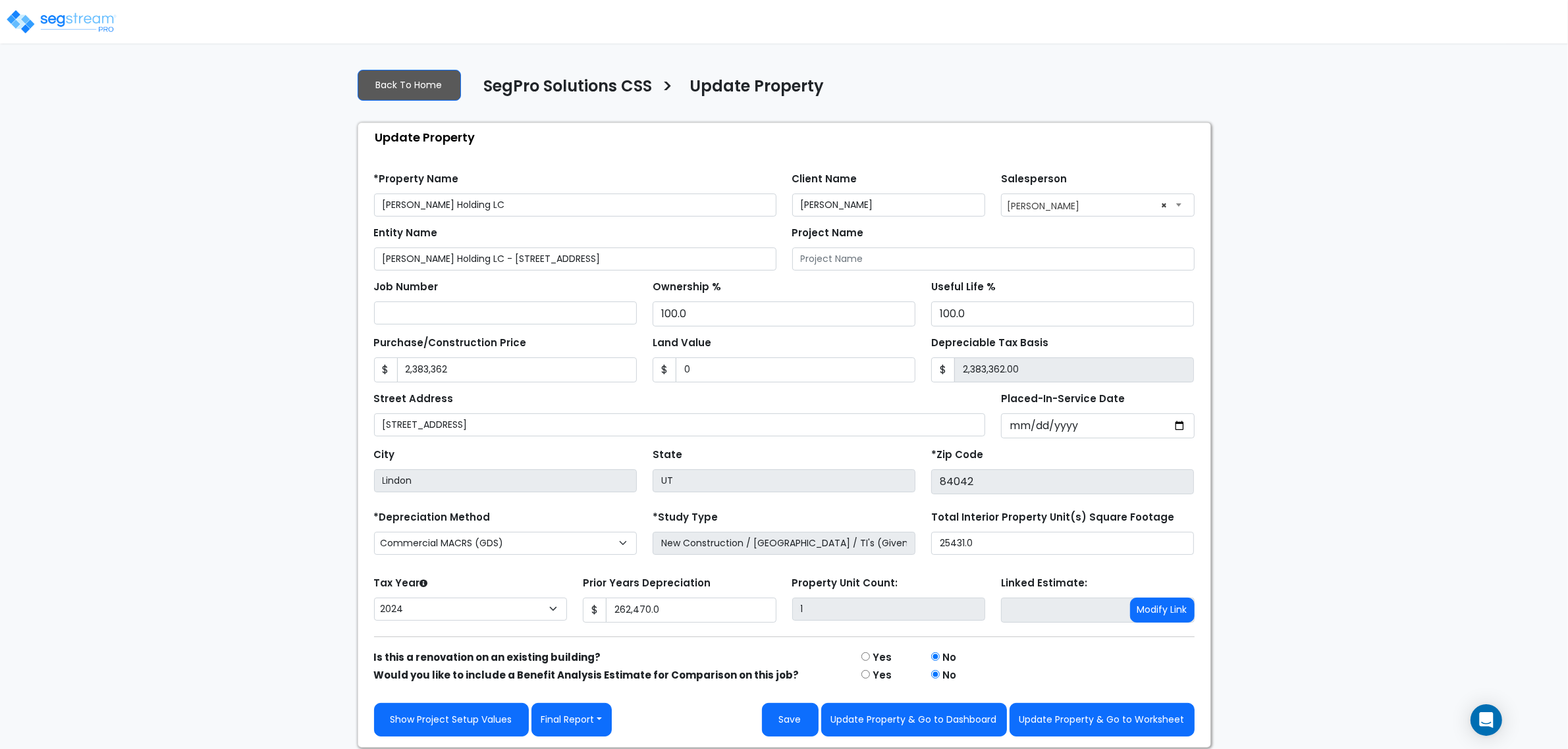
click at [132, 326] on div "We are Building your Property. So please grab a coffee and let us do the heavy …" at bounding box center [784, 403] width 1568 height 690
click at [244, 422] on div "We are Building your Property. So please grab a coffee and let us do the heavy …" at bounding box center [784, 403] width 1568 height 690
click at [1307, 583] on div "We are Building your Property. So please grab a coffee and let us do the heavy …" at bounding box center [784, 403] width 1568 height 690
click at [274, 386] on div "We are Building your Property. So please grab a coffee and let us do the heavy …" at bounding box center [784, 403] width 1568 height 690
drag, startPoint x: 1364, startPoint y: 534, endPoint x: 1285, endPoint y: 577, distance: 89.9
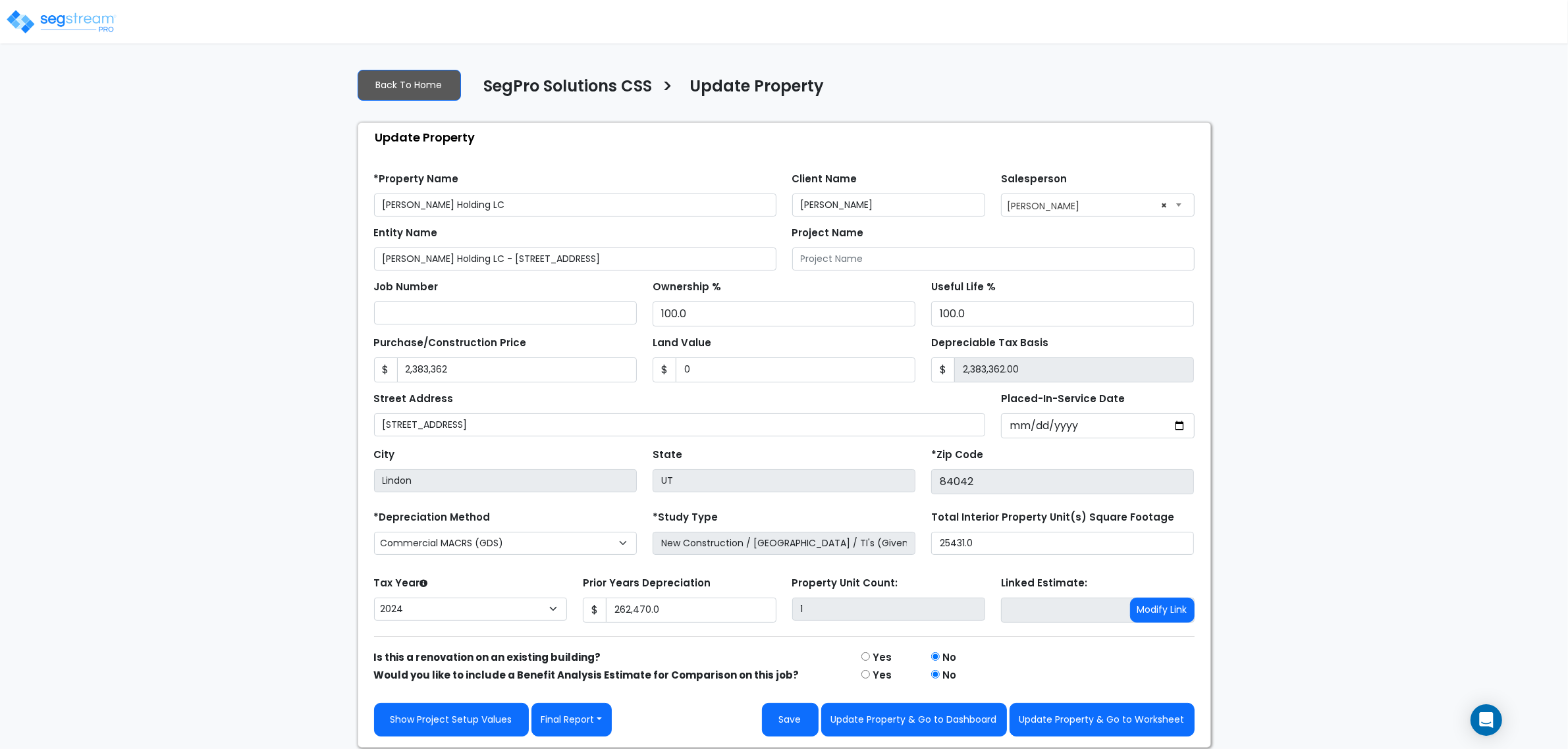
click at [1363, 533] on div "We are Building your Property. So please grab a coffee and let us do the heavy …" at bounding box center [784, 403] width 1568 height 690
click at [1074, 714] on button "Update Property & Go to Worksheet" at bounding box center [1102, 720] width 185 height 34
type input "2383362"
type input "262470"
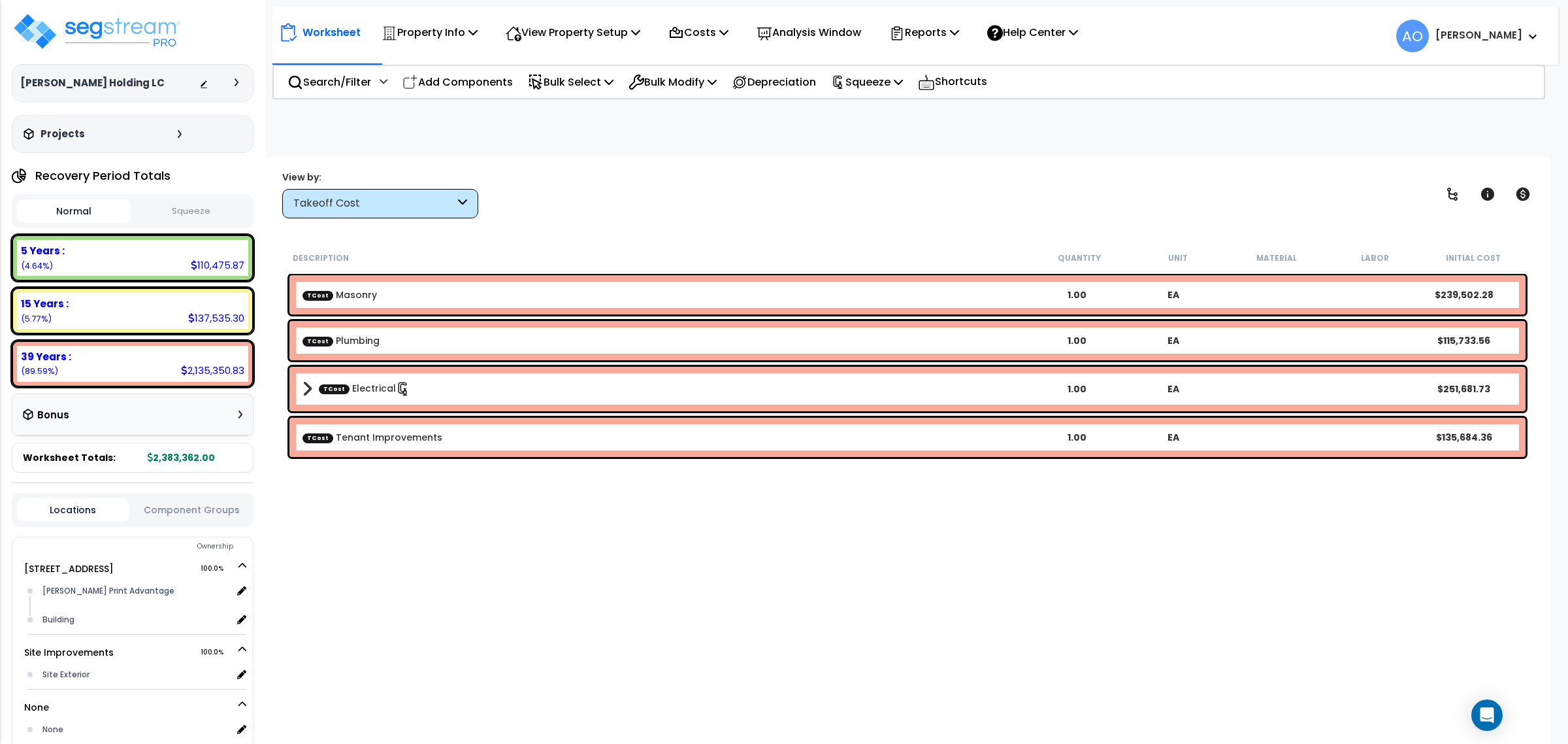
click at [184, 217] on button "Squeeze" at bounding box center [190, 212] width 114 height 23
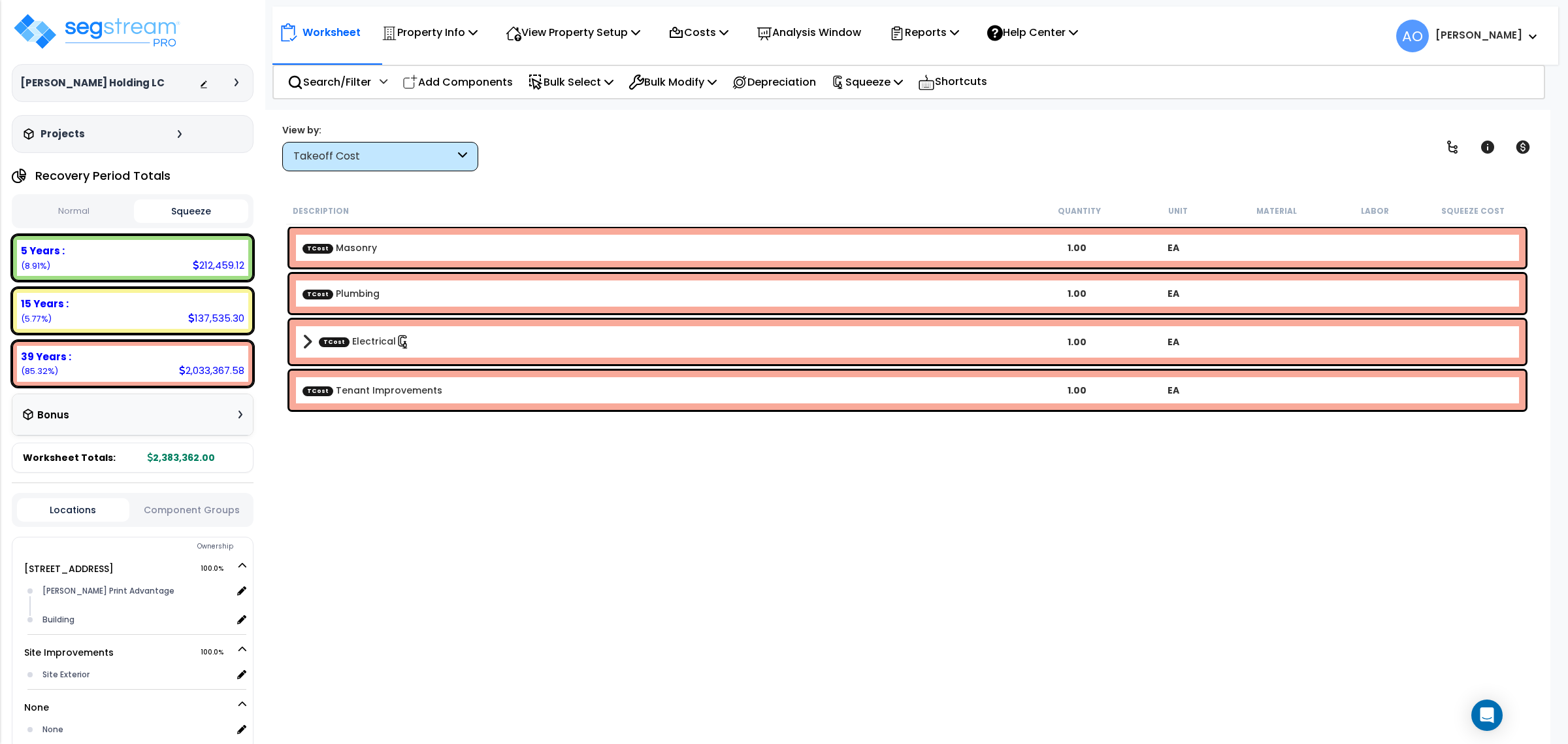
click at [710, 159] on div "View by: Takeoff Cost Takeoff Cost" at bounding box center [907, 147] width 1259 height 48
click at [943, 21] on div "Reports" at bounding box center [924, 32] width 70 height 31
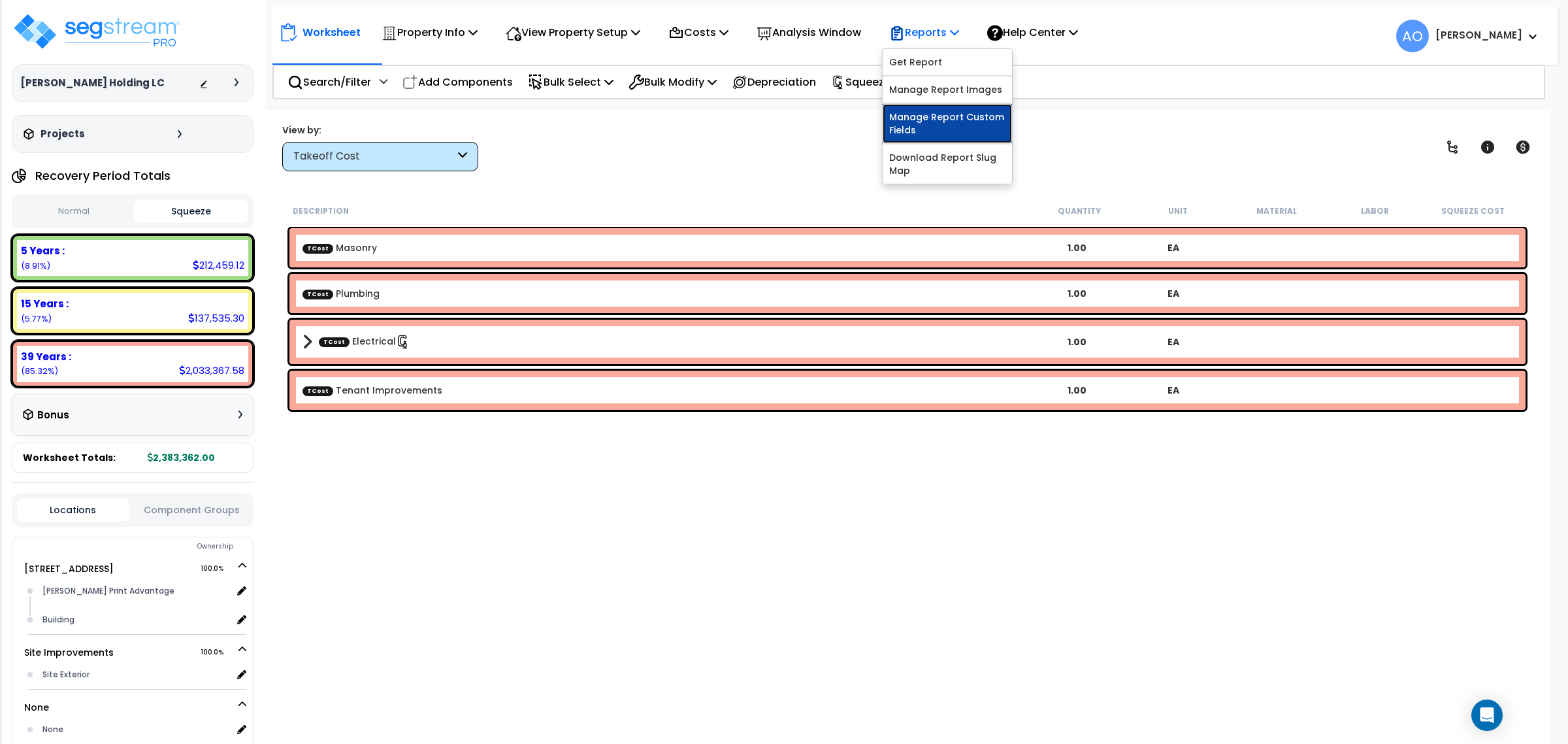
click at [968, 118] on link "Manage Report Custom Fields" at bounding box center [947, 123] width 129 height 39
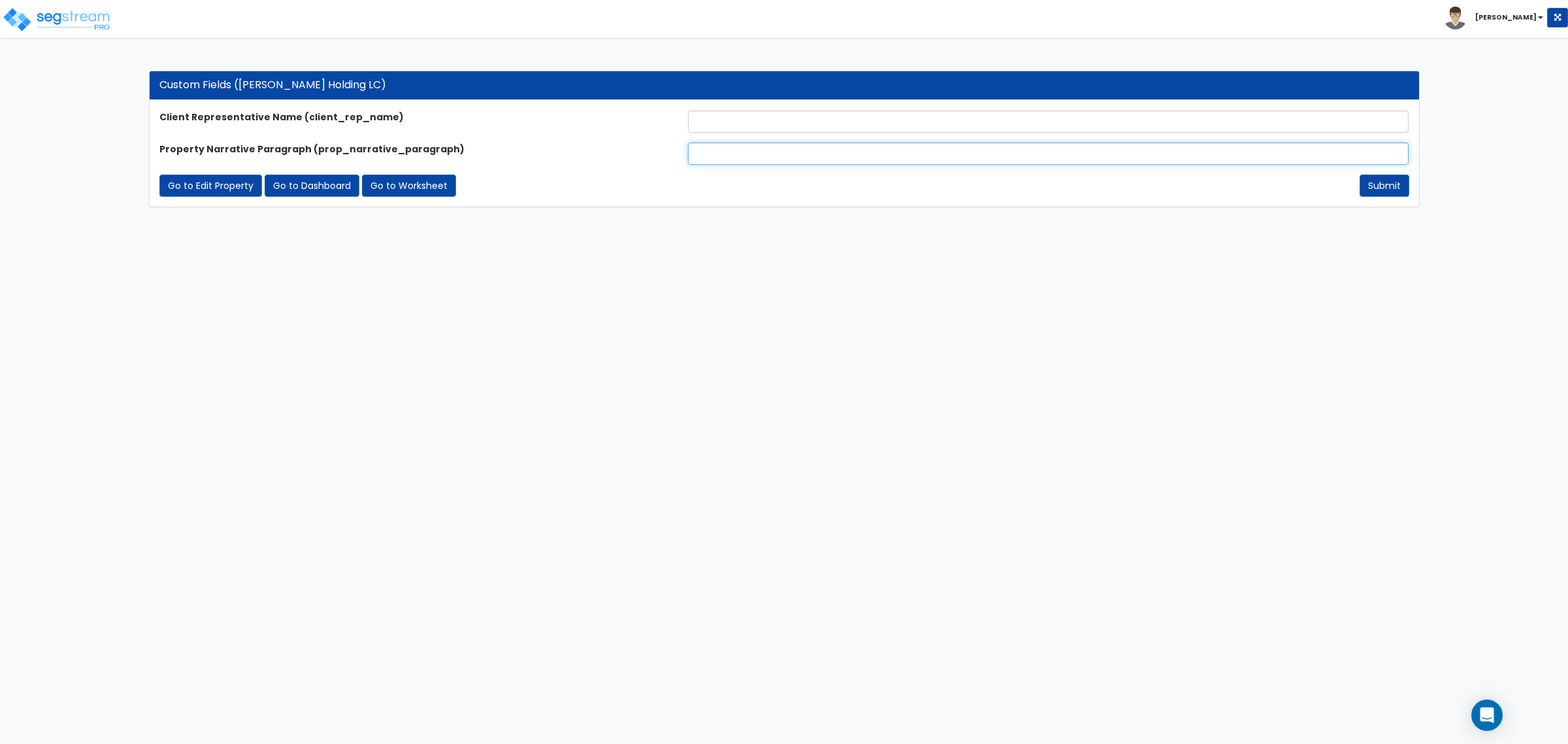
click at [714, 148] on input "text" at bounding box center [1048, 153] width 721 height 22
paste input "This study focuses on a 25,431 square foot addition to an existing office/wareh…"
type input "This study focuses on a 25,431 square foot addition to an existing office/wareh…"
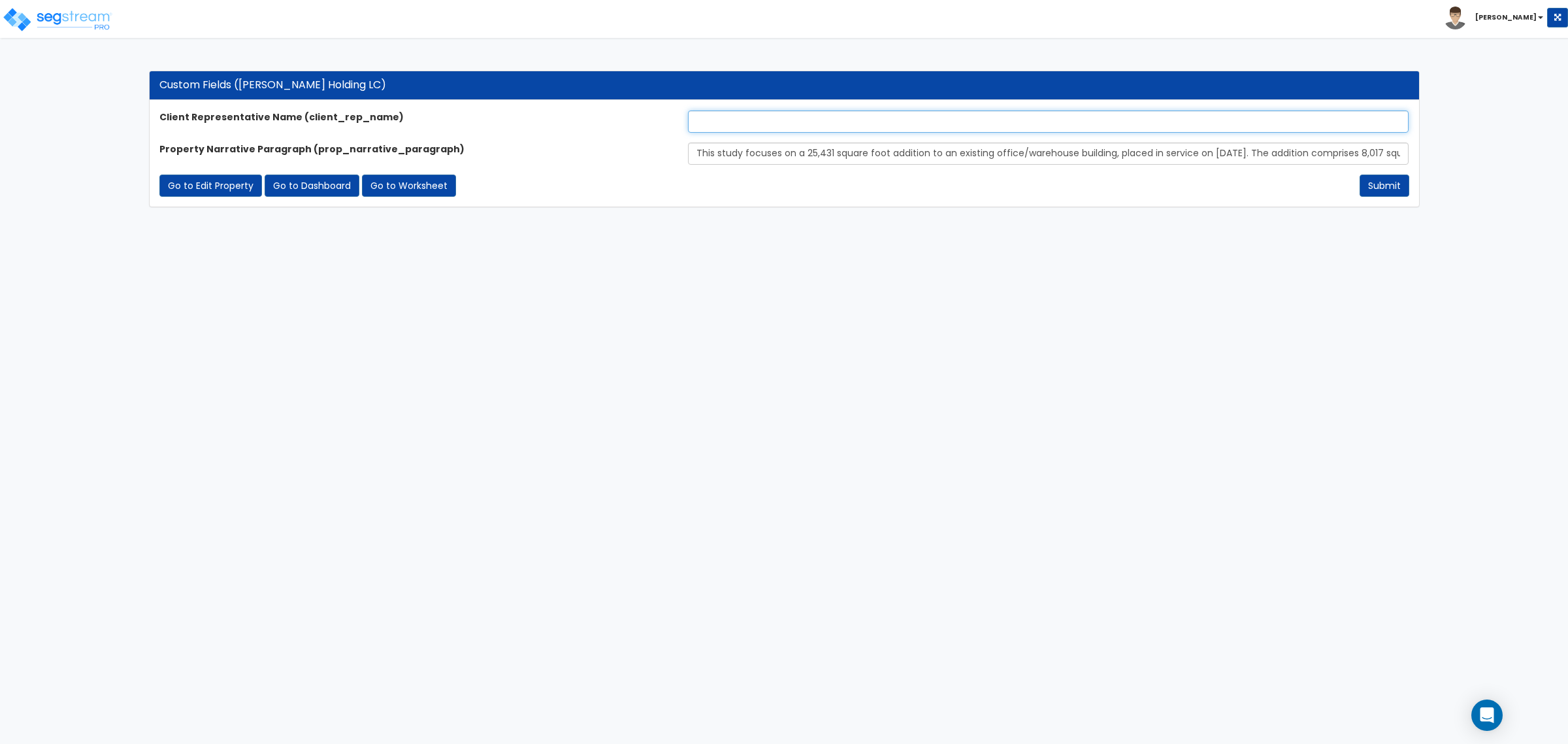
click at [717, 122] on input "text" at bounding box center [1048, 121] width 721 height 22
type input "[PERSON_NAME]"
click at [918, 220] on html "Toggle navigation Andrew x" at bounding box center [784, 110] width 1568 height 220
click at [1394, 182] on button "Submit" at bounding box center [1384, 185] width 50 height 22
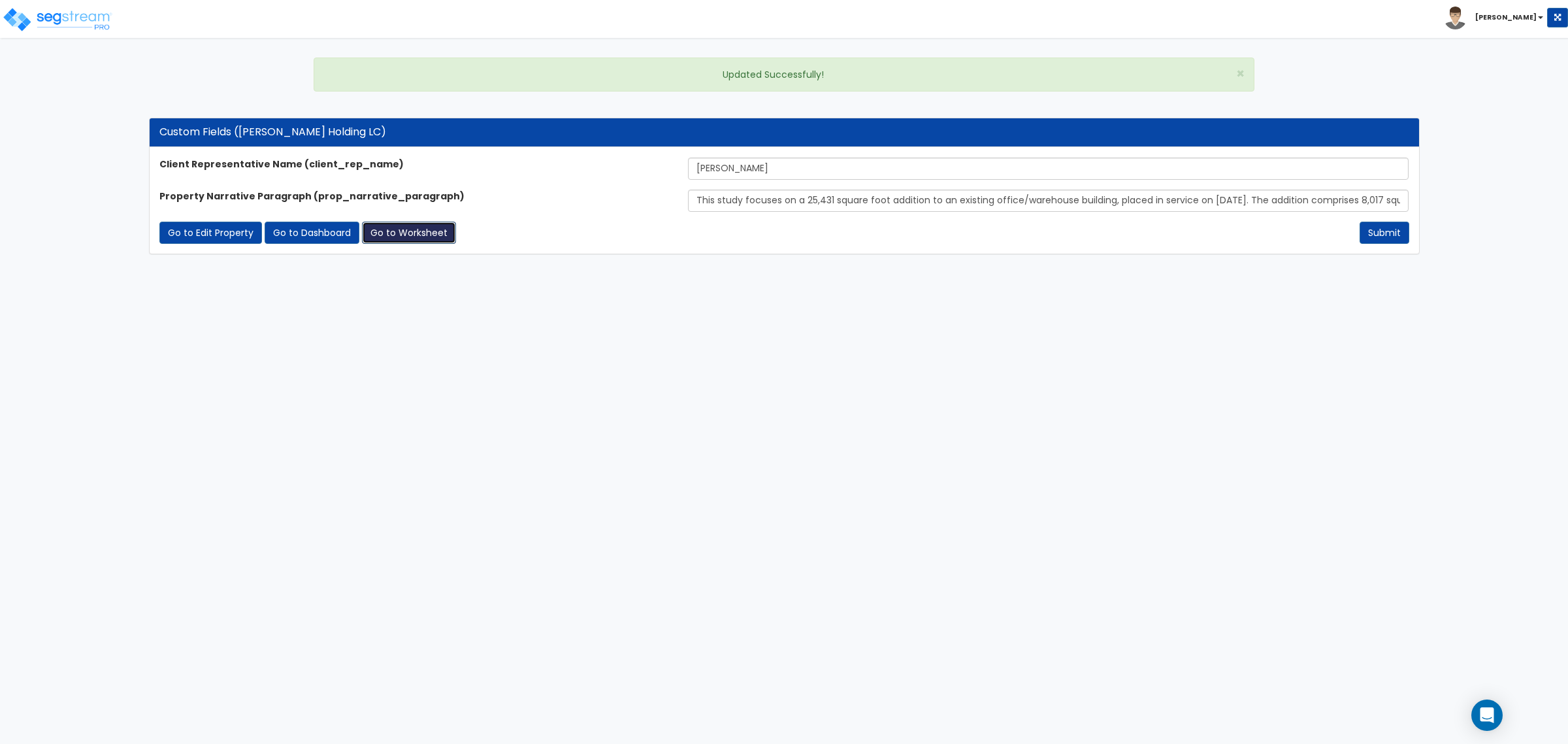
click at [416, 232] on link "Go to Worksheet" at bounding box center [409, 232] width 94 height 22
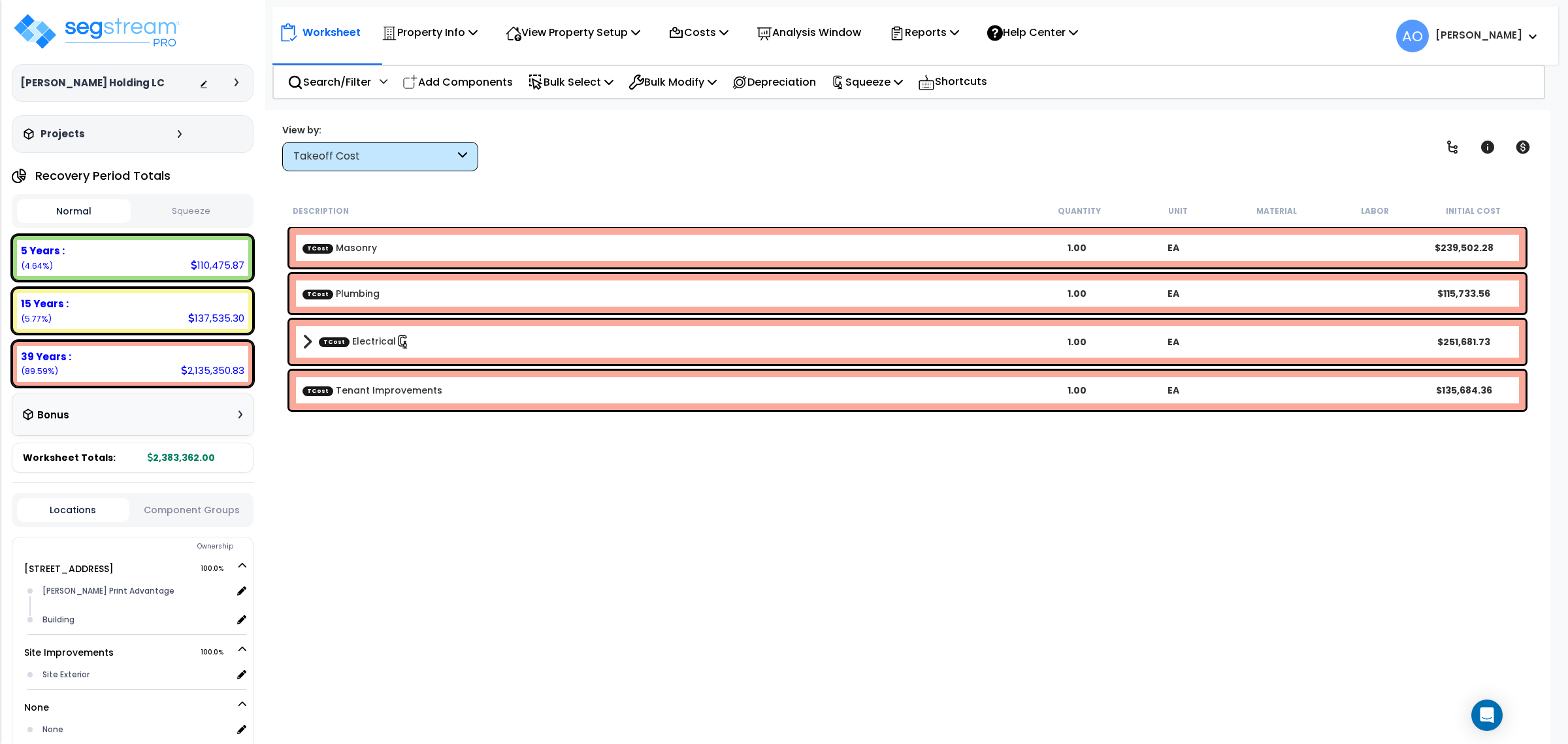
click at [219, 206] on button "Squeeze" at bounding box center [190, 212] width 114 height 23
click at [939, 30] on p "Reports" at bounding box center [924, 32] width 70 height 18
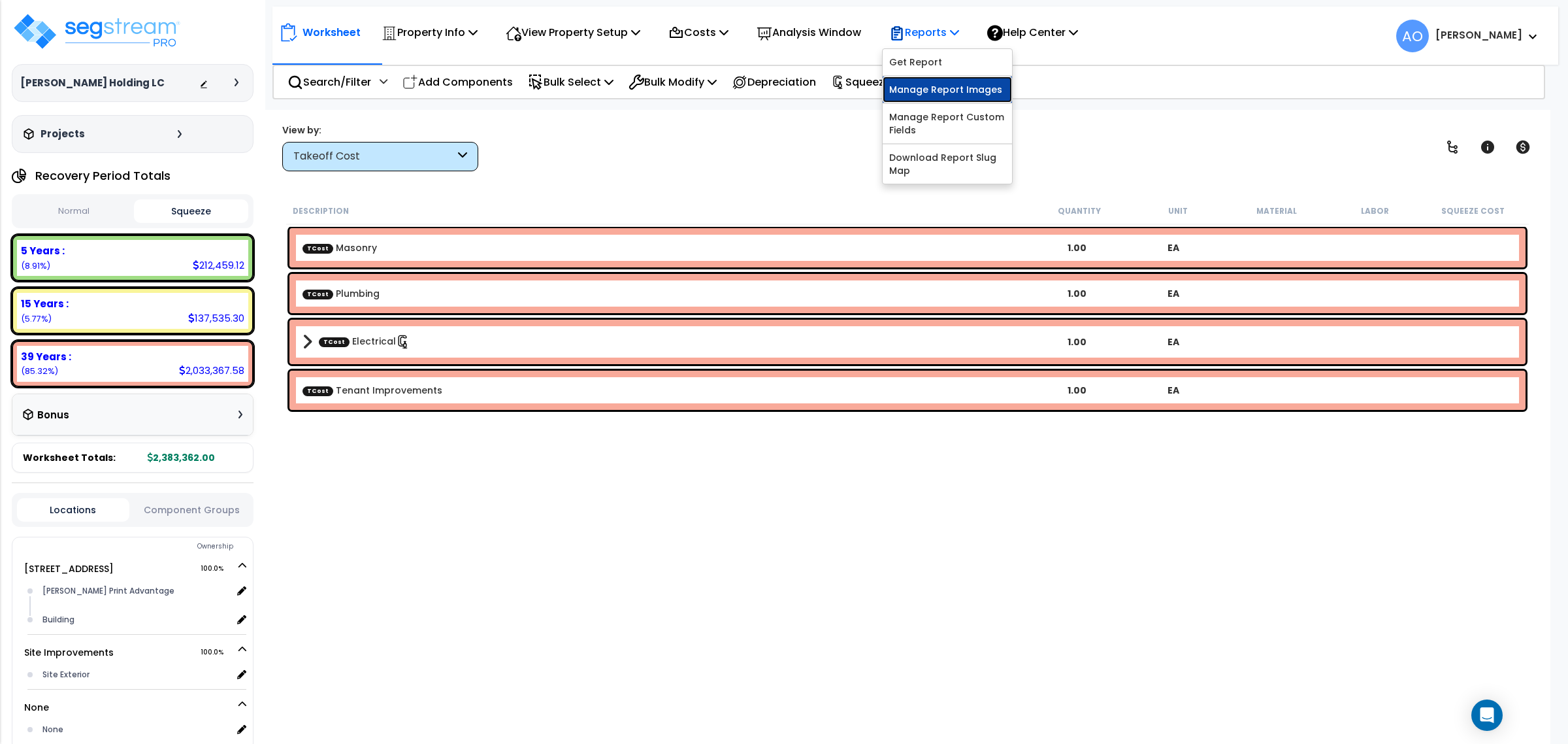
click at [952, 95] on link "Manage Report Images" at bounding box center [947, 89] width 129 height 26
click at [935, 34] on p "Reports" at bounding box center [924, 32] width 70 height 18
click at [944, 83] on link "Manage Report Images" at bounding box center [947, 89] width 129 height 26
click at [935, 28] on p "Reports" at bounding box center [924, 32] width 70 height 18
click at [955, 95] on link "Manage Report Images" at bounding box center [947, 89] width 129 height 26
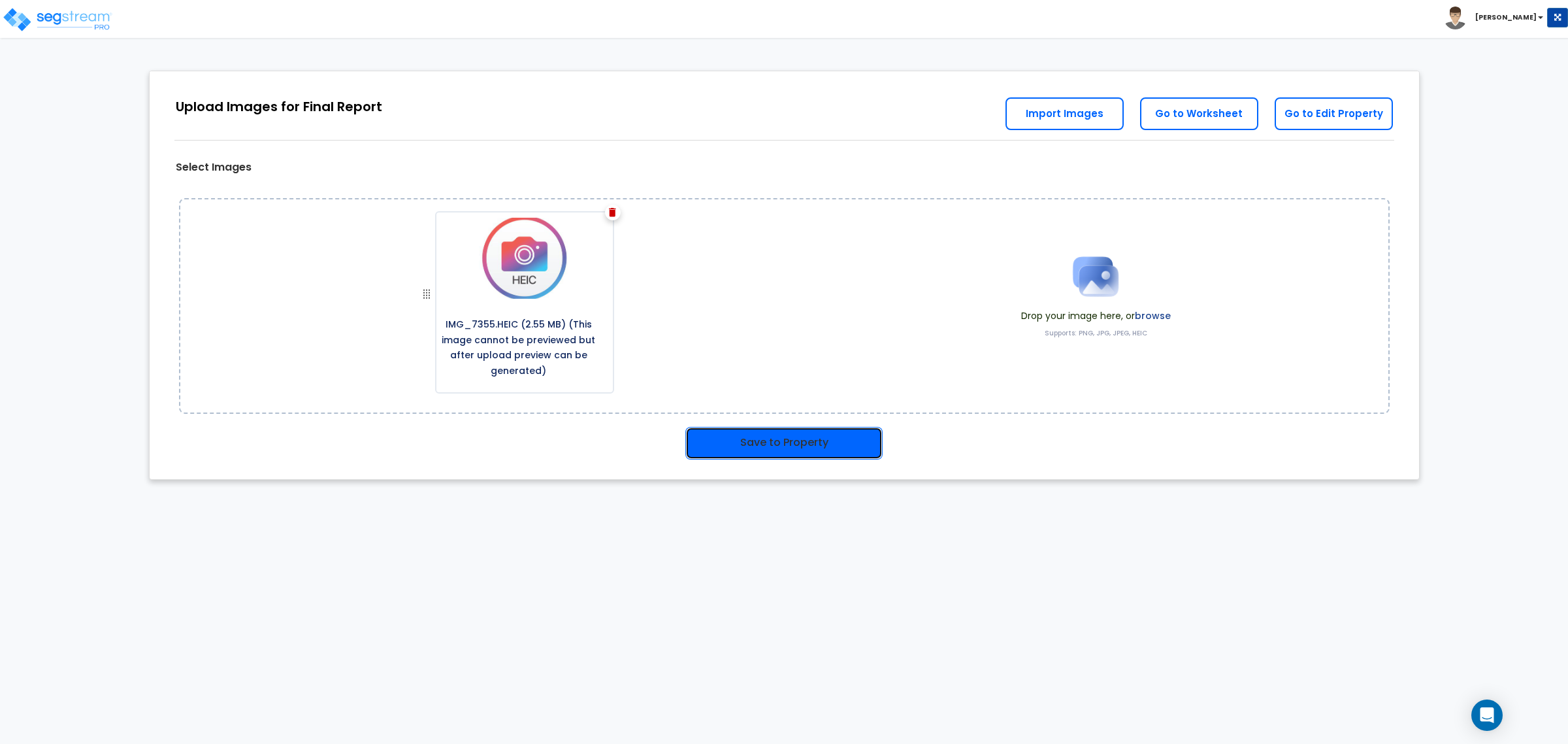
click at [753, 445] on button "Save to Property" at bounding box center [784, 443] width 197 height 33
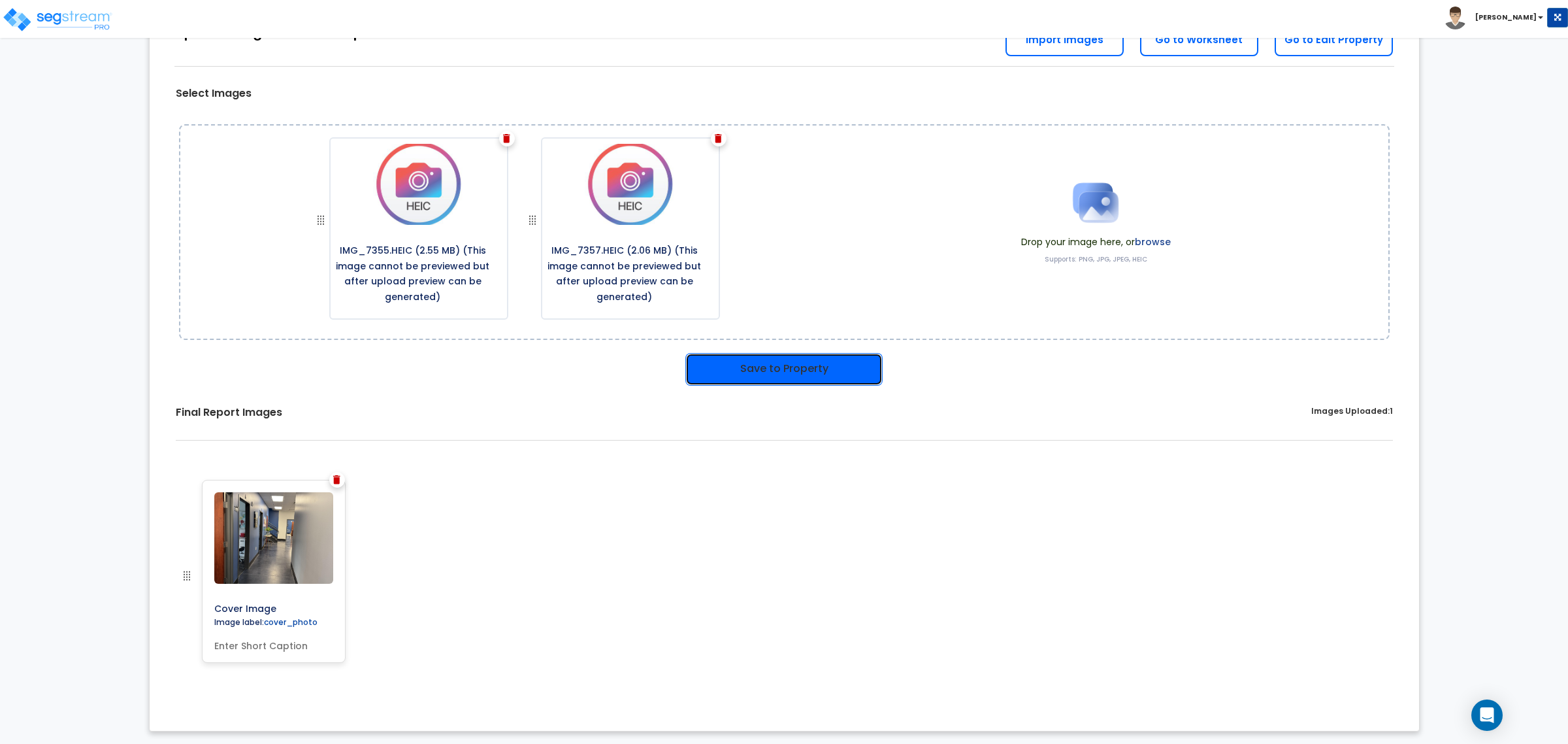
click at [800, 374] on button "Save to Property" at bounding box center [784, 369] width 197 height 33
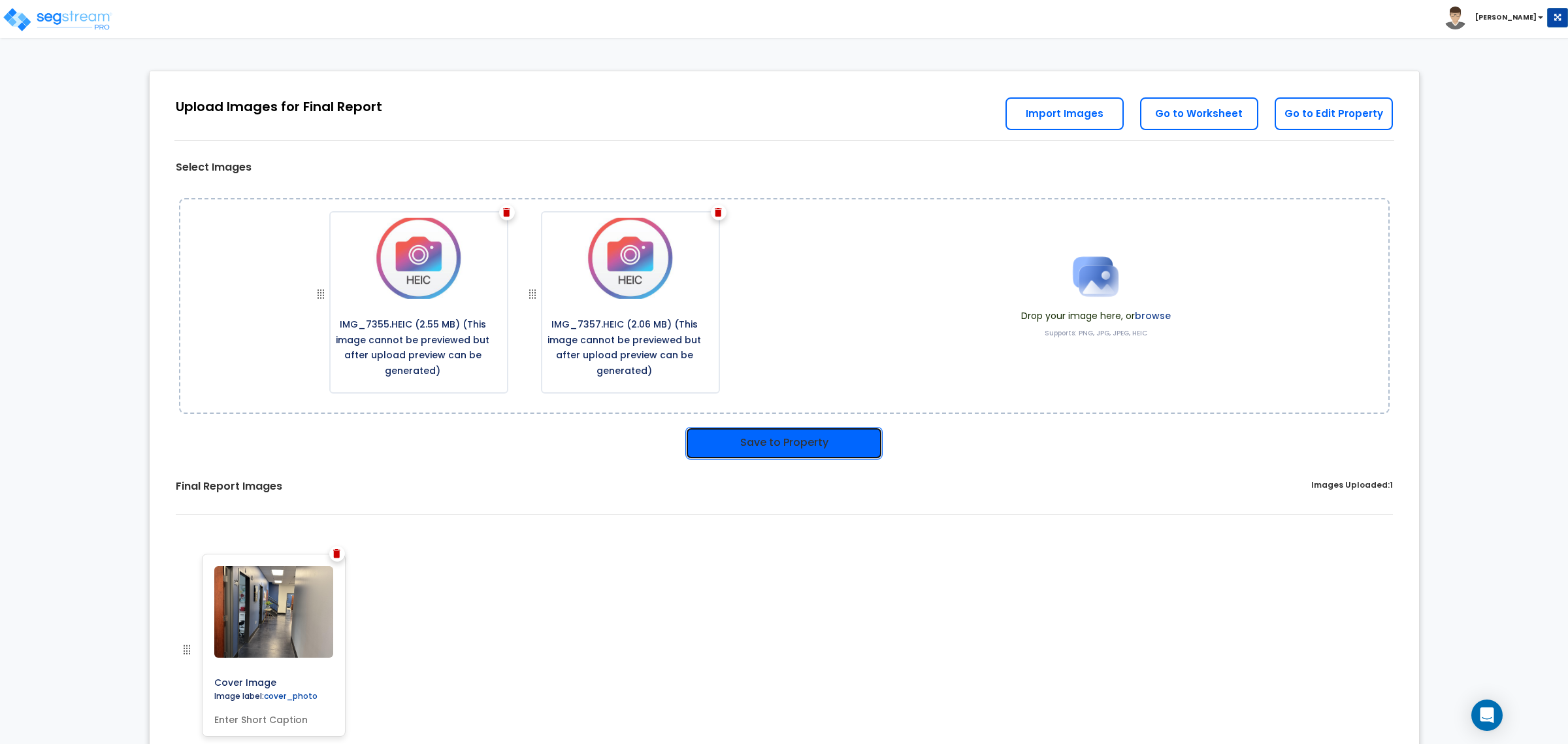
click at [787, 440] on button "Save to Property" at bounding box center [784, 443] width 197 height 33
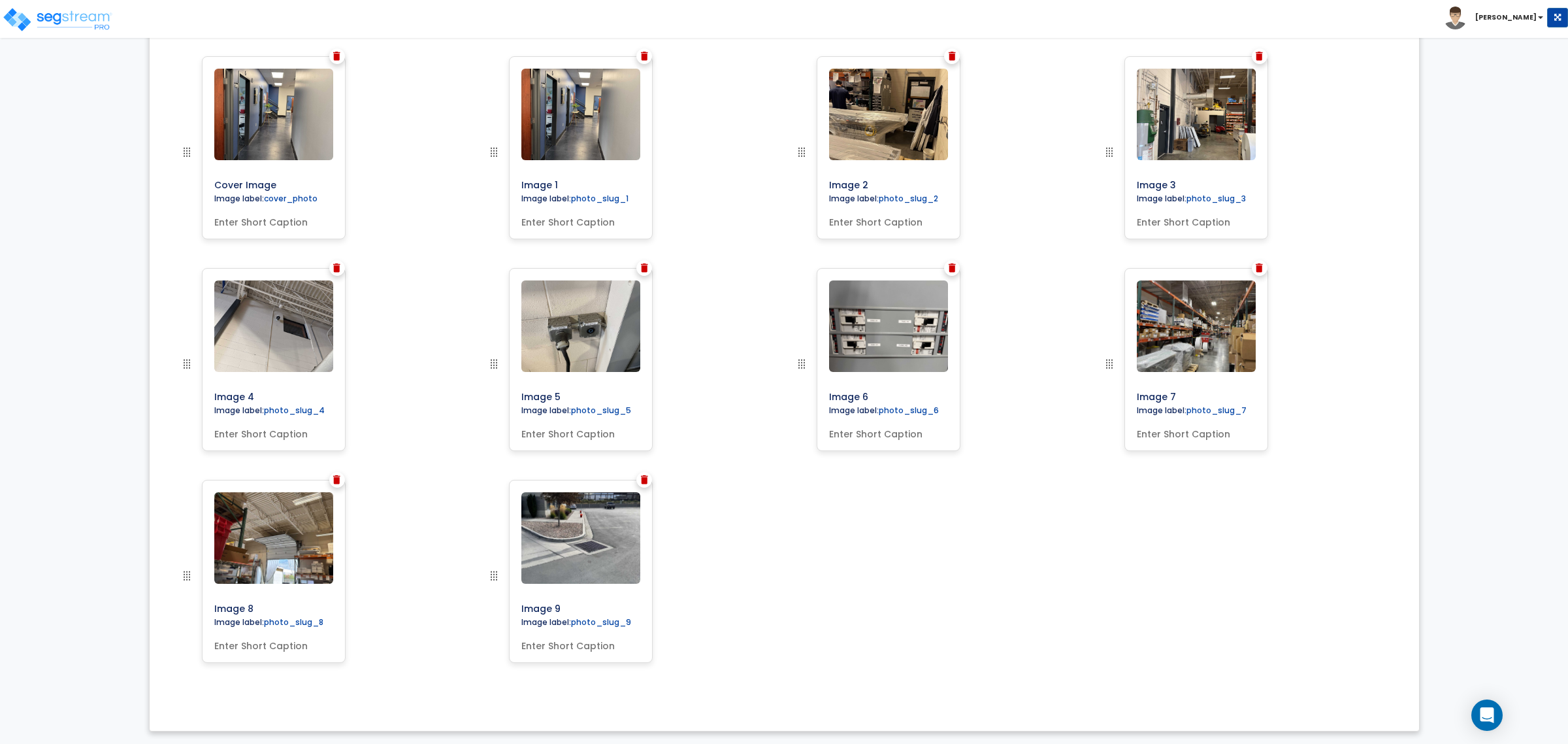
scroll to position [383, 0]
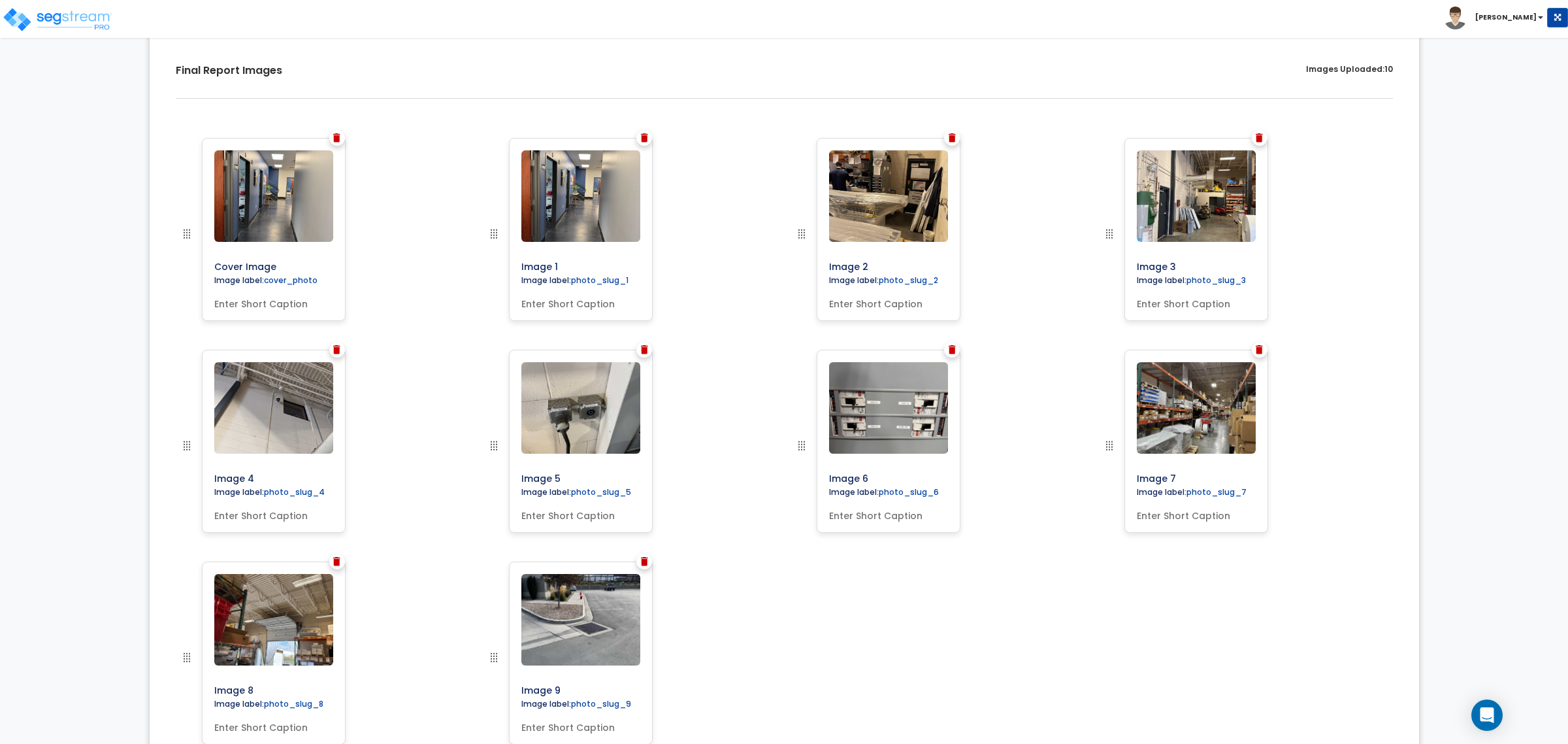
click at [646, 138] on img at bounding box center [644, 138] width 7 height 9
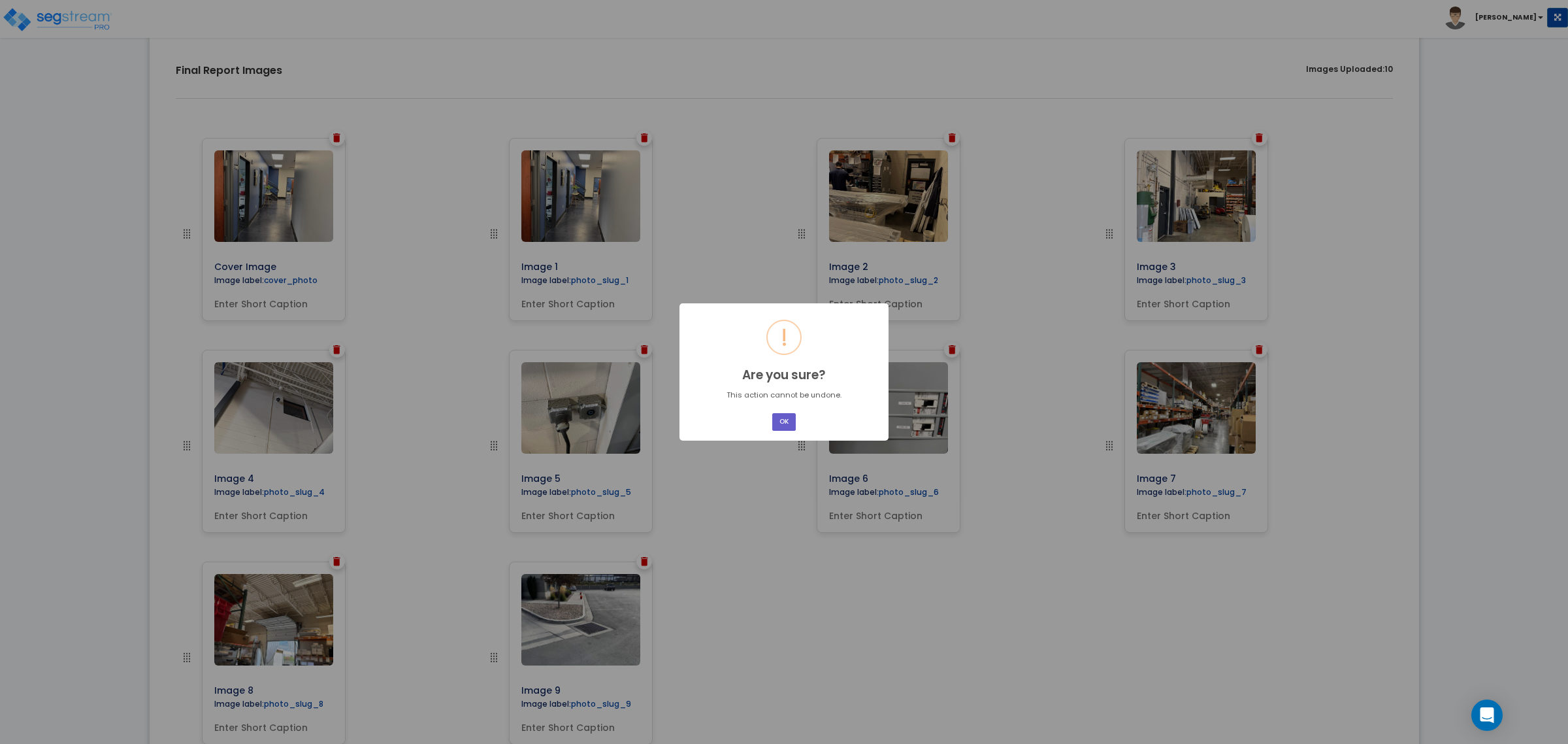
click at [779, 419] on button "OK" at bounding box center [784, 421] width 24 height 18
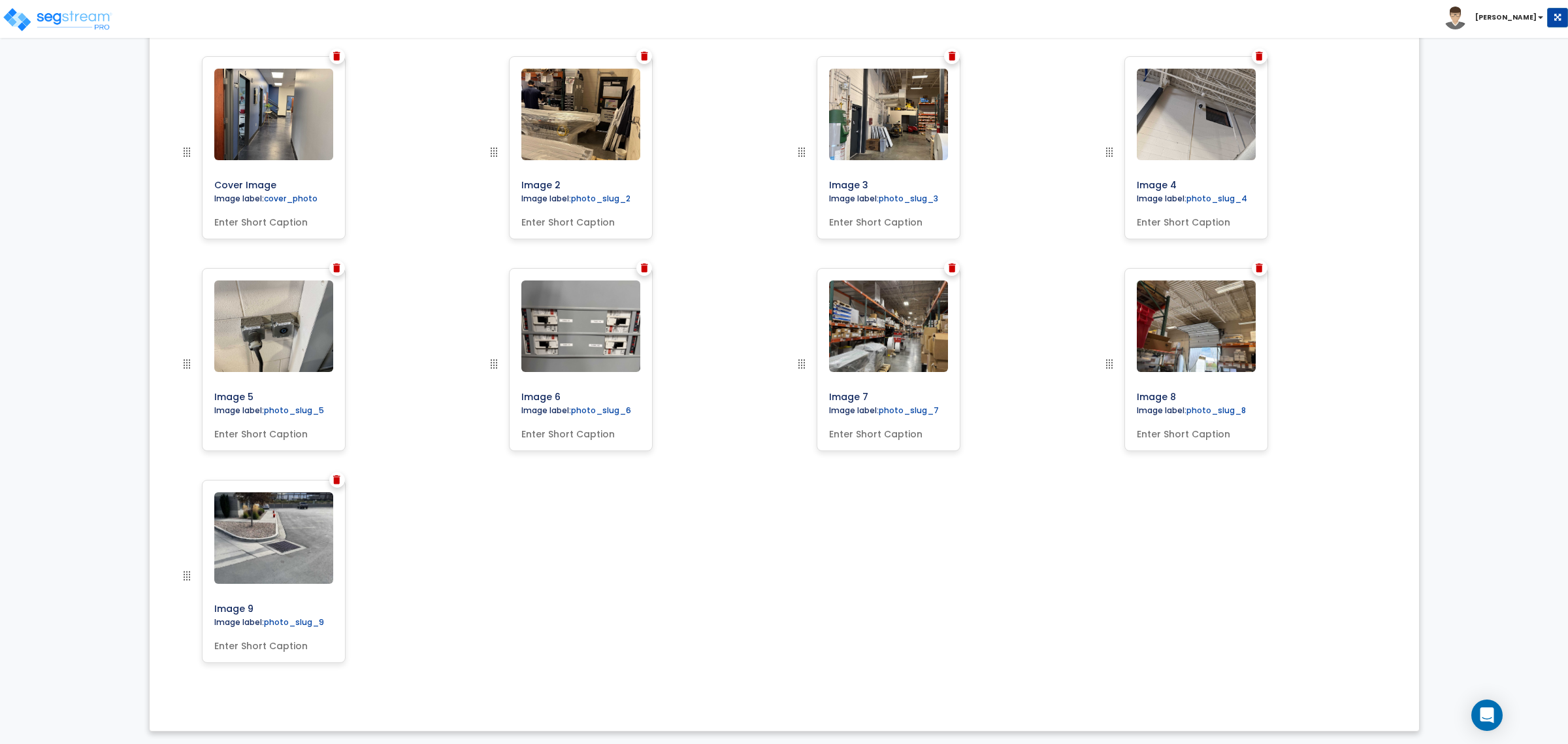
scroll to position [0, 0]
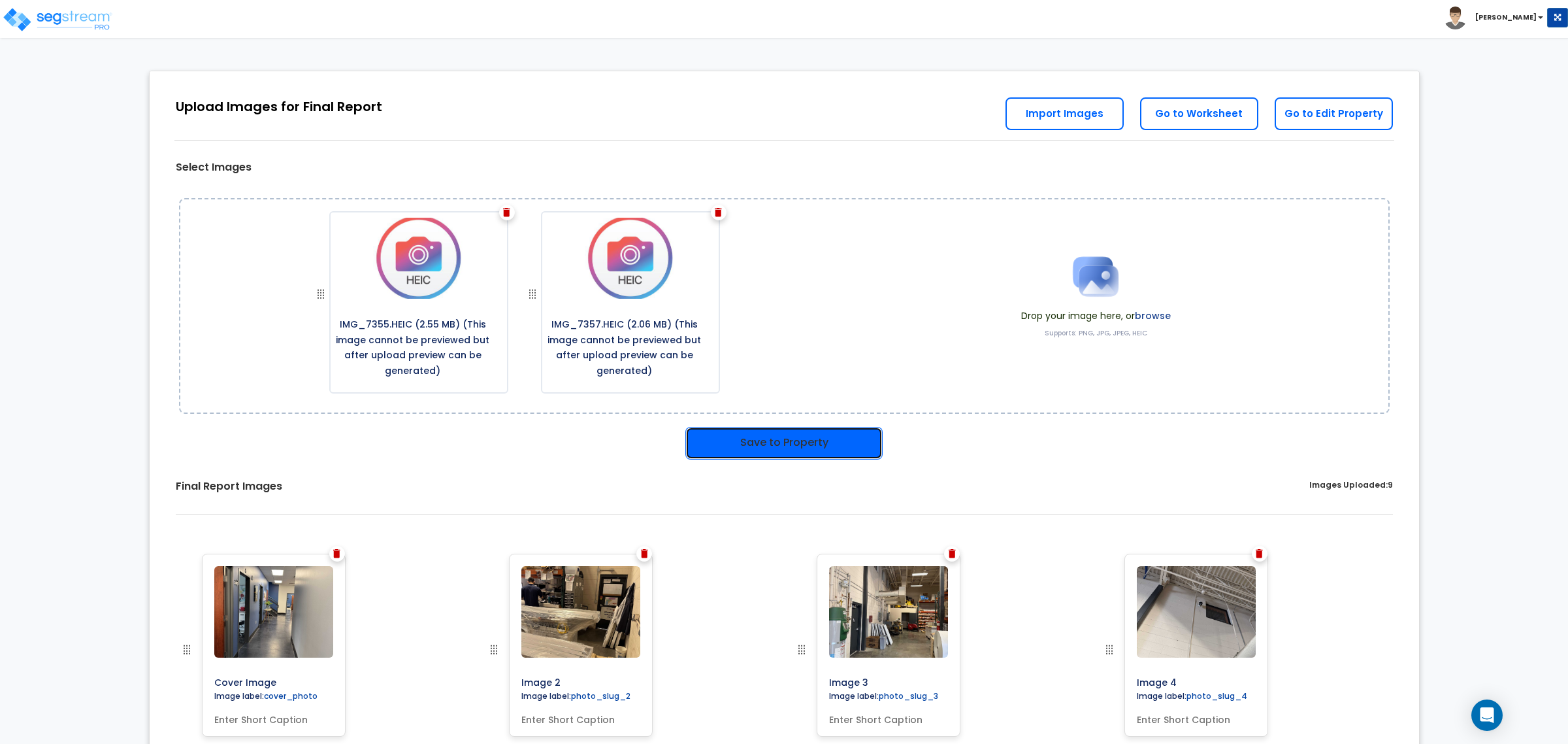
click at [754, 441] on button "Save to Property" at bounding box center [784, 443] width 197 height 33
click at [773, 439] on button "Save to Property" at bounding box center [784, 443] width 197 height 33
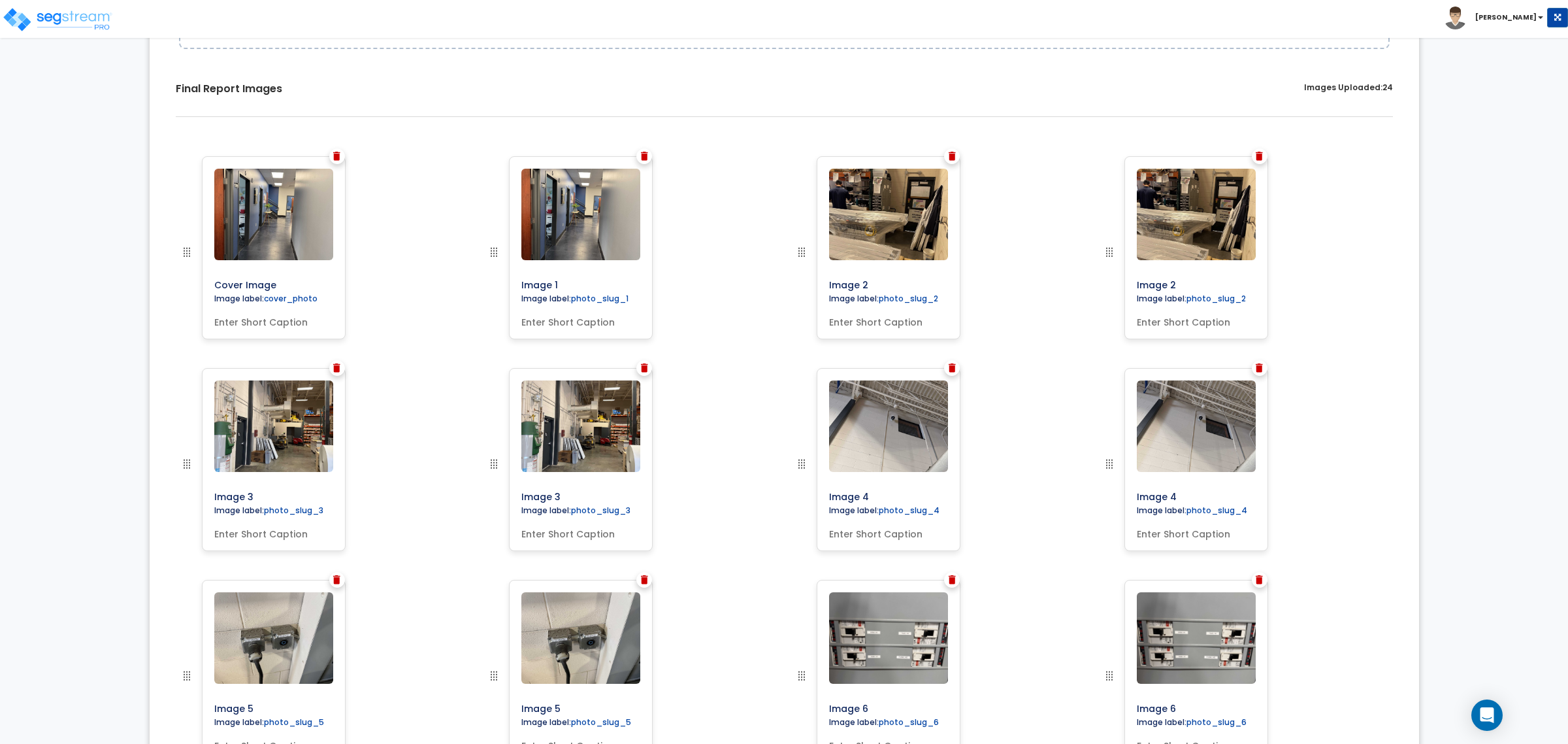
scroll to position [283, 0]
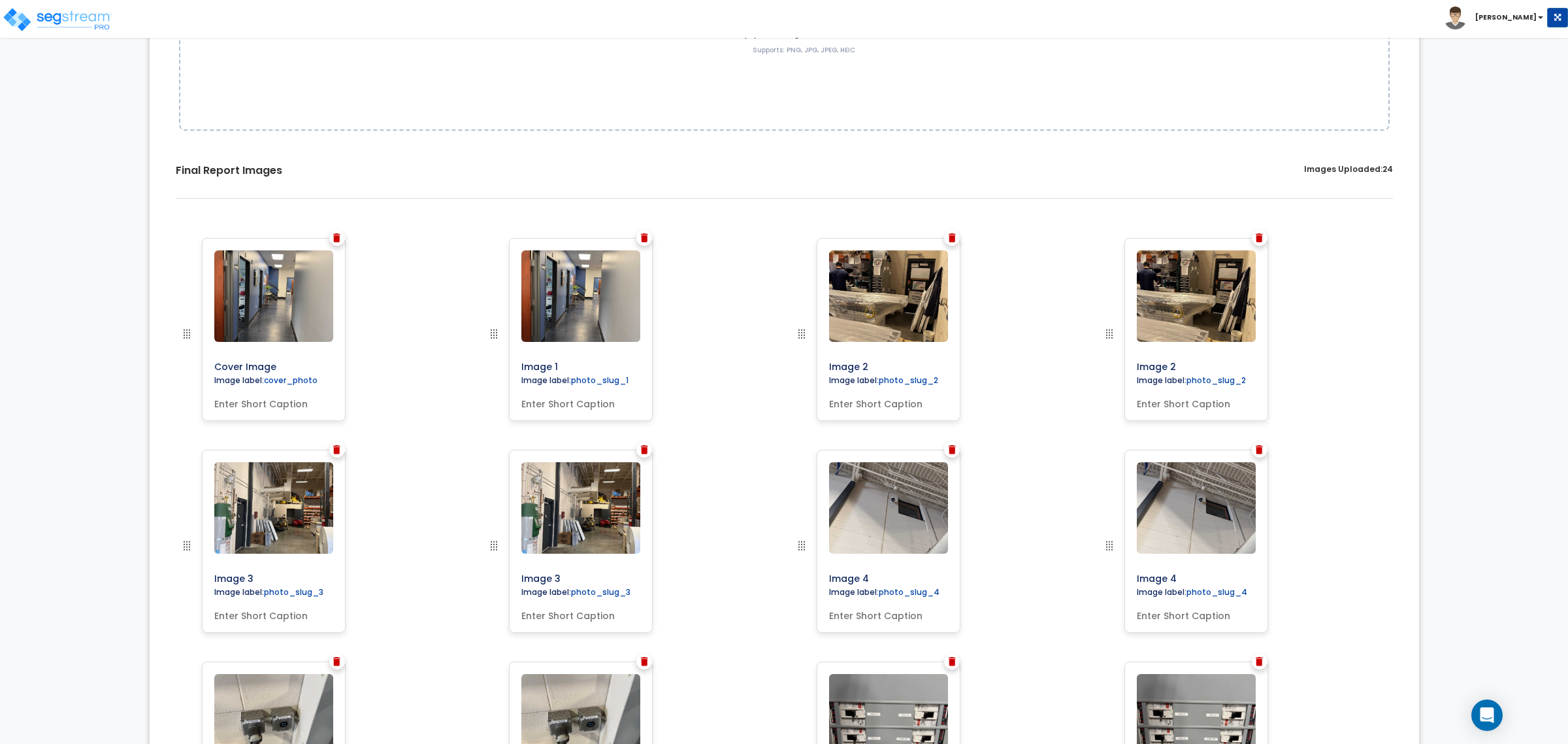
click at [651, 237] on div at bounding box center [644, 238] width 16 height 16
click at [641, 241] on img at bounding box center [644, 238] width 7 height 9
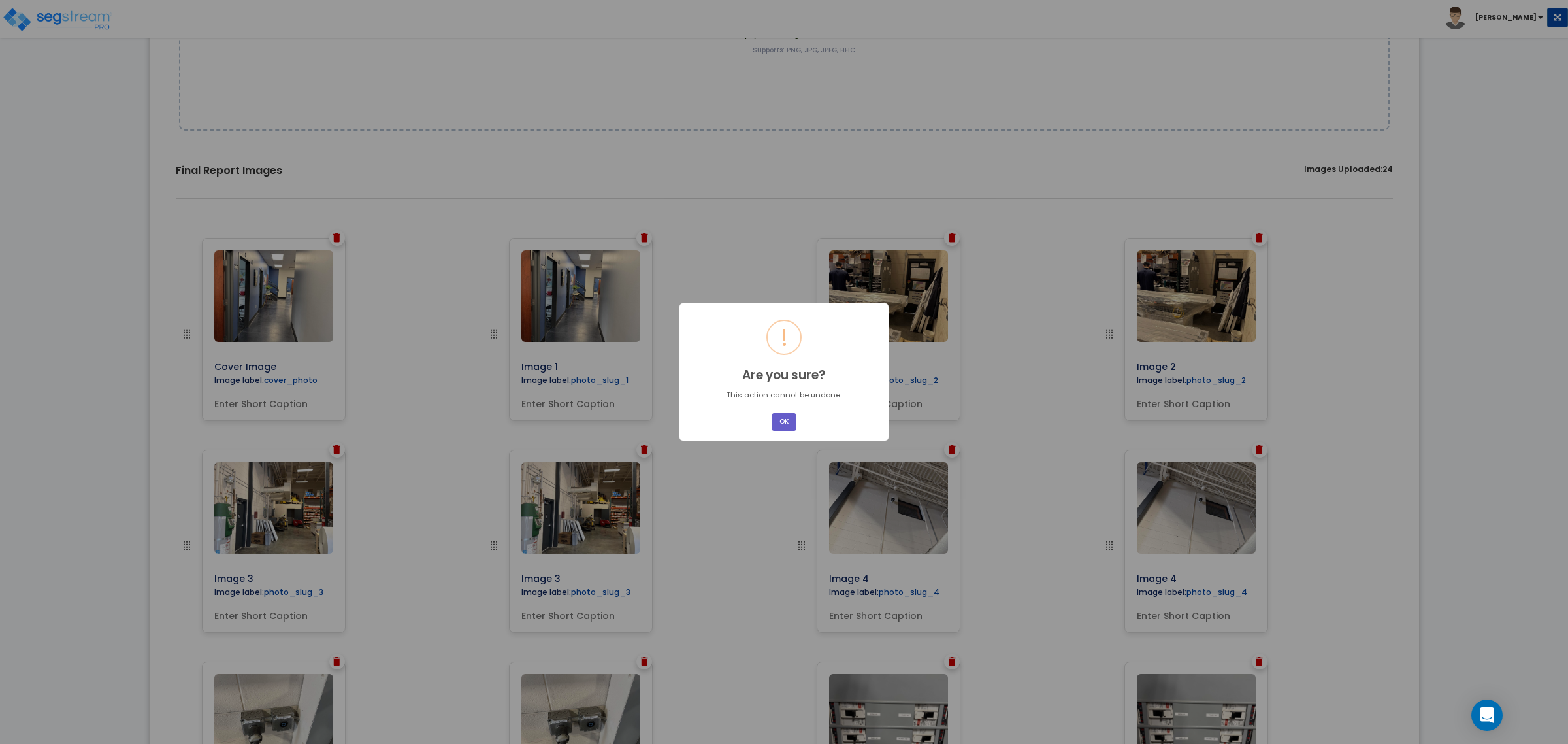
click at [781, 425] on button "OK" at bounding box center [784, 421] width 24 height 18
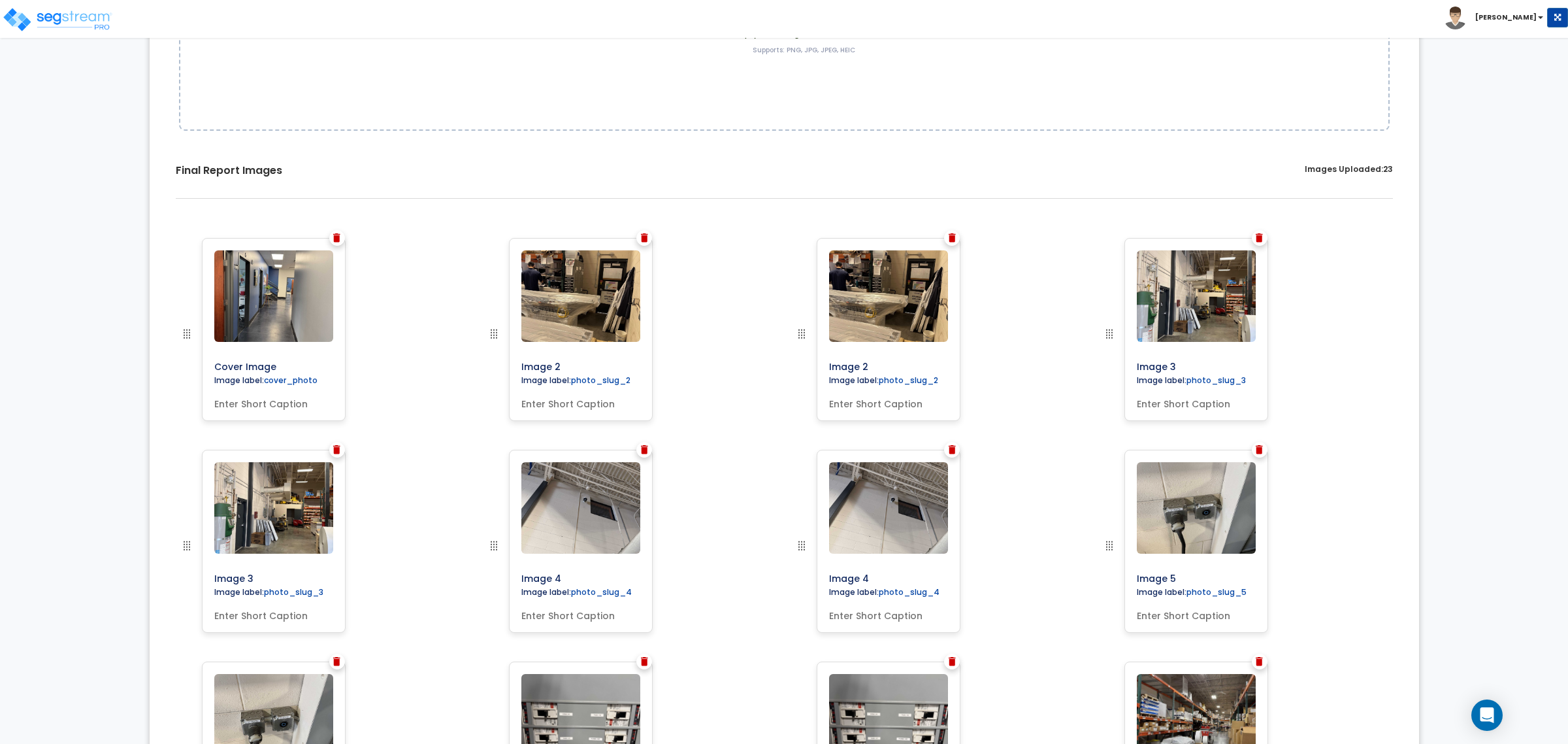
click at [948, 239] on img at bounding box center [951, 238] width 7 height 9
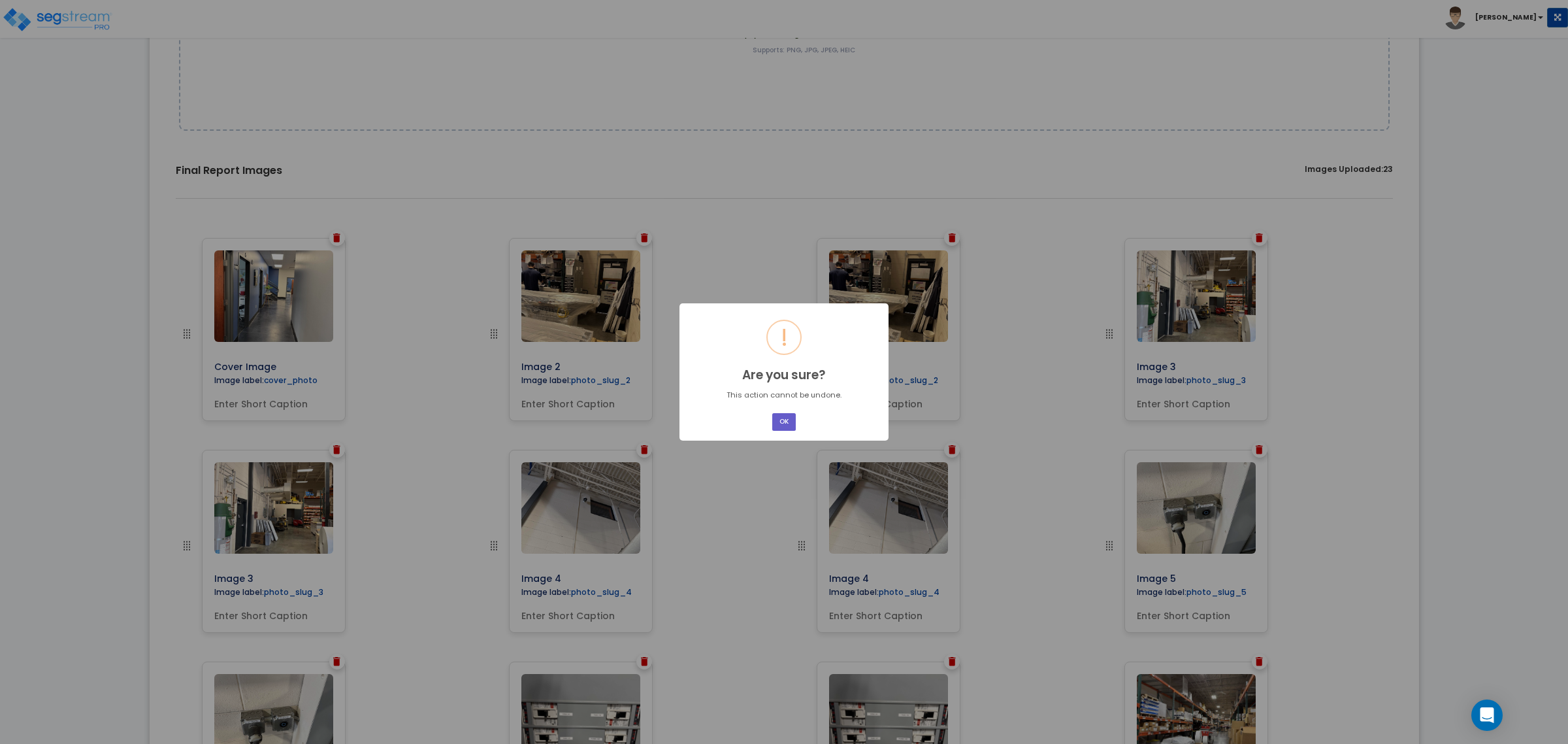
click at [786, 421] on button "OK" at bounding box center [784, 421] width 24 height 18
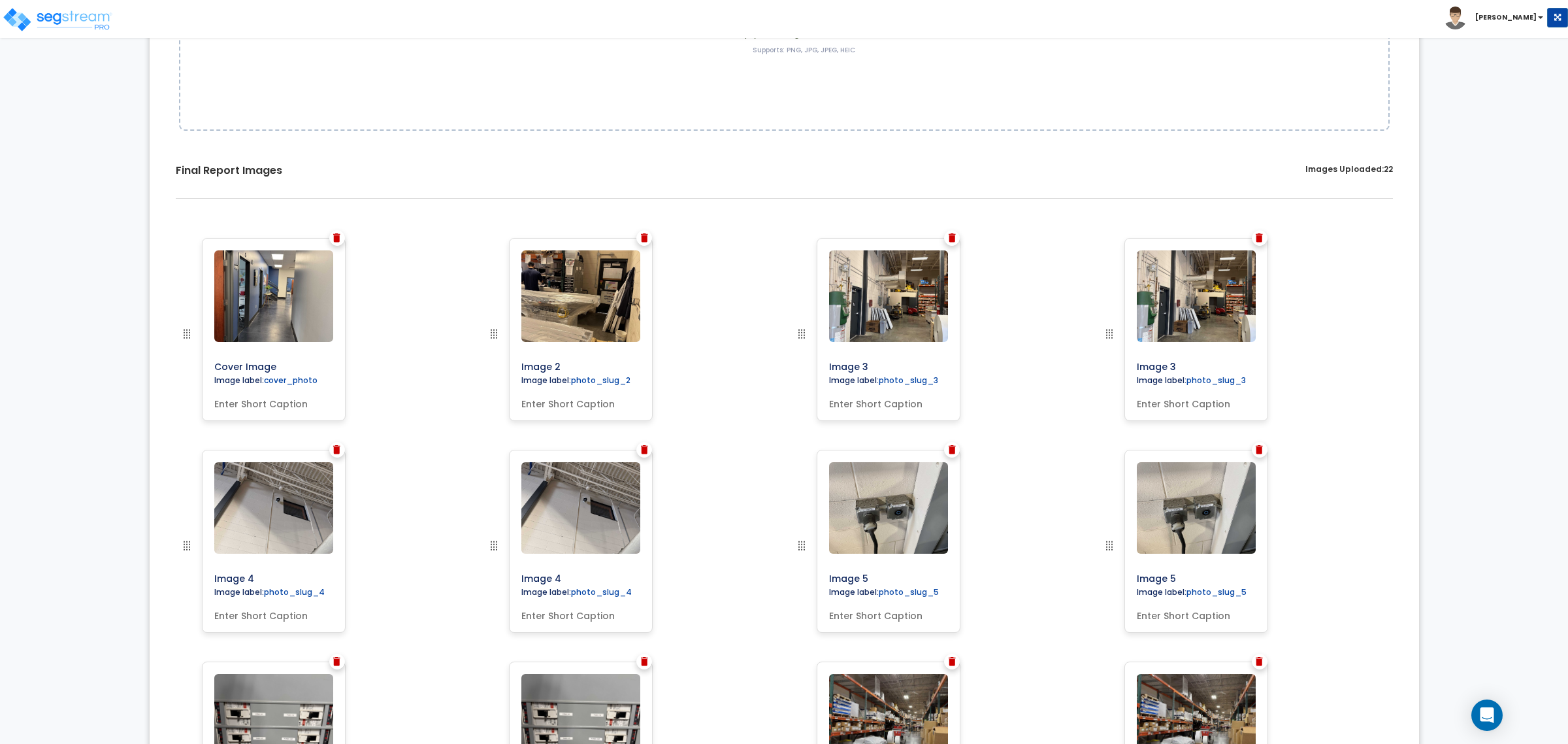
click at [642, 448] on img at bounding box center [644, 450] width 7 height 9
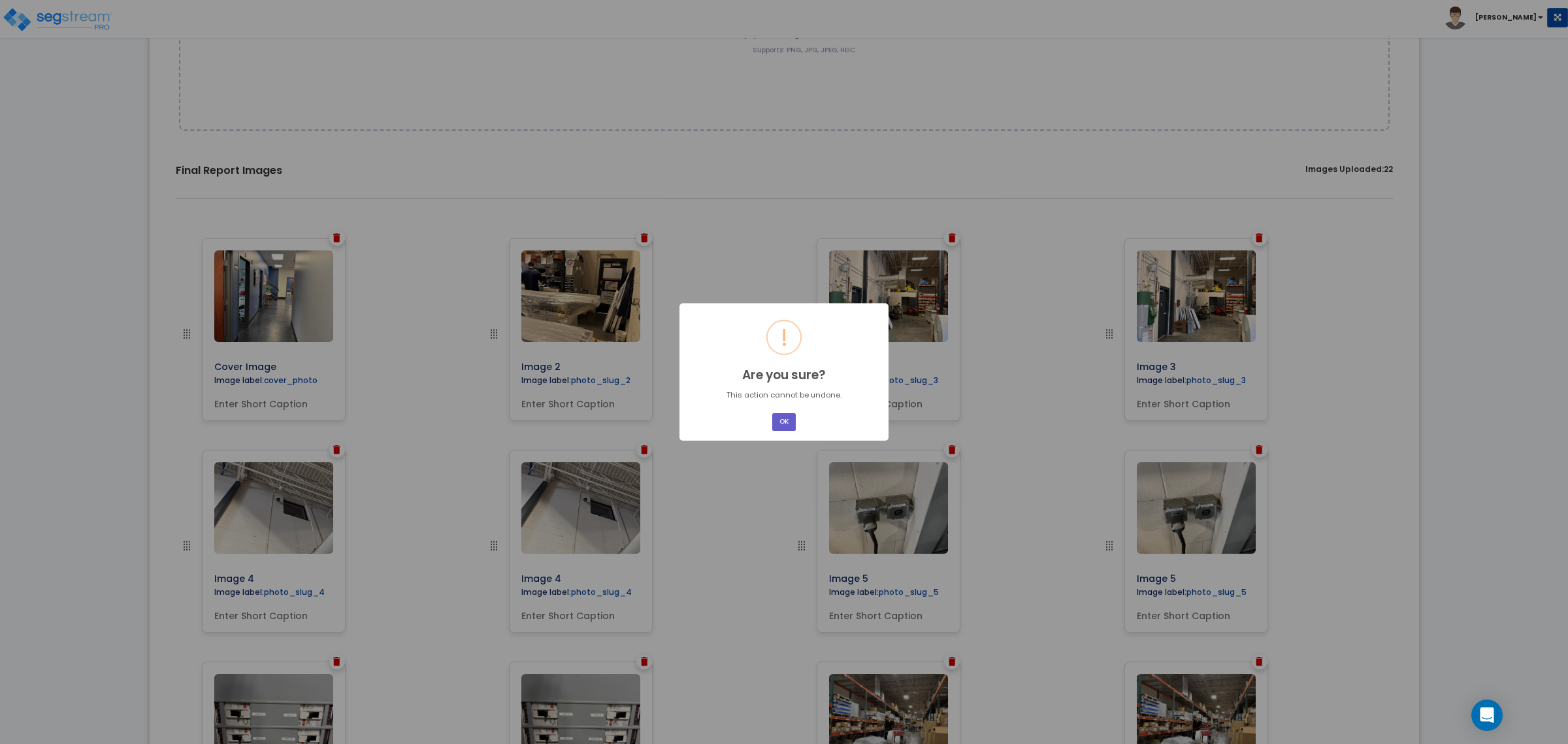
click at [773, 421] on button "OK" at bounding box center [784, 421] width 24 height 18
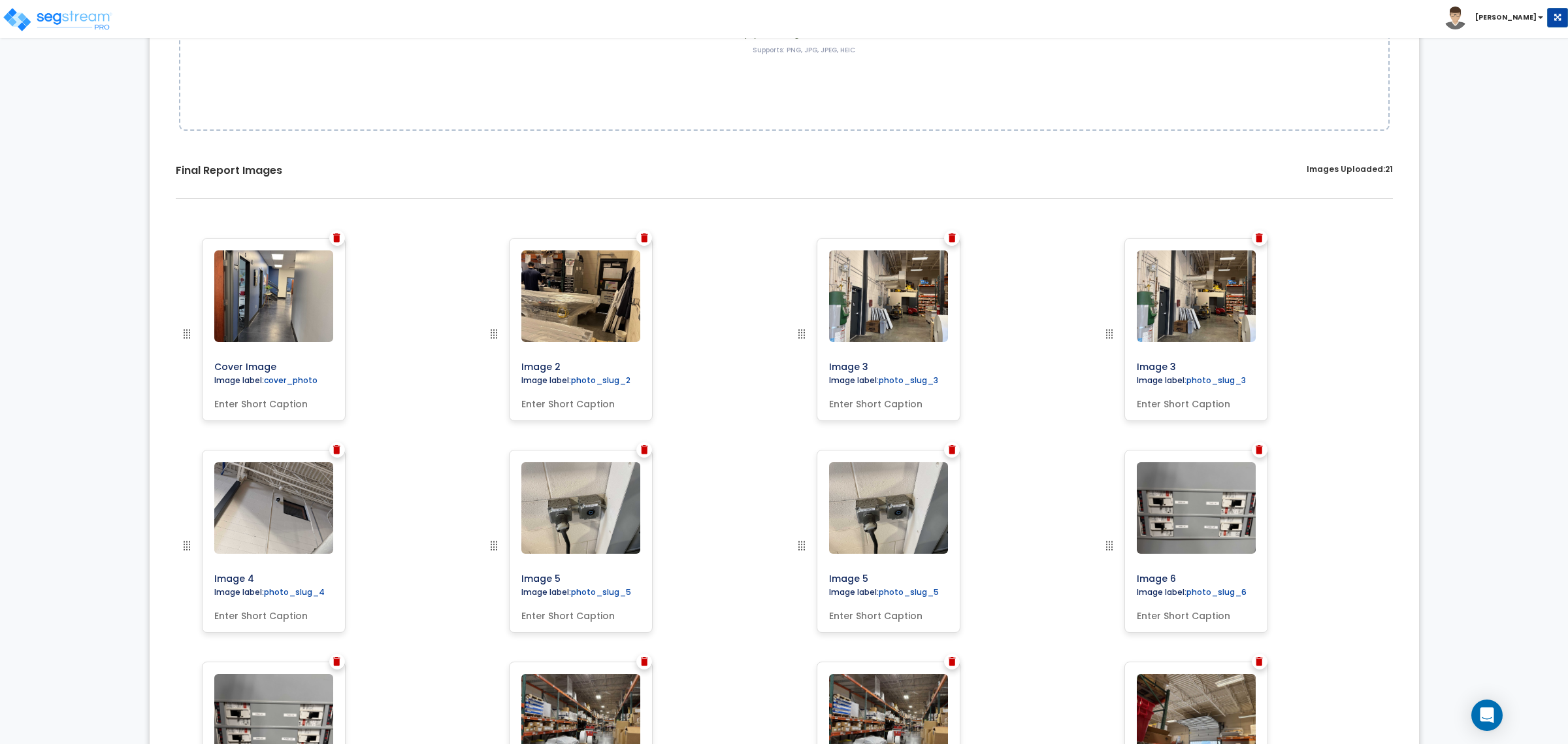
click at [646, 448] on img at bounding box center [644, 450] width 7 height 9
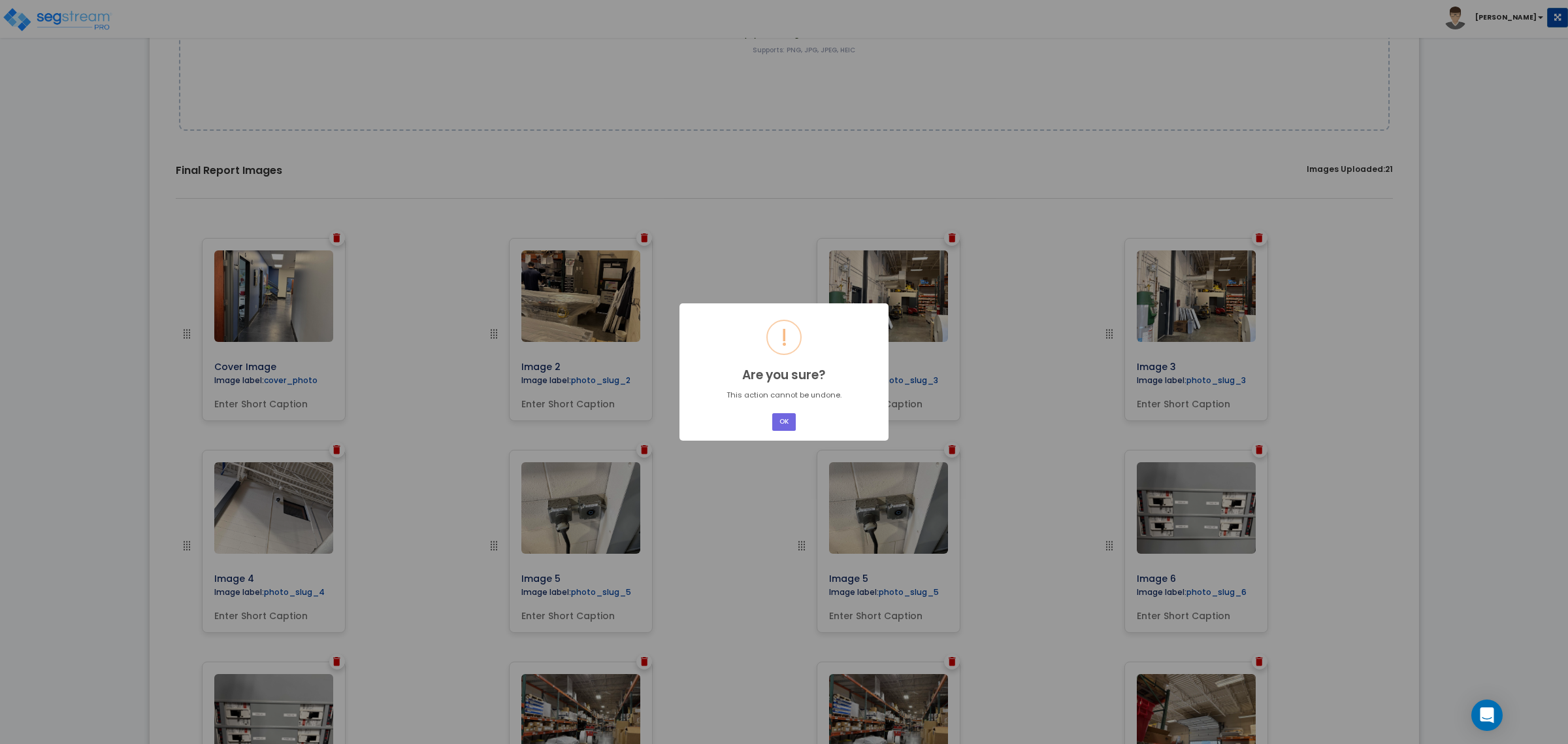
click at [777, 428] on button "OK" at bounding box center [784, 421] width 24 height 18
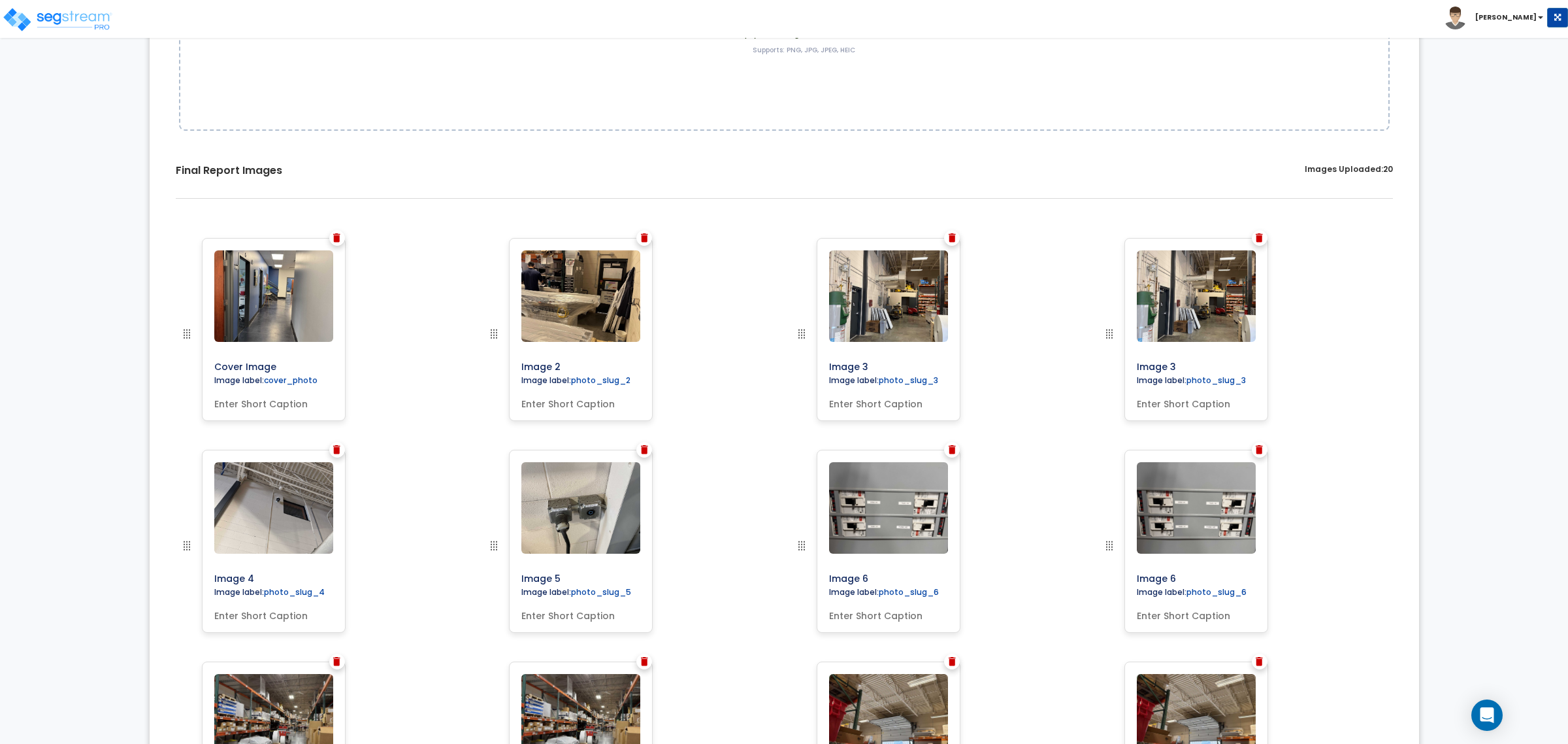
click at [954, 451] on img at bounding box center [951, 450] width 7 height 9
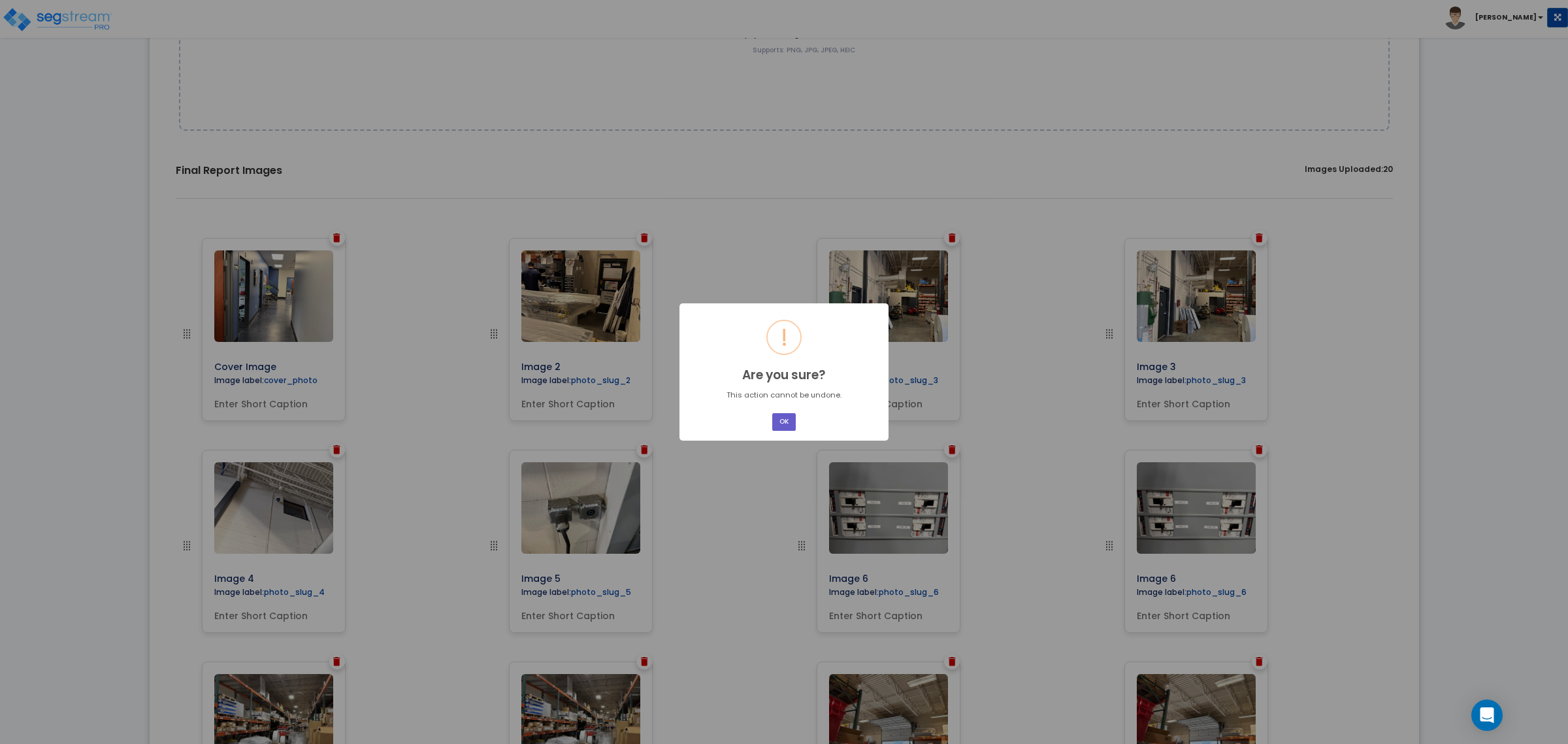
click at [779, 420] on button "OK" at bounding box center [784, 421] width 24 height 18
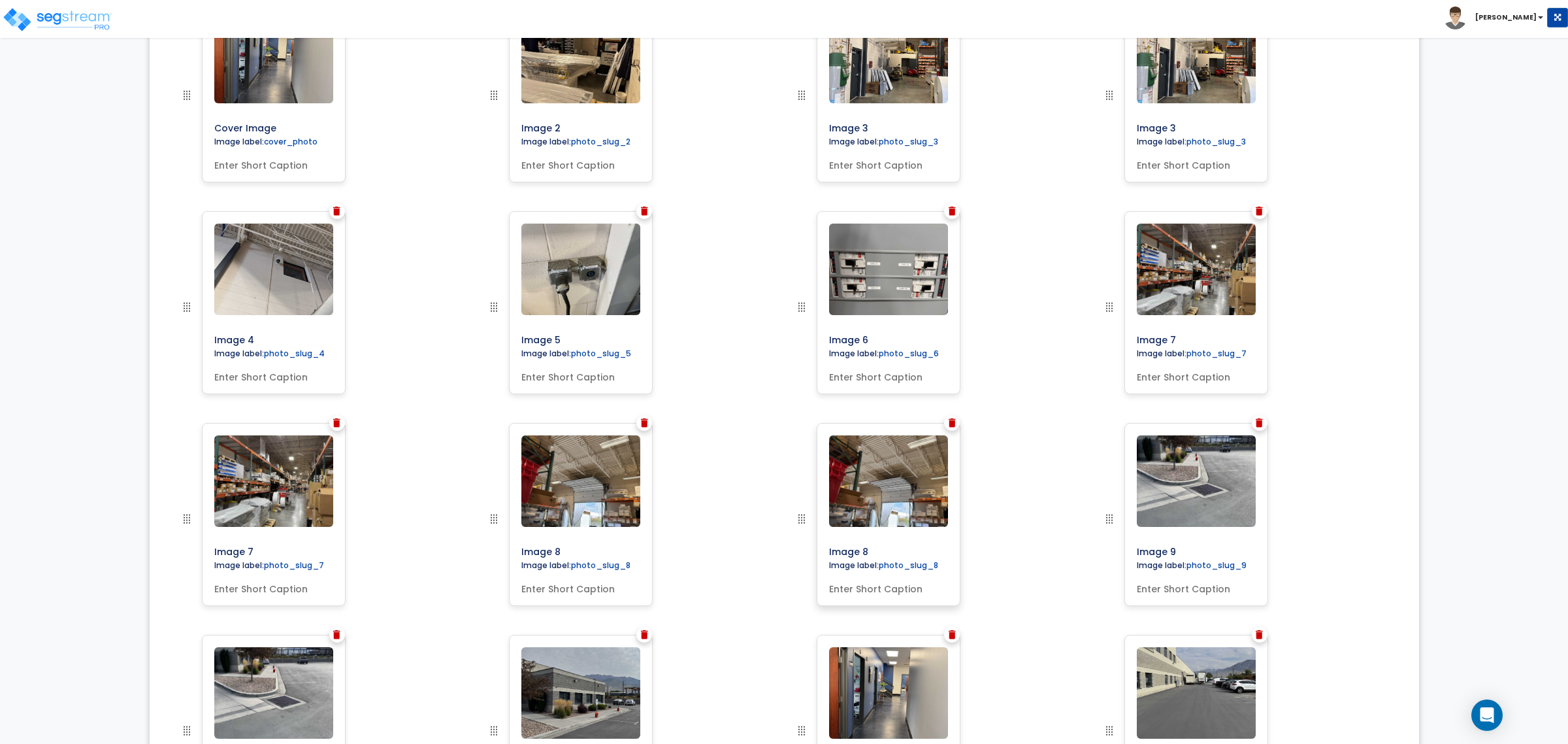
scroll to position [528, 0]
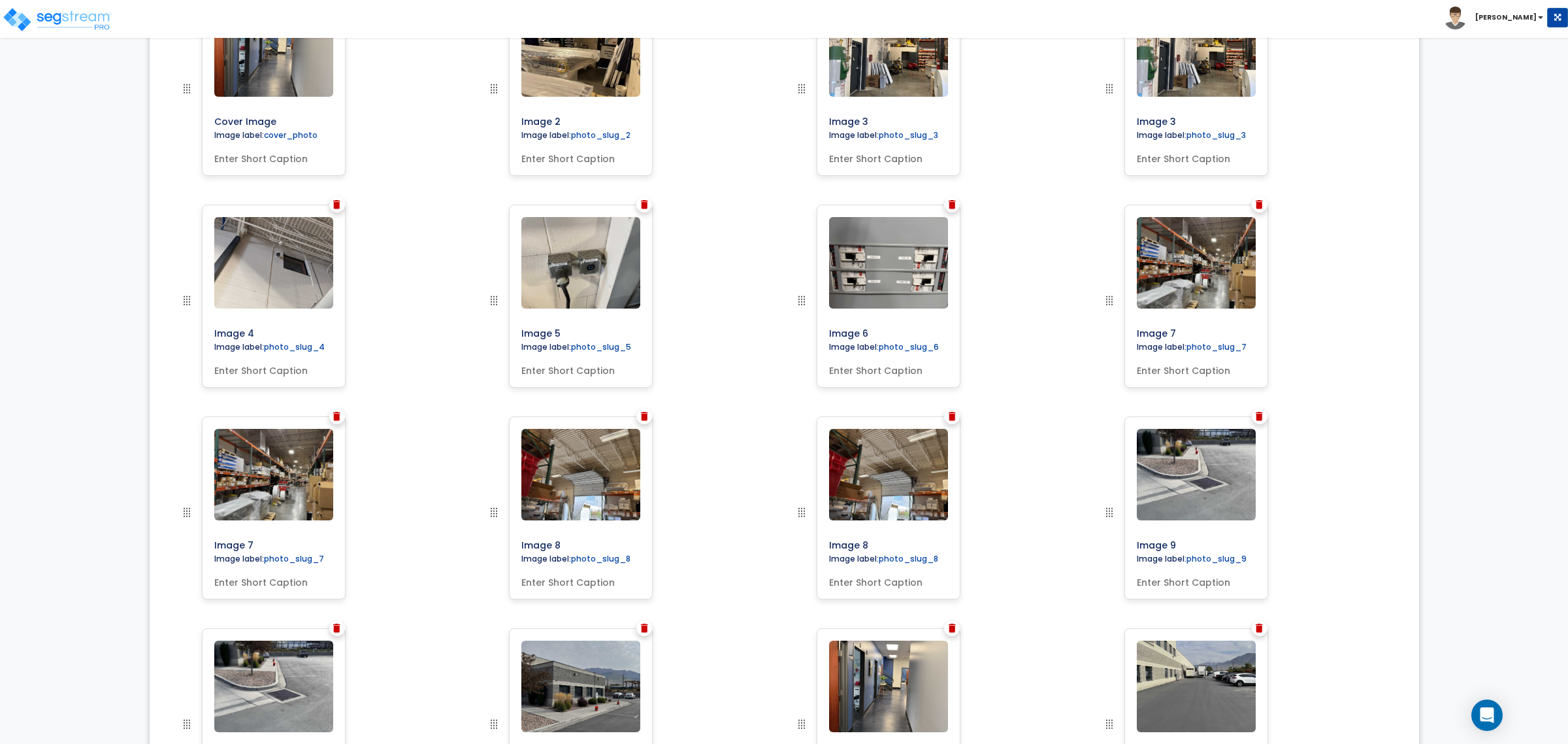
click at [334, 415] on img at bounding box center [336, 417] width 7 height 9
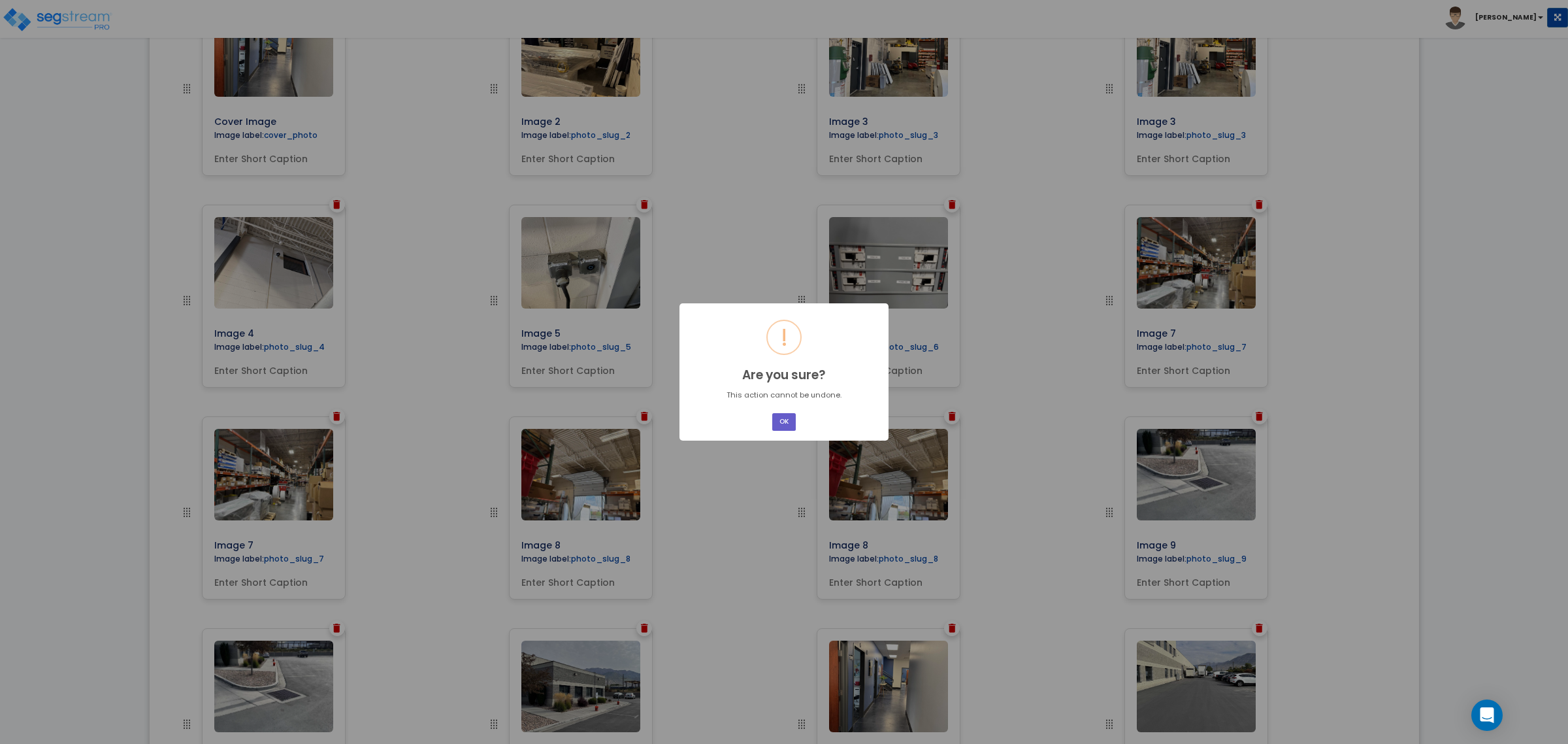
click at [789, 420] on button "OK" at bounding box center [784, 421] width 24 height 18
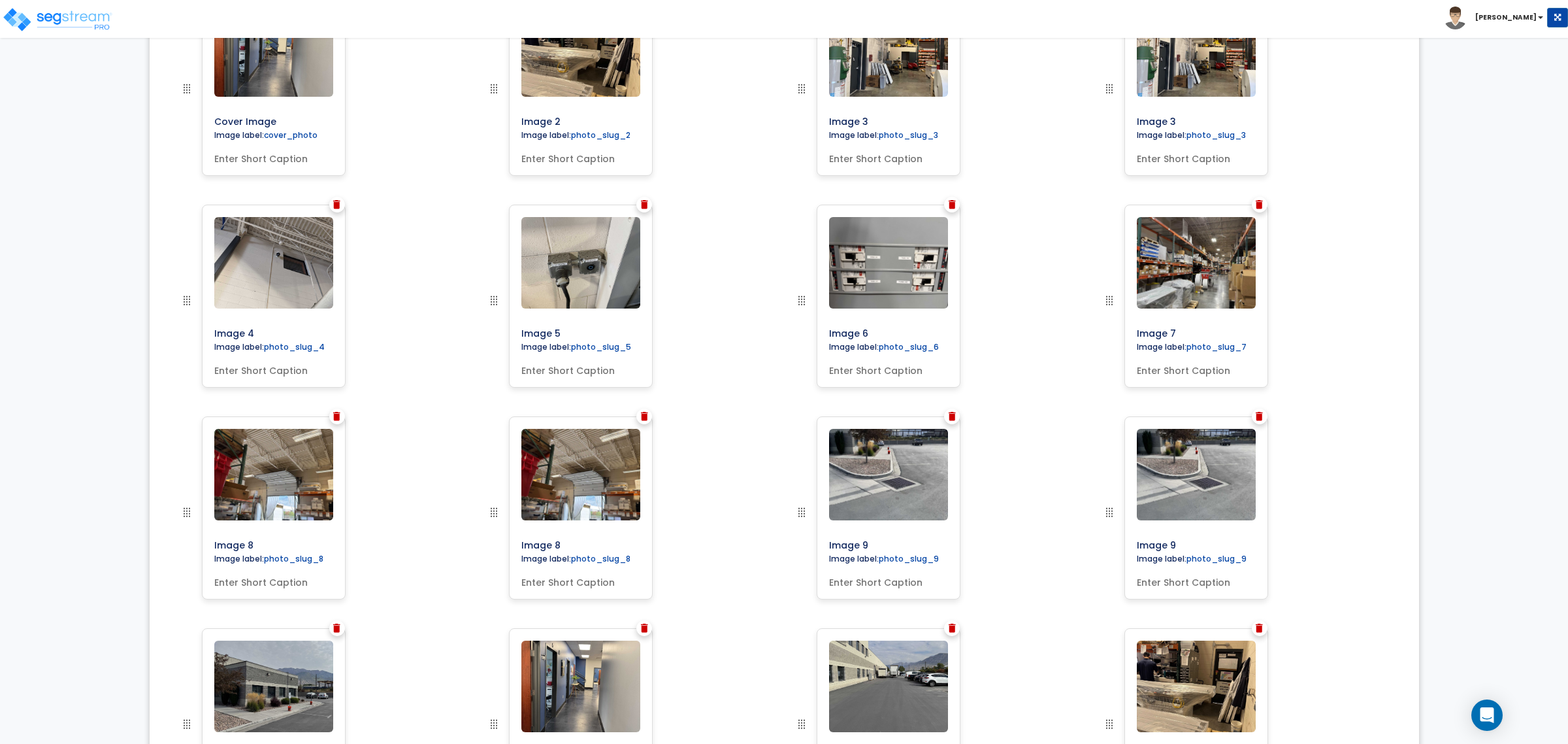
click at [336, 417] on img at bounding box center [336, 417] width 7 height 9
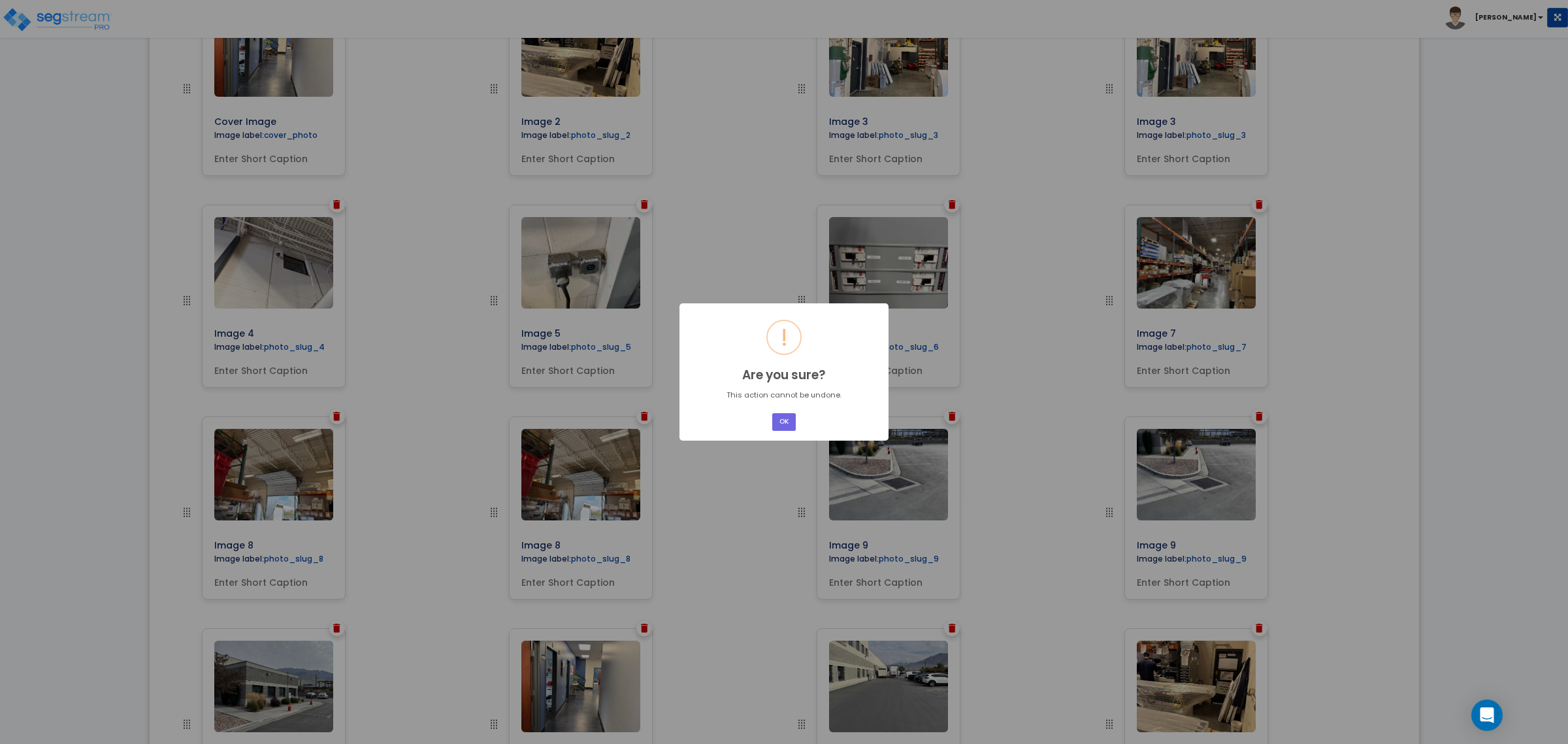
click at [789, 426] on button "OK" at bounding box center [784, 421] width 24 height 18
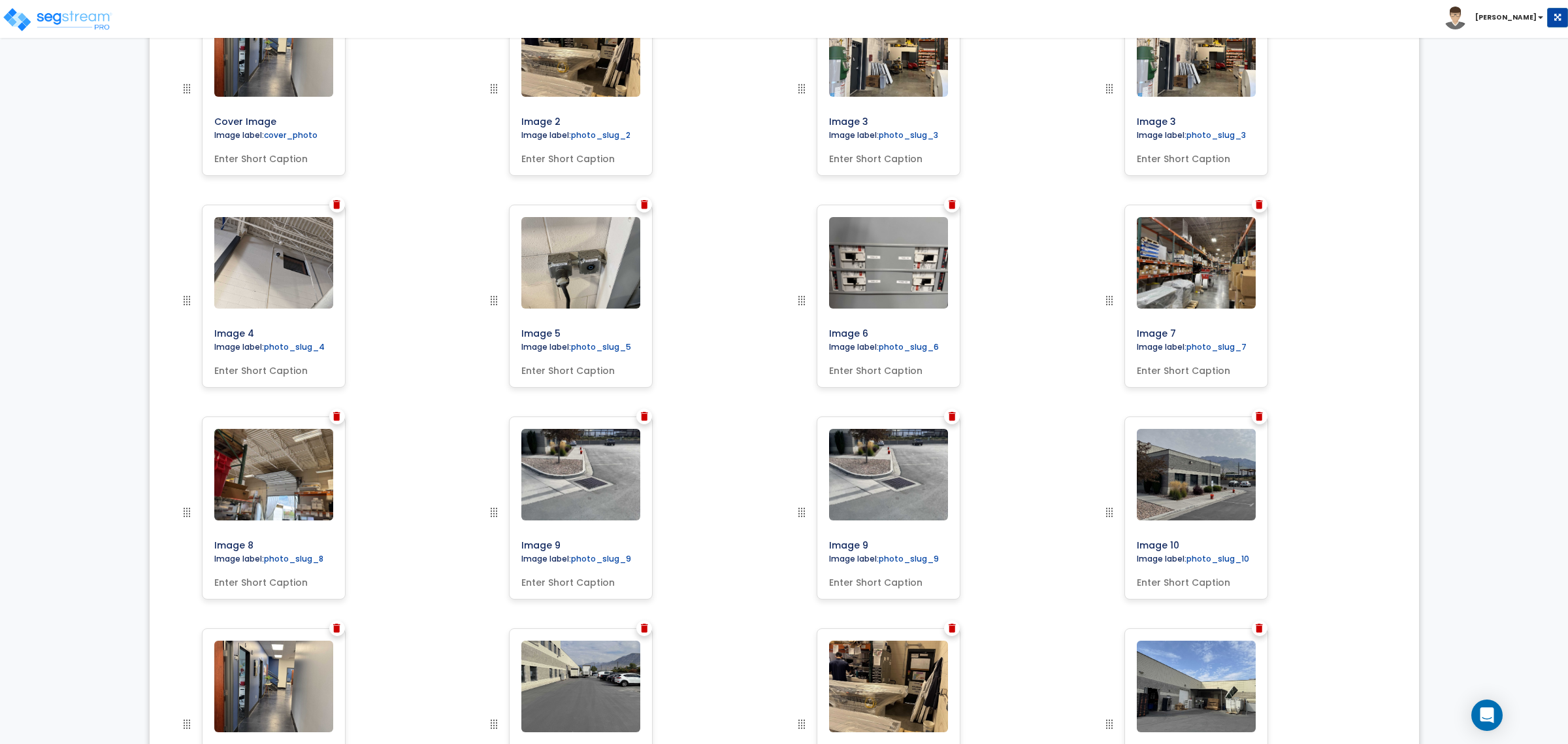
click at [642, 417] on img at bounding box center [644, 417] width 7 height 9
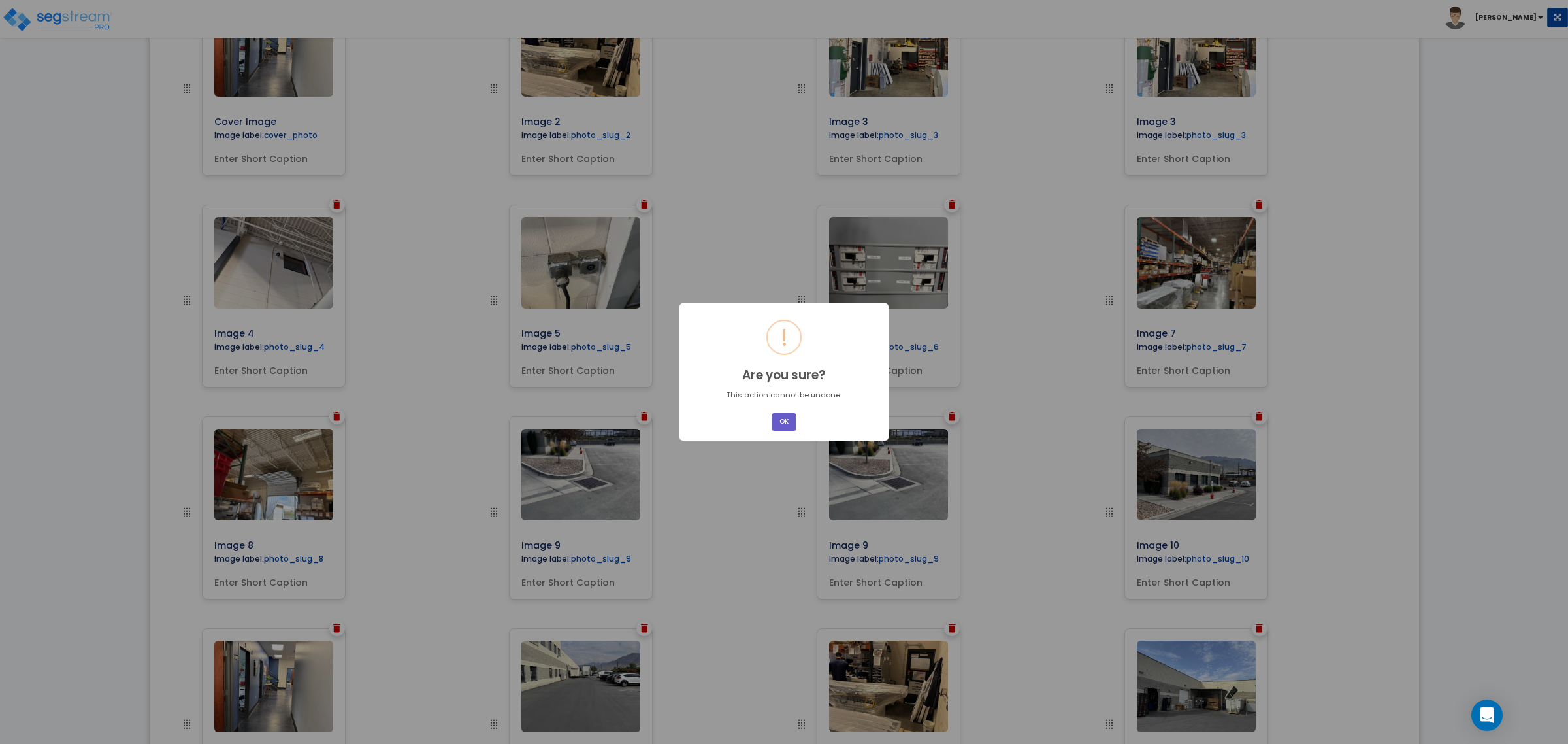
click at [786, 421] on button "OK" at bounding box center [784, 421] width 24 height 18
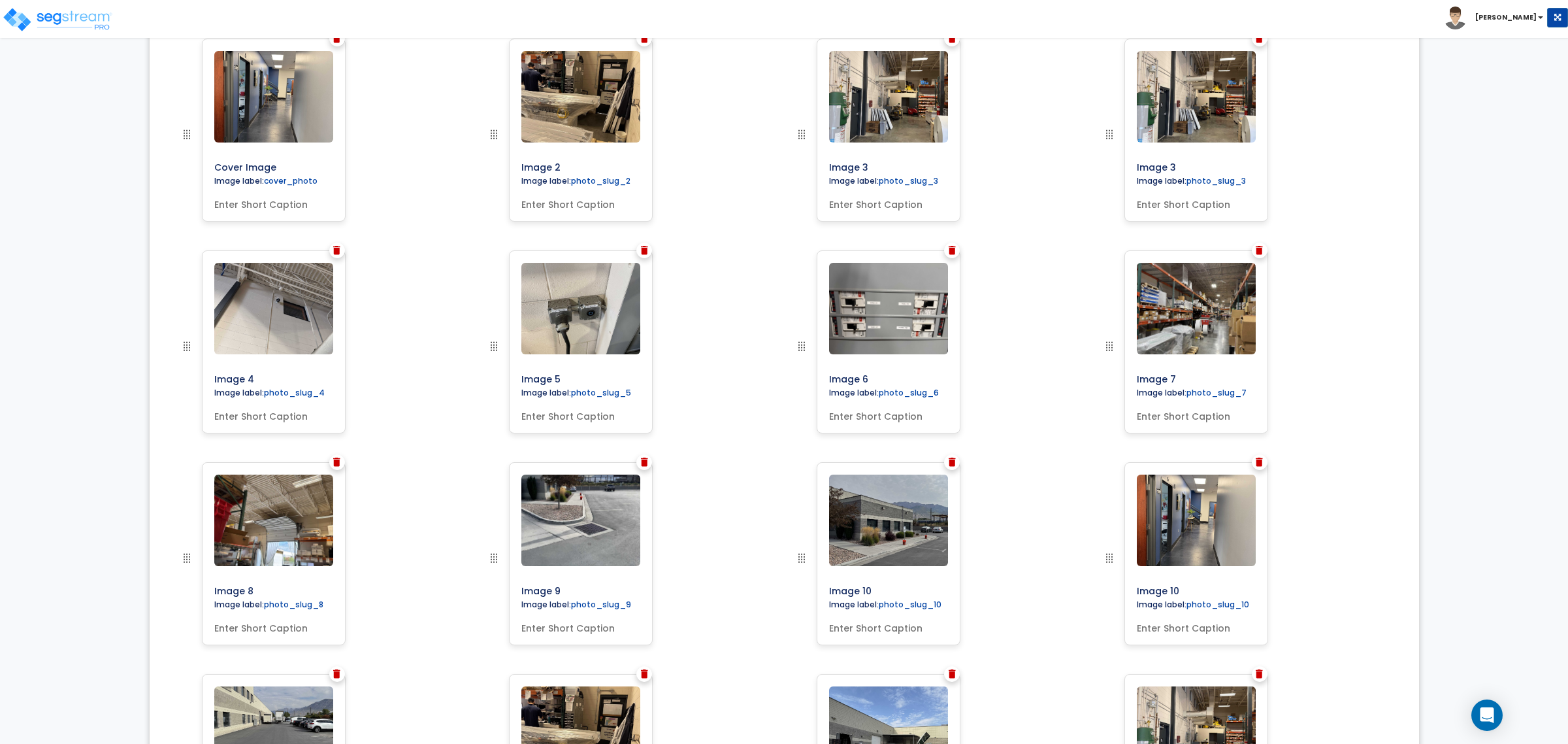
scroll to position [514, 0]
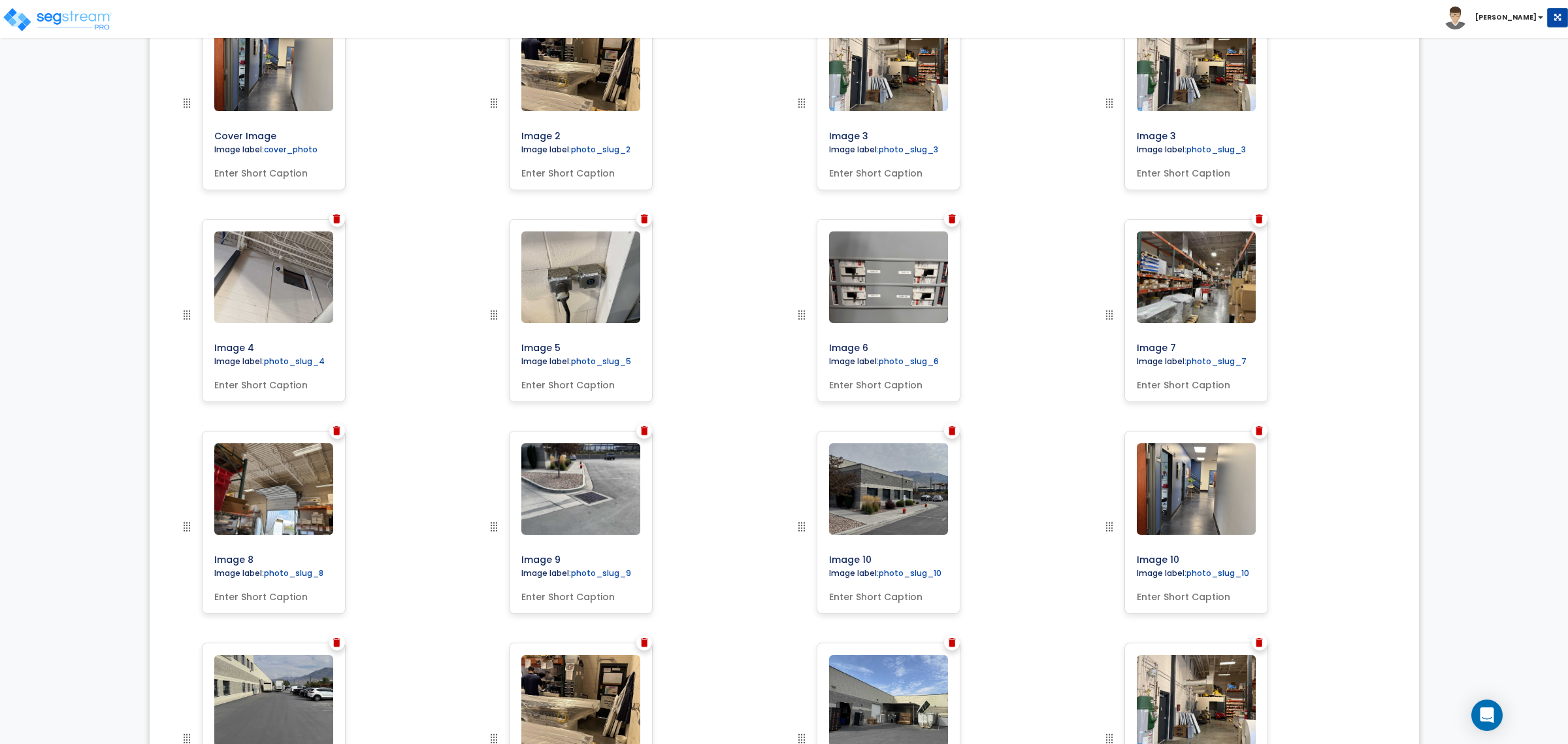
click at [1259, 434] on img at bounding box center [1259, 430] width 7 height 9
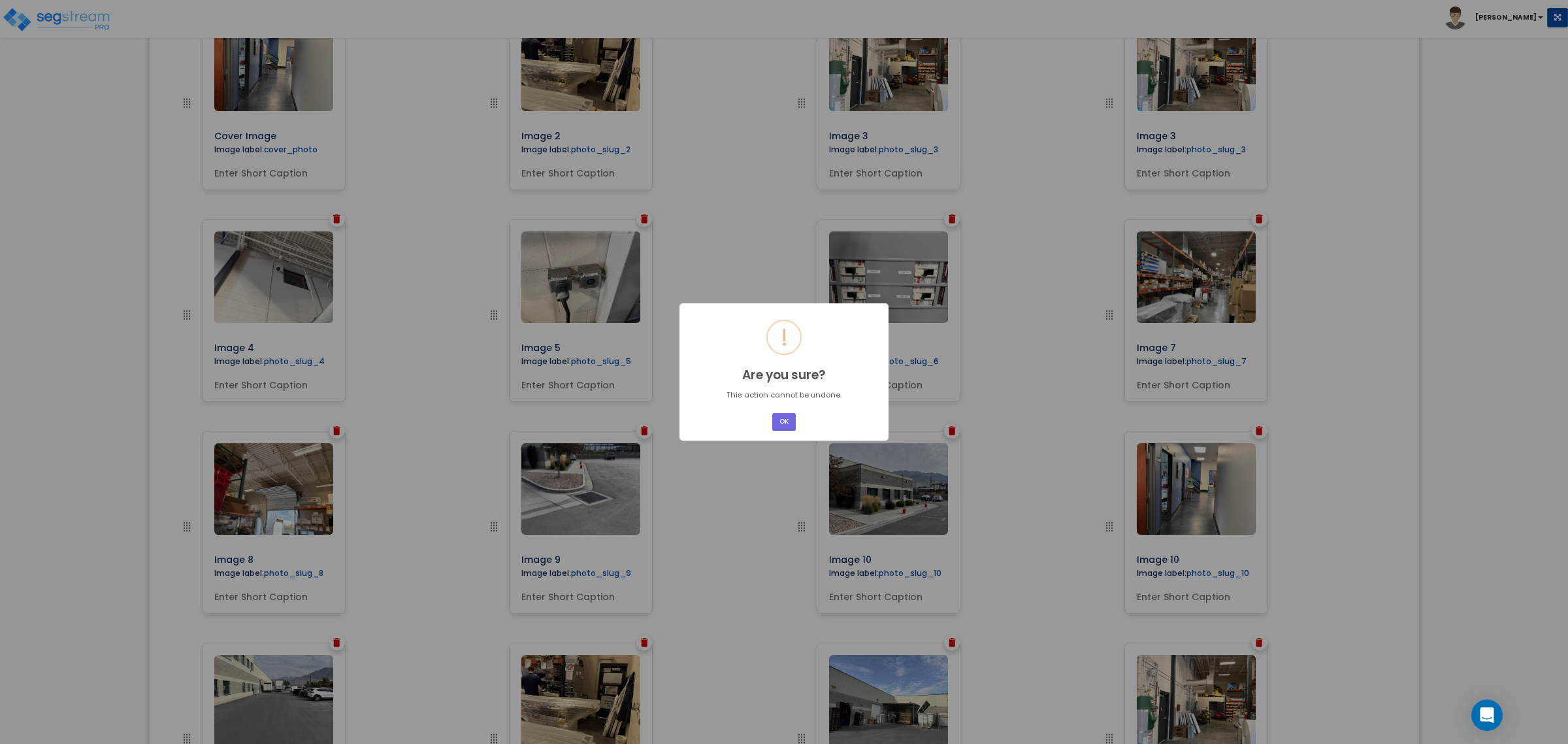
click at [777, 425] on button "OK" at bounding box center [784, 421] width 24 height 18
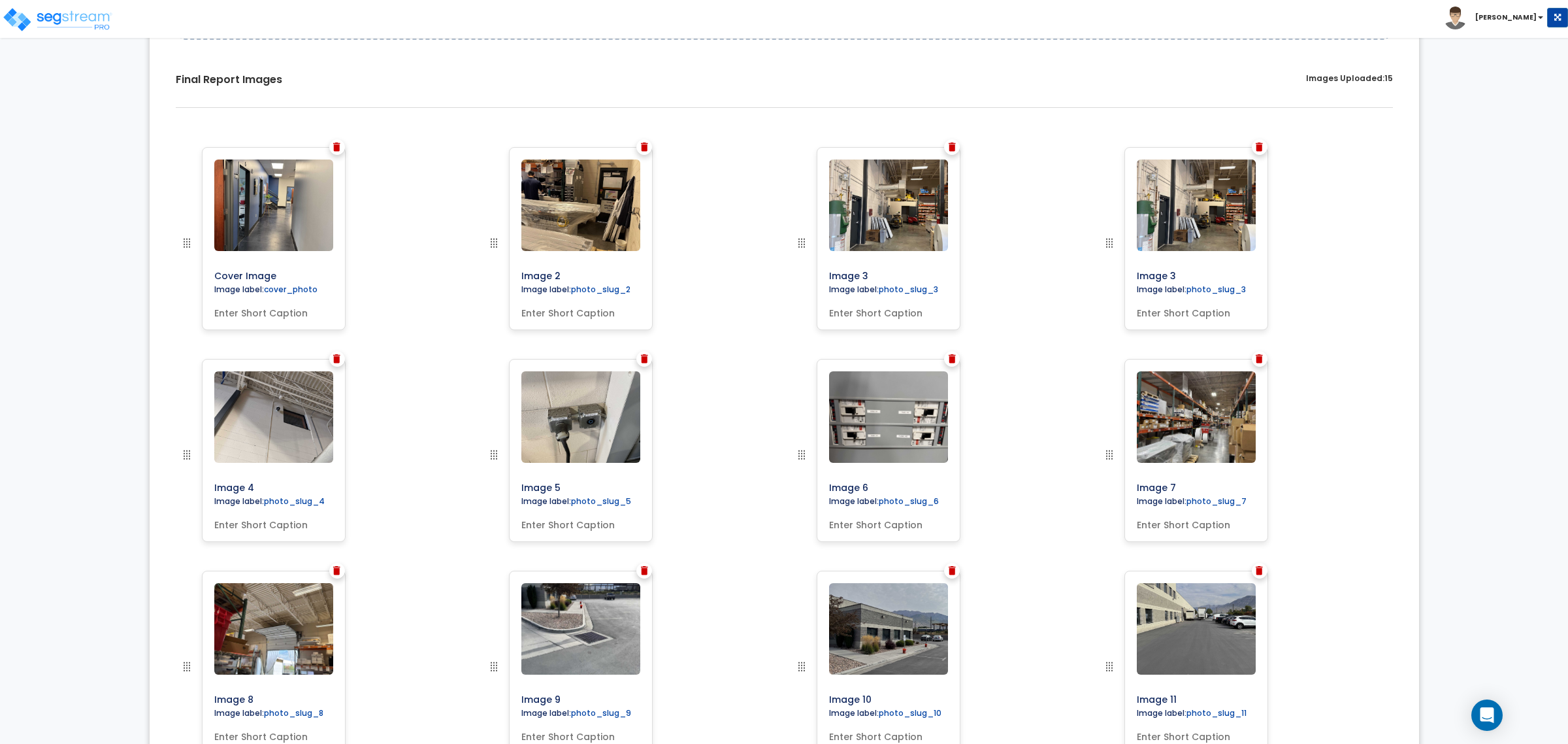
scroll to position [350, 0]
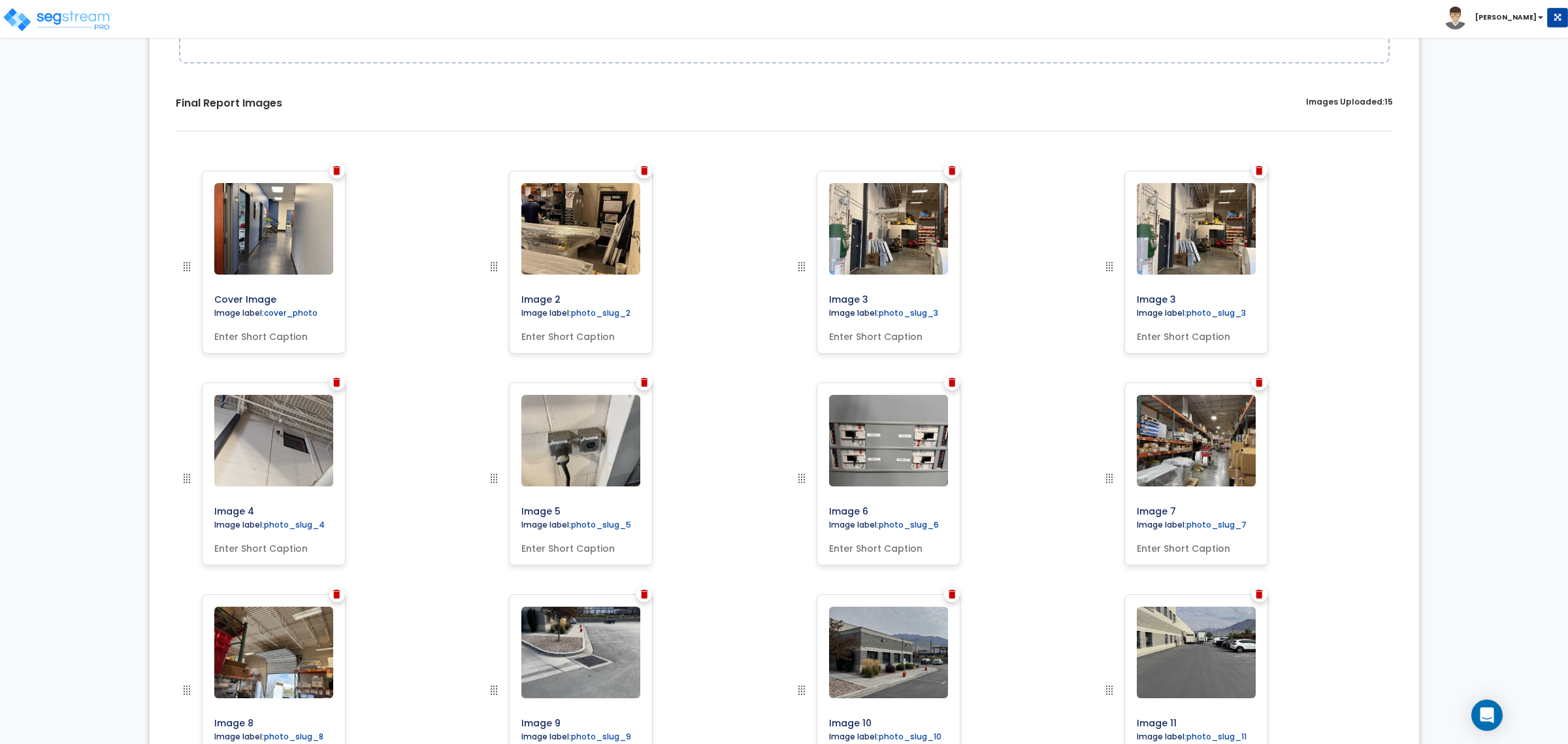
click at [646, 177] on div at bounding box center [644, 171] width 16 height 16
click at [646, 167] on img at bounding box center [644, 171] width 7 height 9
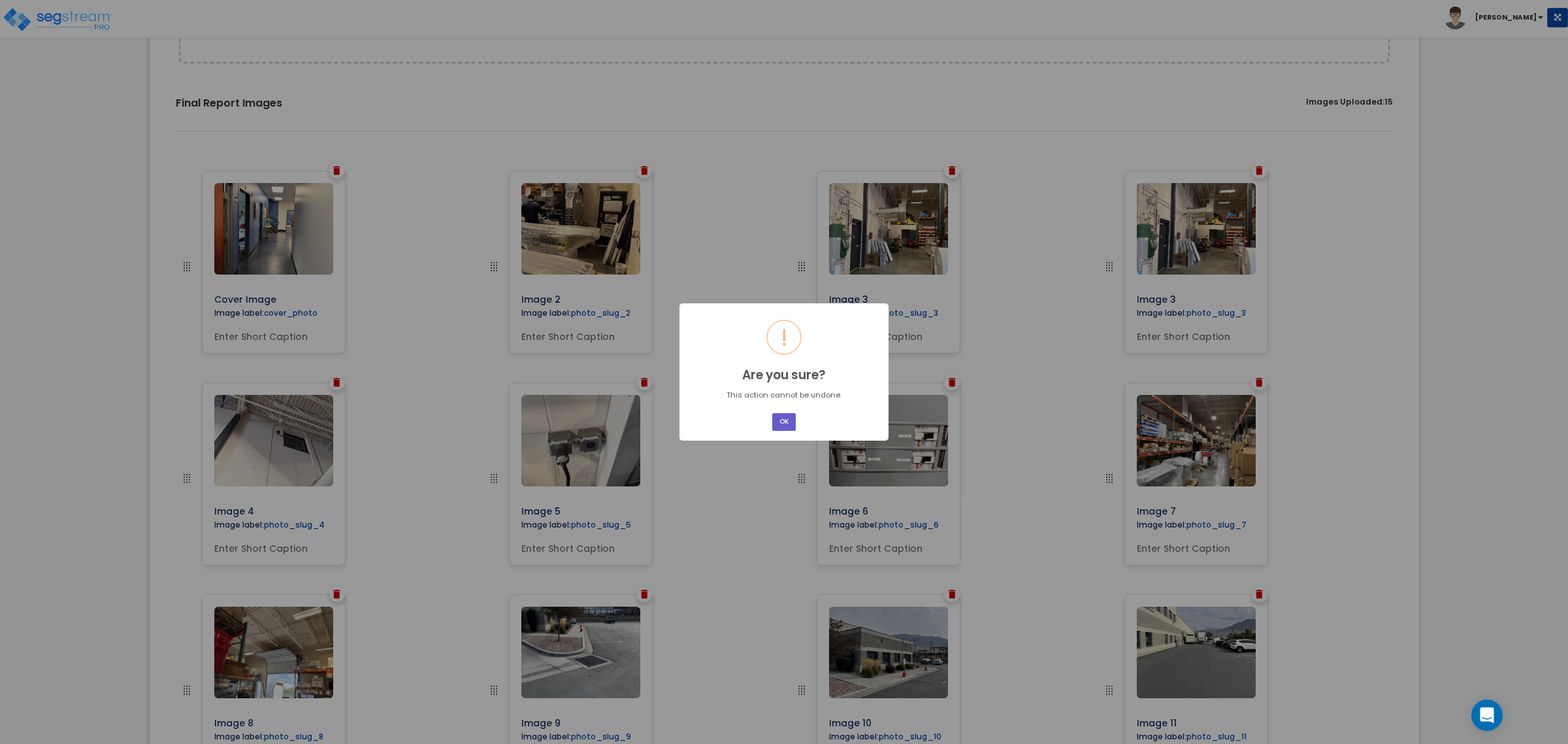
click at [791, 417] on button "OK" at bounding box center [784, 421] width 24 height 18
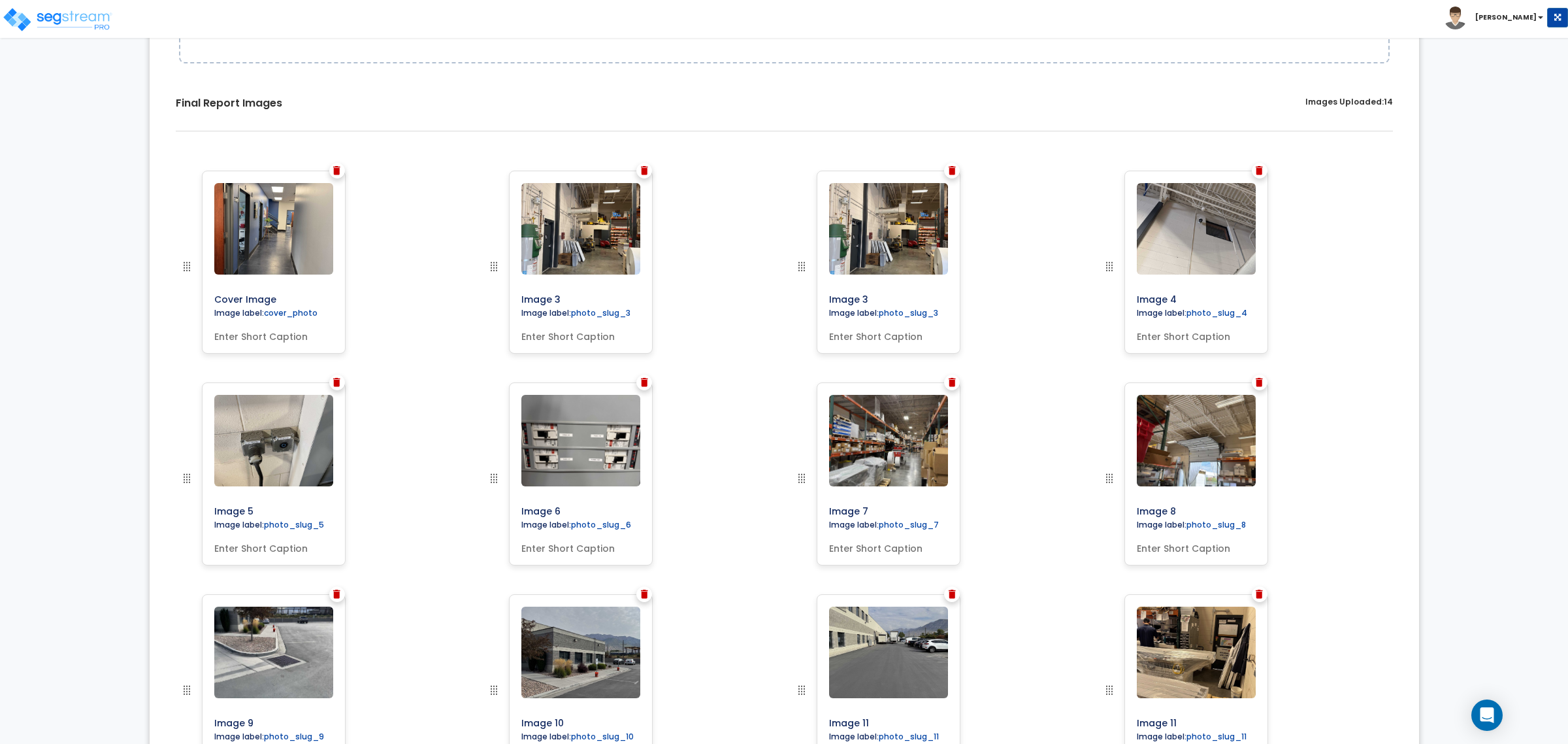
click at [643, 170] on img at bounding box center [644, 171] width 7 height 9
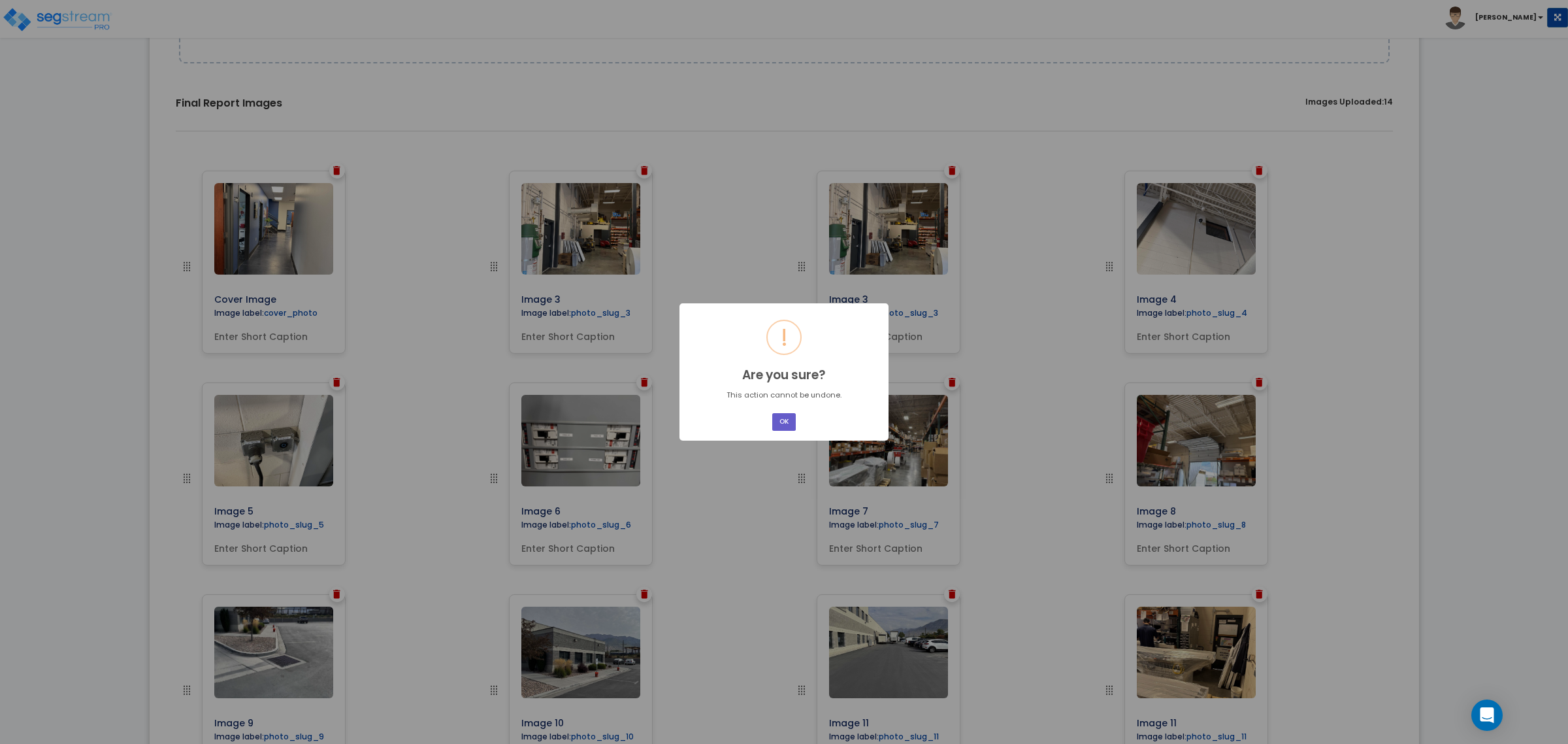
click at [777, 416] on button "OK" at bounding box center [784, 421] width 24 height 18
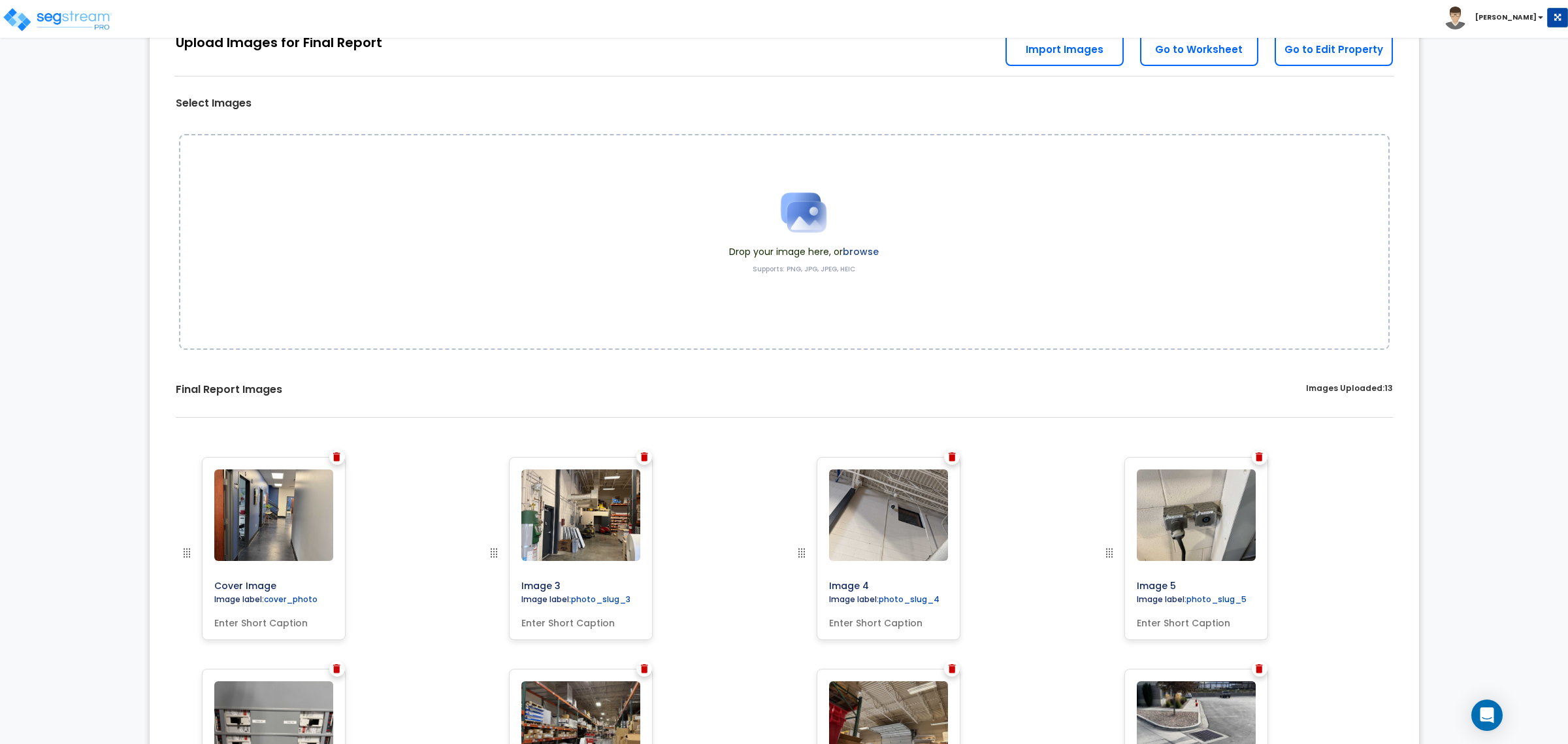
scroll to position [24, 0]
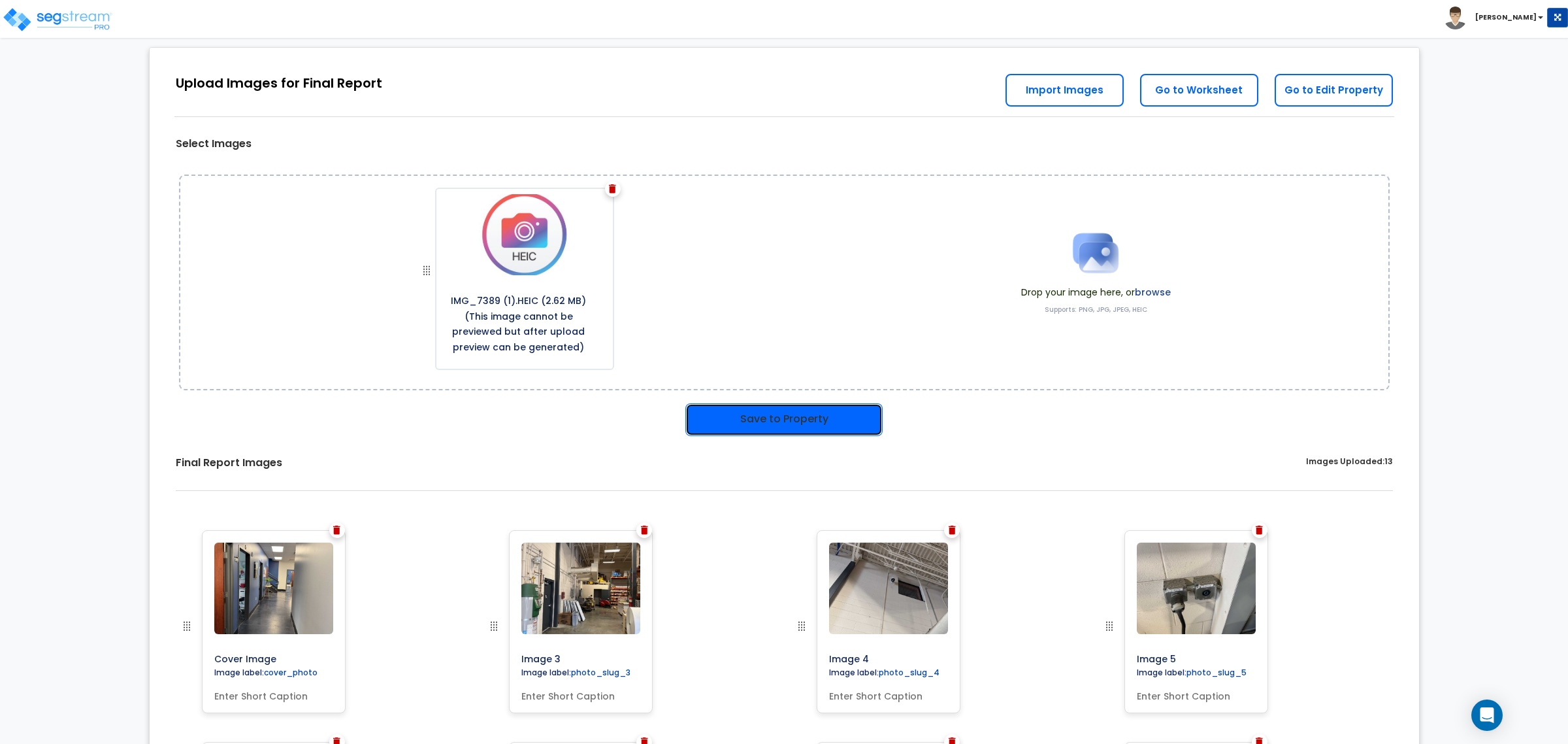
click at [750, 417] on button "Save to Property" at bounding box center [784, 420] width 197 height 33
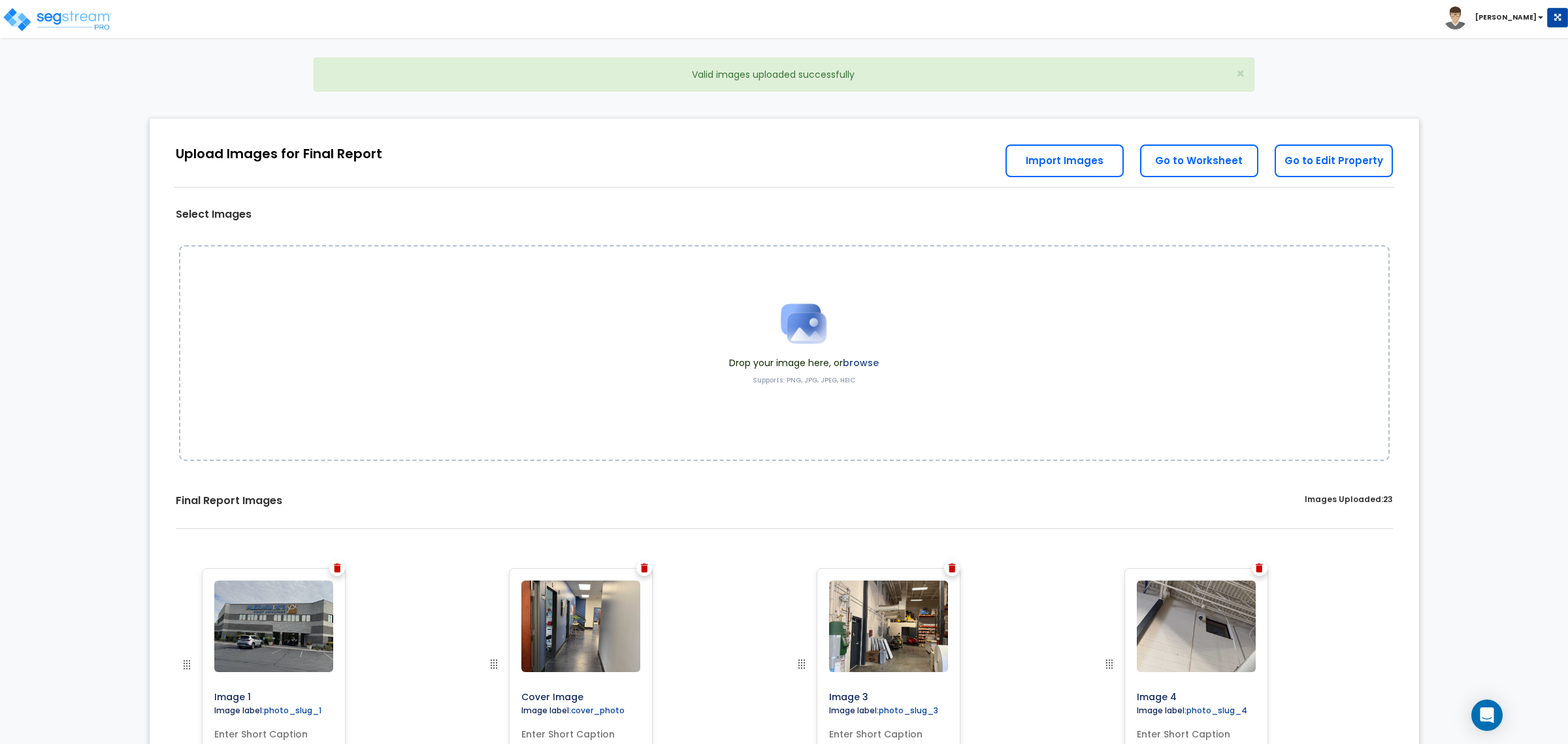
drag, startPoint x: 492, startPoint y: 667, endPoint x: 185, endPoint y: 664, distance: 307.0
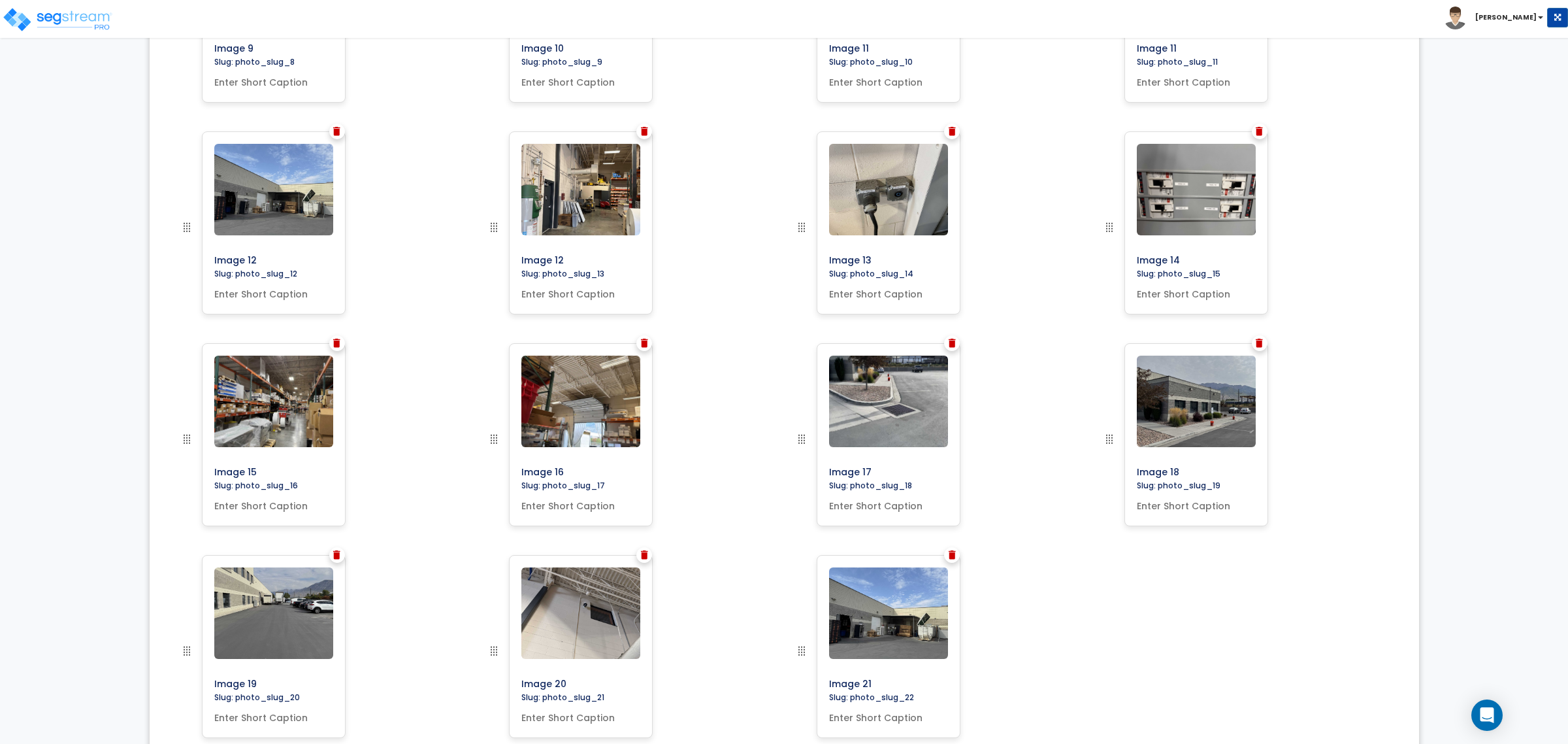
scroll to position [1100, 0]
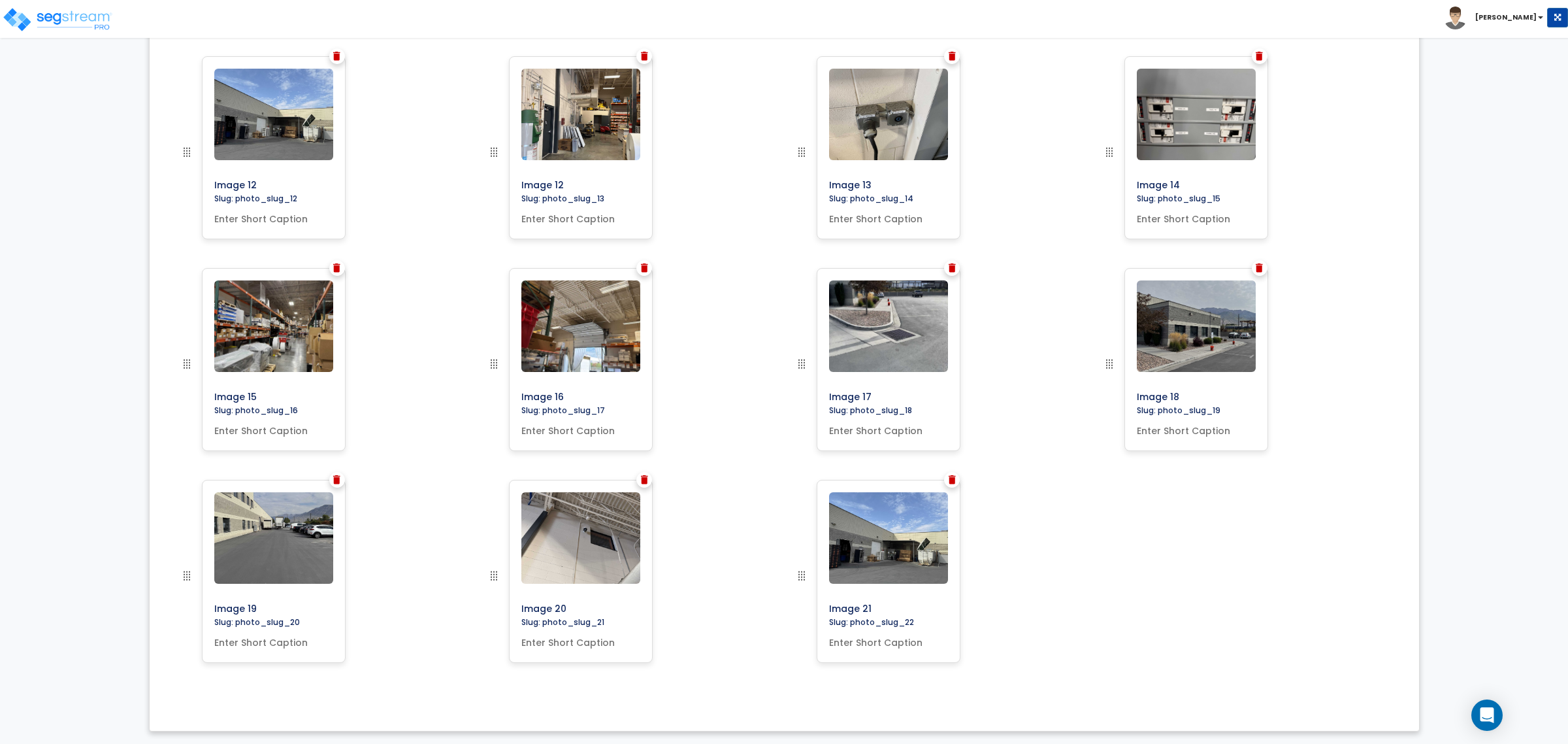
click at [644, 479] on img at bounding box center [644, 480] width 7 height 9
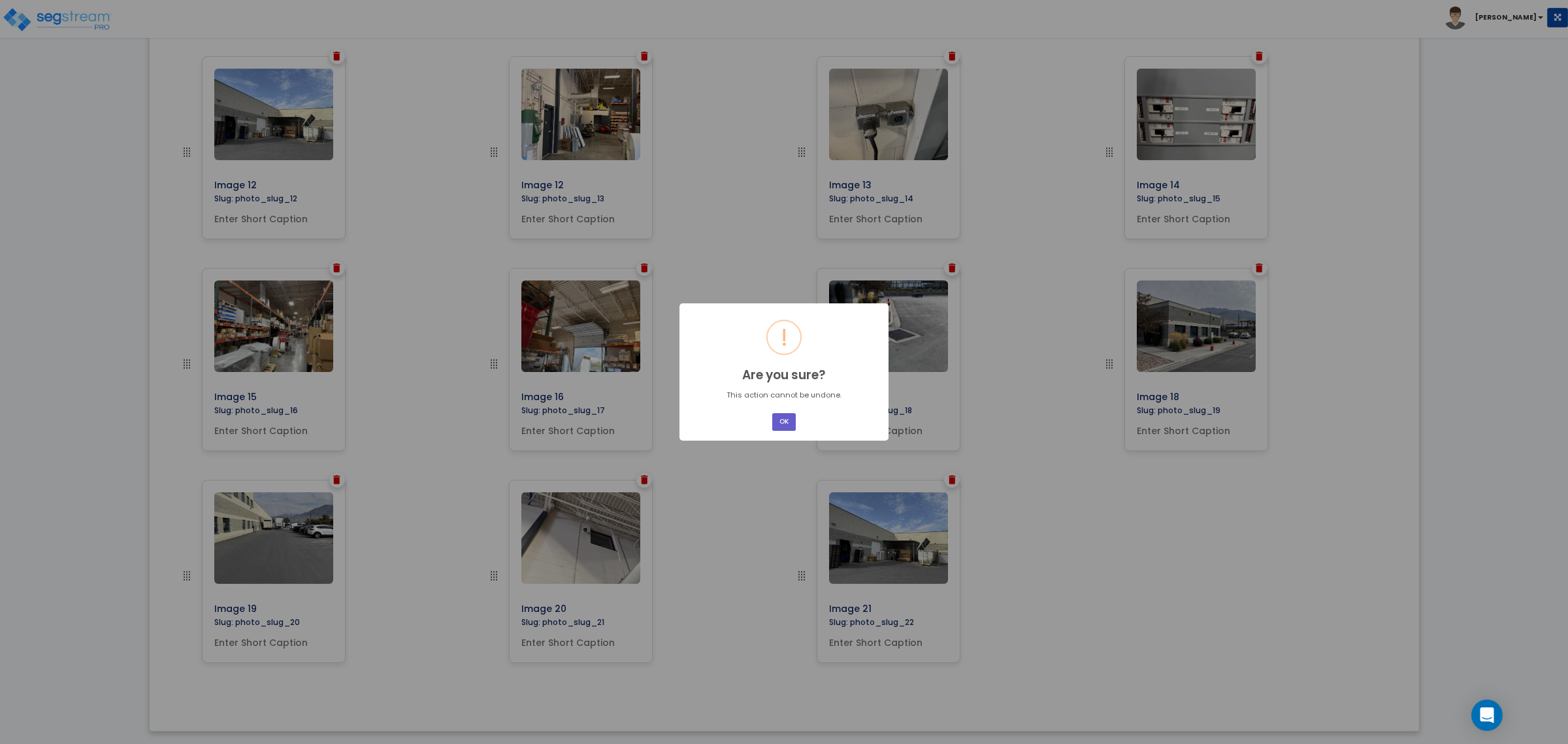
click at [786, 419] on button "OK" at bounding box center [784, 421] width 24 height 18
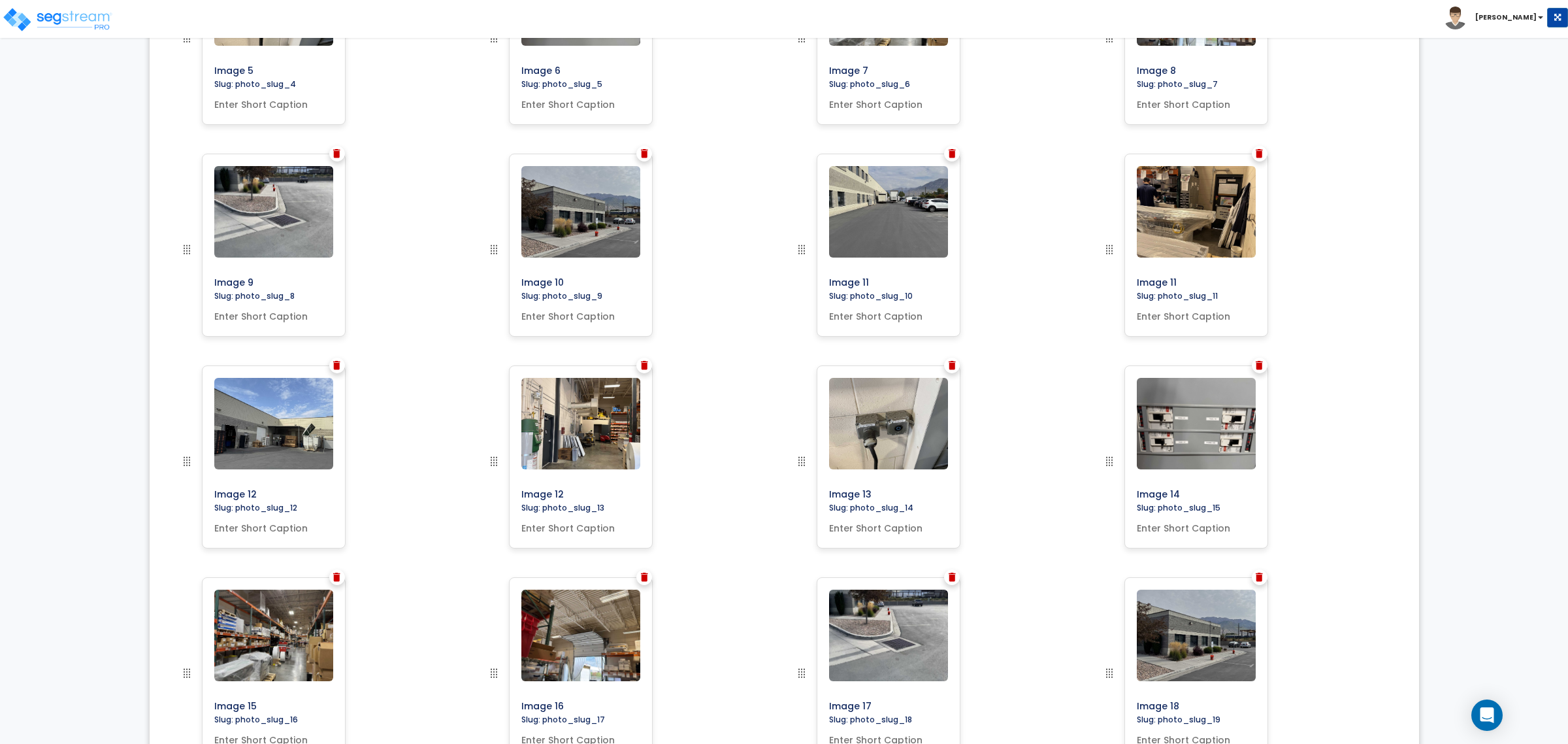
scroll to position [692, 0]
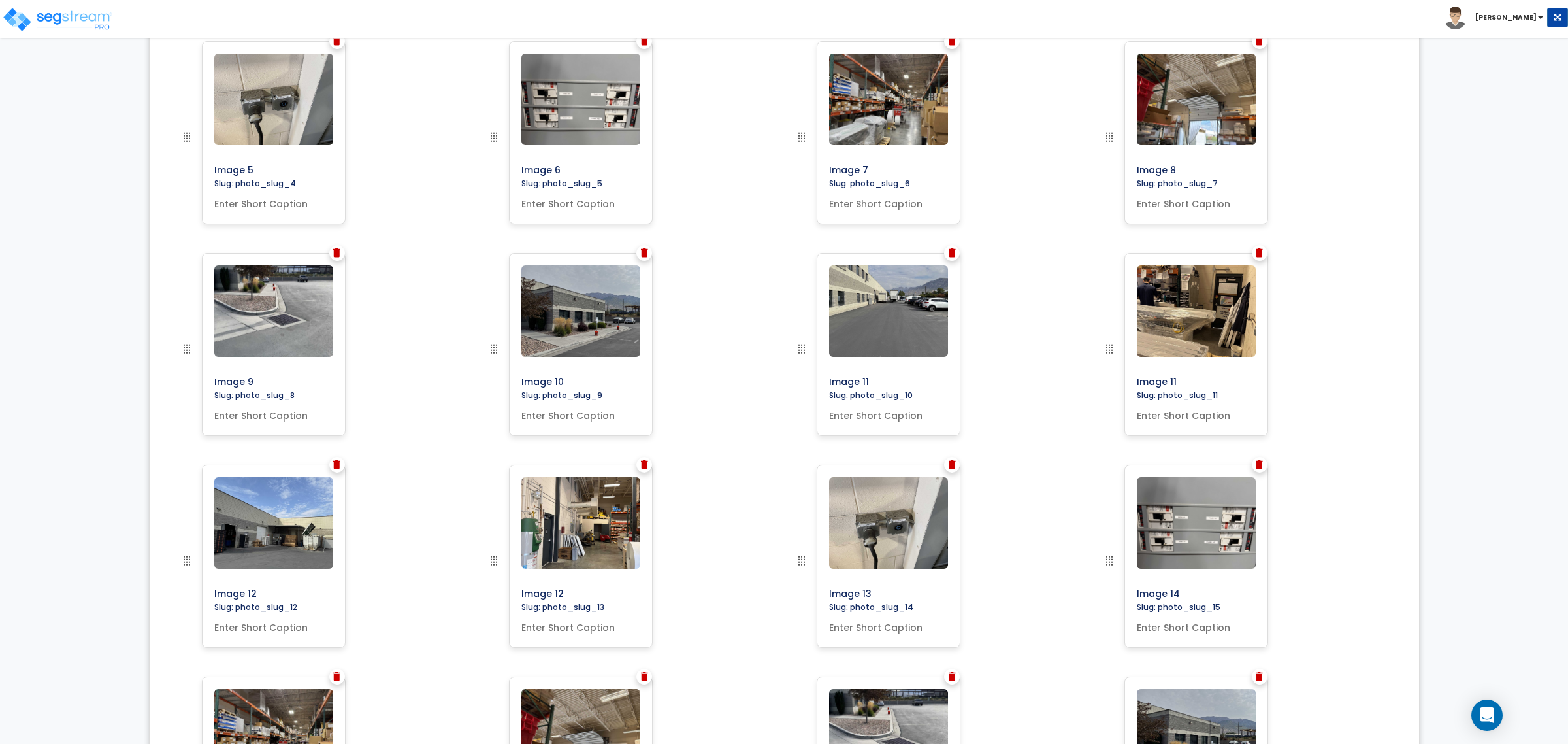
click at [1259, 466] on img at bounding box center [1259, 465] width 7 height 9
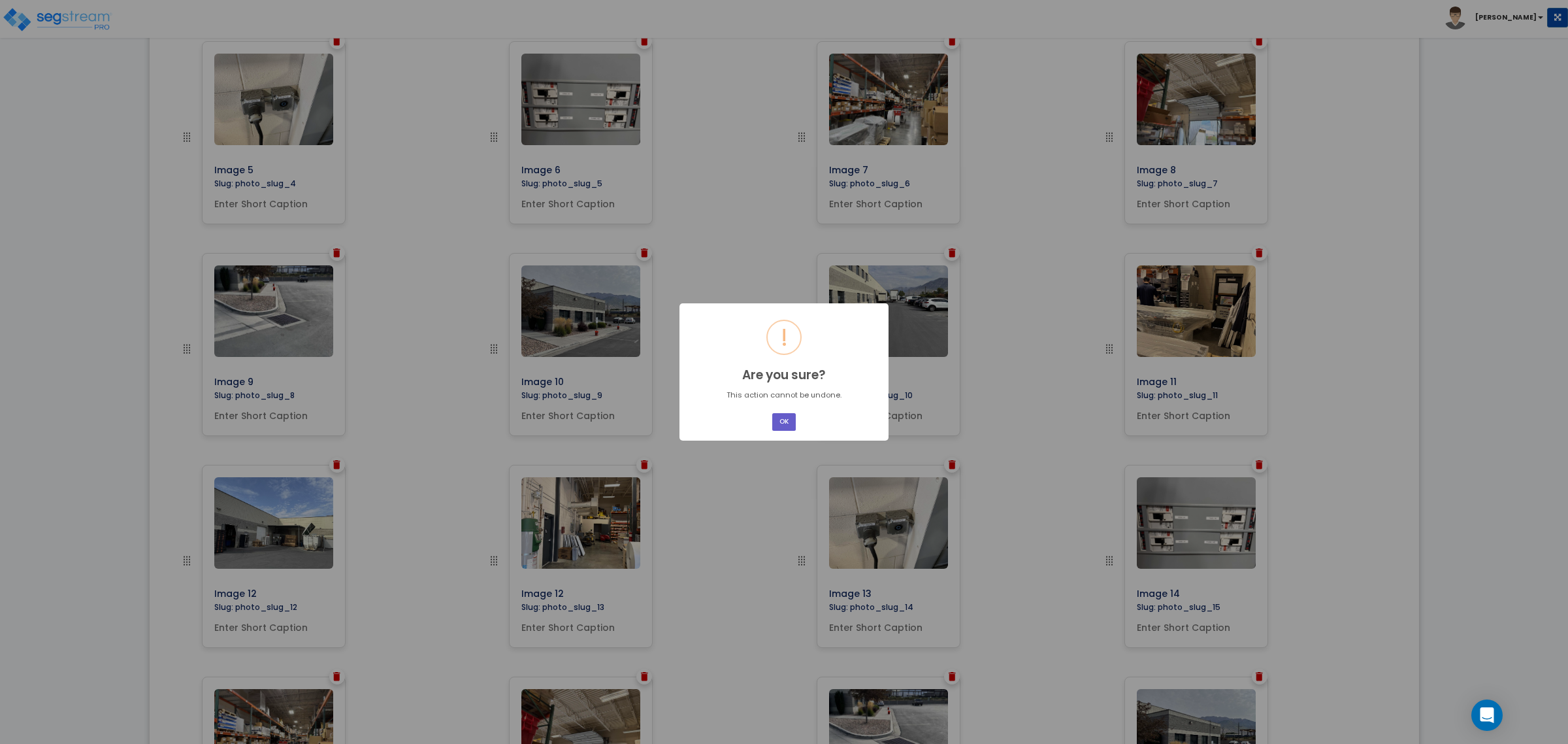
click at [786, 421] on button "OK" at bounding box center [784, 421] width 24 height 18
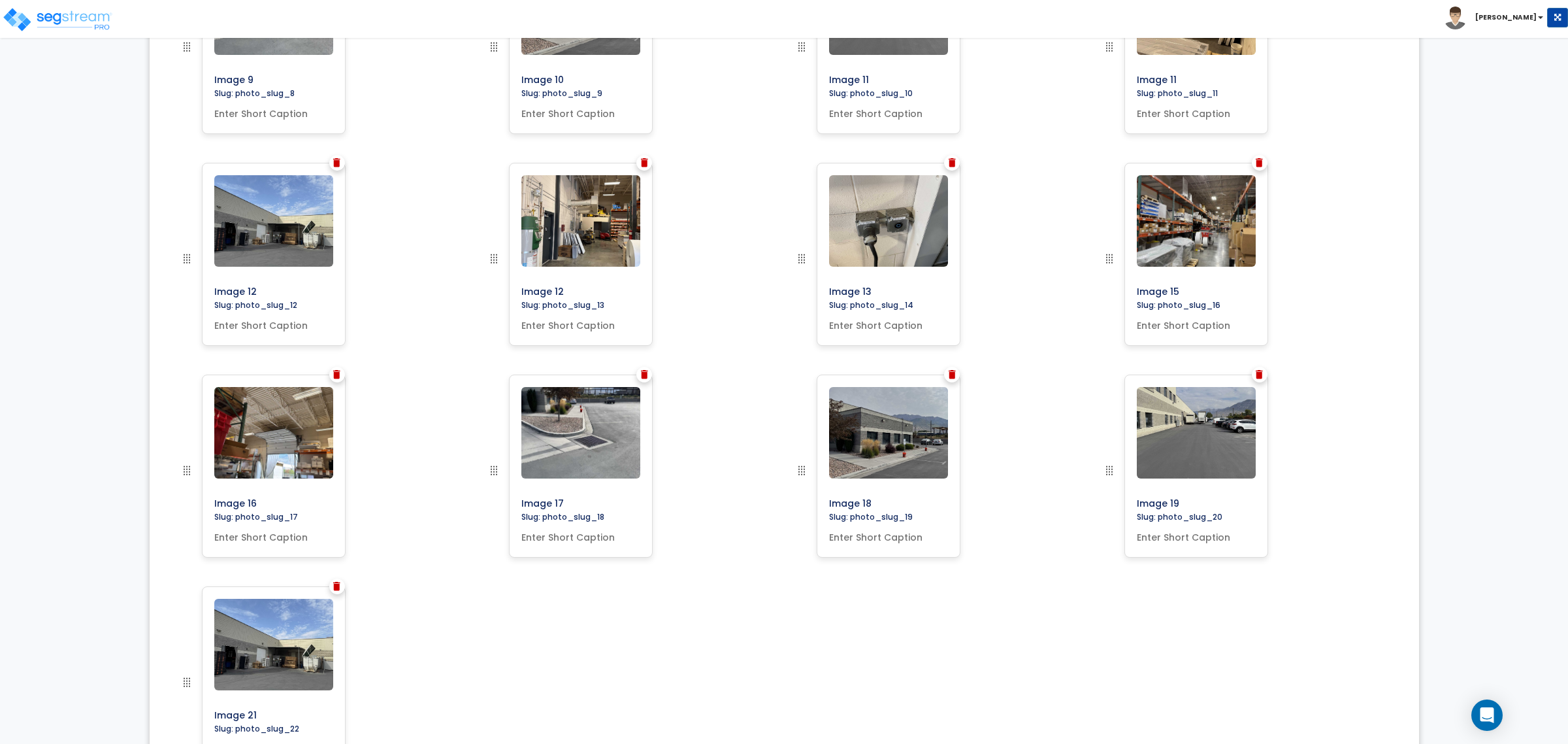
scroll to position [1019, 0]
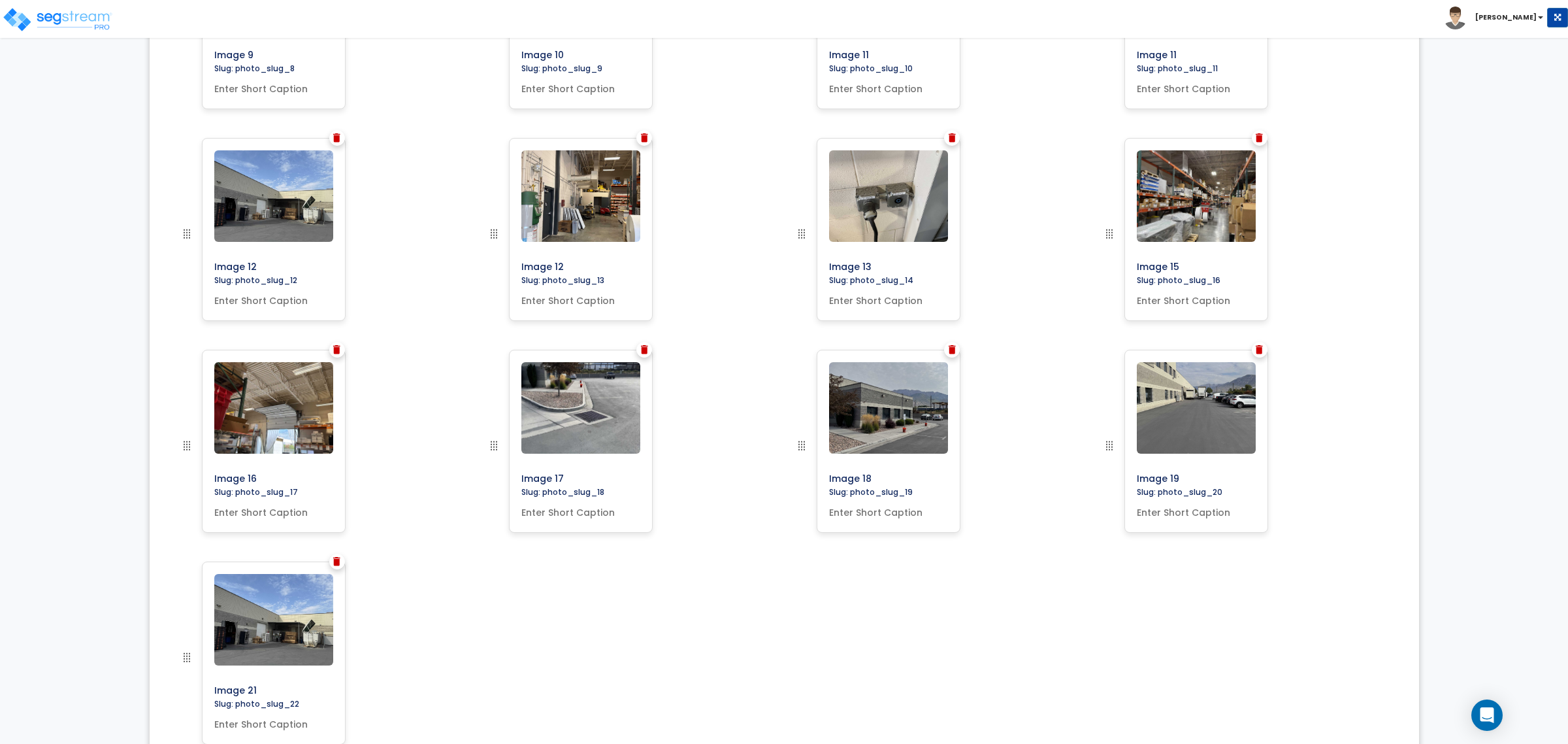
click at [1256, 345] on img at bounding box center [1259, 349] width 7 height 9
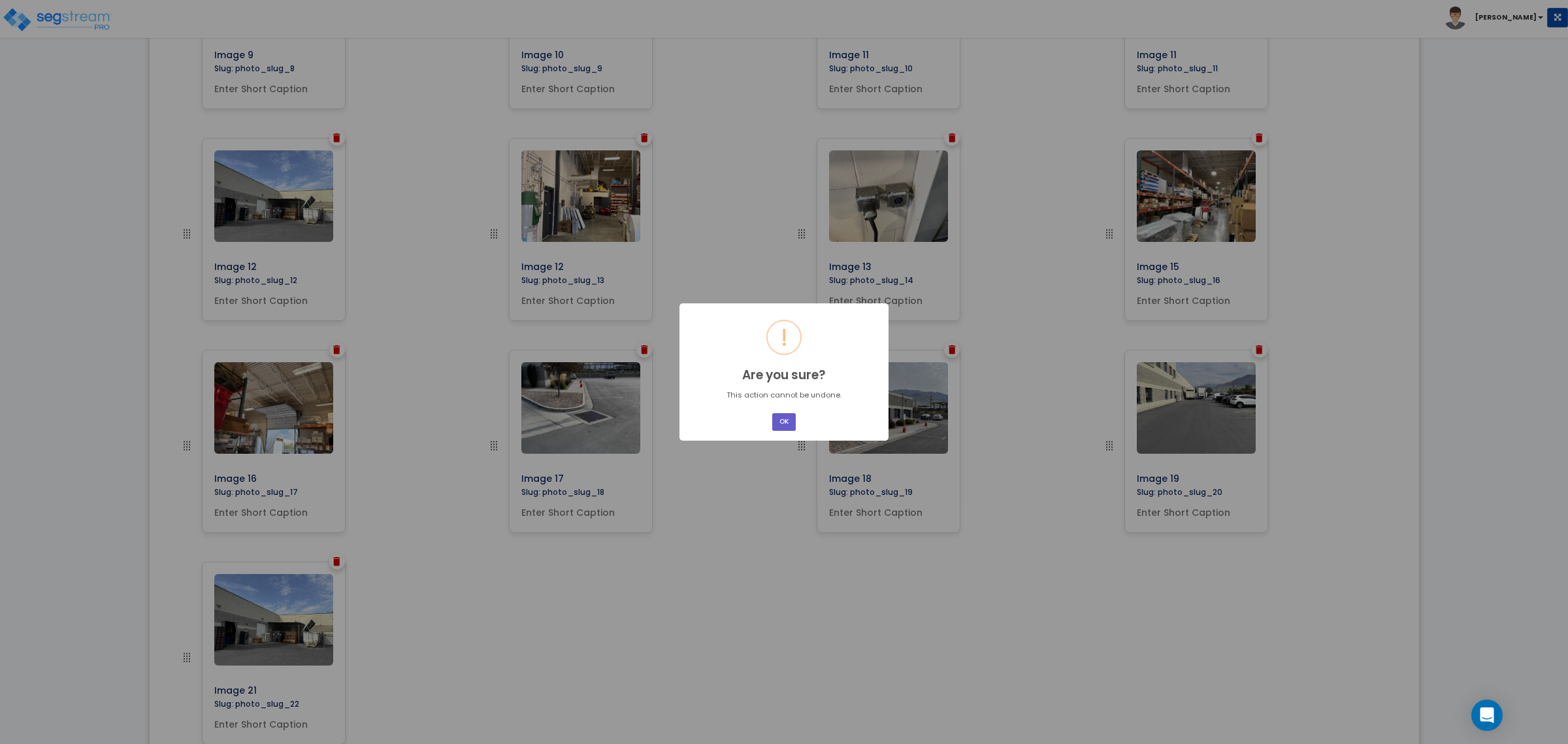
click at [782, 428] on button "OK" at bounding box center [784, 421] width 24 height 18
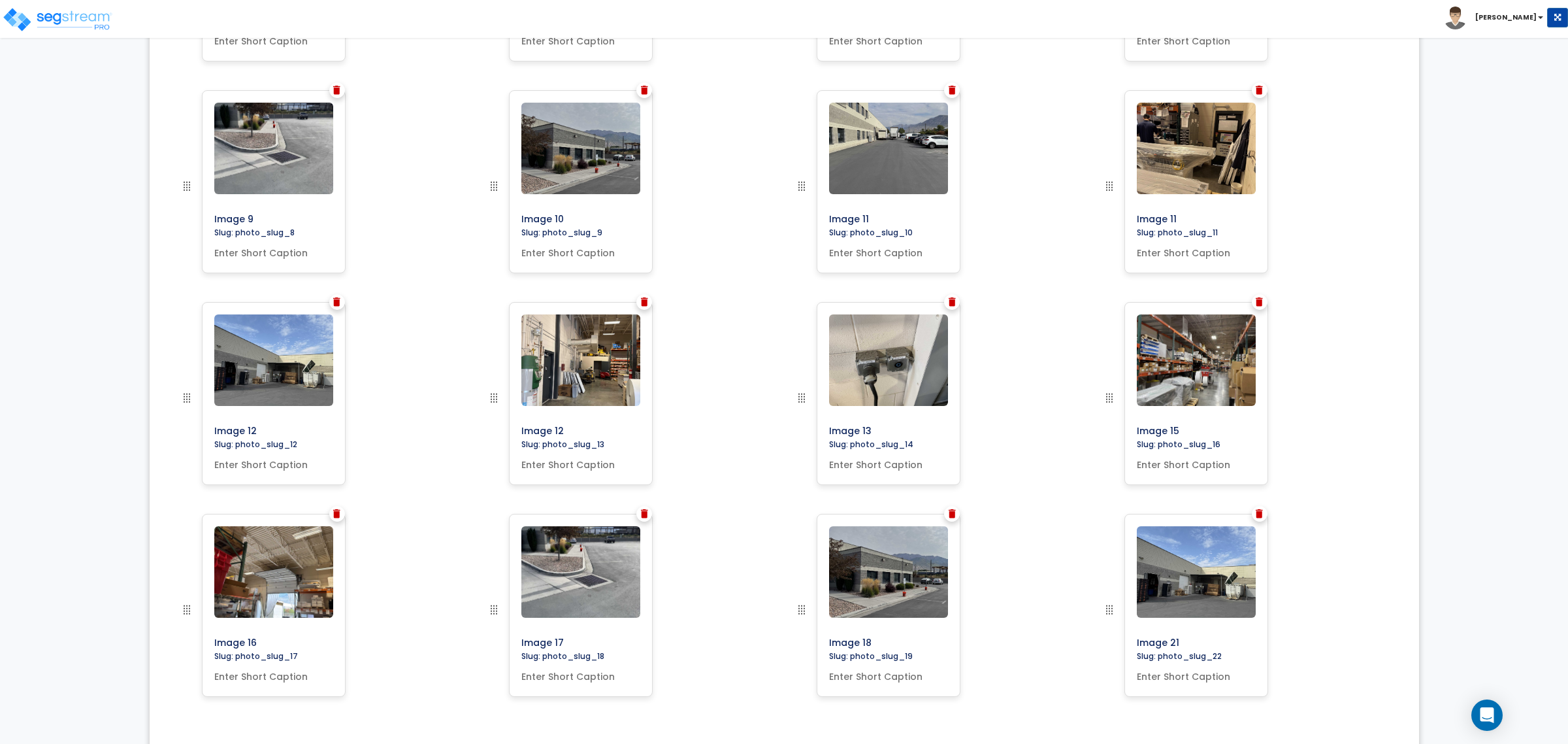
scroll to position [889, 0]
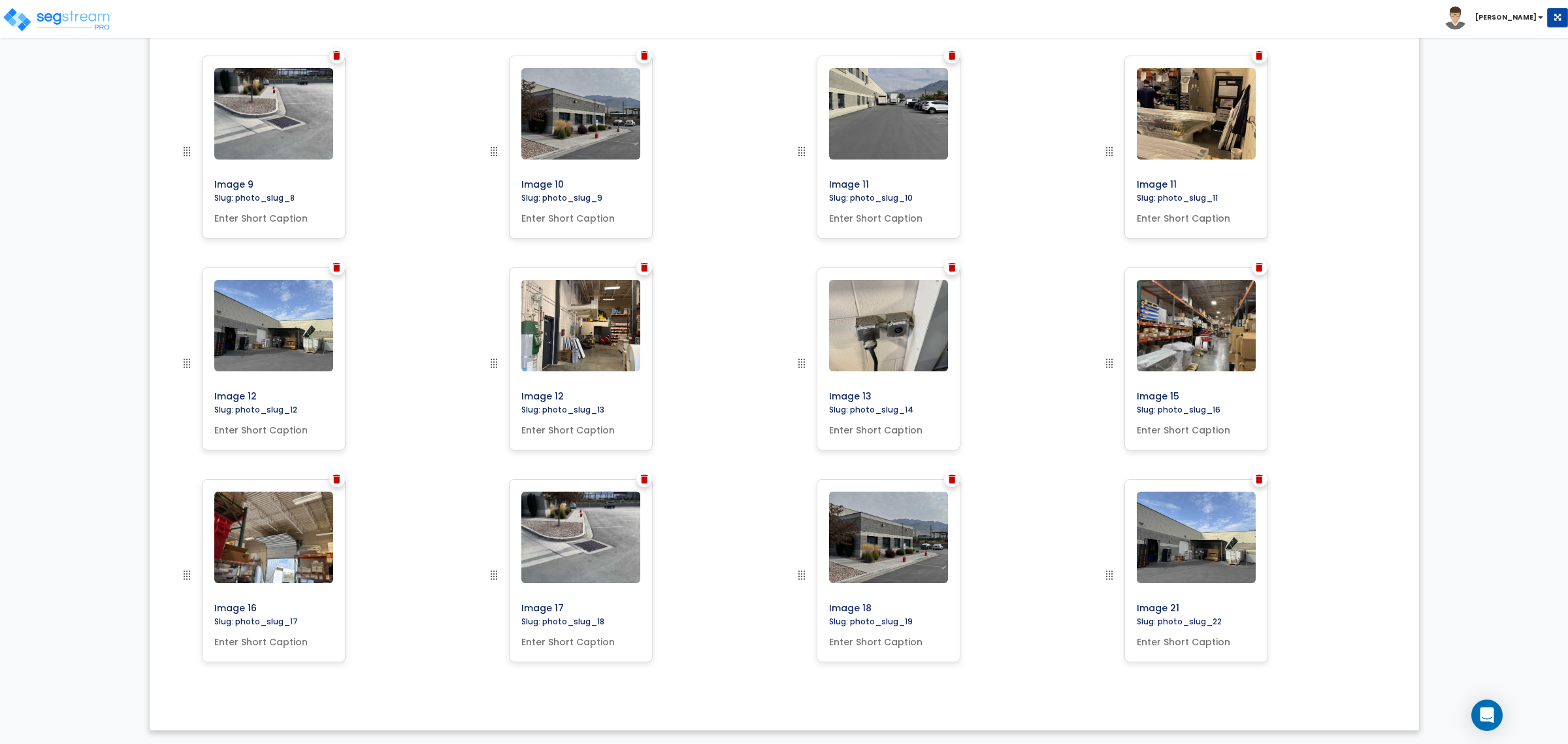
click at [953, 477] on img at bounding box center [951, 479] width 7 height 9
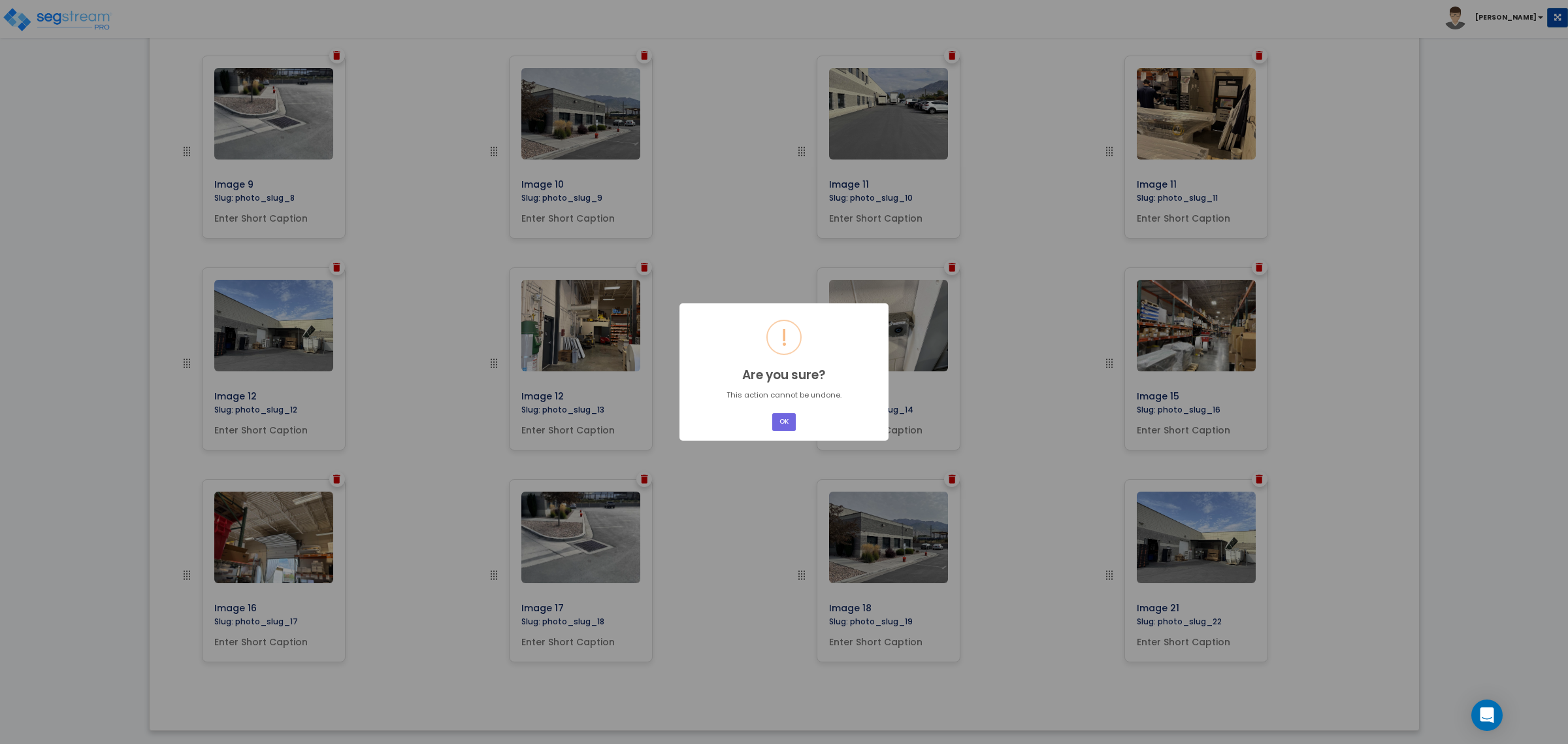
click at [781, 425] on button "OK" at bounding box center [784, 421] width 24 height 18
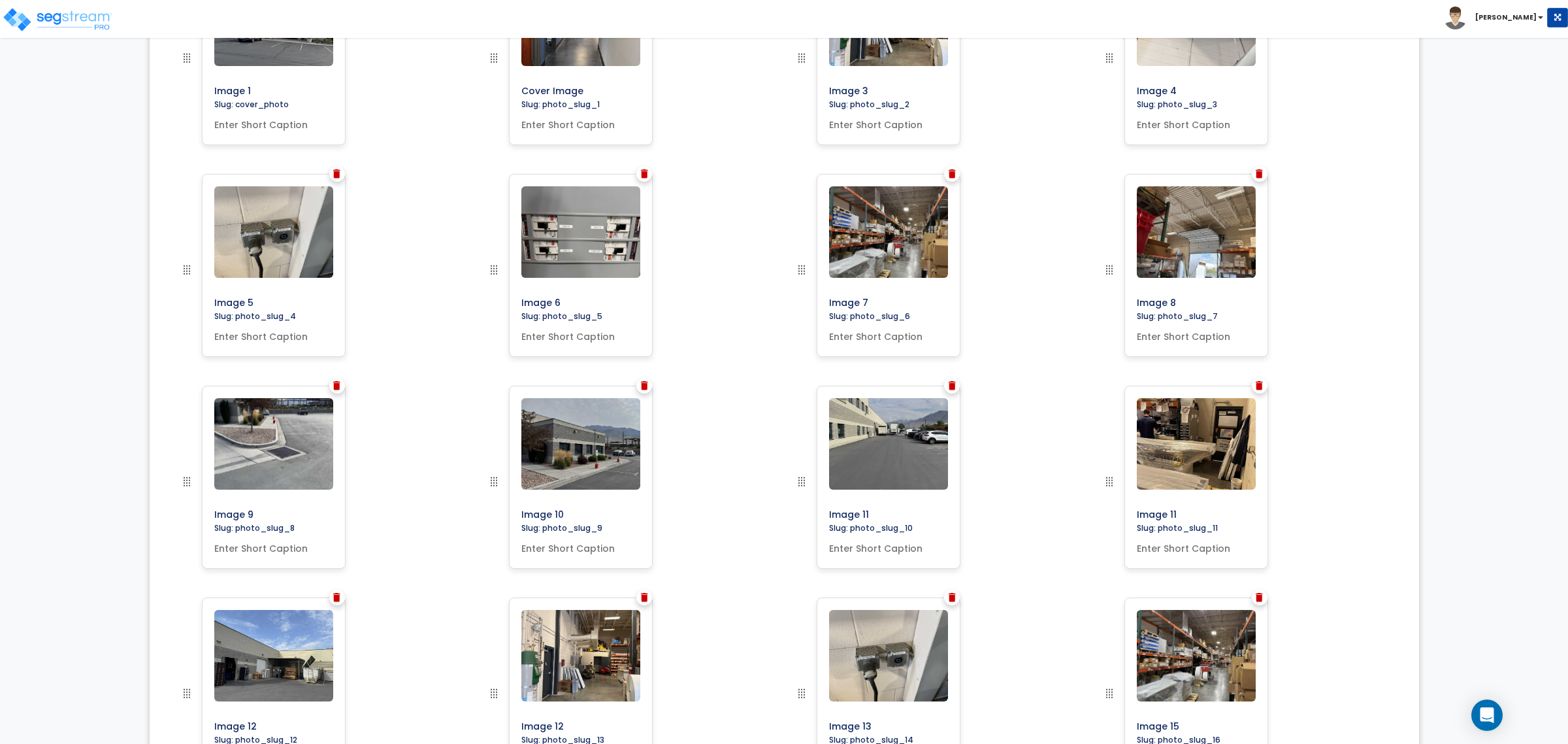
scroll to position [562, 0]
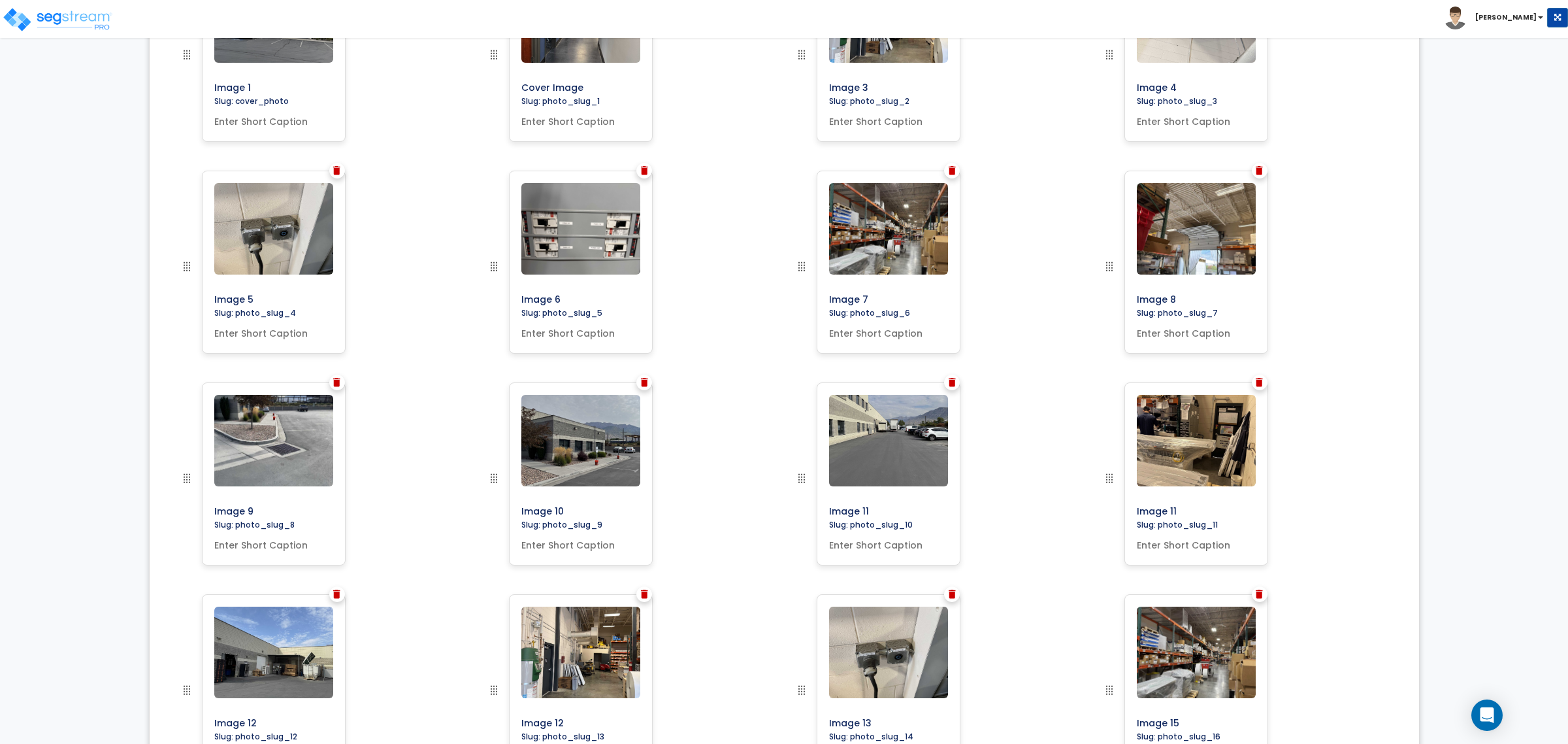
click at [957, 593] on div at bounding box center [951, 594] width 16 height 16
click at [953, 593] on img at bounding box center [951, 594] width 7 height 9
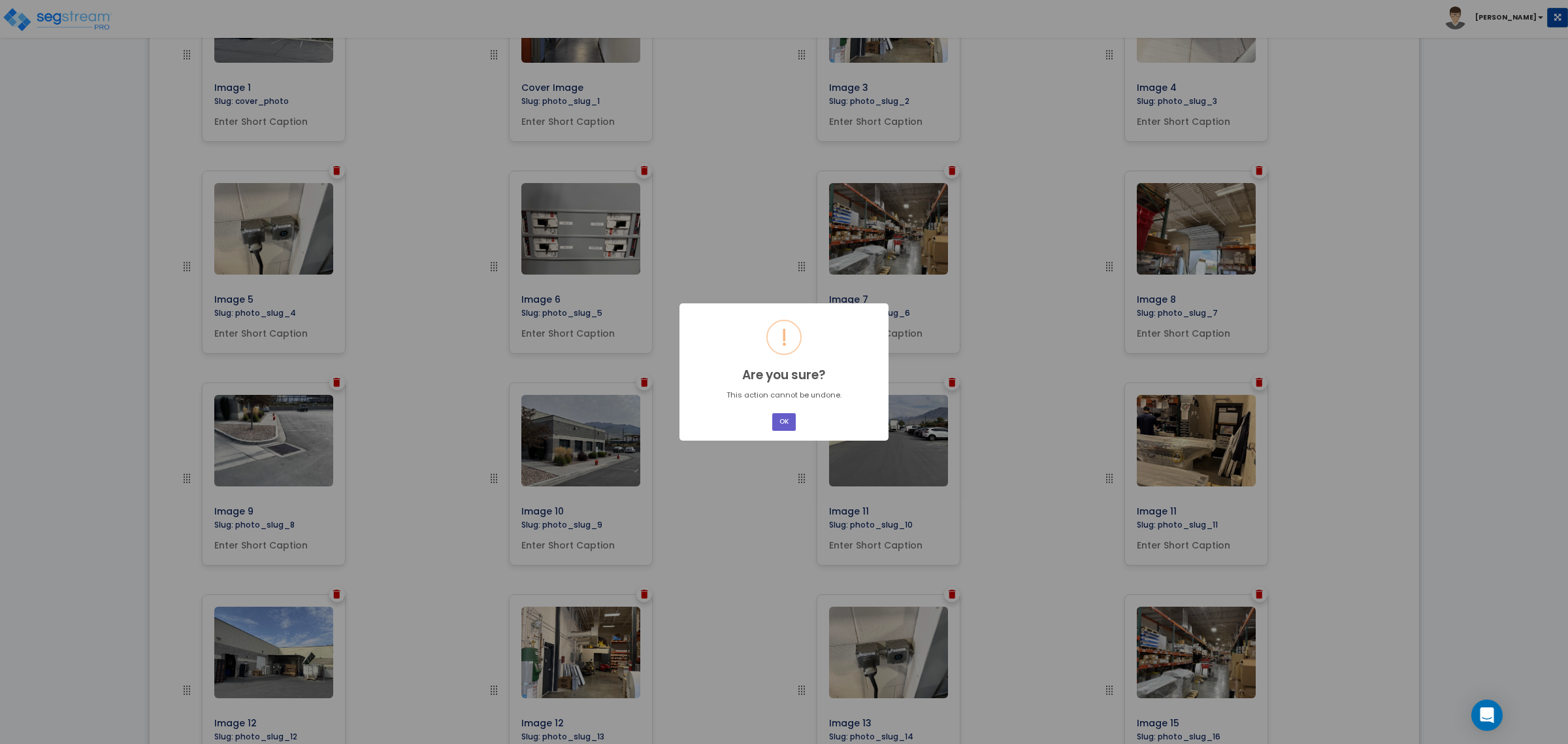
click at [785, 428] on button "OK" at bounding box center [784, 421] width 24 height 18
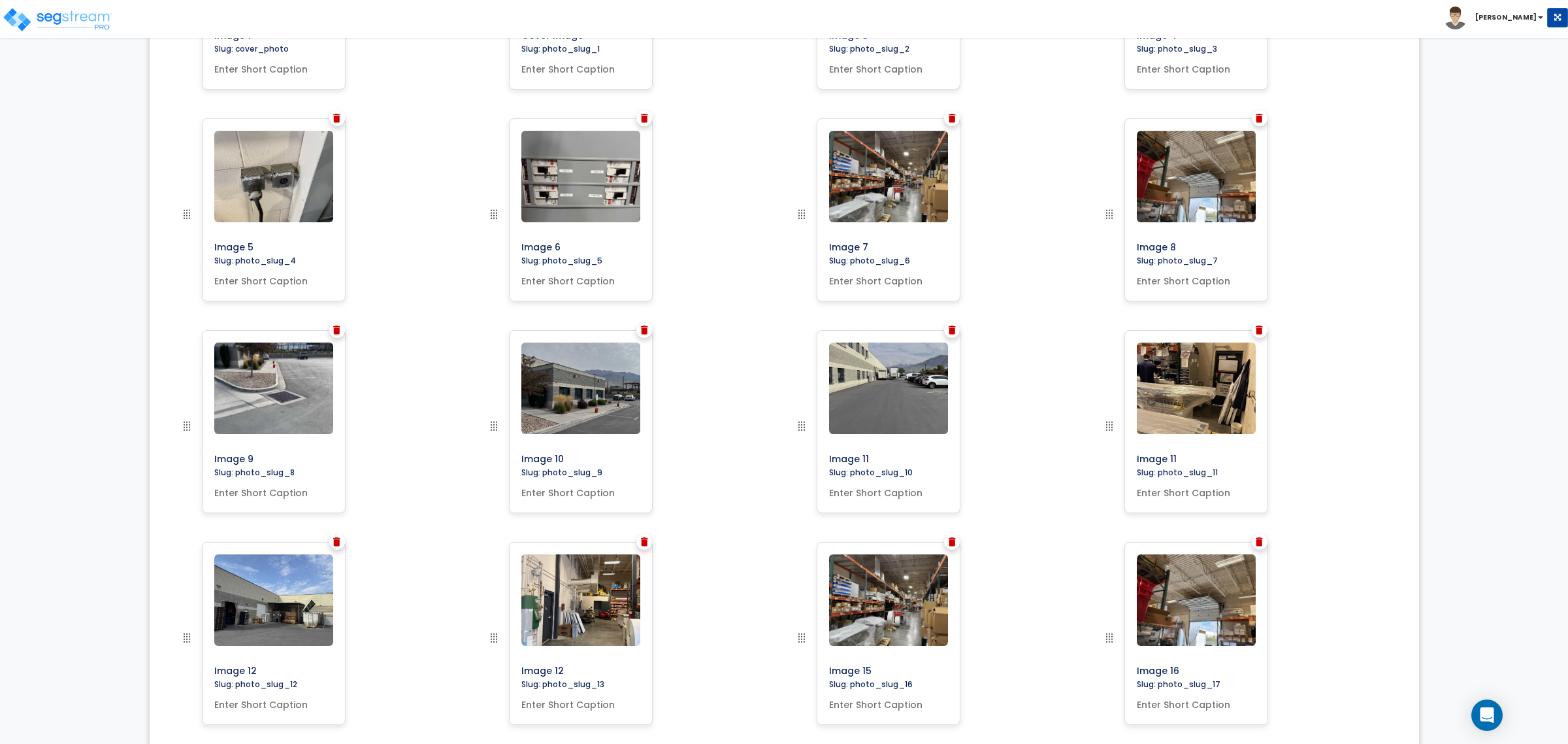
scroll to position [644, 0]
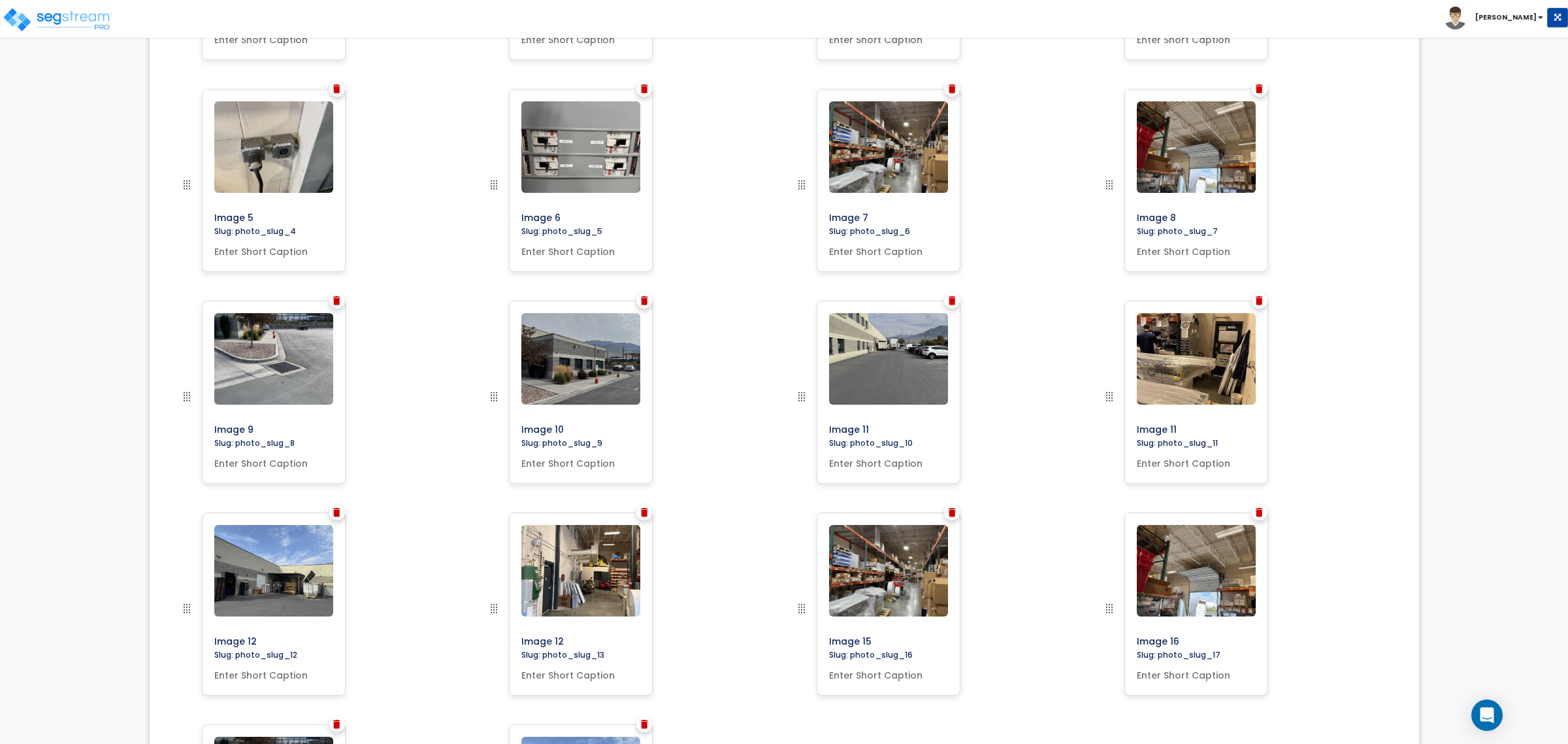
click at [951, 514] on img at bounding box center [951, 512] width 7 height 9
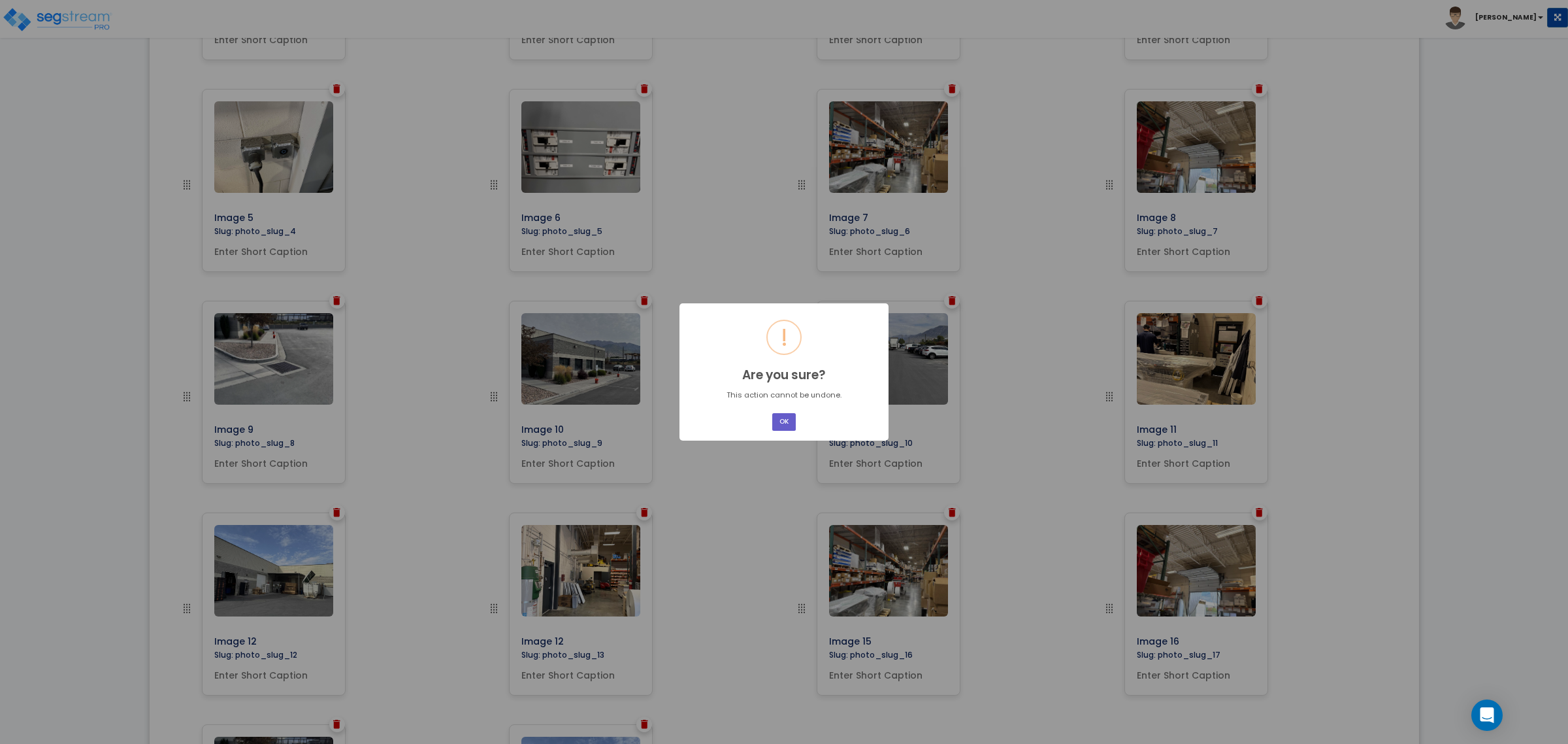
click at [774, 421] on button "OK" at bounding box center [784, 421] width 24 height 18
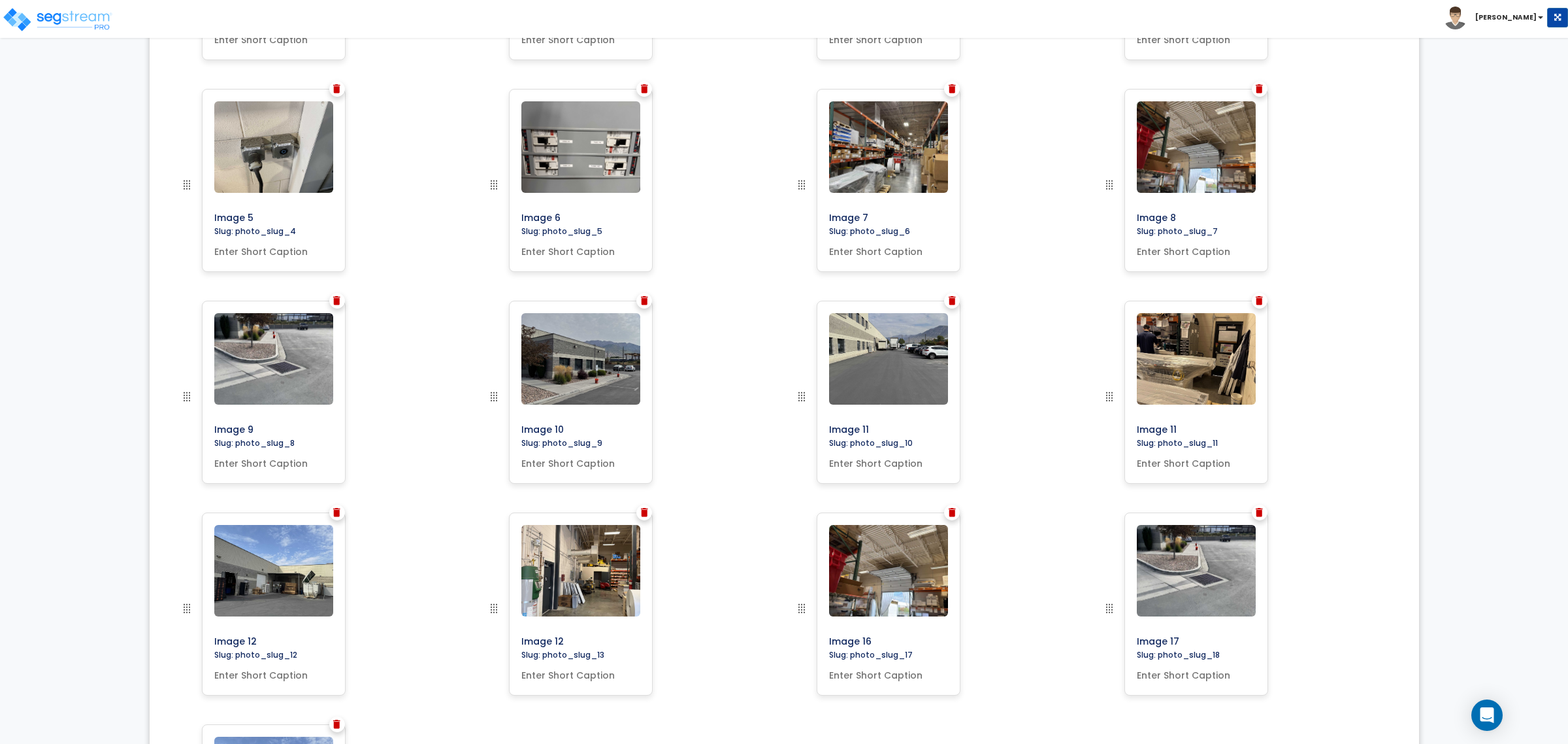
click at [643, 516] on img at bounding box center [644, 512] width 7 height 9
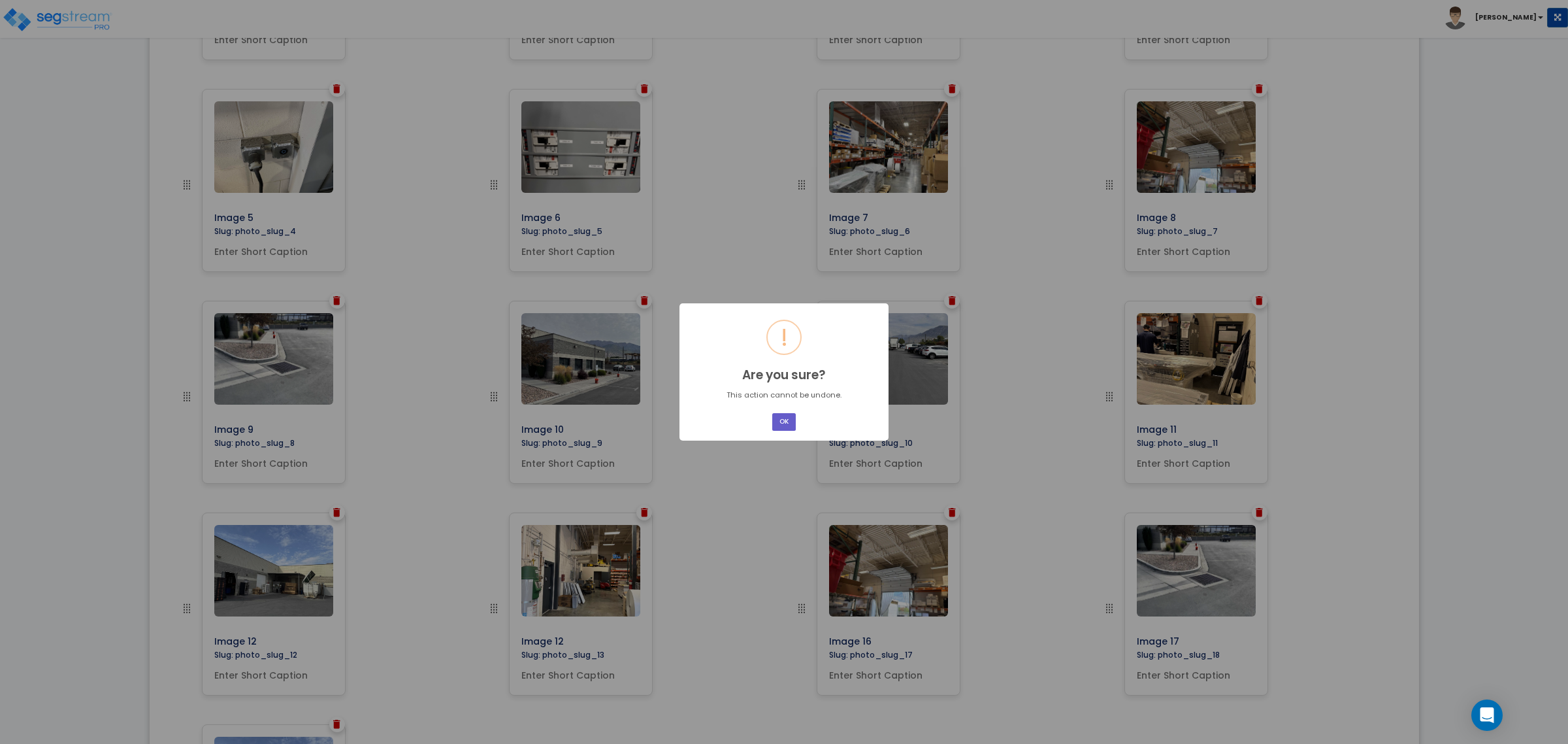
click at [774, 426] on button "OK" at bounding box center [784, 421] width 24 height 18
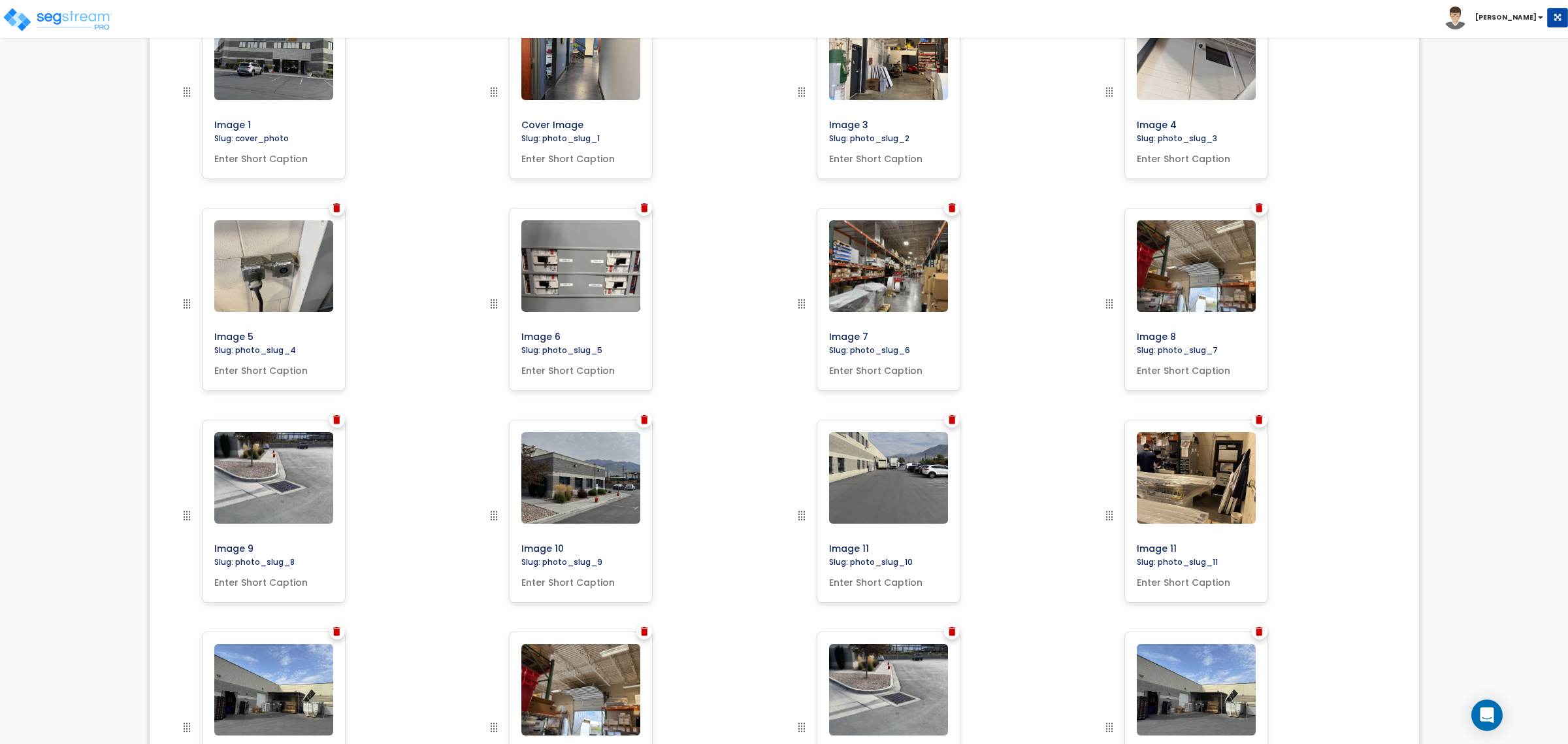
scroll to position [562, 0]
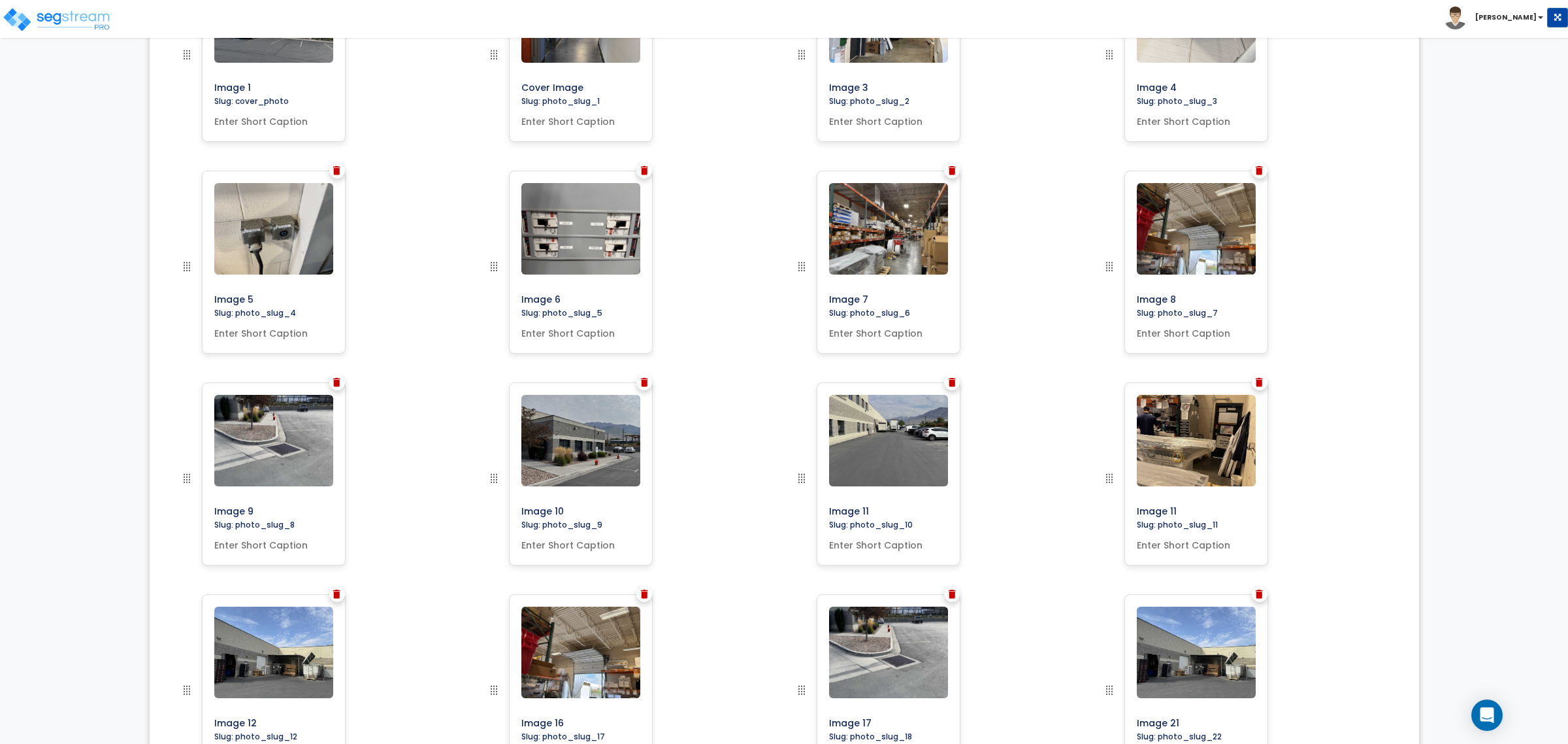
click at [649, 596] on div at bounding box center [644, 594] width 16 height 16
click at [646, 593] on img at bounding box center [644, 594] width 7 height 9
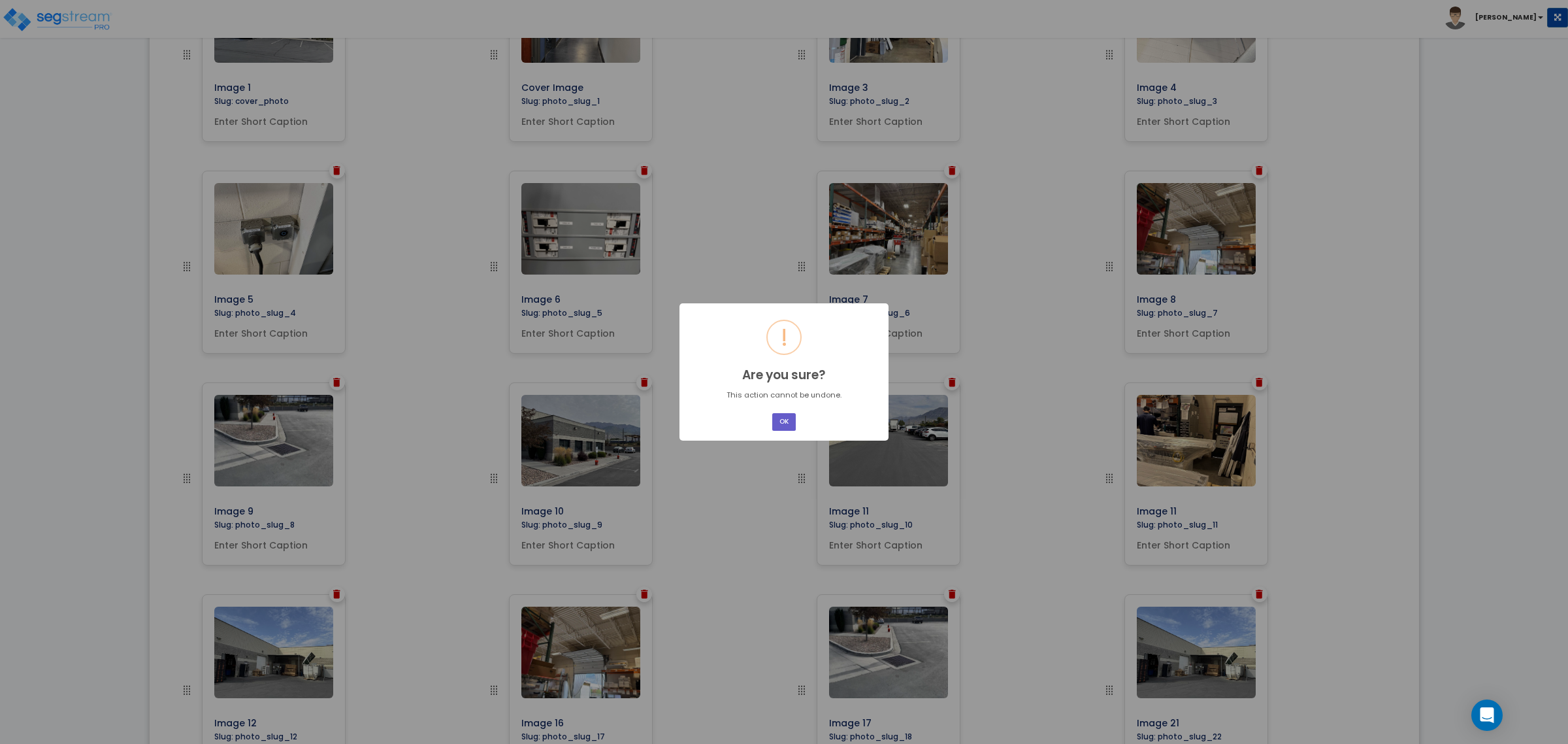
drag, startPoint x: 779, startPoint y: 418, endPoint x: 778, endPoint y: 448, distance: 30.0
click at [779, 420] on button "OK" at bounding box center [784, 421] width 24 height 18
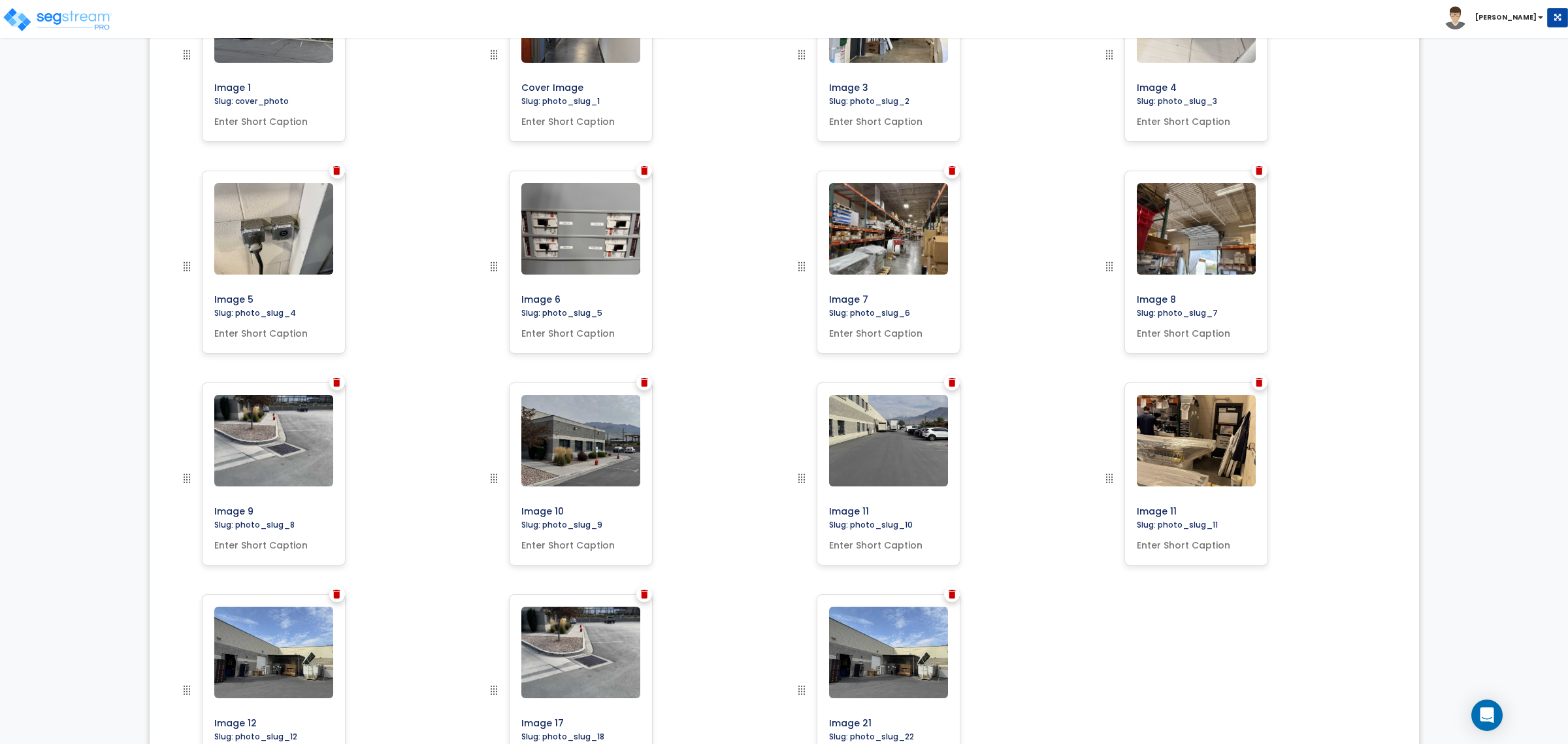
scroll to position [677, 0]
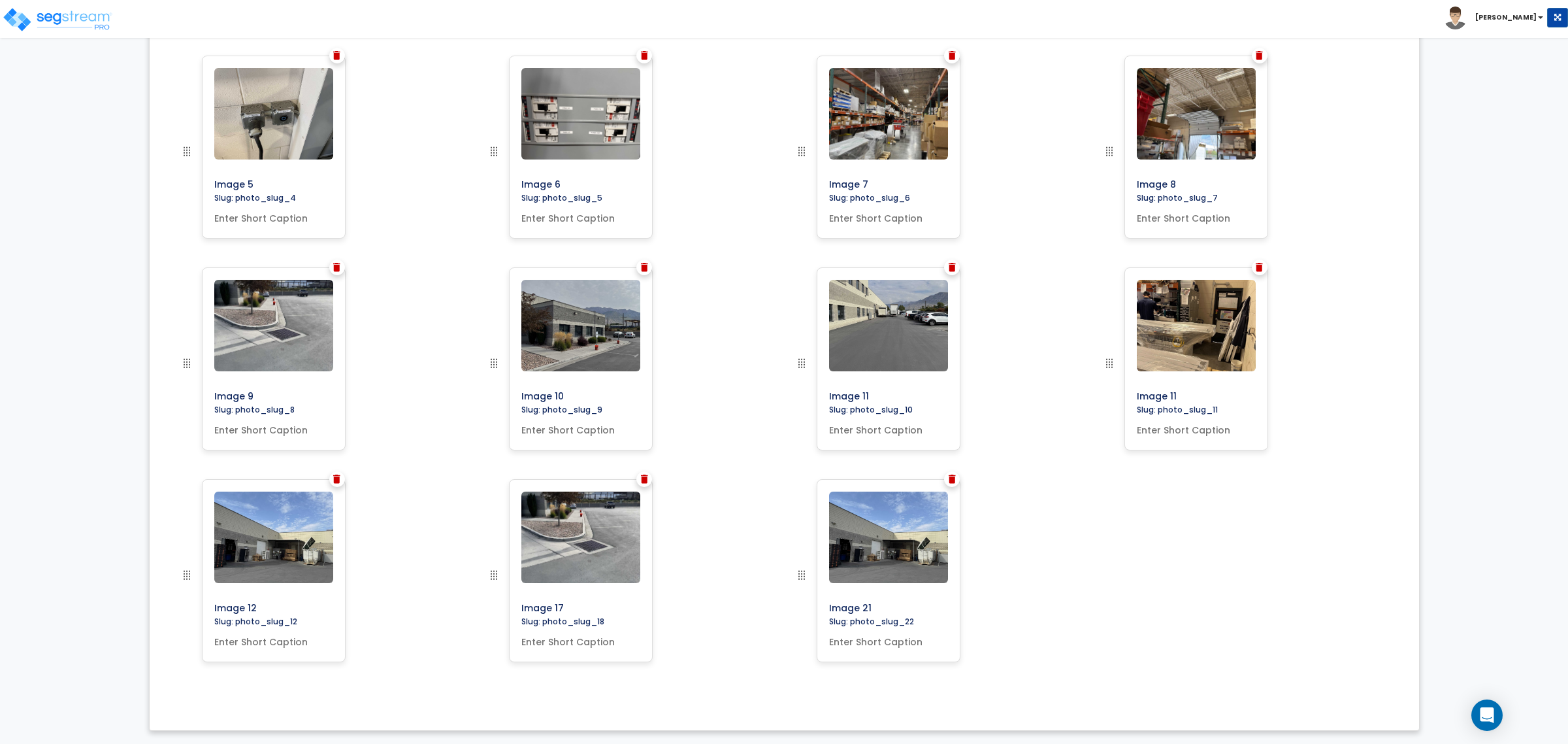
click at [945, 482] on div at bounding box center [951, 479] width 16 height 16
click at [944, 484] on div "Image 21 Slug: photo_slug_22" at bounding box center [889, 570] width 144 height 183
click at [951, 481] on img at bounding box center [951, 479] width 7 height 9
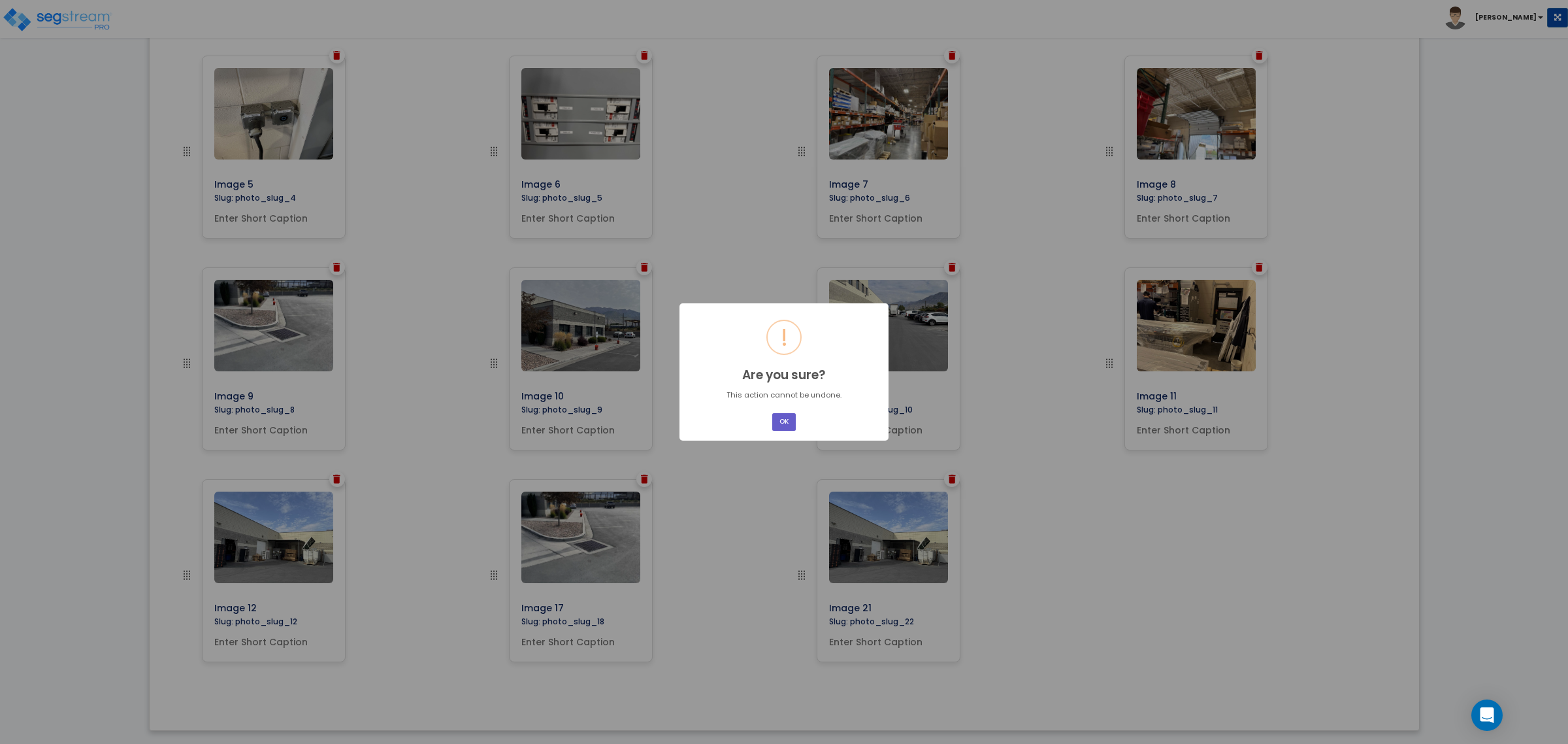
click at [790, 423] on button "OK" at bounding box center [784, 421] width 24 height 18
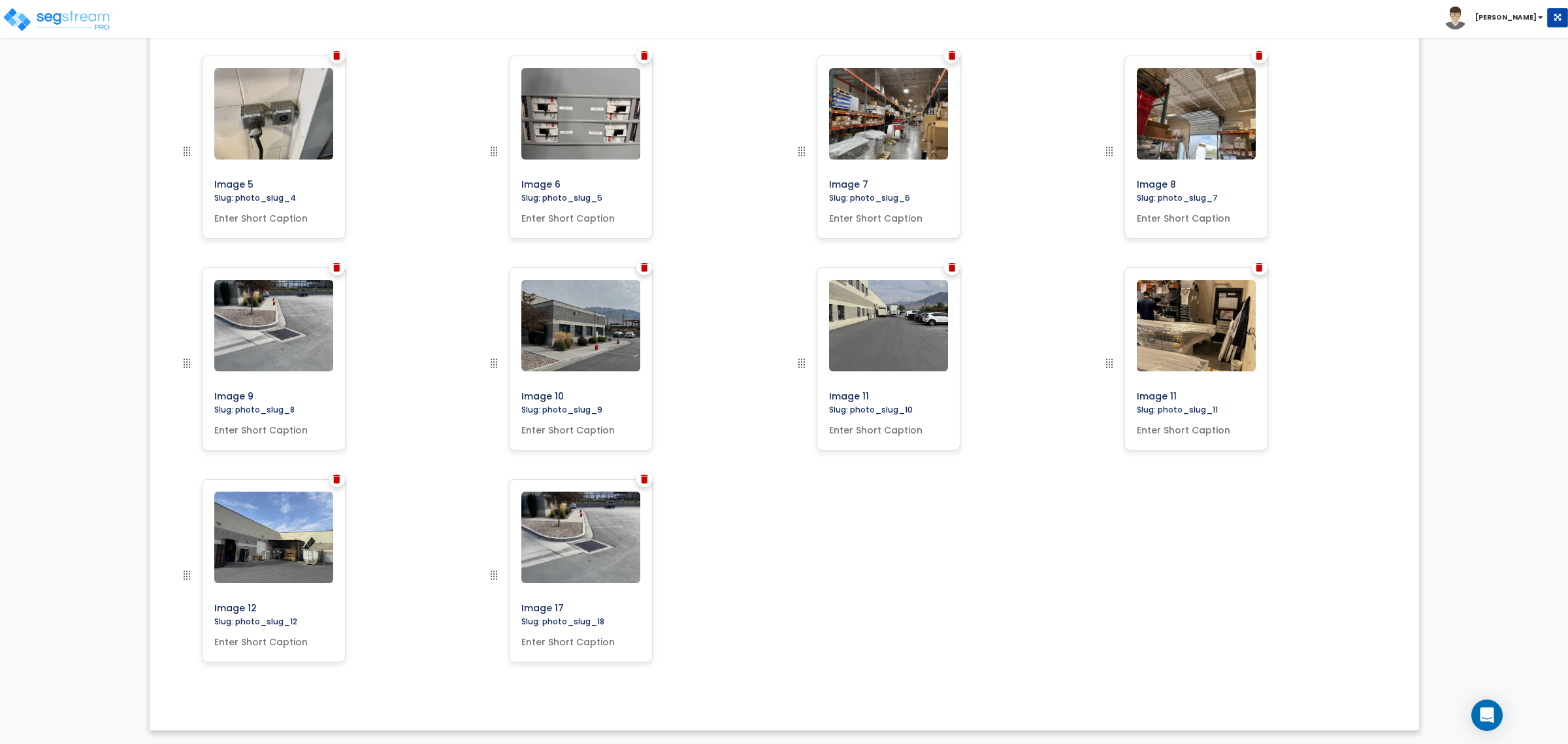
click at [805, 577] on div "Image 1 Slug: cover_photo Cover Image Image 3" at bounding box center [785, 268] width 1250 height 867
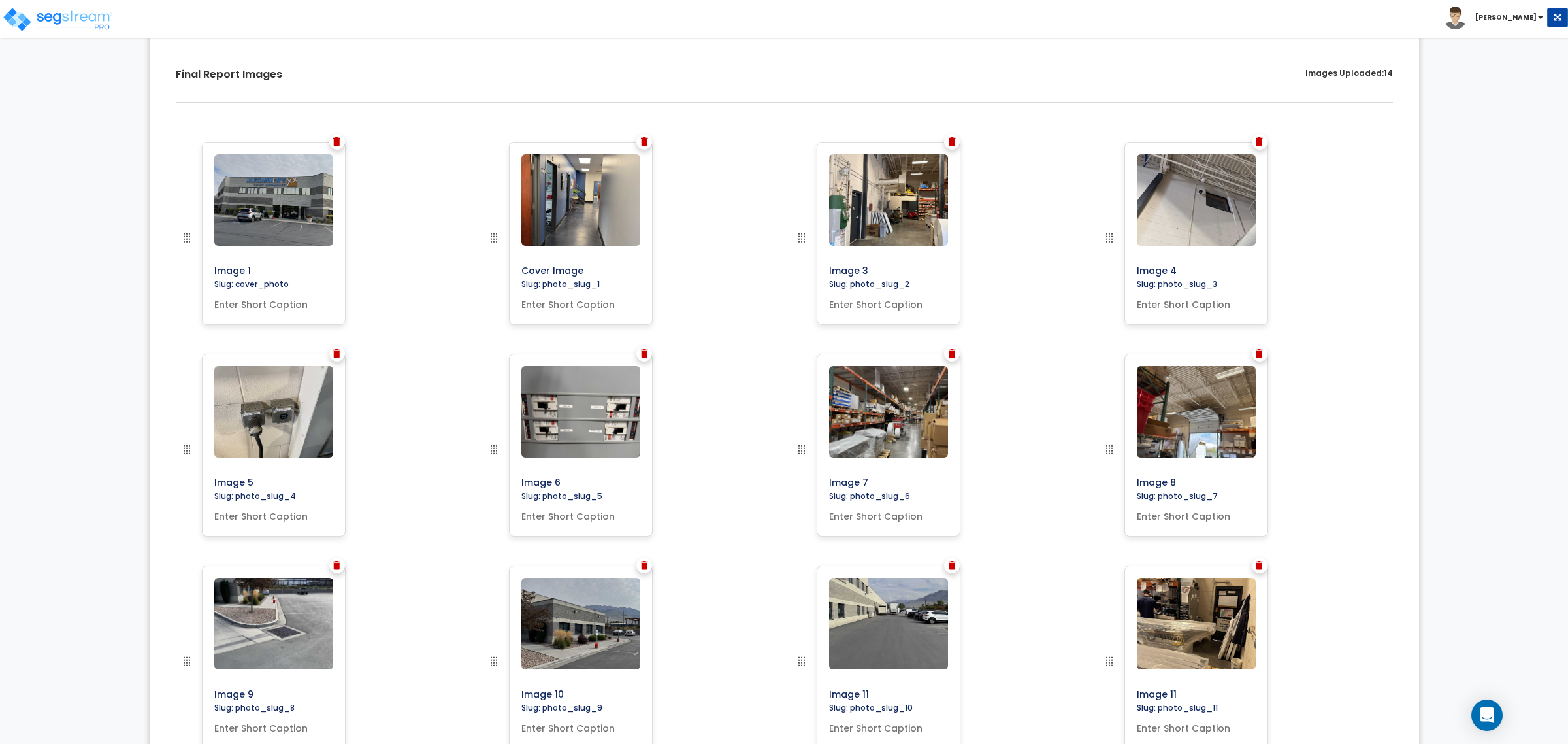
scroll to position [350, 0]
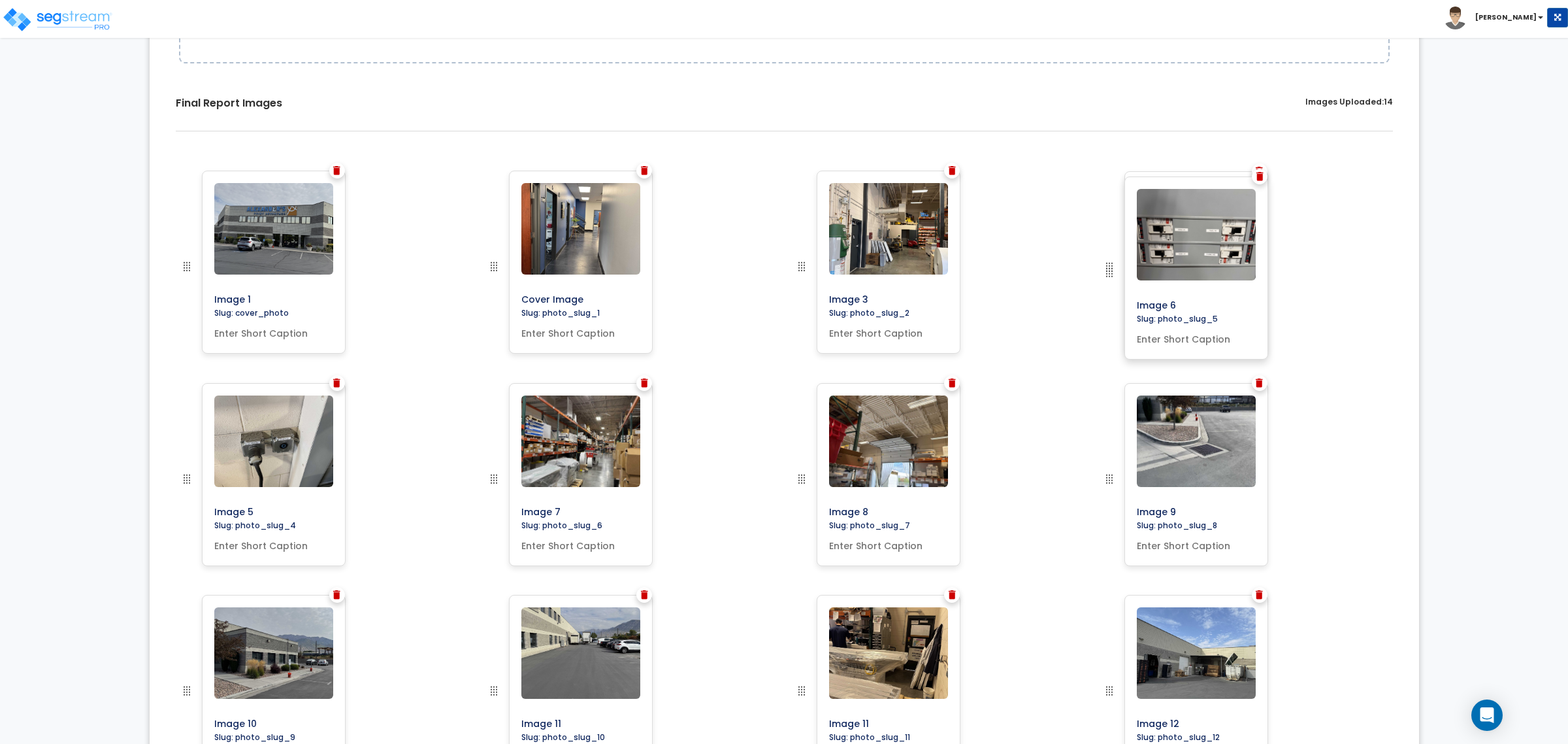
drag, startPoint x: 494, startPoint y: 477, endPoint x: 1207, endPoint y: 271, distance: 742.2
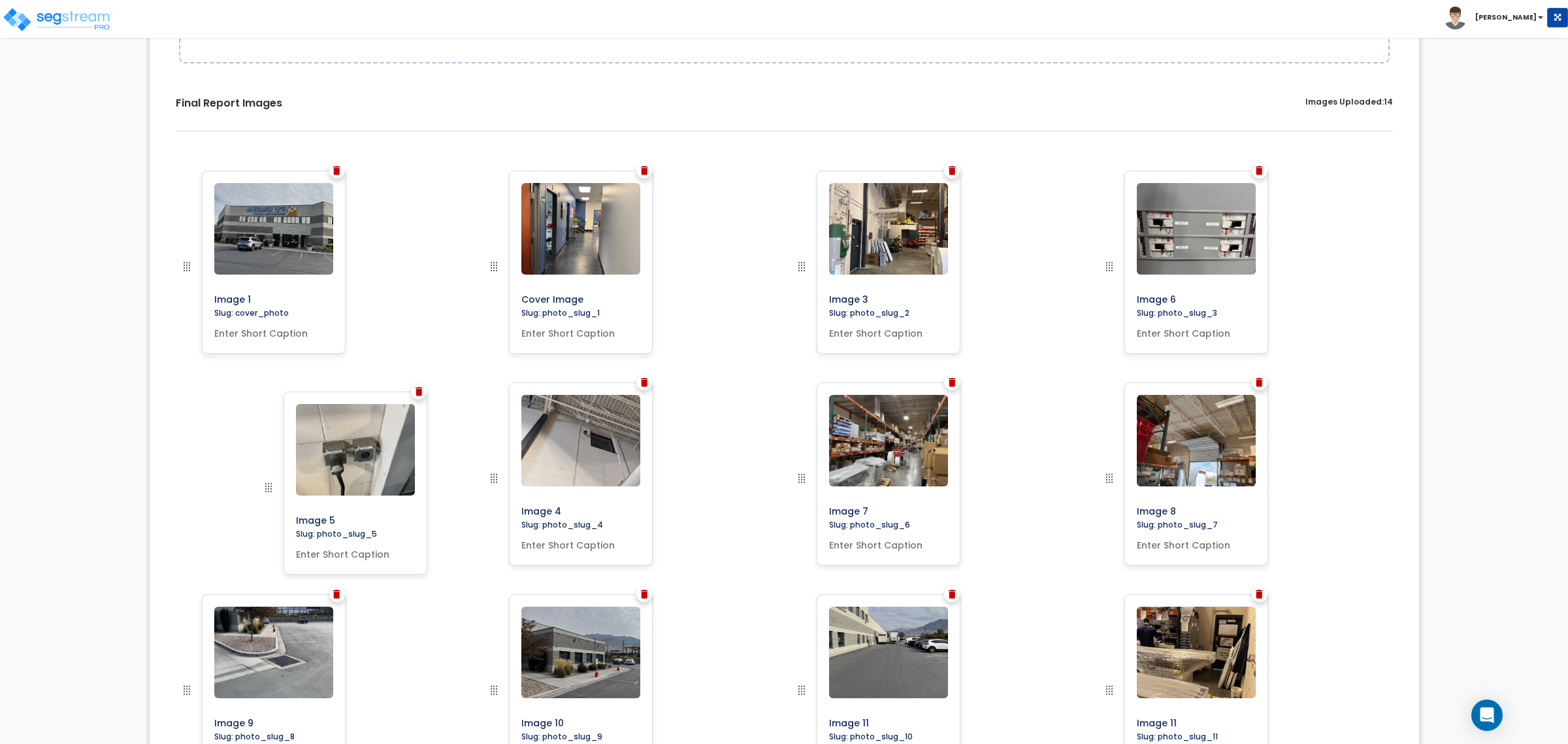
drag, startPoint x: 492, startPoint y: 484, endPoint x: 251, endPoint y: 492, distance: 241.1
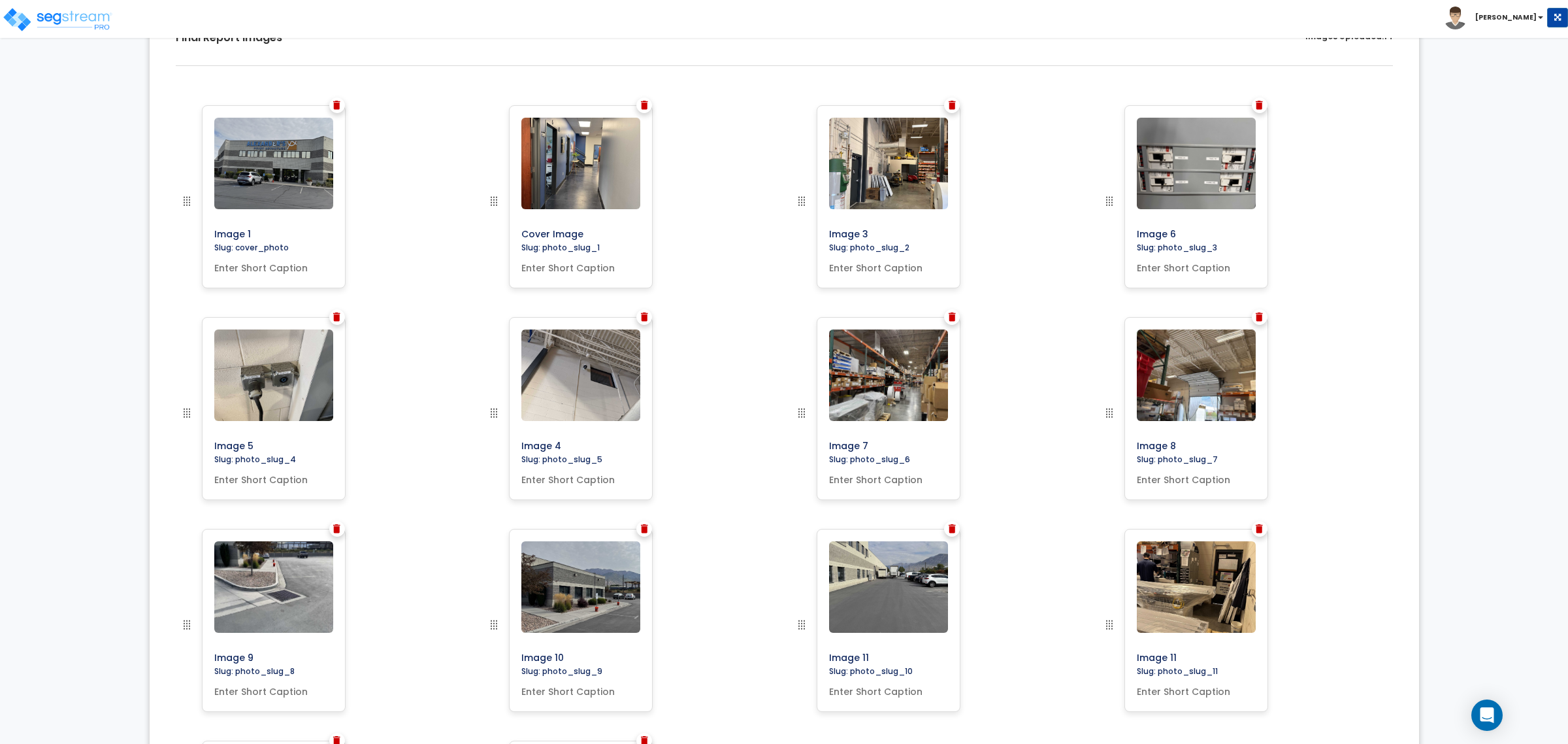
scroll to position [596, 0]
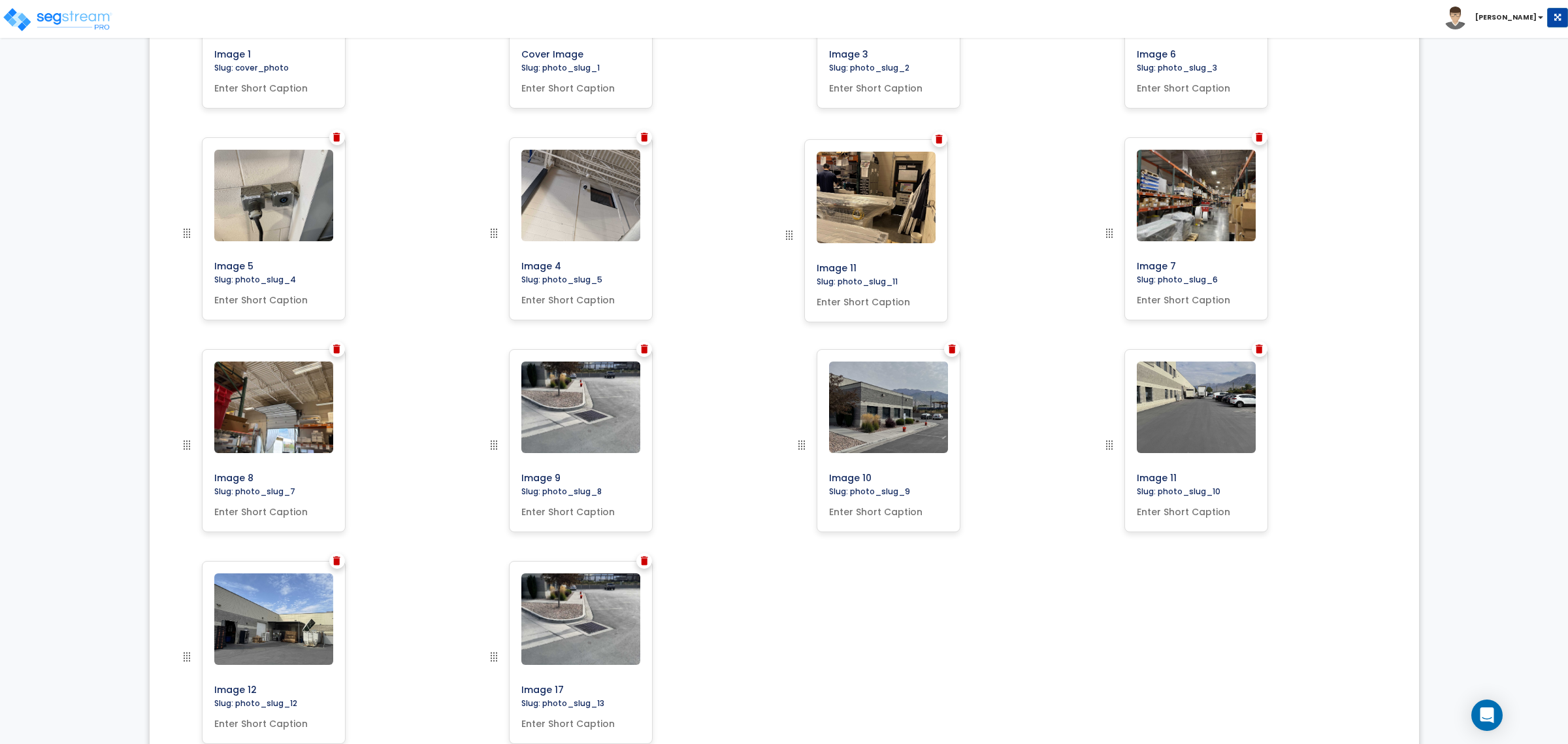
drag, startPoint x: 1109, startPoint y: 446, endPoint x: 789, endPoint y: 236, distance: 382.8
click at [645, 564] on img at bounding box center [644, 561] width 7 height 9
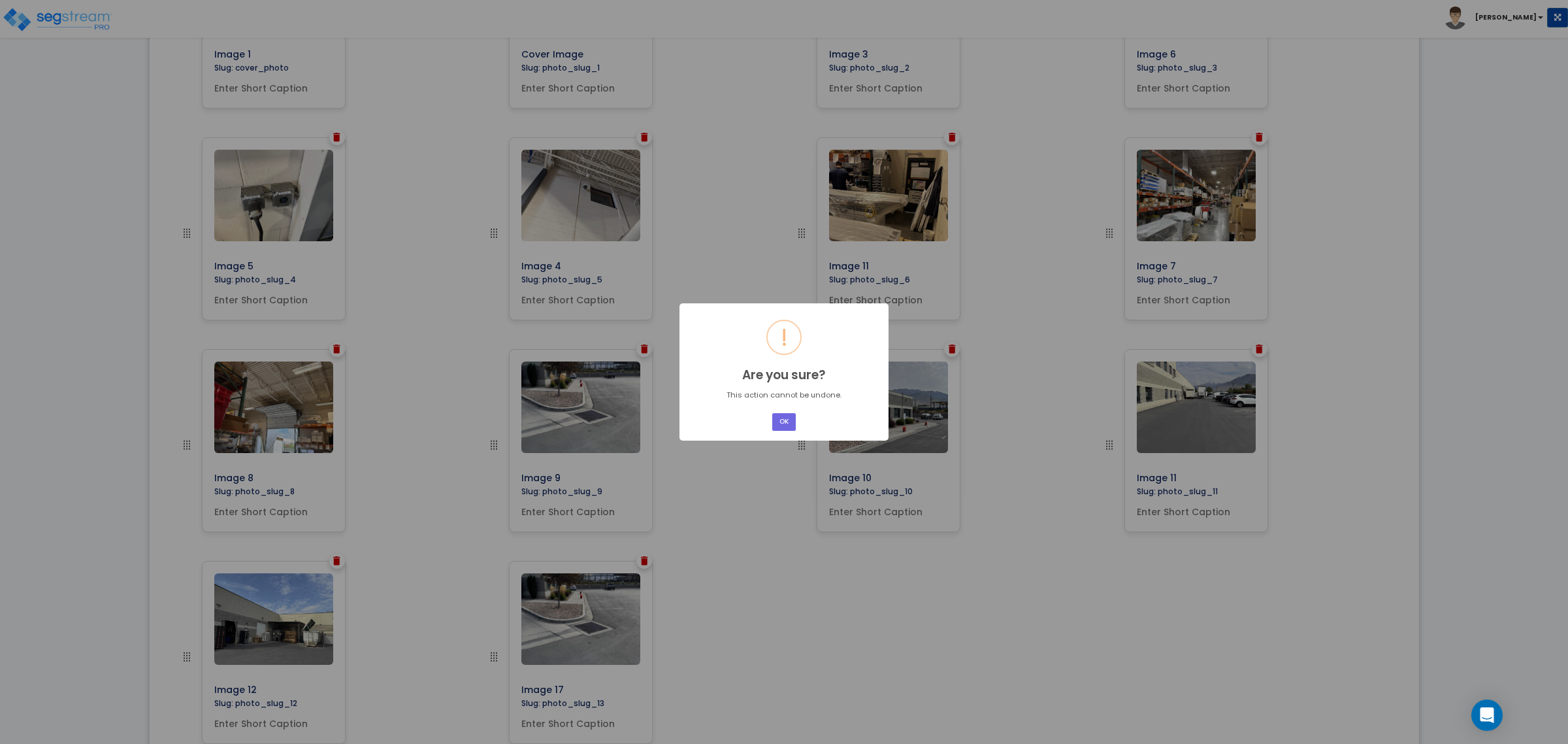
drag, startPoint x: 779, startPoint y: 417, endPoint x: 781, endPoint y: 448, distance: 31.1
click at [779, 421] on button "OK" at bounding box center [784, 421] width 24 height 18
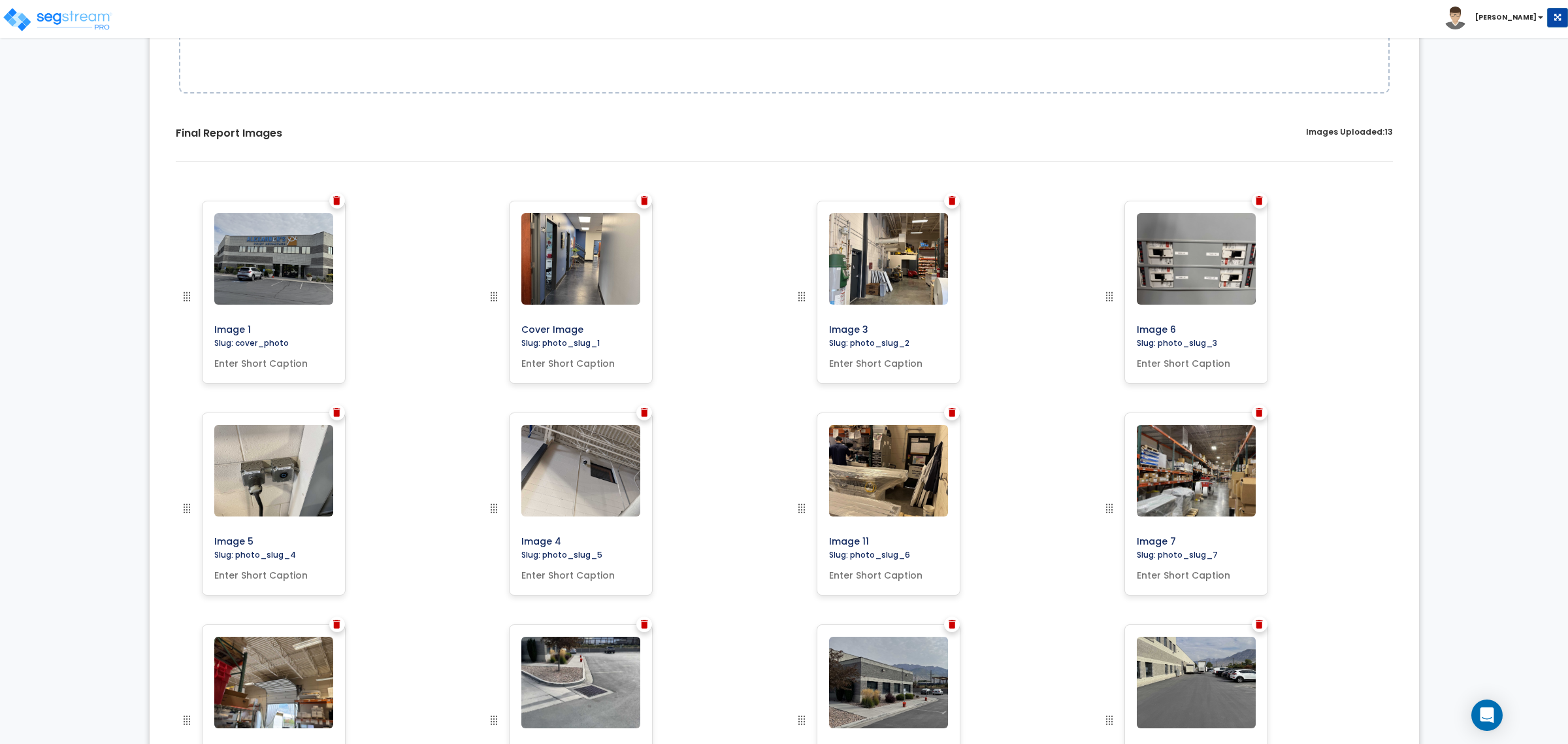
scroll to position [350, 0]
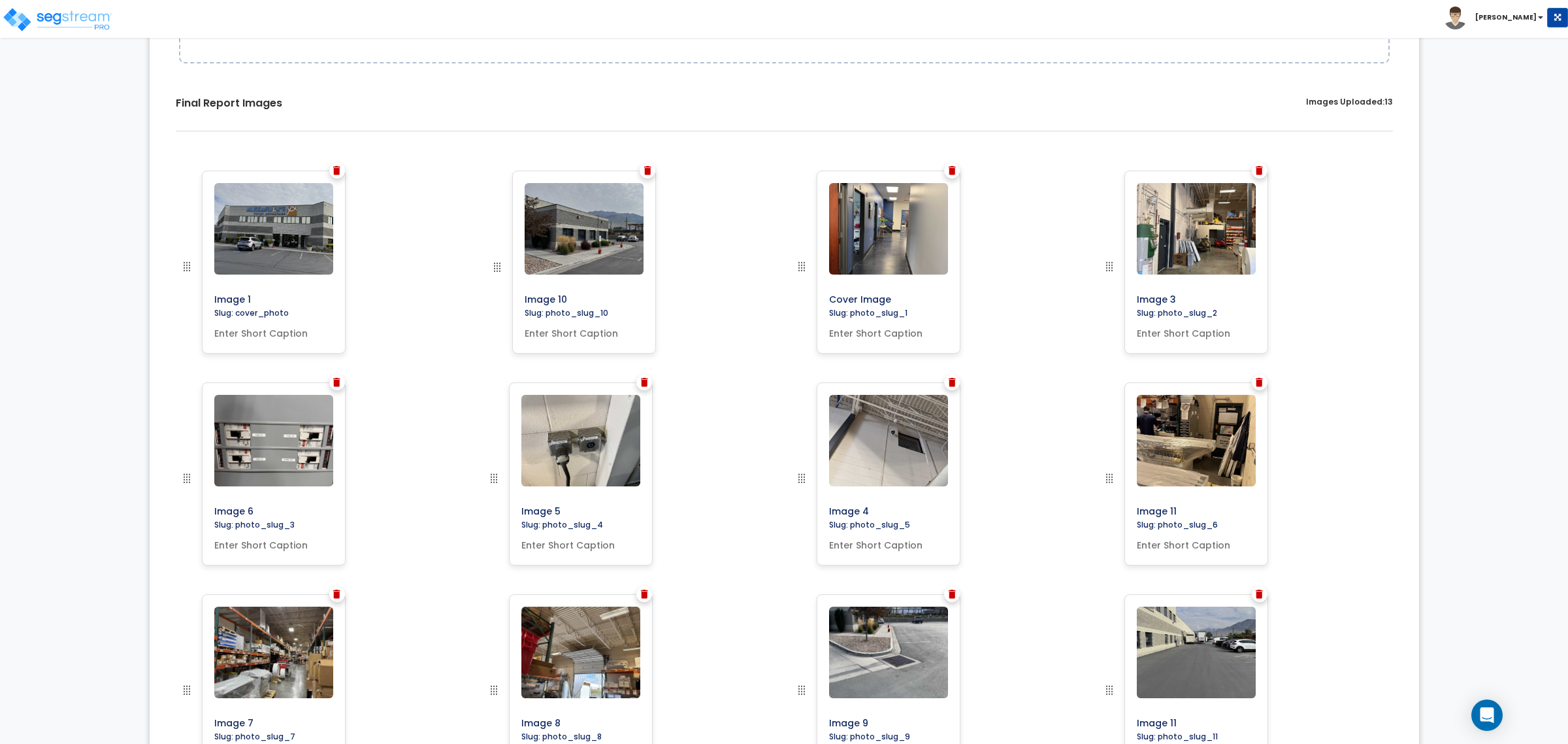
drag, startPoint x: 800, startPoint y: 685, endPoint x: 497, endPoint y: 256, distance: 525.2
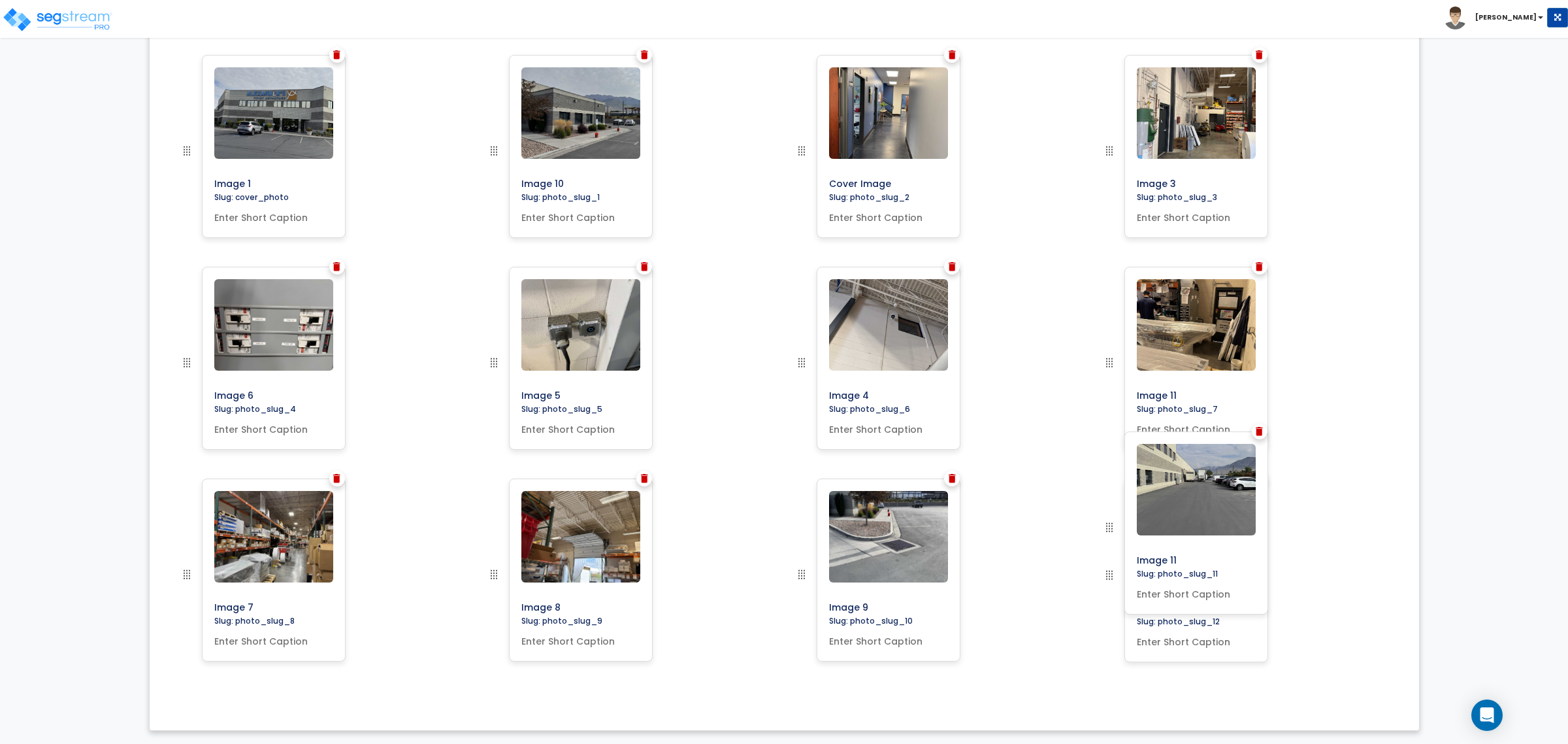
scroll to position [465, 0]
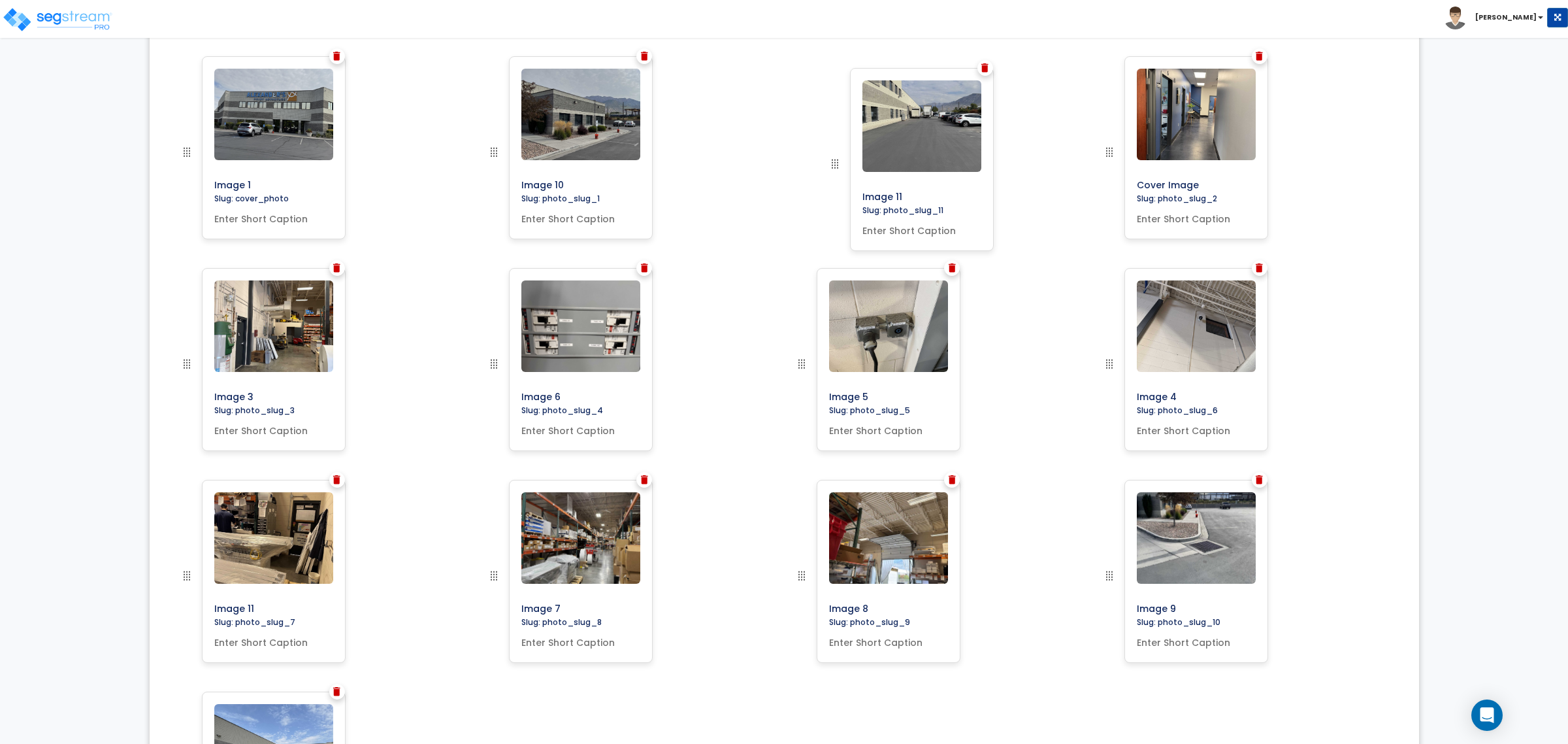
drag, startPoint x: 1106, startPoint y: 525, endPoint x: 831, endPoint y: 161, distance: 456.2
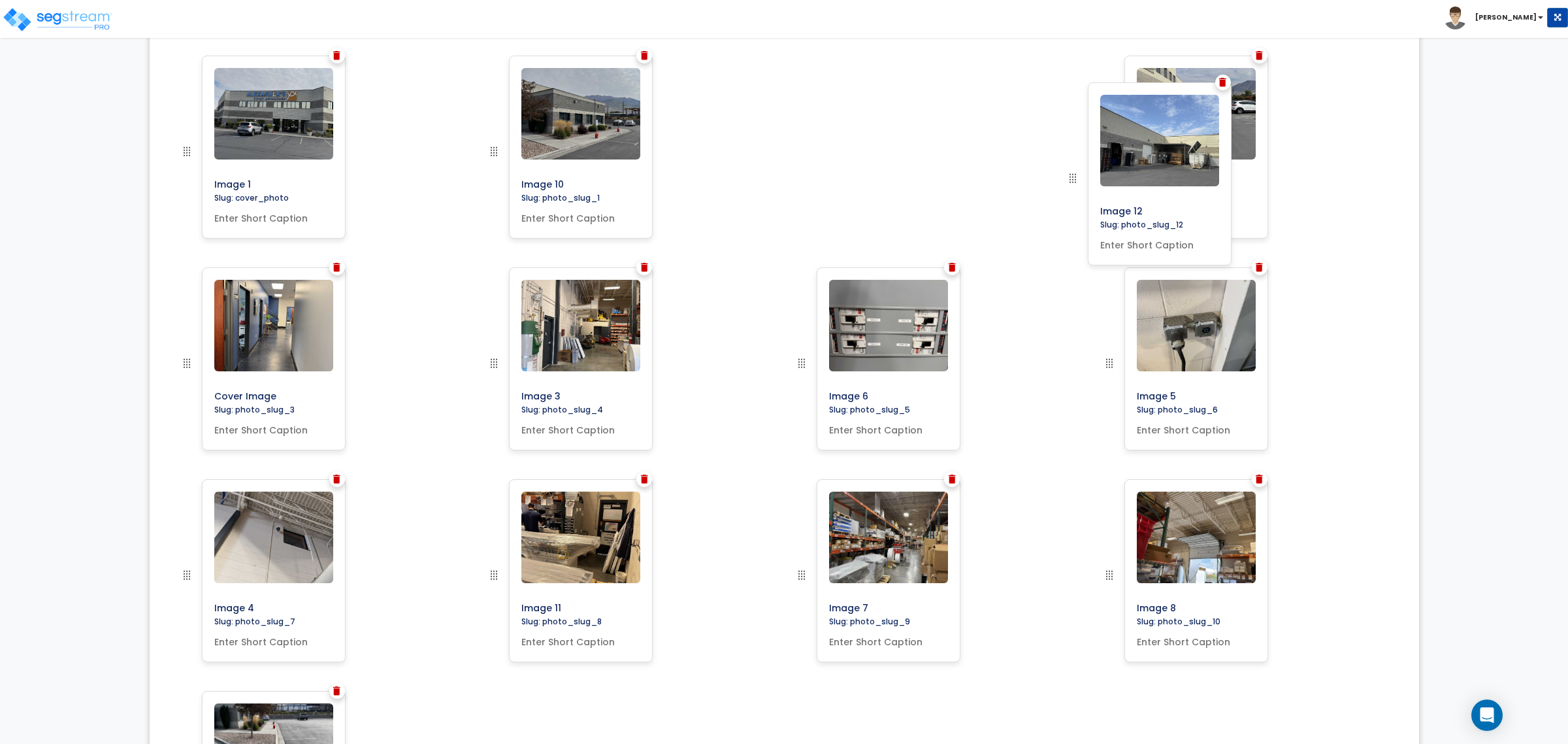
scroll to position [479, 0]
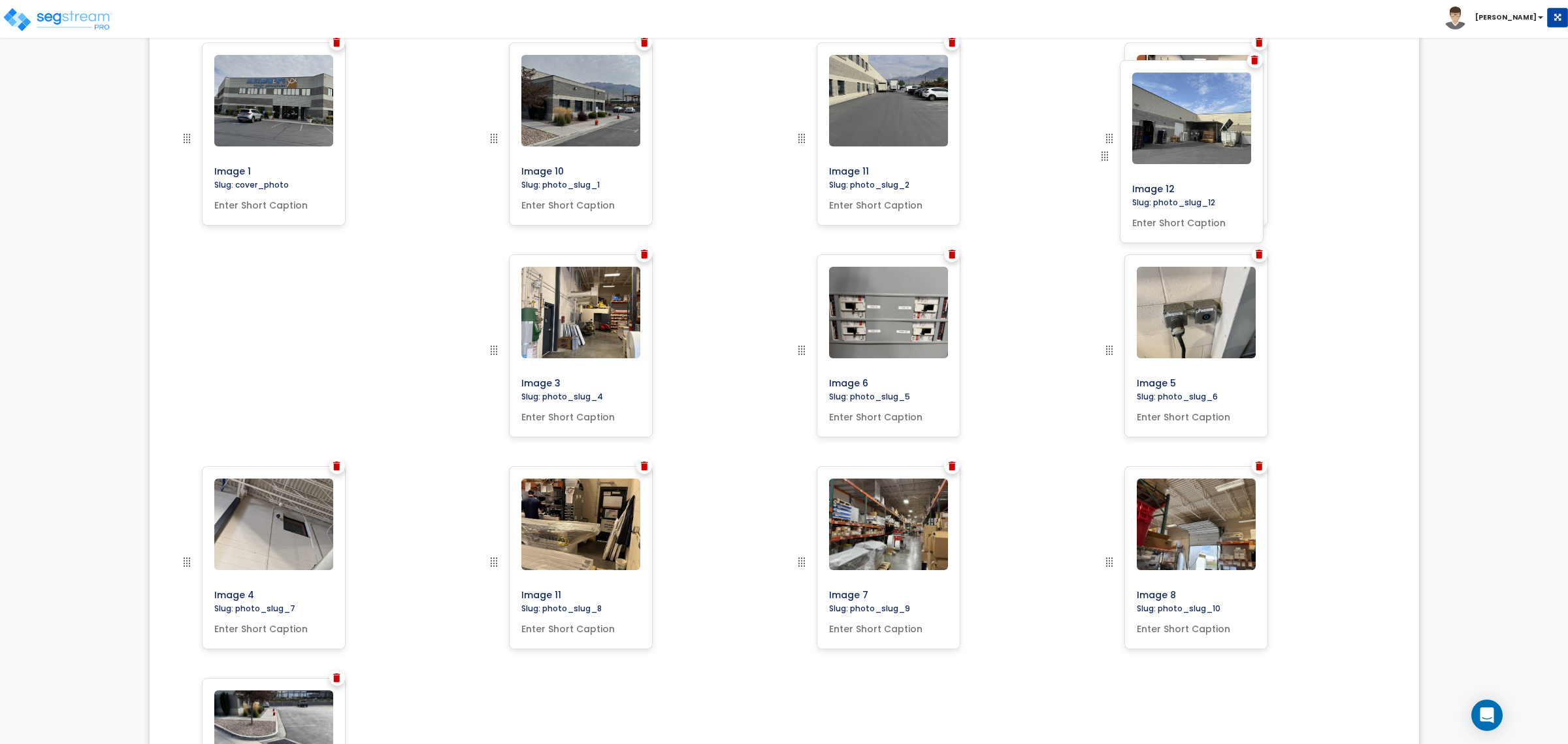
drag, startPoint x: 193, startPoint y: 621, endPoint x: 1106, endPoint y: 152, distance: 1026.4
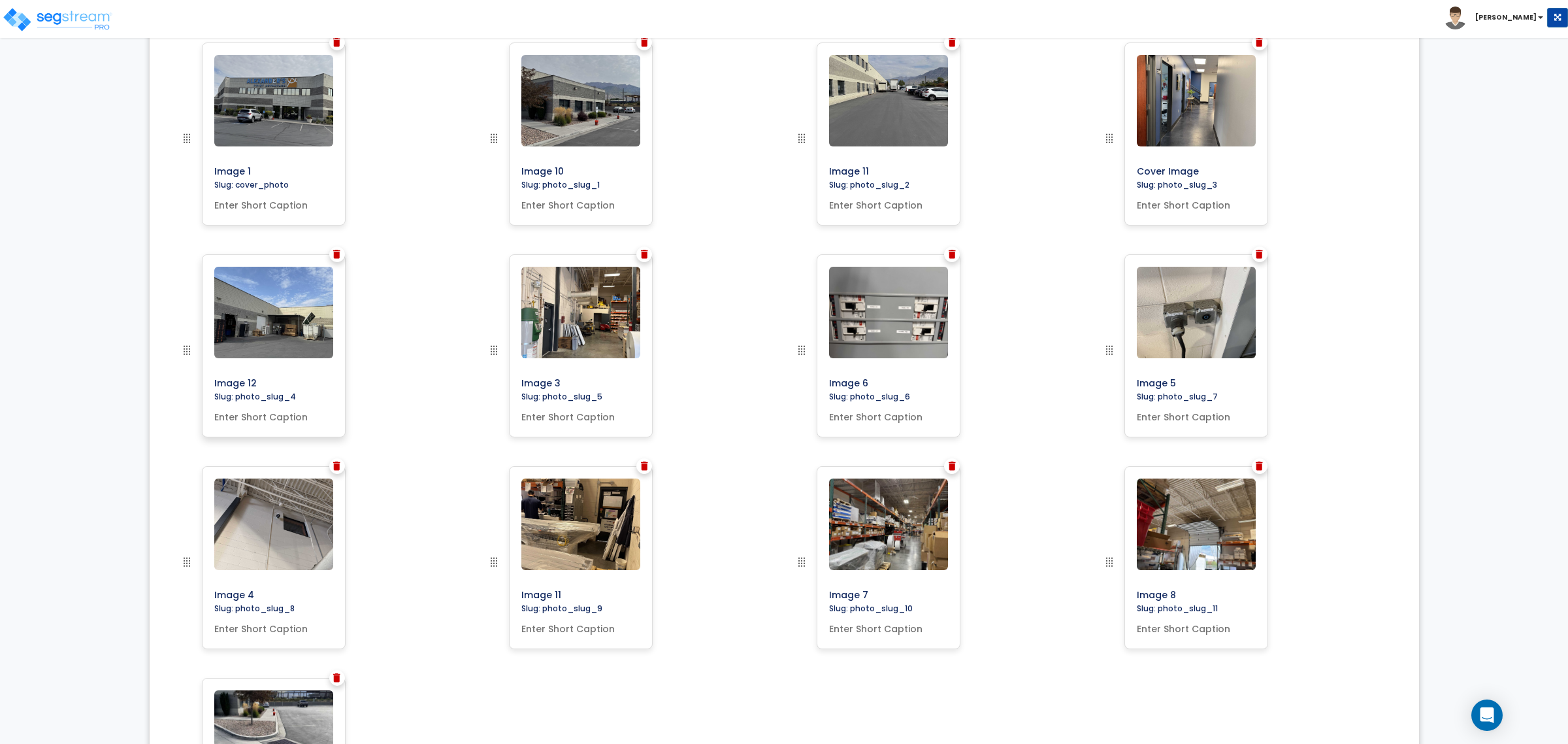
scroll to position [465, 0]
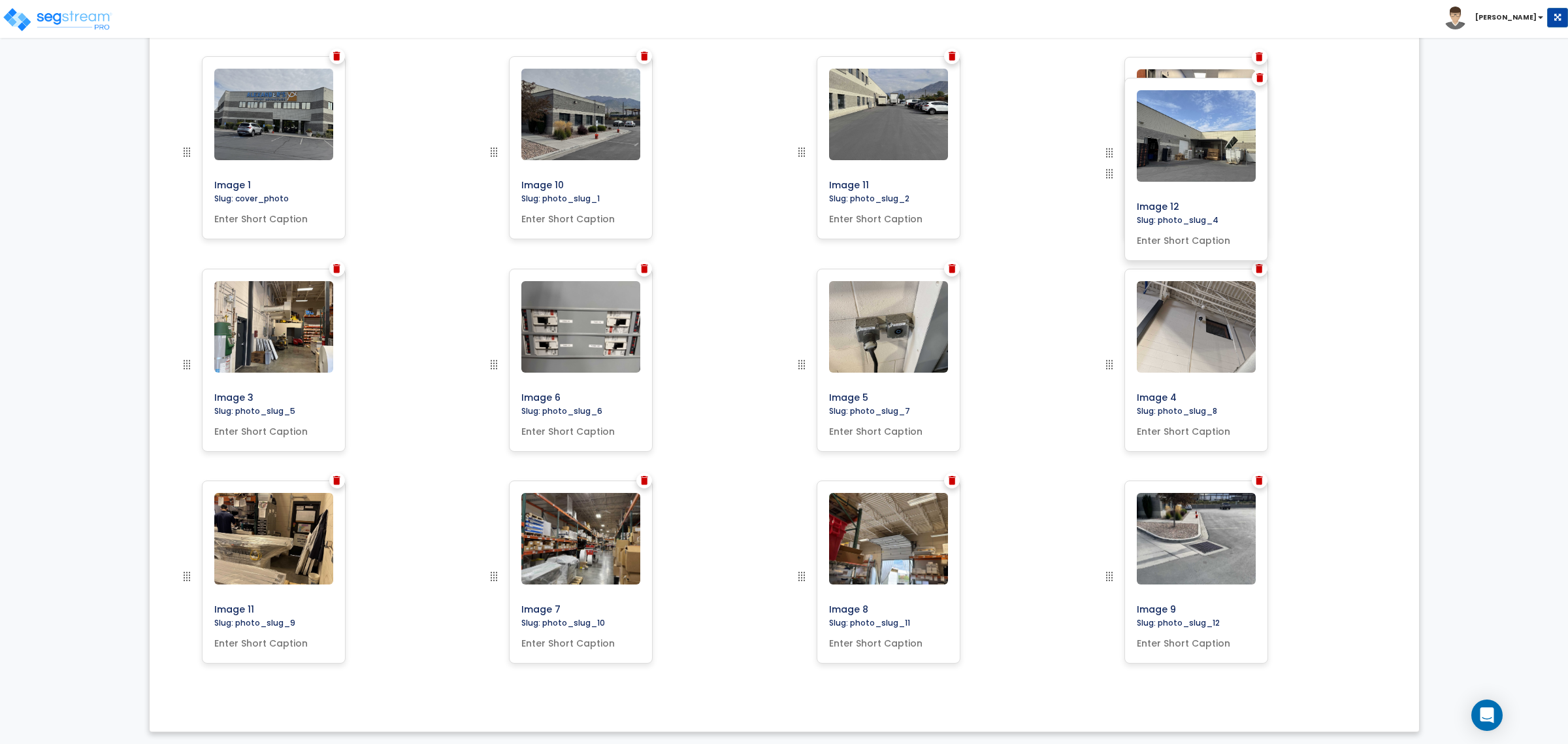
drag, startPoint x: 187, startPoint y: 349, endPoint x: 1147, endPoint y: 172, distance: 976.2
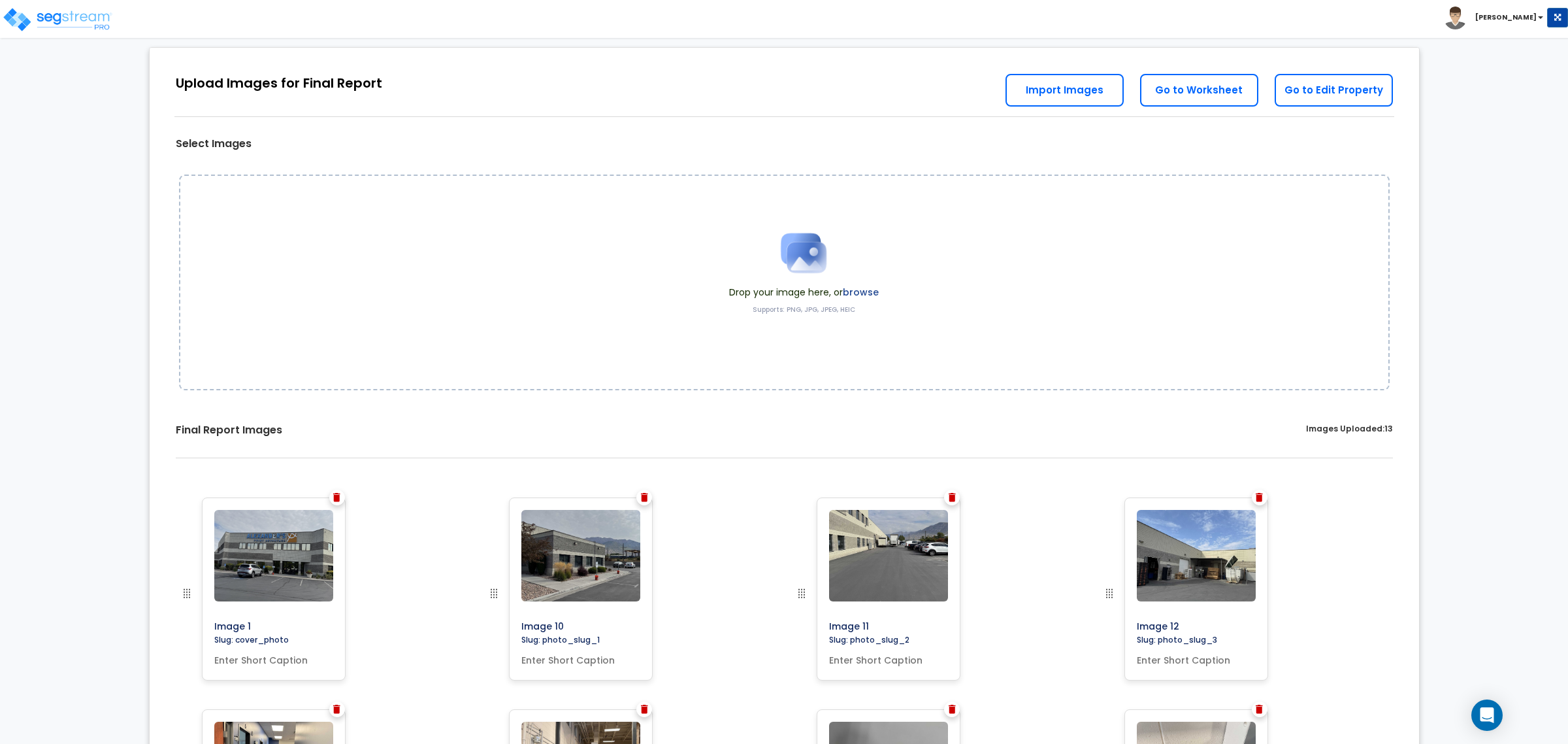
scroll to position [0, 0]
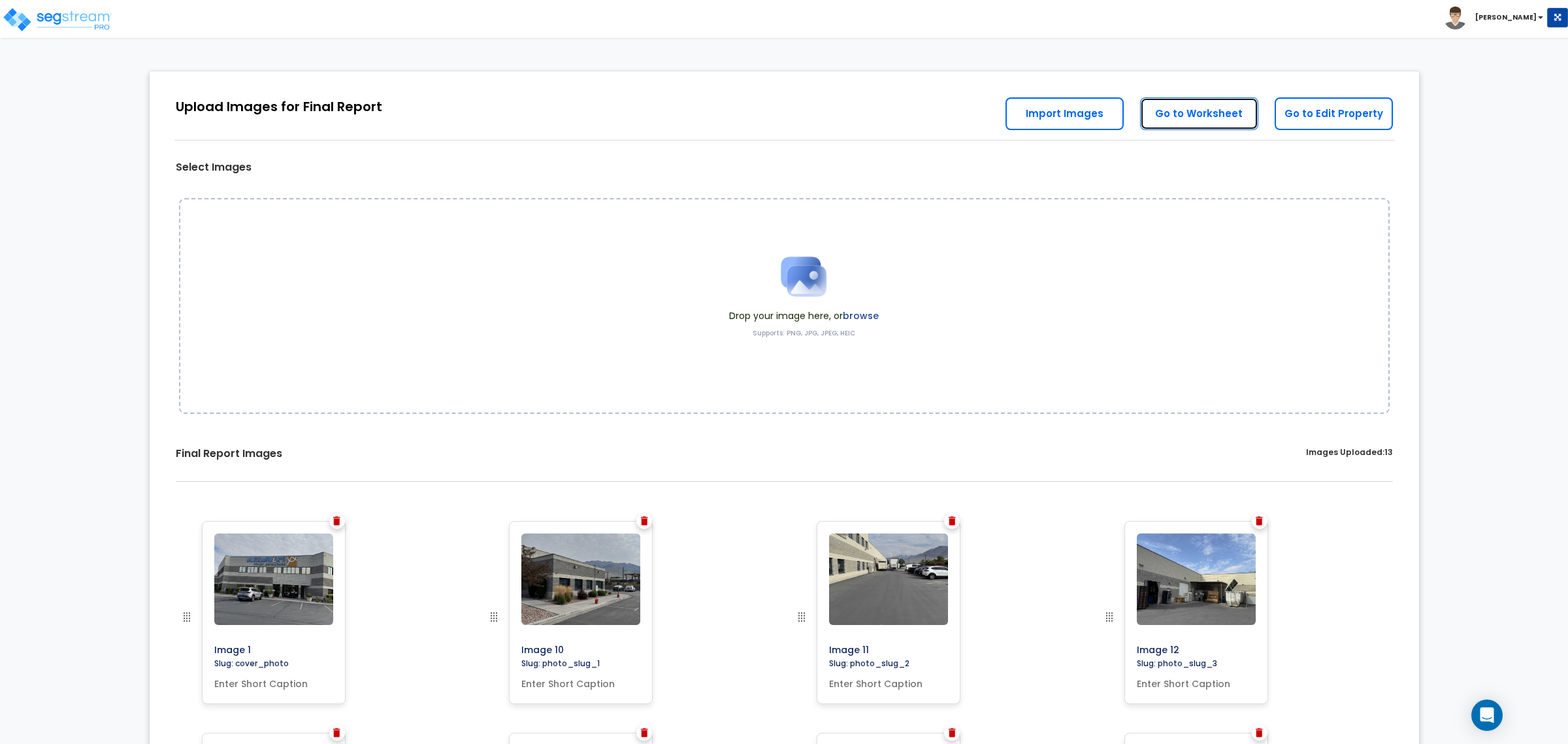
click at [1210, 116] on link "Go to Worksheet" at bounding box center [1199, 113] width 118 height 33
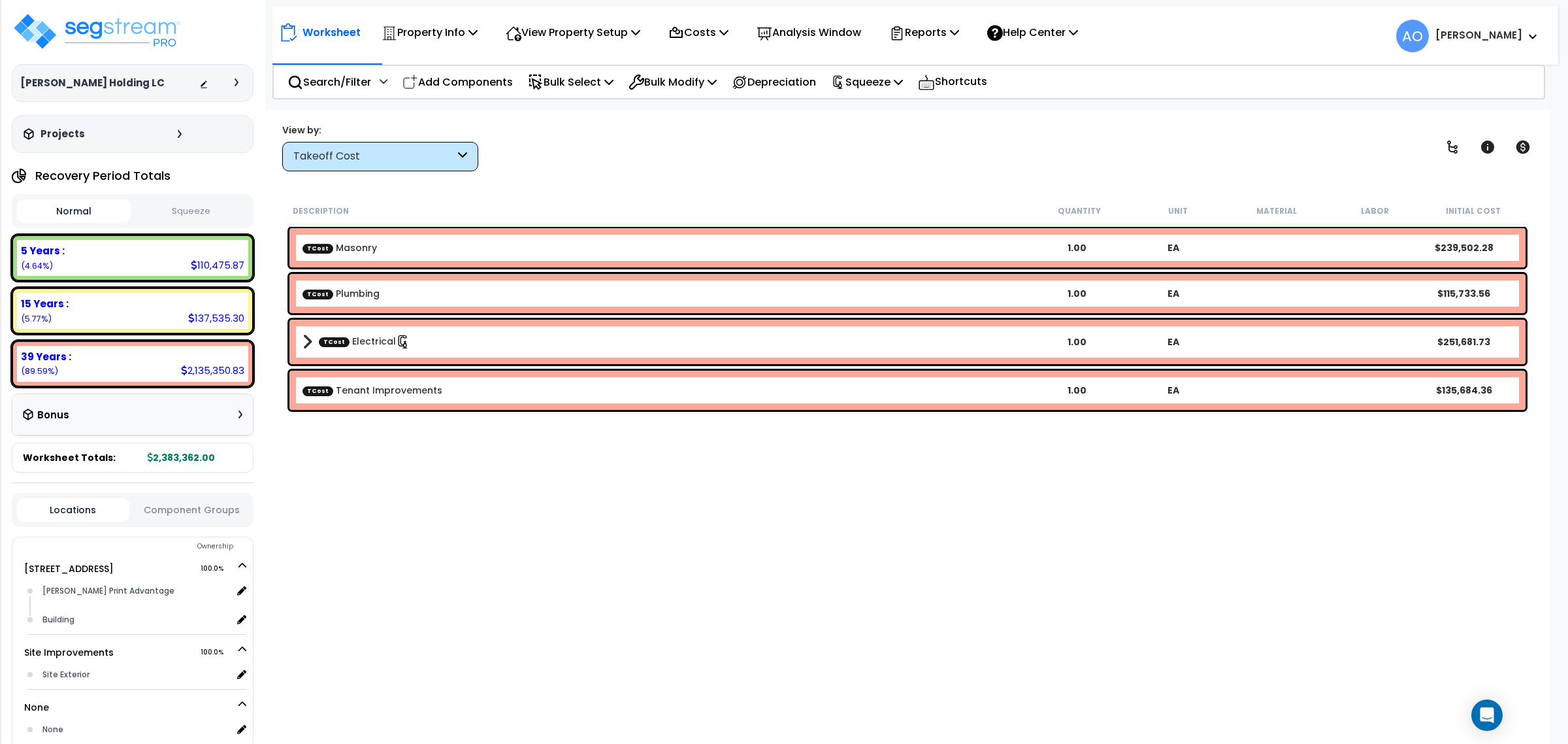
click at [205, 206] on button "Squeeze" at bounding box center [190, 212] width 114 height 23
click at [1515, 145] on icon at bounding box center [1523, 147] width 16 height 16
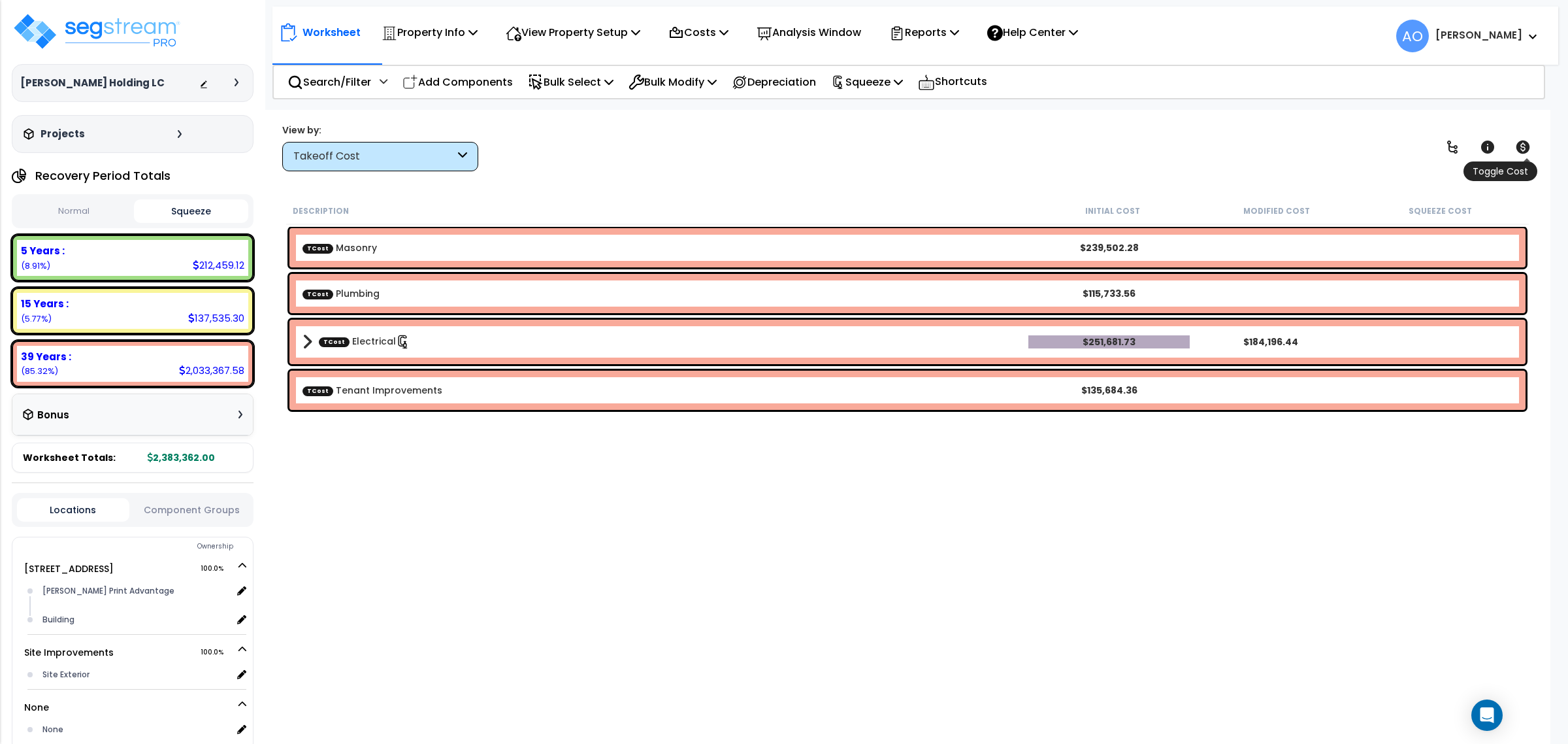
click at [1520, 146] on icon at bounding box center [1523, 147] width 14 height 13
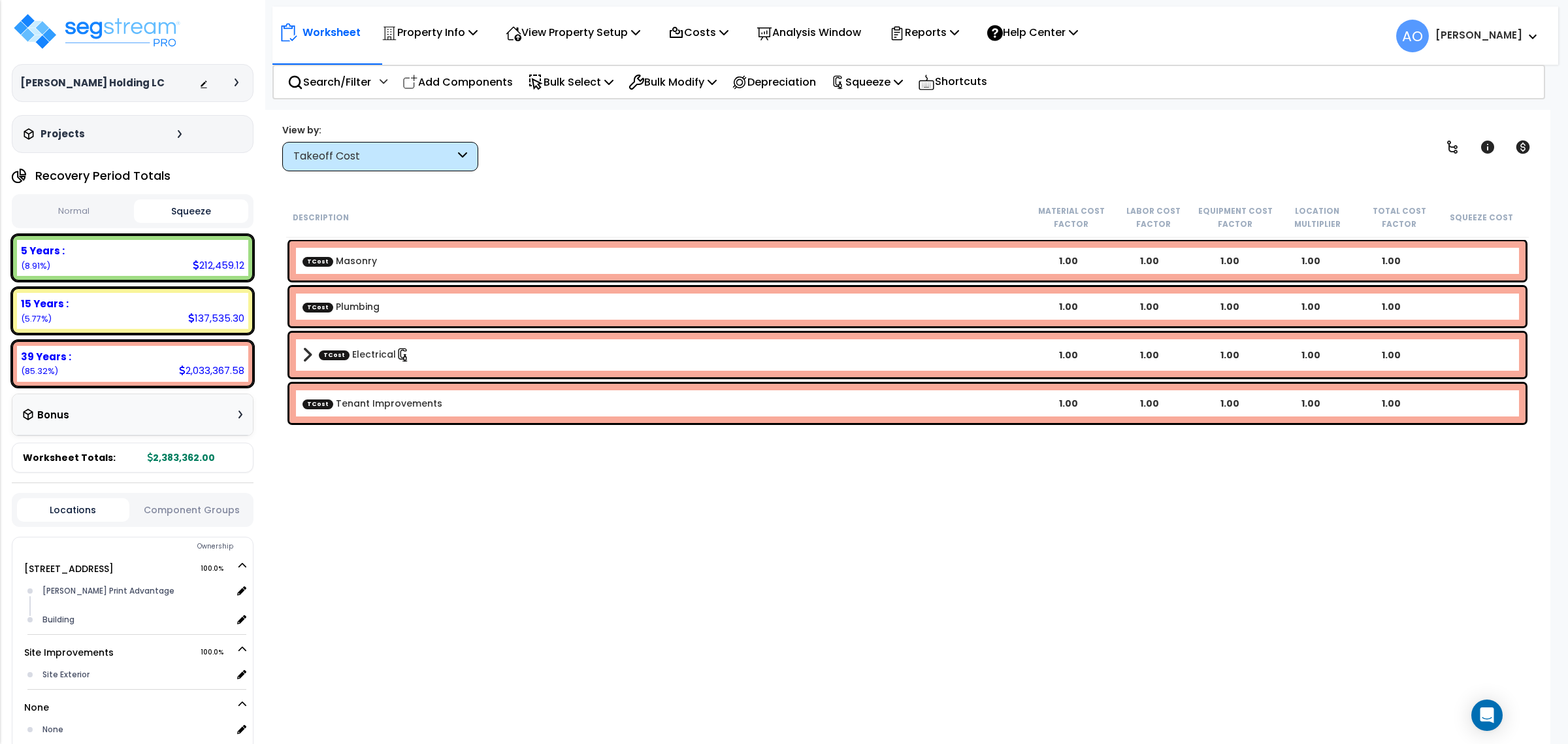
click at [405, 160] on div "Takeoff Cost" at bounding box center [374, 157] width 161 height 15
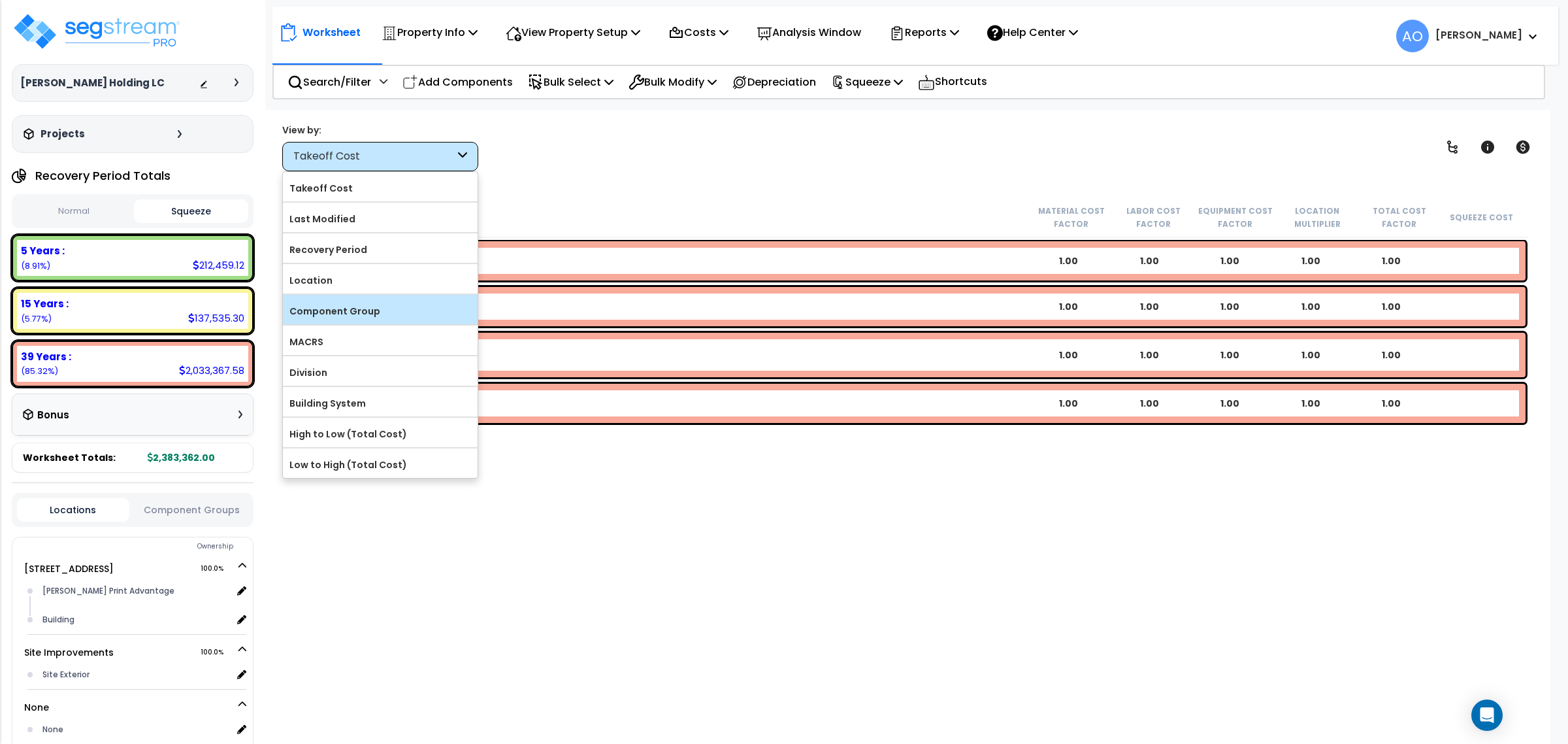
click at [354, 308] on label "Component Group" at bounding box center [380, 311] width 195 height 20
click at [0, 0] on input "Component Group" at bounding box center [0, 0] width 0 height 0
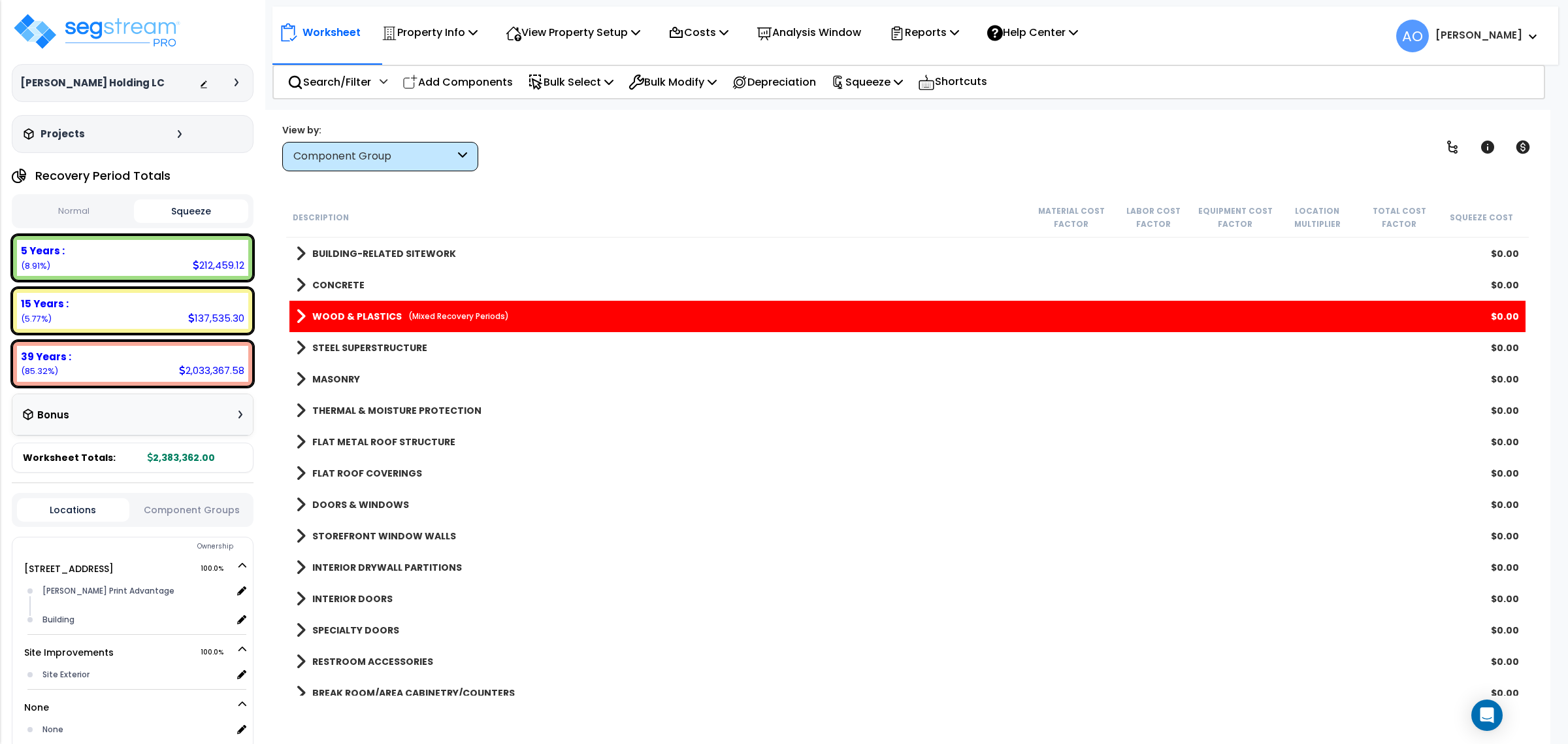
scroll to position [0, 0]
click at [384, 310] on b "WOOD & PLASTICS" at bounding box center [357, 316] width 89 height 13
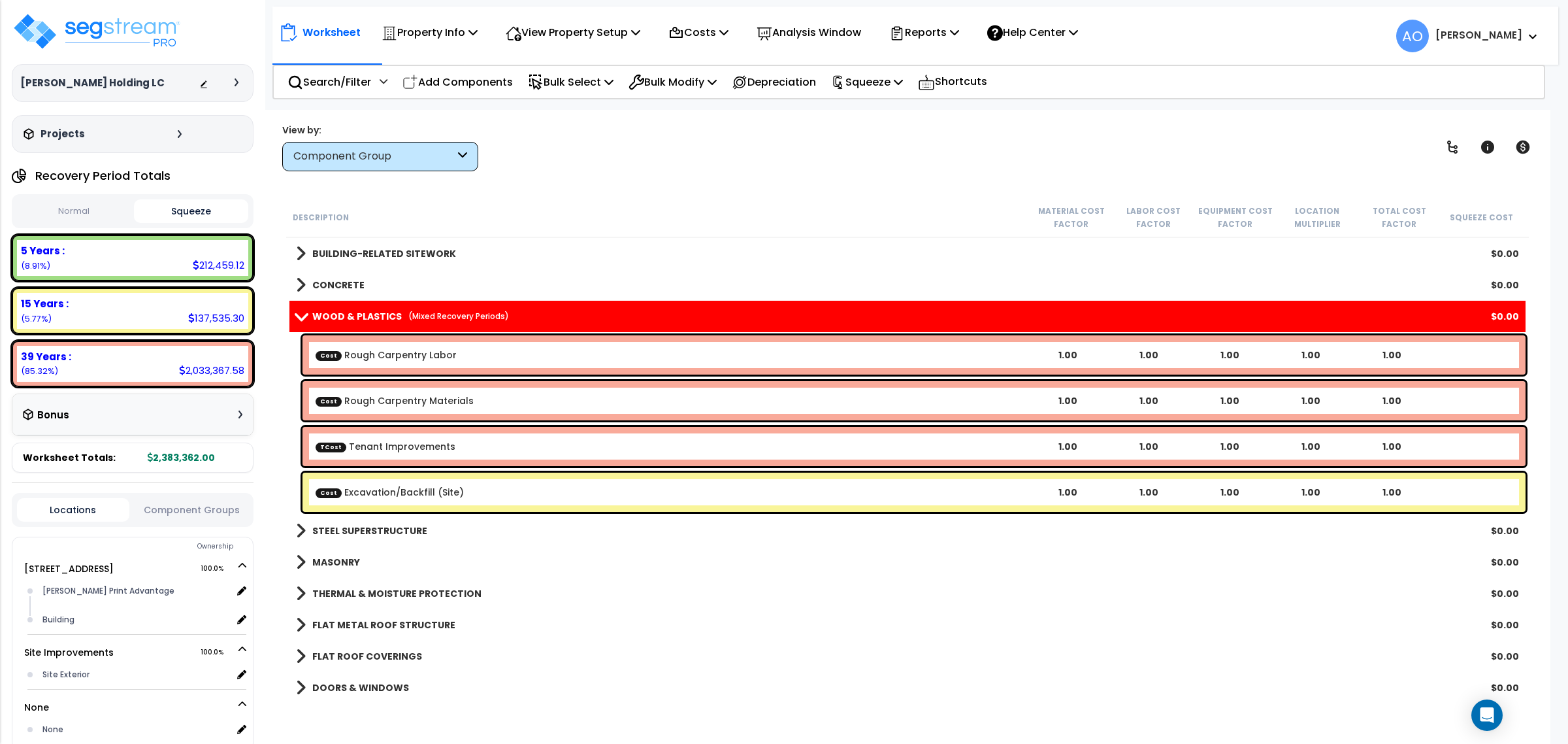
click at [423, 492] on link "Cost Excavation/Backfill (Site)" at bounding box center [390, 492] width 148 height 13
click at [423, 490] on link "Cost Excavation/Backfill (Site)" at bounding box center [390, 492] width 148 height 13
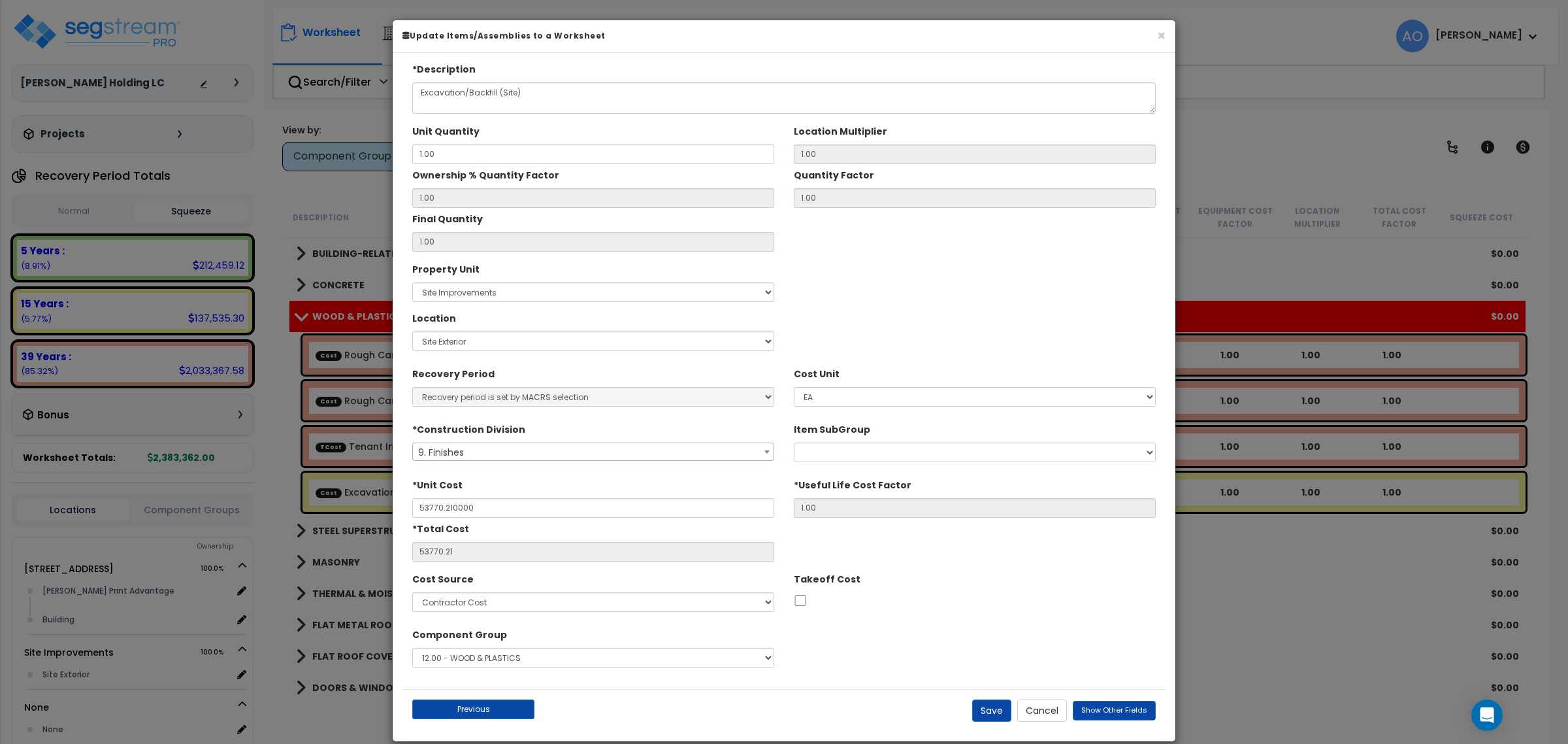
type input "$53,770.21"
click at [1047, 713] on button "Cancel" at bounding box center [1042, 710] width 50 height 22
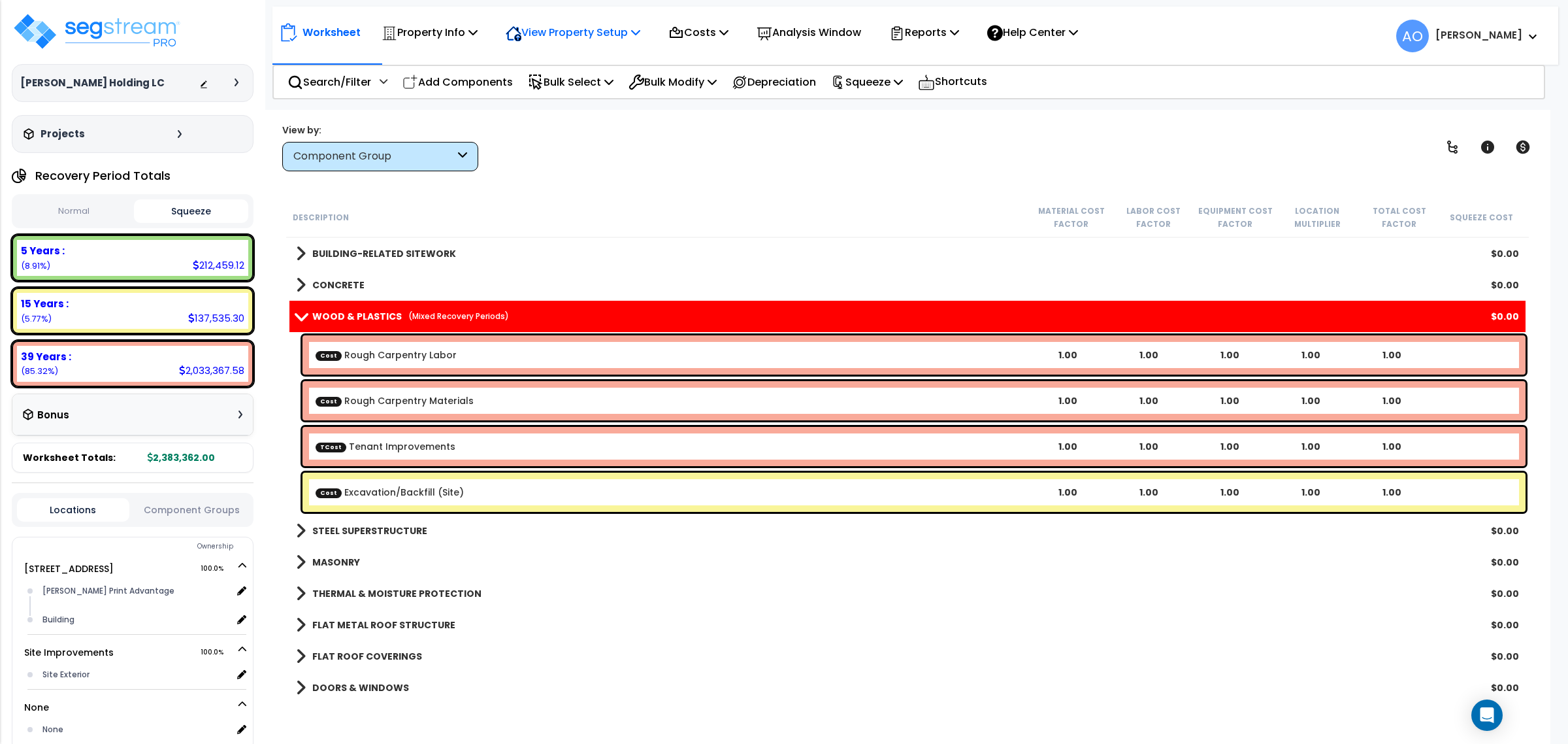
click at [603, 31] on p "View Property Setup" at bounding box center [573, 32] width 134 height 18
click at [692, 33] on p "Costs" at bounding box center [698, 32] width 60 height 18
click at [709, 85] on link "Direct Costs" at bounding box center [726, 89] width 129 height 26
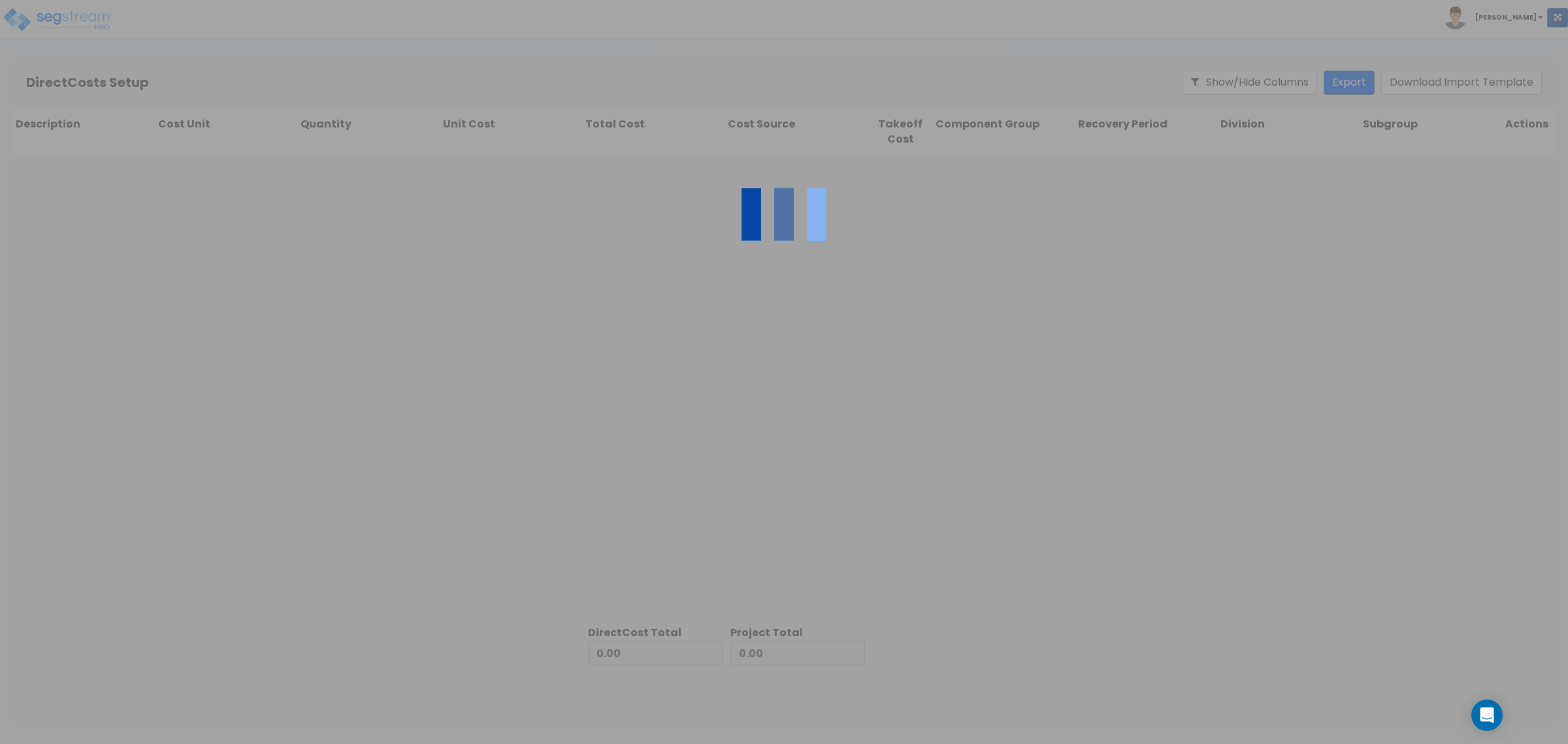
type input "532,997.96"
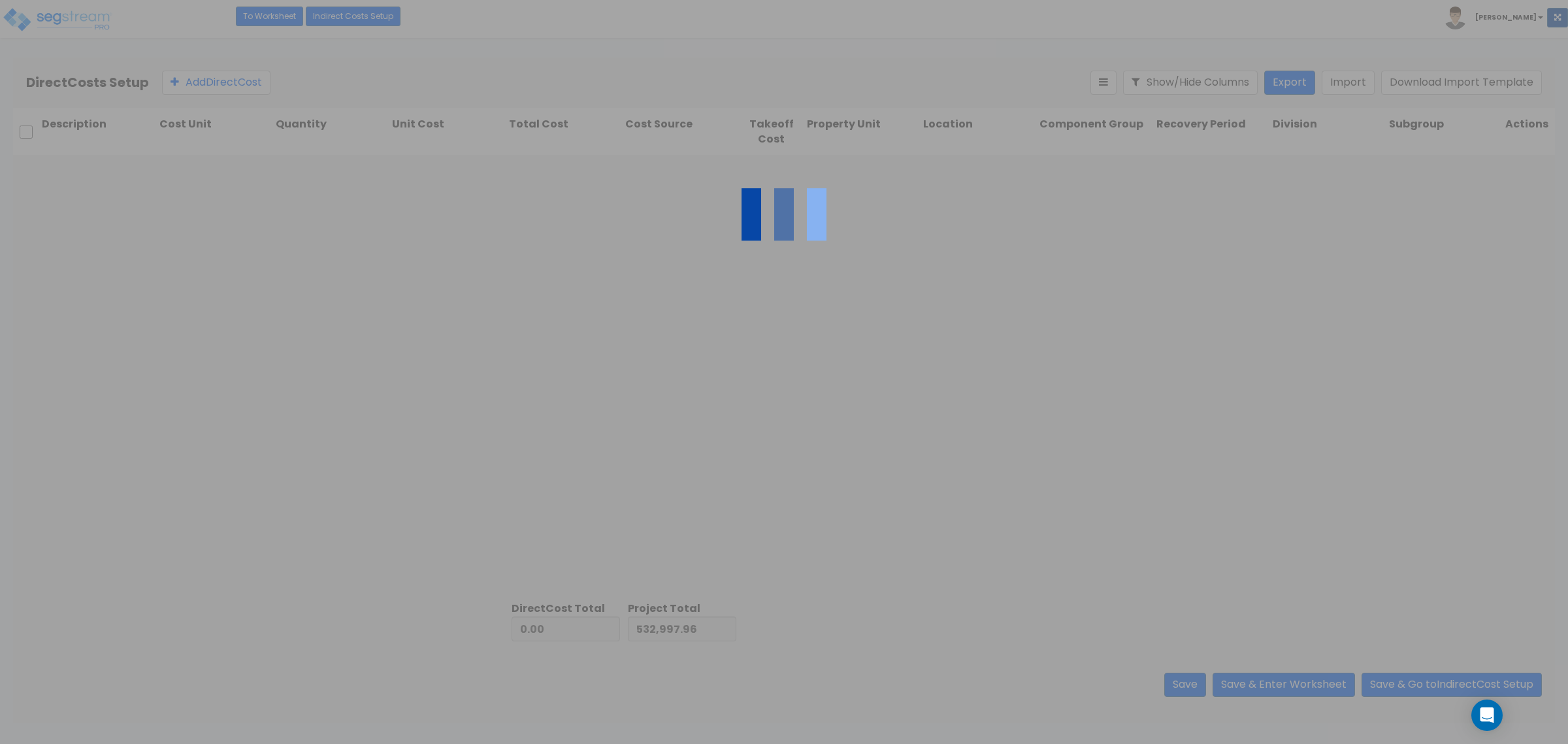
type input "1,850,364.04"
type input "2,383,362.00"
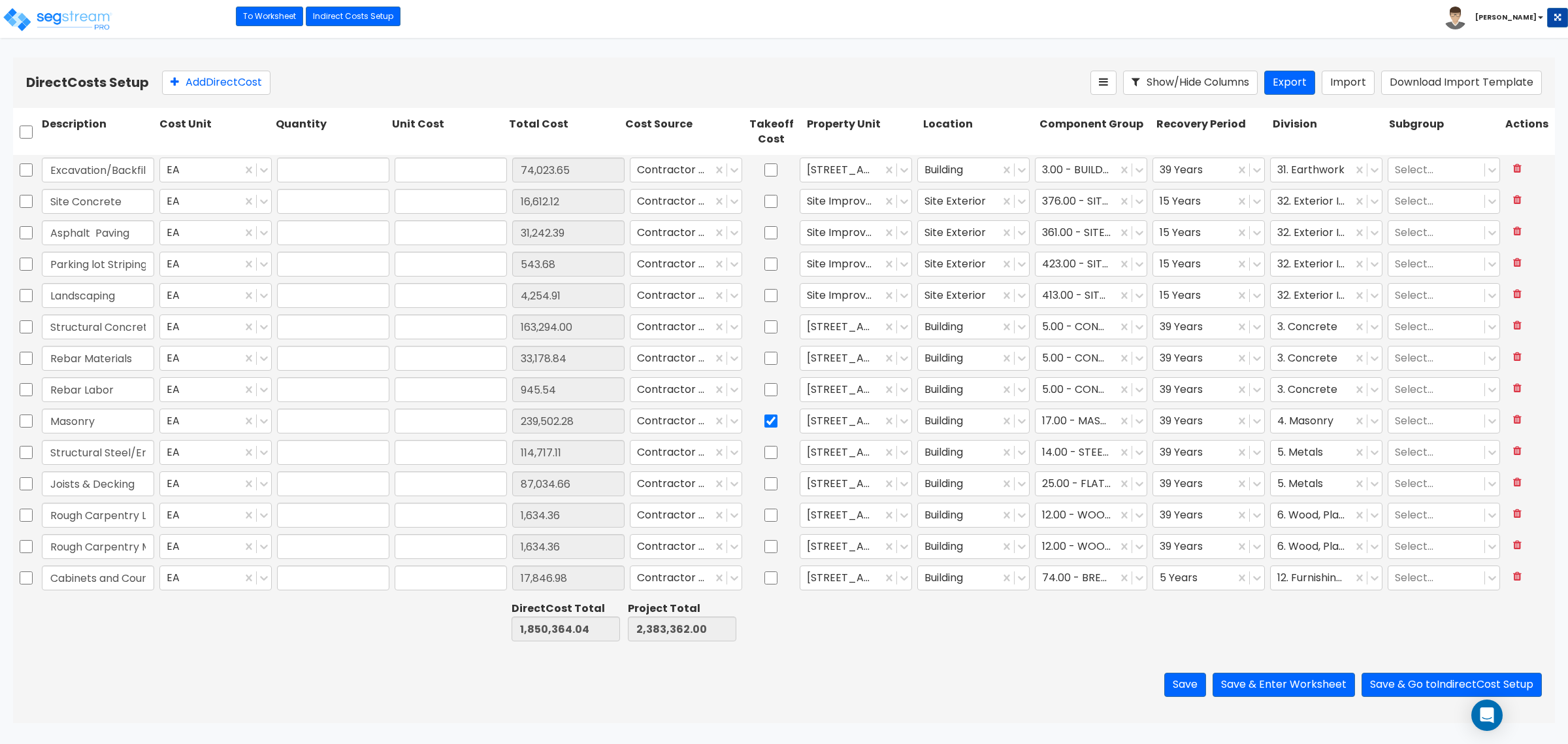
type input "1.00"
type input "74,023.65"
type input "1.00"
type input "16,612.12"
type input "1.00"
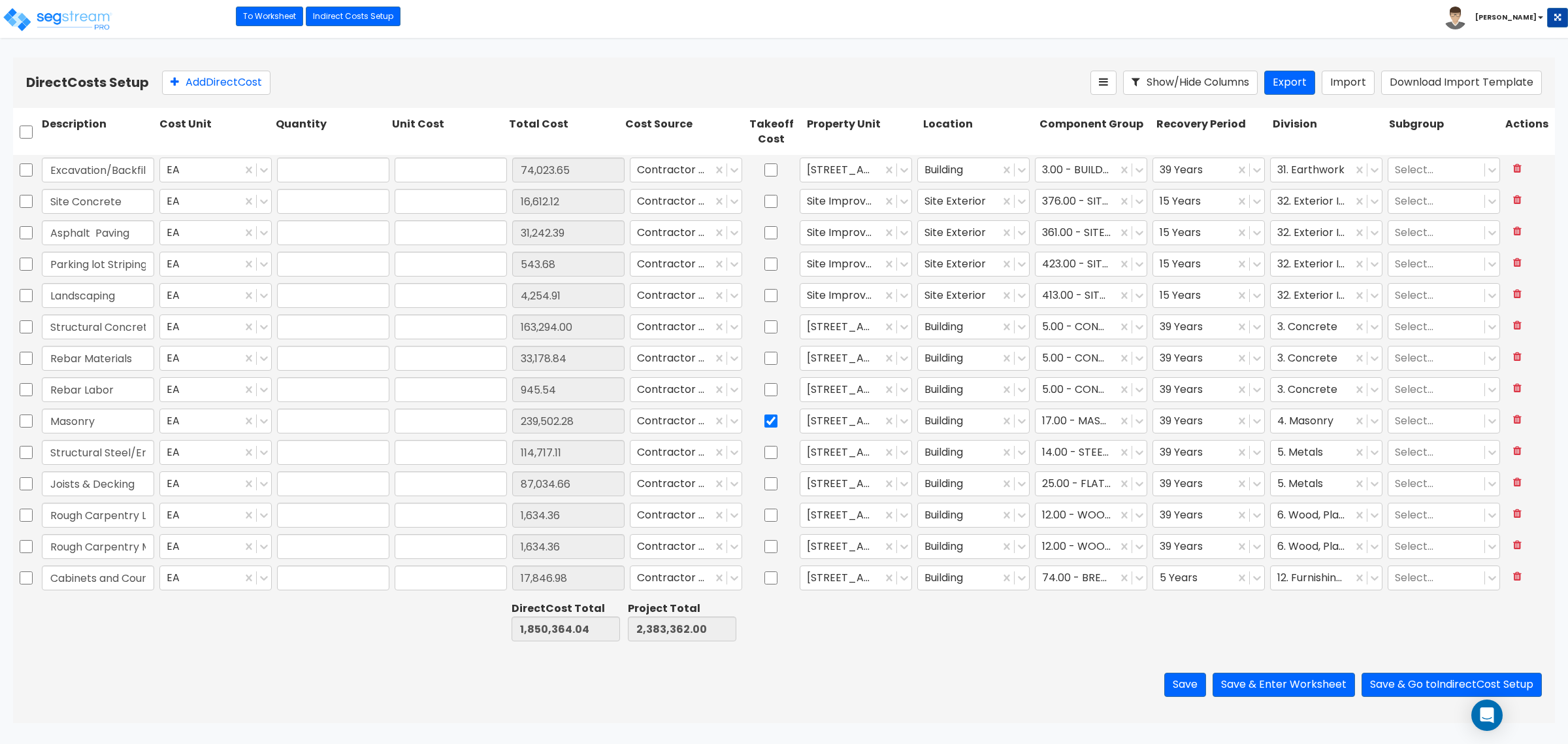
type input "31,242.39"
type input "1.00"
type input "543.68"
type input "1.00"
type input "4,254.91"
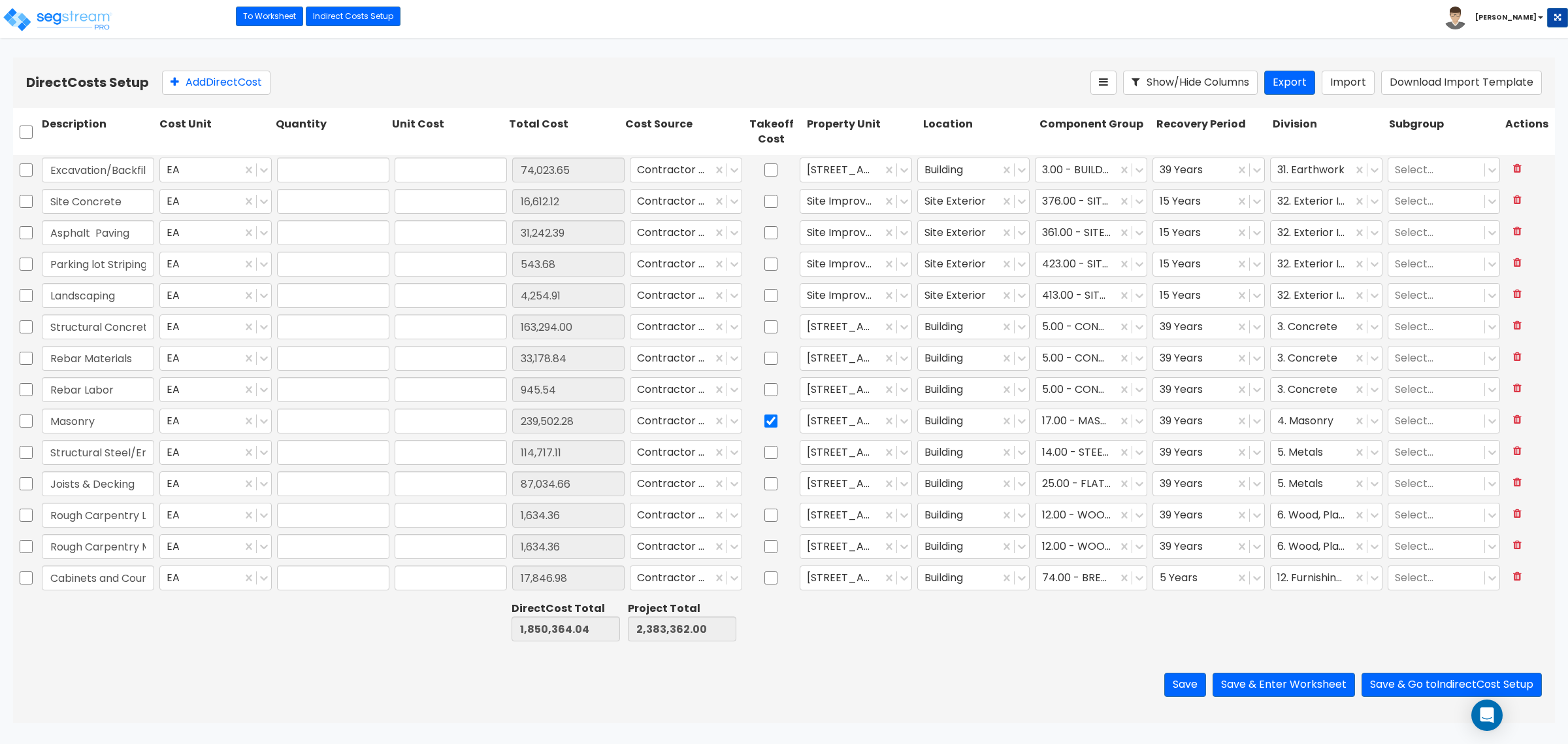
type input "1.00"
type input "163,294.00"
type input "1.00"
type input "33,178.84"
type input "1.00"
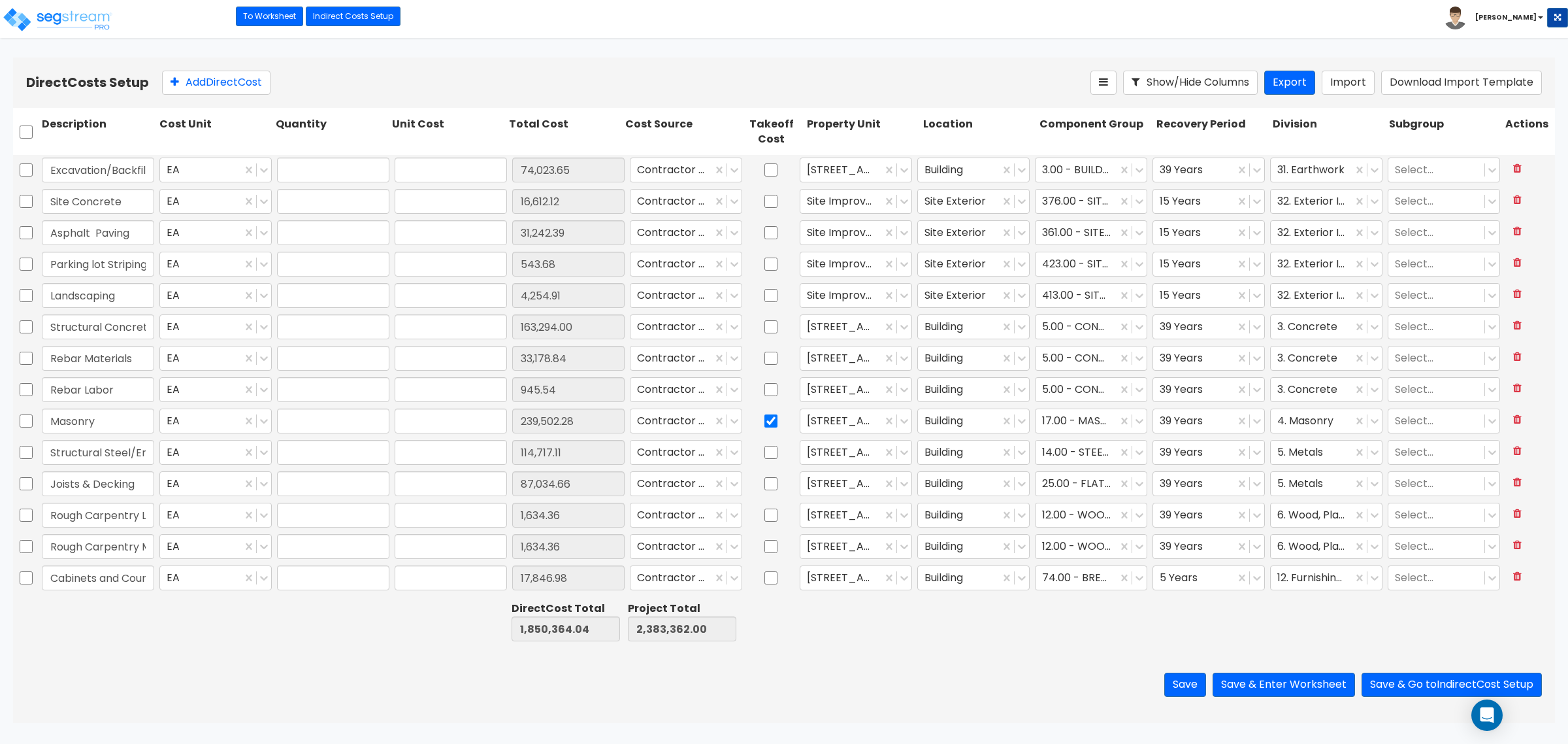
type input "945.54"
type input "1.00"
type input "239,502.28"
type input "1.00"
type input "114,717.11"
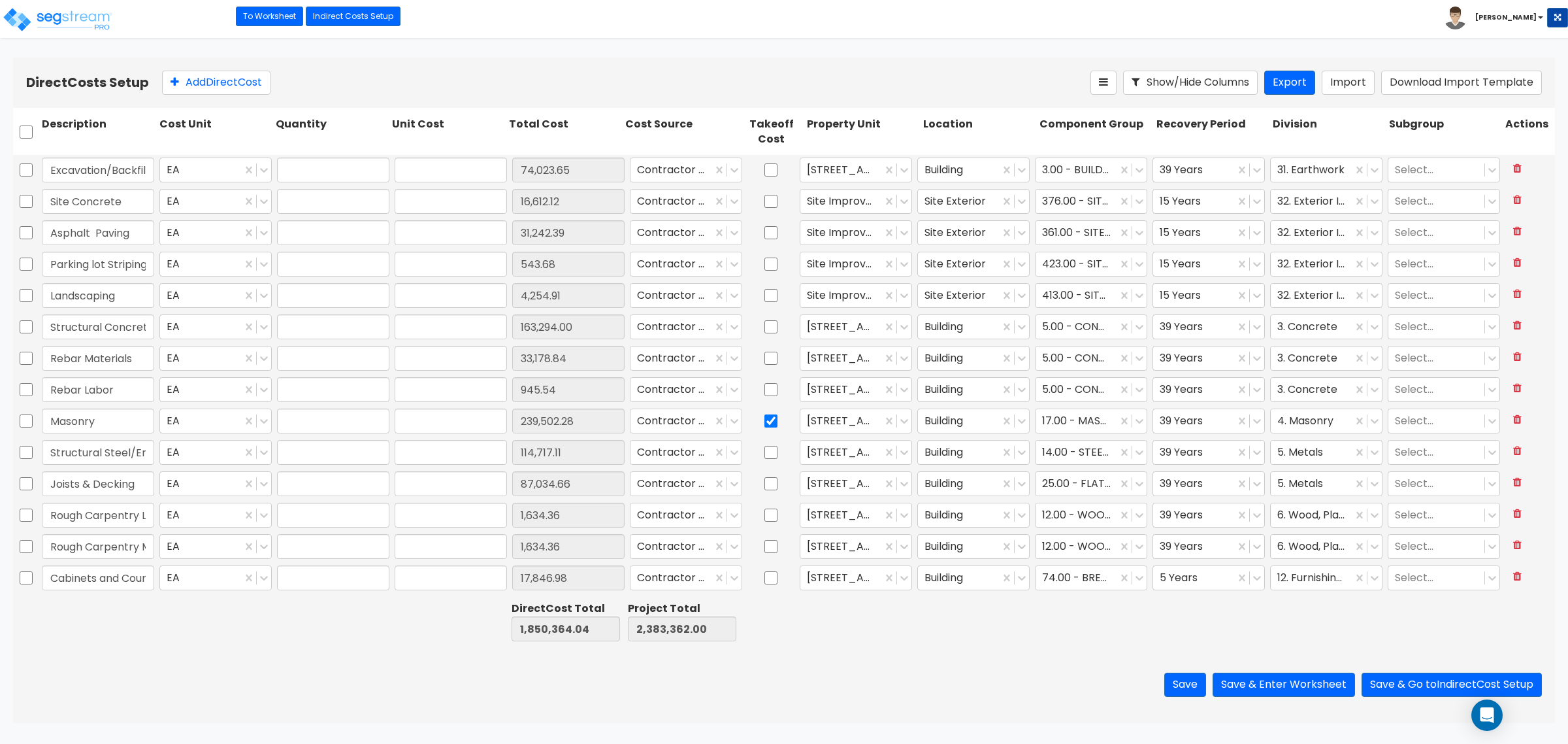
type input "1.00"
type input "87,034.66"
type input "1.00"
type input "1,634.36"
type input "1.00"
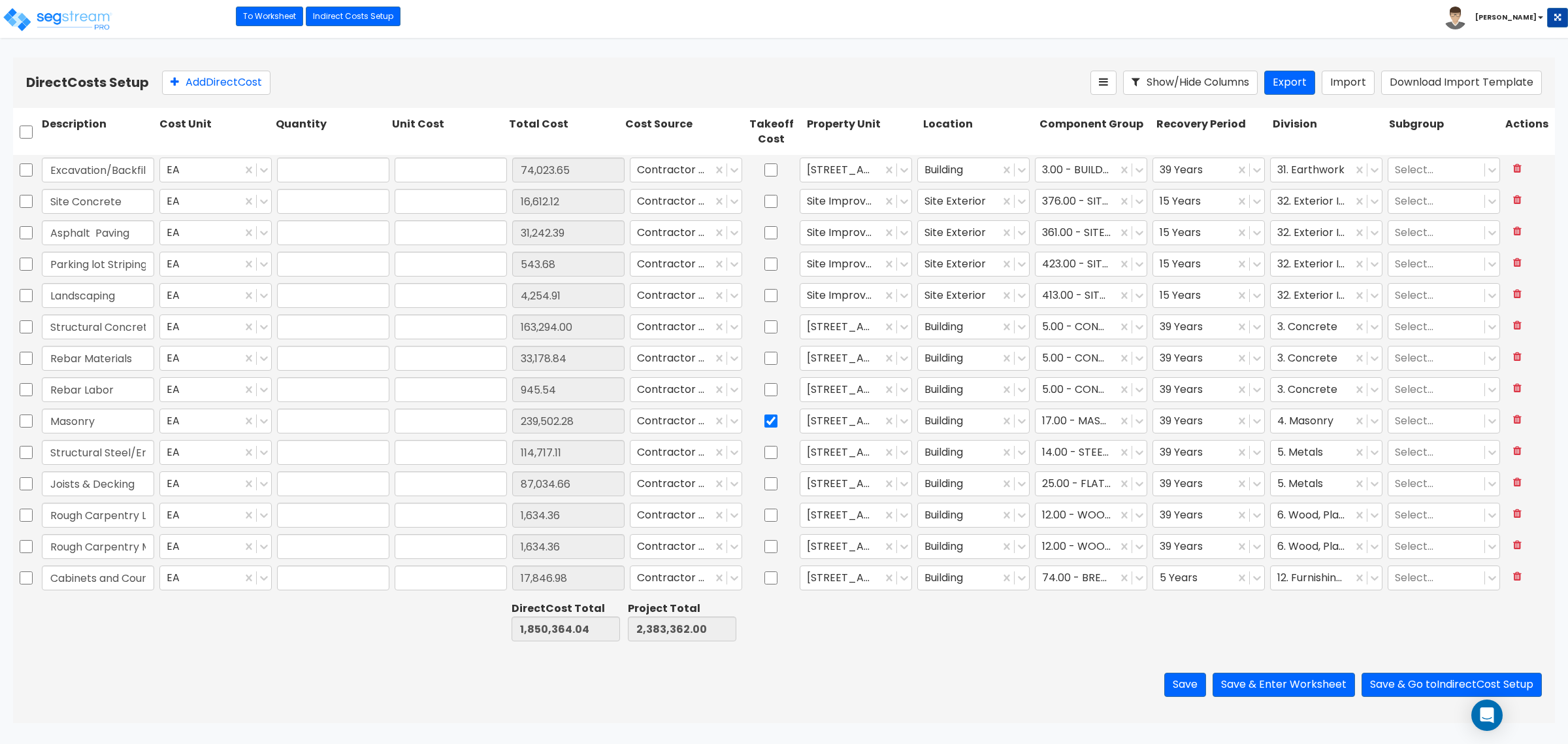
type input "1,634.36"
type input "1.00"
type input "17,846.98"
type input "1.00"
type input "1,914.71"
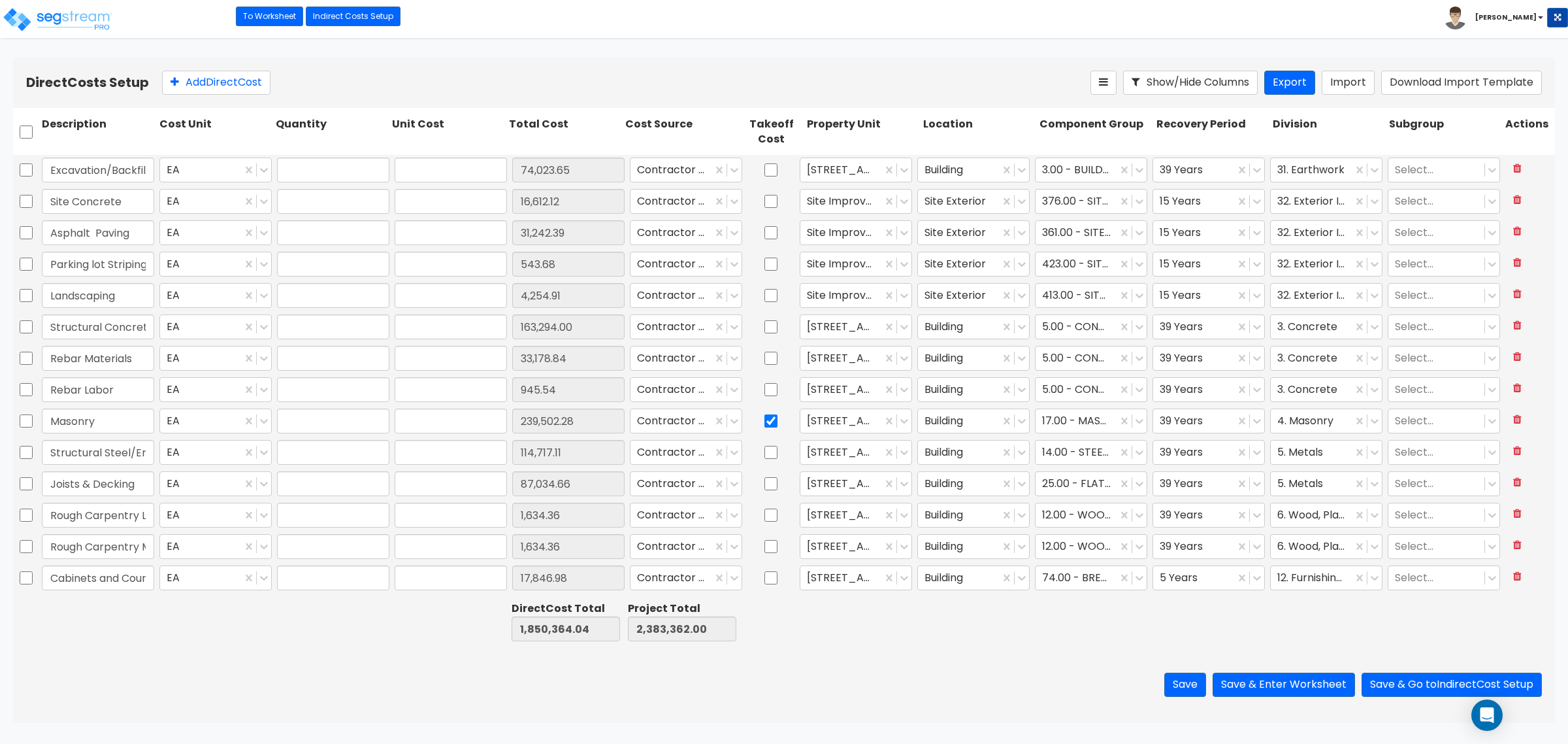
type input "1.00"
type input "10,149.38"
type input "1.00"
type input "80,414.97"
type input "1.00"
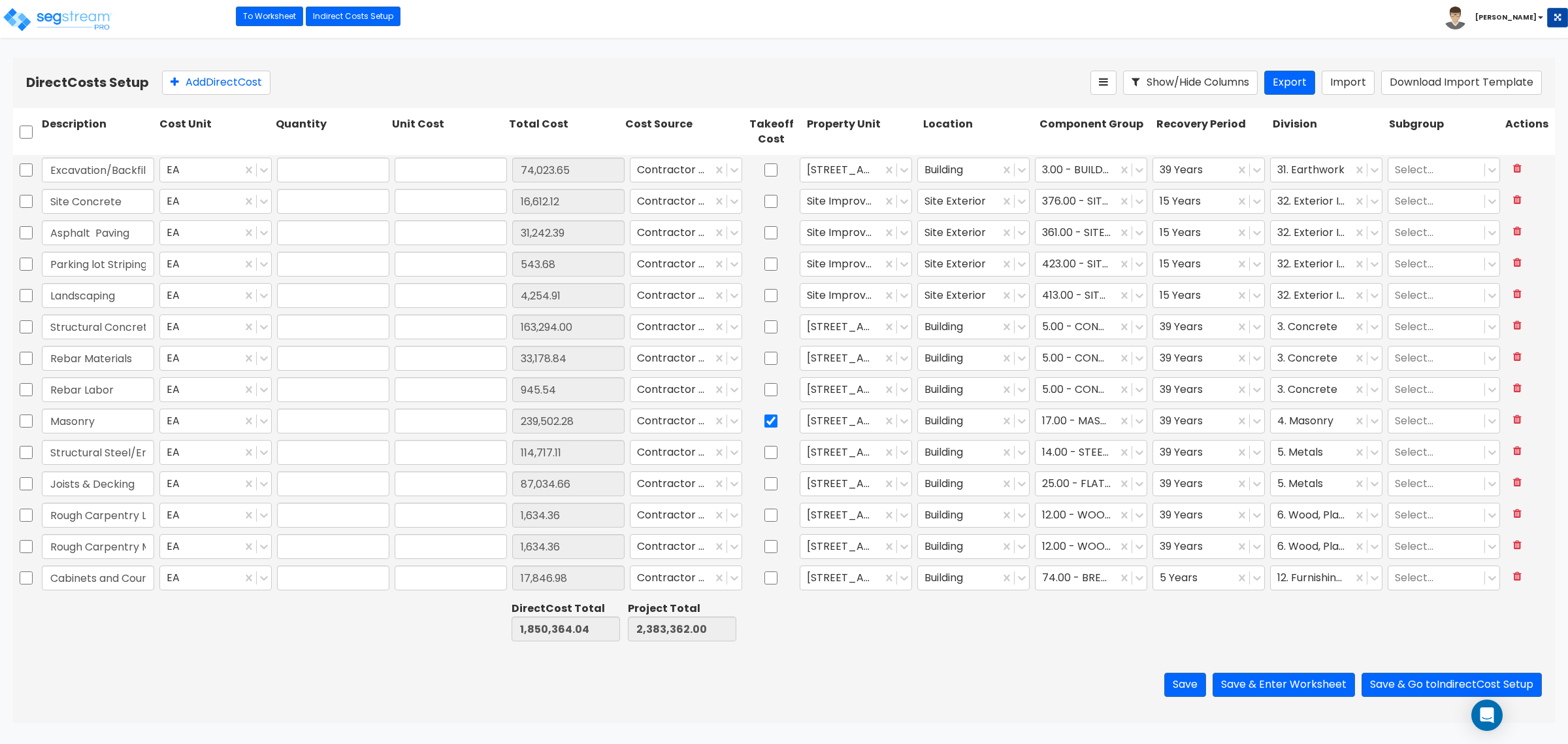
type input "7,238.08"
type input "1.00"
type input "18,317.86"
type input "1.00"
type input "3,593.04"
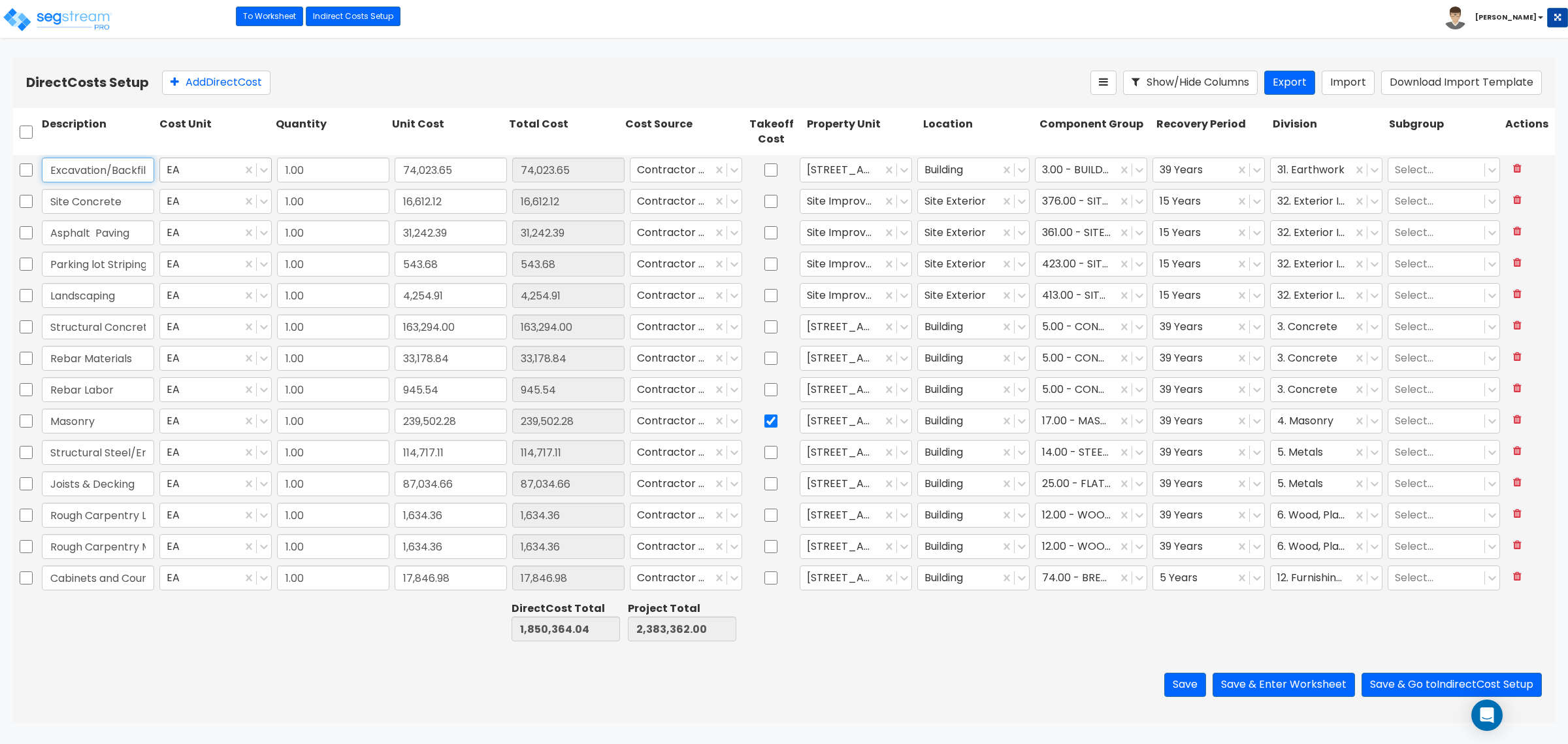
scroll to position [0, 57]
drag, startPoint x: 106, startPoint y: 177, endPoint x: 200, endPoint y: 165, distance: 94.8
click at [200, 165] on div "Excavation/Backfill (Building) EA 1.00 74,023.65 74,023.65 Contractor Cost 245 …" at bounding box center [784, 170] width 1542 height 30
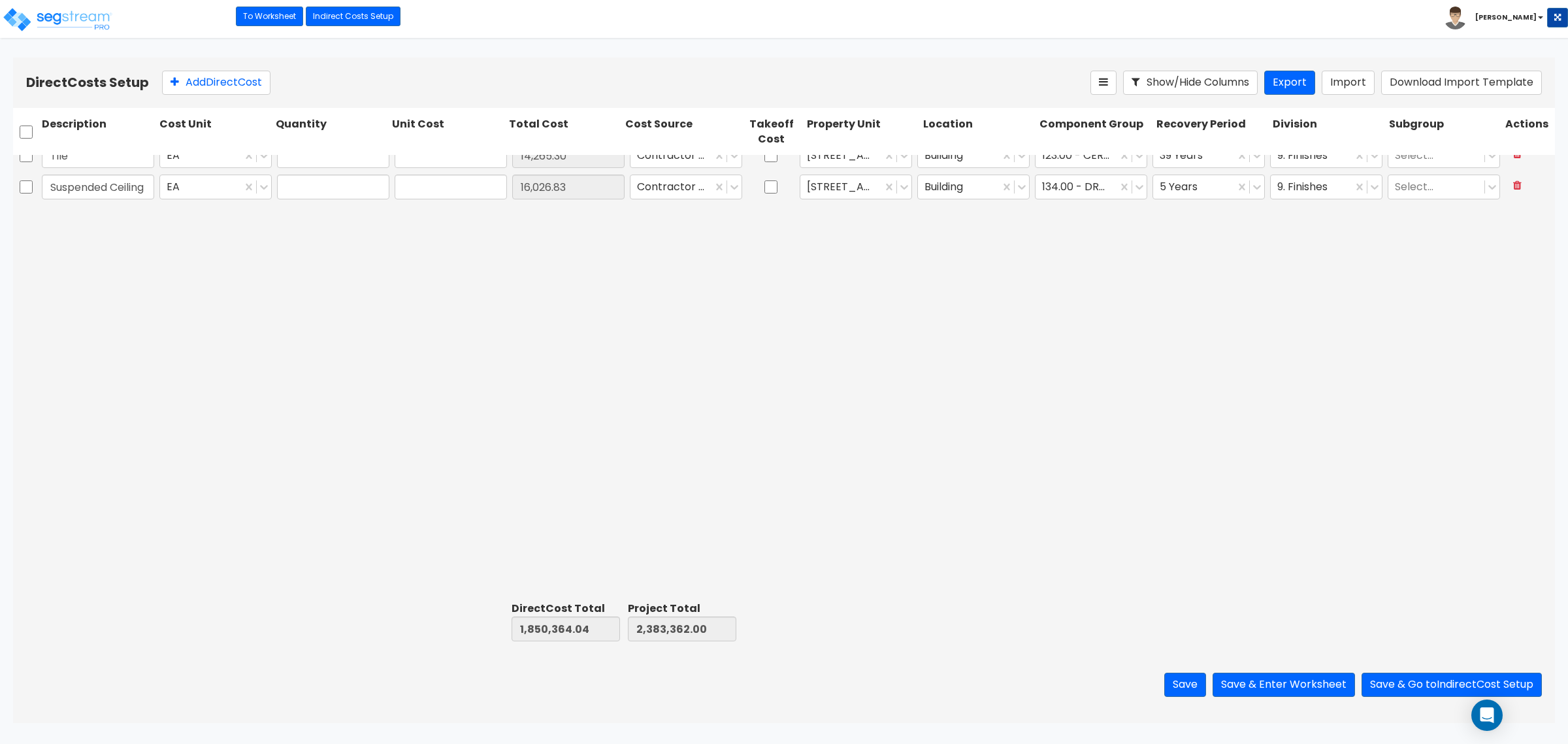
type input "1.00"
type input "51,999.73"
type input "1.00"
type input "14,265.30"
type input "1.00"
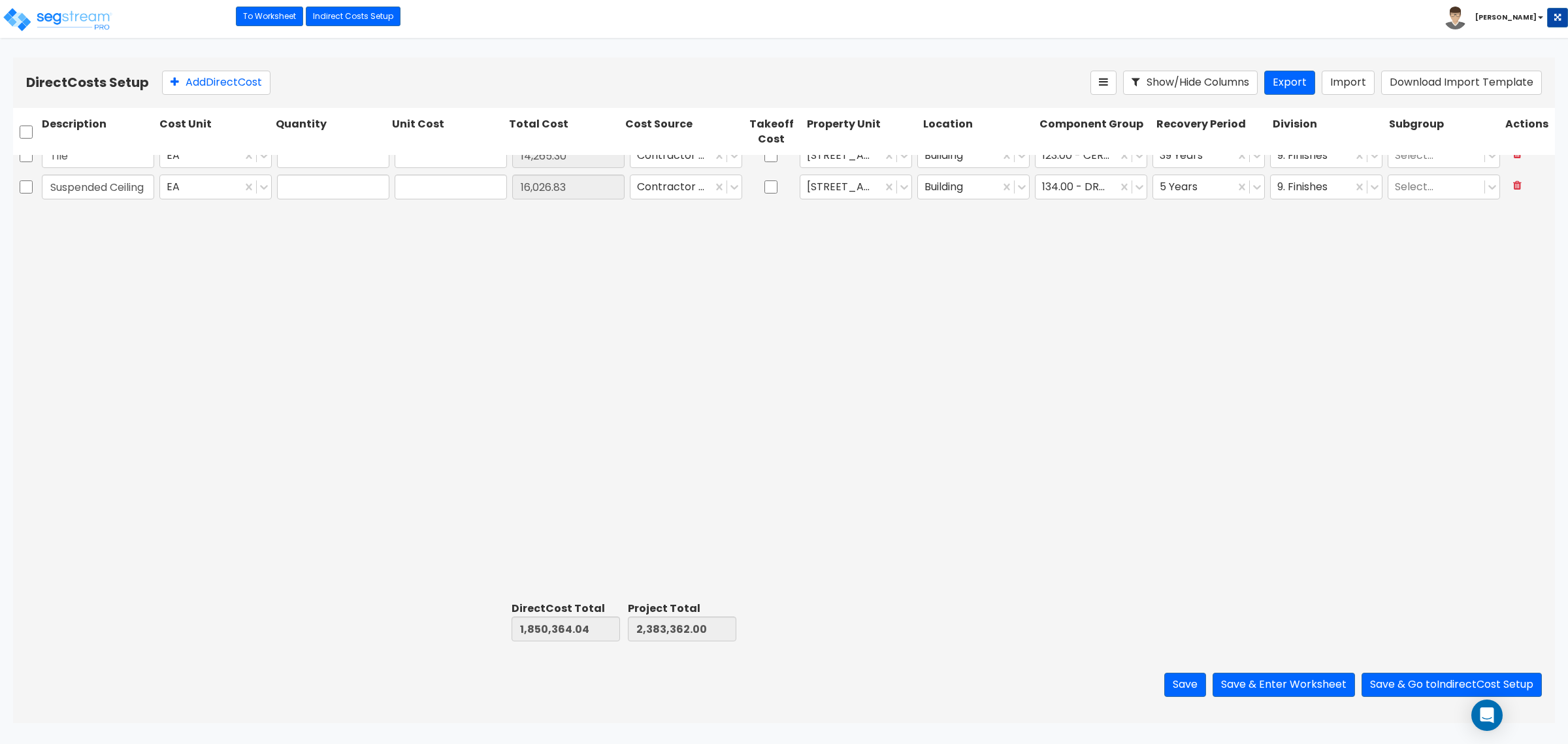
type input "16,026.83"
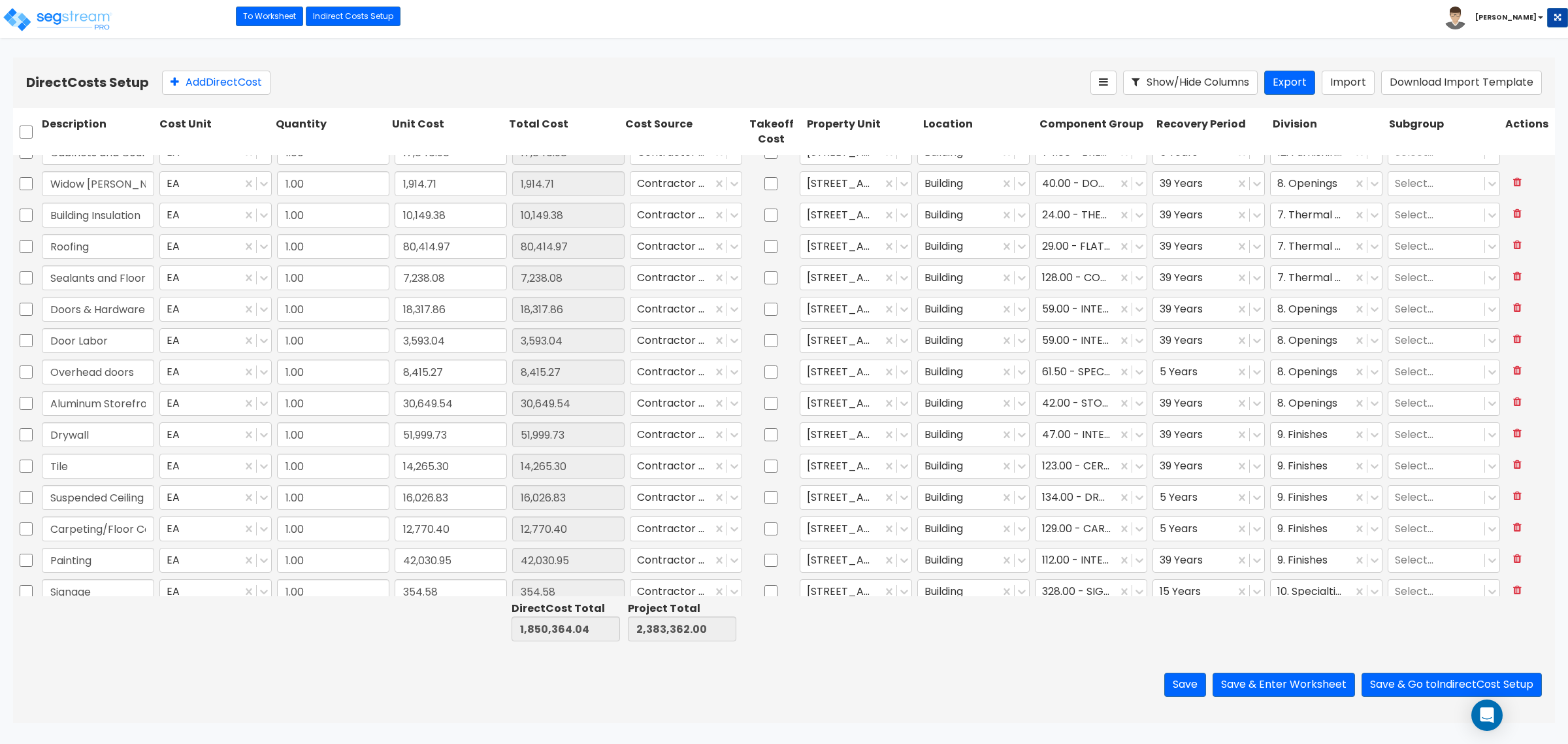
type input "1.00"
type input "1,634.36"
type input "1.00"
type input "1,634.36"
type input "1.00"
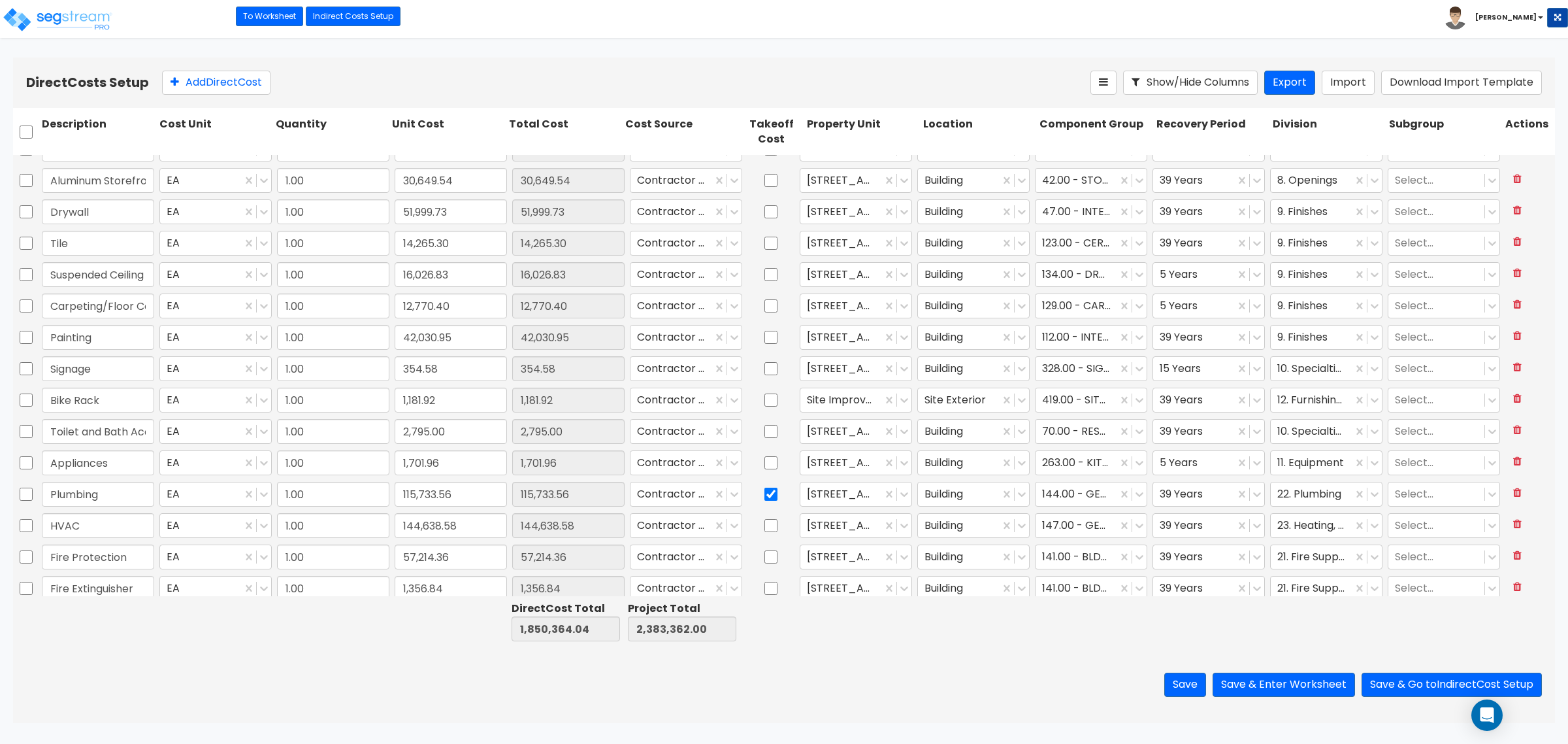
type input "53,770.21"
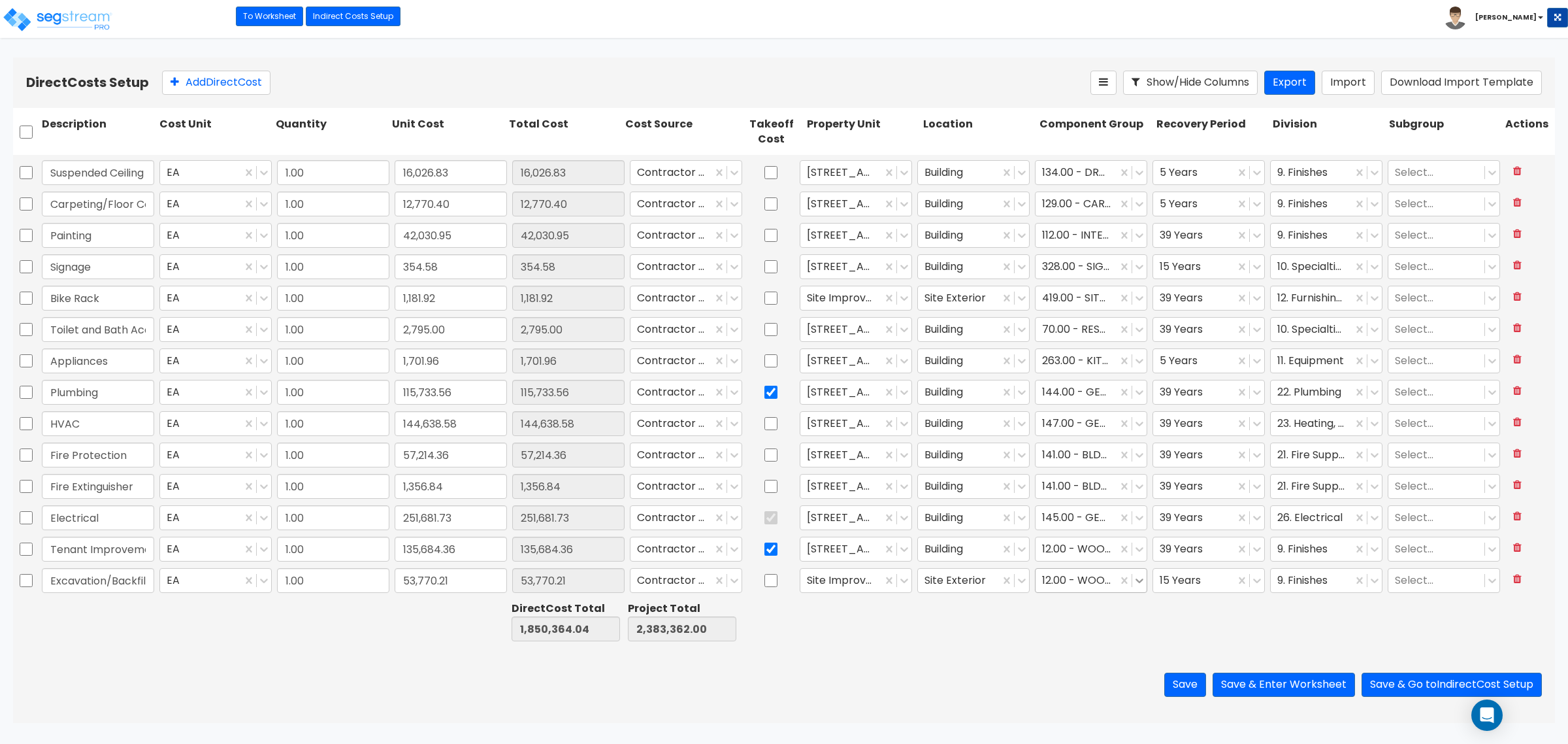
click at [1133, 582] on icon at bounding box center [1139, 580] width 13 height 13
type input "site gra"
click at [1084, 579] on div at bounding box center [1077, 580] width 69 height 18
type input "s"
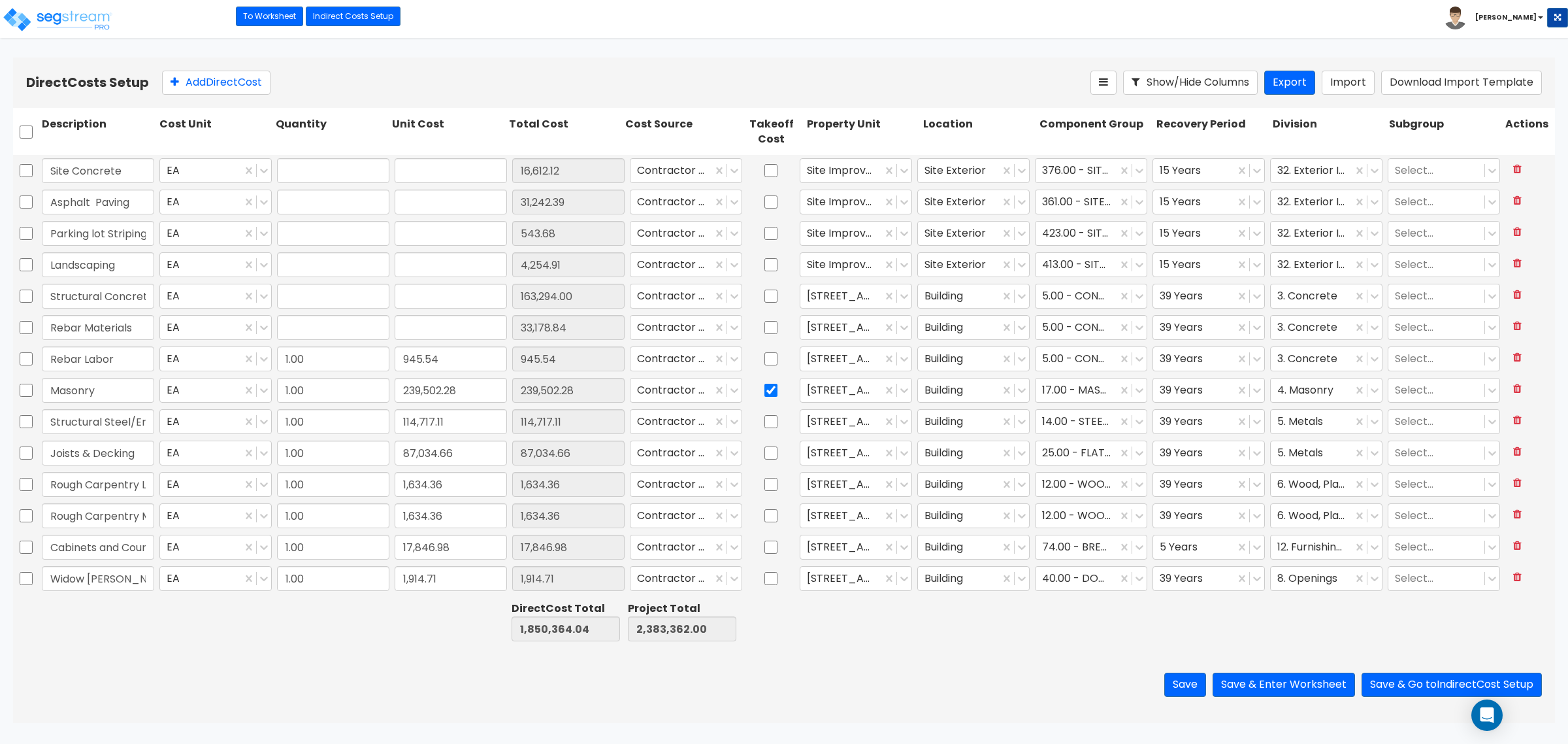
type input "1.00"
type input "74,023.65"
type input "1.00"
type input "16,612.12"
type input "1.00"
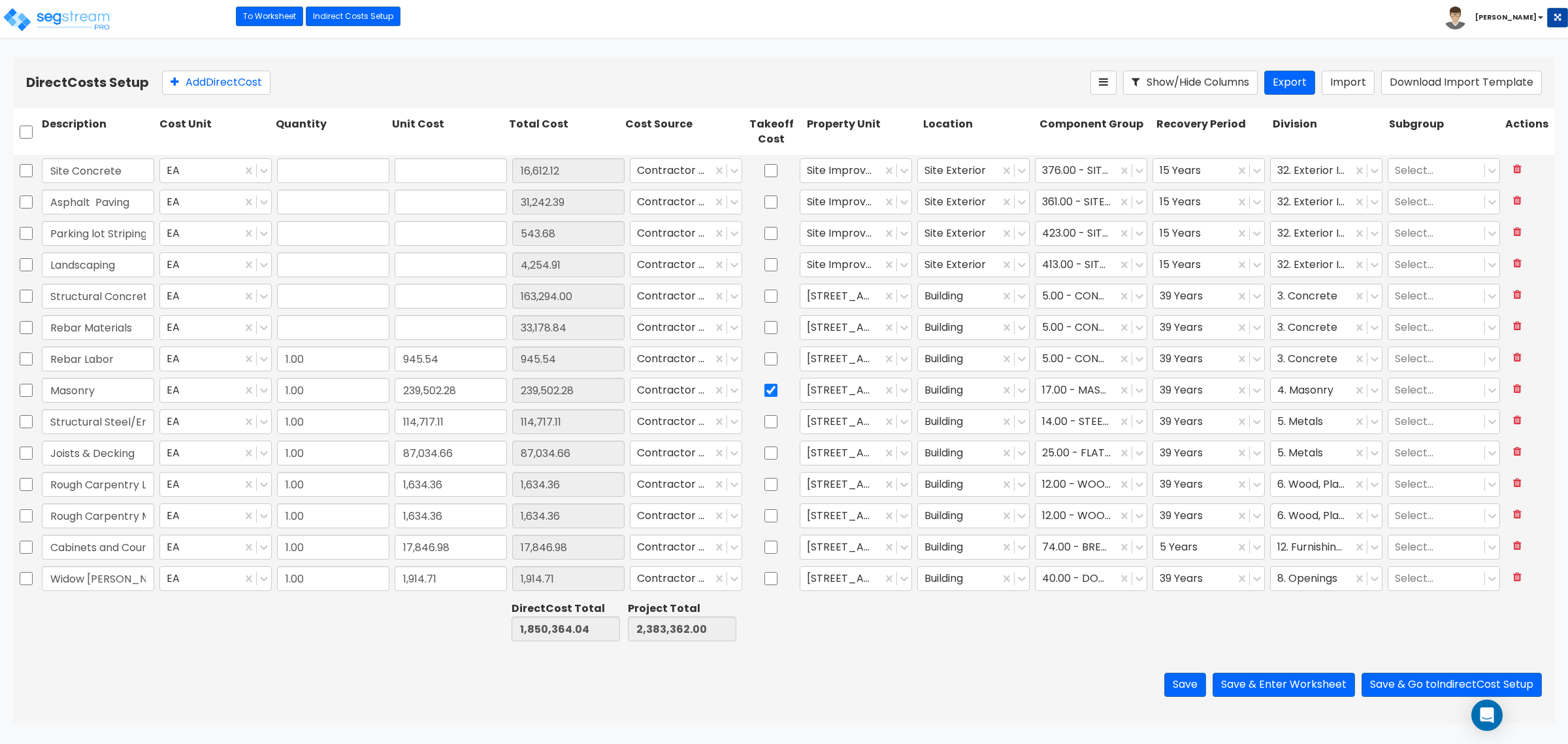
type input "31,242.39"
type input "1.00"
type input "543.68"
type input "1.00"
type input "4,254.91"
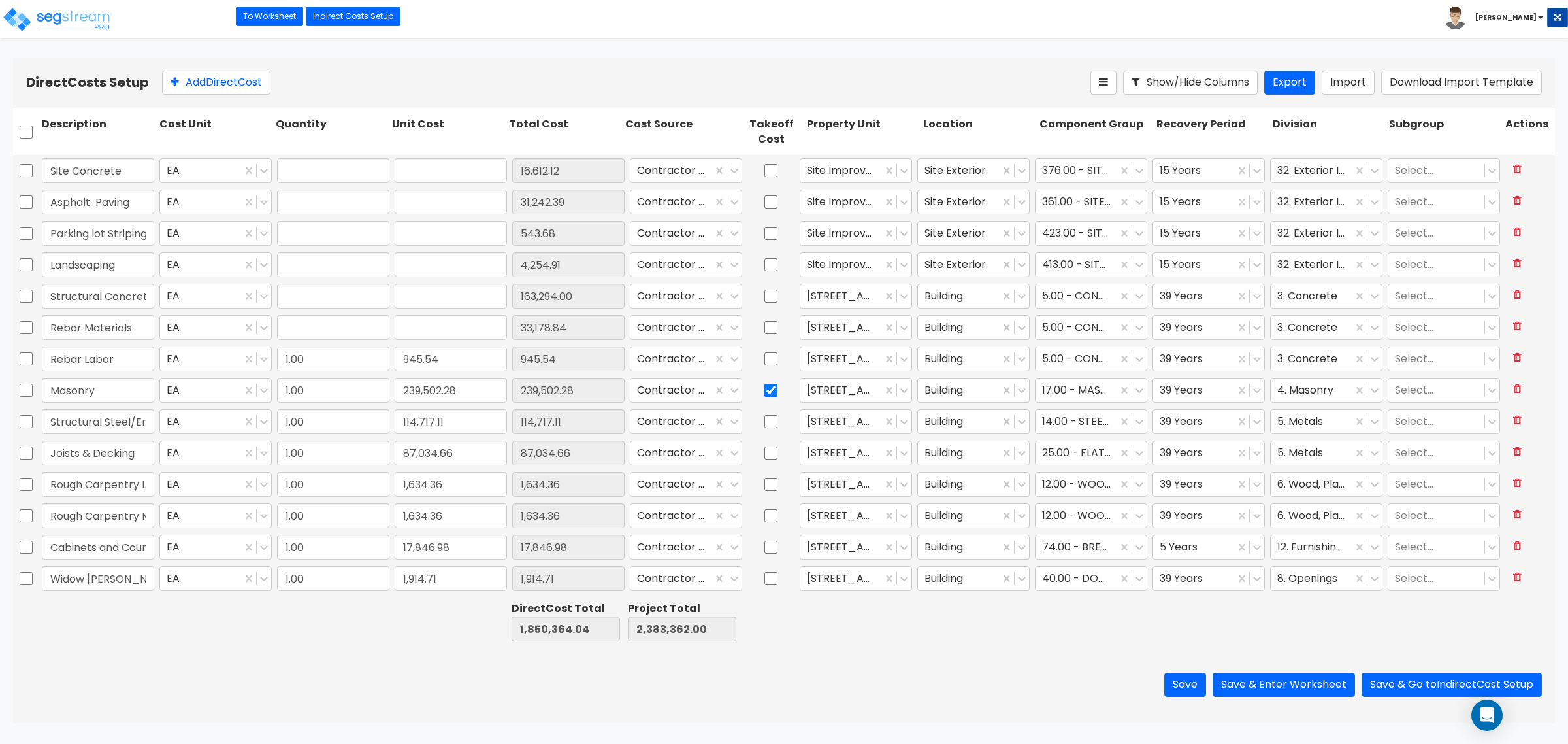
type input "1.00"
type input "163,294.00"
type input "1.00"
type input "33,178.84"
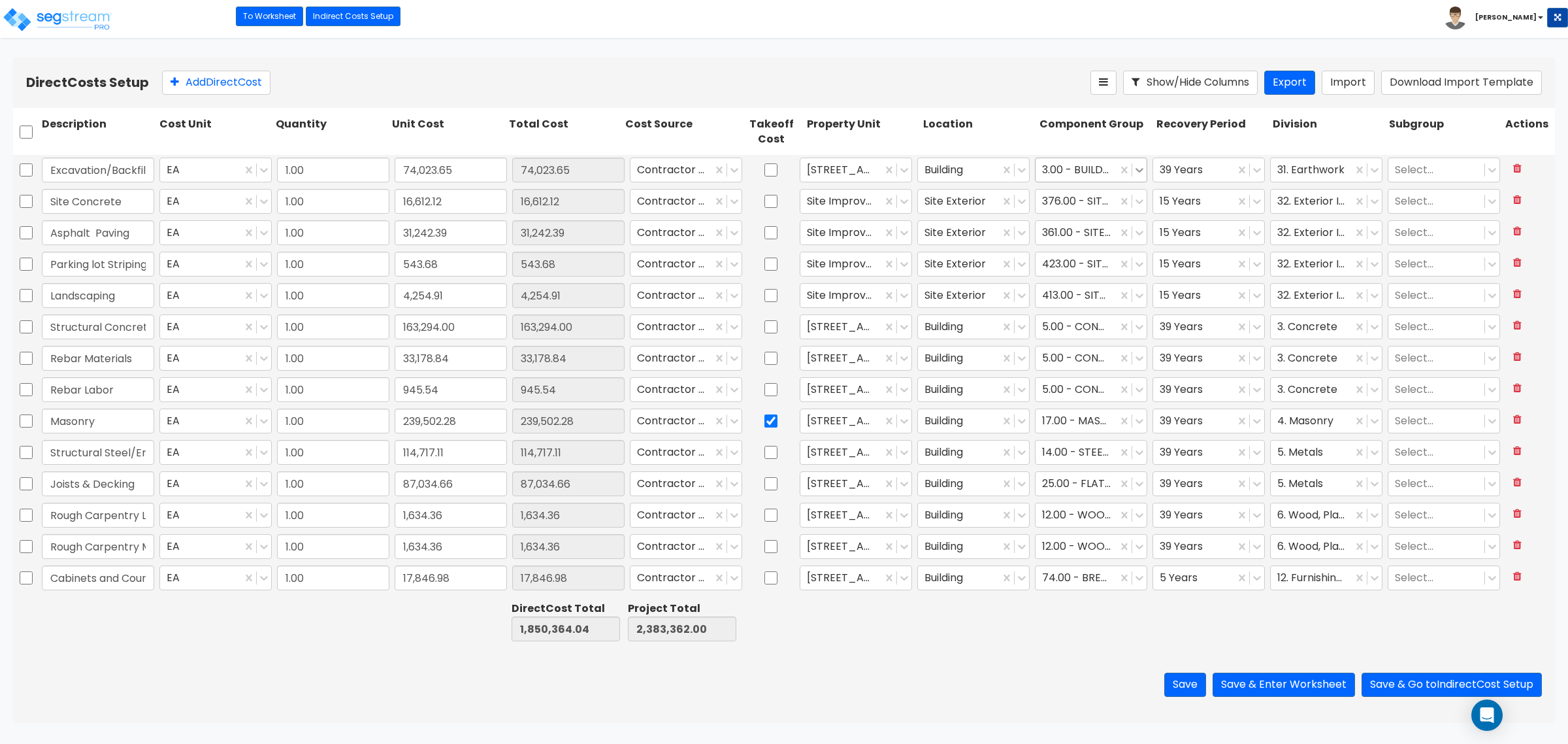
click at [1132, 164] on icon at bounding box center [1139, 170] width 13 height 13
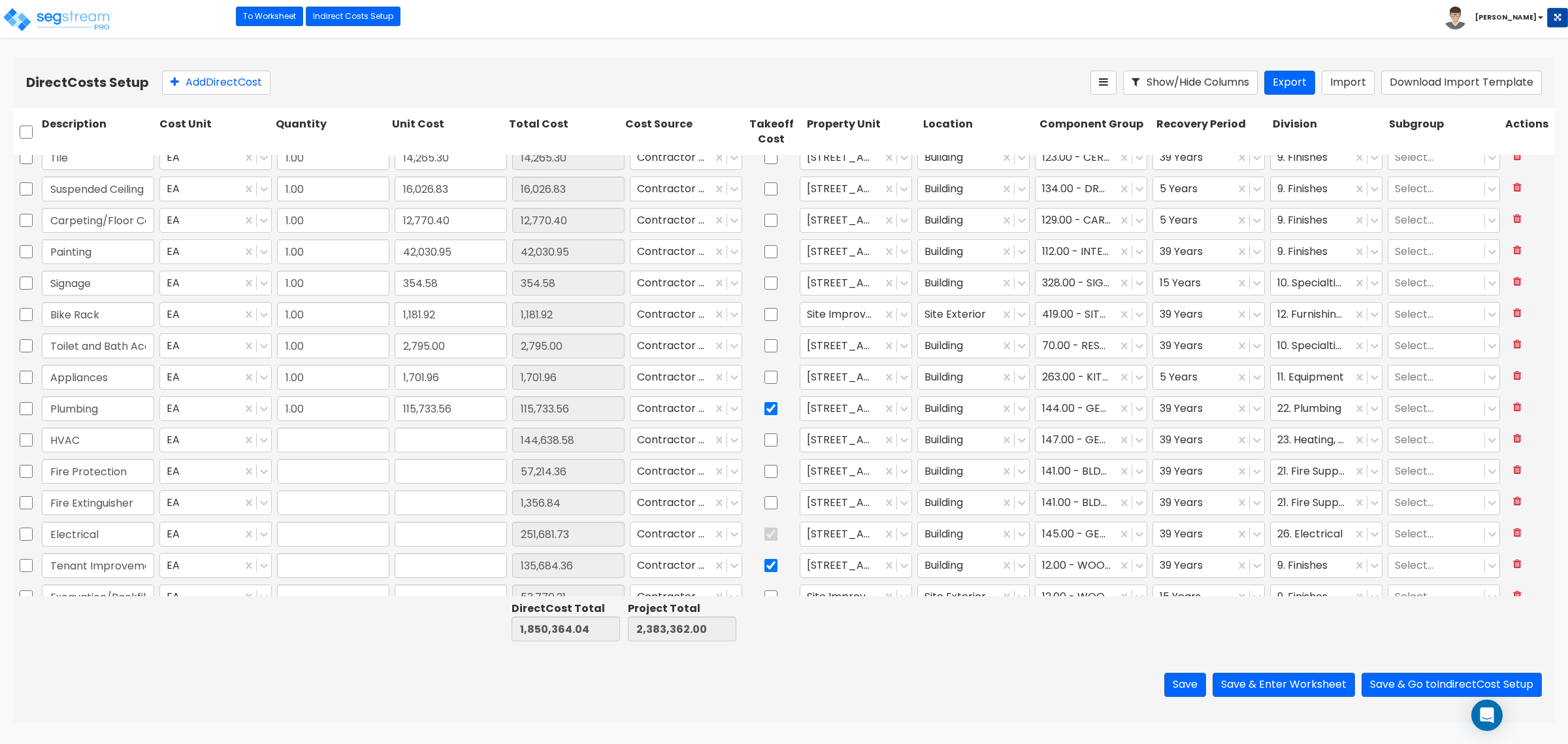
type input "1.00"
type input "144,638.58"
type input "1.00"
type input "57,214.36"
type input "1.00"
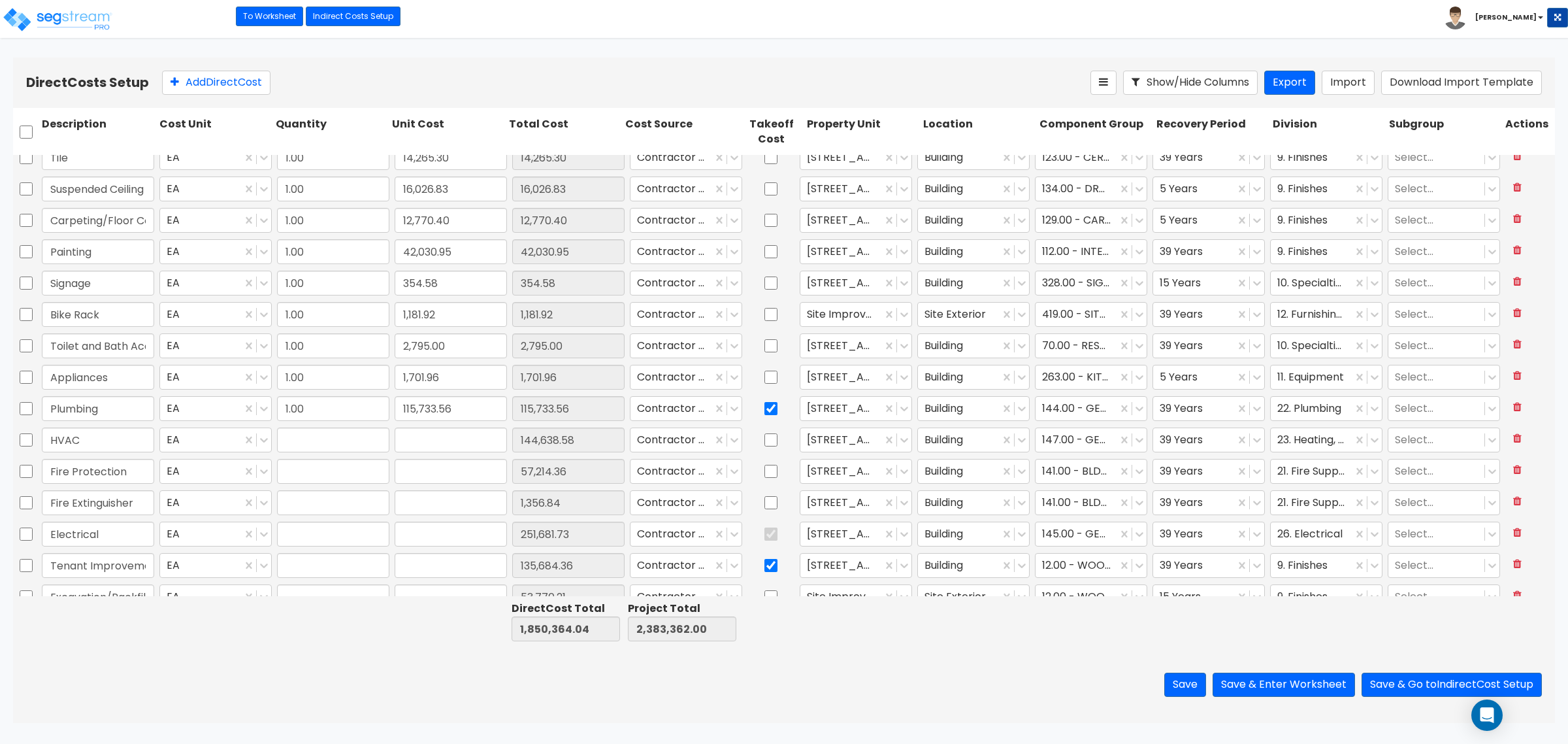
type input "1,356.84"
type input "1.00"
type input "251,681.73"
type input "1.00"
type input "135,684.36"
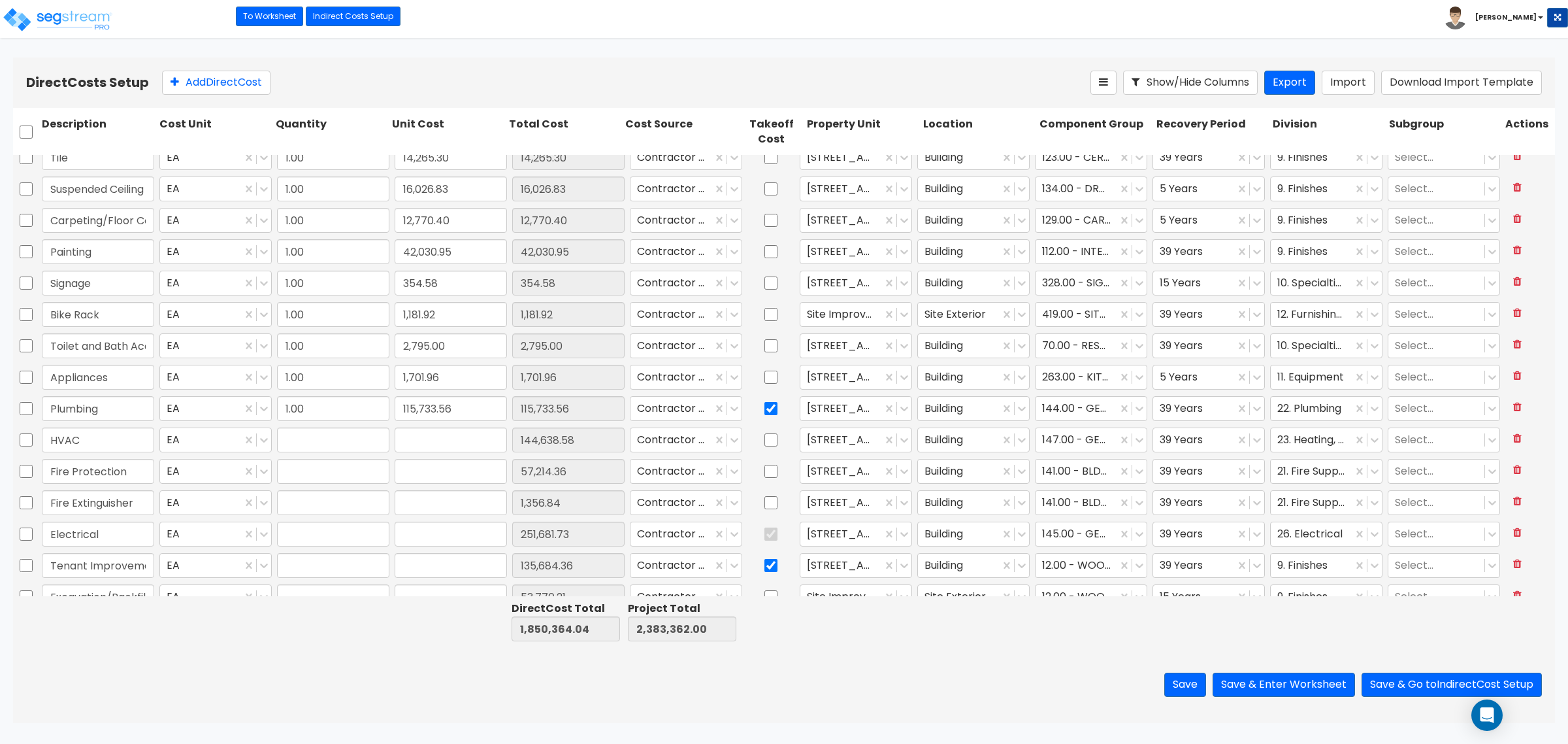
type input "1.00"
type input "53,770.21"
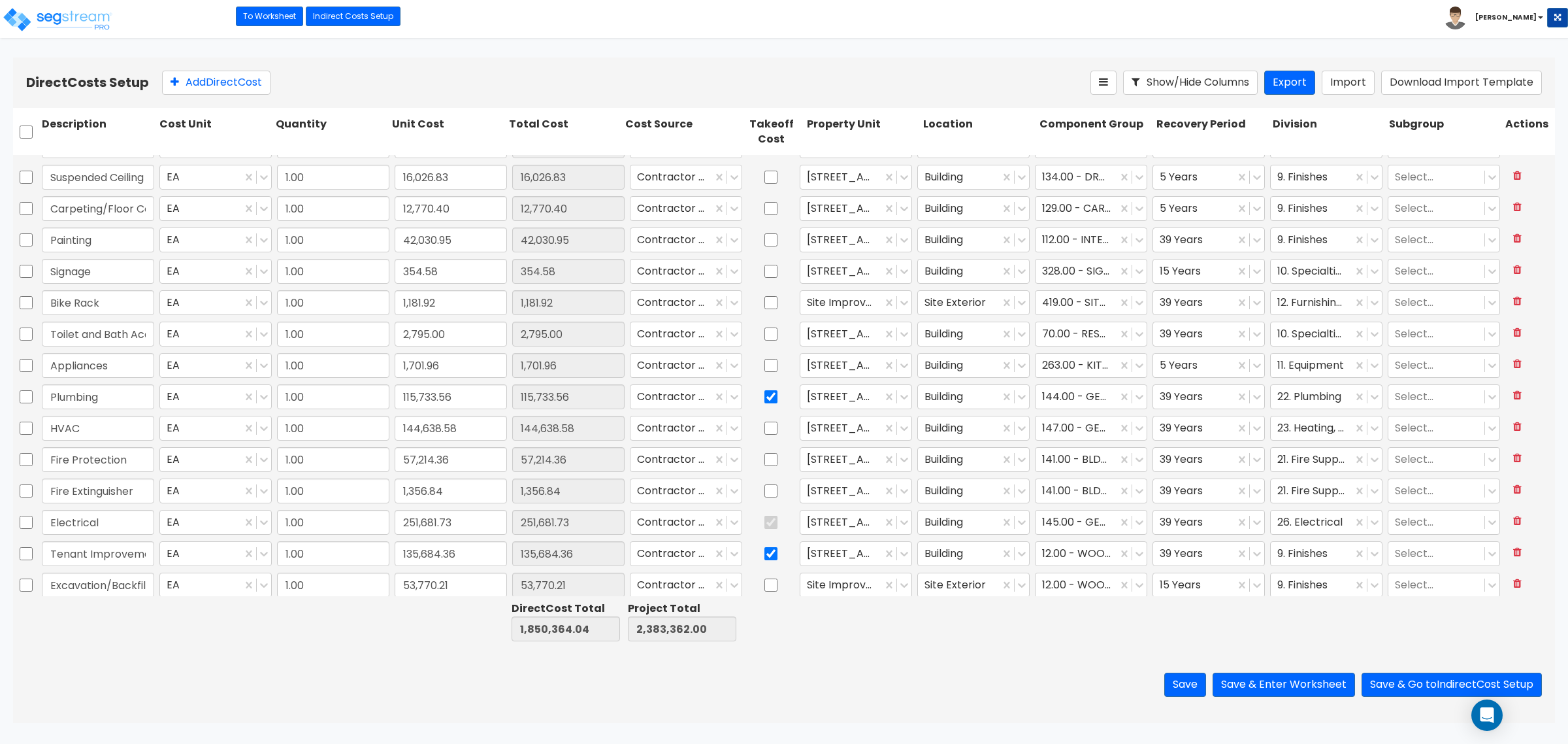
scroll to position [750, 0]
click at [1132, 583] on icon at bounding box center [1139, 580] width 13 height 13
type input "site work"
drag, startPoint x: 1092, startPoint y: 580, endPoint x: 1017, endPoint y: 573, distance: 75.3
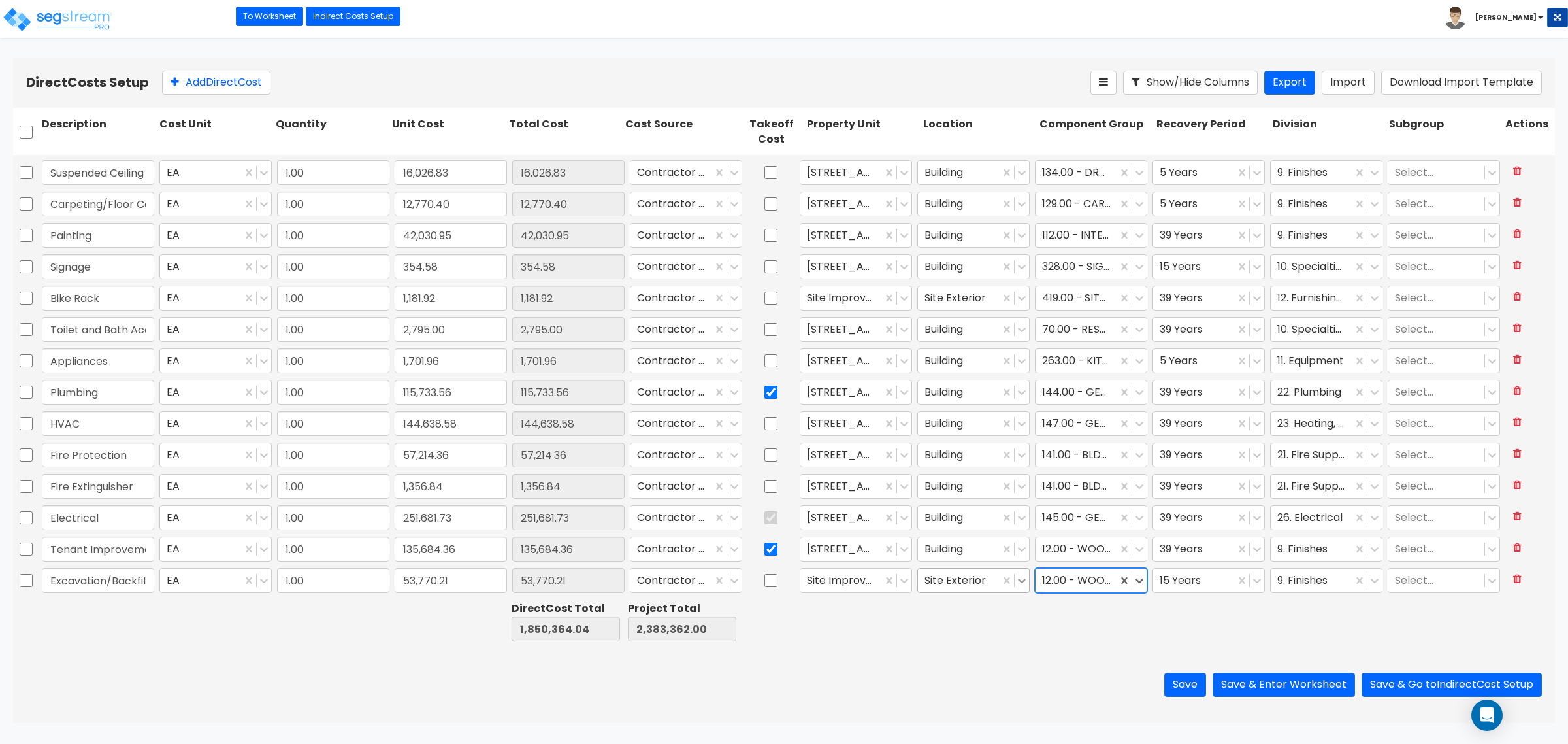
click at [1017, 573] on div "Excavation/Backfill (Site) EA 1.00 53,770.21 53,770.21 Contractor Cost Site Imp…" at bounding box center [784, 580] width 1542 height 30
type input "s"
type input "grad"
click at [1094, 682] on div "371.00 - SITE CLEARING, GRADING, & EXCAVATION" at bounding box center [1082, 690] width 111 height 50
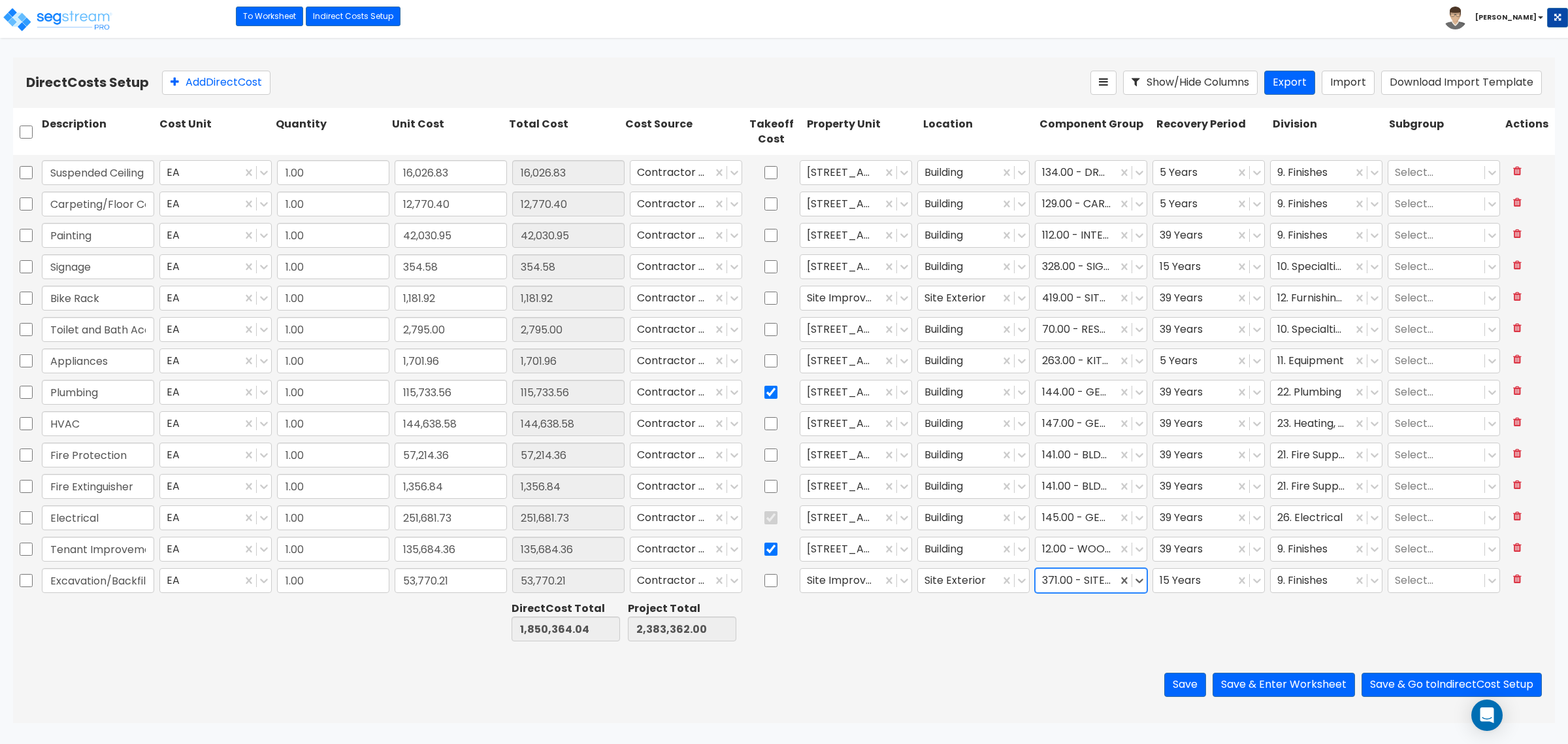
click at [1095, 674] on div "Save Save & Enter Worksheet Save & Go to Indirect Cost Setup" at bounding box center [784, 685] width 1542 height 76
click at [1189, 684] on button "Save" at bounding box center [1185, 685] width 42 height 24
click at [1043, 642] on div at bounding box center [1095, 621] width 116 height 45
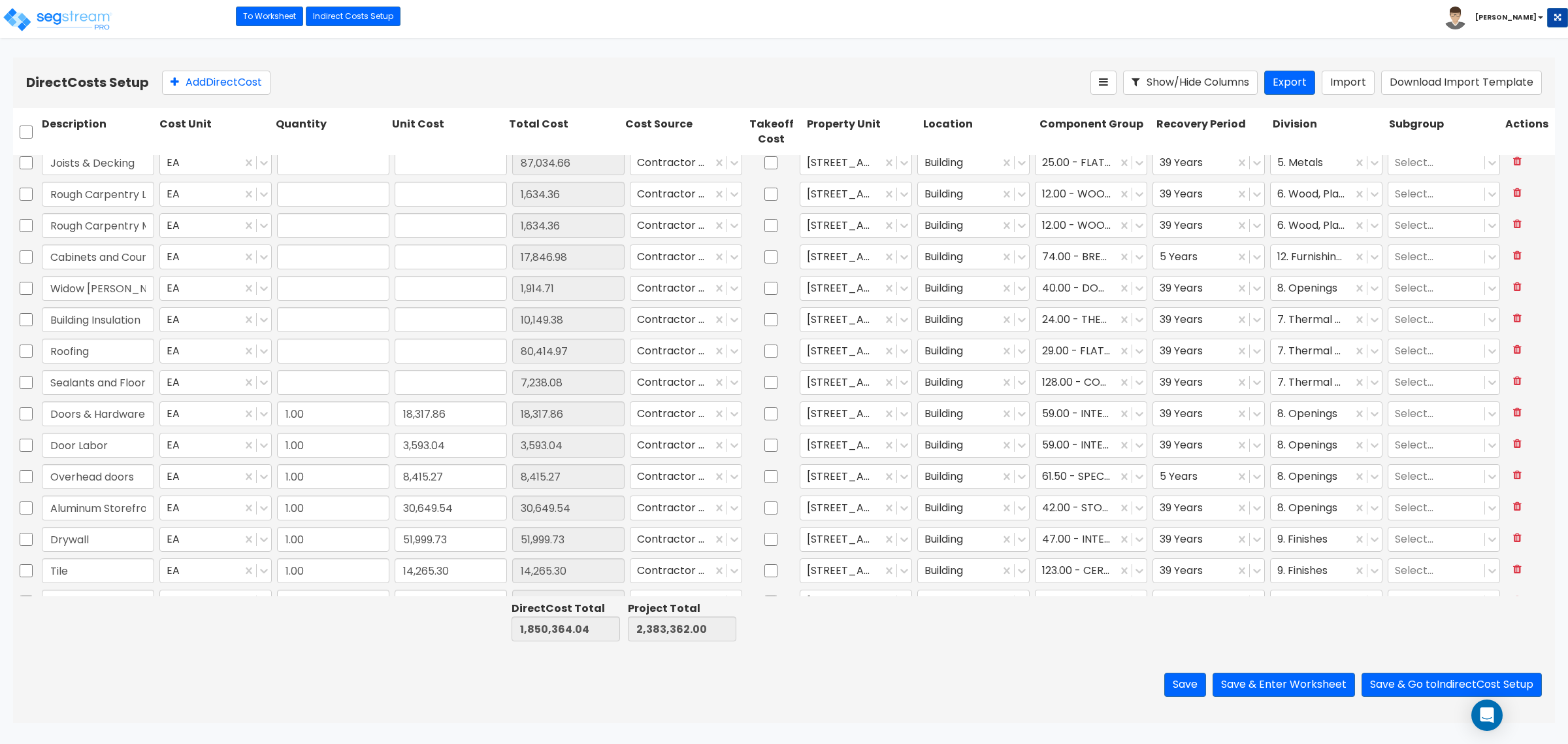
type input "1.00"
type input "239,502.28"
type input "1.00"
type input "114,717.11"
type input "1.00"
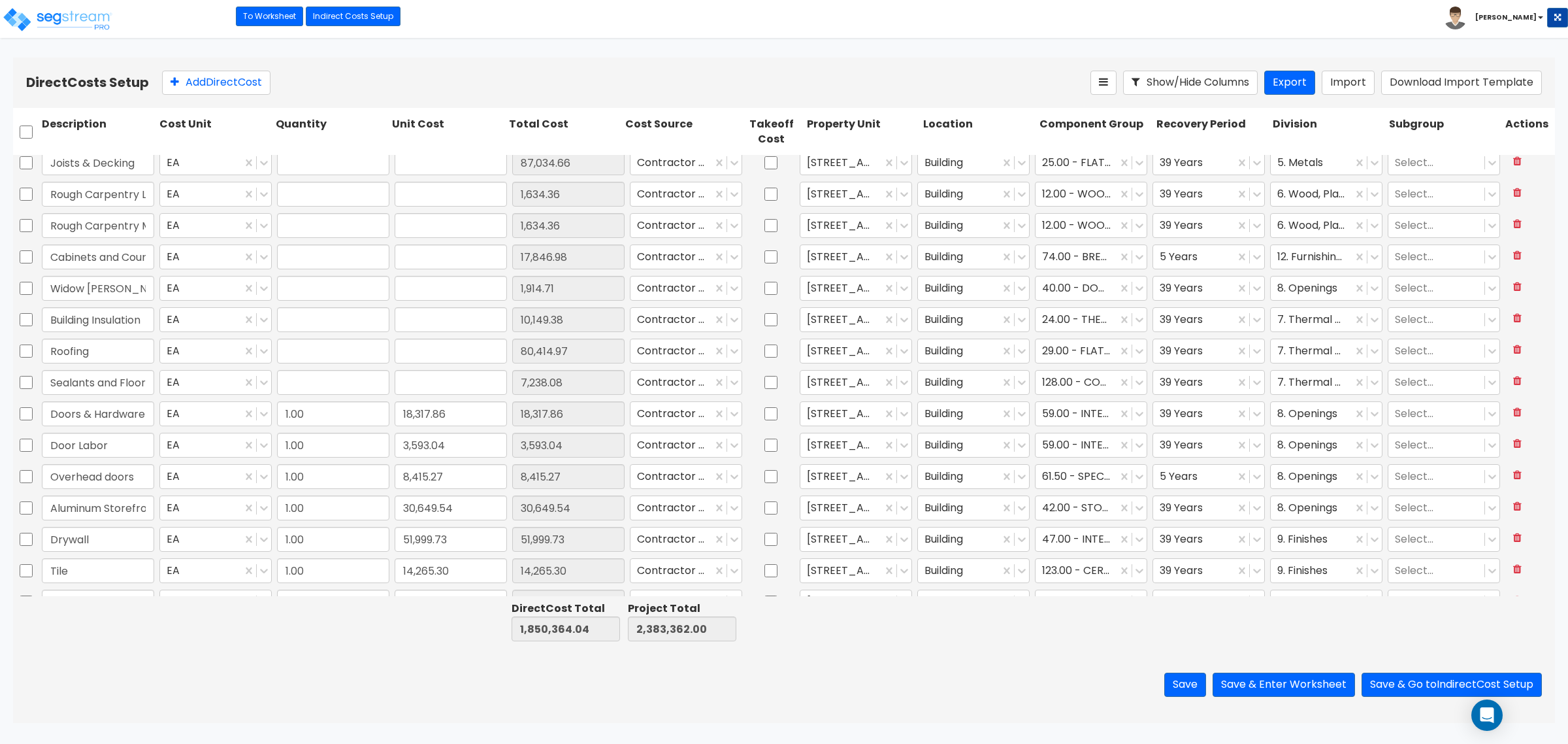
type input "87,034.66"
type input "1.00"
type input "1,634.36"
type input "1.00"
type input "1,634.36"
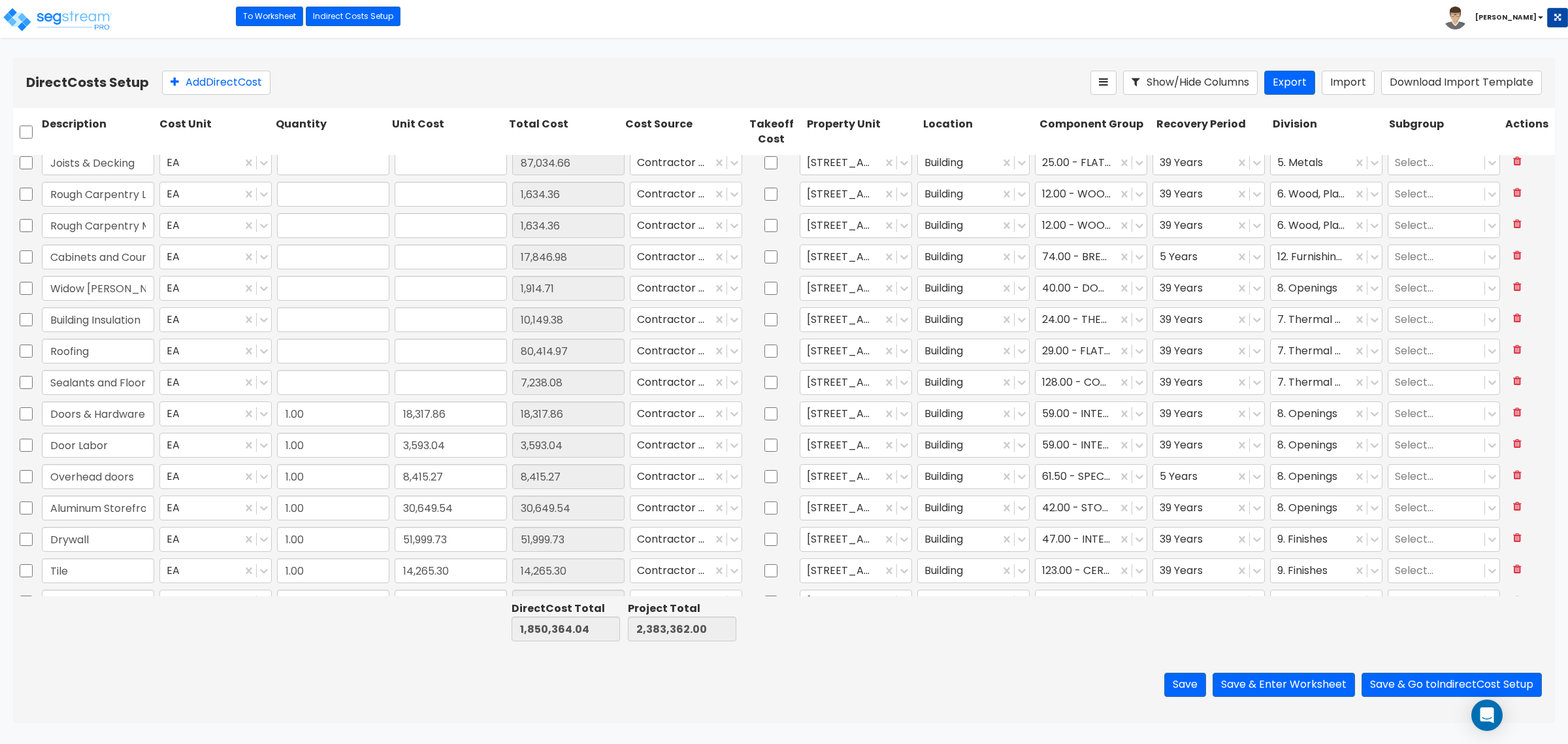
type input "1.00"
type input "17,846.98"
type input "1.00"
type input "1,914.71"
type input "1.00"
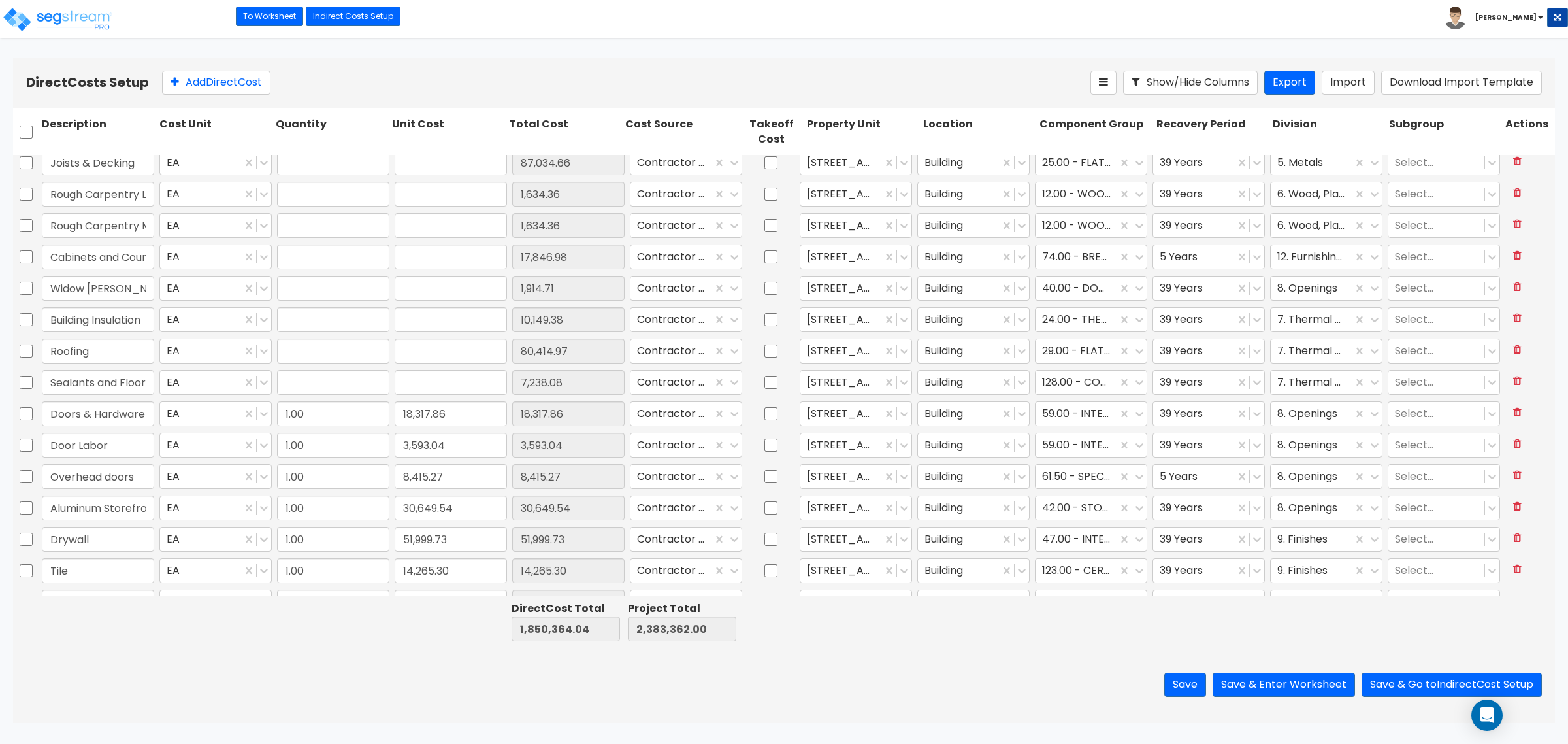
type input "10,149.38"
type input "1.00"
type input "80,414.97"
type input "1.00"
type input "7,238.08"
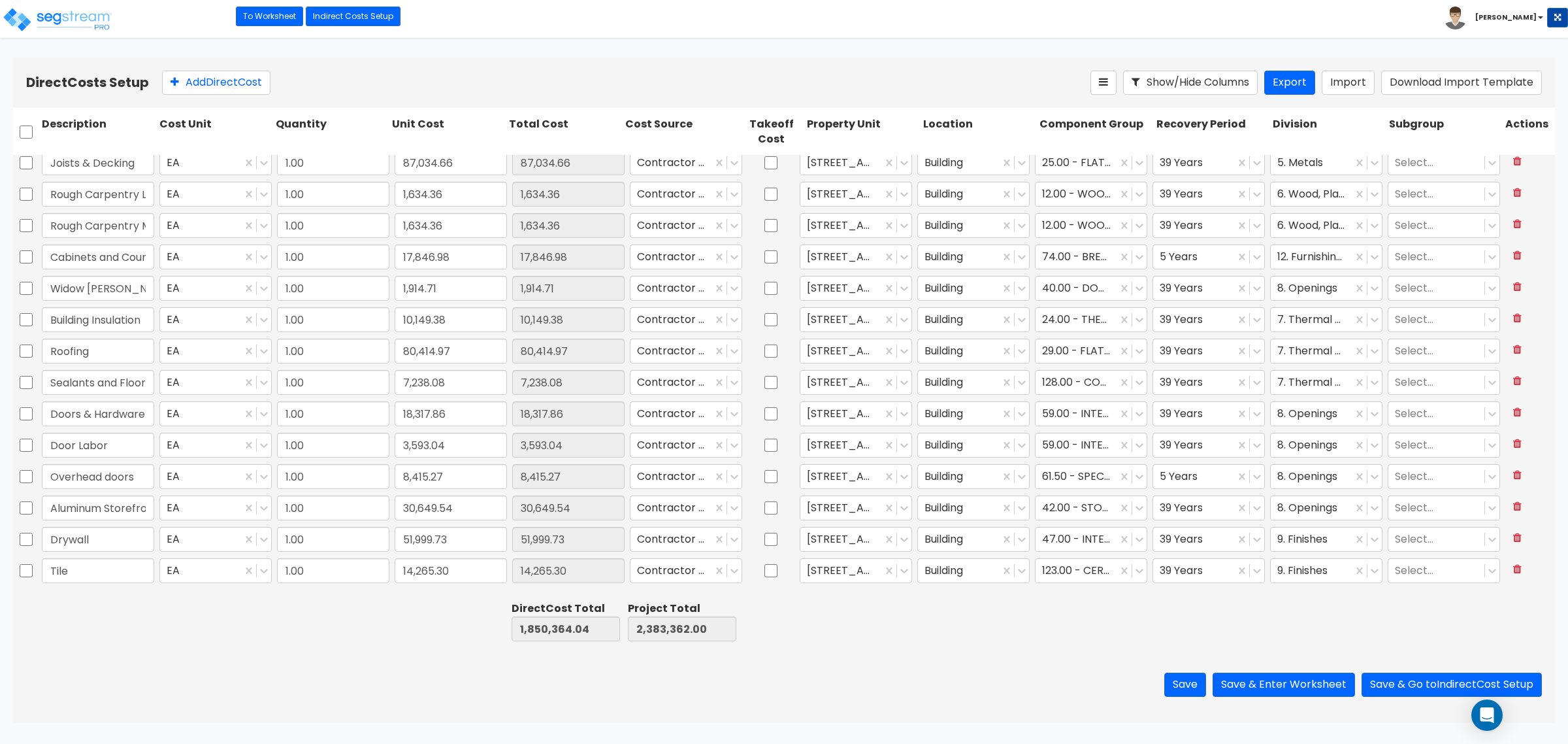
type input "1.00"
type input "543.68"
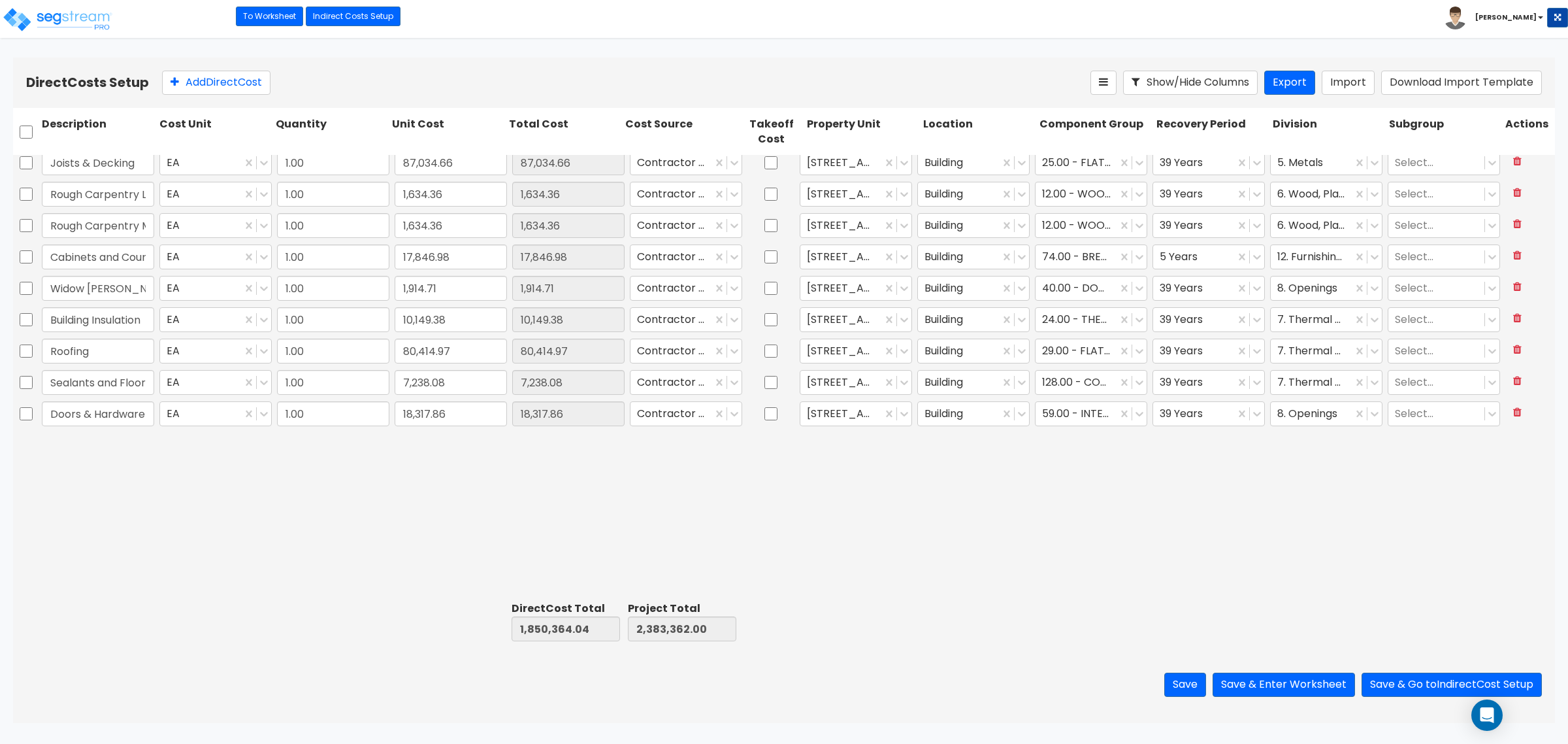
scroll to position [0, 0]
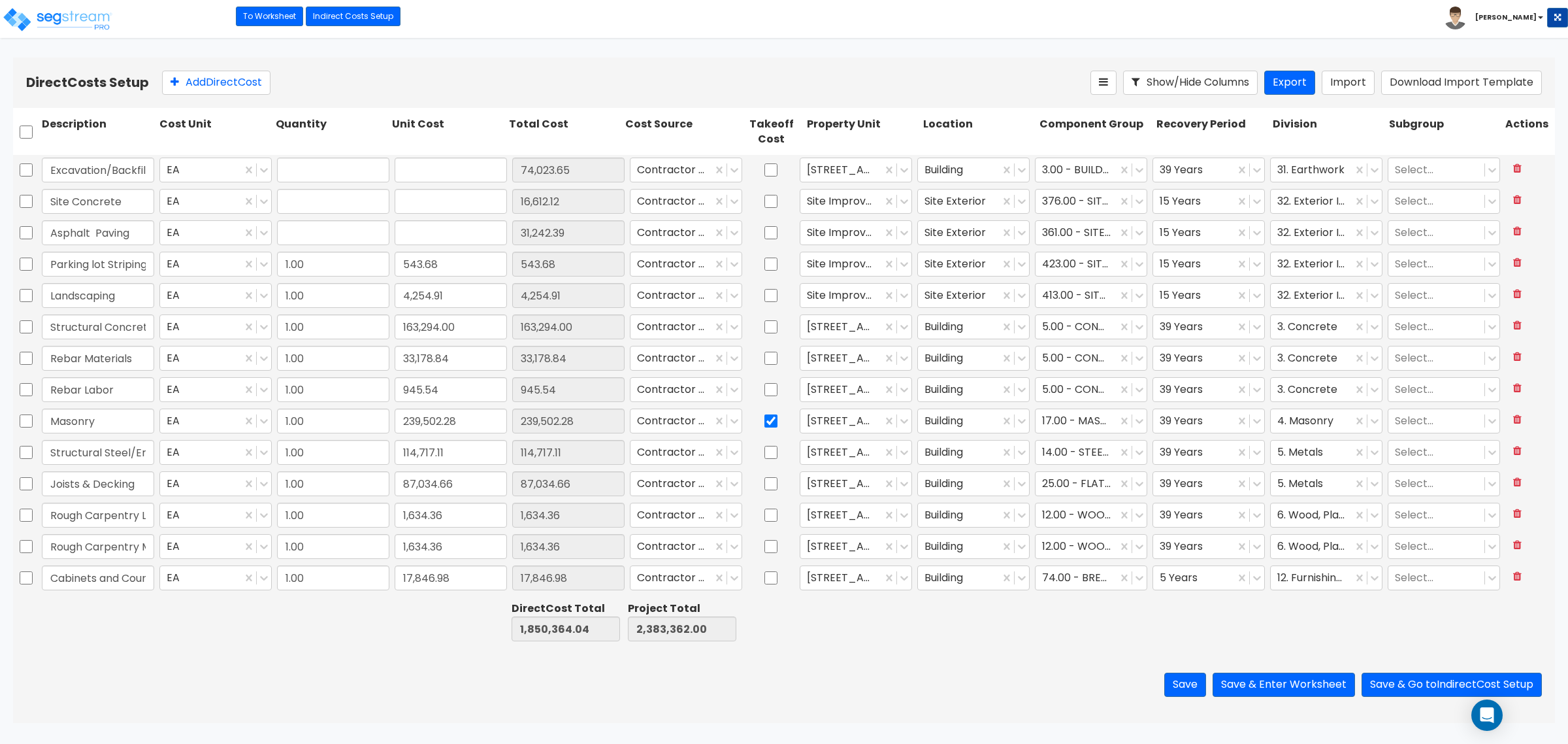
type input "1.00"
type input "74,023.65"
type input "1.00"
type input "16,612.12"
type input "1.00"
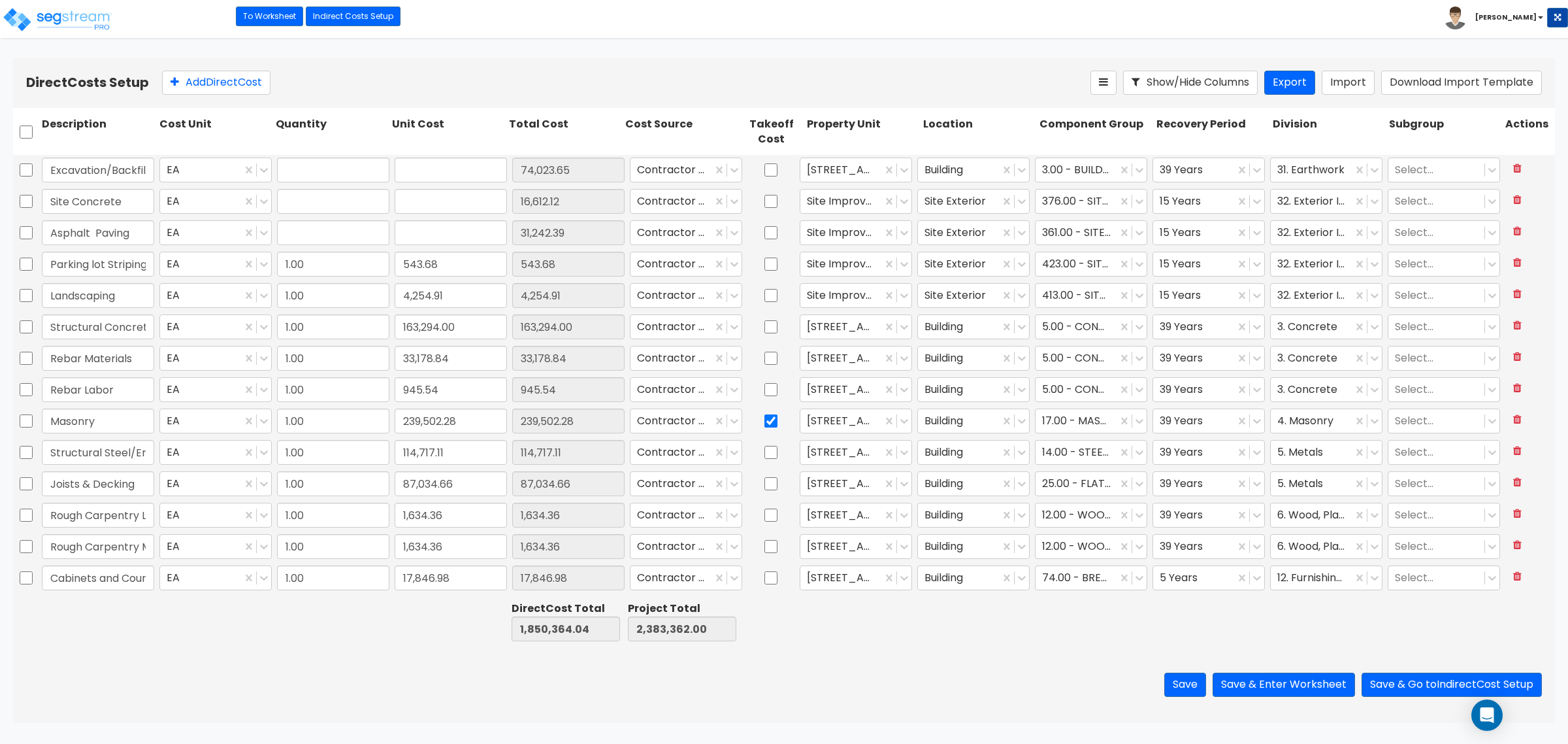
type input "31,242.39"
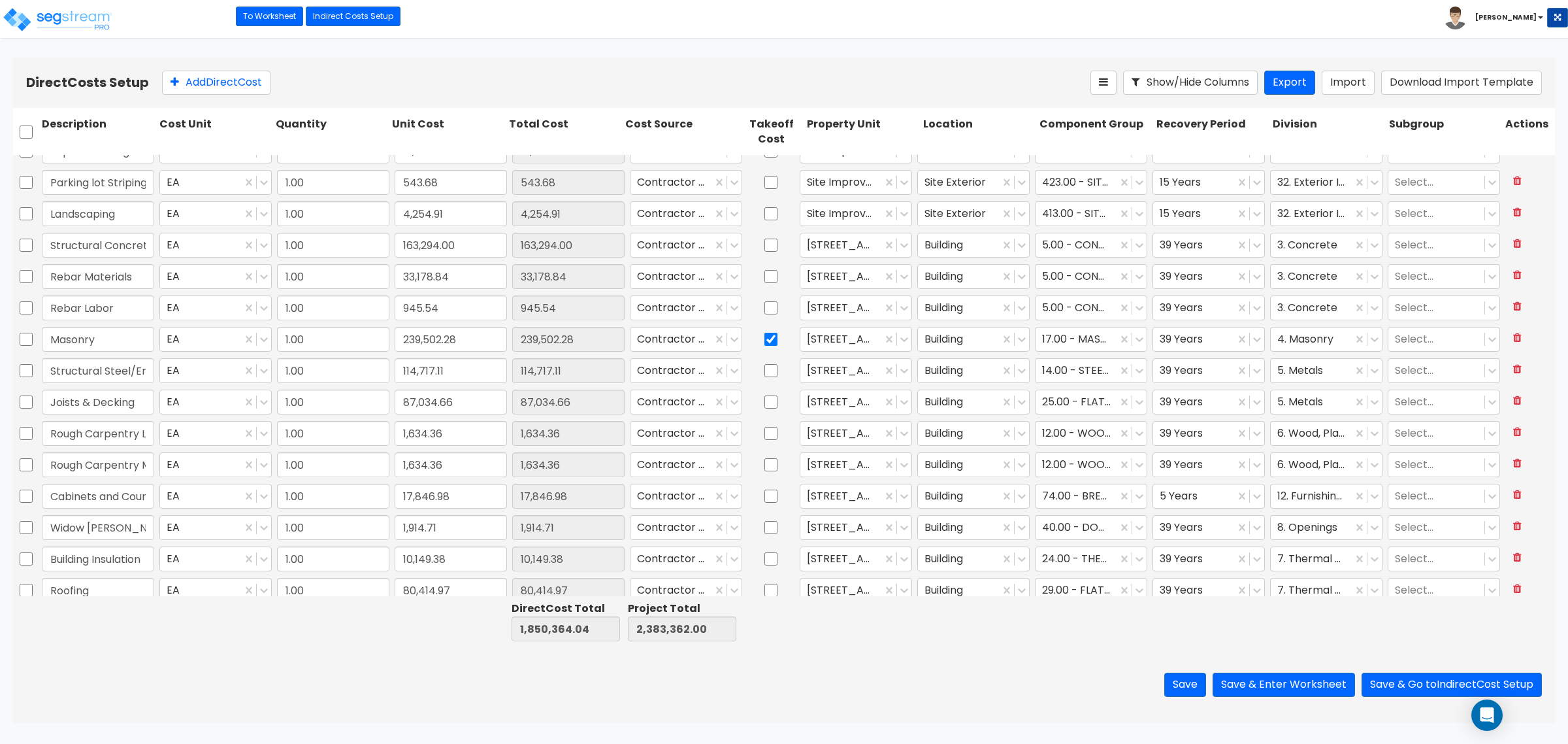
scroll to position [164, 0]
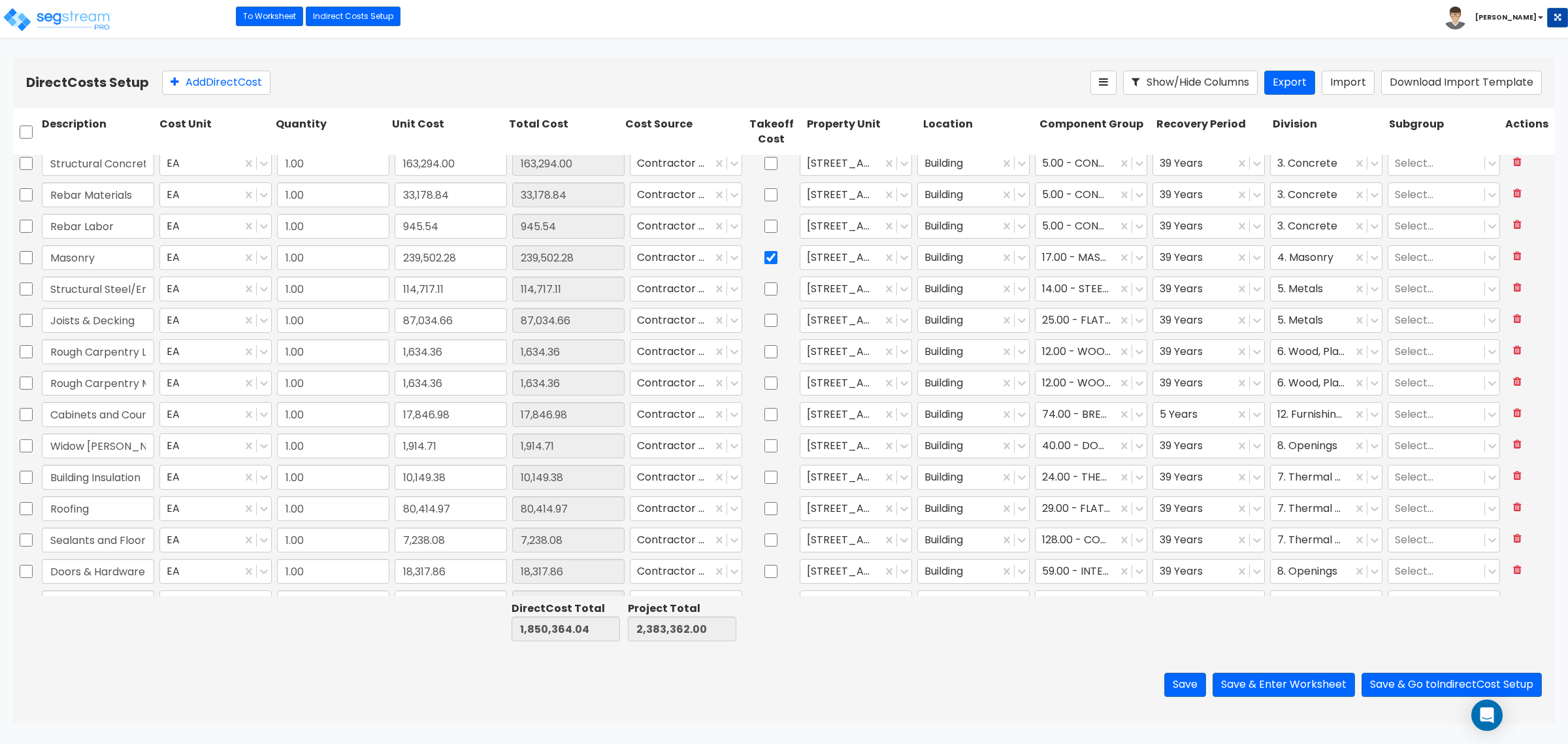
type input "1.00"
type input "543.68"
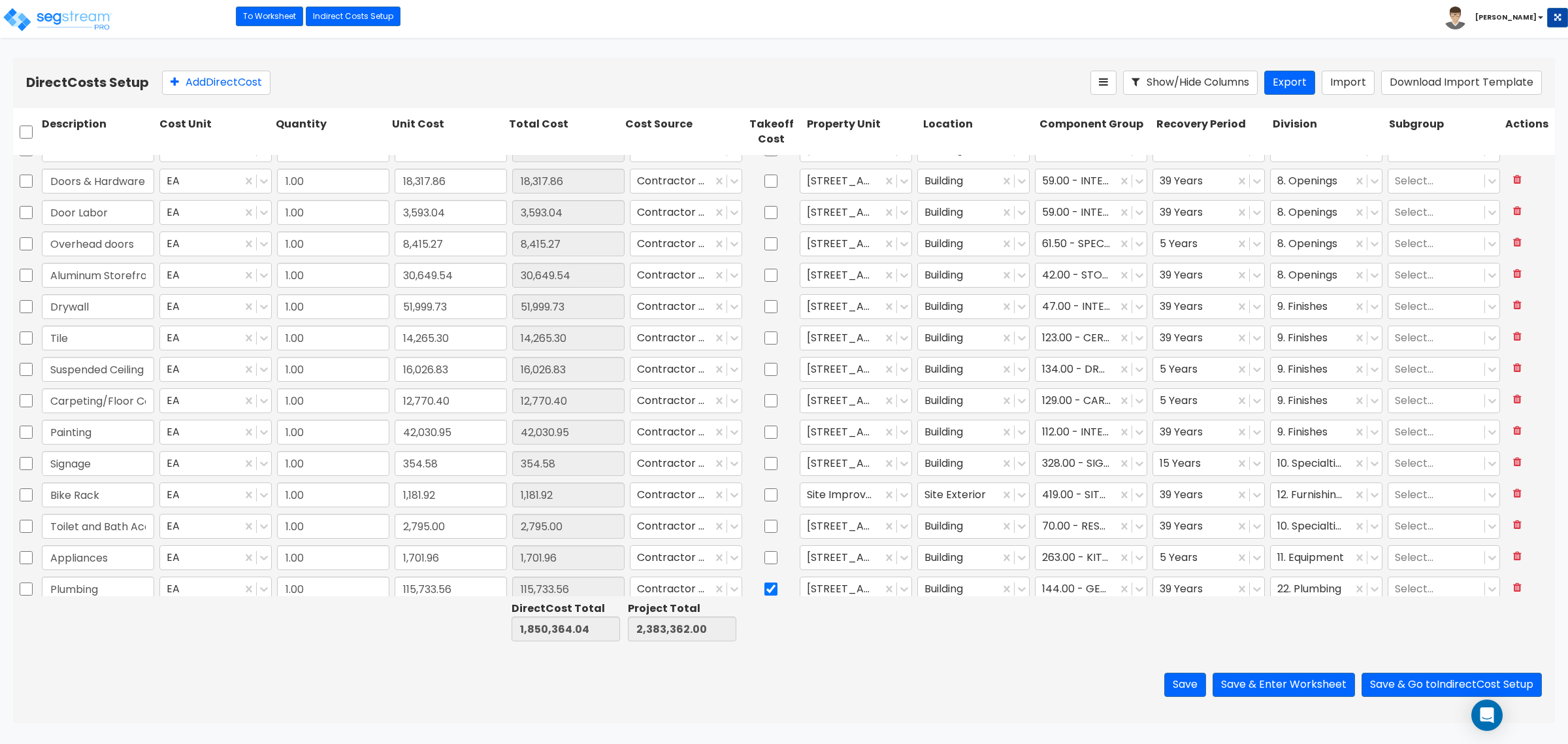
type input "1.00"
type input "53,770.21"
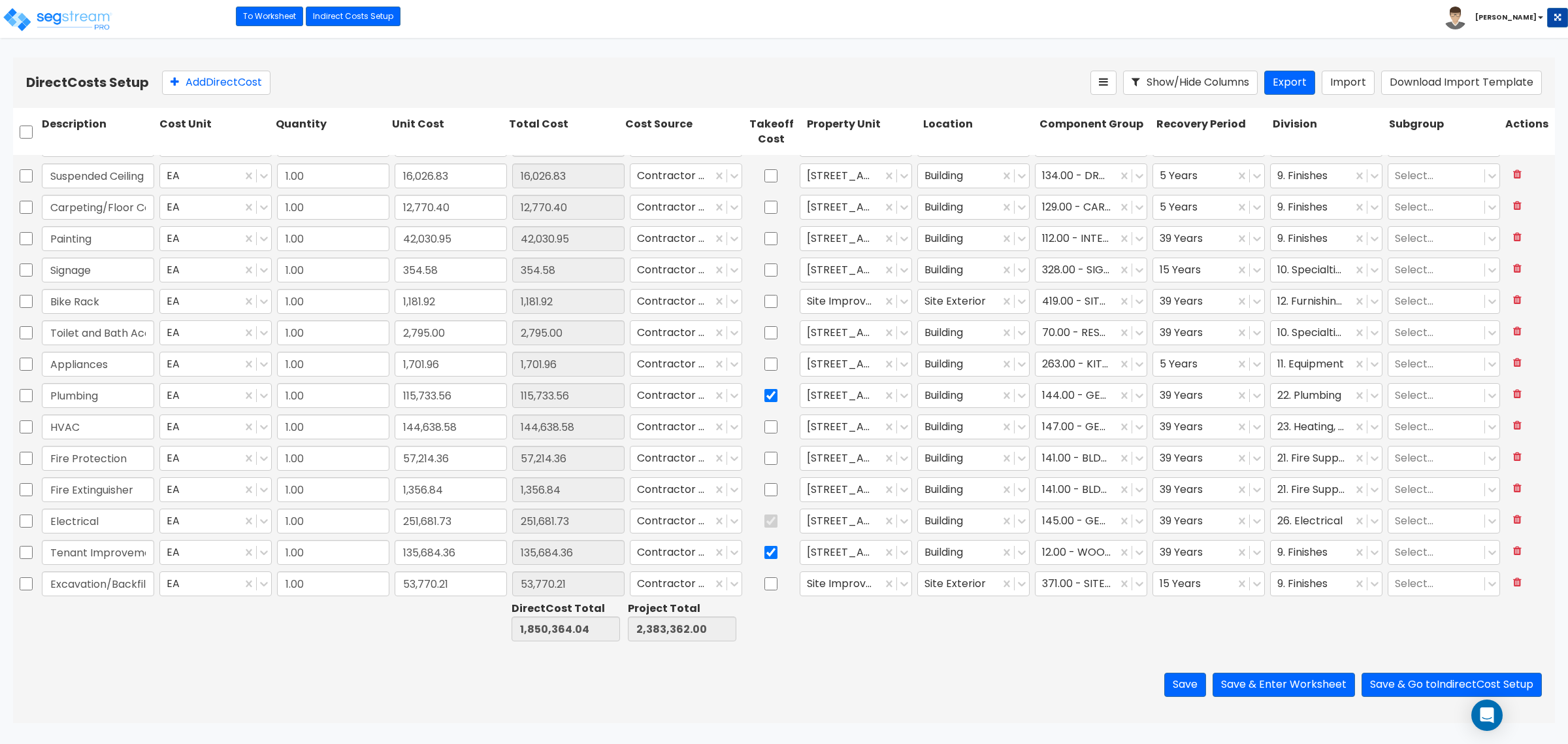
scroll to position [750, 0]
click at [1274, 684] on button "Save & Enter Worksheet" at bounding box center [1284, 685] width 142 height 24
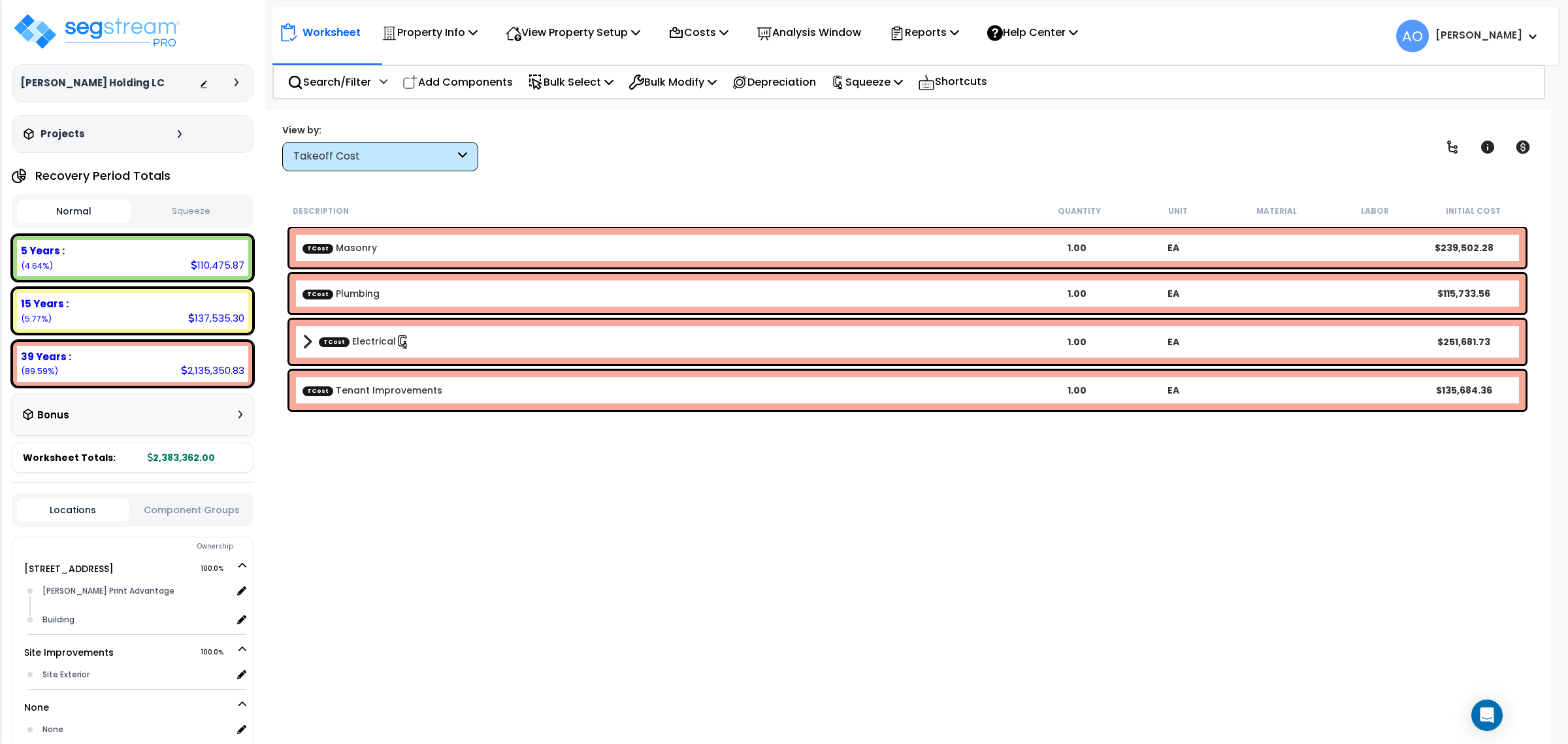
click at [343, 164] on div "Takeoff Cost" at bounding box center [380, 157] width 196 height 29
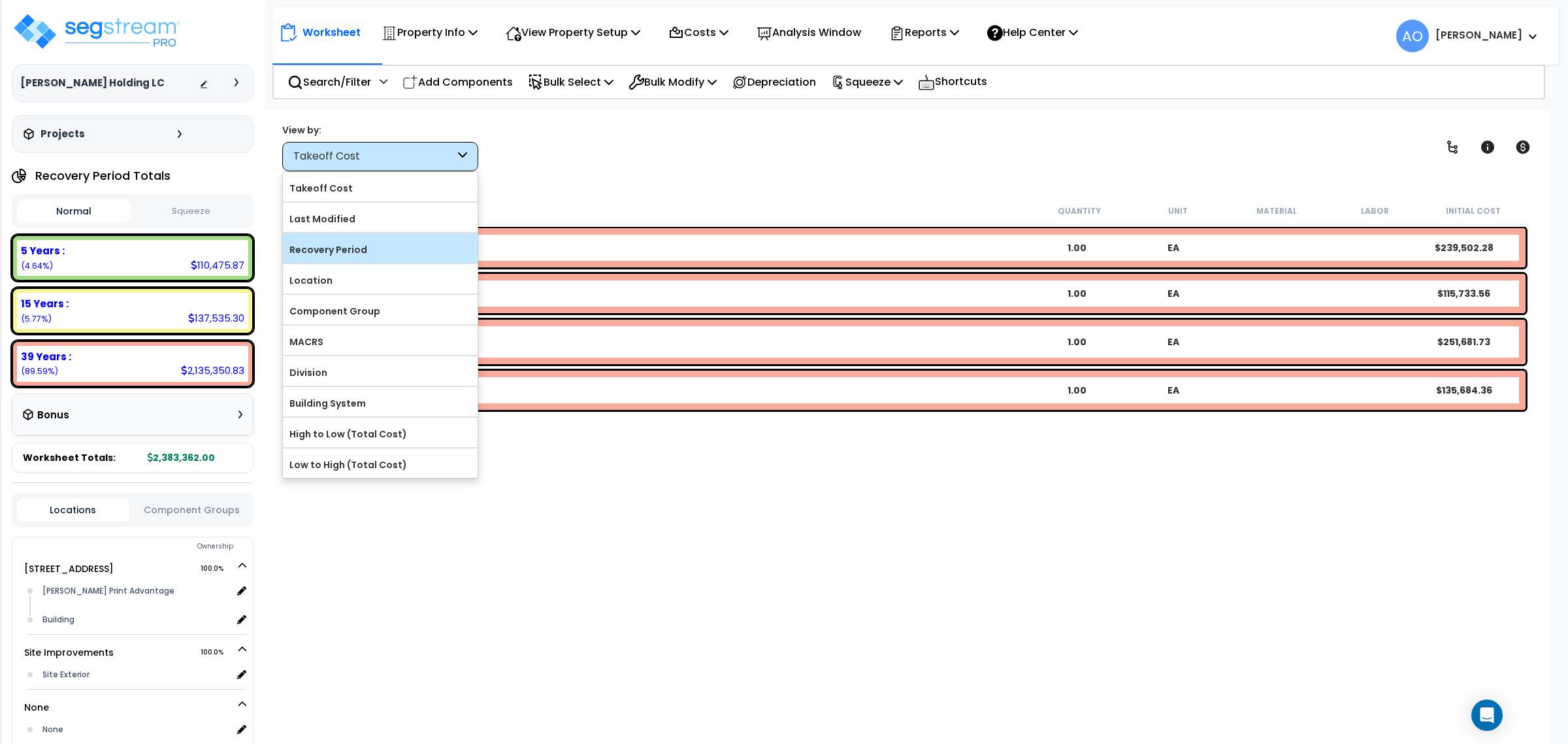
click at [336, 250] on label "Recovery Period" at bounding box center [380, 250] width 195 height 20
click at [0, 0] on input "Recovery Period" at bounding box center [0, 0] width 0 height 0
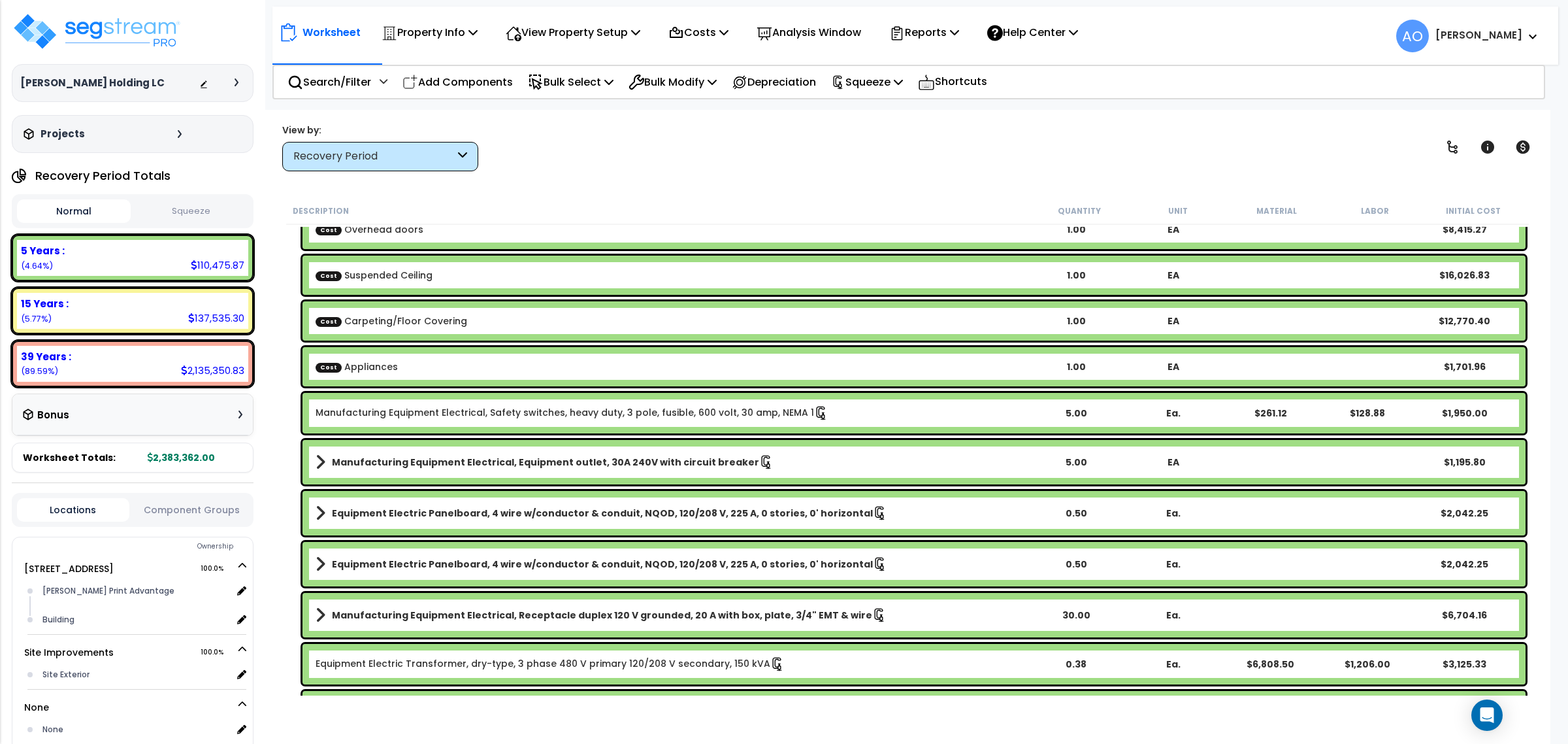
scroll to position [286, 0]
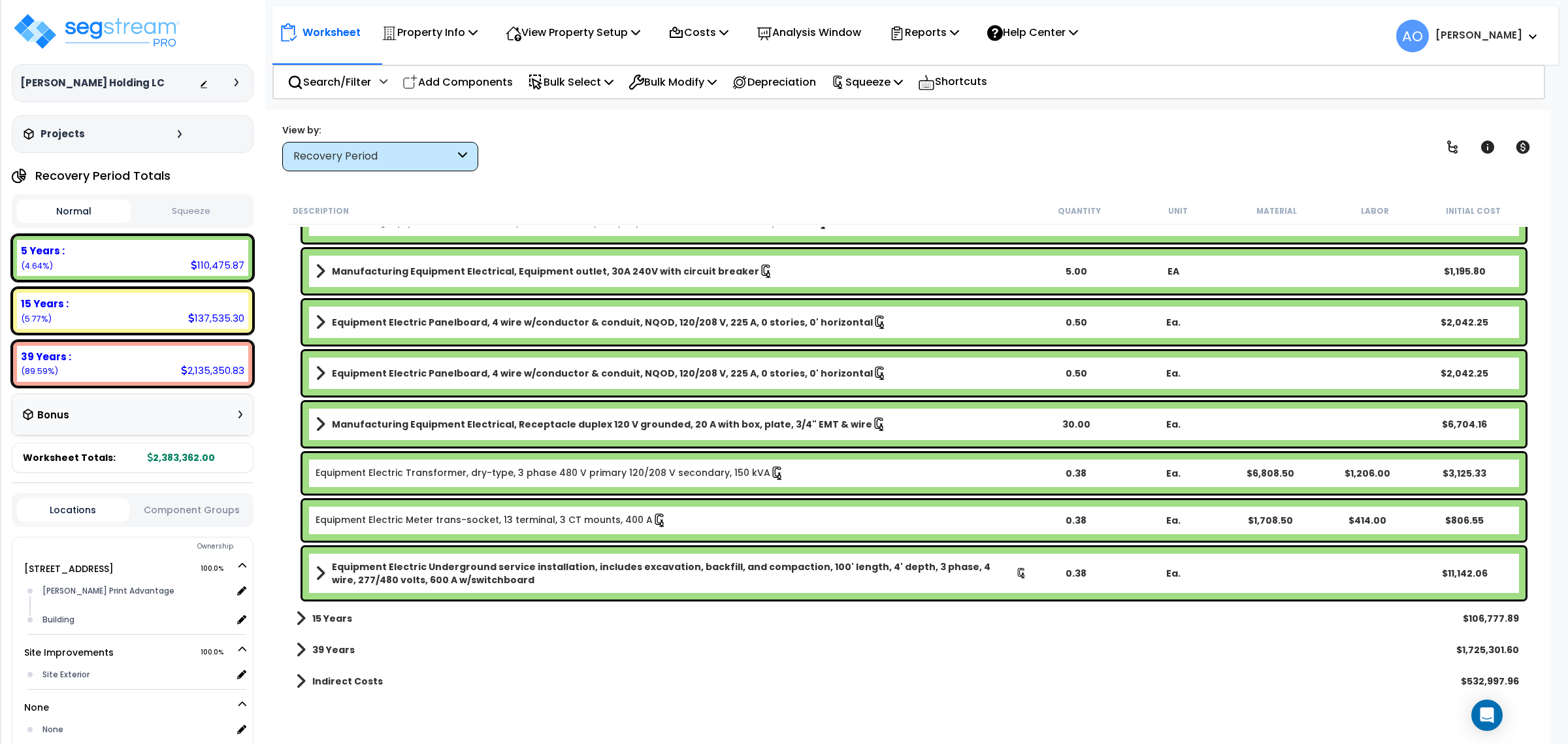
click at [336, 610] on link "15 Years" at bounding box center [324, 619] width 57 height 18
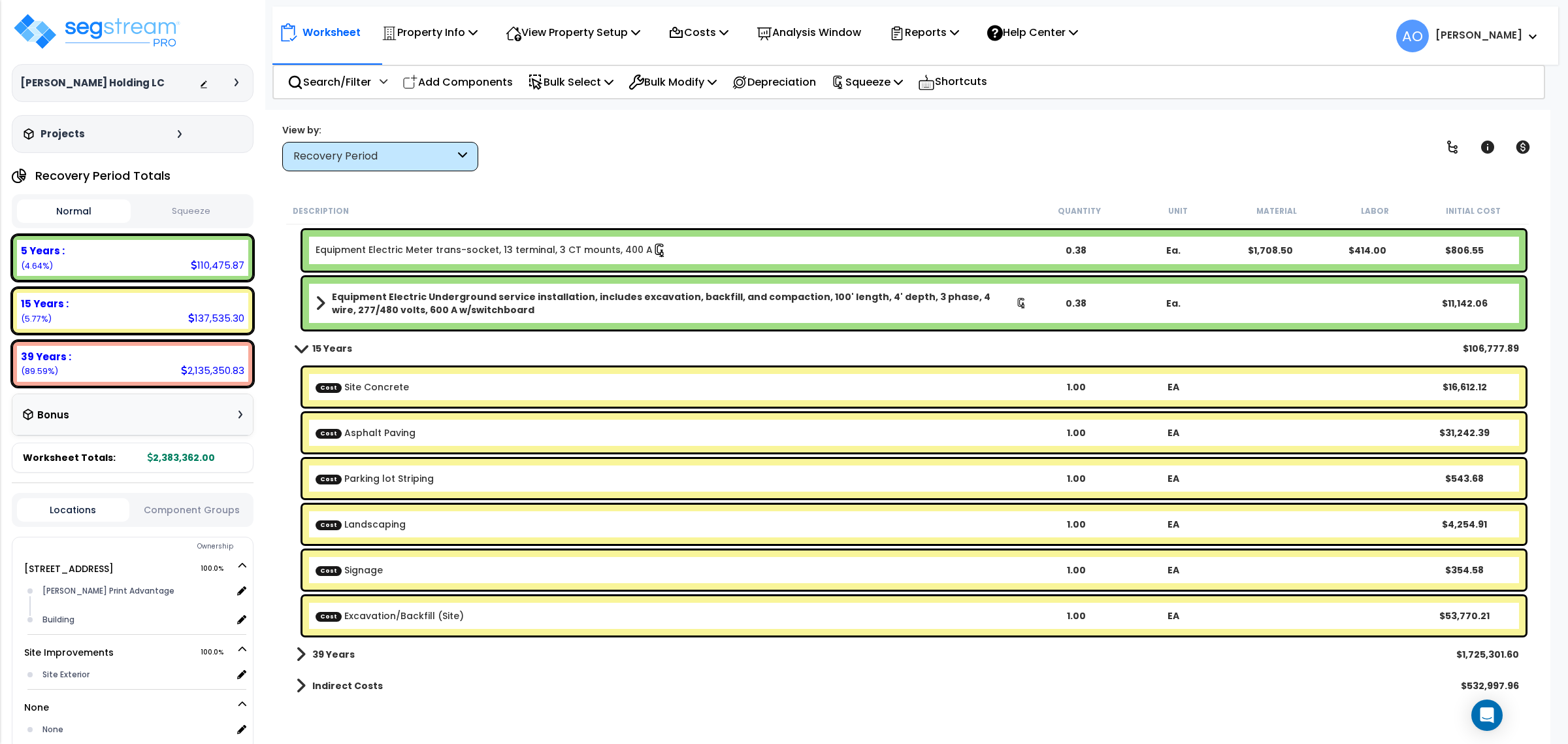
scroll to position [561, 0]
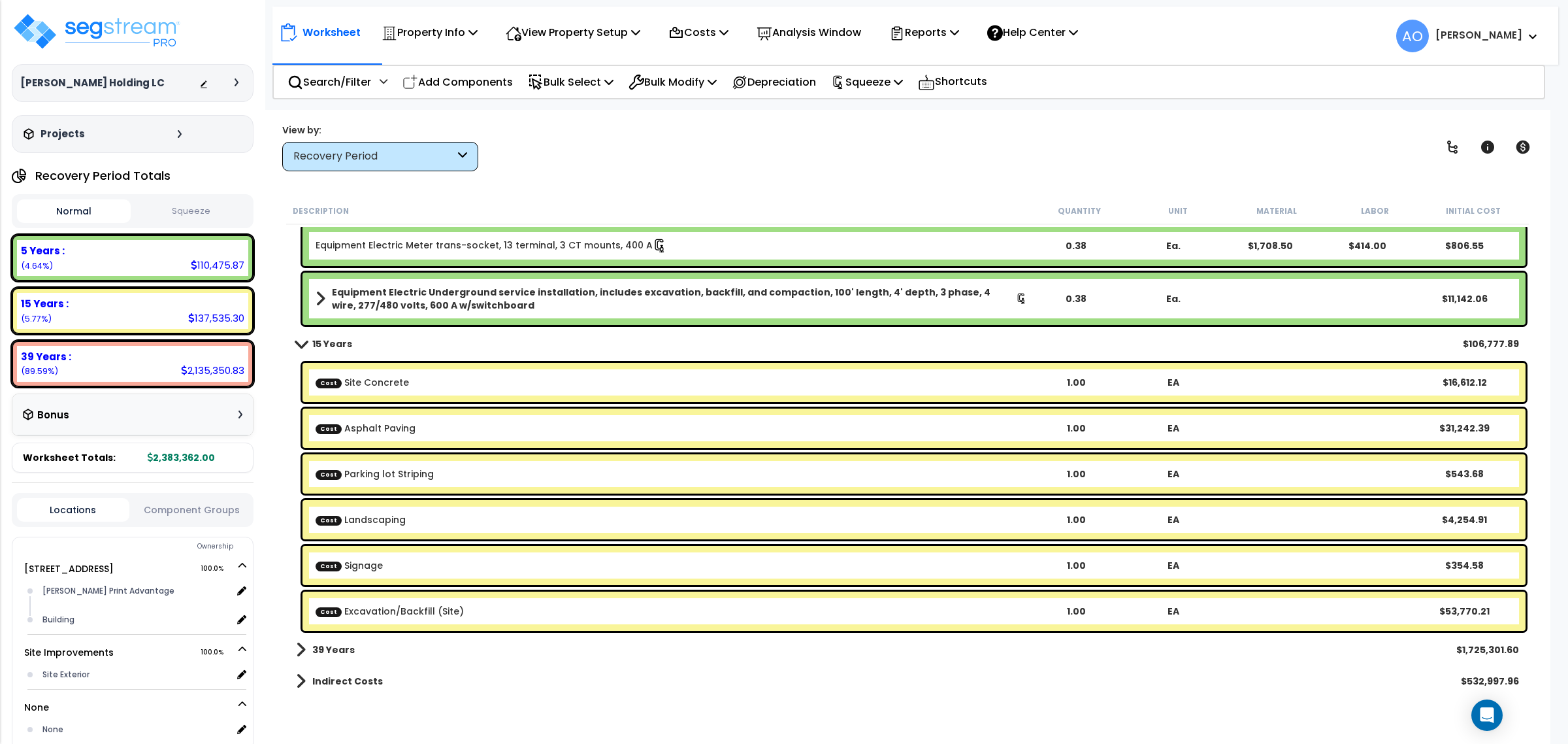
click at [337, 648] on b "39 Years" at bounding box center [334, 649] width 43 height 13
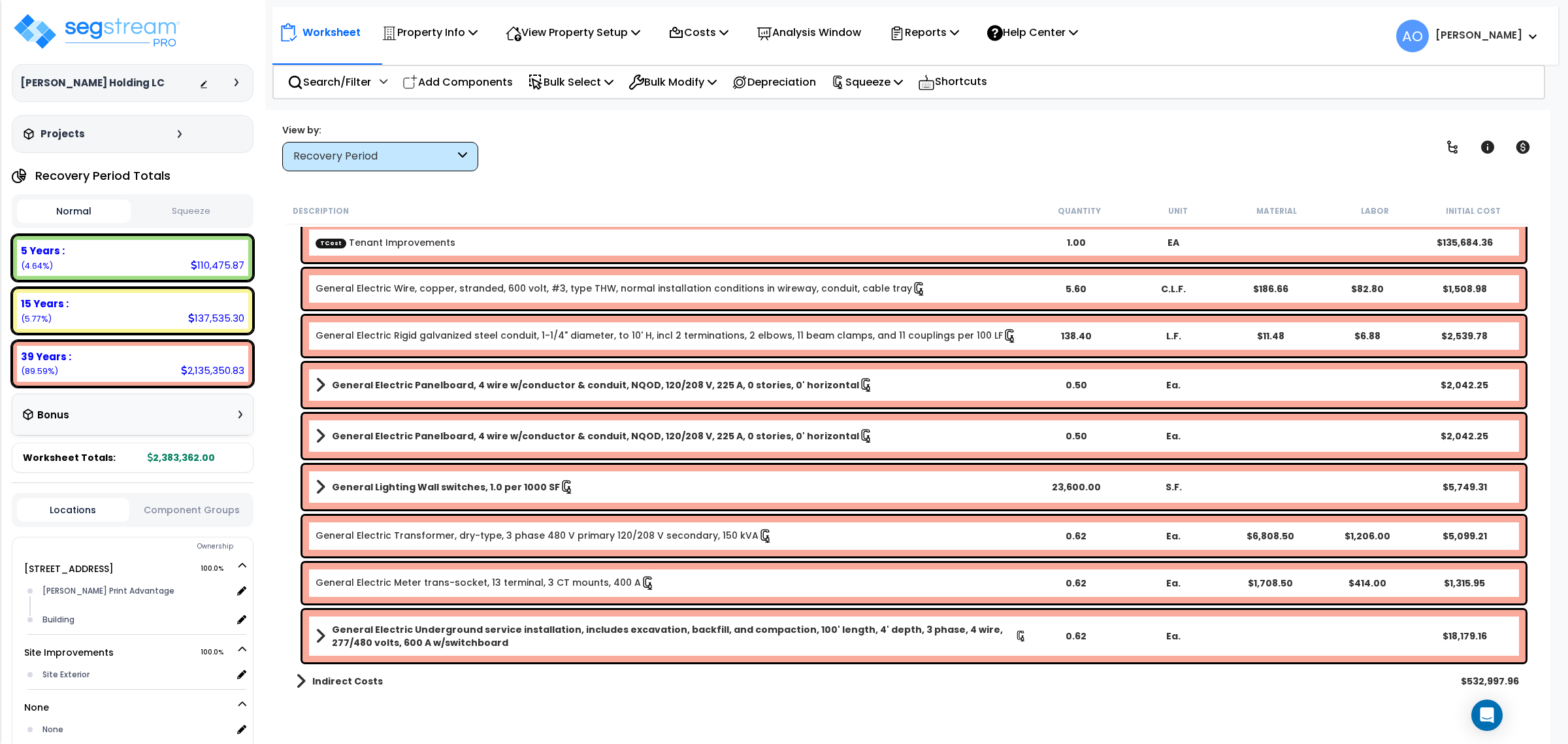
scroll to position [57, 0]
click at [355, 684] on b "Indirect Costs" at bounding box center [348, 681] width 70 height 13
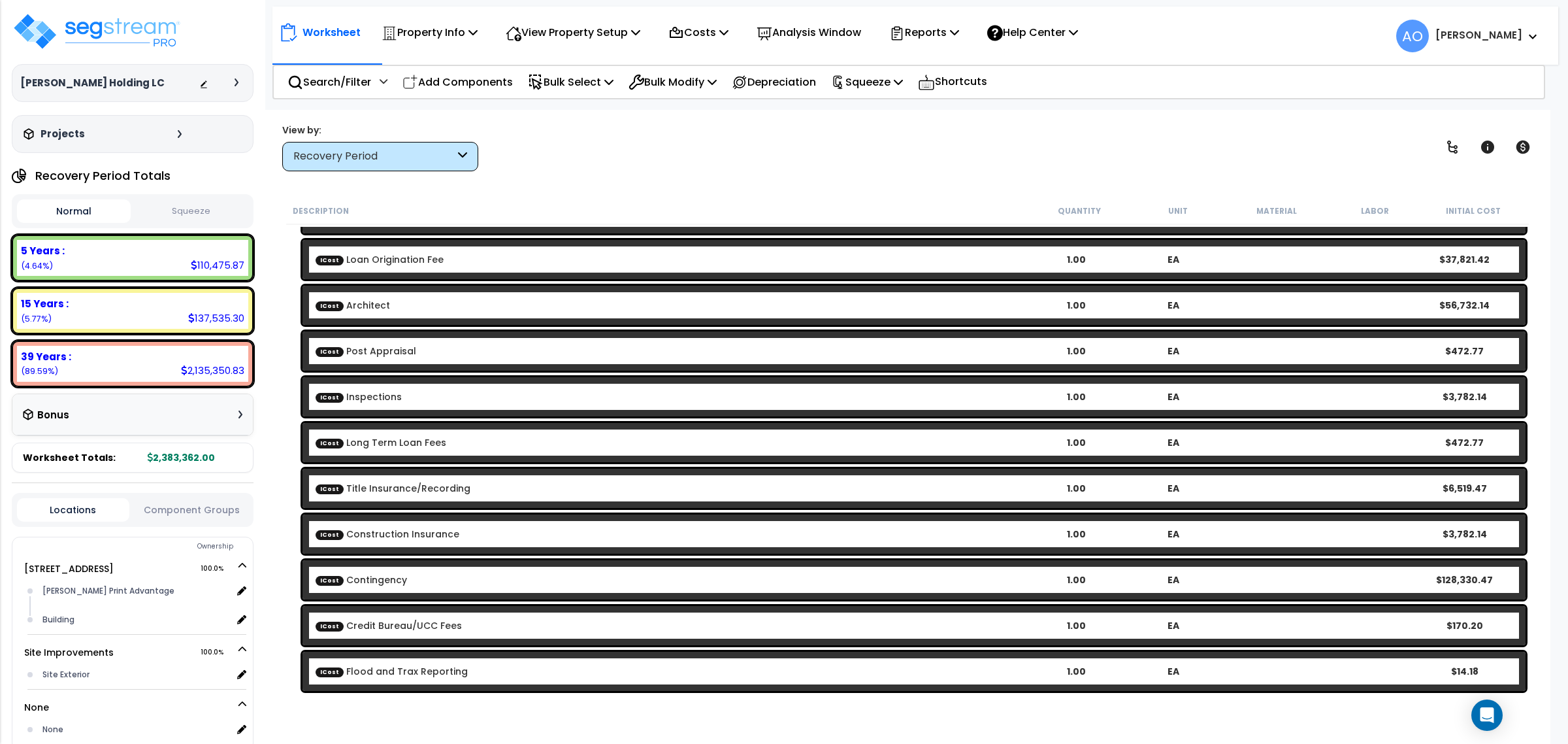
scroll to position [3022, 0]
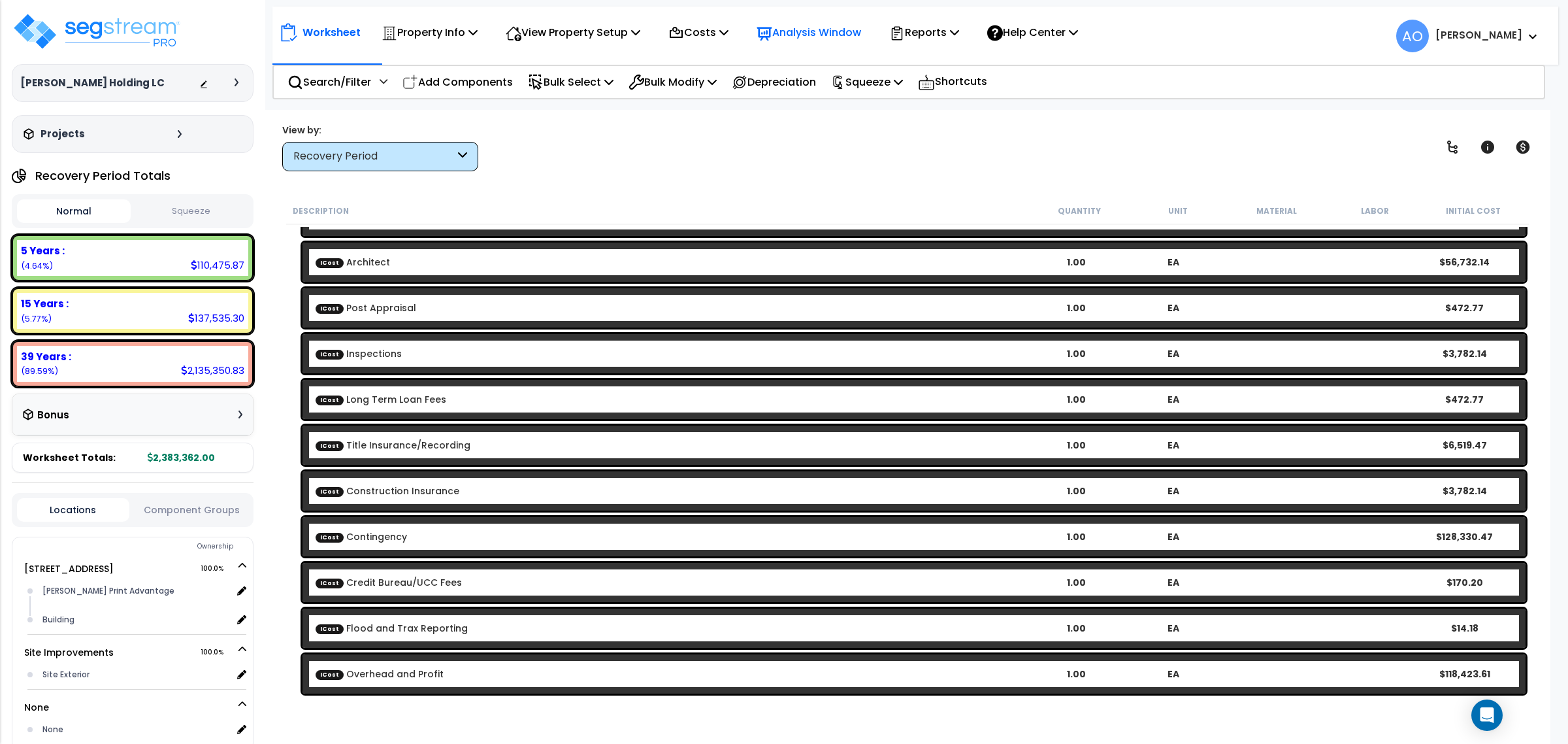
click at [795, 29] on p "Analysis Window" at bounding box center [808, 32] width 105 height 18
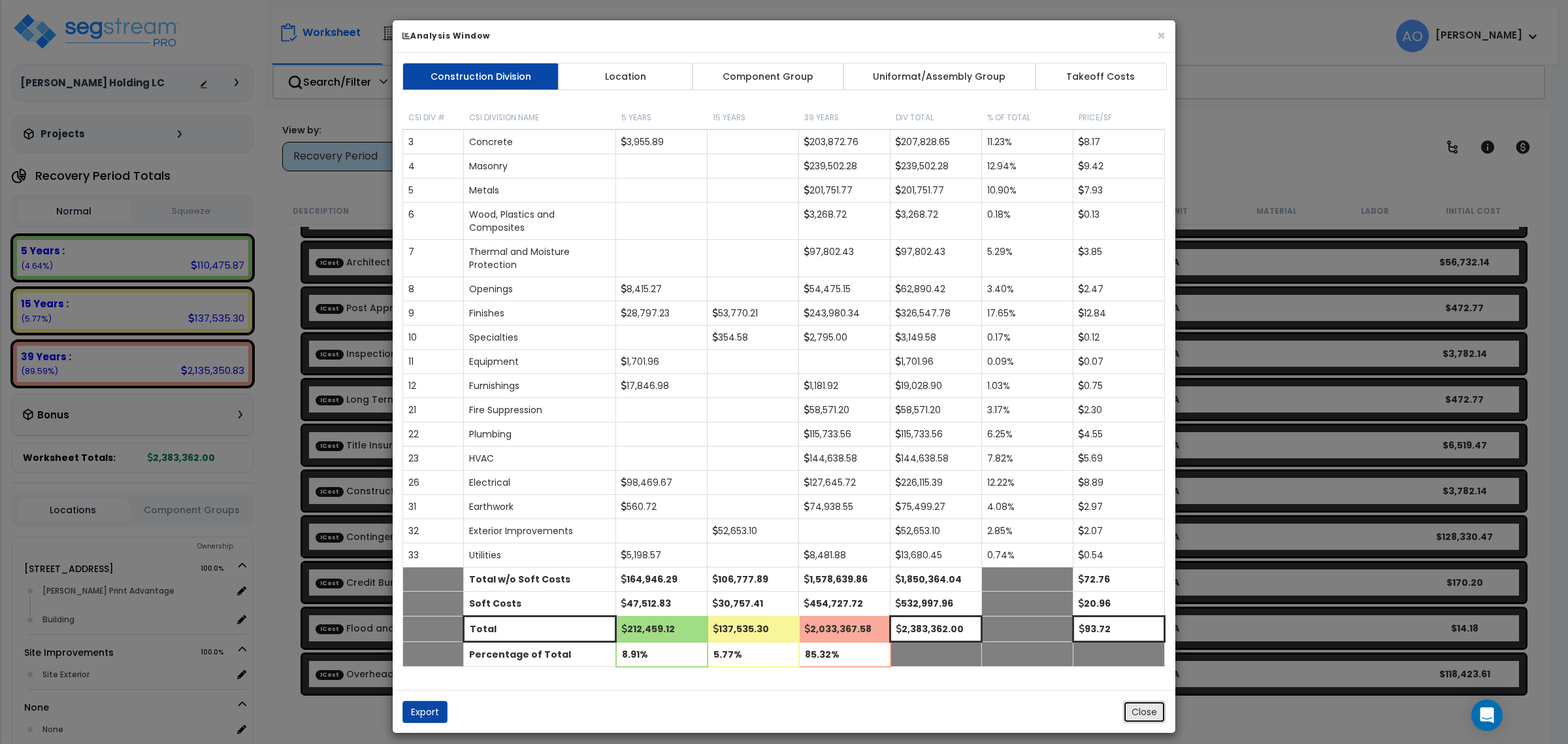
click at [1141, 723] on button "Close" at bounding box center [1145, 712] width 43 height 22
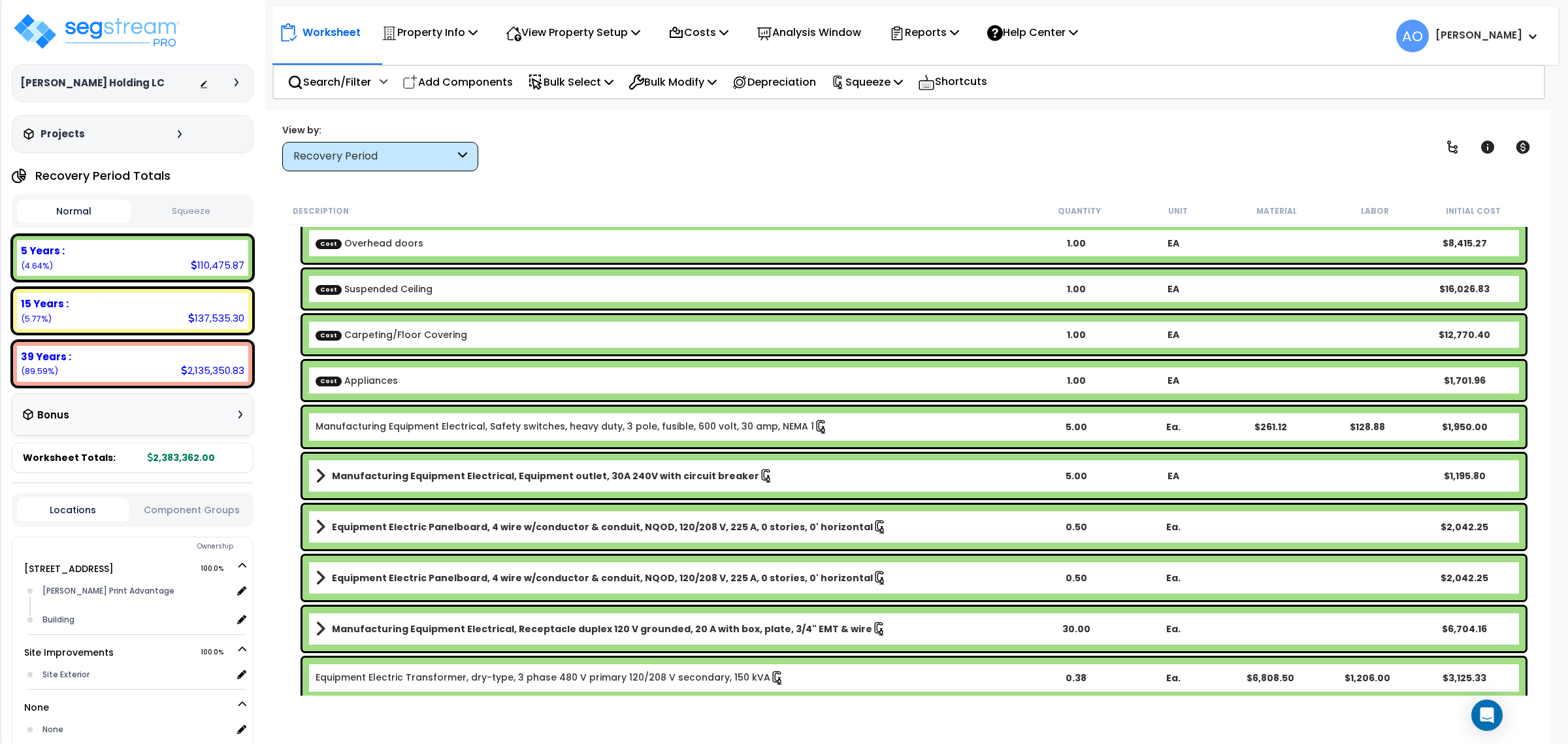
scroll to position [82, 0]
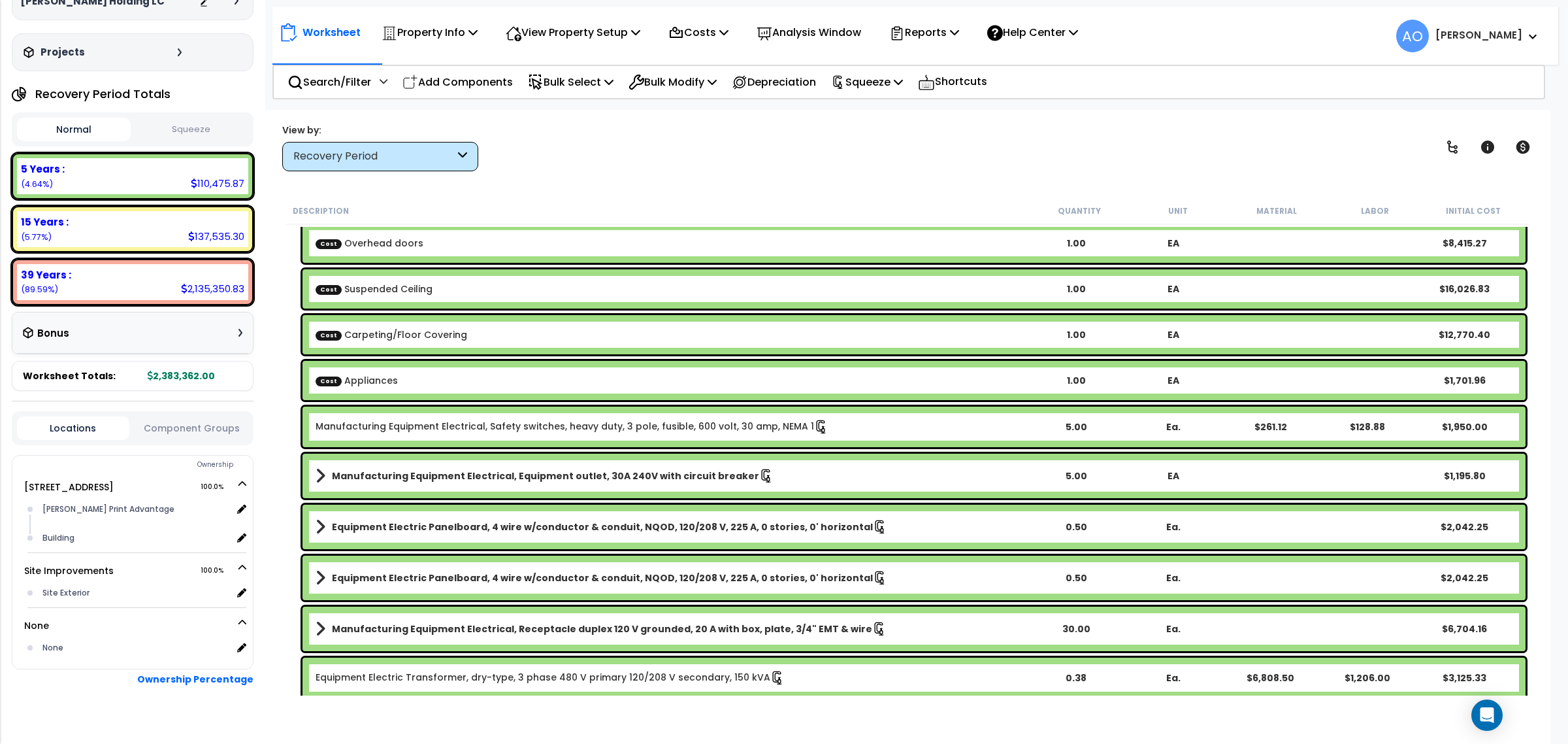
click at [215, 206] on div "15 Years : 137,535.30 (5.77%)" at bounding box center [132, 229] width 241 height 47
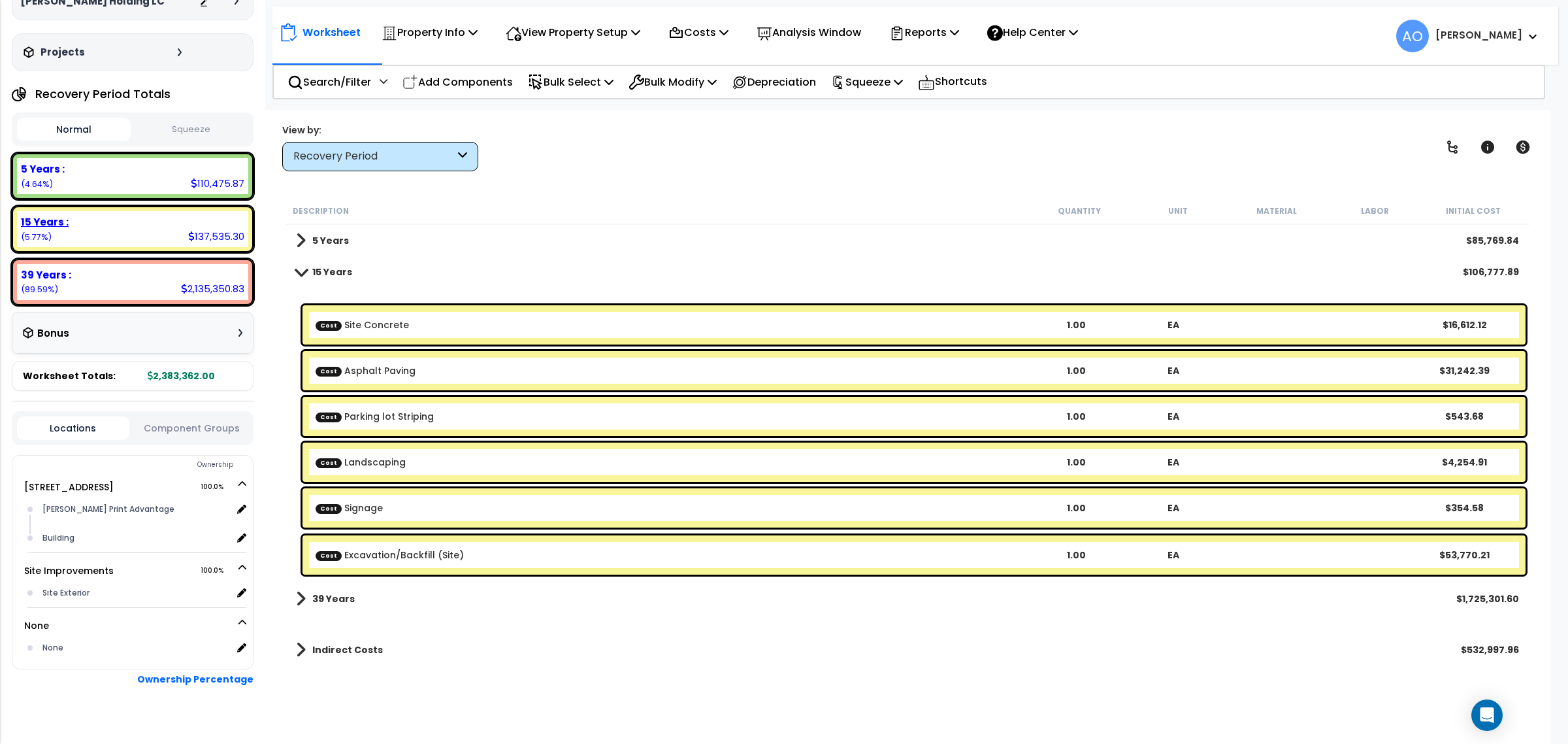
scroll to position [0, 0]
click at [198, 134] on button "Squeeze" at bounding box center [190, 130] width 114 height 23
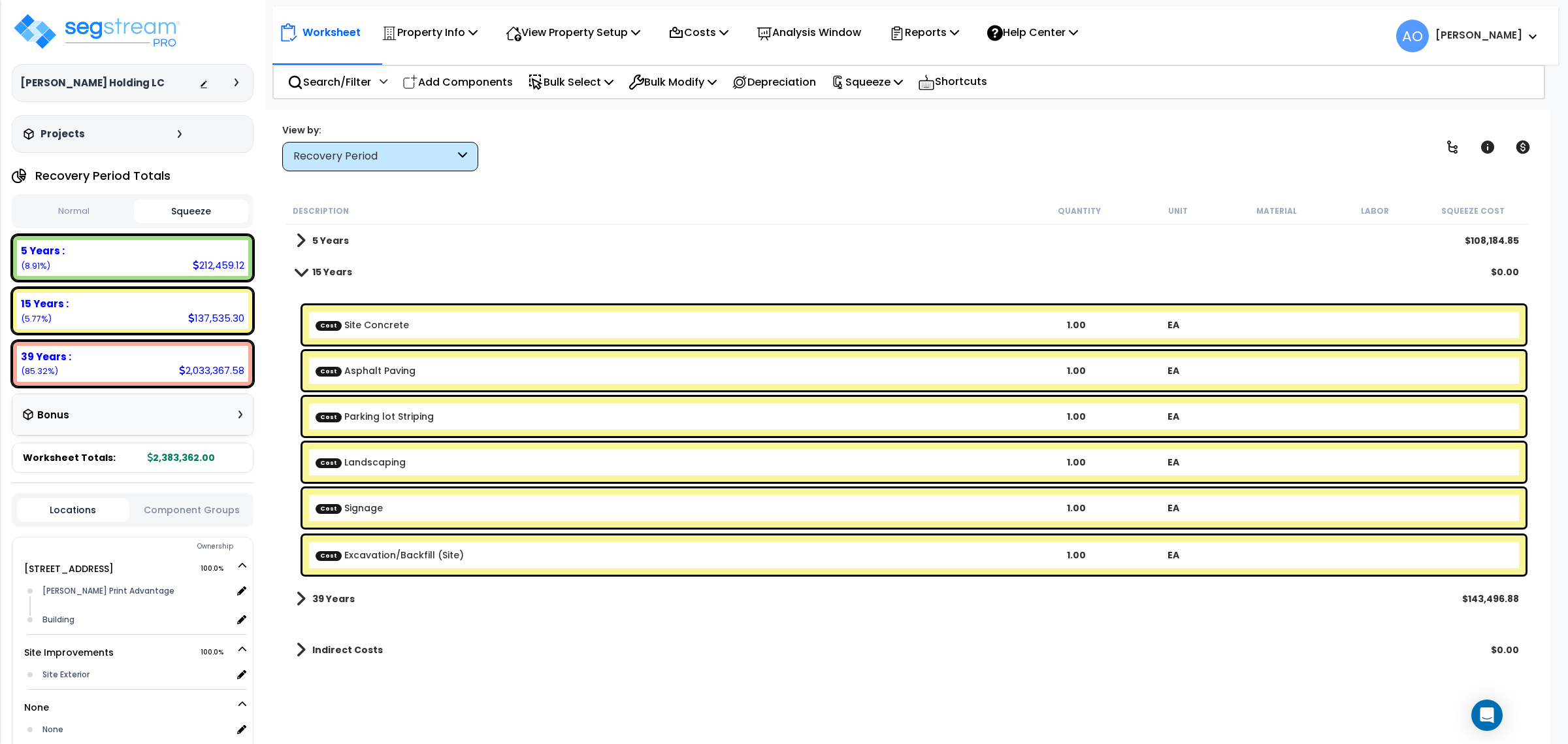
click at [328, 240] on b "5 Years" at bounding box center [331, 240] width 37 height 13
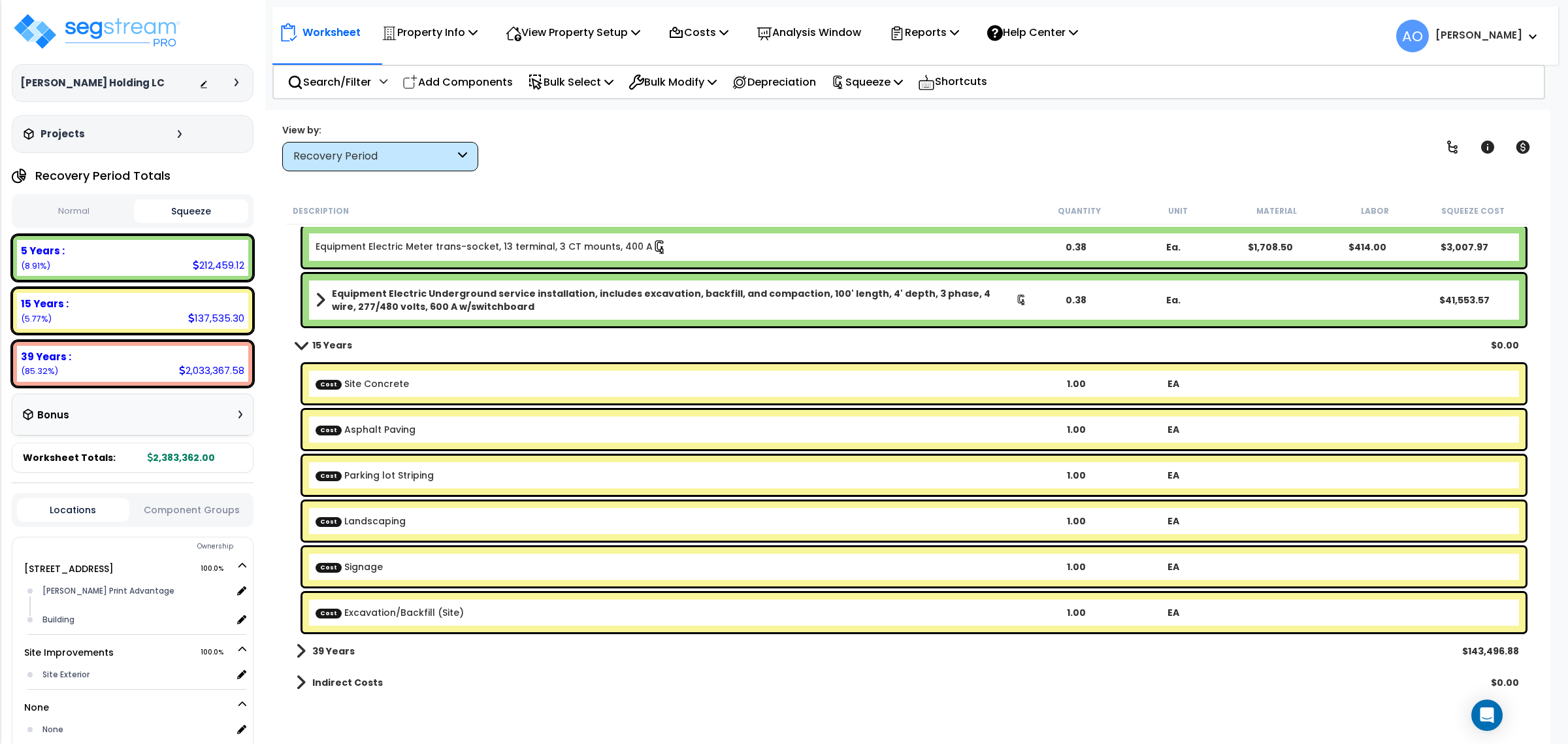
scroll to position [561, 0]
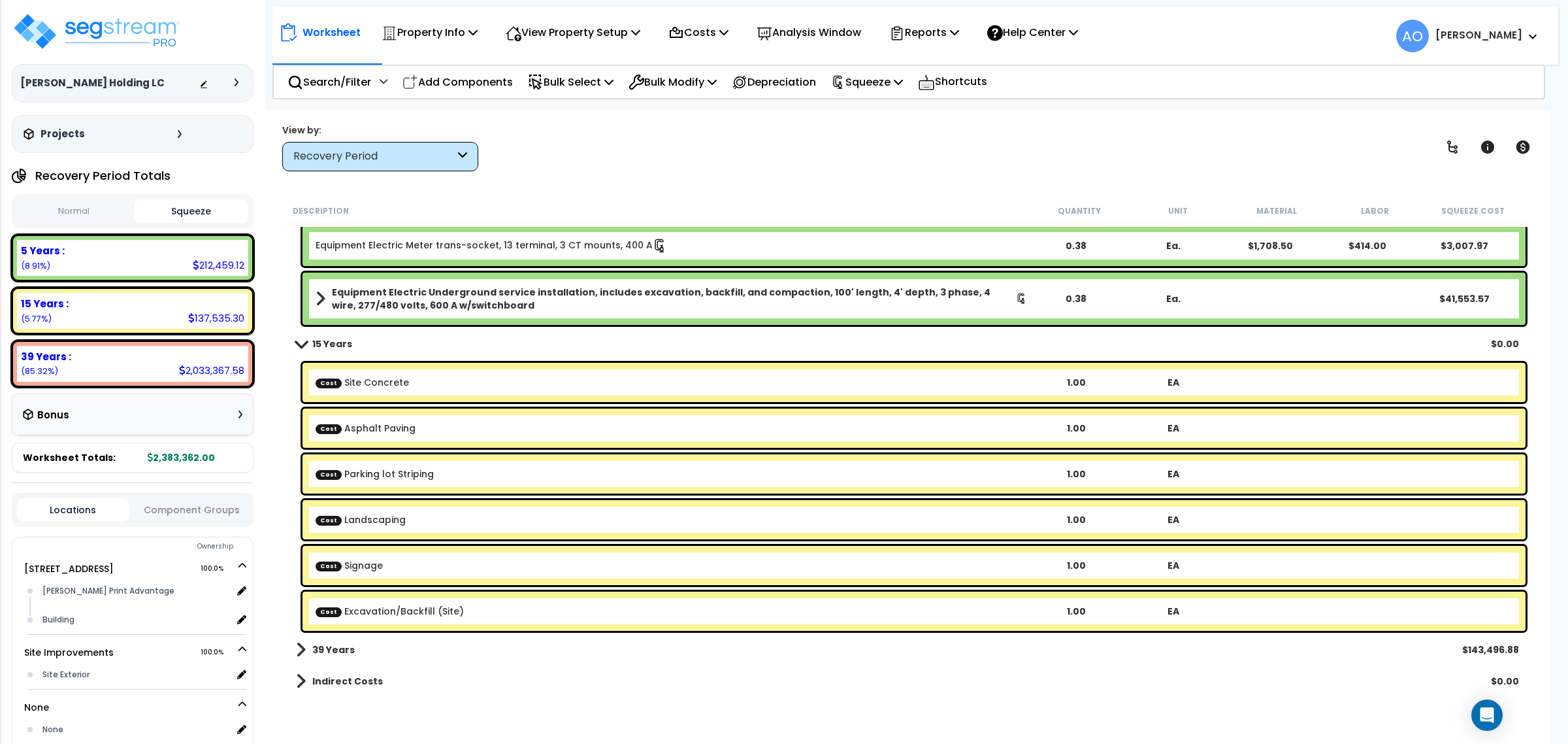
click at [339, 340] on b "15 Years" at bounding box center [332, 343] width 40 height 13
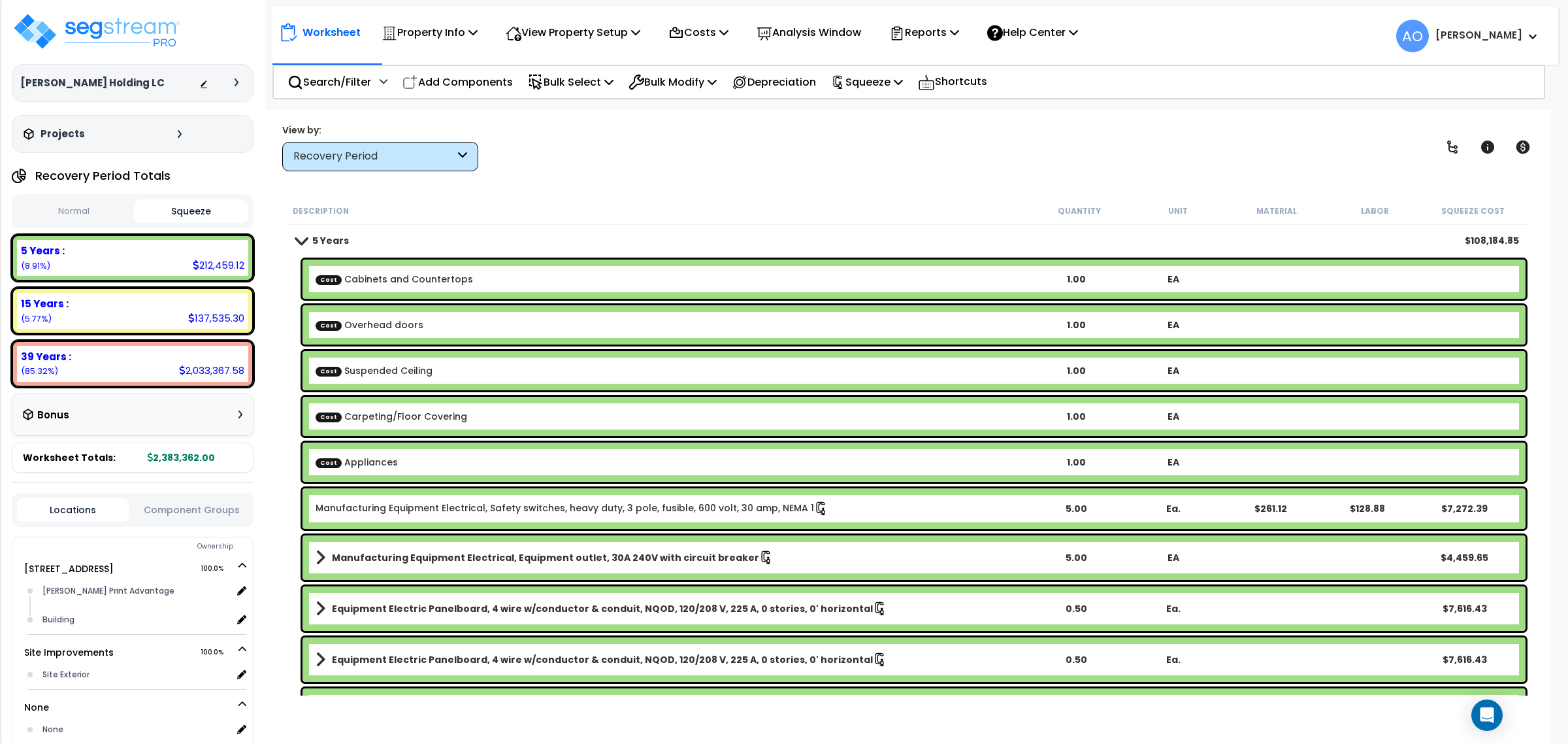
scroll to position [0, 0]
click at [333, 240] on b "5 Years" at bounding box center [331, 240] width 37 height 13
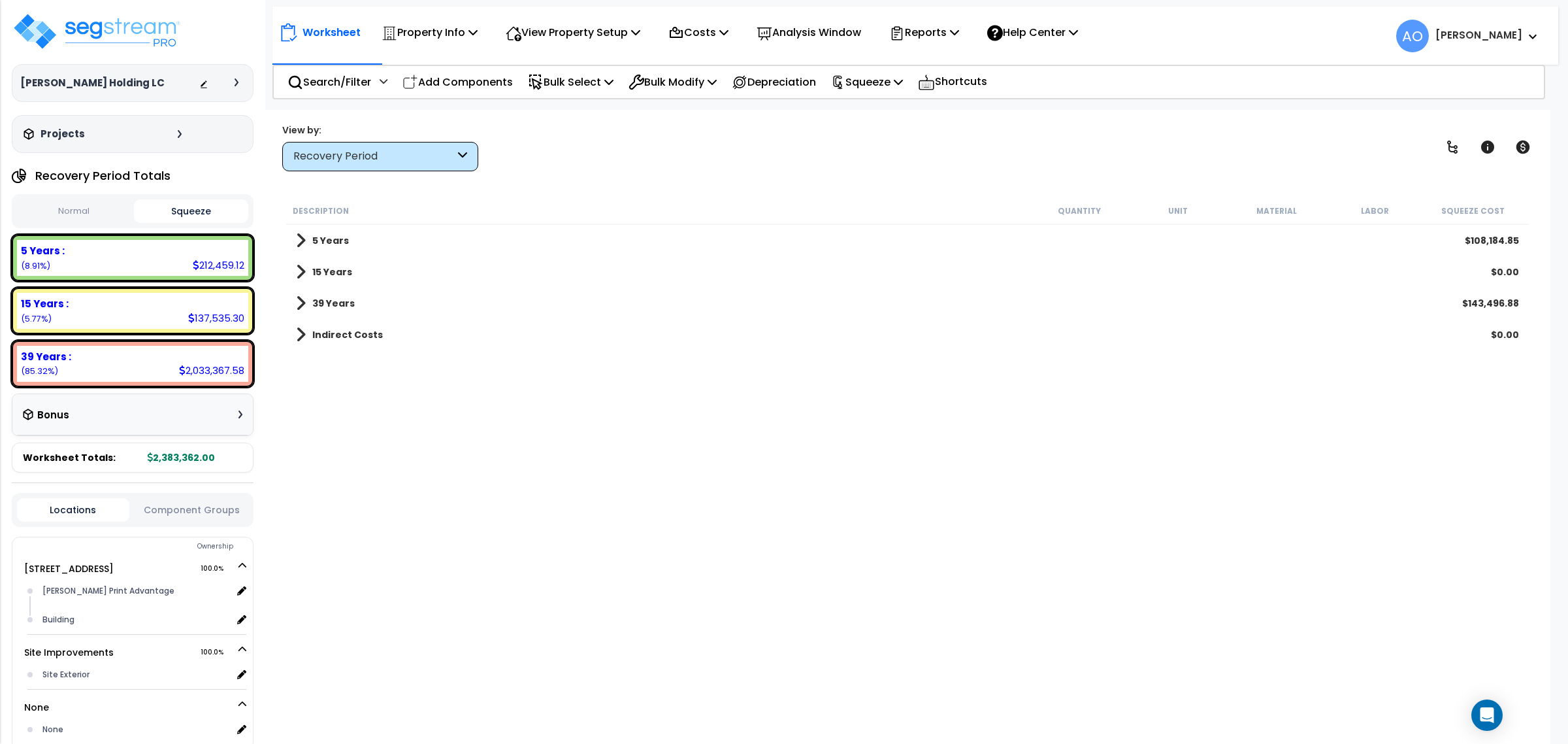
scroll to position [57, 0]
click at [354, 332] on b "Indirect Costs" at bounding box center [348, 334] width 70 height 13
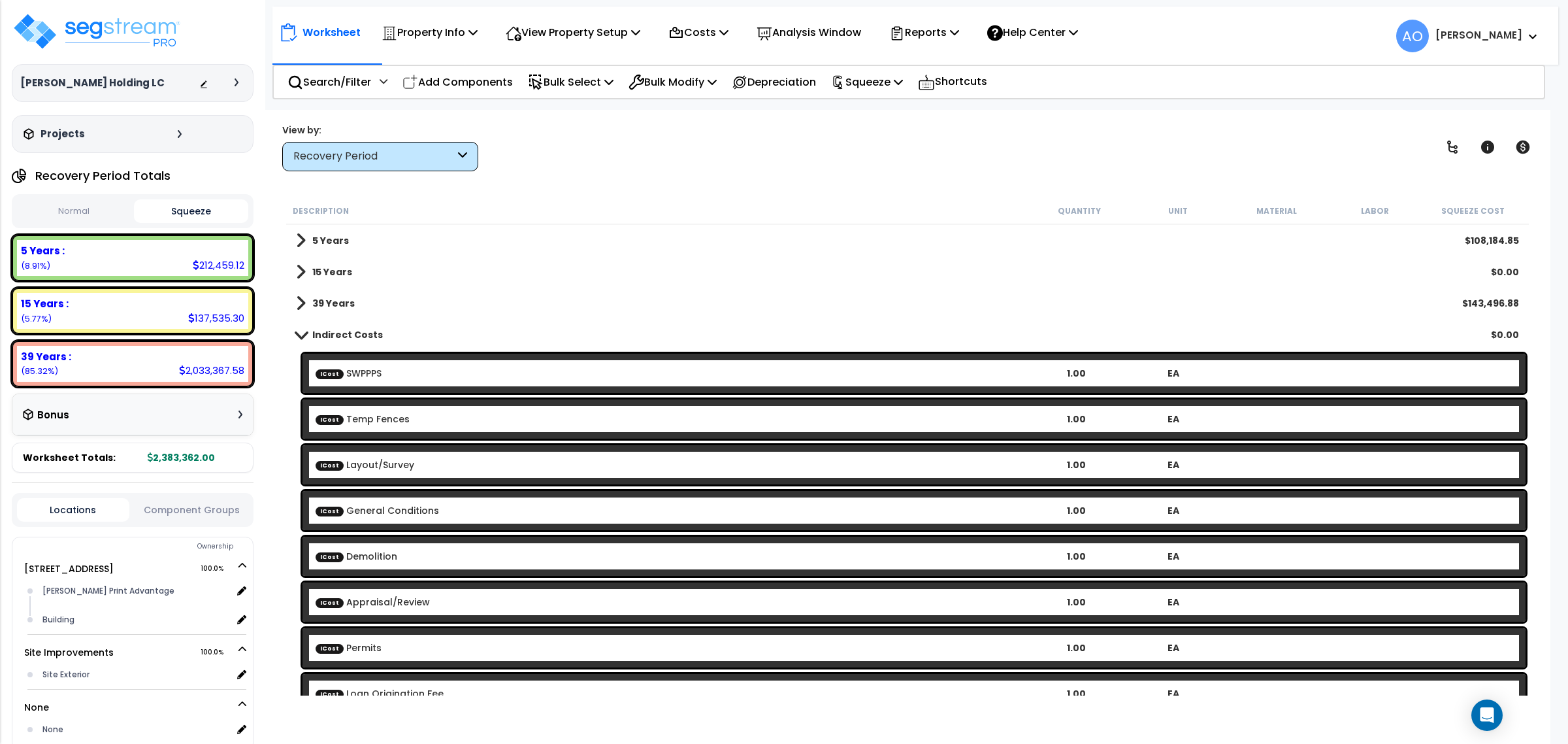
scroll to position [0, 0]
click at [363, 337] on b "Indirect Costs" at bounding box center [348, 334] width 70 height 13
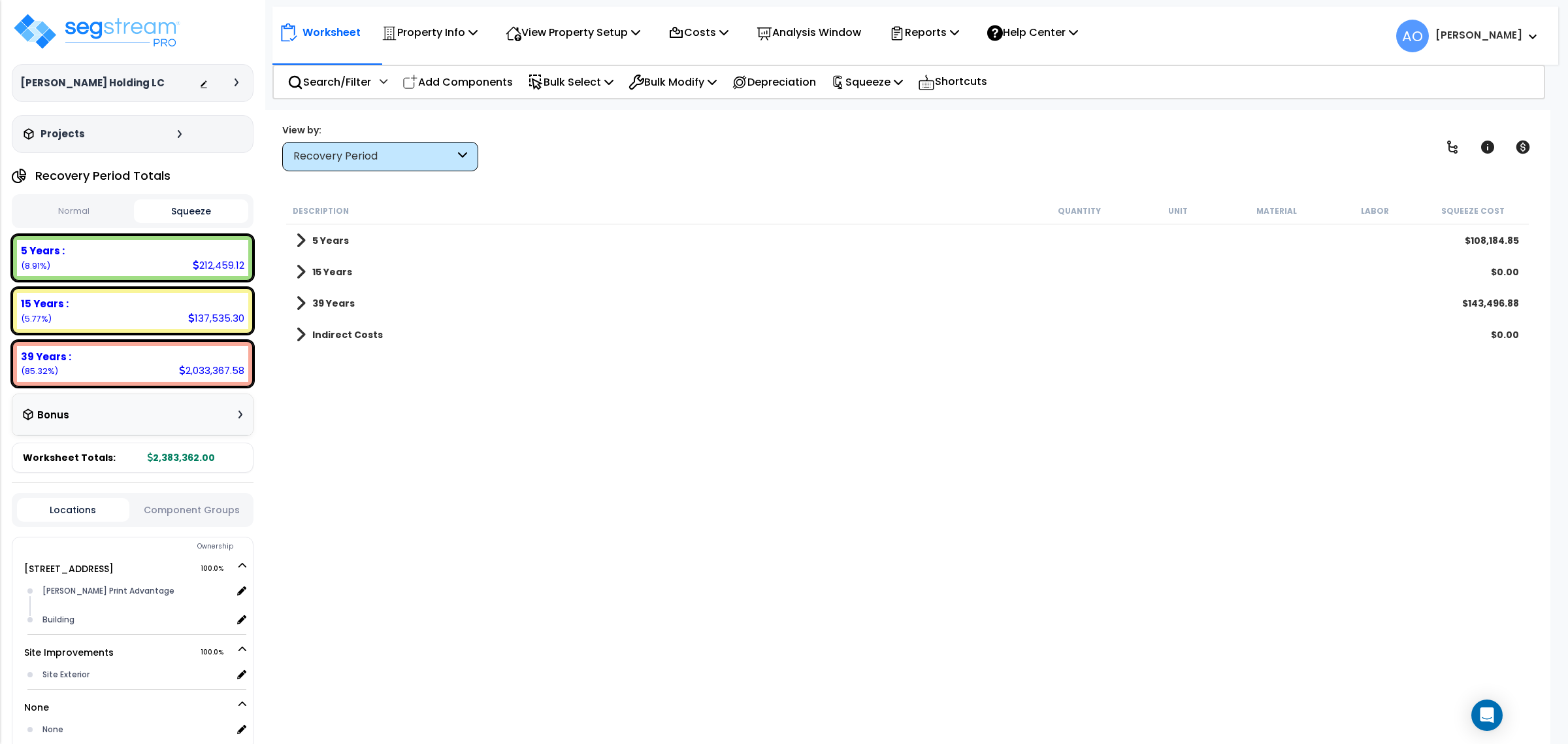
click at [335, 243] on b "5 Years" at bounding box center [331, 240] width 37 height 13
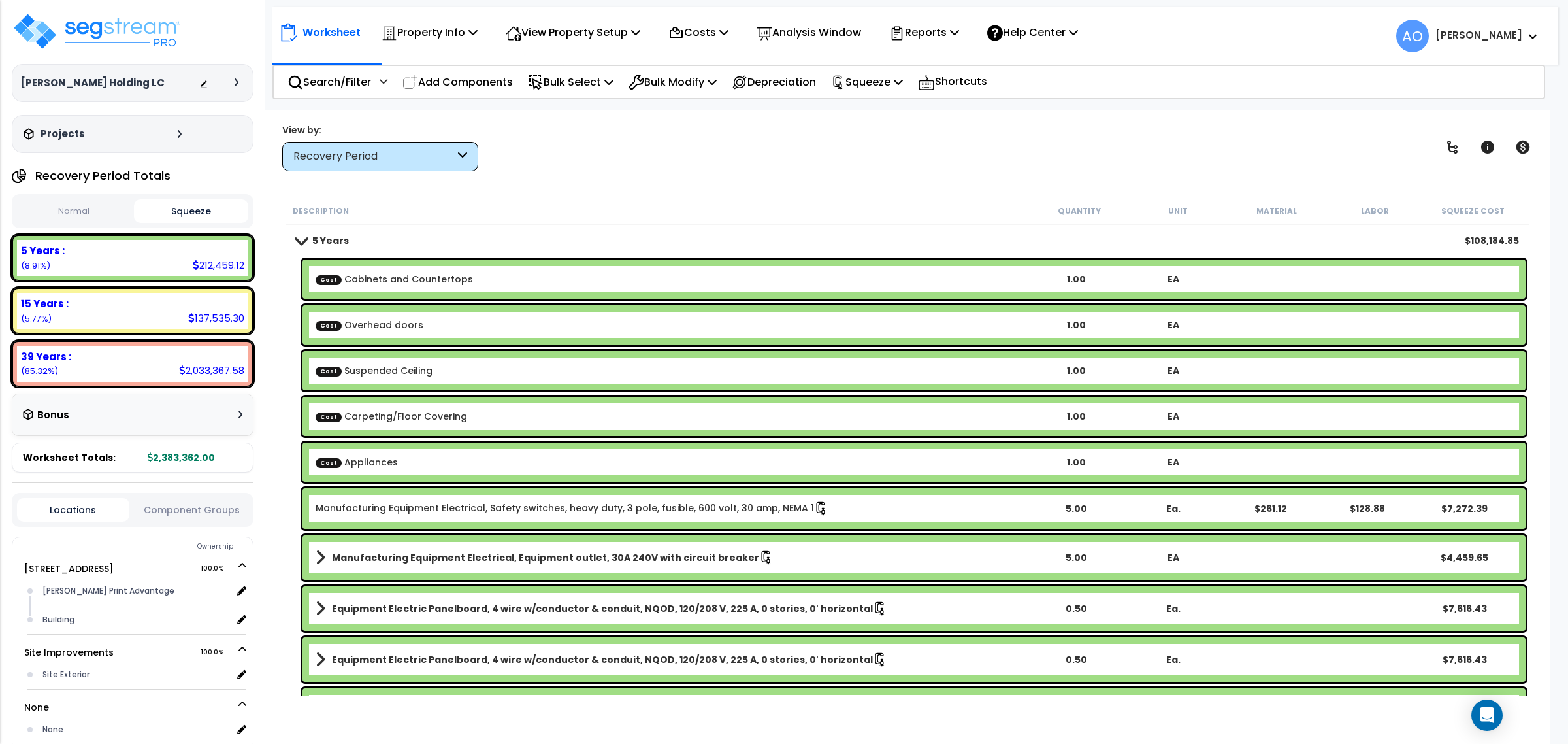
click at [334, 242] on b "5 Years" at bounding box center [331, 240] width 37 height 13
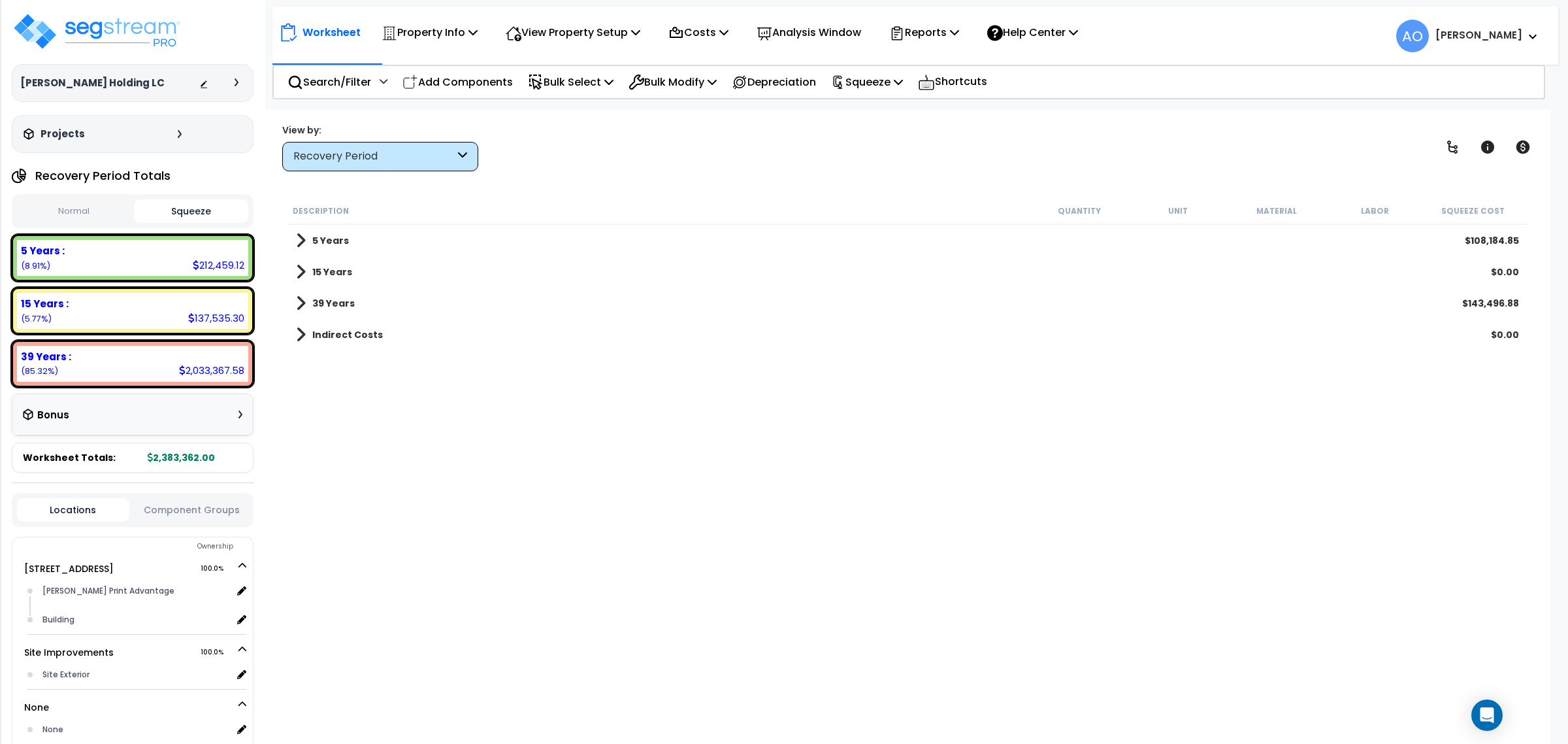
click at [603, 161] on div "View by: Recovery Period Takeoff Cost" at bounding box center [907, 147] width 1259 height 48
click at [426, 24] on p "Property Info" at bounding box center [429, 32] width 96 height 18
click at [438, 64] on link "Property Setup" at bounding box center [439, 62] width 129 height 26
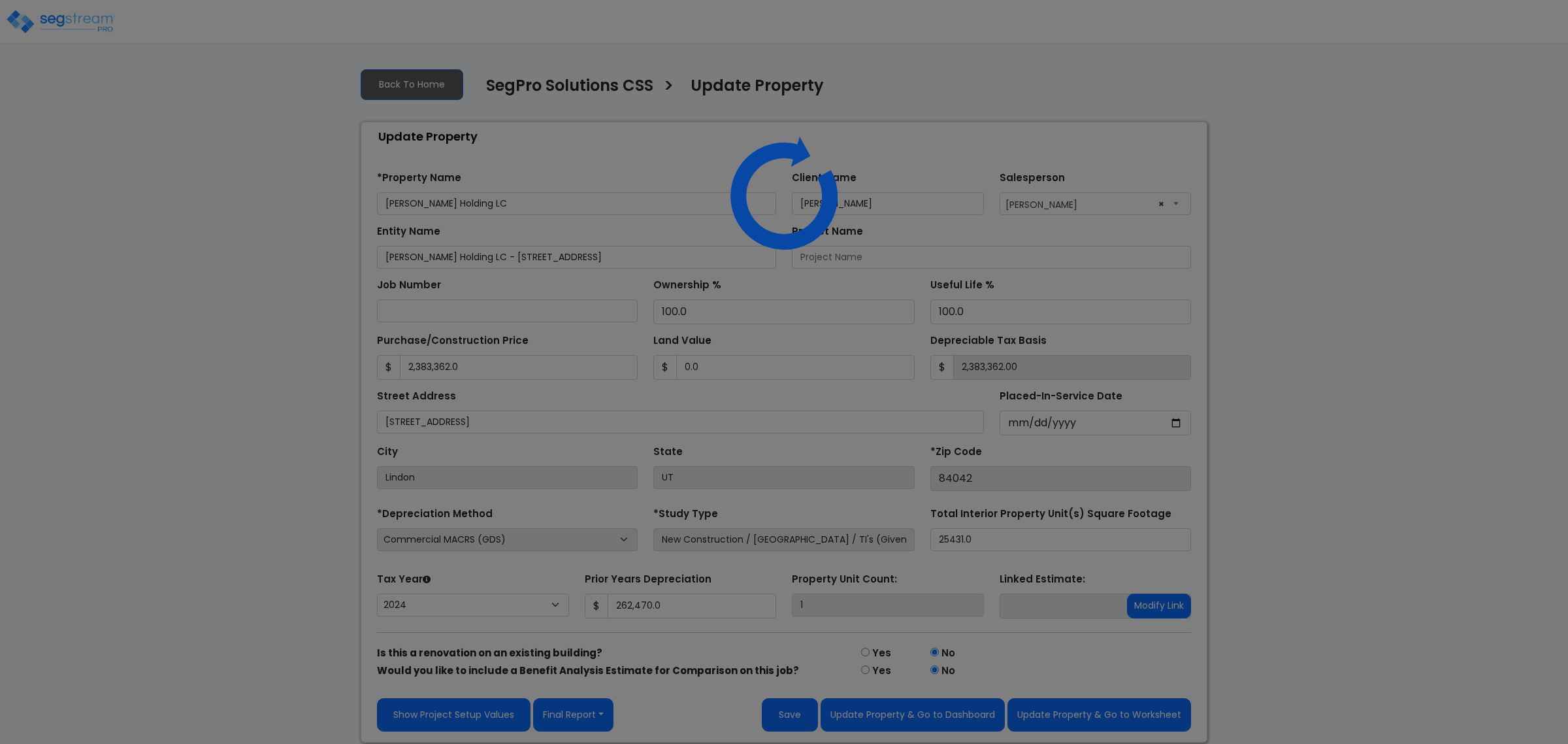
select select "2024"
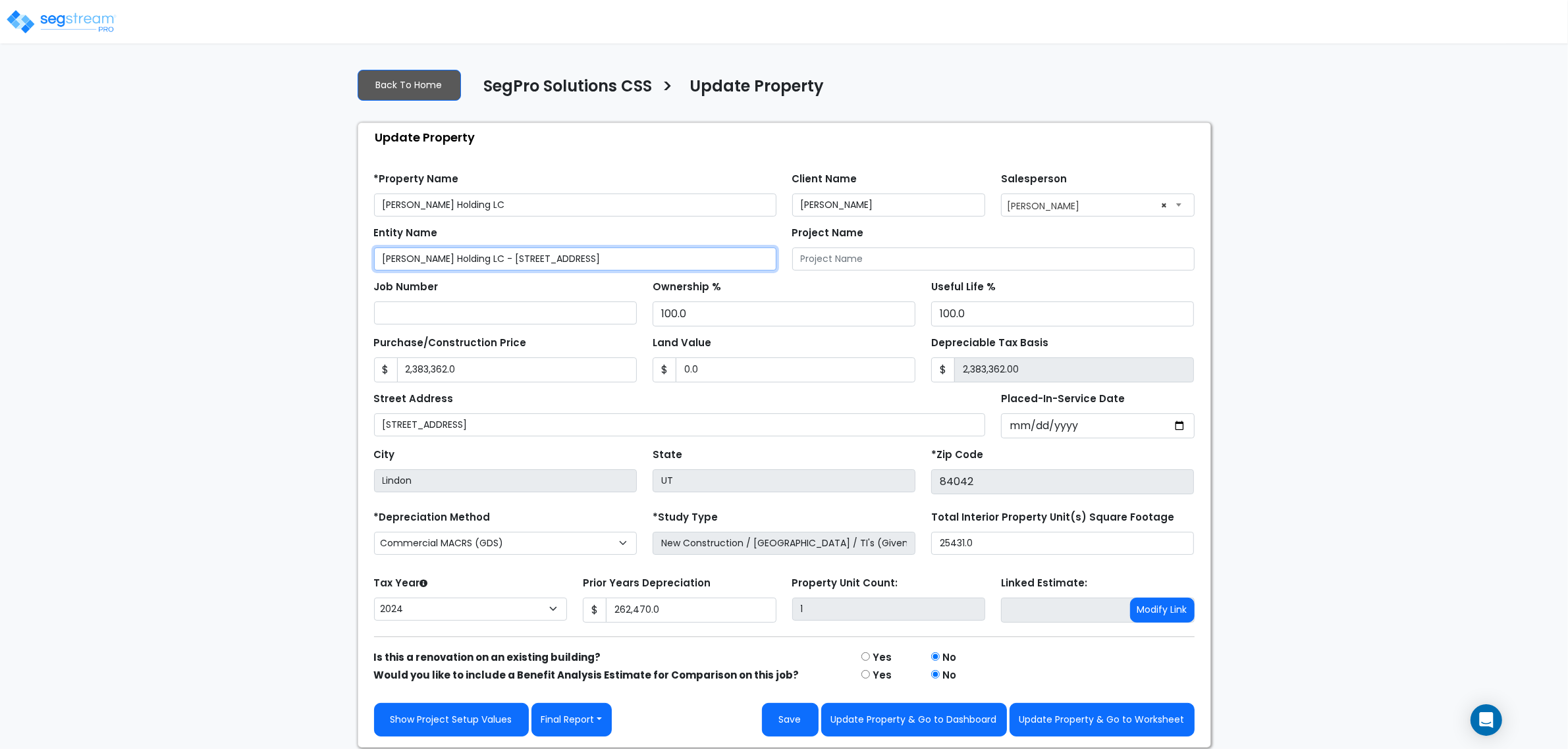
drag, startPoint x: 631, startPoint y: 264, endPoint x: 484, endPoint y: 258, distance: 147.1
click at [484, 258] on input "[PERSON_NAME] Holding LC - [STREET_ADDRESS]" at bounding box center [575, 259] width 402 height 23
type input "[PERSON_NAME] Holding LC"
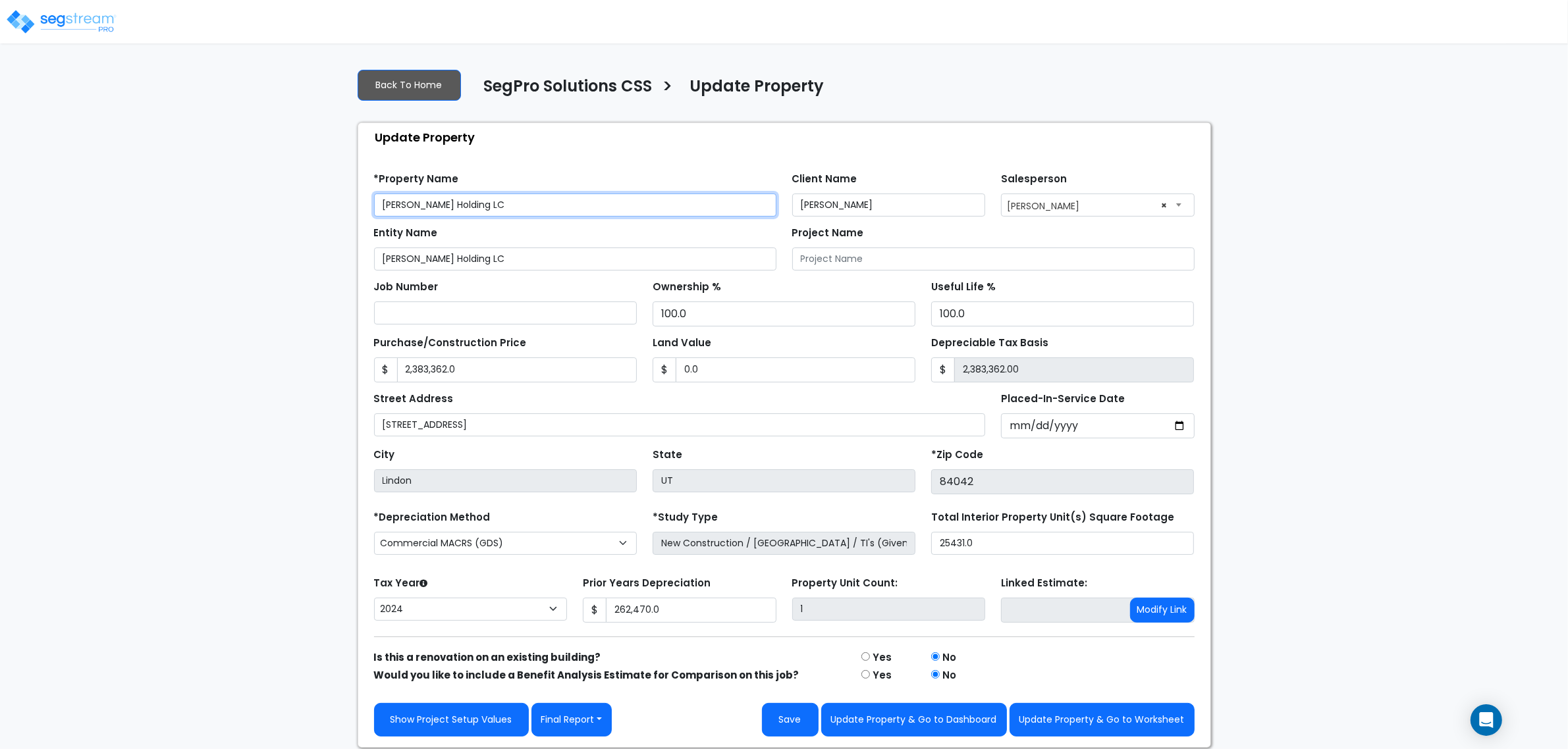
click at [506, 199] on input "[PERSON_NAME] Holding LC" at bounding box center [575, 205] width 402 height 23
paste input "- [STREET_ADDRESS]"
type input "[PERSON_NAME] Holding LC - [STREET_ADDRESS]"
click at [639, 229] on div "Entity Name Alexander's Holding LC" at bounding box center [575, 247] width 402 height 48
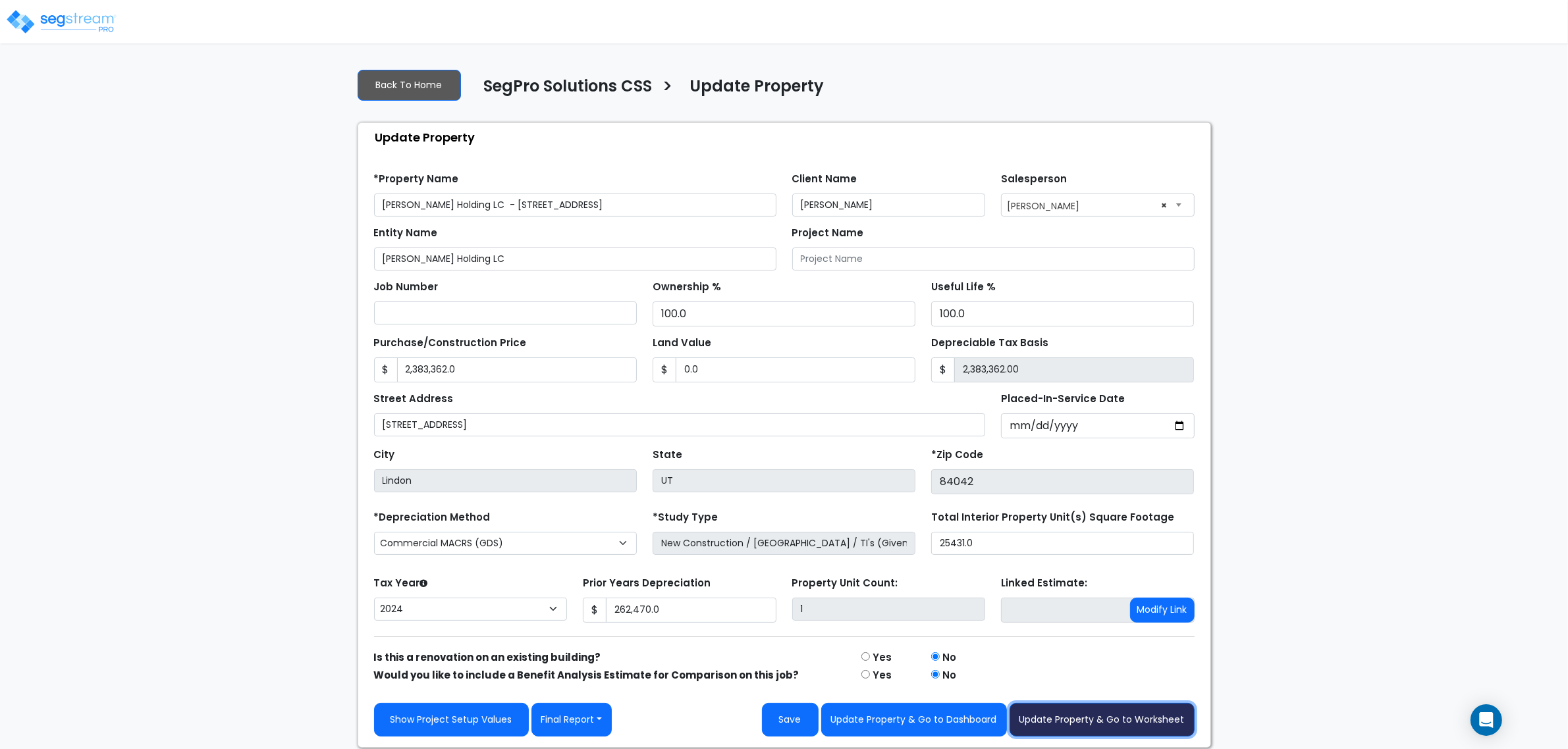
click at [1084, 721] on button "Update Property & Go to Worksheet" at bounding box center [1102, 720] width 185 height 34
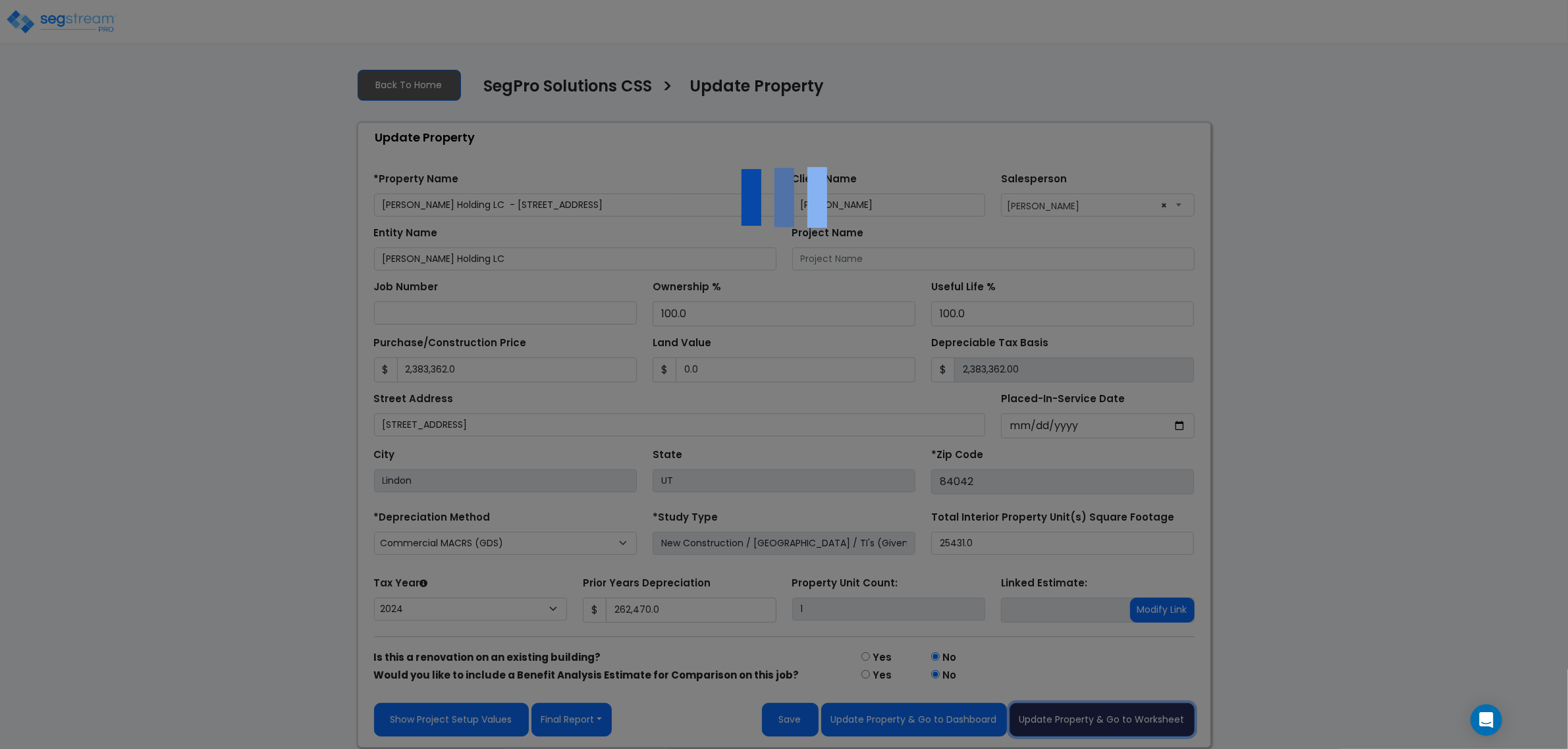
type input "2383362"
type input "0"
type input "262470"
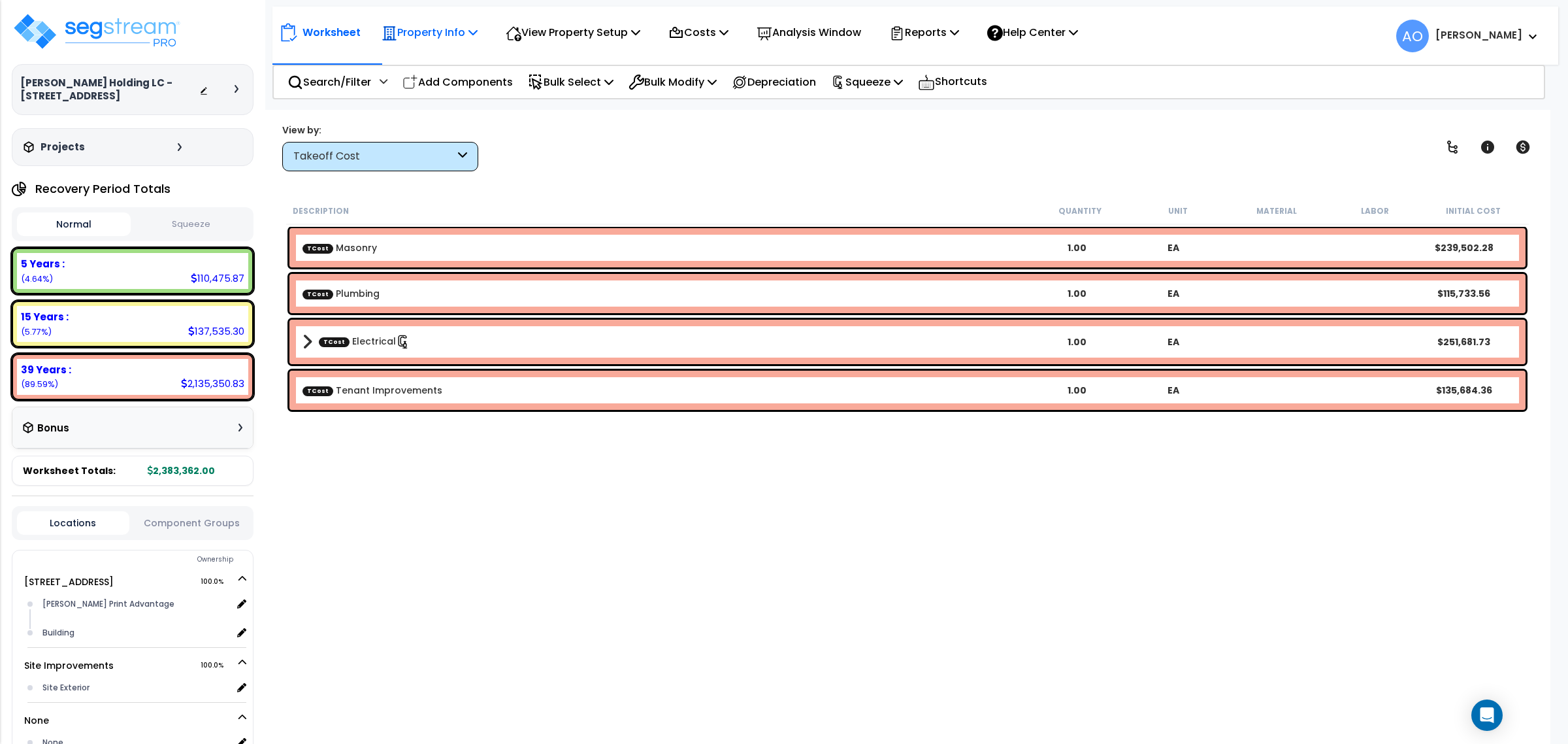
click at [445, 24] on p "Property Info" at bounding box center [429, 32] width 96 height 18
click at [442, 60] on link "Property Setup" at bounding box center [439, 62] width 129 height 26
click at [194, 214] on button "Squeeze" at bounding box center [190, 225] width 114 height 23
click at [651, 490] on div "Description Quantity Unit Material Labor Squeeze Cost TCost Masonry 1.00 EA TCo…" at bounding box center [907, 446] width 1246 height 498
click at [121, 31] on img at bounding box center [96, 31] width 170 height 39
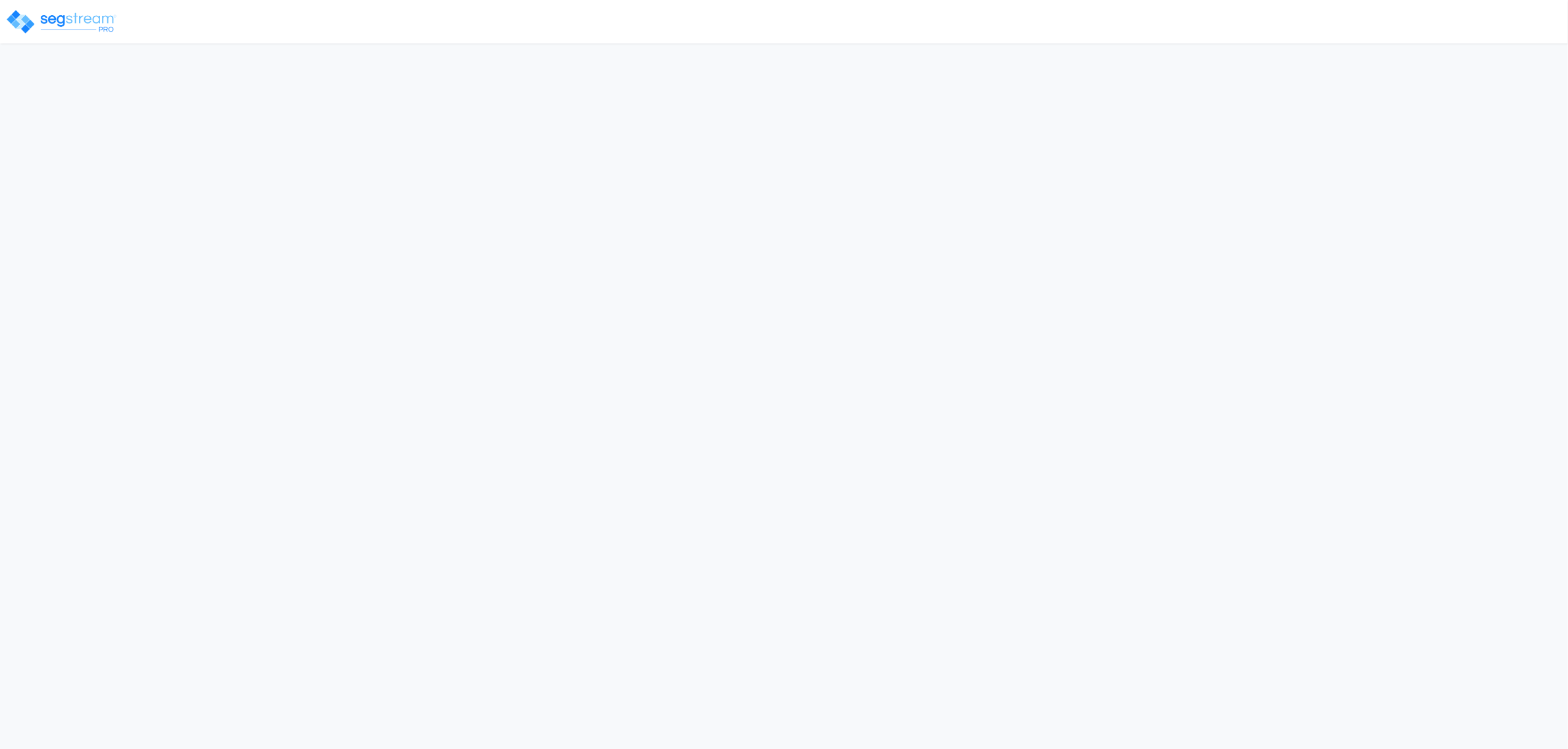
select select "2024"
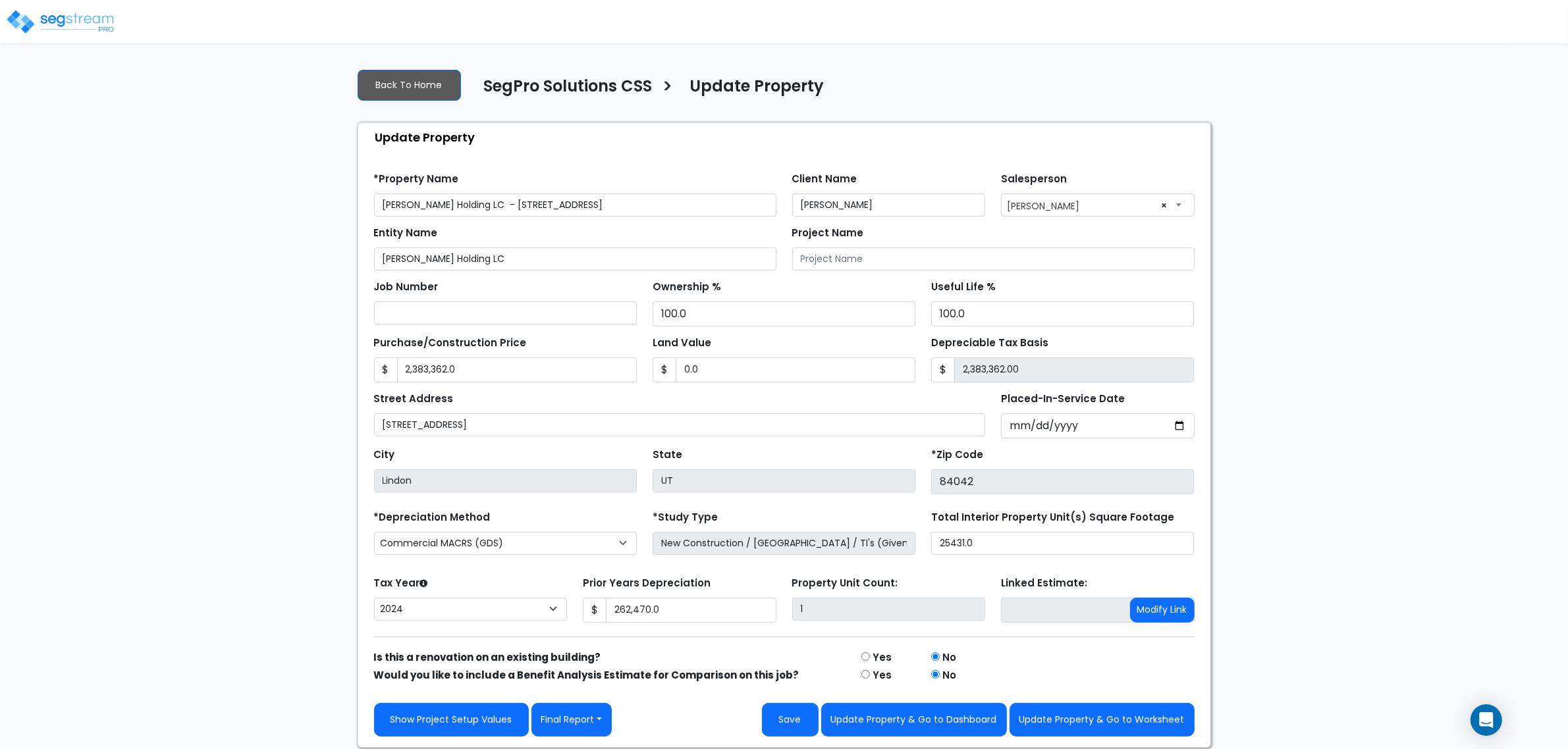
click at [1285, 403] on div "We are Building your Property. So please grab a coffee and let us do the heavy …" at bounding box center [784, 403] width 1568 height 690
click at [175, 284] on div "We are Building your Property. So please grab a coffee and let us do the heavy …" at bounding box center [784, 403] width 1568 height 690
click at [1081, 719] on button "Update Property & Go to Worksheet" at bounding box center [1102, 720] width 185 height 34
type input "2383362"
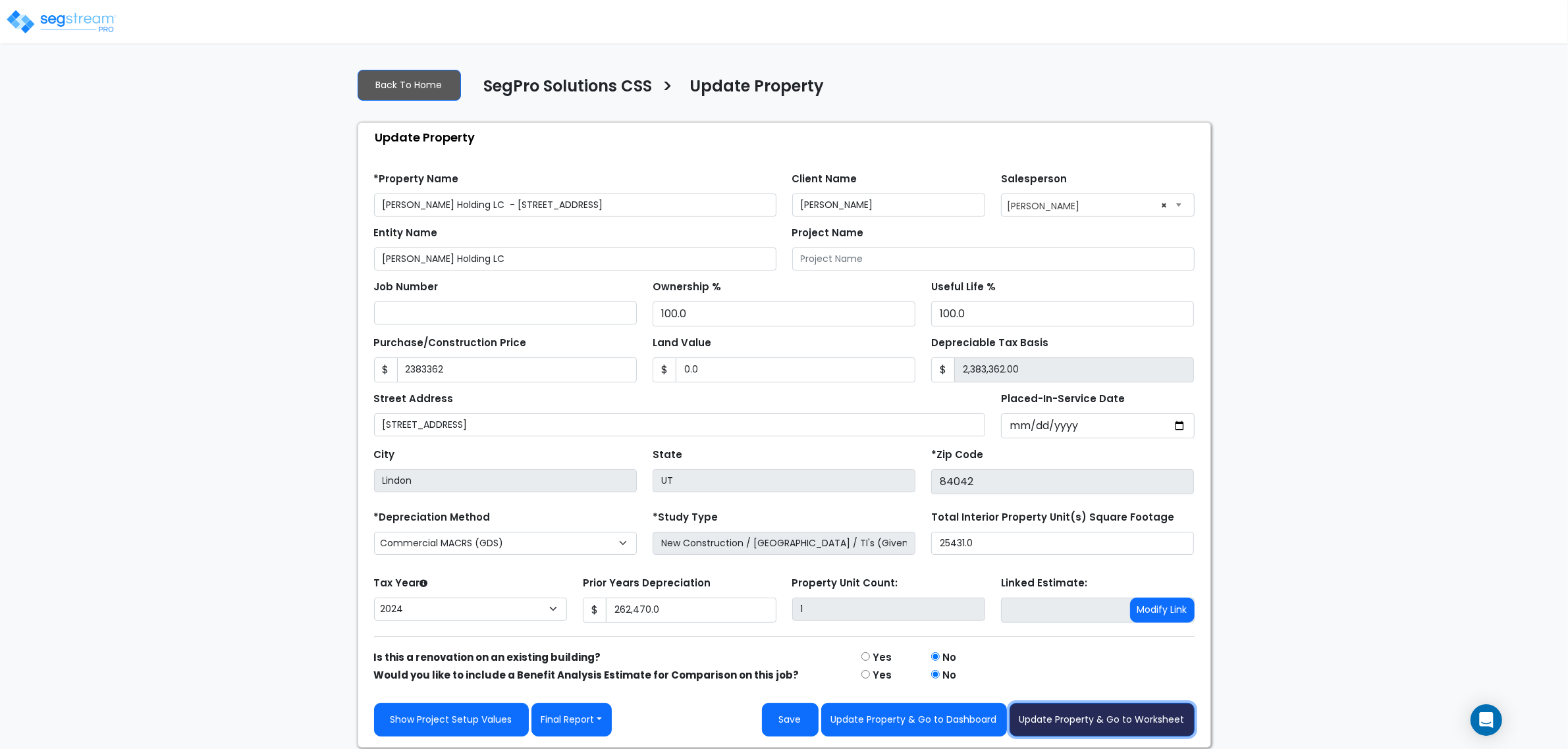
type input "0"
type input "262470"
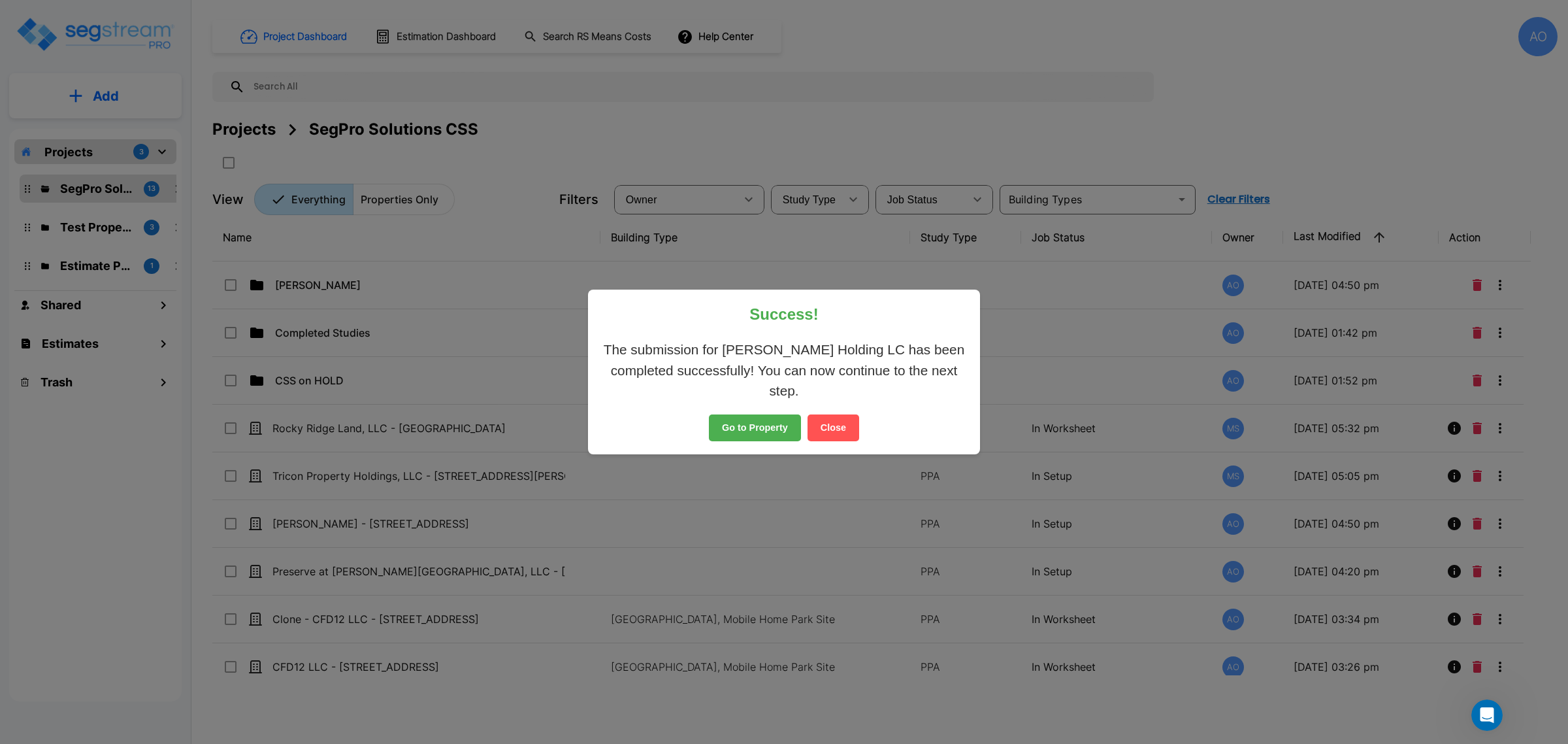
click at [831, 427] on button "Close" at bounding box center [834, 428] width 52 height 28
